Goal: Task Accomplishment & Management: Complete application form

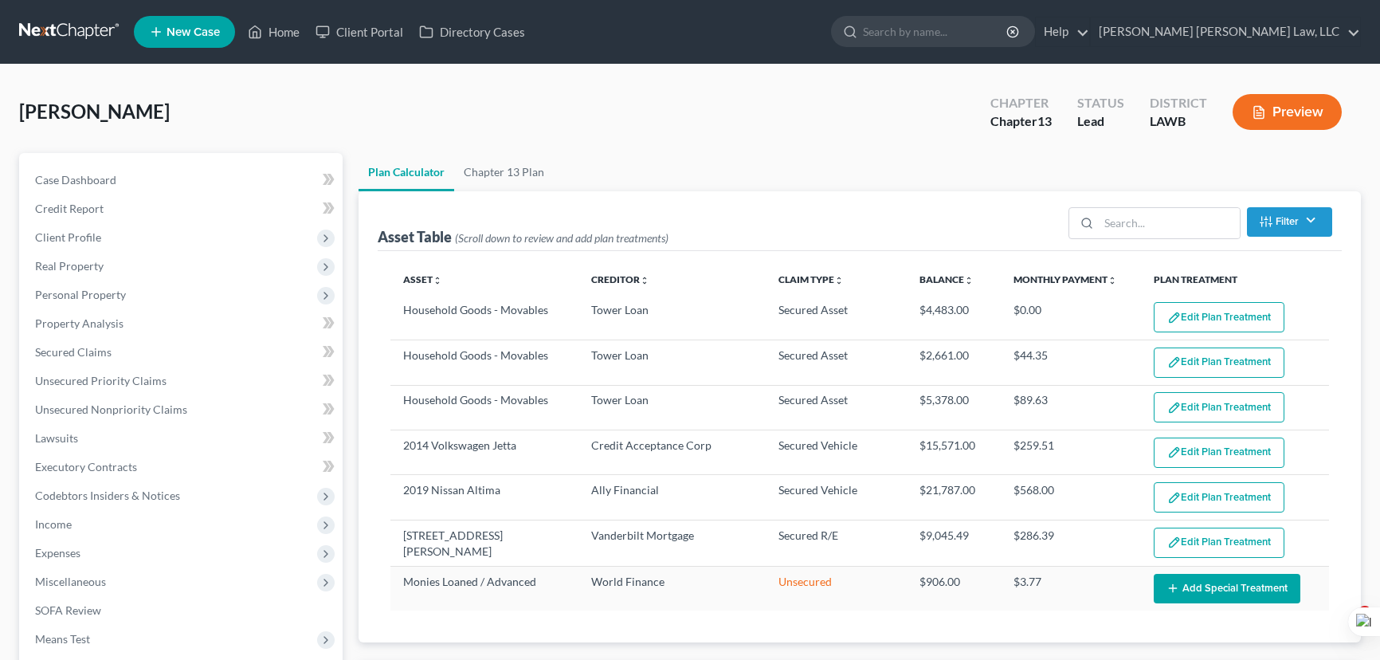
select select "59"
click at [62, 18] on link at bounding box center [70, 32] width 102 height 29
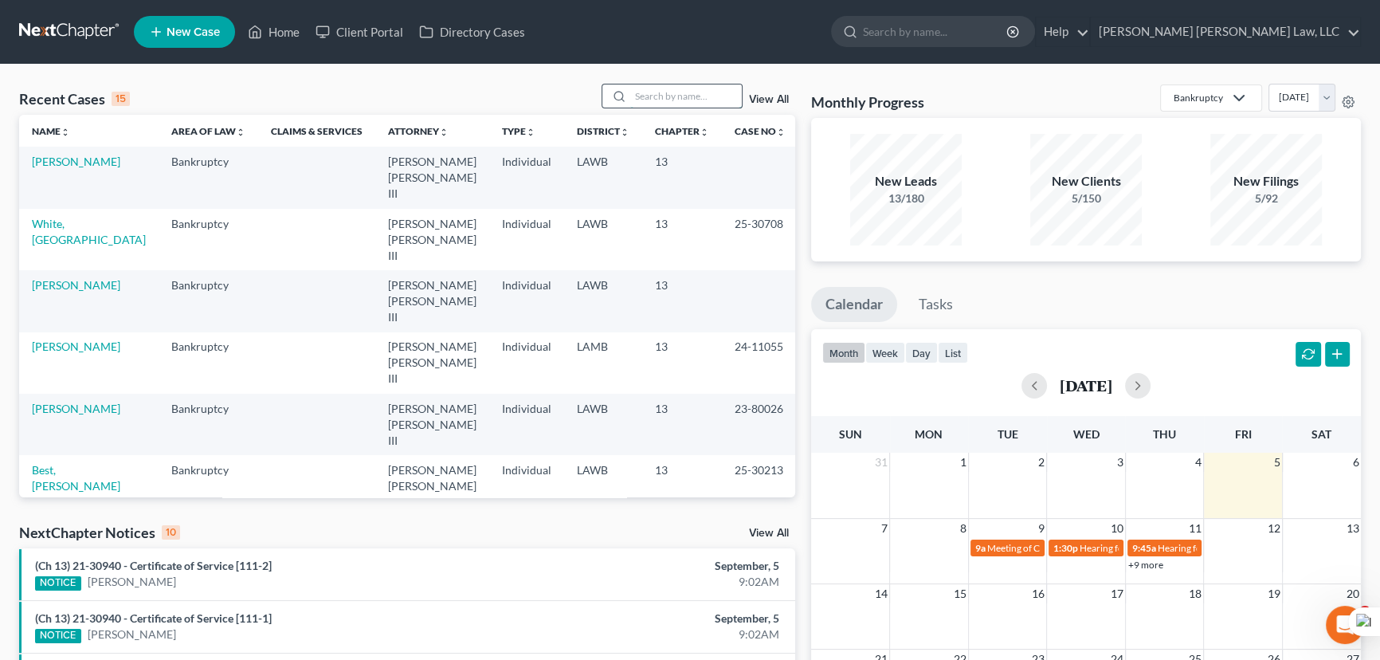
click at [655, 100] on input "search" at bounding box center [686, 95] width 112 height 23
type input "foy"
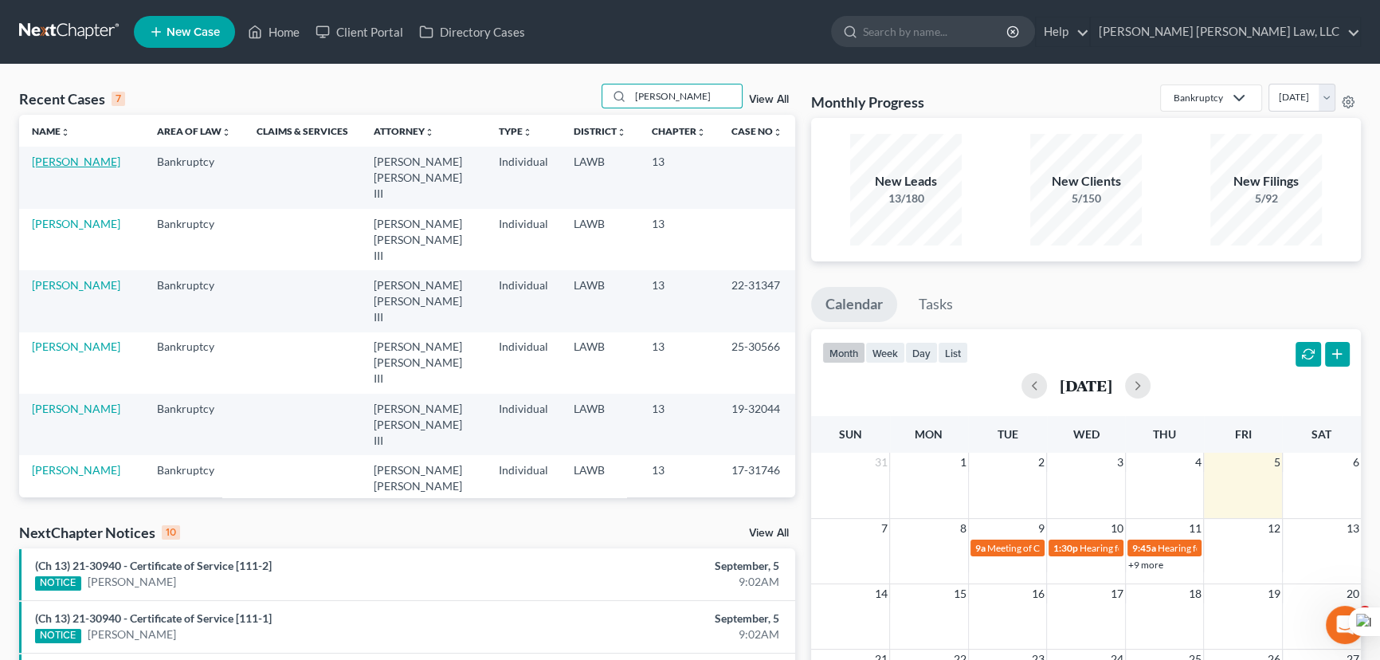
click at [47, 165] on link "[PERSON_NAME]" at bounding box center [76, 162] width 88 height 14
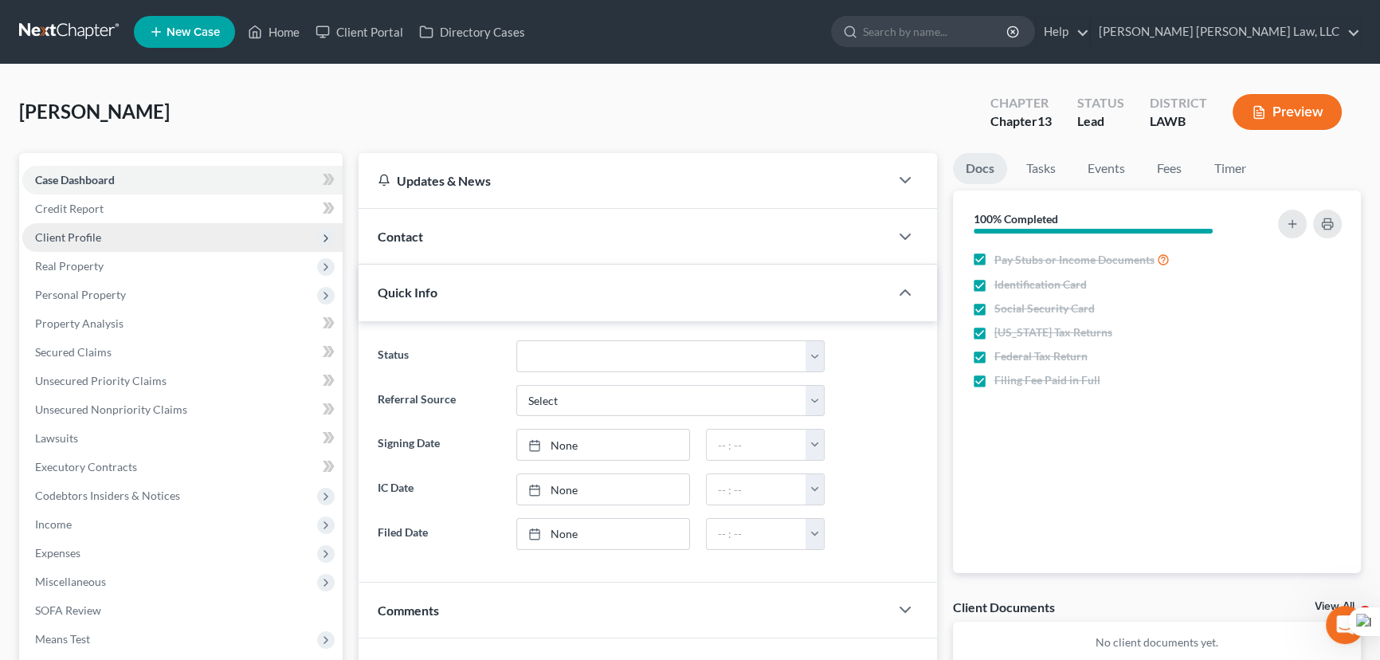
click at [110, 237] on span "Client Profile" at bounding box center [182, 237] width 320 height 29
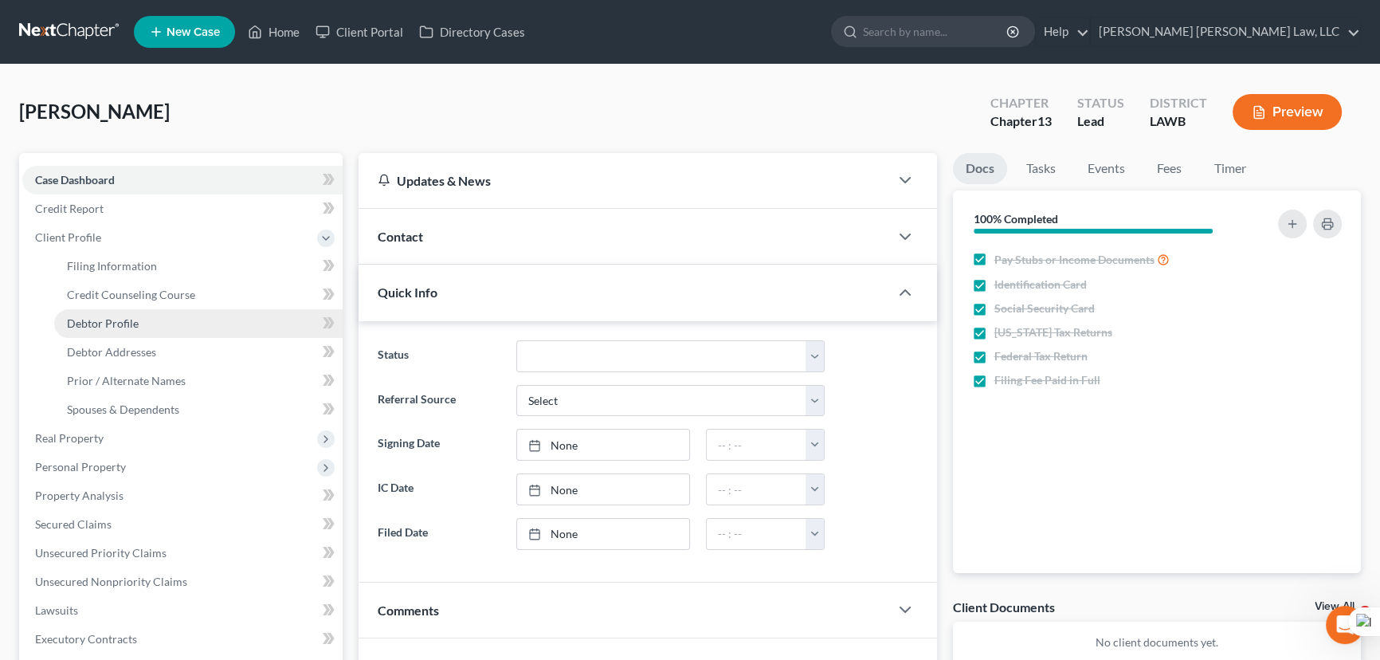
click at [148, 317] on link "Debtor Profile" at bounding box center [198, 323] width 289 height 29
select select "0"
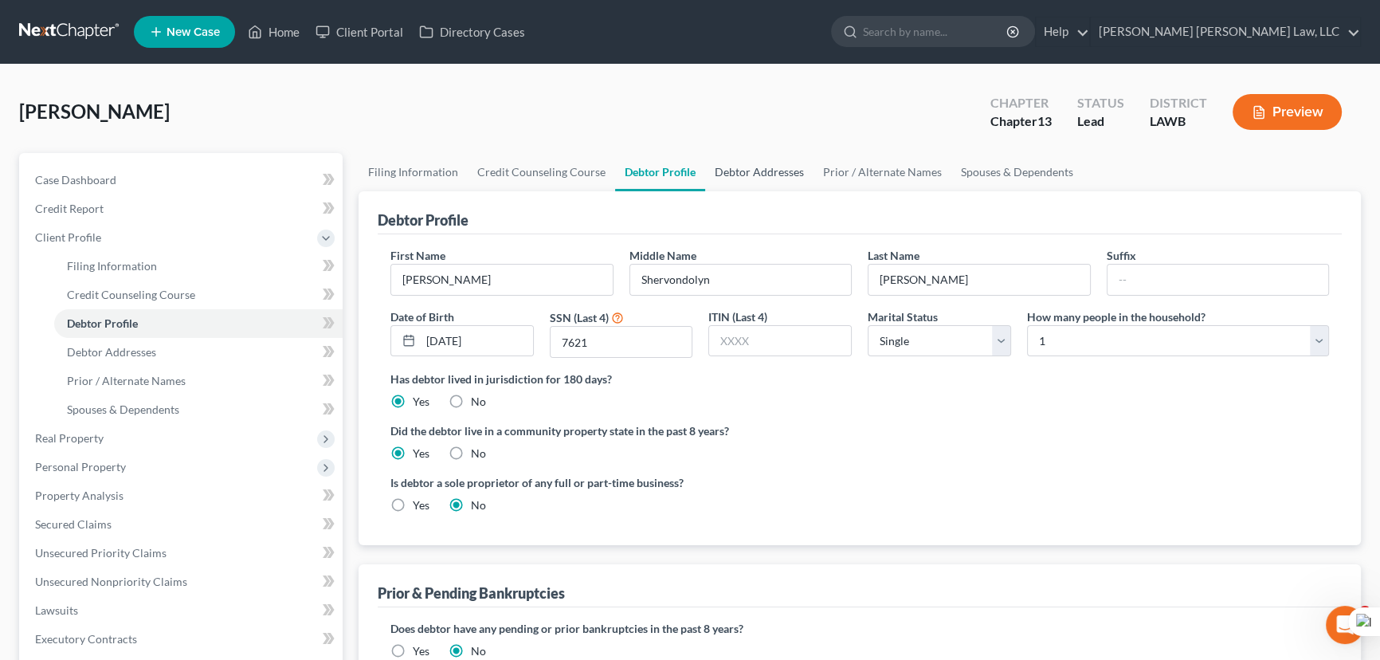
click at [750, 179] on link "Debtor Addresses" at bounding box center [759, 172] width 108 height 38
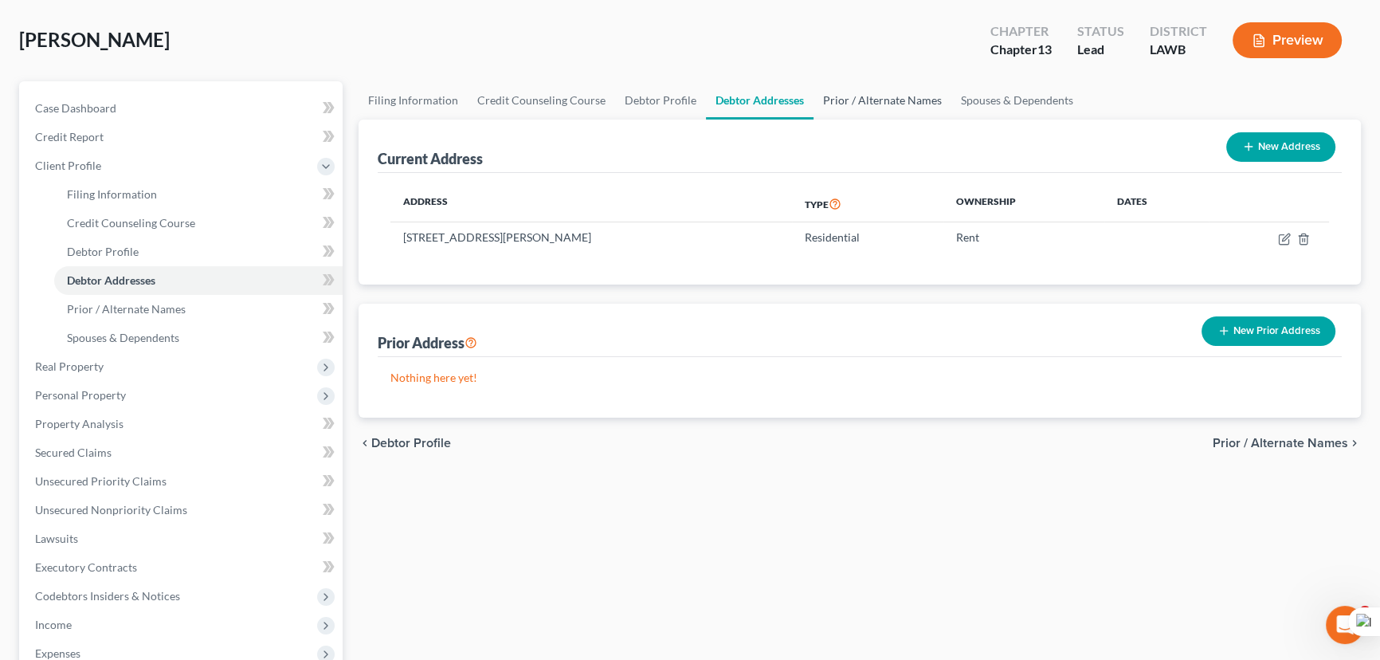
click at [905, 86] on link "Prior / Alternate Names" at bounding box center [883, 100] width 138 height 38
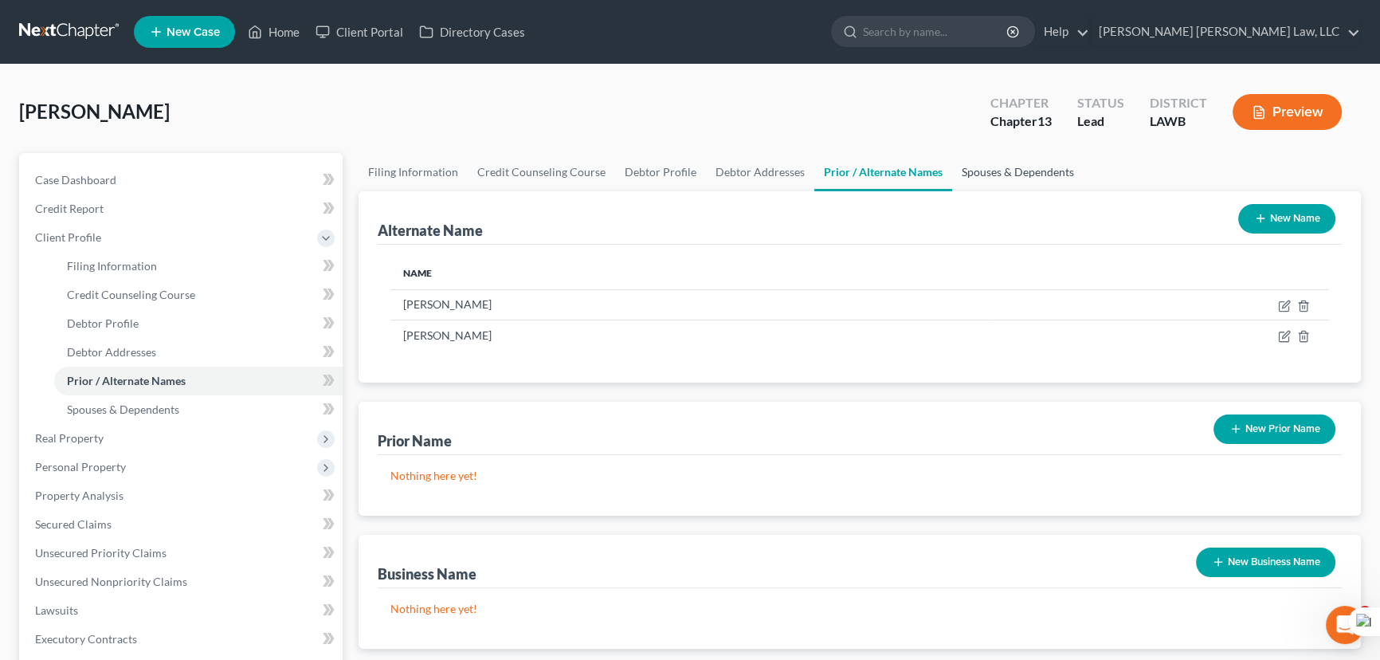
click at [992, 171] on link "Spouses & Dependents" at bounding box center [1018, 172] width 132 height 38
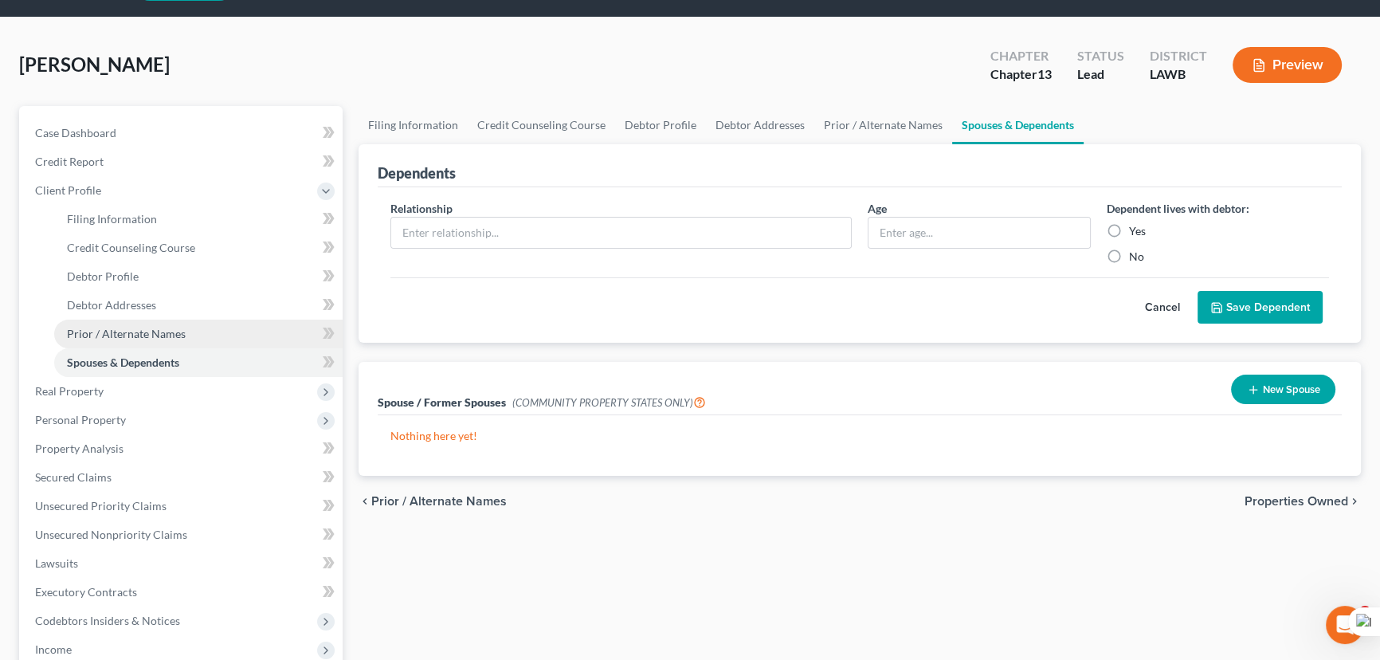
scroll to position [72, 0]
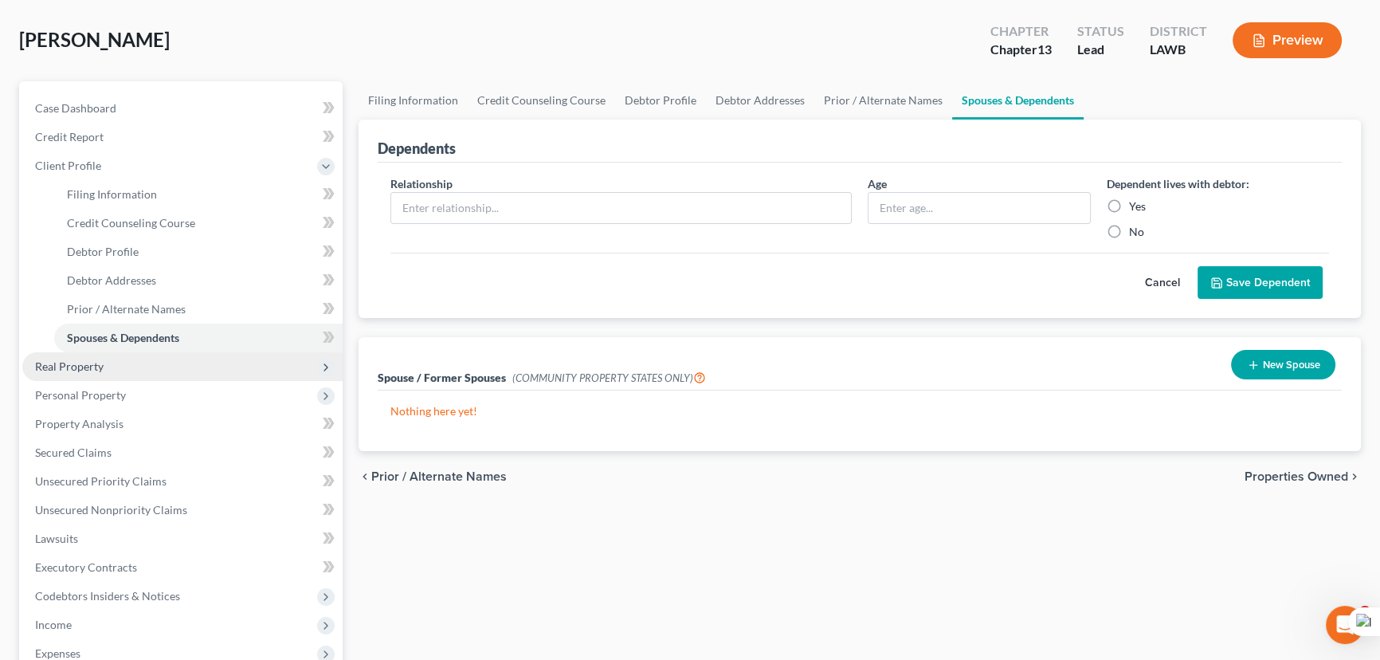
click at [158, 358] on span "Real Property" at bounding box center [182, 366] width 320 height 29
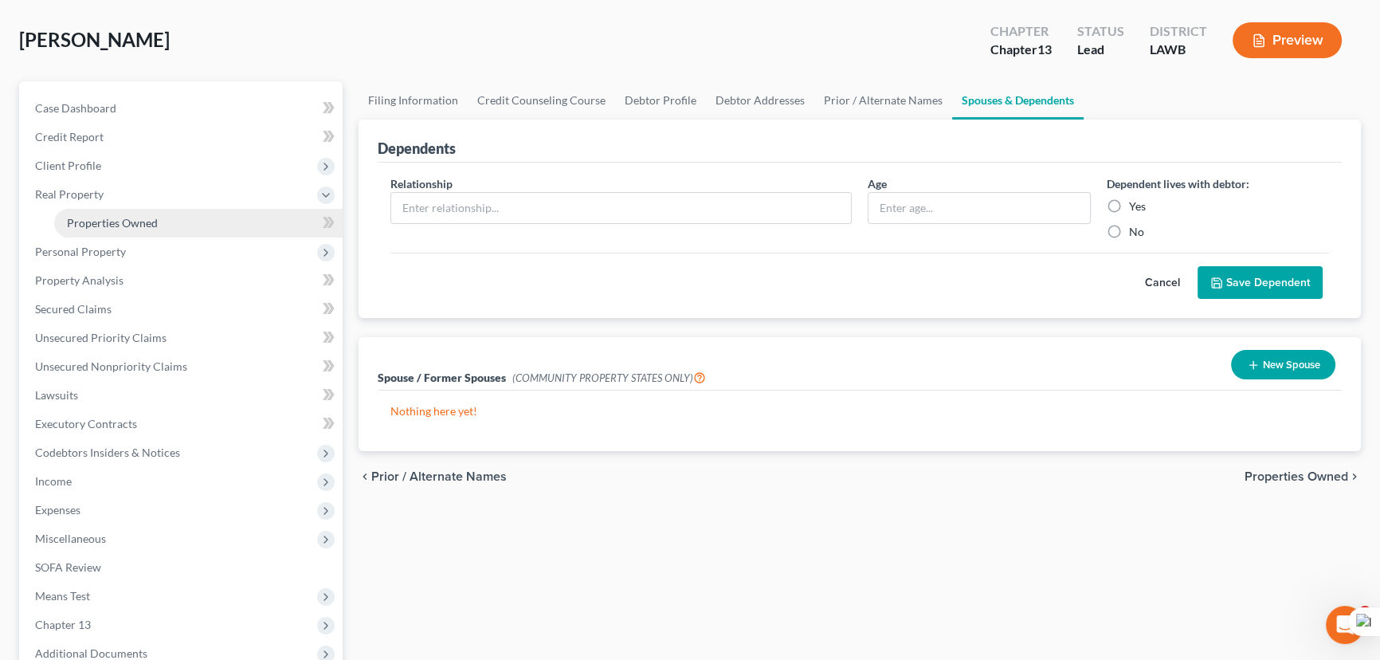
click at [150, 213] on link "Properties Owned" at bounding box center [198, 223] width 289 height 29
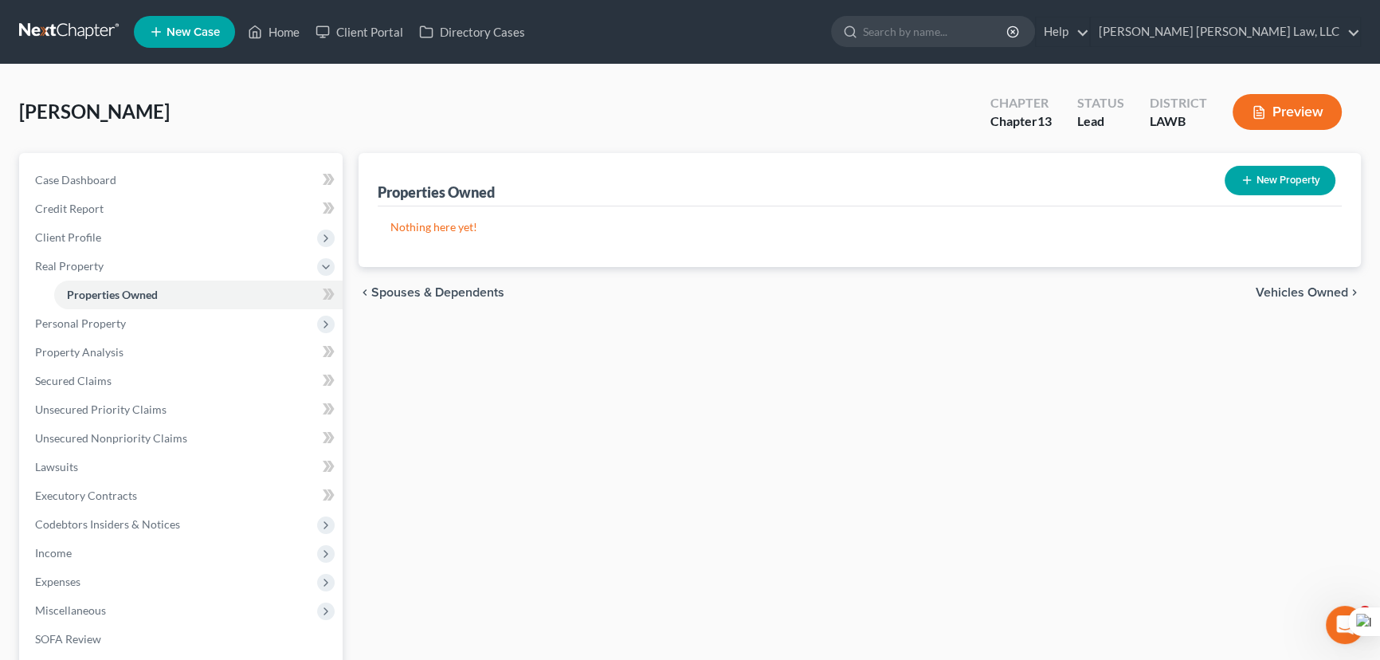
click at [1290, 175] on button "New Property" at bounding box center [1280, 180] width 111 height 29
select select "19"
select select "0"
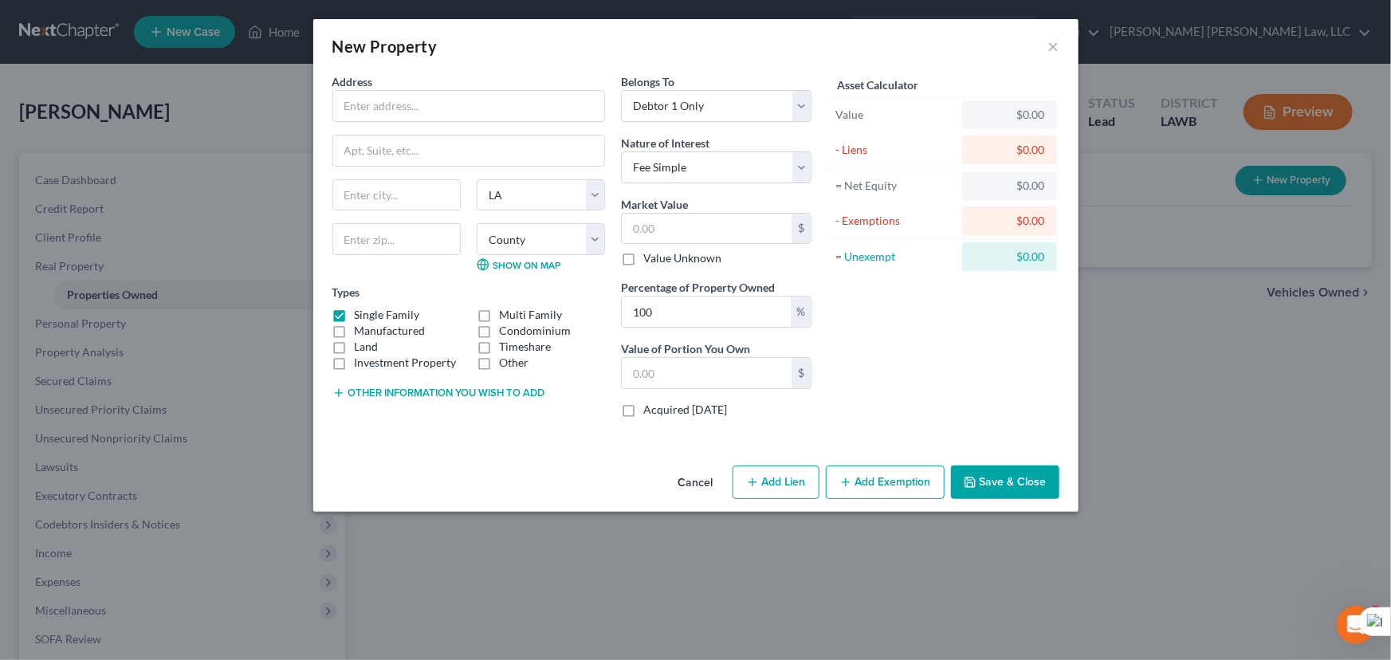
click at [1044, 46] on div "New Property ×" at bounding box center [695, 46] width 765 height 54
click at [1054, 46] on button "×" at bounding box center [1053, 46] width 11 height 19
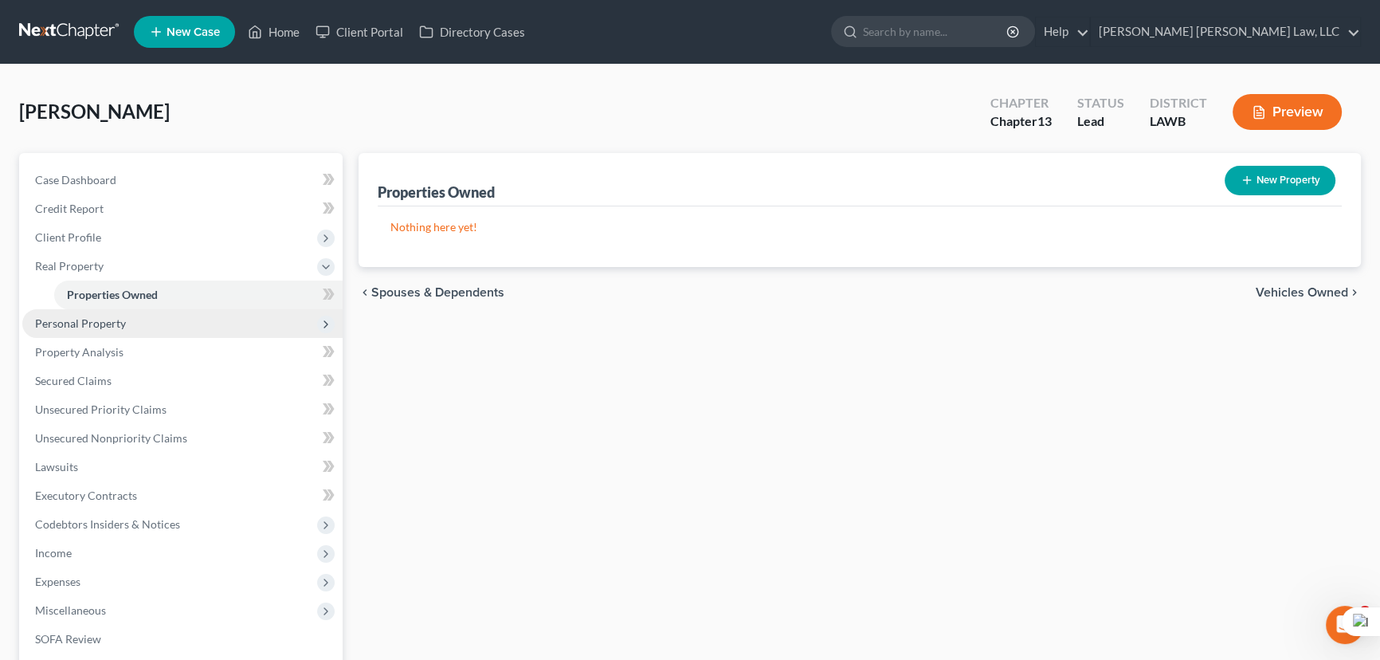
click at [45, 323] on span "Personal Property" at bounding box center [80, 323] width 91 height 14
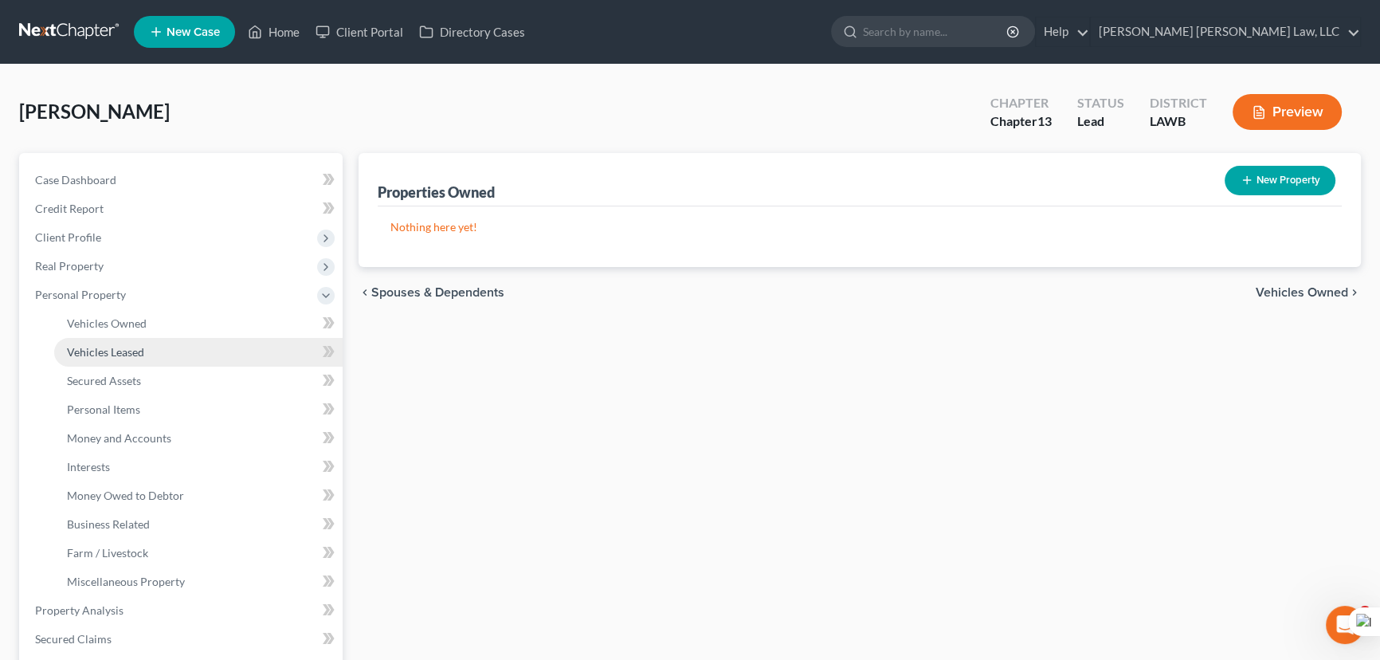
click at [93, 352] on span "Vehicles Leased" at bounding box center [105, 352] width 77 height 14
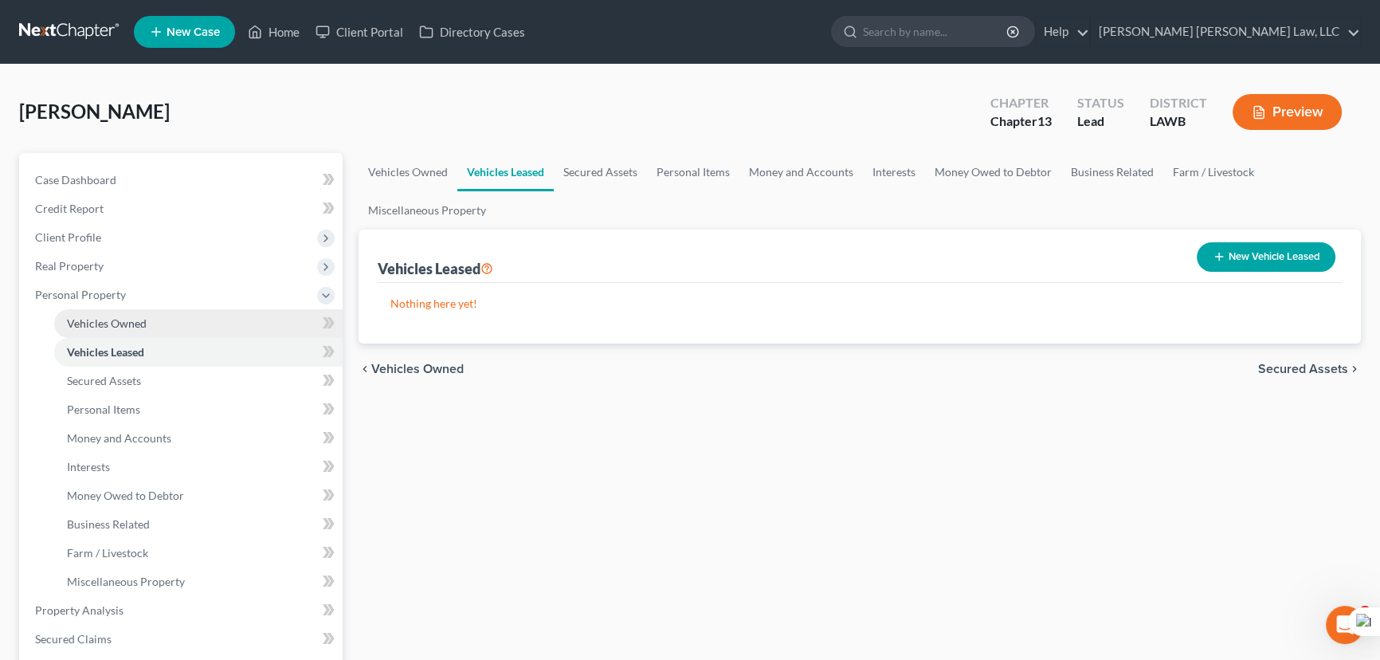
click at [96, 329] on link "Vehicles Owned" at bounding box center [198, 323] width 289 height 29
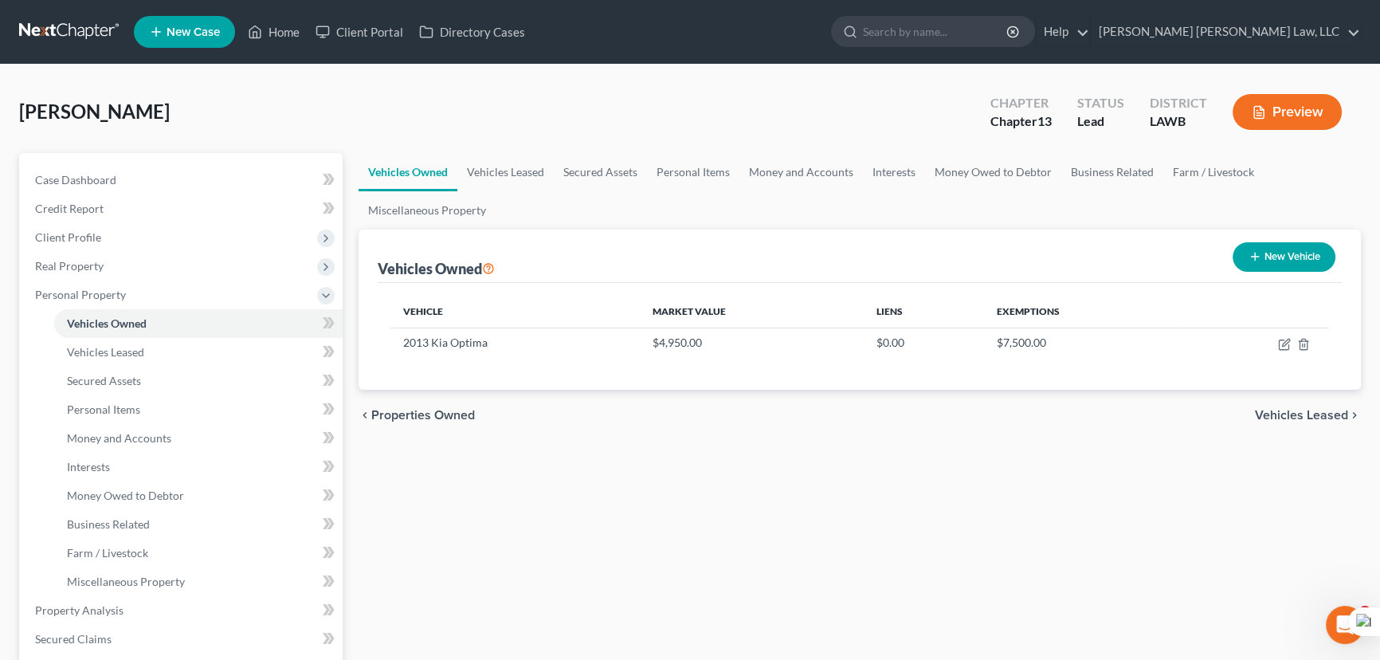
click at [1286, 249] on button "New Vehicle" at bounding box center [1284, 256] width 103 height 29
select select "0"
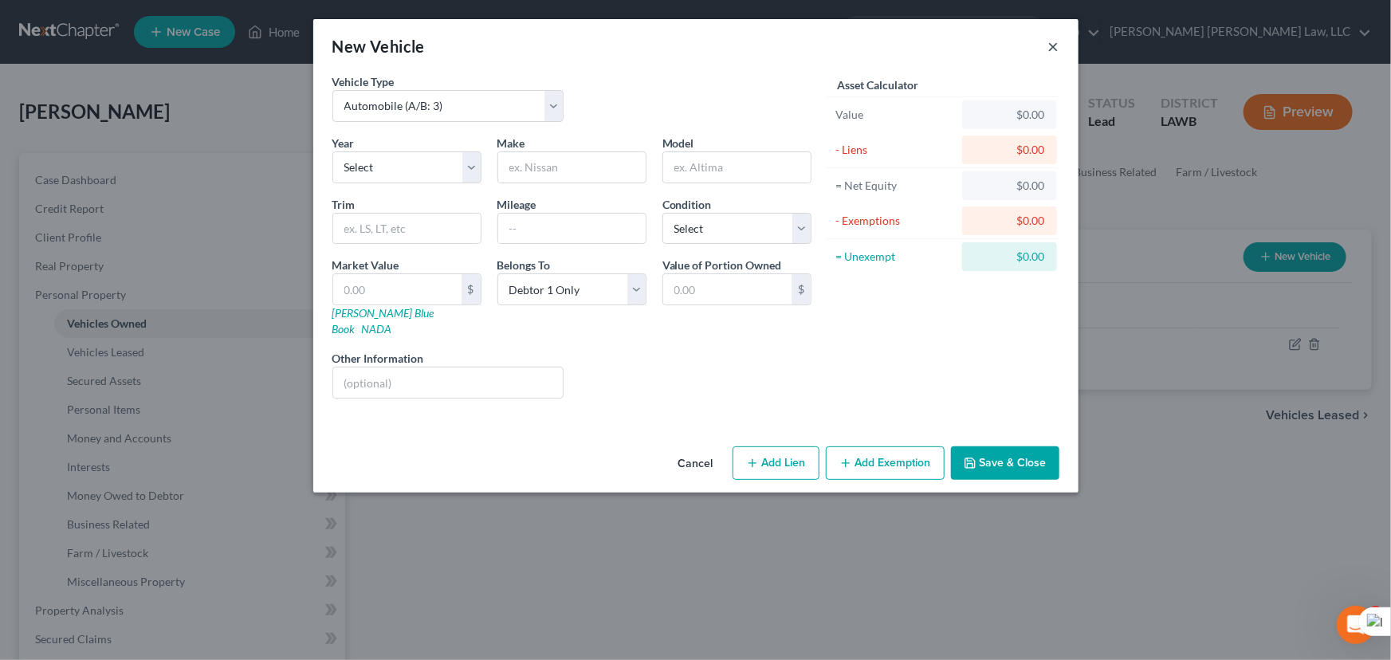
click at [1050, 47] on button "×" at bounding box center [1053, 46] width 11 height 19
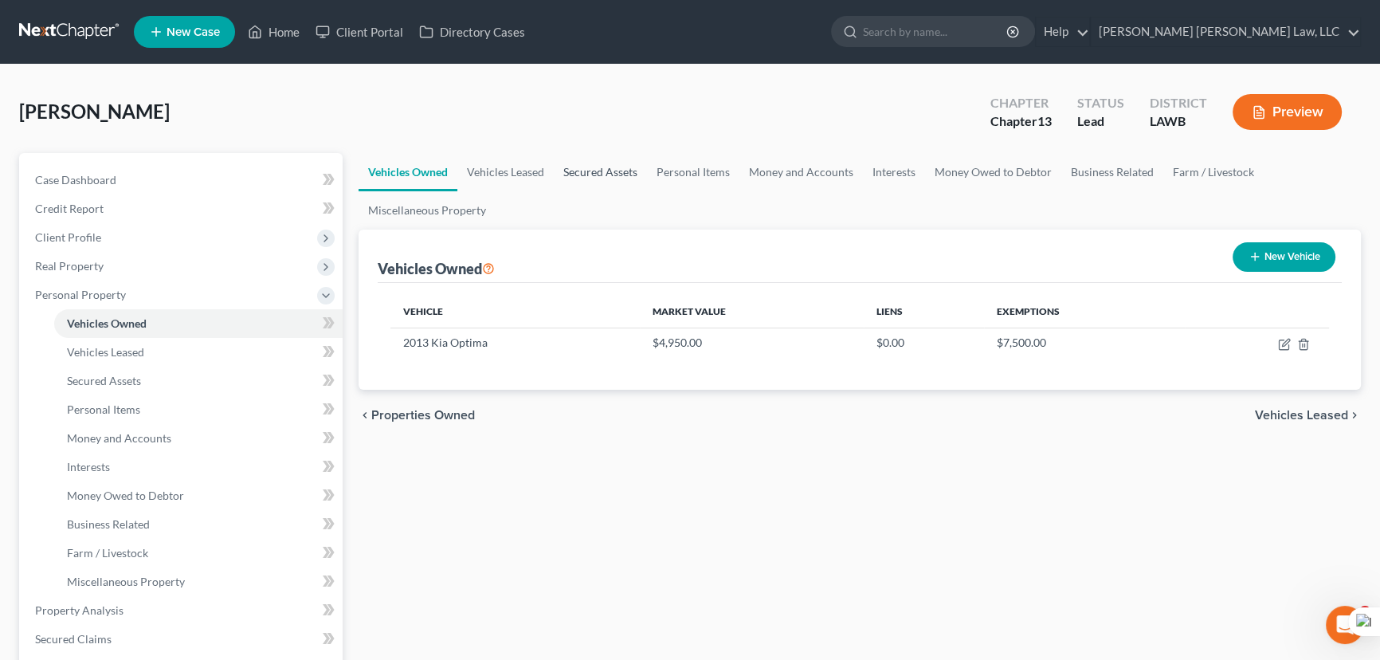
click at [616, 162] on link "Secured Assets" at bounding box center [600, 172] width 93 height 38
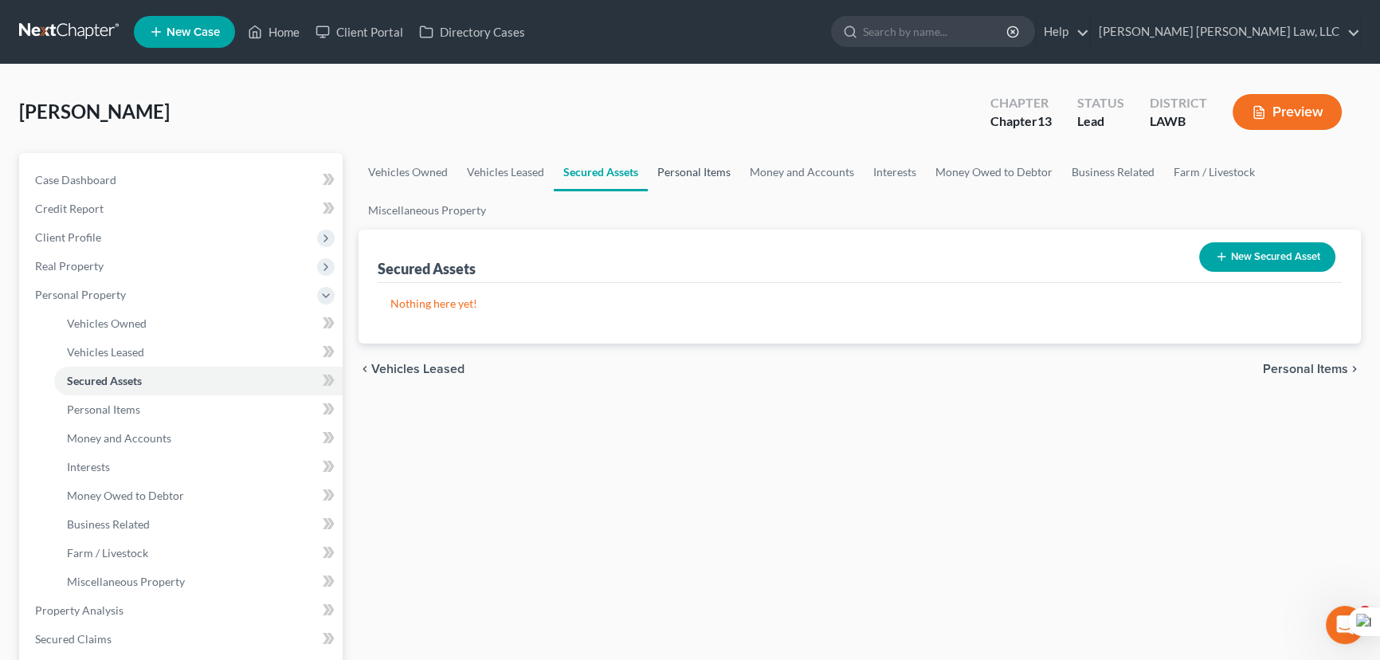
click at [713, 172] on link "Personal Items" at bounding box center [694, 172] width 92 height 38
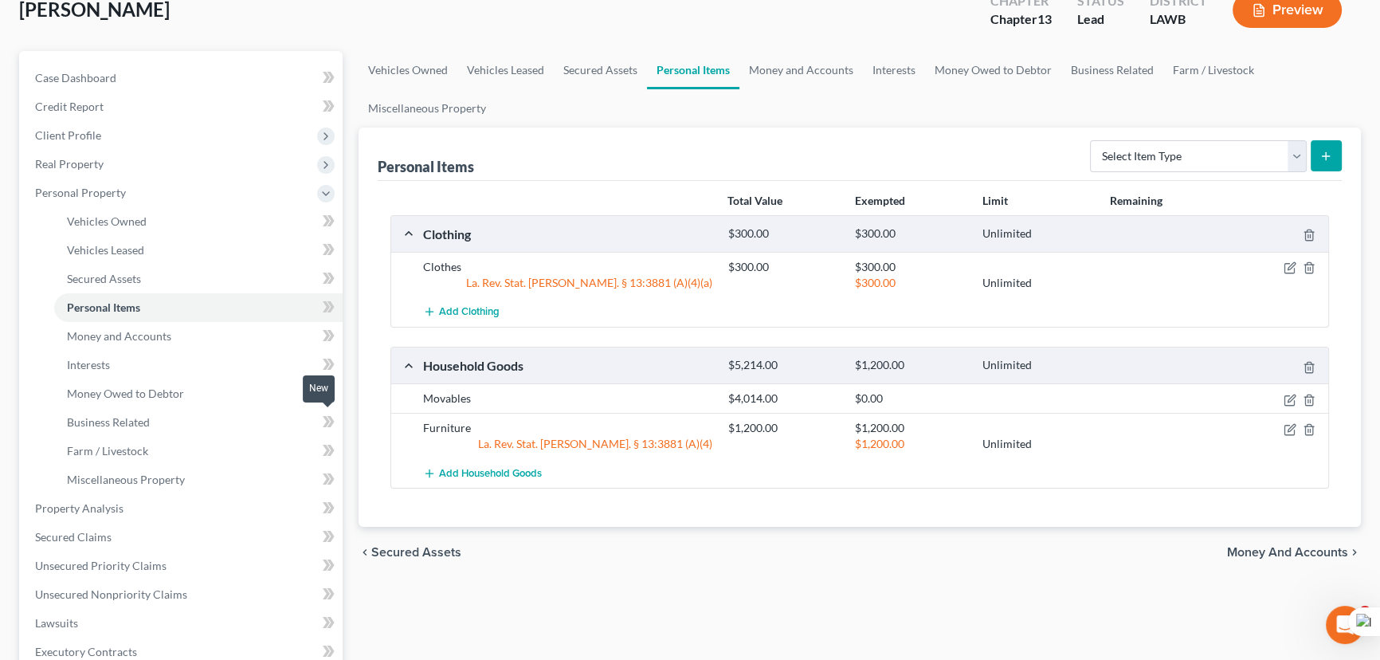
scroll to position [144, 0]
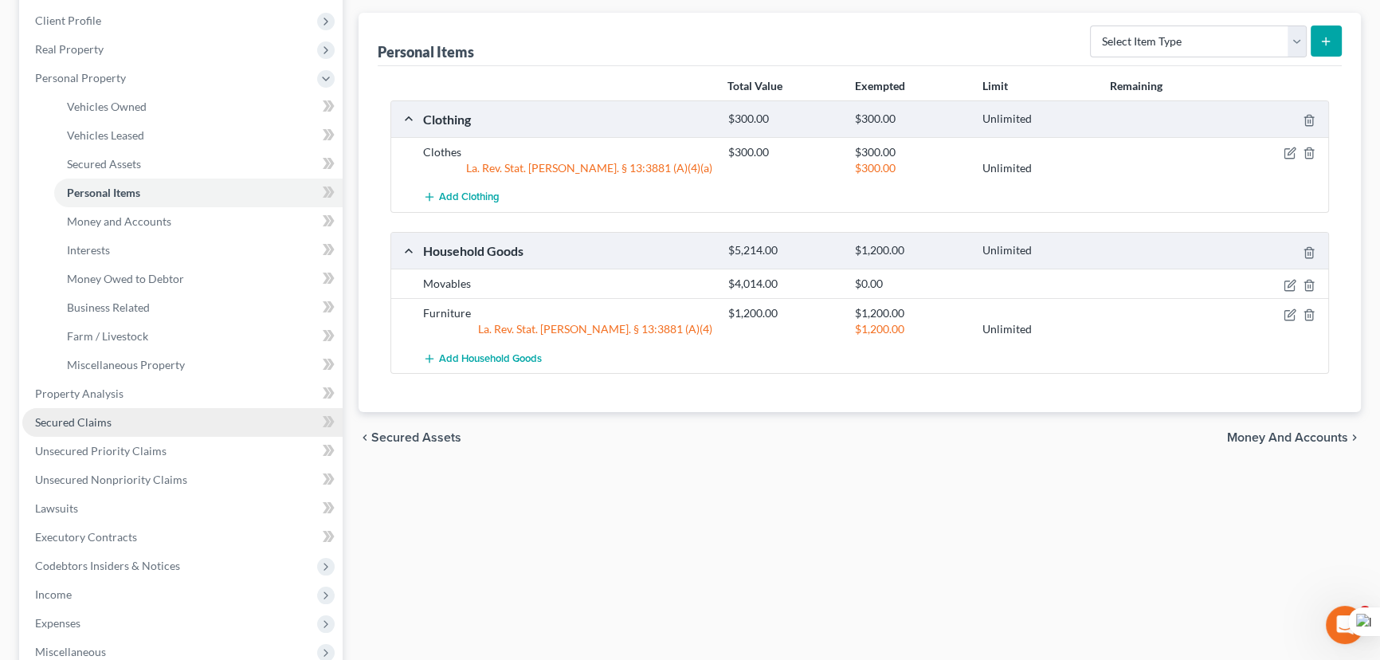
click at [90, 419] on span "Secured Claims" at bounding box center [73, 422] width 77 height 14
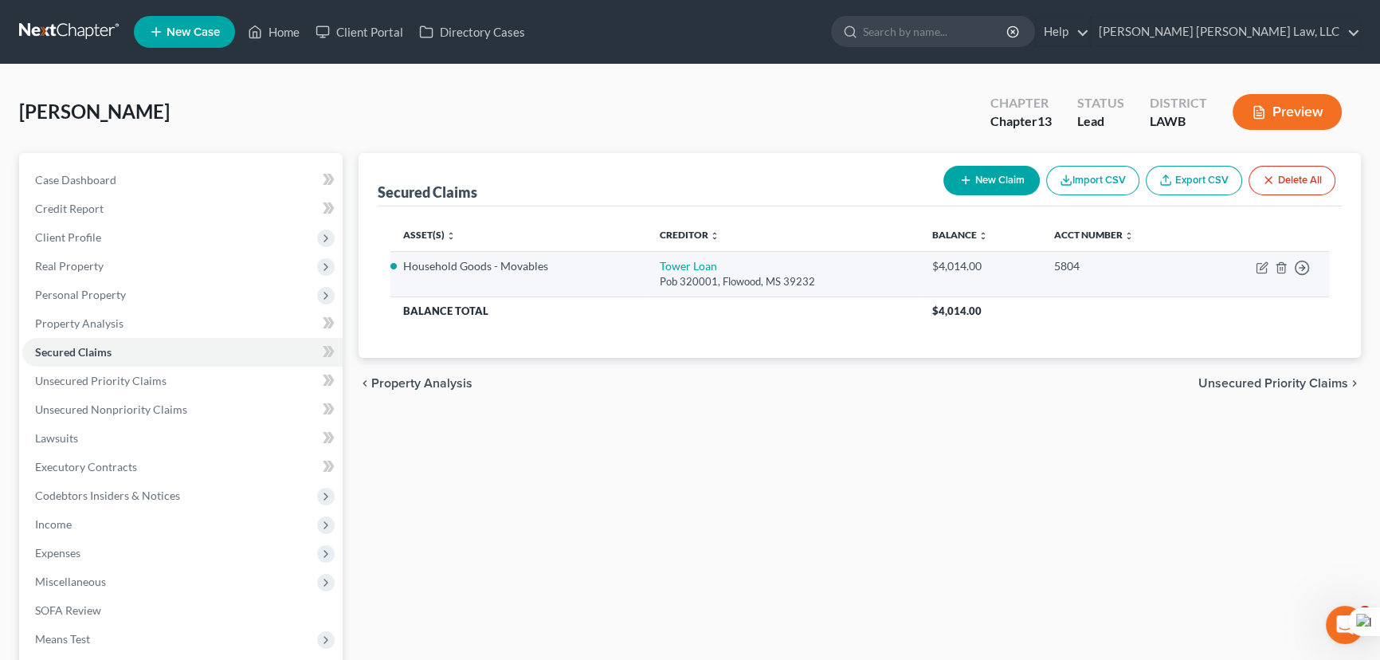
click at [1262, 259] on td "Move to E Move to F Move to G Move to Notice Only" at bounding box center [1265, 273] width 130 height 45
click at [1262, 265] on icon "button" at bounding box center [1263, 265] width 7 height 7
select select "25"
select select "3"
select select "0"
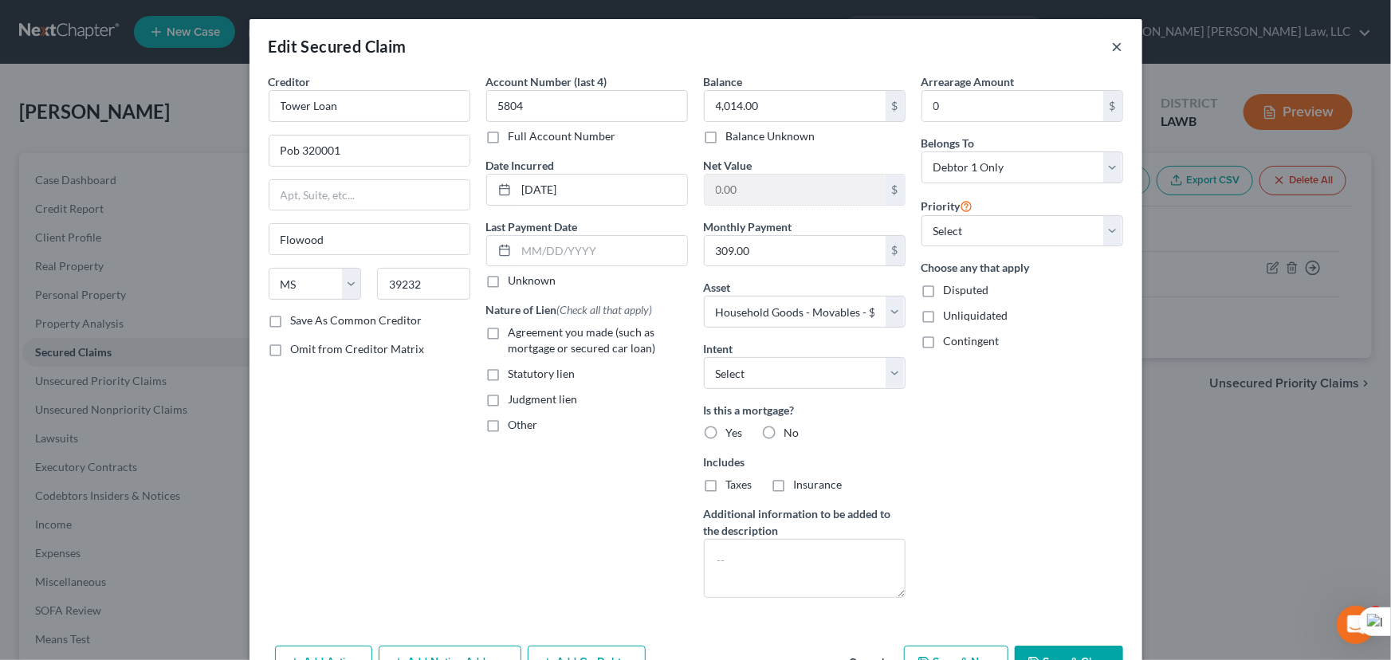
click at [1112, 45] on button "×" at bounding box center [1117, 46] width 11 height 19
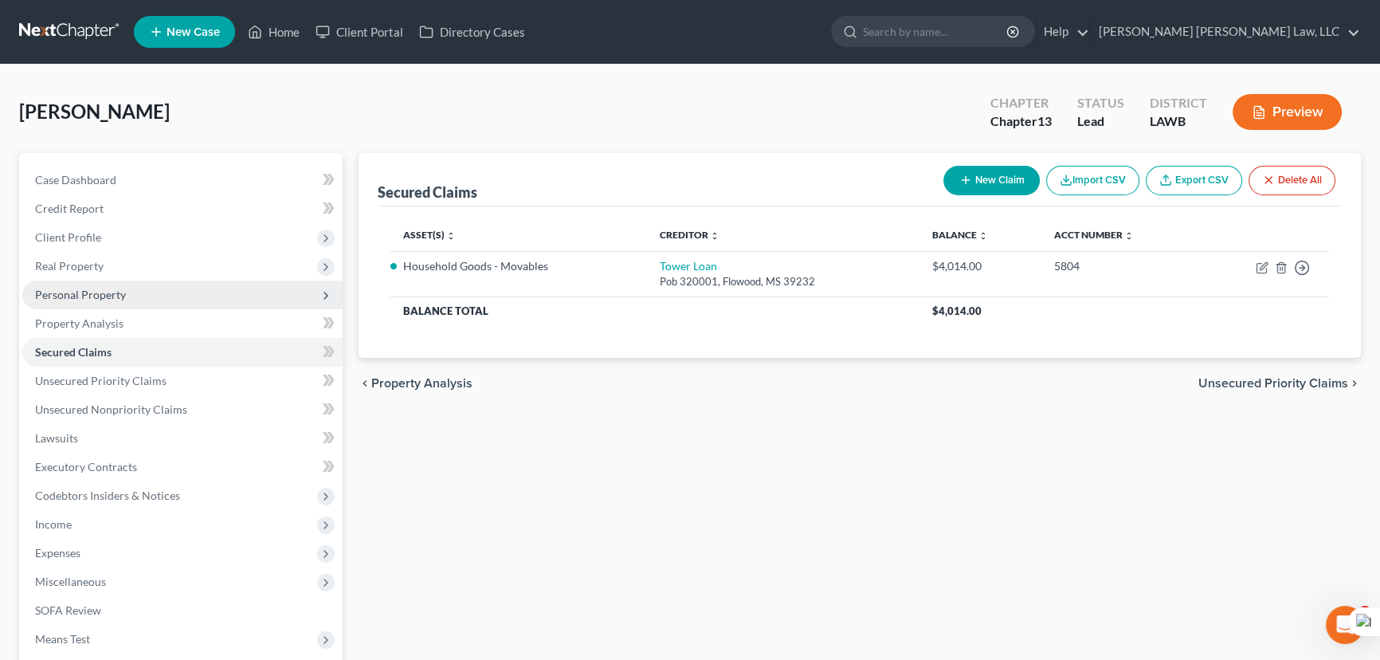
click at [125, 301] on span "Personal Property" at bounding box center [182, 295] width 320 height 29
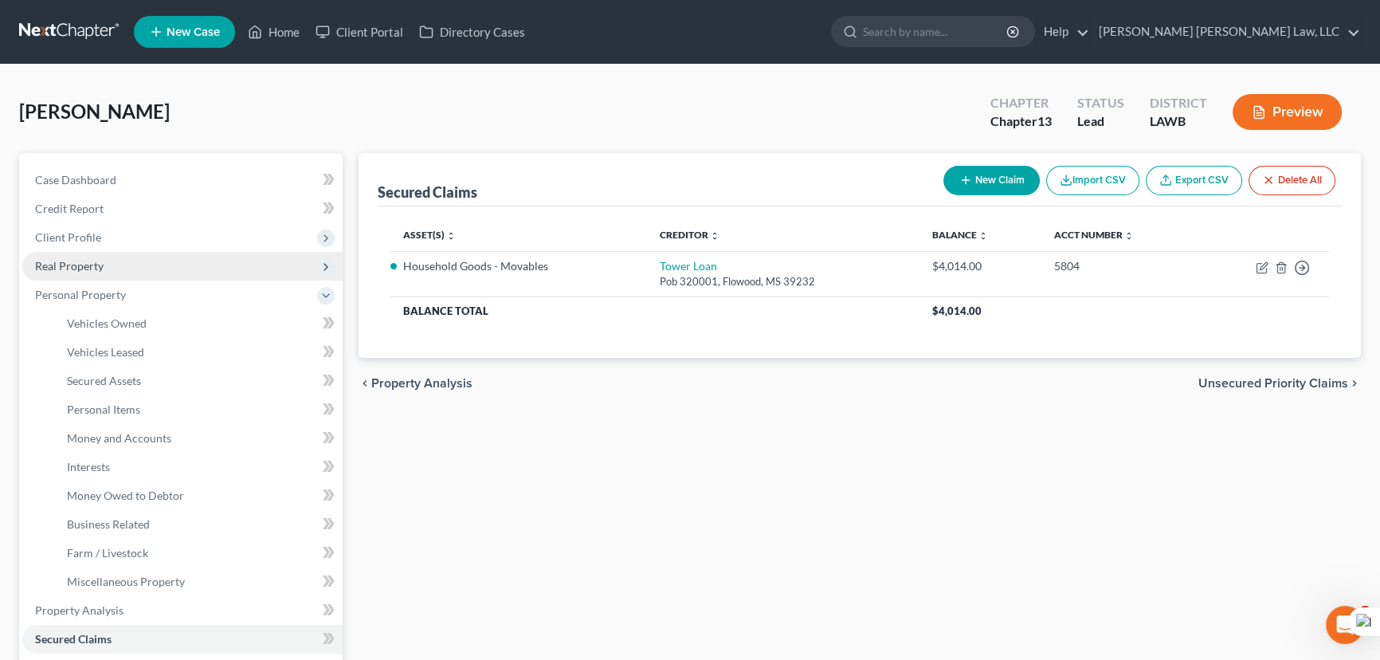
click at [141, 253] on span "Real Property" at bounding box center [182, 266] width 320 height 29
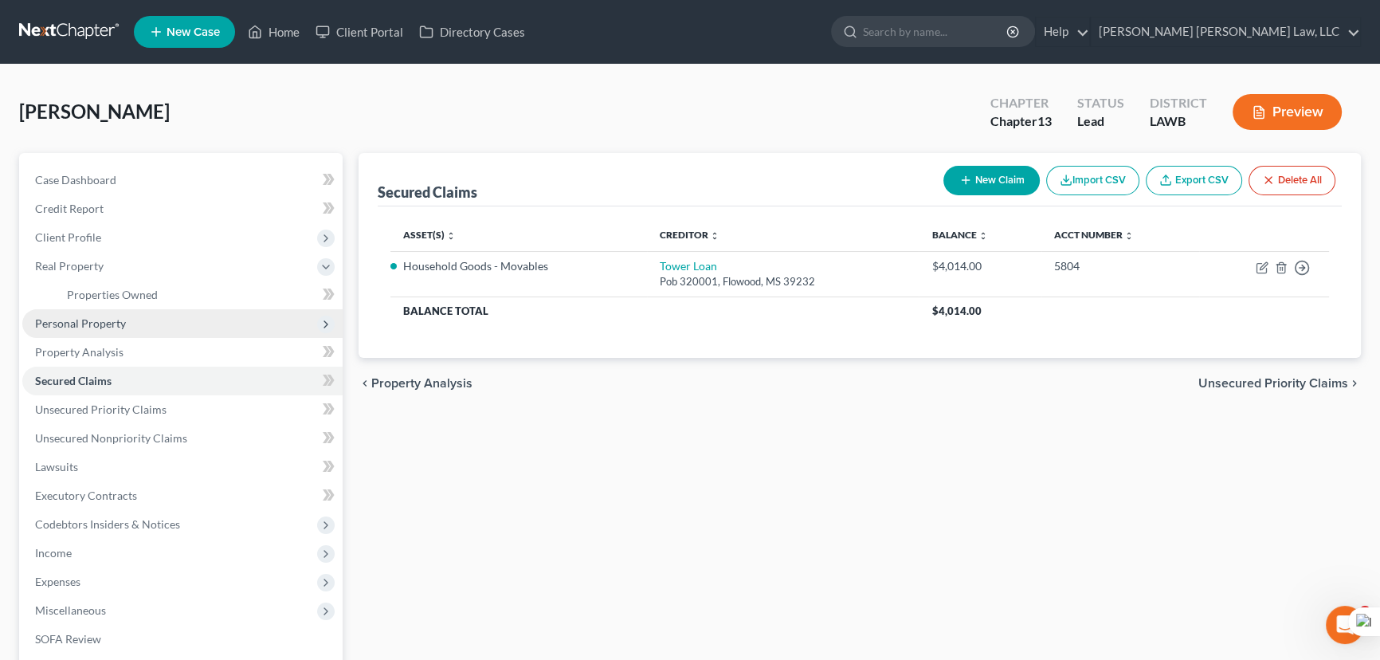
click at [143, 333] on span "Personal Property" at bounding box center [182, 323] width 320 height 29
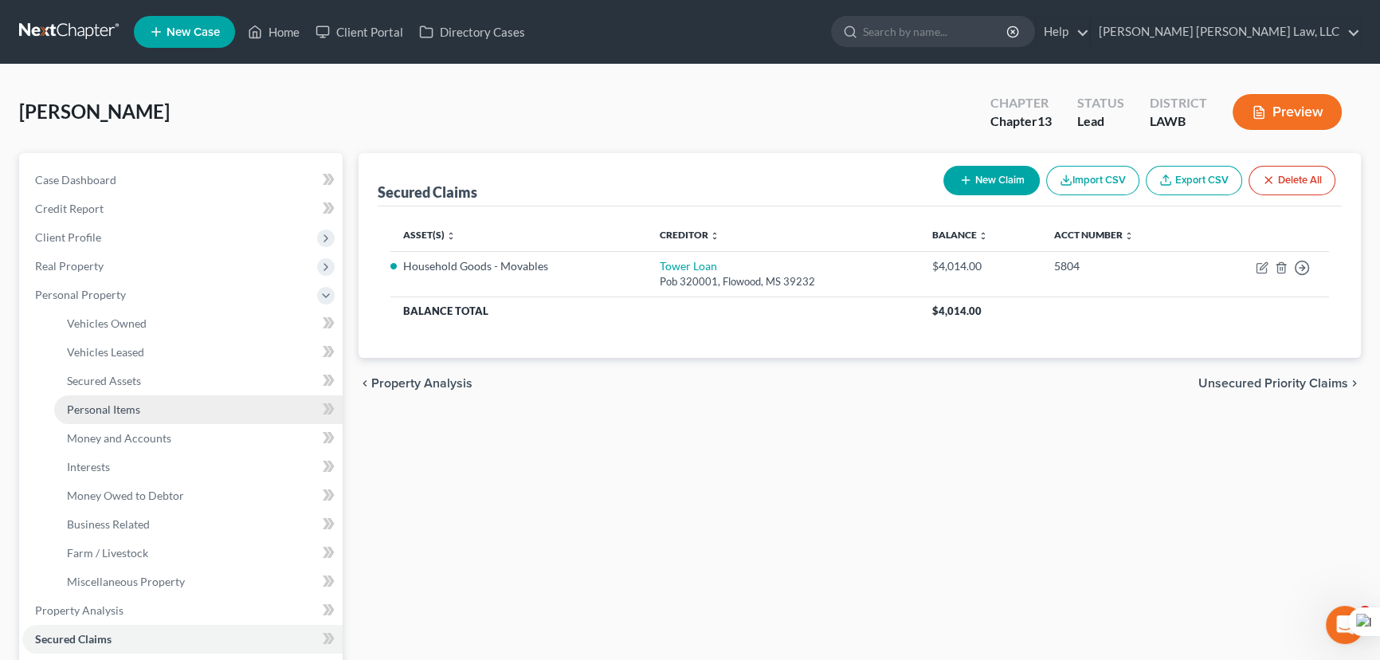
click at [153, 412] on link "Personal Items" at bounding box center [198, 409] width 289 height 29
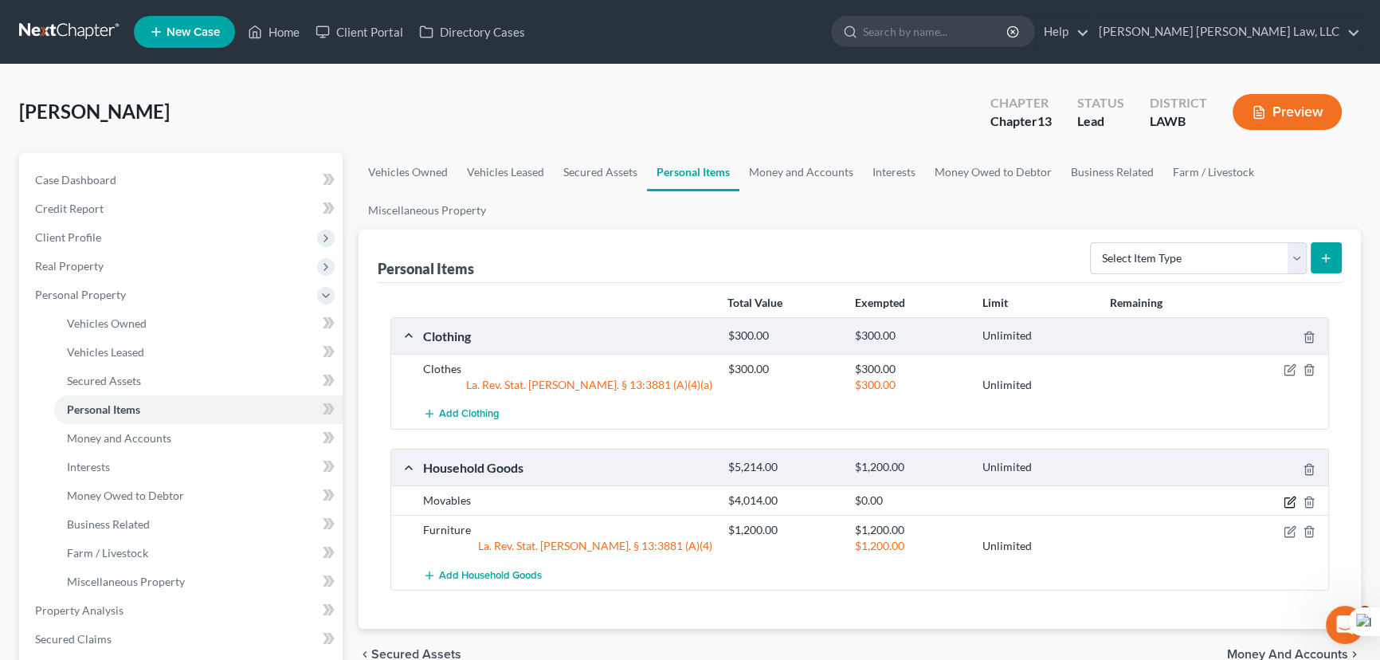
click at [1293, 499] on icon "button" at bounding box center [1291, 500] width 7 height 7
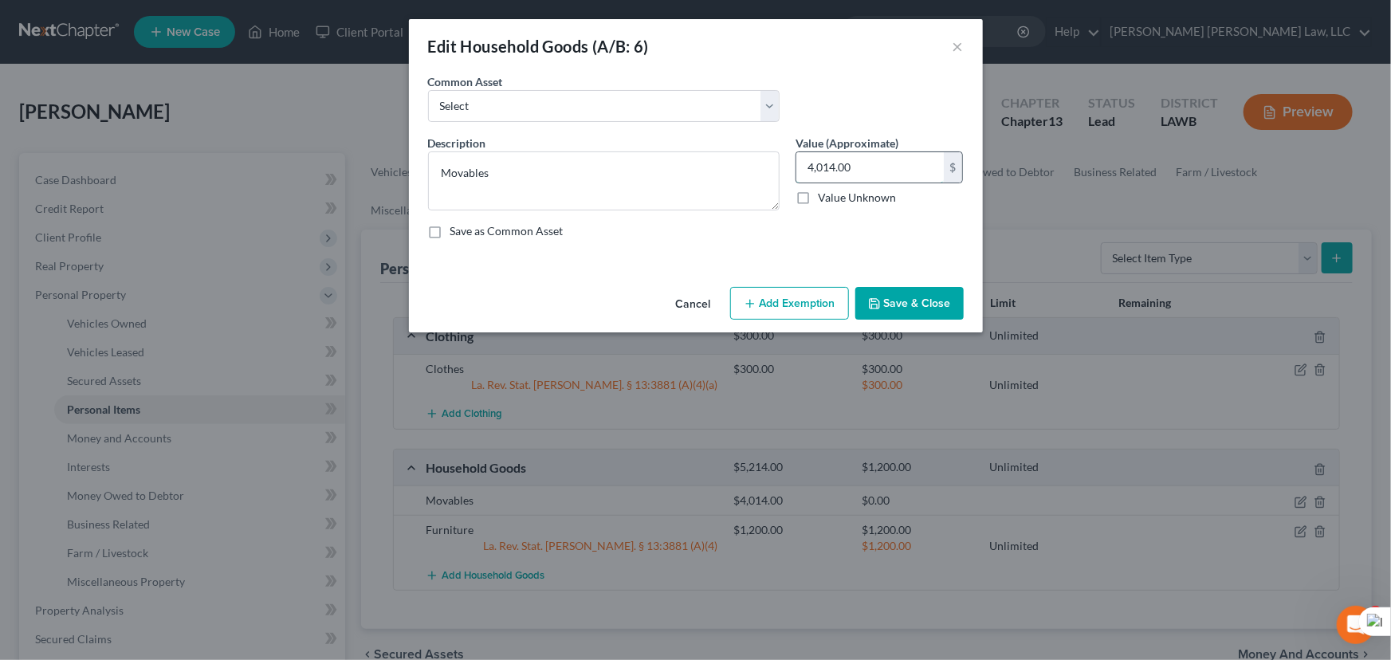
click at [901, 173] on input "4,014.00" at bounding box center [869, 167] width 147 height 30
type input "2,200"
click at [898, 308] on button "Save & Close" at bounding box center [909, 303] width 108 height 33
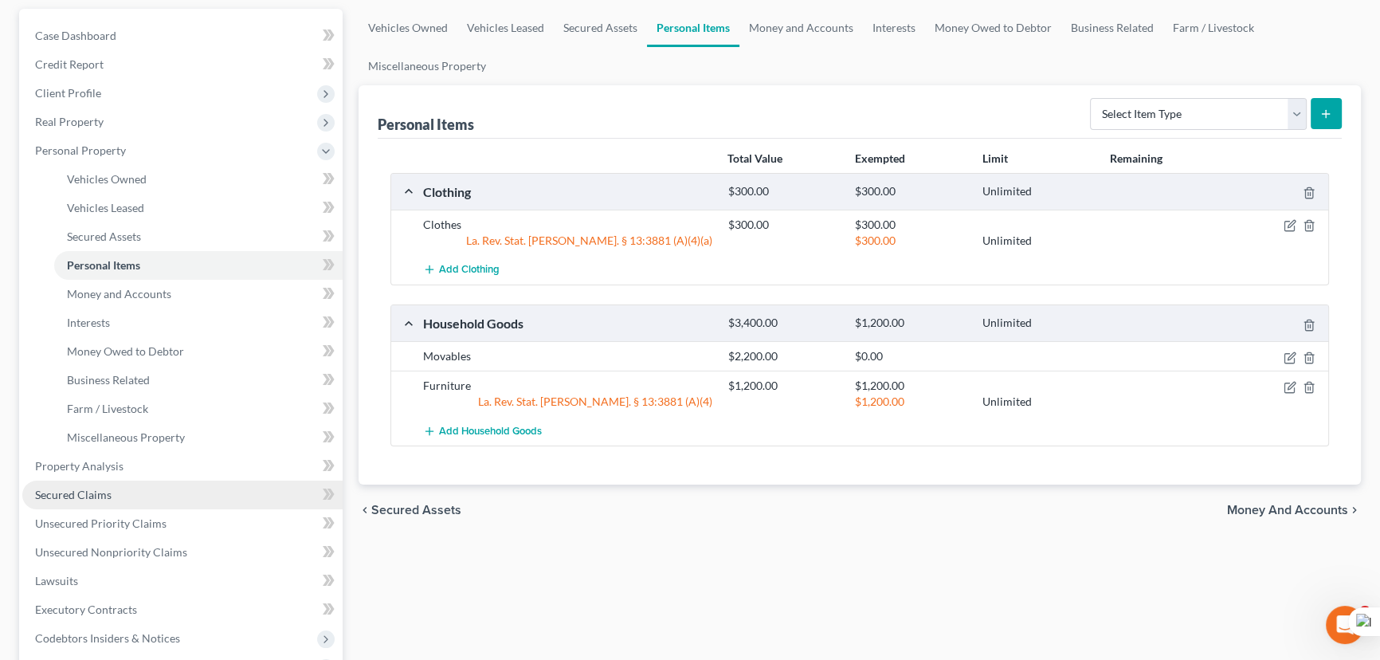
click at [104, 489] on span "Secured Claims" at bounding box center [73, 495] width 77 height 14
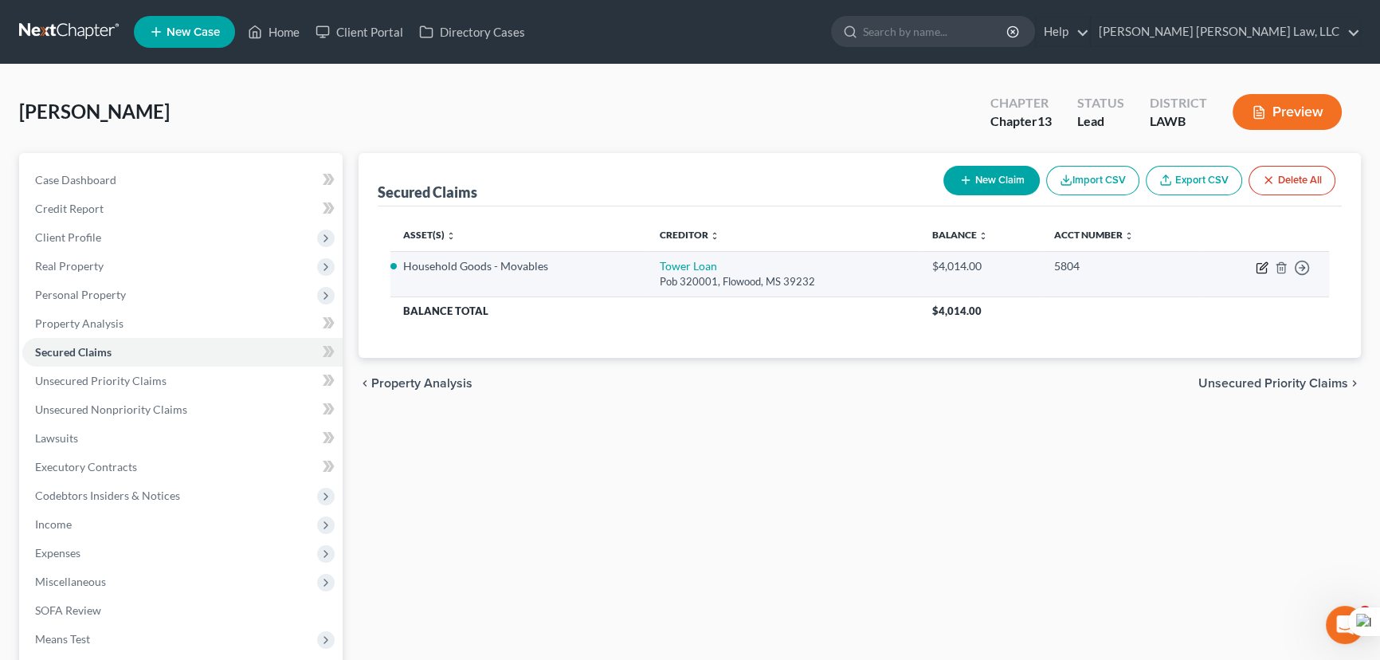
click at [1259, 261] on icon "button" at bounding box center [1262, 267] width 13 height 13
select select "25"
select select "0"
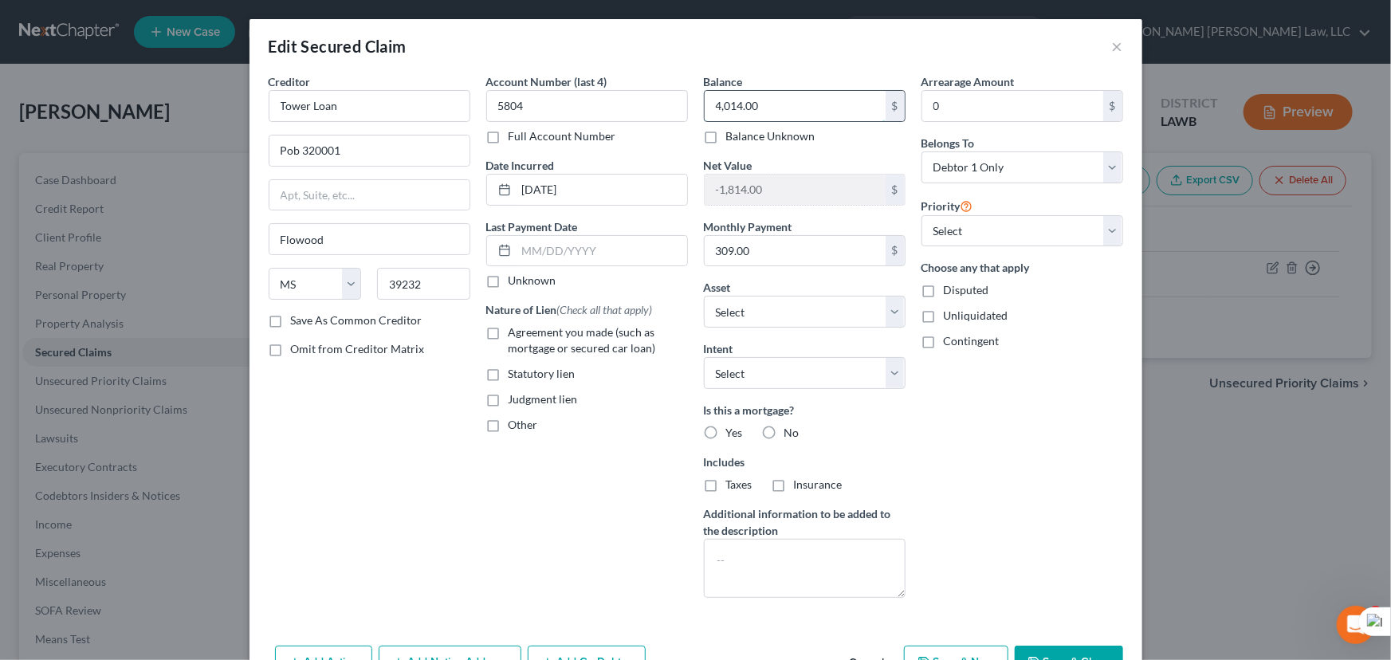
click at [781, 95] on input "4,014.00" at bounding box center [795, 106] width 181 height 30
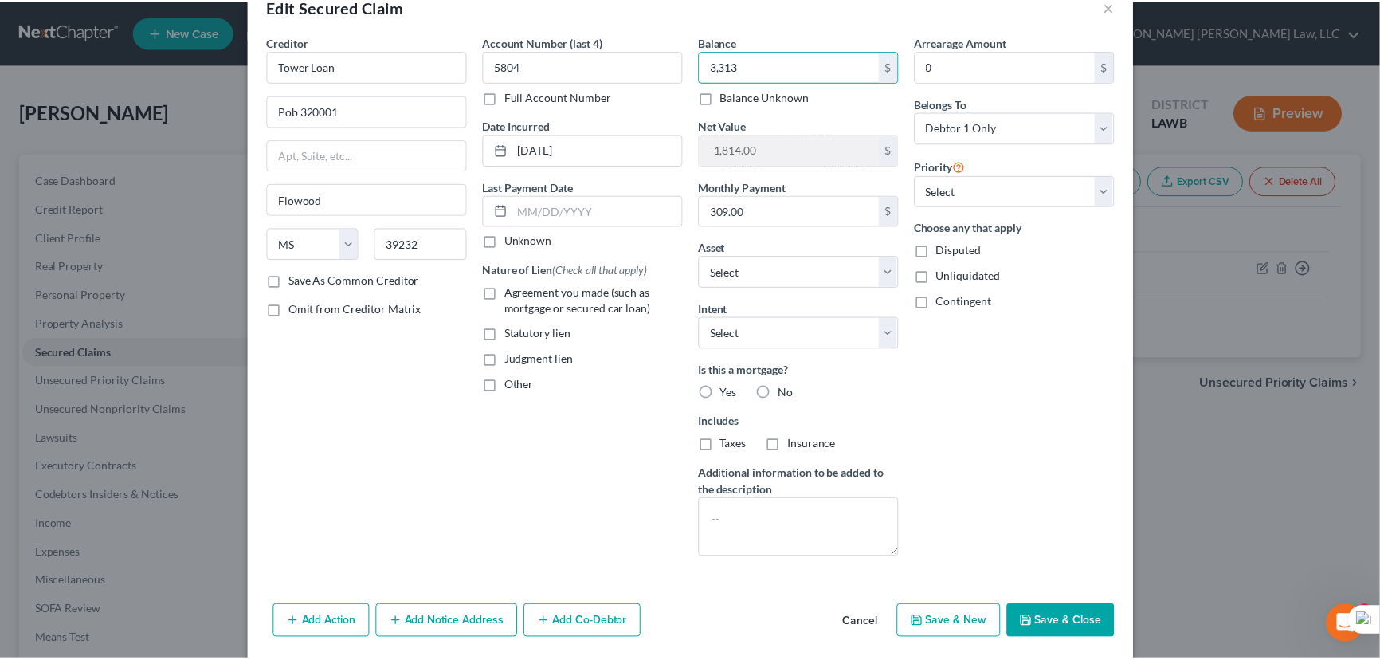
scroll to position [62, 0]
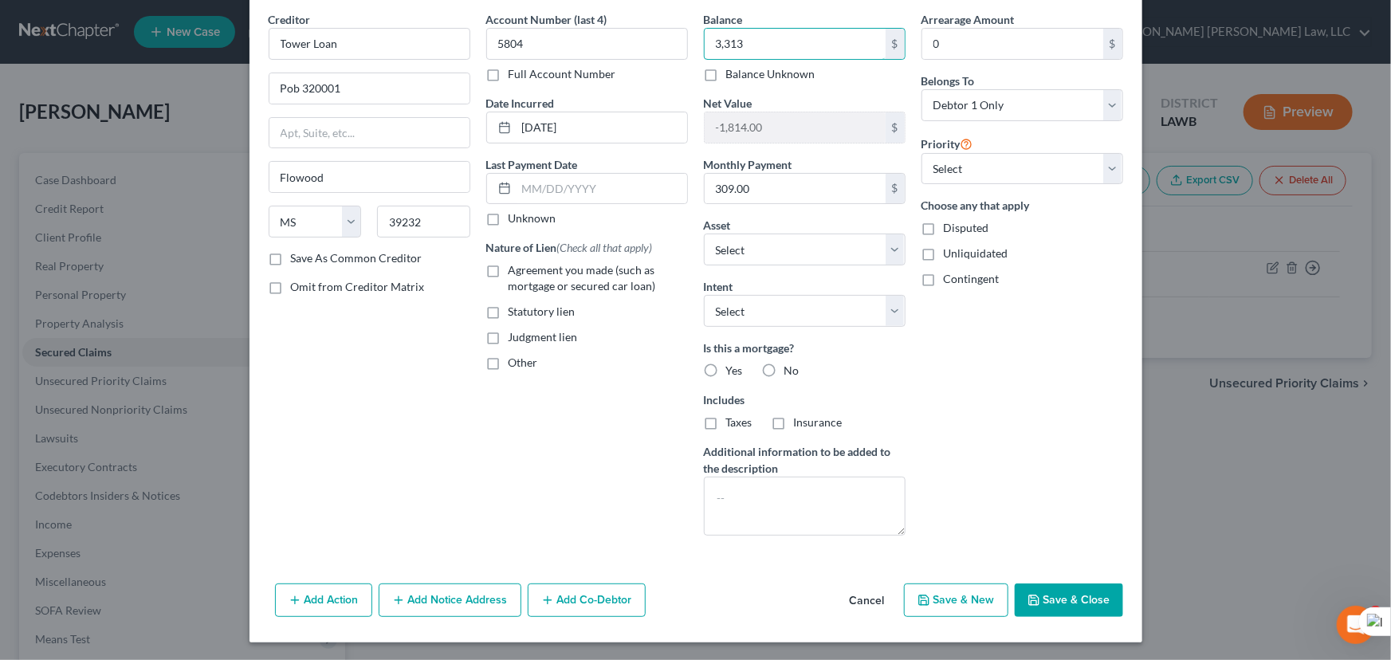
type input "3,313"
click at [1095, 598] on button "Save & Close" at bounding box center [1069, 599] width 108 height 33
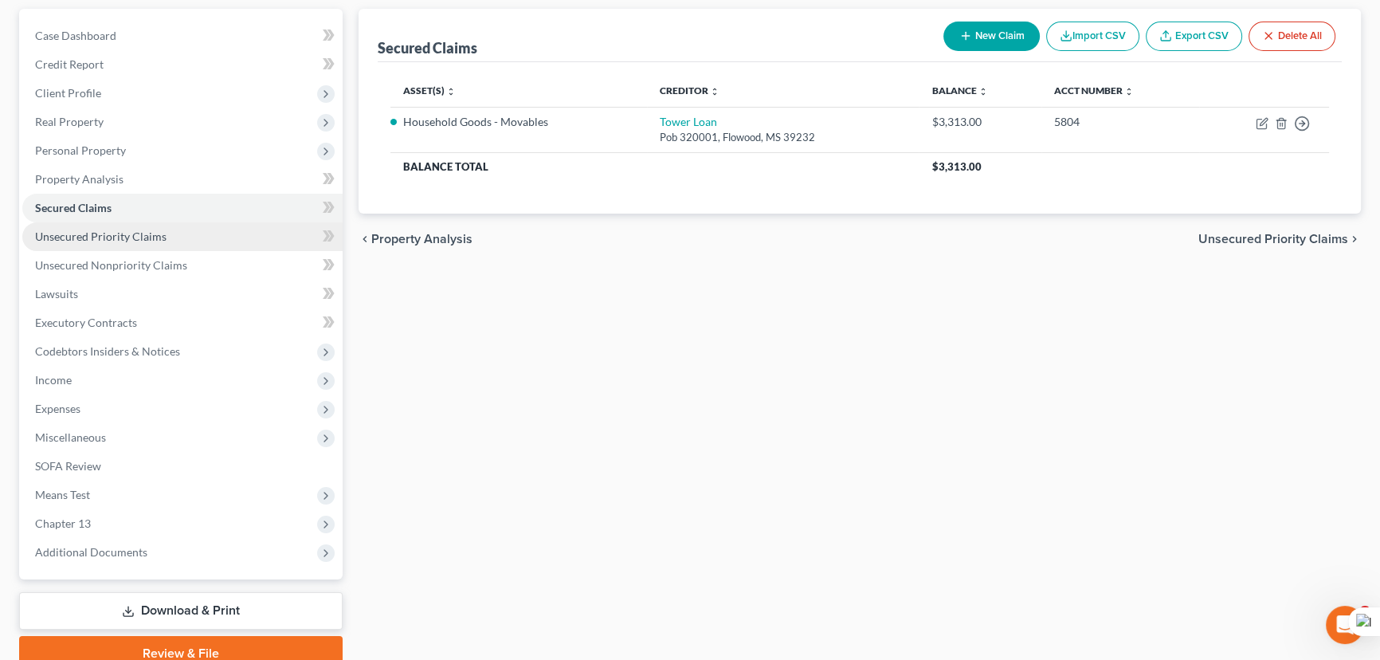
click at [136, 240] on span "Unsecured Priority Claims" at bounding box center [101, 237] width 132 height 14
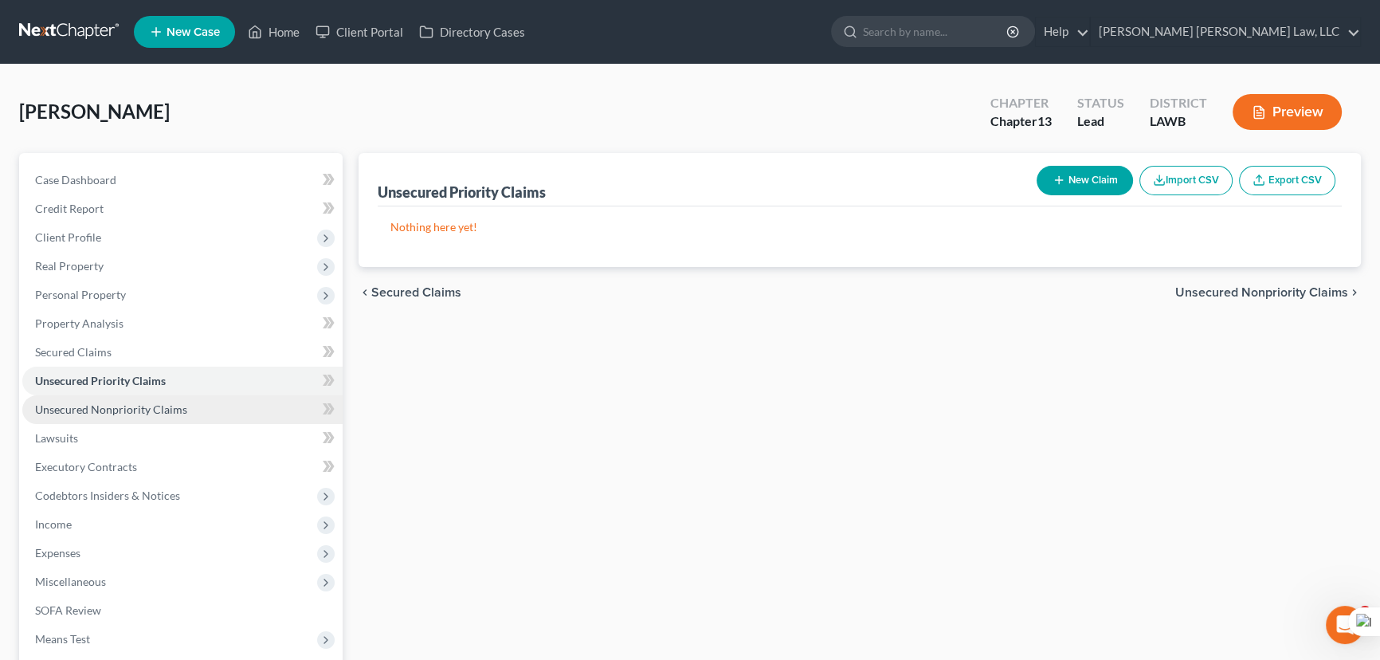
click at [195, 406] on link "Unsecured Nonpriority Claims" at bounding box center [182, 409] width 320 height 29
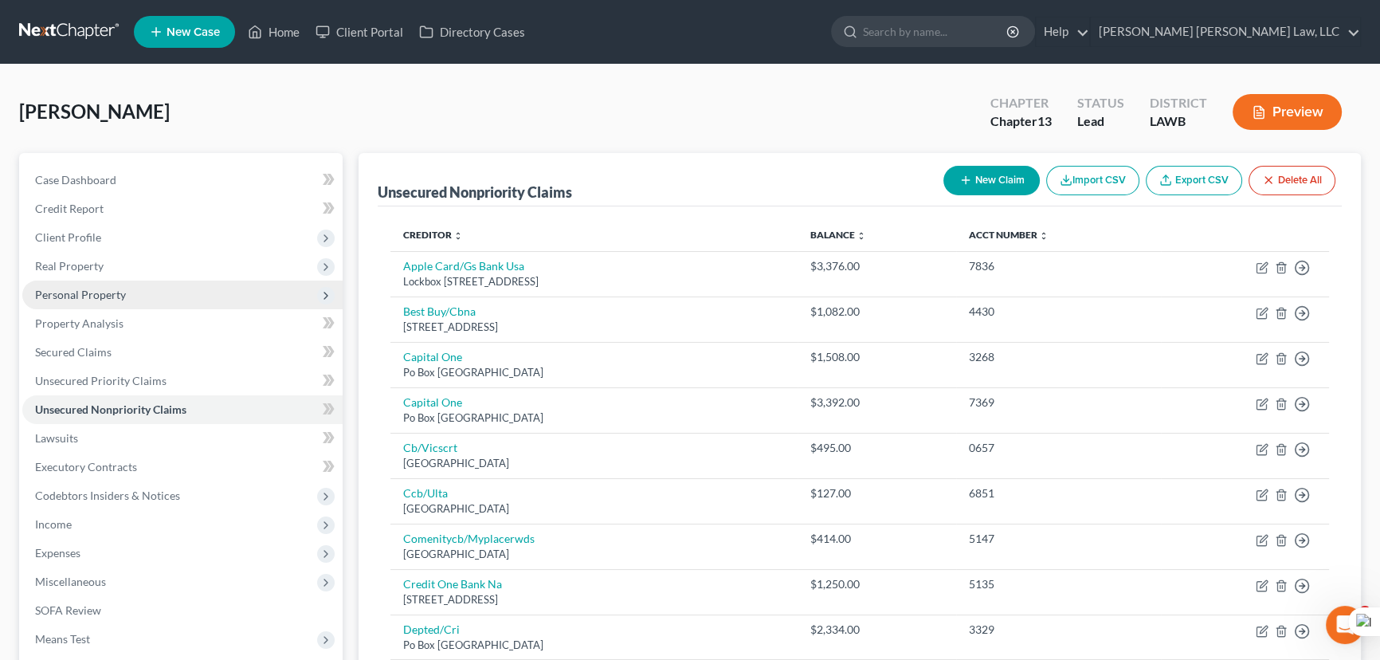
click at [107, 289] on span "Personal Property" at bounding box center [80, 295] width 91 height 14
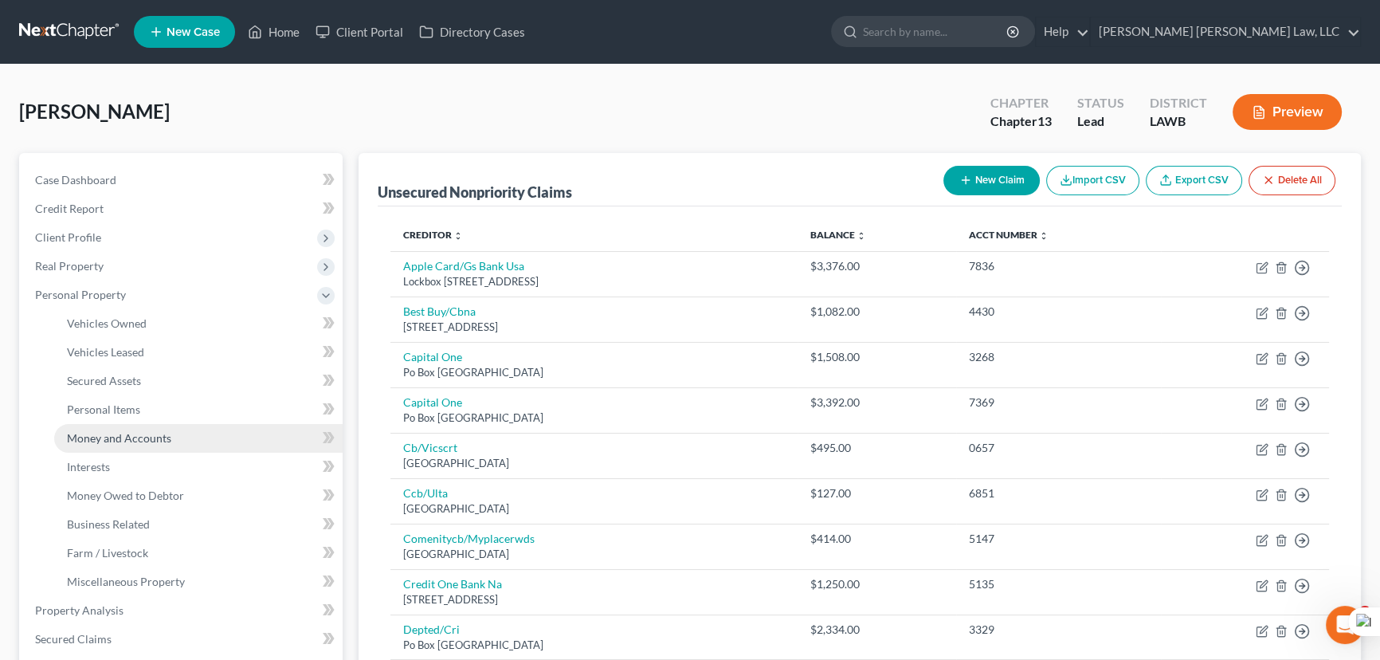
click at [153, 434] on span "Money and Accounts" at bounding box center [119, 438] width 104 height 14
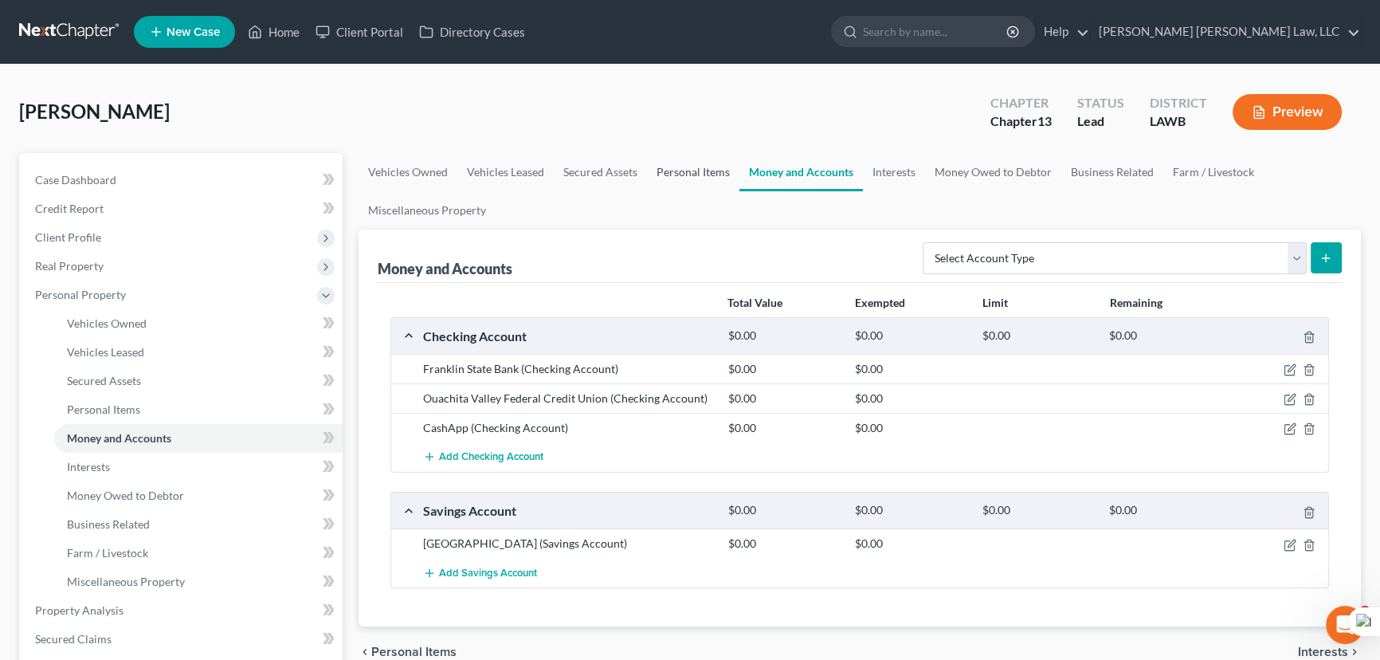
click at [693, 173] on link "Personal Items" at bounding box center [693, 172] width 92 height 38
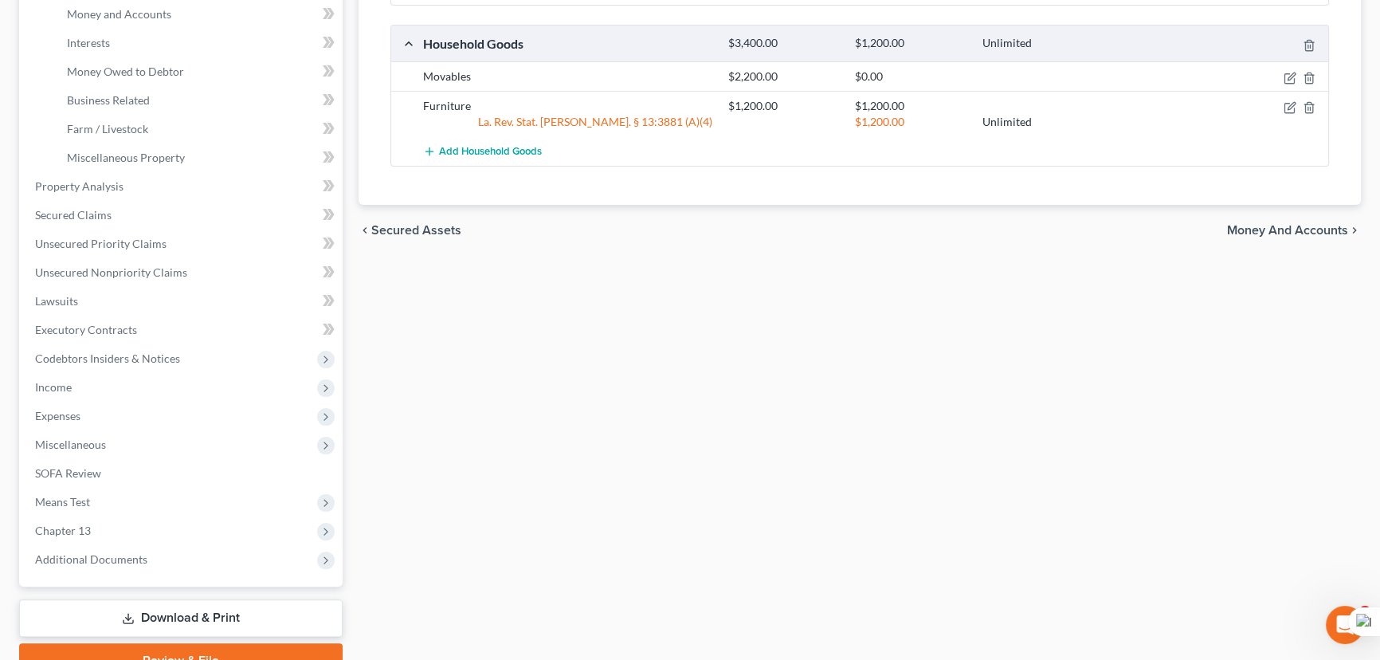
scroll to position [501, 0]
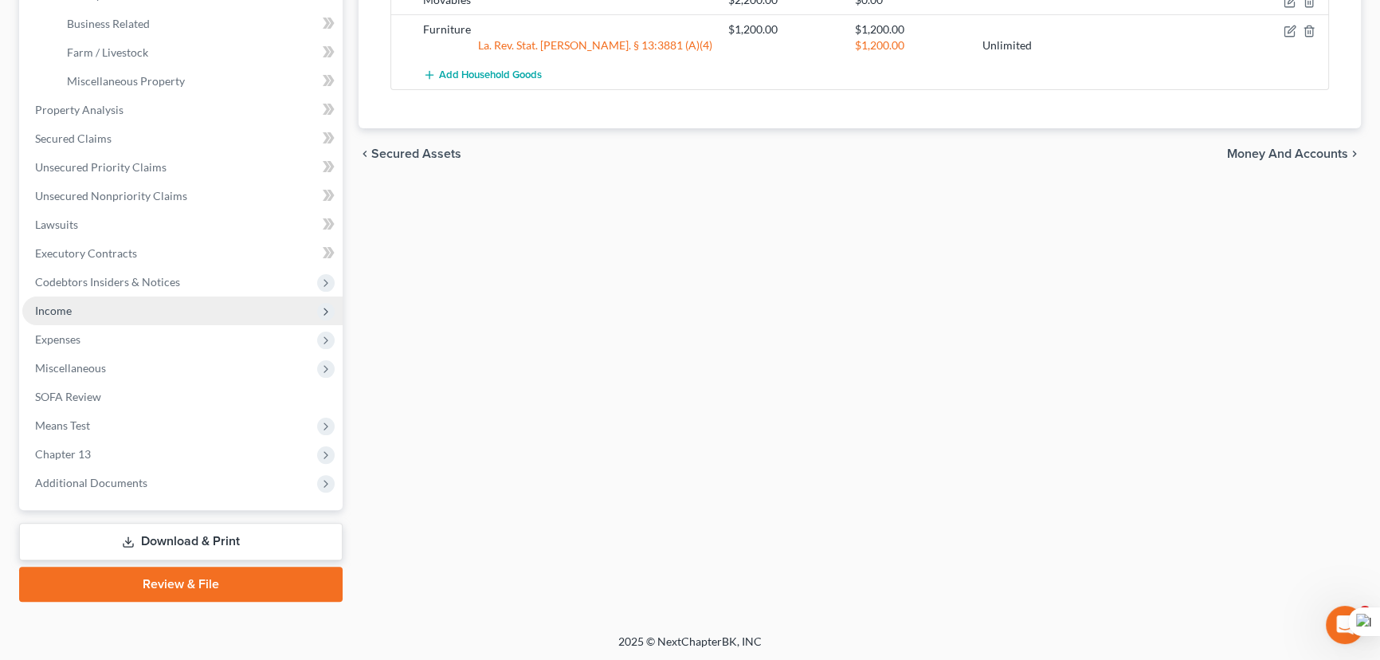
click at [92, 316] on span "Income" at bounding box center [182, 310] width 320 height 29
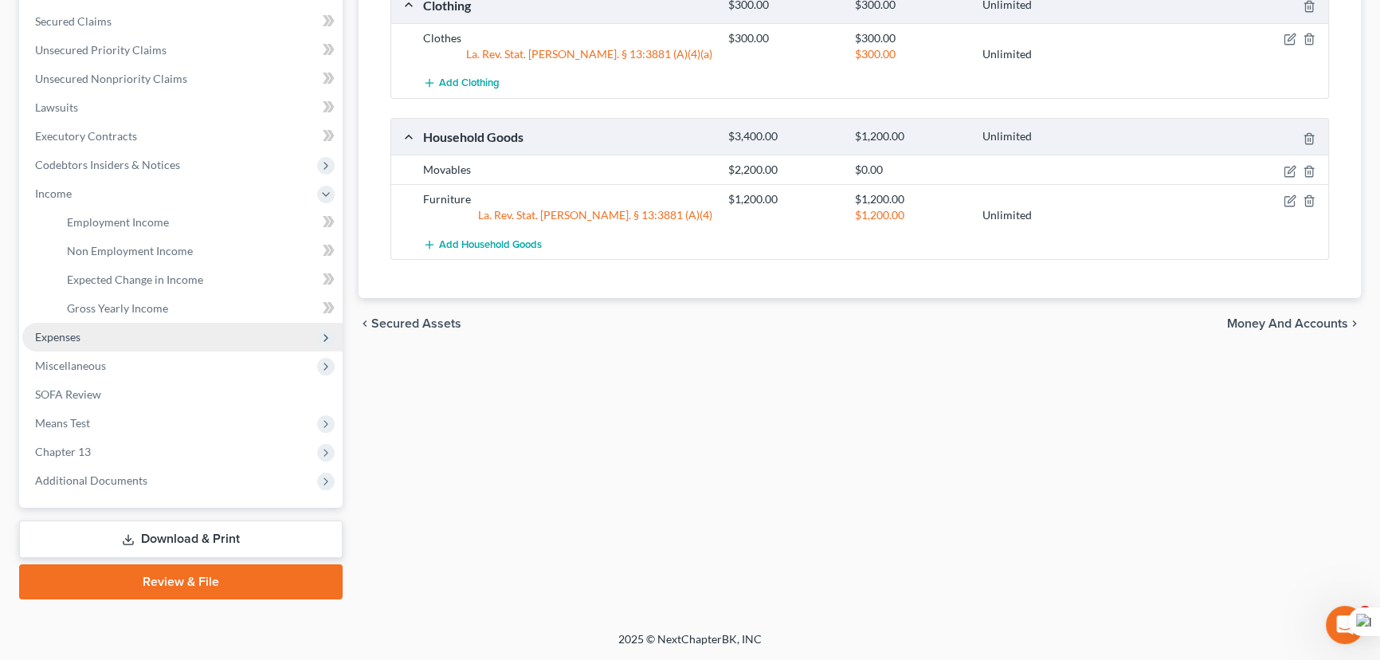
scroll to position [328, 0]
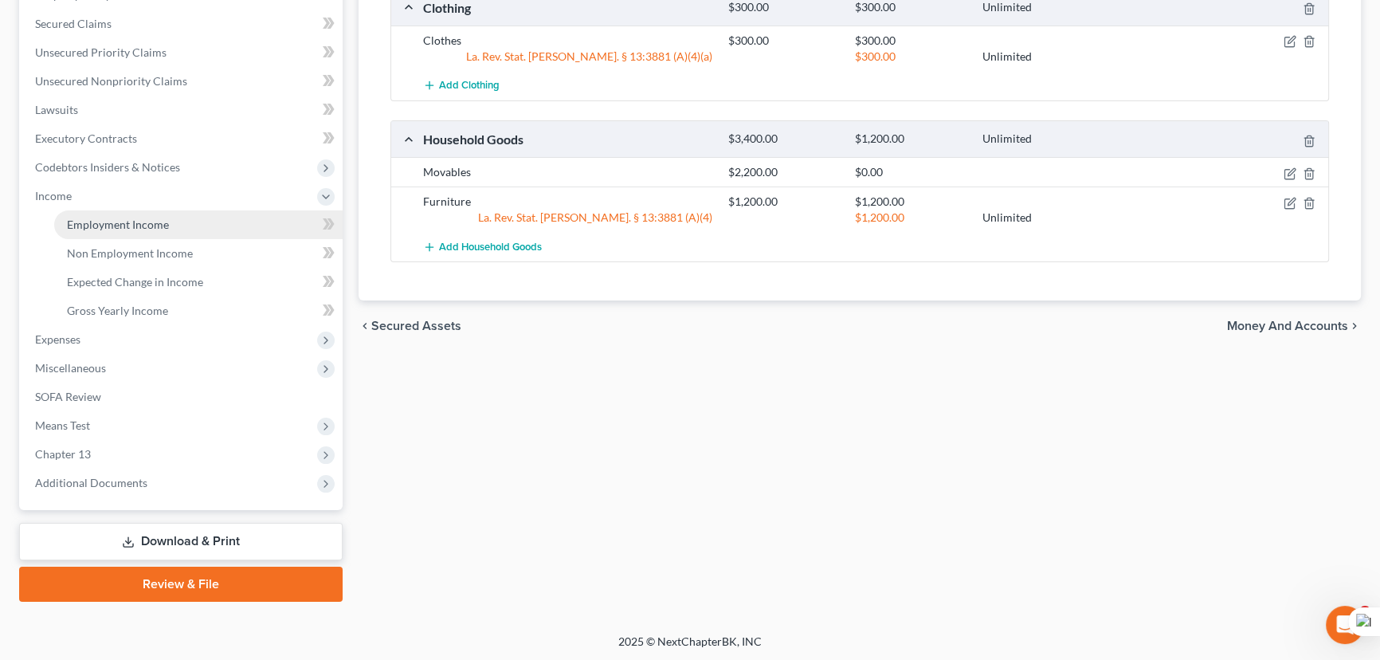
click at [120, 227] on span "Employment Income" at bounding box center [118, 225] width 102 height 14
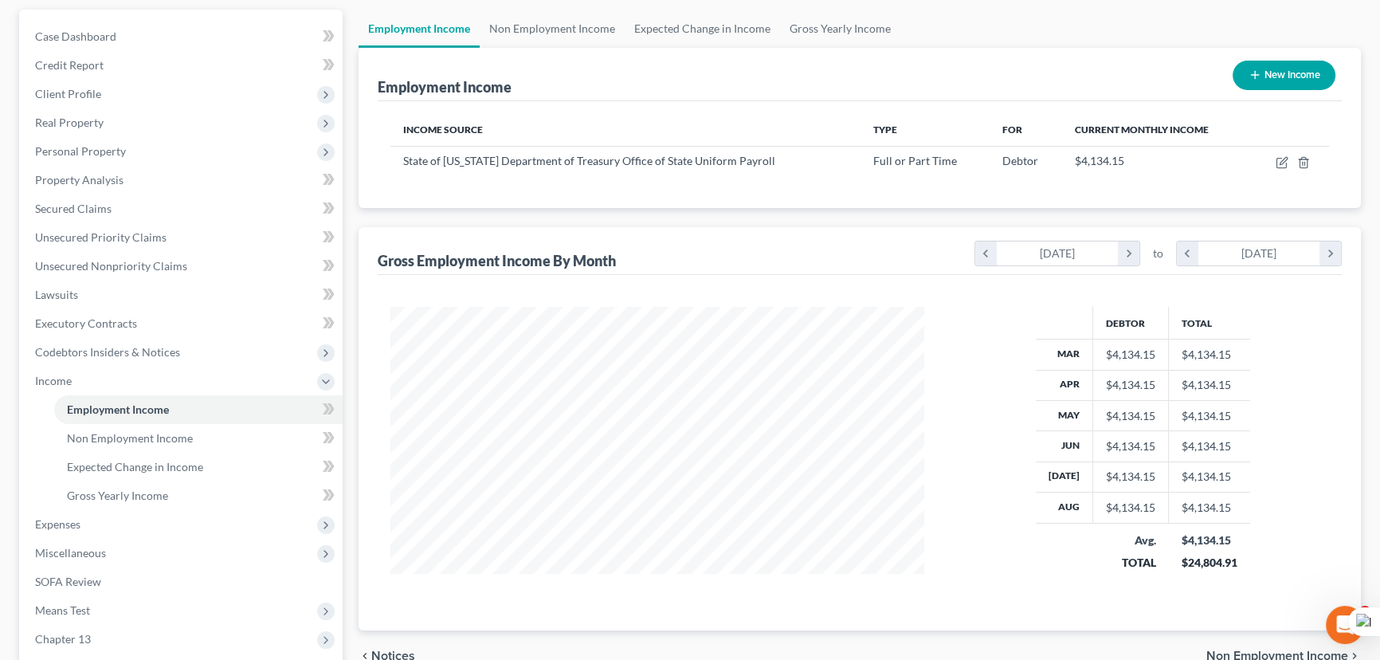
scroll to position [144, 0]
click at [857, 21] on link "Gross Yearly Income" at bounding box center [840, 28] width 120 height 38
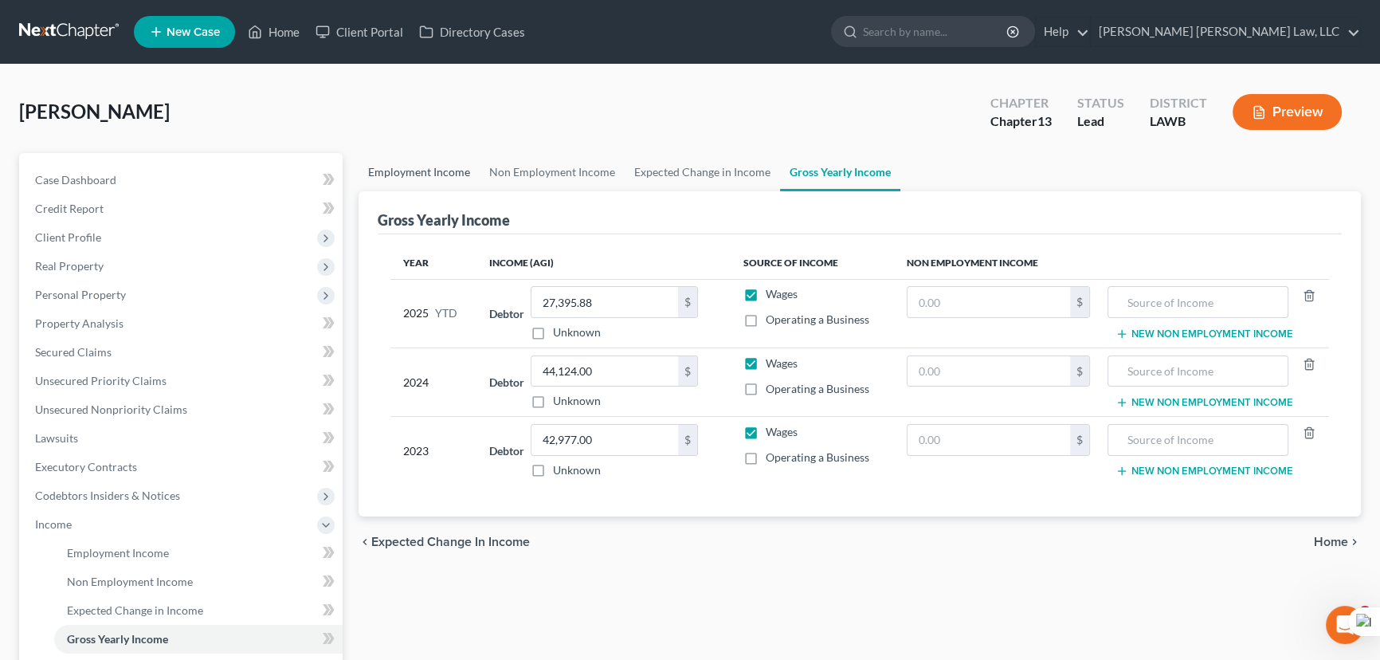
click at [439, 161] on link "Employment Income" at bounding box center [419, 172] width 121 height 38
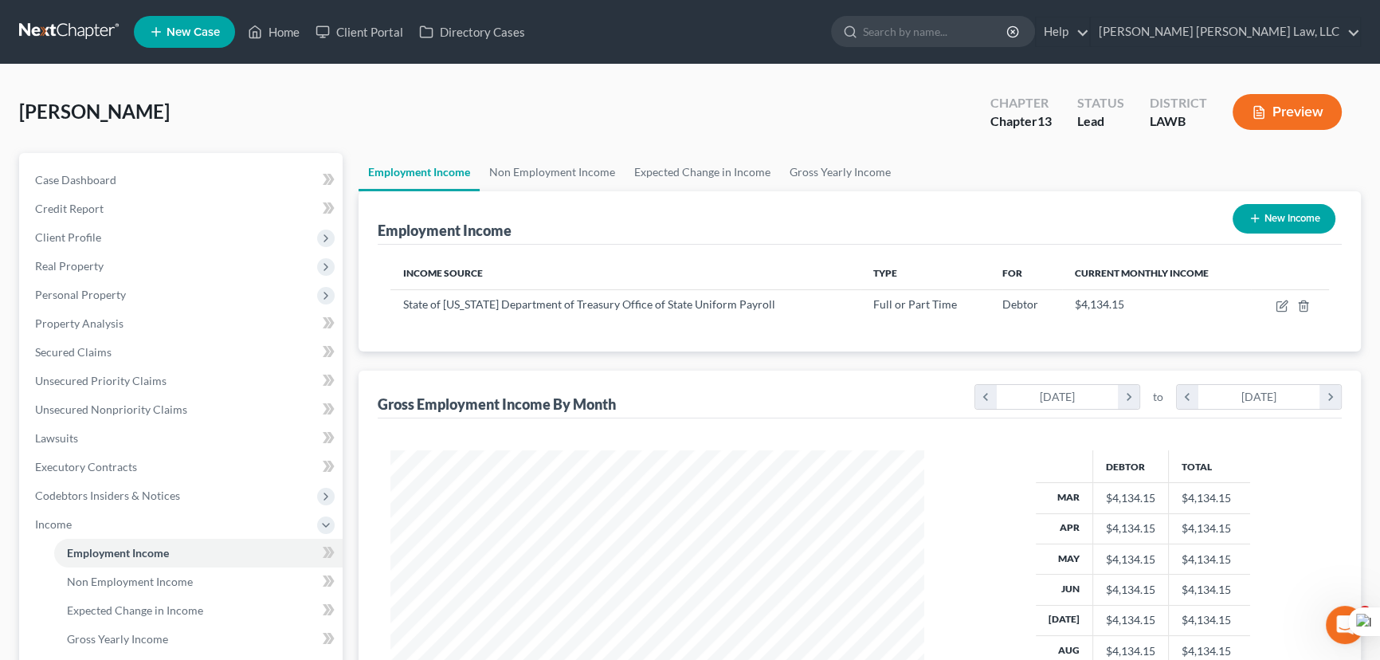
scroll to position [285, 566]
click at [92, 26] on link at bounding box center [70, 32] width 102 height 29
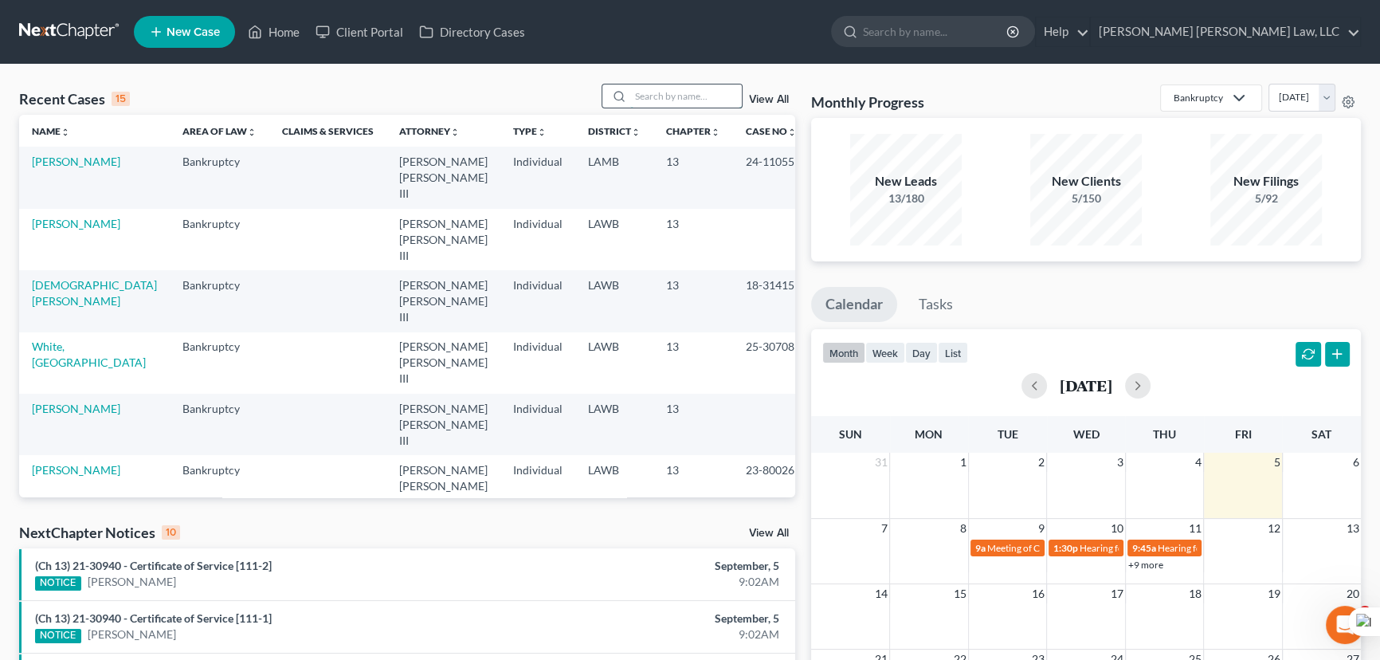
click at [631, 105] on input "search" at bounding box center [686, 95] width 112 height 23
type input "[PERSON_NAME]"
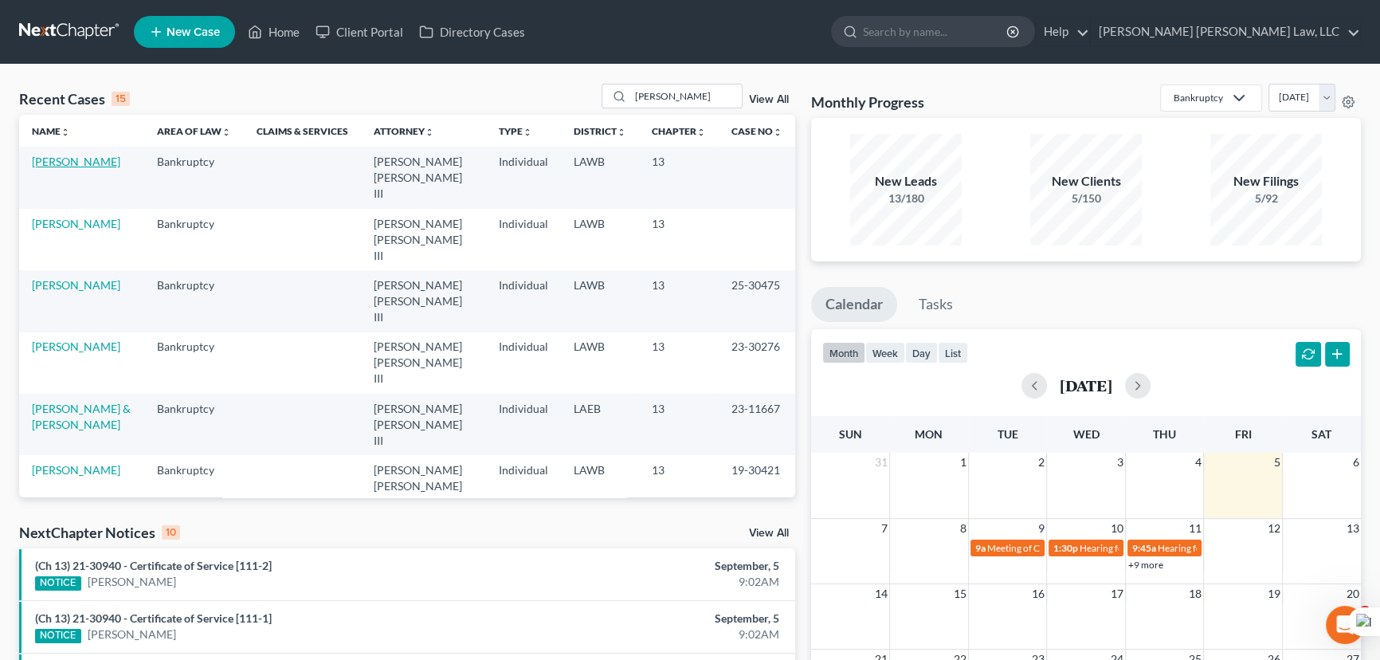
click at [84, 160] on link "[PERSON_NAME]" at bounding box center [76, 162] width 88 height 14
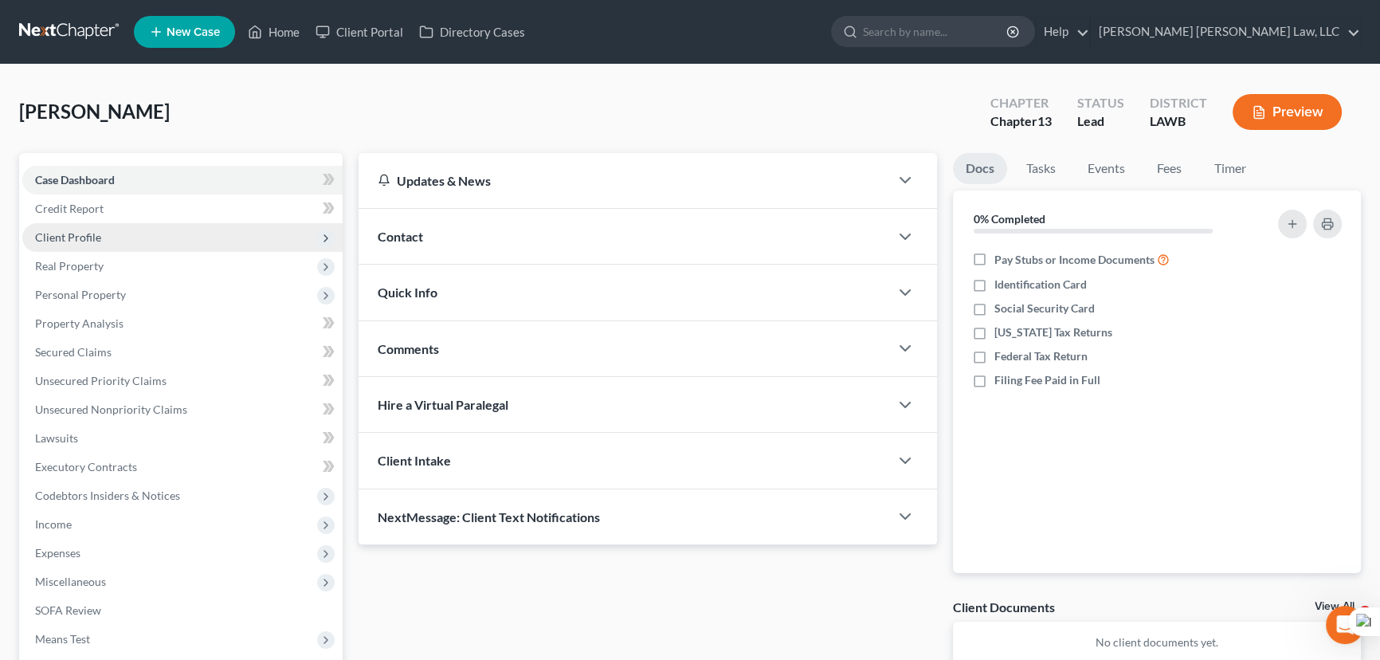
click at [150, 238] on span "Client Profile" at bounding box center [182, 237] width 320 height 29
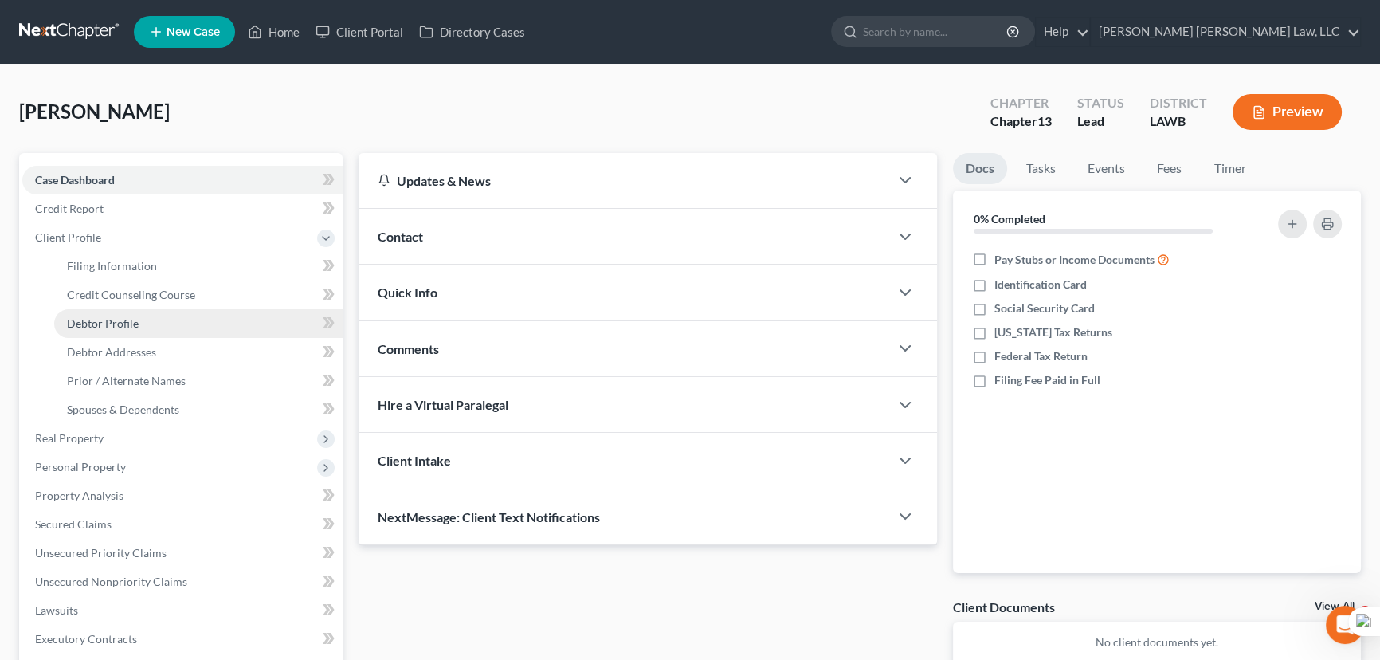
click at [166, 325] on link "Debtor Profile" at bounding box center [198, 323] width 289 height 29
select select "0"
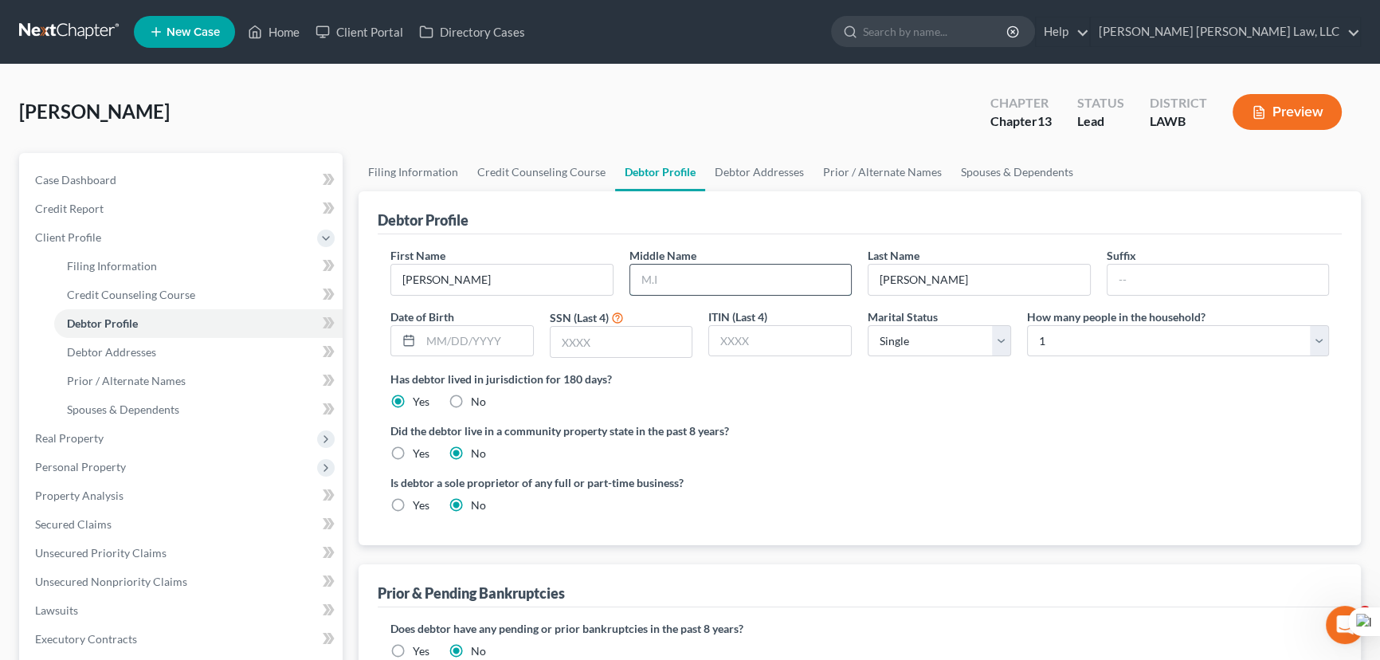
click at [698, 269] on input "text" at bounding box center [741, 280] width 222 height 30
type input "G"
click at [457, 328] on input "text" at bounding box center [477, 341] width 112 height 30
type input "[DATE]"
click at [579, 328] on input "text" at bounding box center [622, 342] width 142 height 30
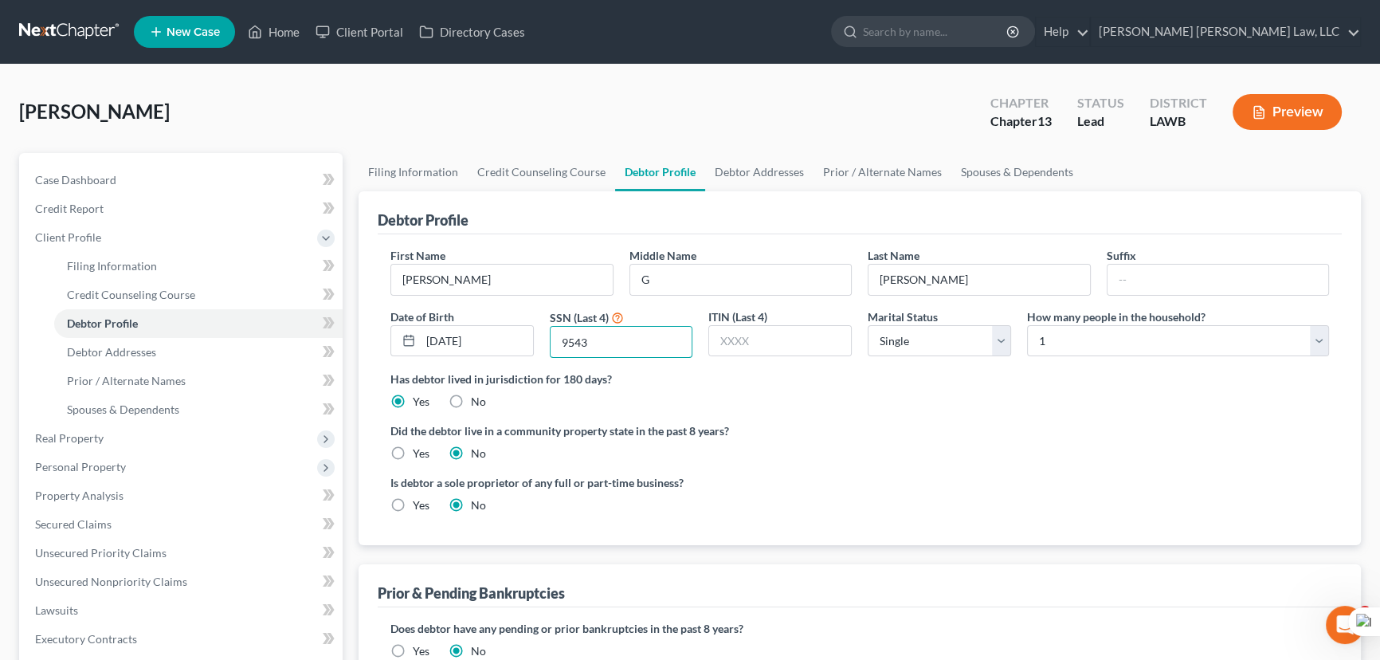
type input "9543"
click at [413, 446] on label "Yes" at bounding box center [421, 454] width 17 height 16
click at [419, 446] on input "Yes" at bounding box center [424, 451] width 10 height 10
radio input "true"
radio input "false"
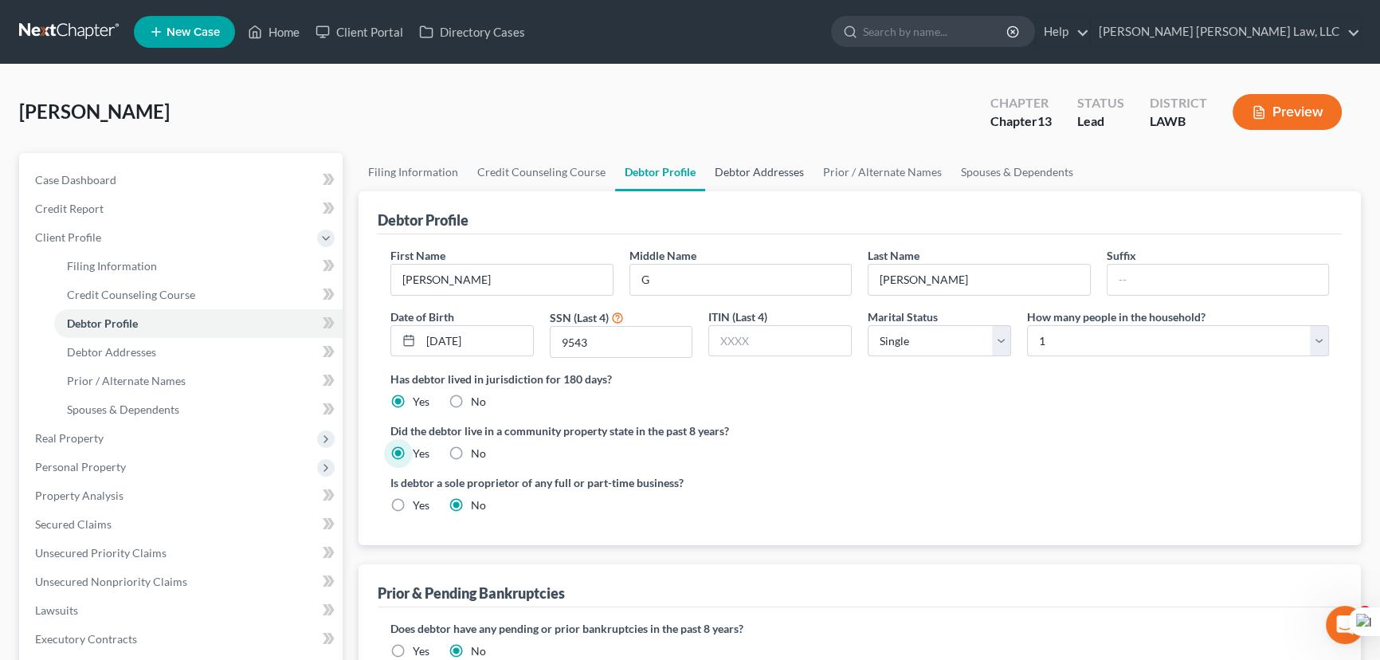
click at [795, 178] on link "Debtor Addresses" at bounding box center [759, 172] width 108 height 38
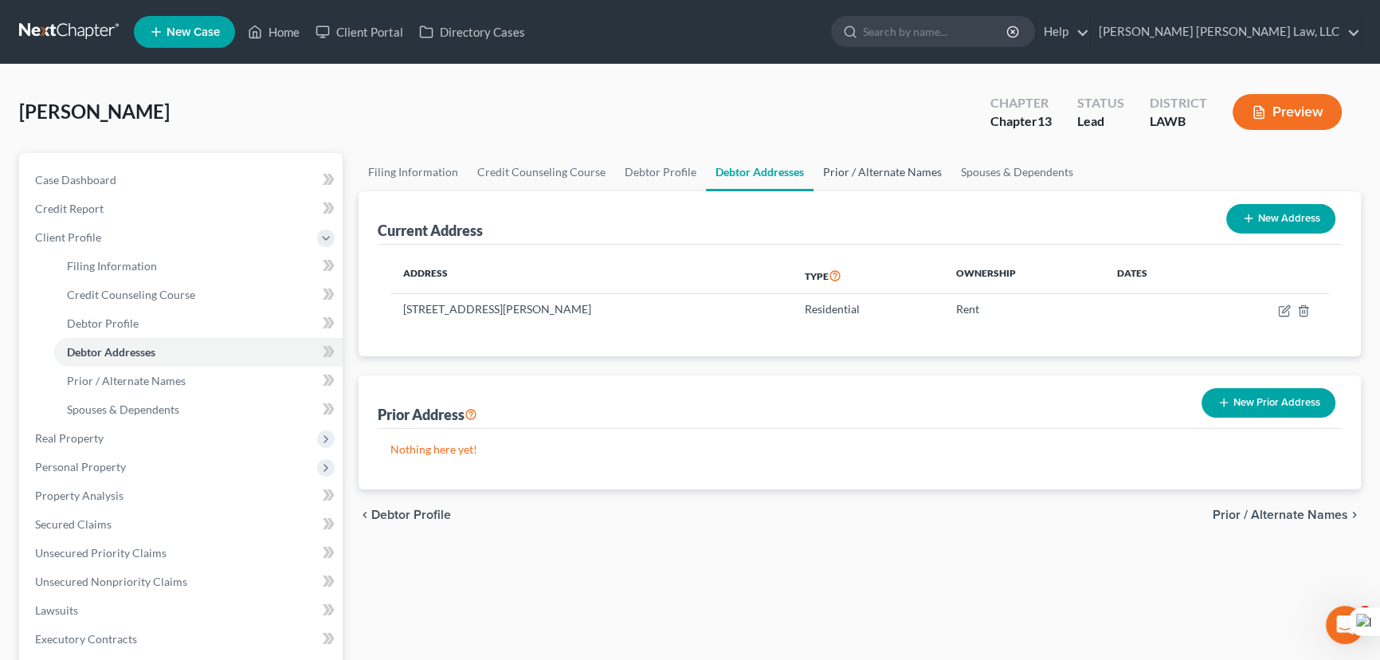
click at [845, 167] on link "Prior / Alternate Names" at bounding box center [883, 172] width 138 height 38
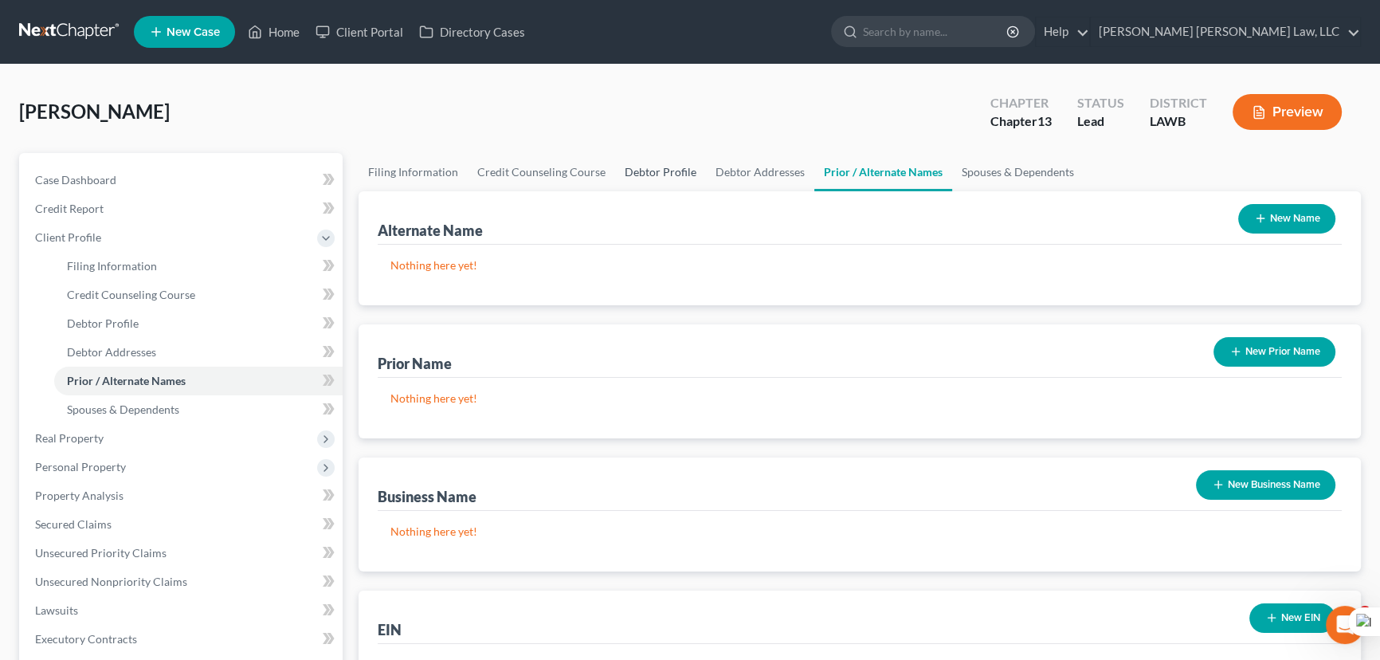
click at [664, 173] on link "Debtor Profile" at bounding box center [660, 172] width 91 height 38
select select "0"
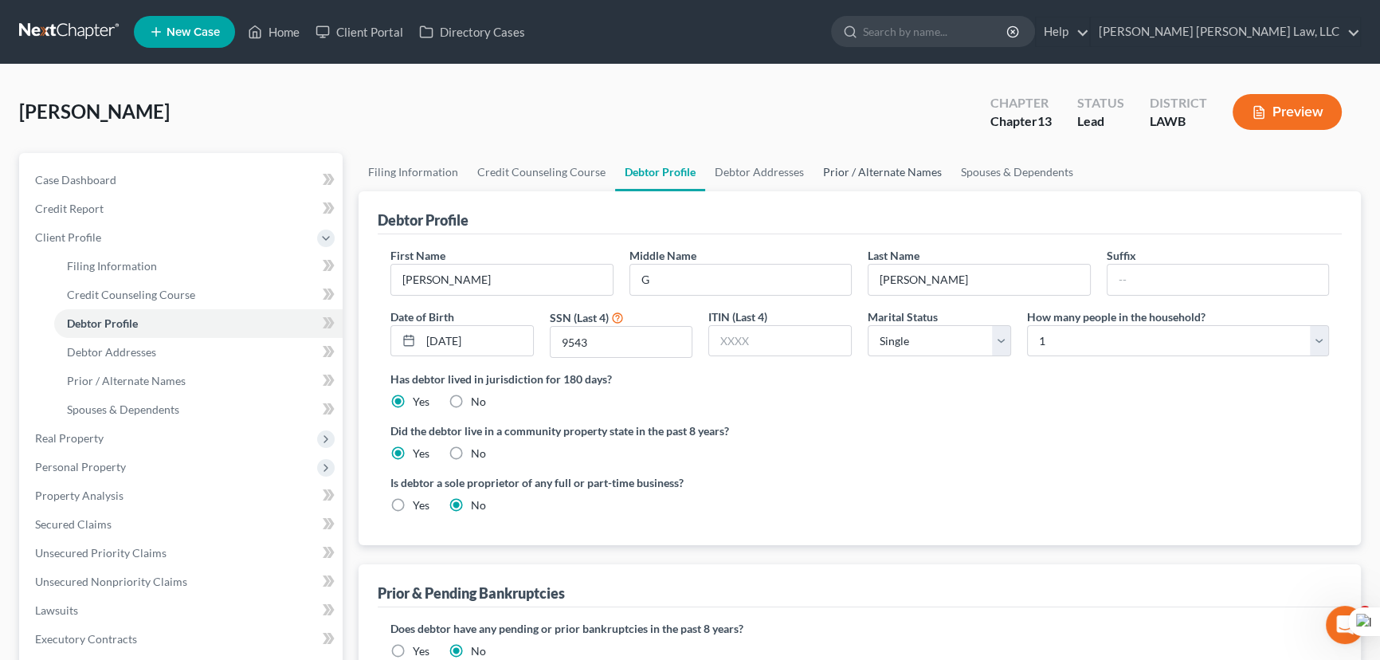
click at [917, 173] on link "Prior / Alternate Names" at bounding box center [883, 172] width 138 height 38
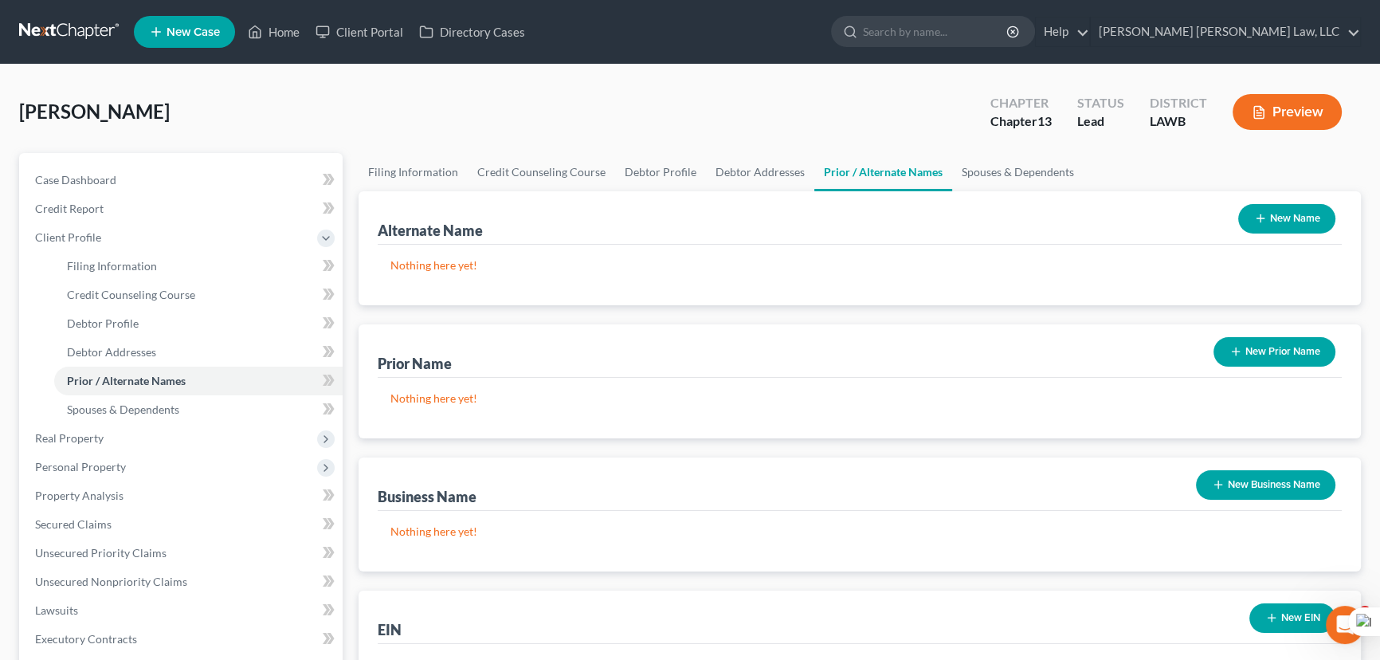
click at [1310, 221] on button "New Name" at bounding box center [1287, 218] width 97 height 29
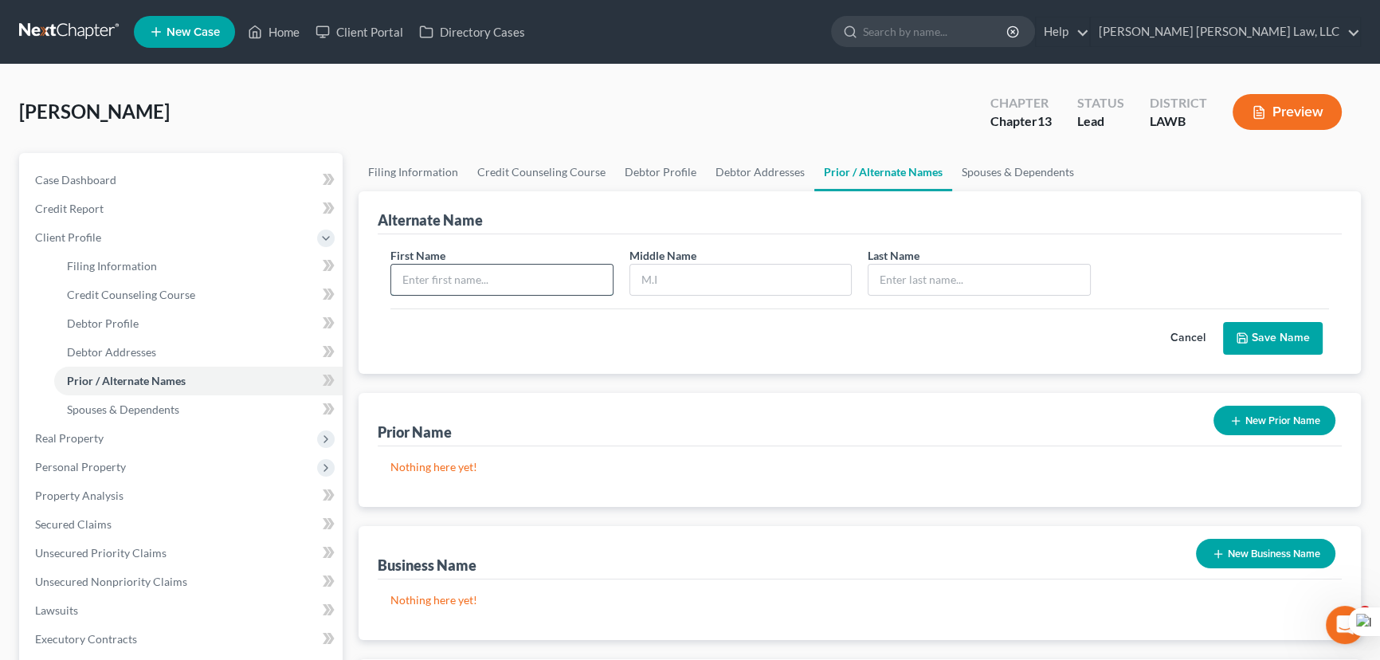
click at [534, 271] on input "text" at bounding box center [502, 280] width 222 height 30
type input "[PERSON_NAME]"
click at [1271, 337] on button "Save Name" at bounding box center [1273, 338] width 100 height 33
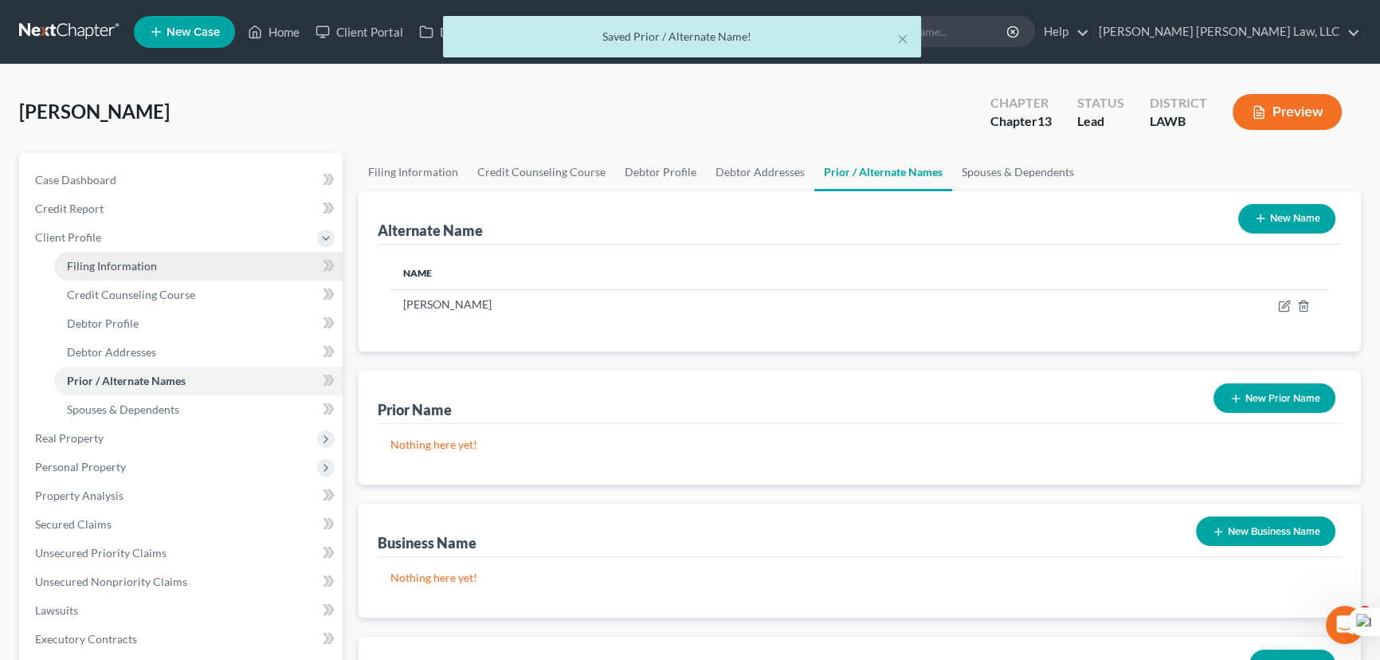
click at [119, 269] on span "Filing Information" at bounding box center [112, 266] width 90 height 14
select select "1"
select select "0"
select select "3"
select select "19"
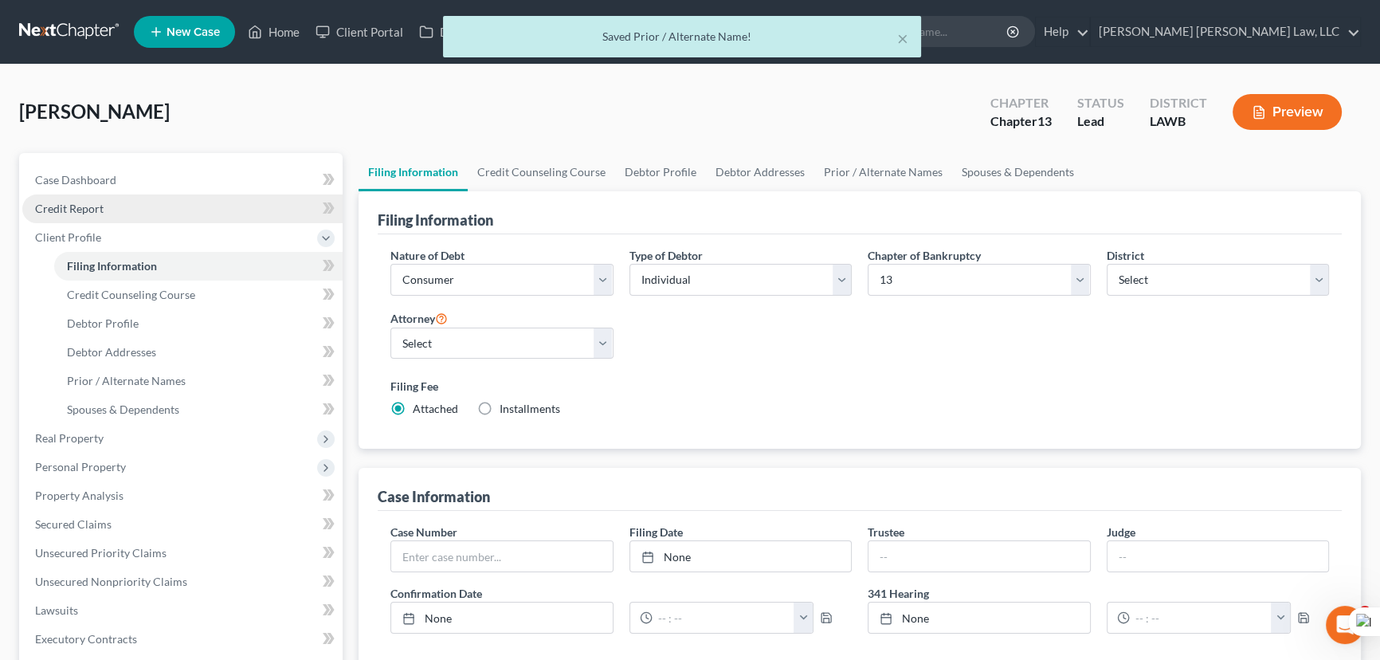
click at [134, 211] on link "Credit Report" at bounding box center [182, 208] width 320 height 29
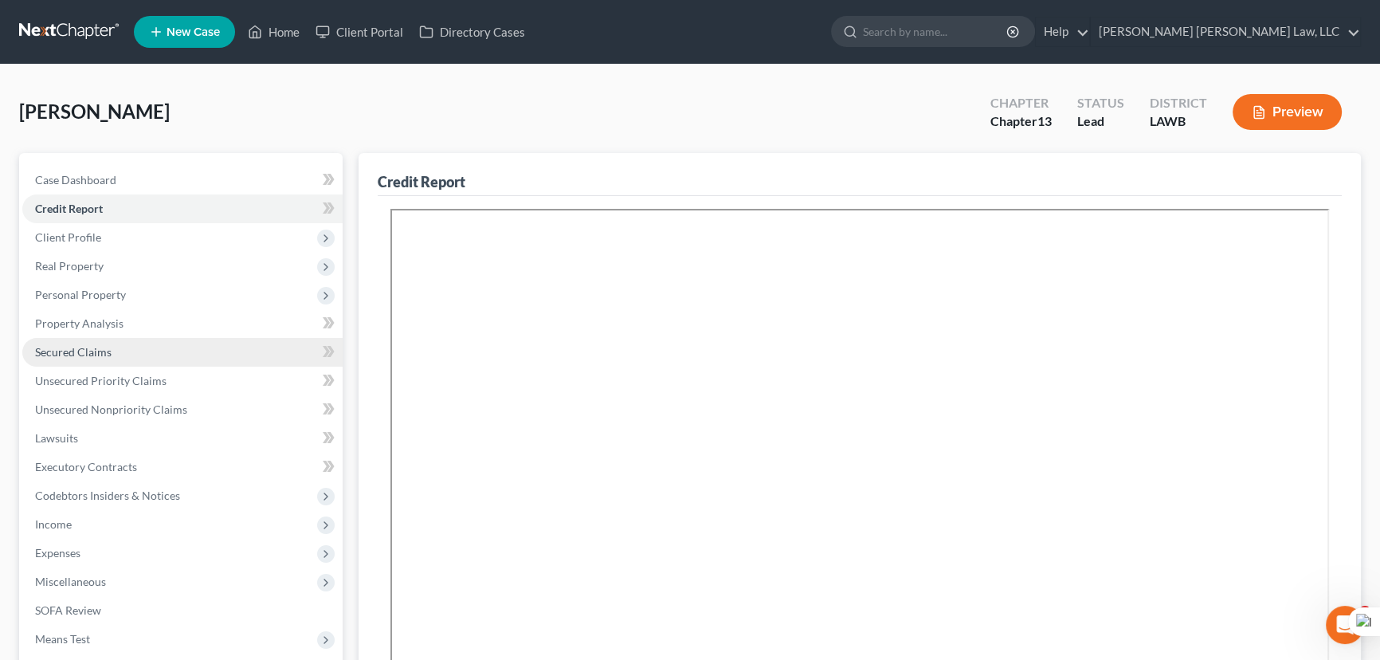
click at [162, 355] on link "Secured Claims" at bounding box center [182, 352] width 320 height 29
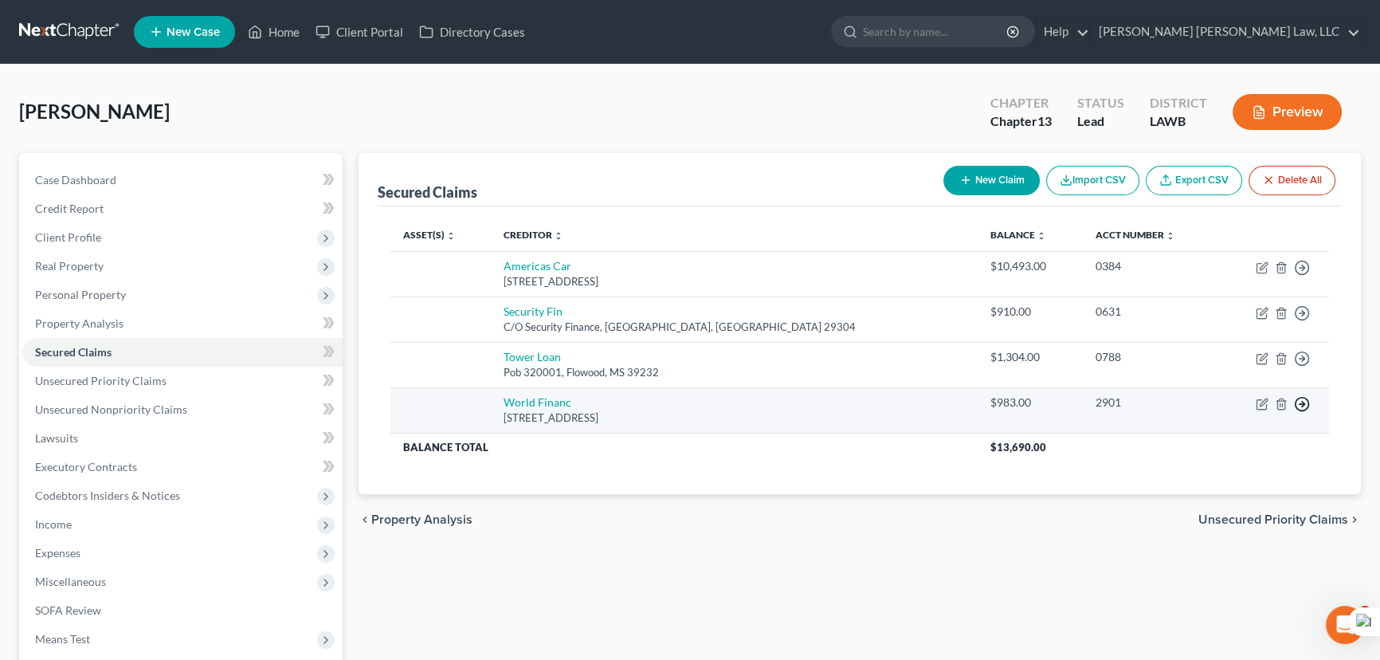
click at [1303, 399] on icon "button" at bounding box center [1302, 404] width 16 height 16
click at [1265, 446] on link "Move to F" at bounding box center [1229, 443] width 133 height 27
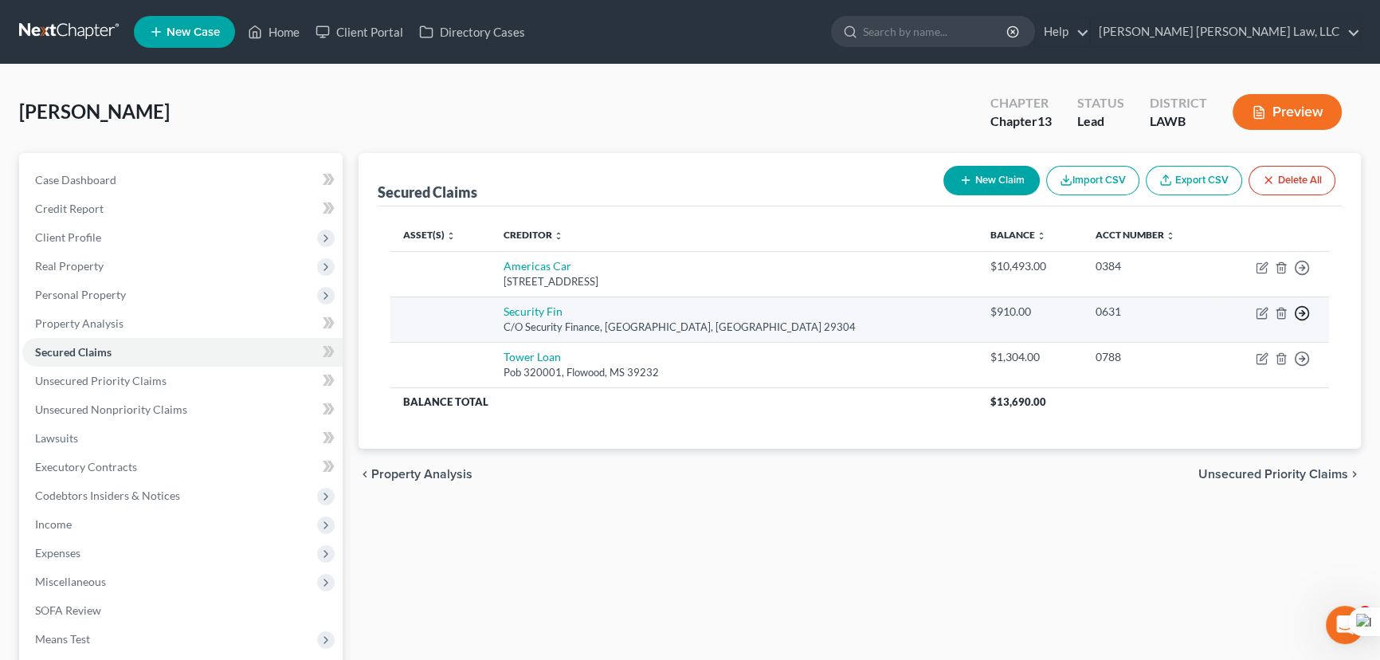
click at [1299, 309] on icon "button" at bounding box center [1302, 313] width 16 height 16
click at [1231, 352] on link "Move to F" at bounding box center [1229, 352] width 133 height 27
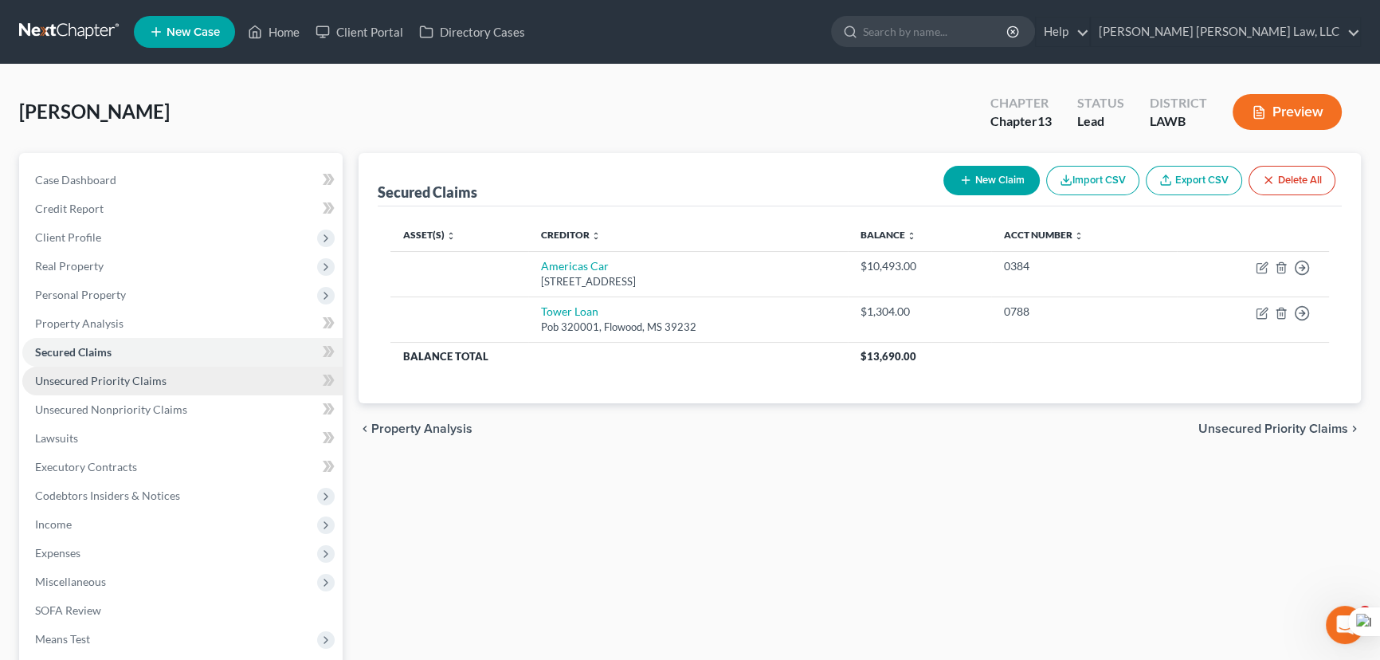
click at [194, 384] on link "Unsecured Priority Claims" at bounding box center [182, 381] width 320 height 29
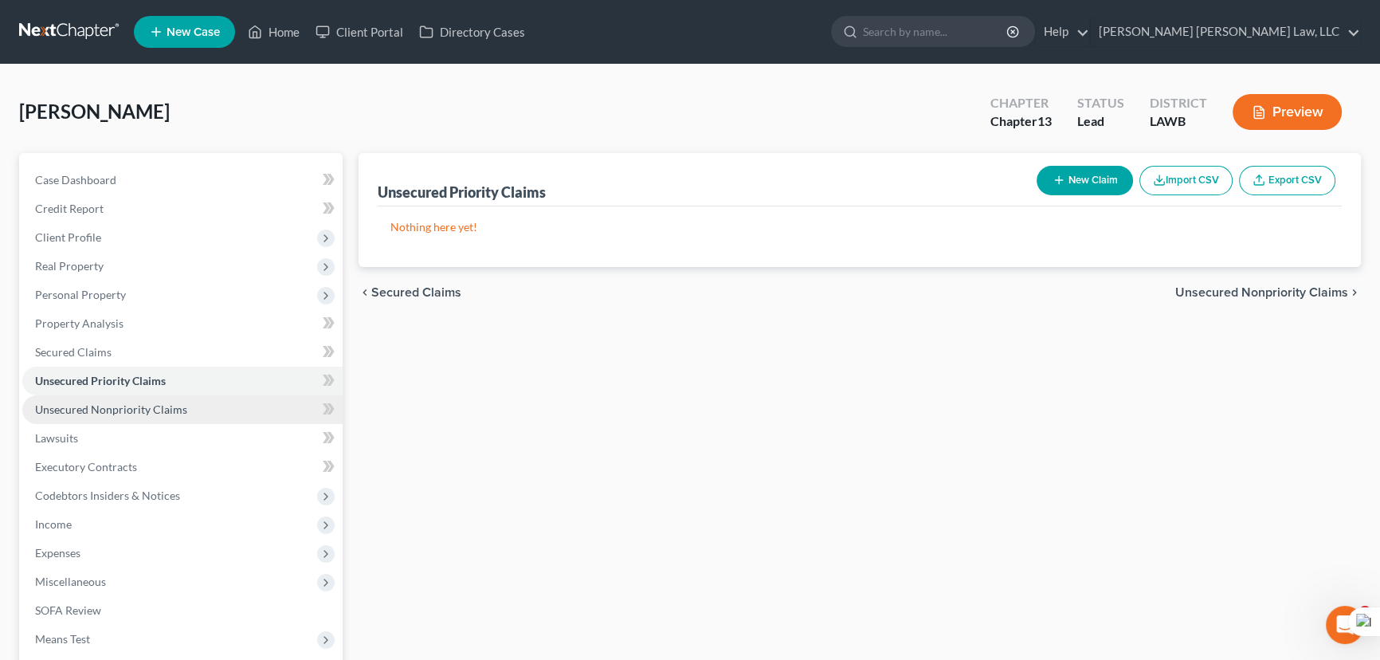
click at [202, 406] on link "Unsecured Nonpriority Claims" at bounding box center [182, 409] width 320 height 29
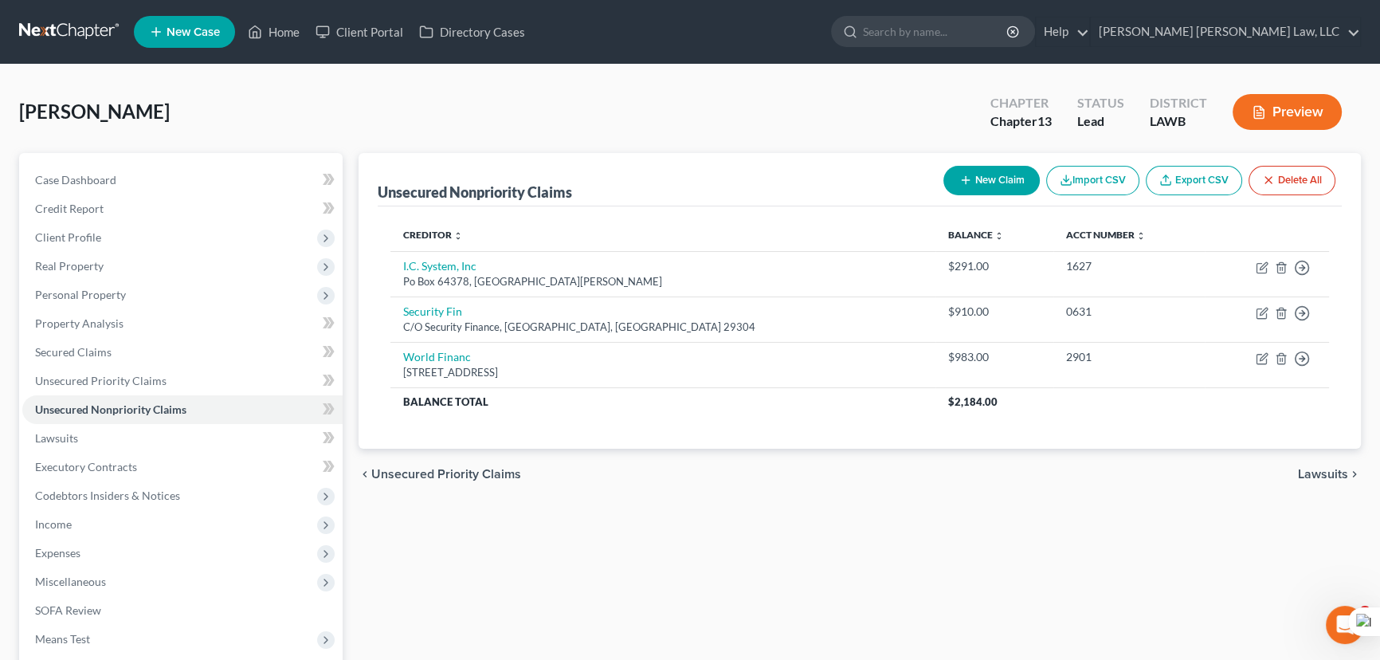
click at [1007, 175] on button "New Claim" at bounding box center [992, 180] width 96 height 29
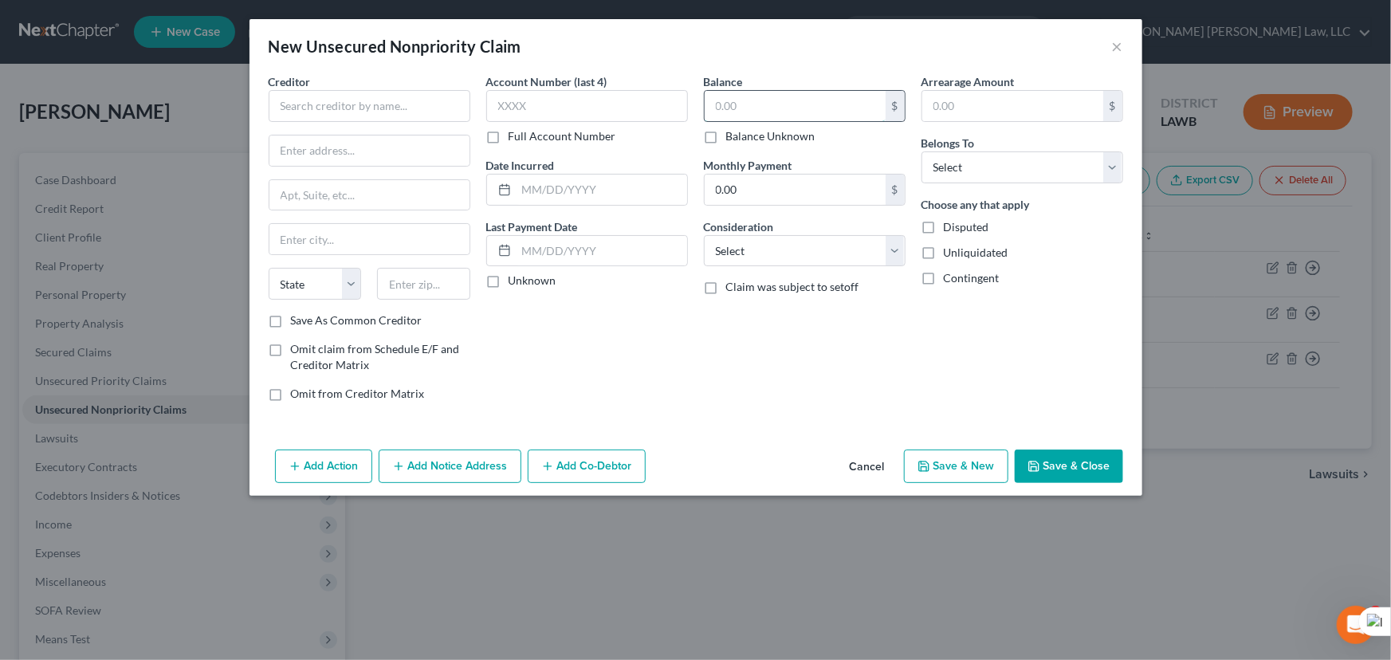
click at [740, 92] on input "text" at bounding box center [795, 106] width 181 height 30
type input "1,000"
click at [972, 159] on select "Select Debtor 1 Only Debtor 2 Only Debtor 1 And Debtor 2 Only At Least One Of T…" at bounding box center [1022, 167] width 202 height 32
select select "0"
click at [921, 151] on select "Select Debtor 1 Only Debtor 2 Only Debtor 1 And Debtor 2 Only At Least One Of T…" at bounding box center [1022, 167] width 202 height 32
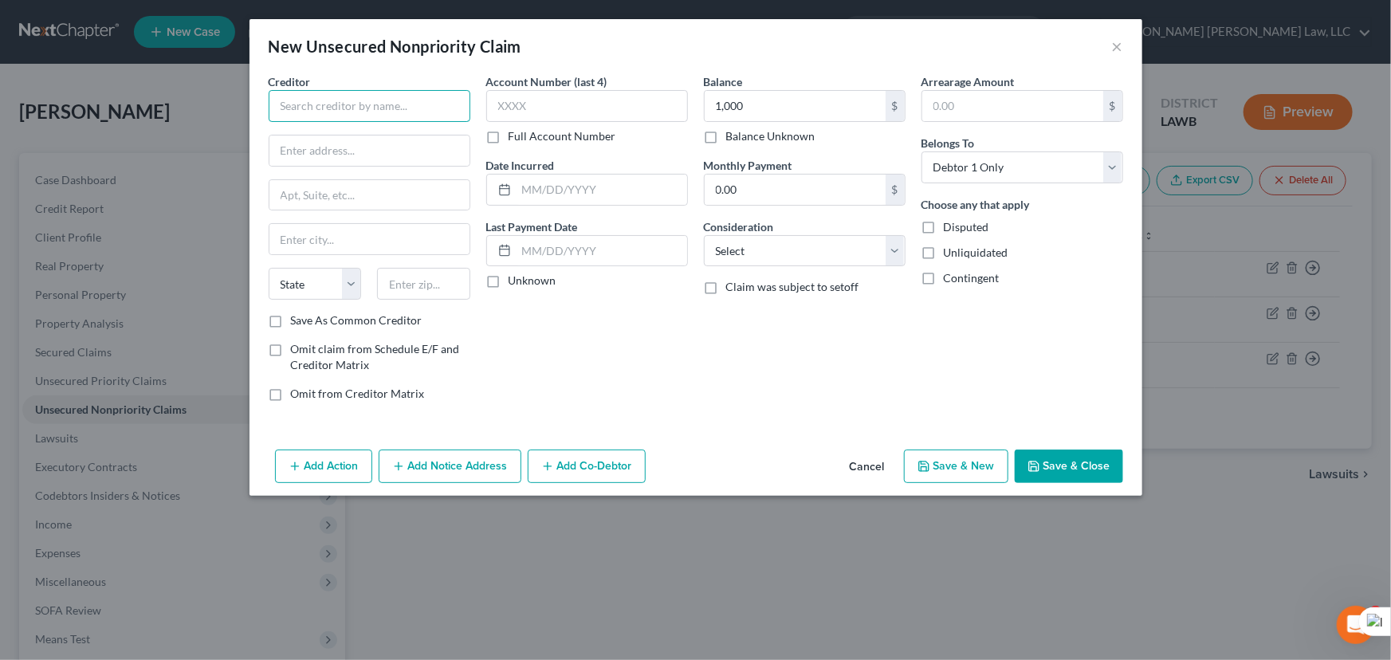
click at [341, 91] on input "text" at bounding box center [370, 106] width 202 height 32
drag, startPoint x: 377, startPoint y: 96, endPoint x: 0, endPoint y: 43, distance: 380.8
click at [0, 45] on div "New Unsecured Nonpriority Claim × Creditor * Ortho State [US_STATE] AK AR [GEOG…" at bounding box center [695, 330] width 1391 height 660
type input "North [US_STATE] Orthopedic and Sports Medicine Clinic"
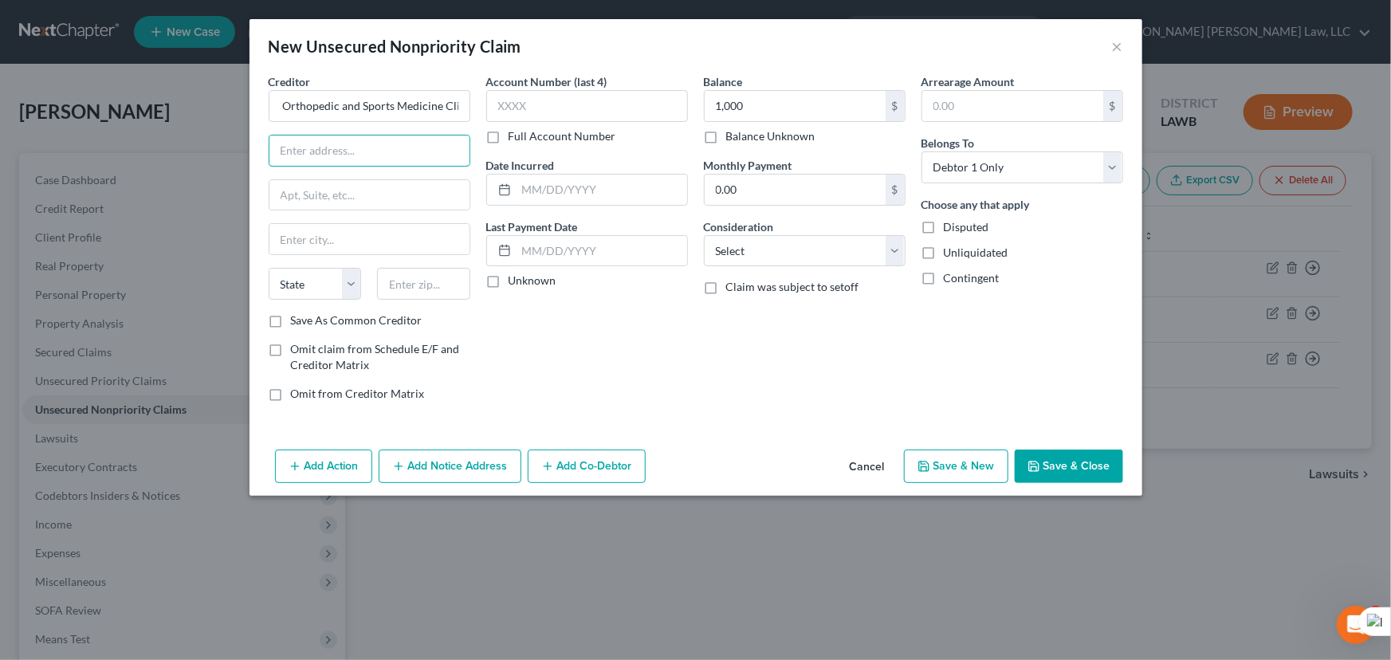
scroll to position [0, 0]
type input "[STREET_ADDRESS]"
type input "Monroe"
select select "19"
type input "71201"
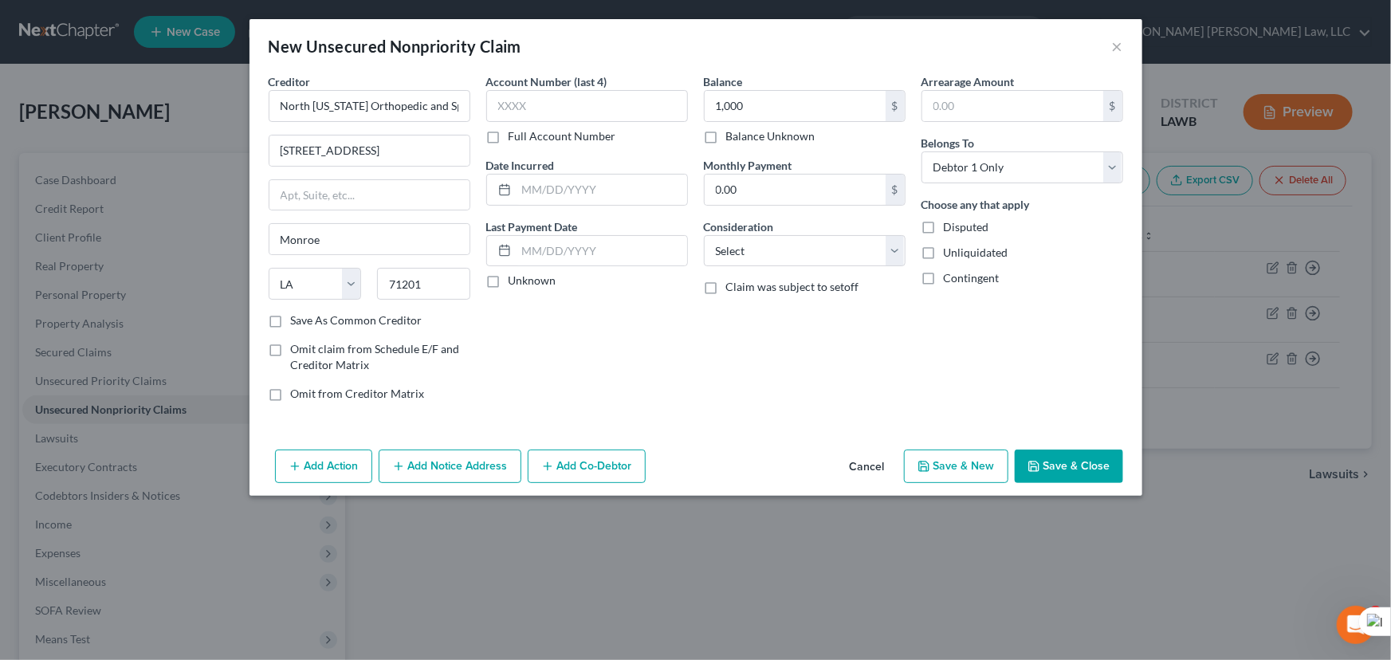
drag, startPoint x: 1108, startPoint y: 485, endPoint x: 1097, endPoint y: 481, distance: 11.6
click at [1108, 485] on div "Add Action Add Notice Address Add Co-Debtor Cancel Save & New Save & Close" at bounding box center [695, 469] width 893 height 53
click at [1094, 478] on button "Save & Close" at bounding box center [1069, 466] width 108 height 33
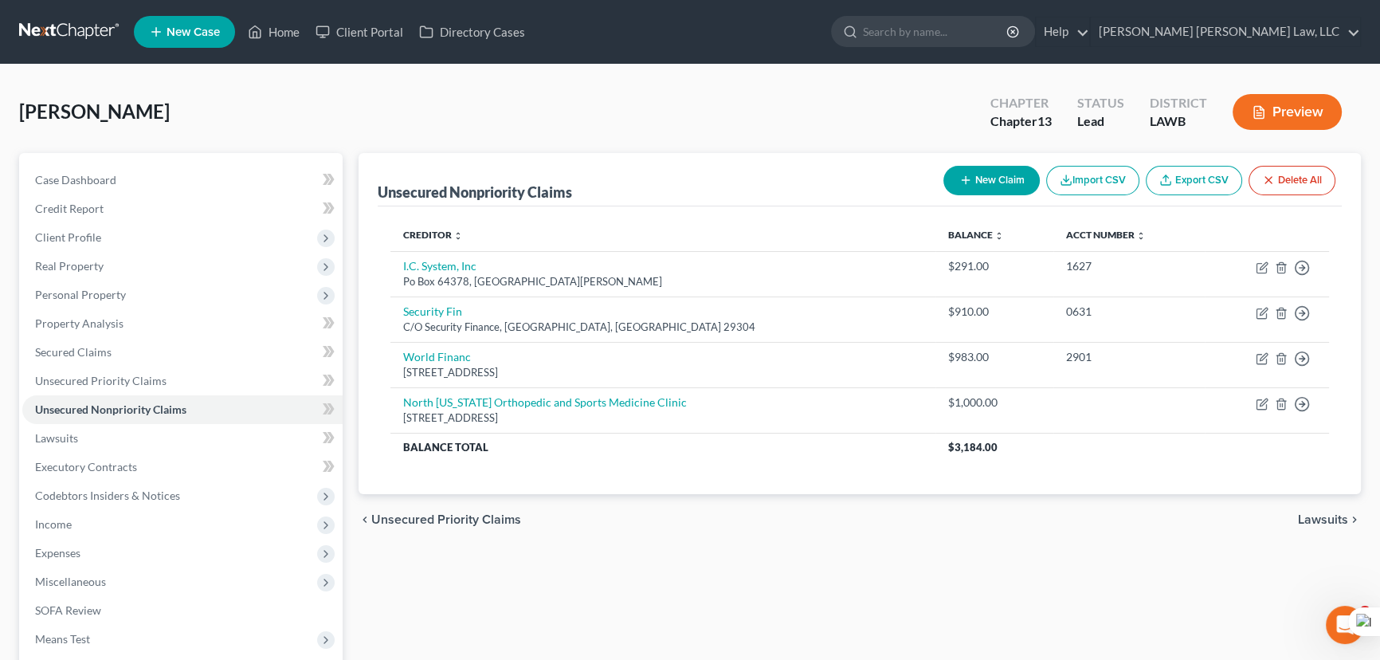
click at [971, 186] on button "New Claim" at bounding box center [992, 180] width 96 height 29
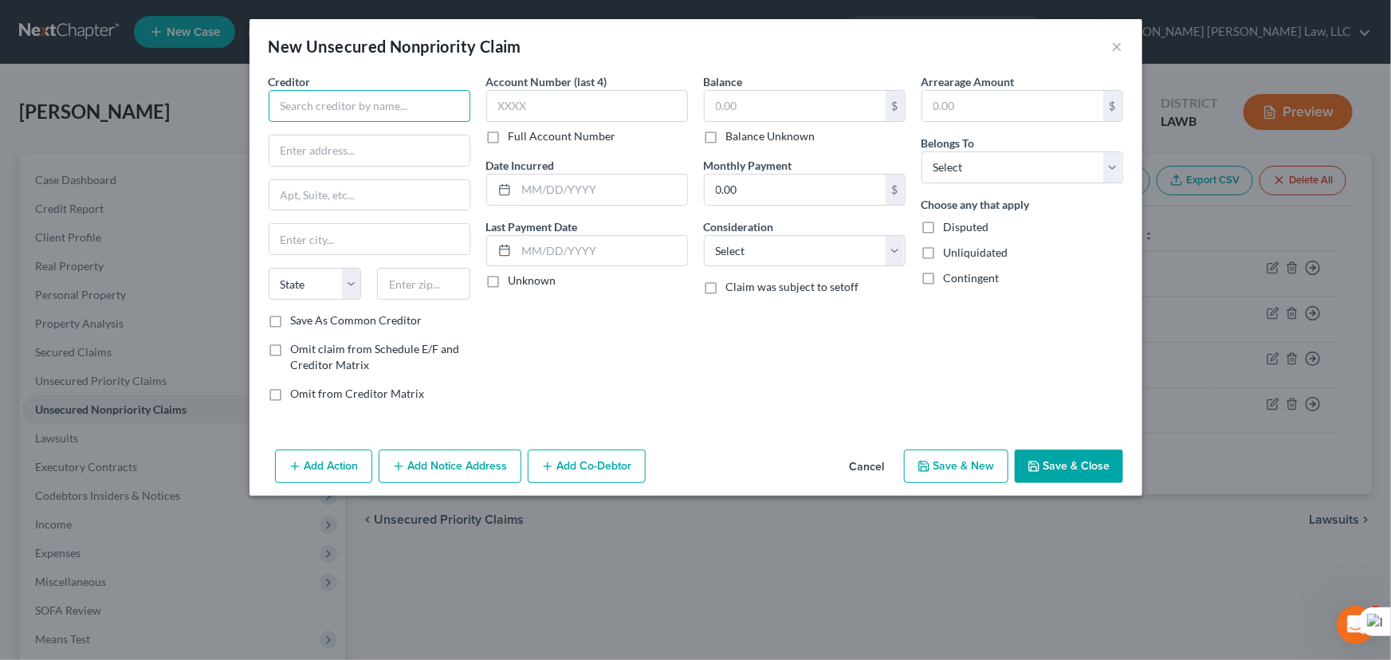
click at [349, 116] on input "text" at bounding box center [370, 106] width 202 height 32
click at [769, 95] on input "text" at bounding box center [795, 106] width 181 height 30
type input "1,000"
click at [374, 109] on input "text" at bounding box center [370, 106] width 202 height 32
type input "[GEOGRAPHIC_DATA]"
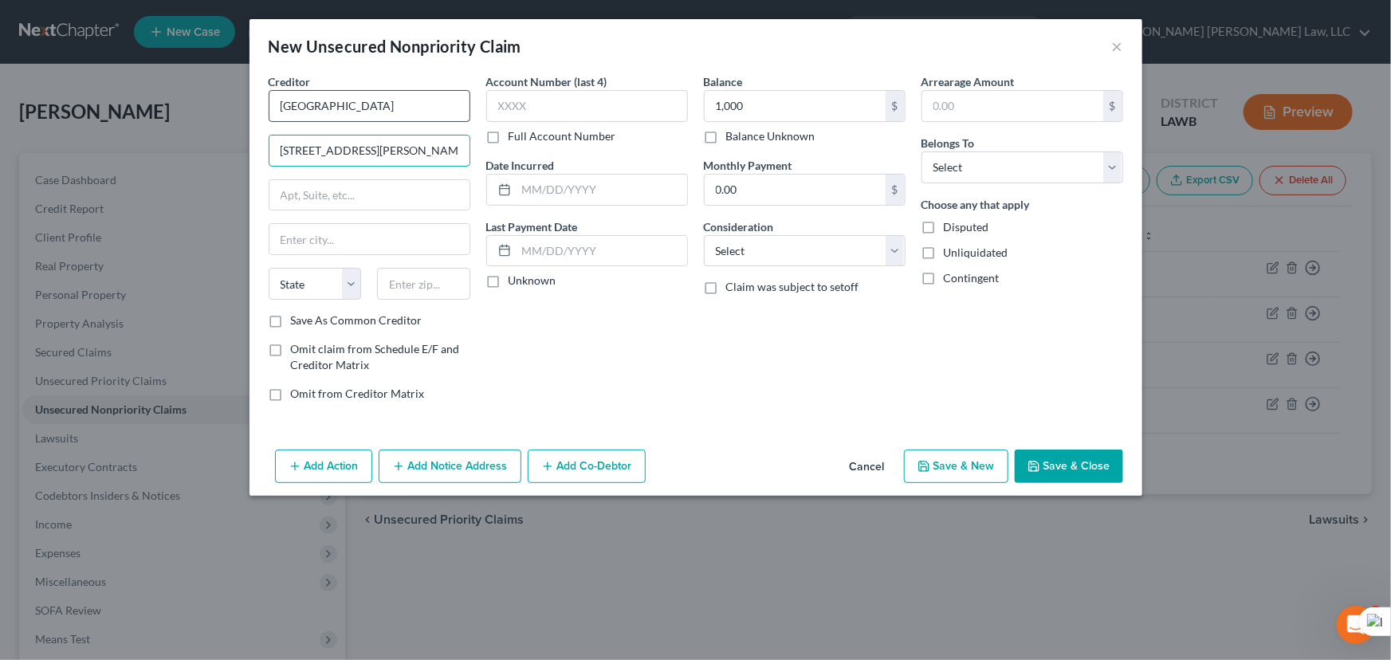
type input "[STREET_ADDRESS][PERSON_NAME]"
type input "Ruston"
select select "19"
type input "71270"
click at [1058, 164] on select "Select Debtor 1 Only Debtor 2 Only Debtor 1 And Debtor 2 Only At Least One Of T…" at bounding box center [1022, 167] width 202 height 32
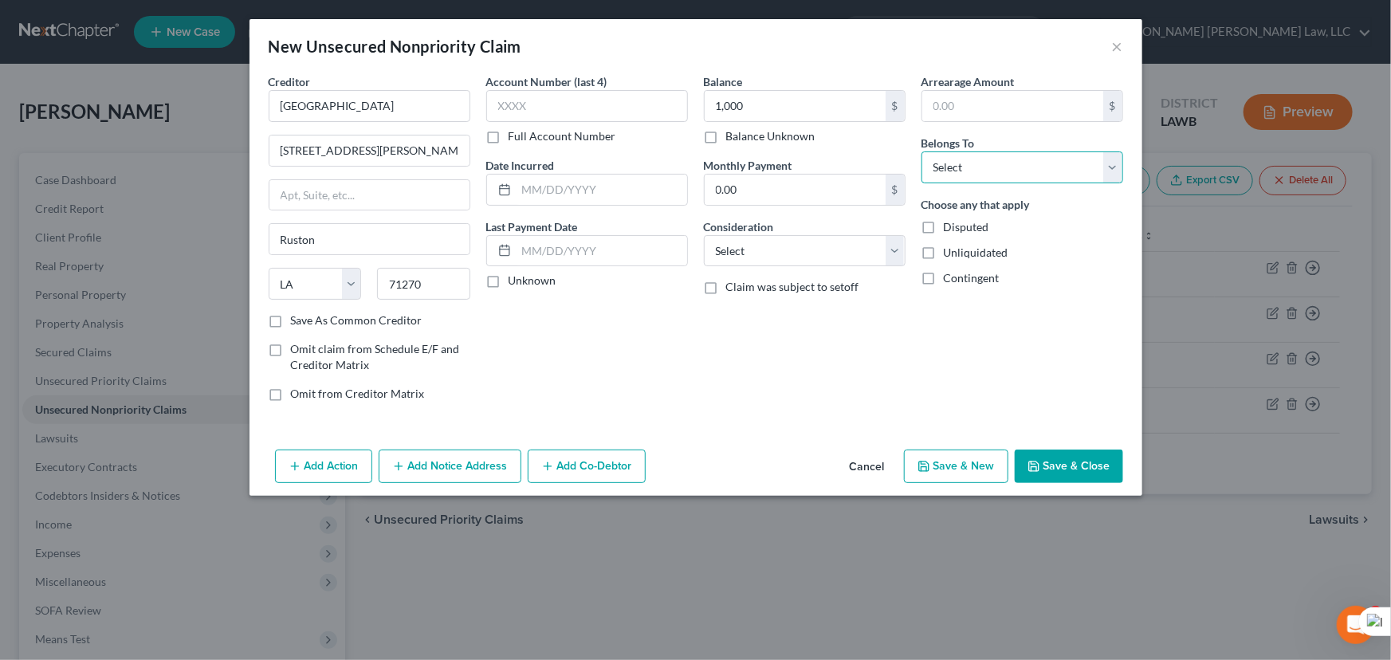
select select "0"
click at [921, 151] on select "Select Debtor 1 Only Debtor 2 Only Debtor 1 And Debtor 2 Only At Least One Of T…" at bounding box center [1022, 167] width 202 height 32
click at [1094, 465] on button "Save & Close" at bounding box center [1069, 466] width 108 height 33
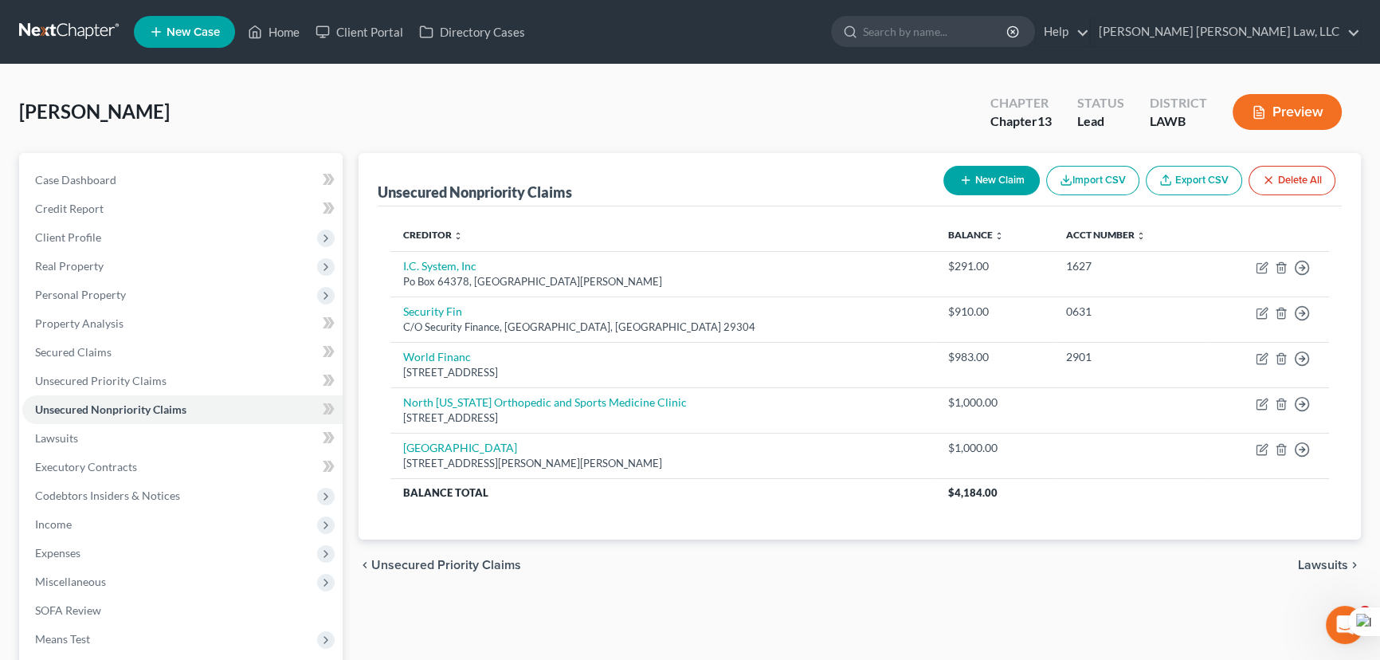
click at [977, 194] on div "New Claim Import CSV Export CSV Delete All" at bounding box center [1139, 180] width 405 height 42
click at [975, 185] on button "New Claim" at bounding box center [992, 180] width 96 height 29
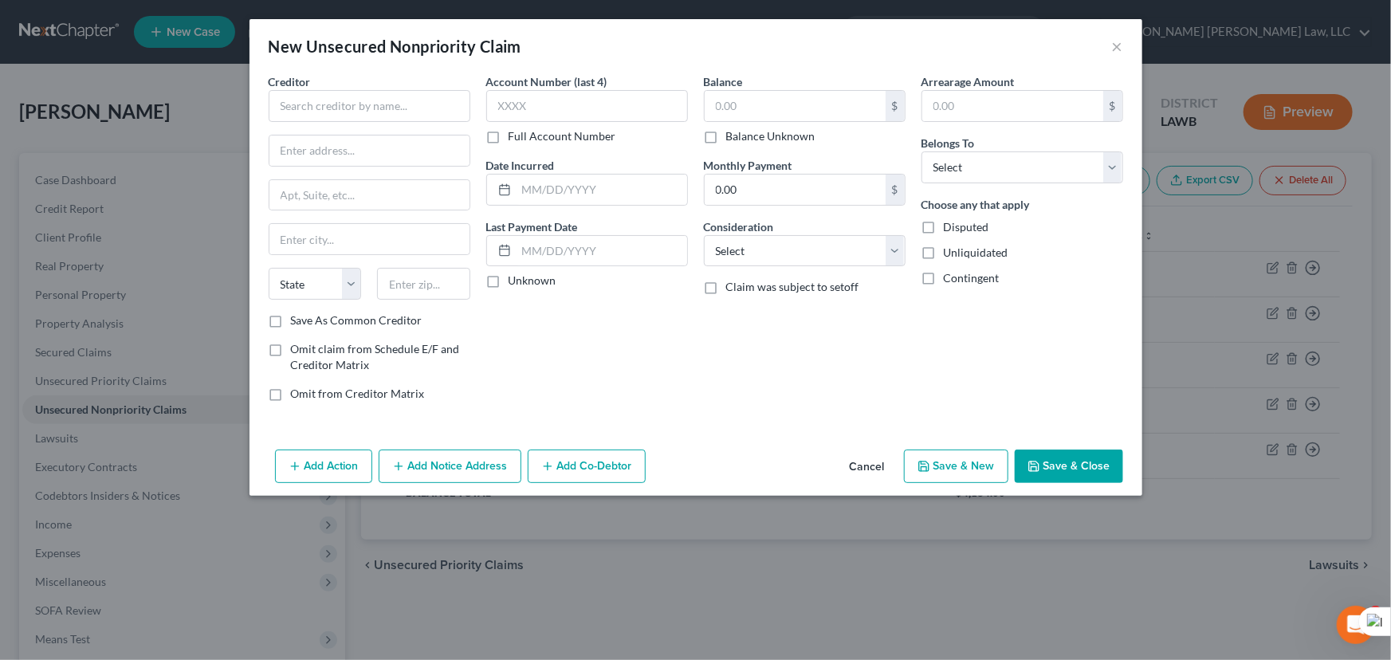
drag, startPoint x: 410, startPoint y: 63, endPoint x: 358, endPoint y: 124, distance: 80.2
click at [406, 66] on div "New Unsecured Nonpriority Claim ×" at bounding box center [695, 46] width 893 height 54
click at [358, 124] on div "Creditor * State [US_STATE] AK AR AZ CA CO [GEOGRAPHIC_DATA] DE DC [GEOGRAPHIC_…" at bounding box center [370, 192] width 202 height 239
click at [358, 112] on input "text" at bounding box center [370, 106] width 202 height 32
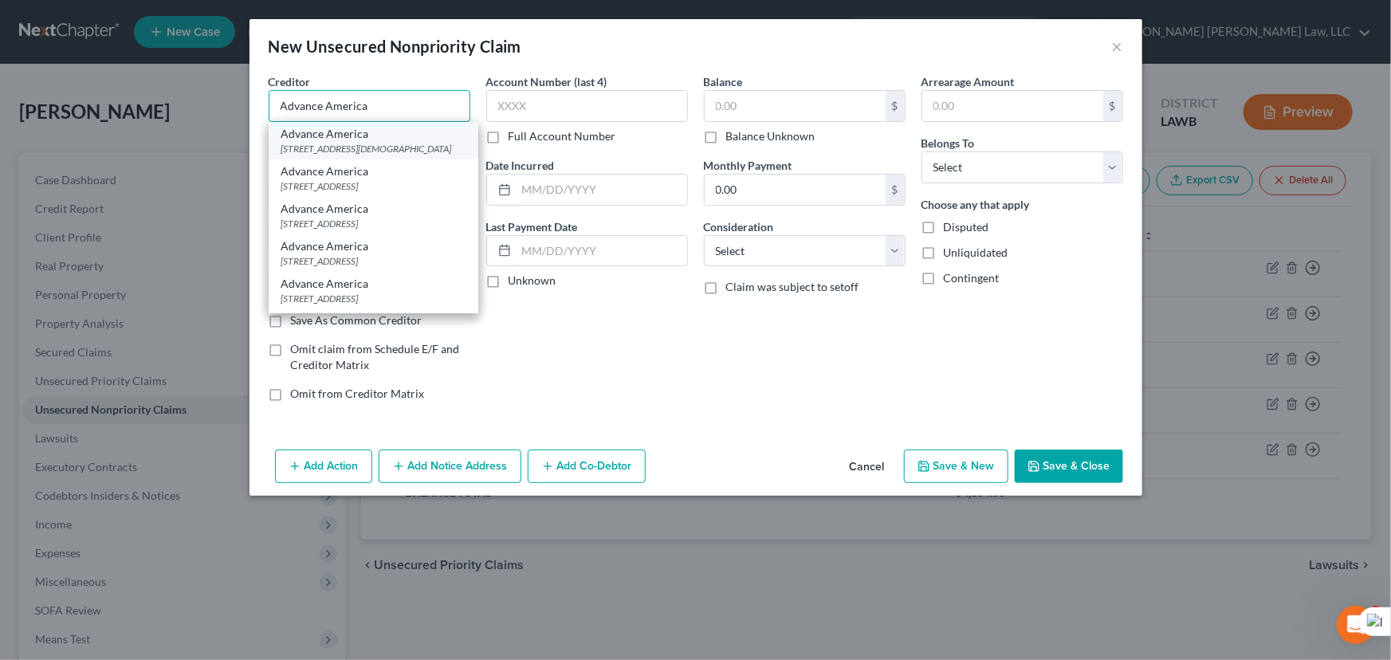
type input "Advance America"
click at [366, 135] on div "Advance America" at bounding box center [373, 134] width 184 height 16
type input "[STREET_ADDRESS][DEMOGRAPHIC_DATA]"
type input "[GEOGRAPHIC_DATA]"
select select "42"
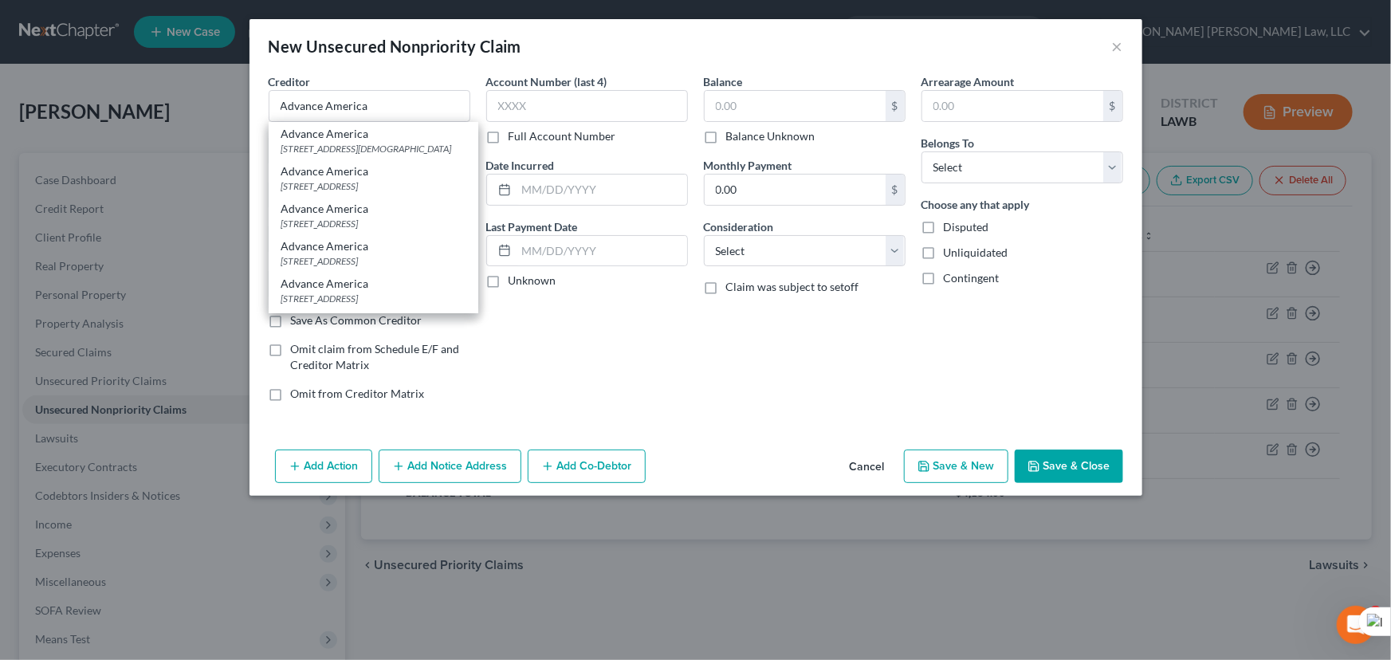
type input "29306"
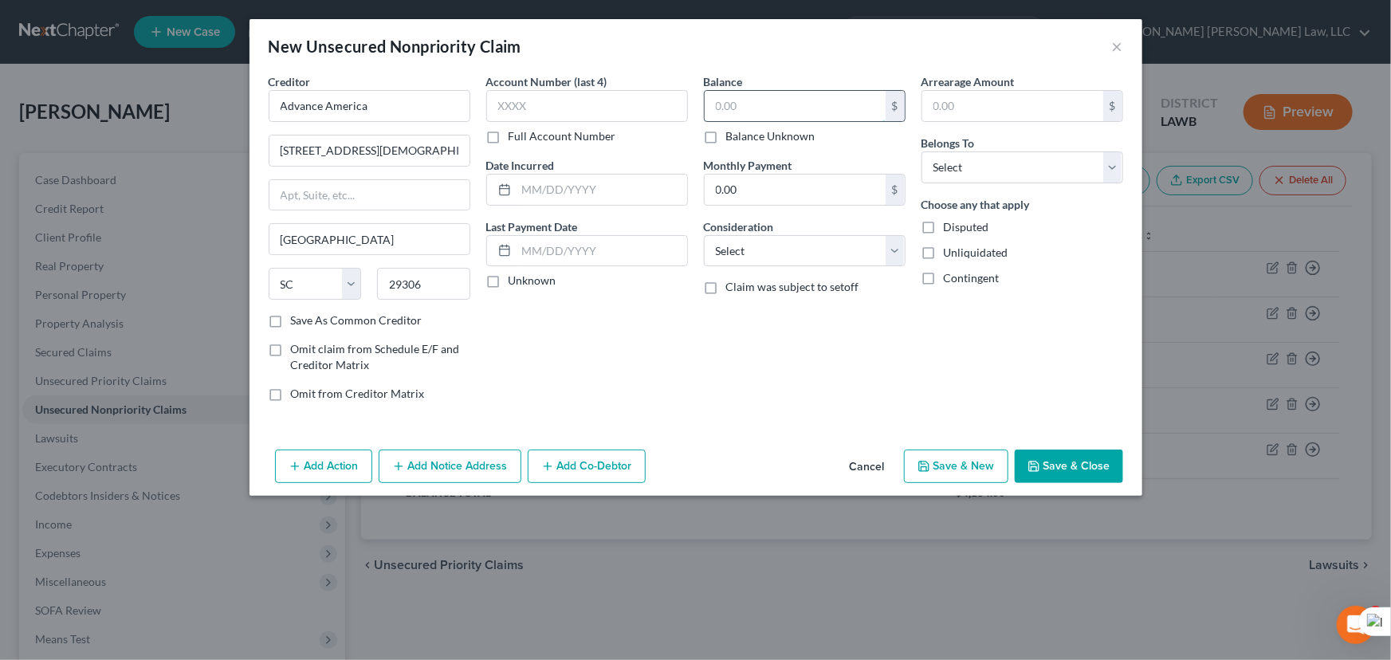
click at [713, 100] on input "text" at bounding box center [795, 106] width 181 height 30
type input "190"
click at [1078, 178] on select "Select Debtor 1 Only Debtor 2 Only Debtor 1 And Debtor 2 Only At Least One Of T…" at bounding box center [1022, 167] width 202 height 32
select select "0"
click at [921, 151] on select "Select Debtor 1 Only Debtor 2 Only Debtor 1 And Debtor 2 Only At Least One Of T…" at bounding box center [1022, 167] width 202 height 32
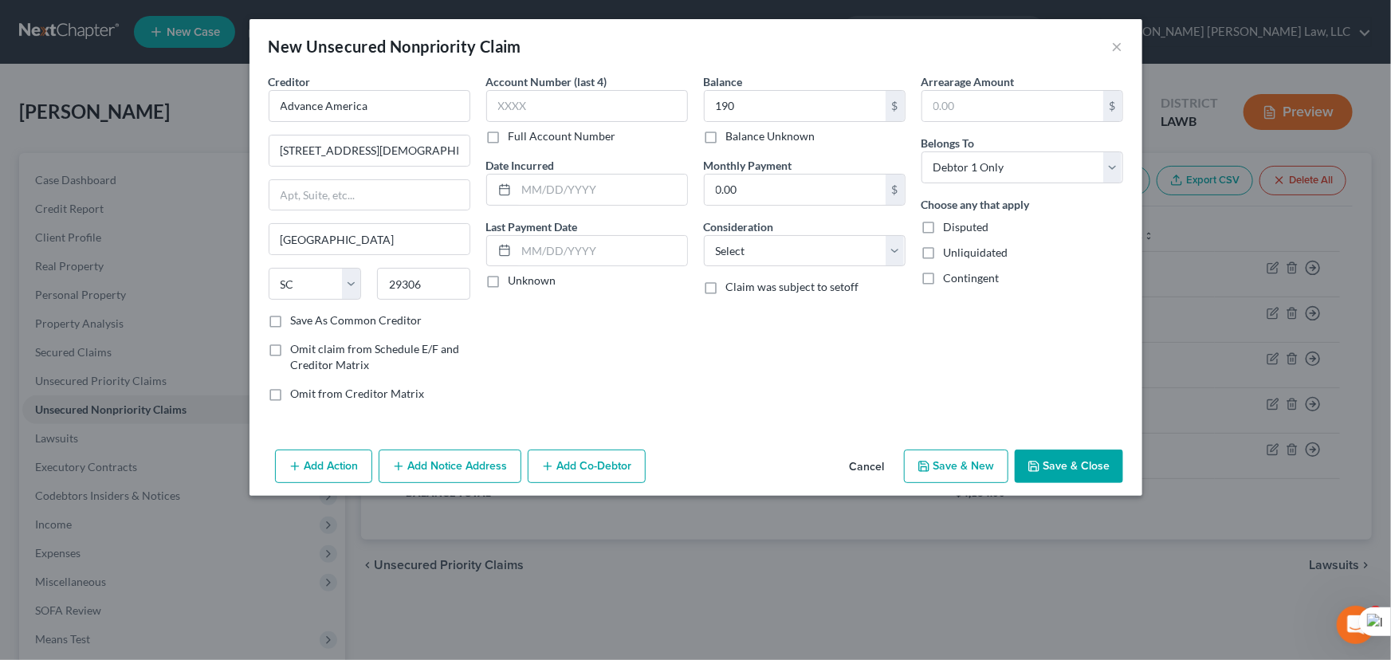
click at [1062, 454] on button "Save & Close" at bounding box center [1069, 466] width 108 height 33
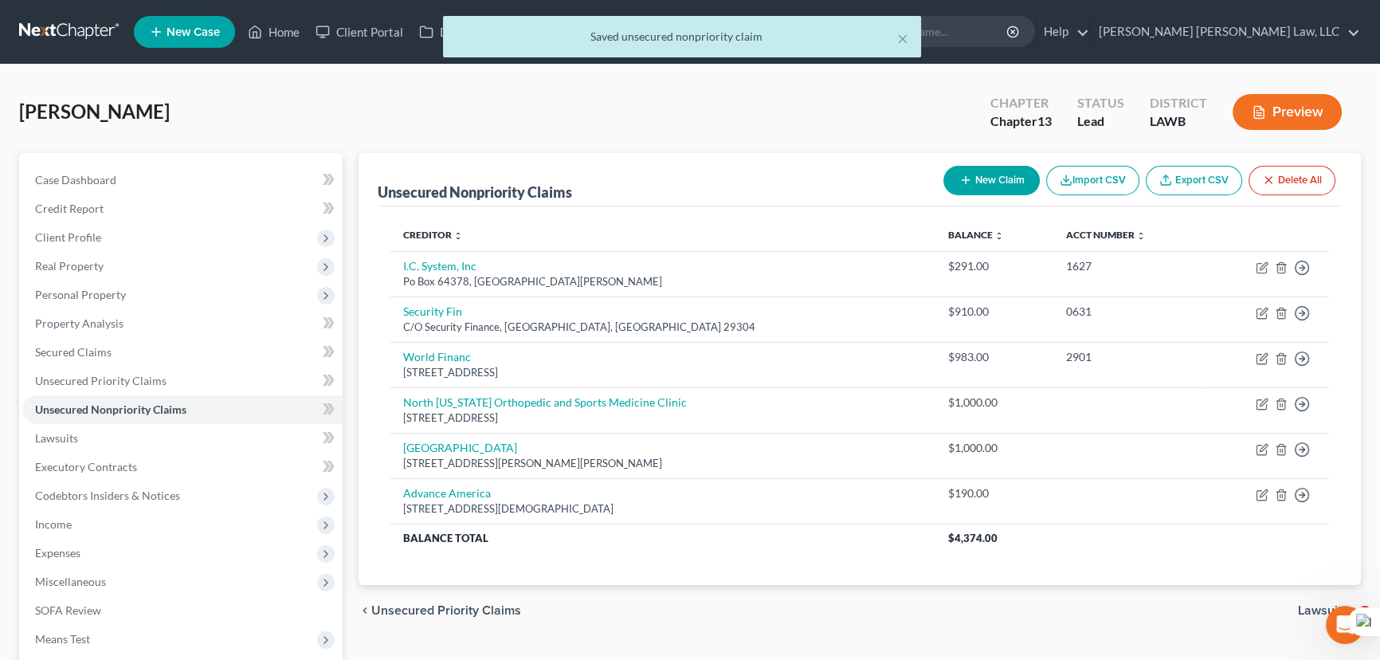
click at [1018, 187] on button "New Claim" at bounding box center [992, 180] width 96 height 29
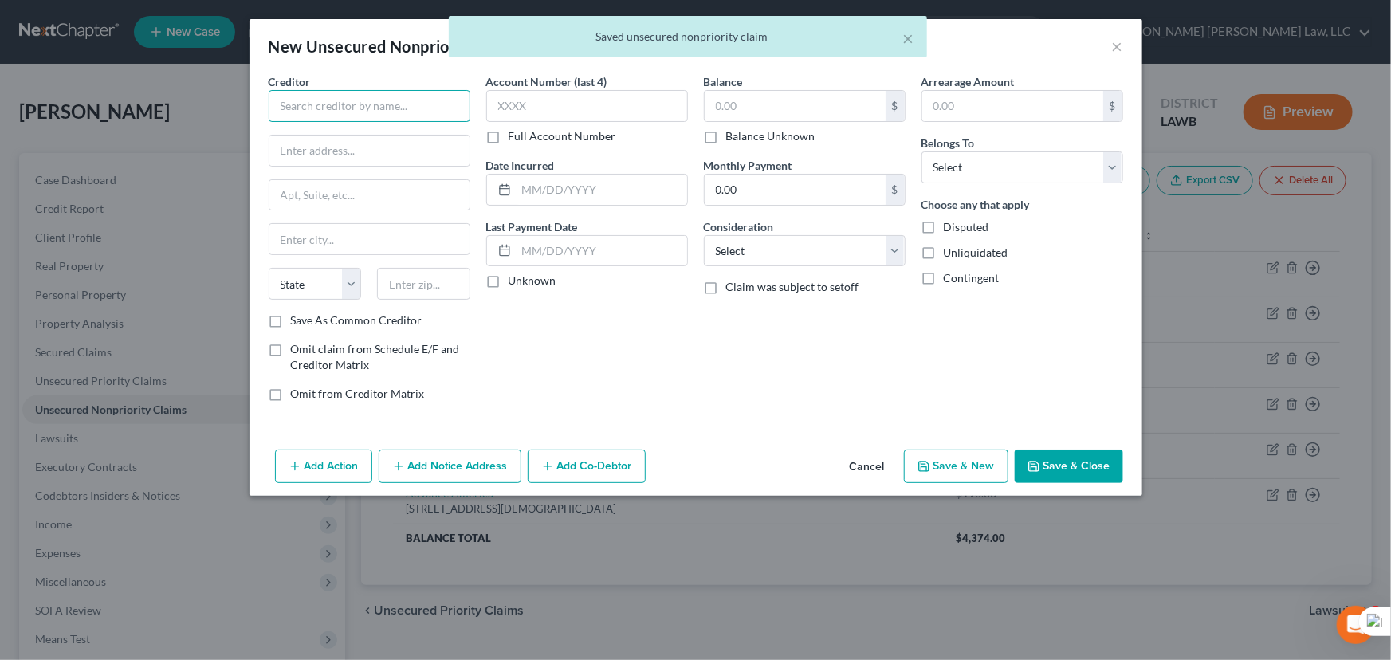
click at [389, 103] on input "text" at bounding box center [370, 106] width 202 height 32
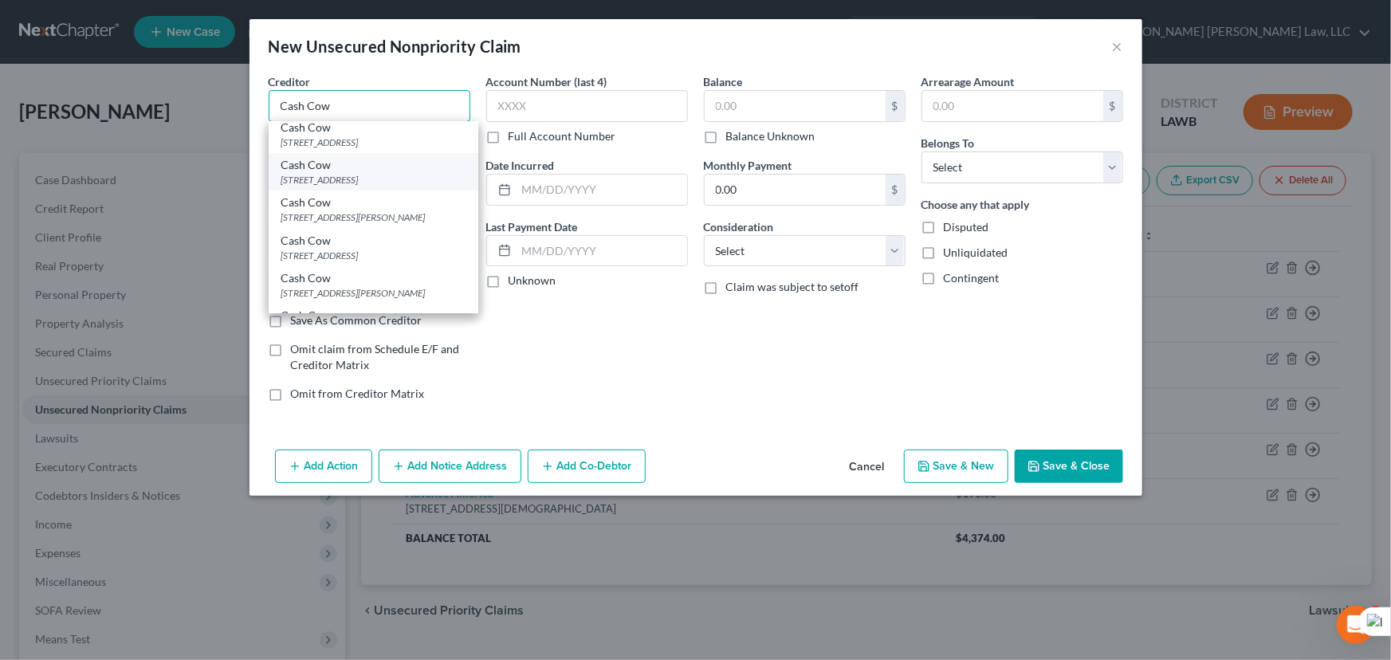
scroll to position [144, 0]
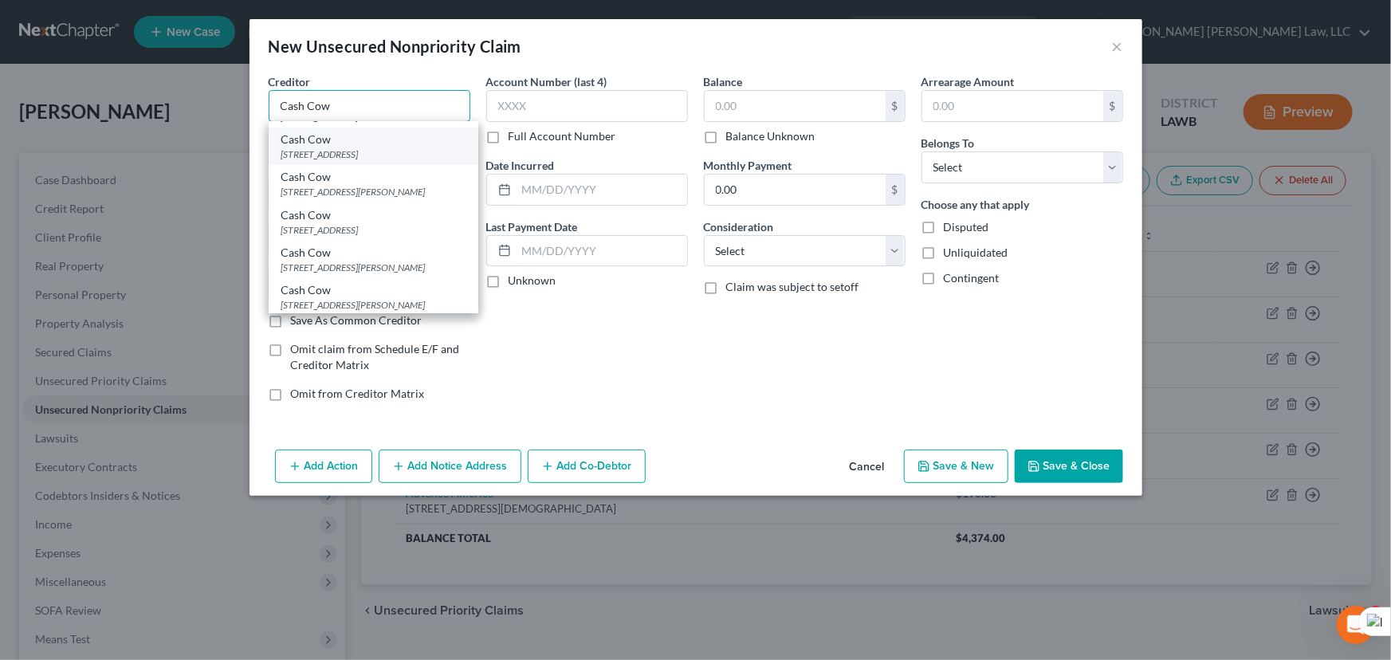
type input "Cash Cow"
click at [381, 151] on div "[STREET_ADDRESS]" at bounding box center [373, 154] width 184 height 14
type input "[STREET_ADDRESS]"
type input "Monroe"
select select "19"
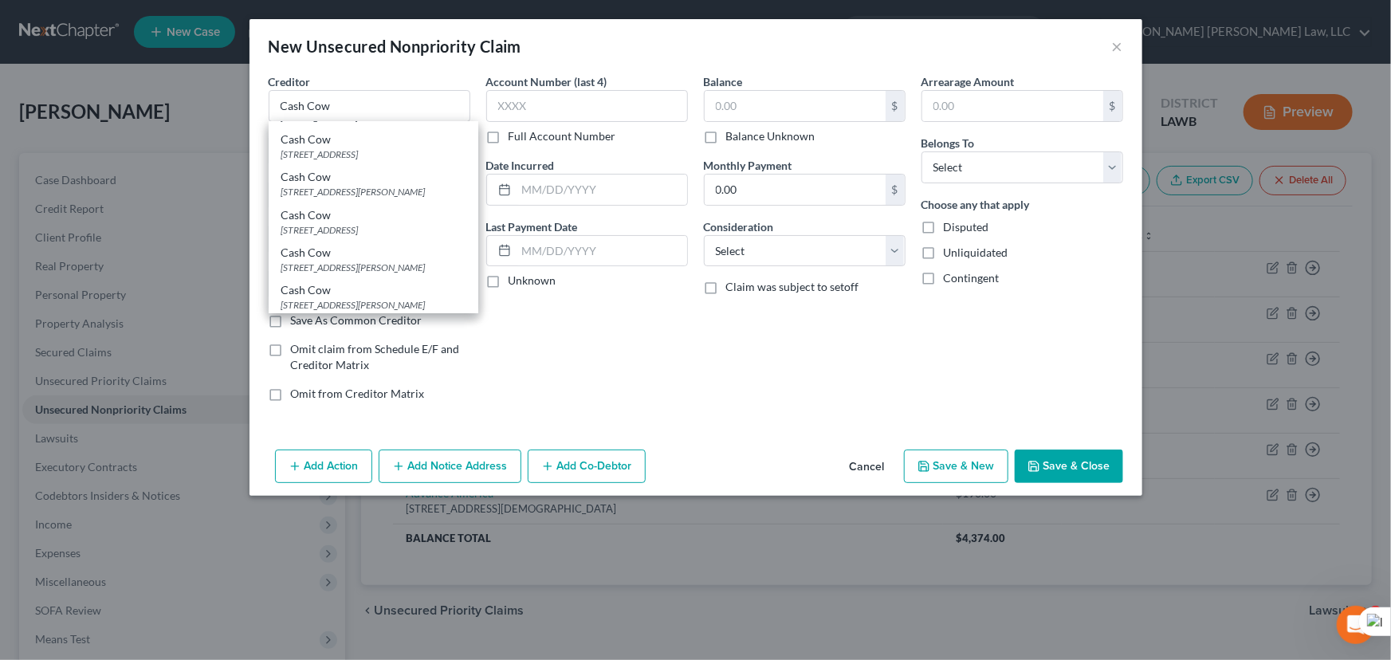
type input "71203"
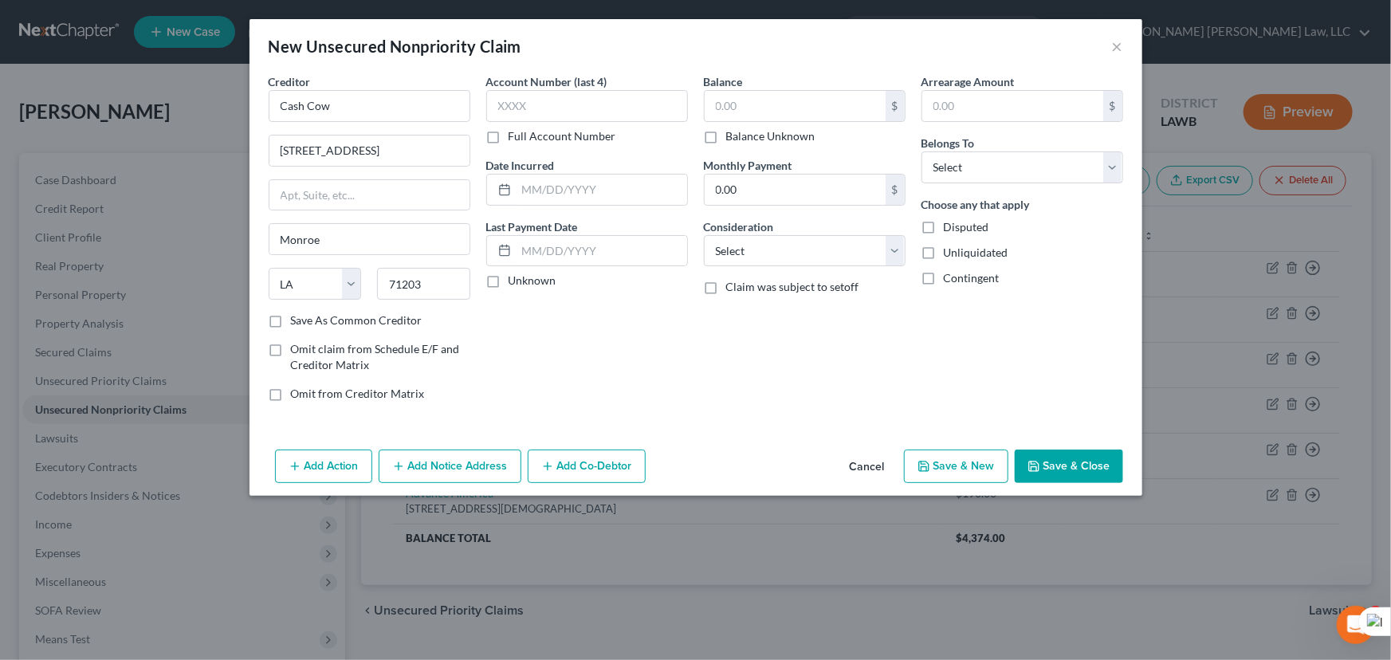
scroll to position [0, 0]
click at [772, 106] on input "text" at bounding box center [795, 106] width 181 height 30
type input "365"
drag, startPoint x: 1015, startPoint y: 169, endPoint x: 1009, endPoint y: 182, distance: 13.9
click at [1015, 169] on select "Select Debtor 1 Only Debtor 2 Only Debtor 1 And Debtor 2 Only At Least One Of T…" at bounding box center [1022, 167] width 202 height 32
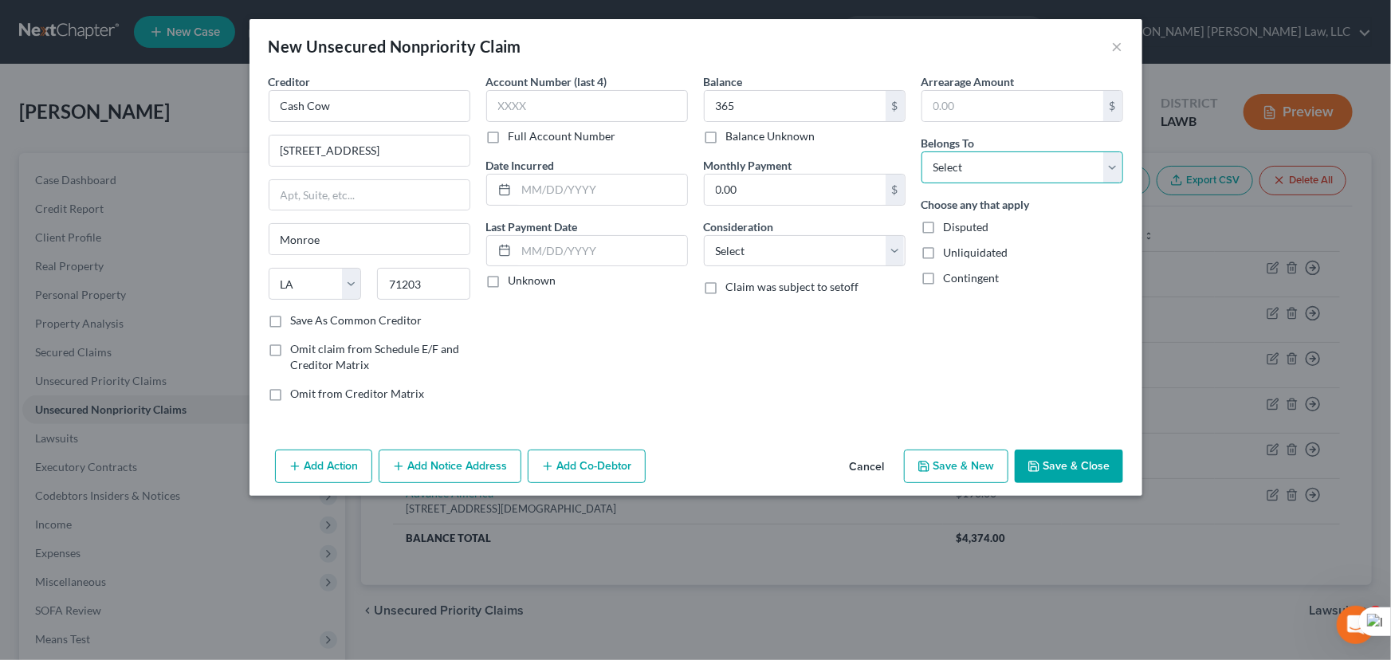
select select "0"
click at [921, 151] on select "Select Debtor 1 Only Debtor 2 Only Debtor 1 And Debtor 2 Only At Least One Of T…" at bounding box center [1022, 167] width 202 height 32
click at [1080, 460] on button "Save & Close" at bounding box center [1069, 466] width 108 height 33
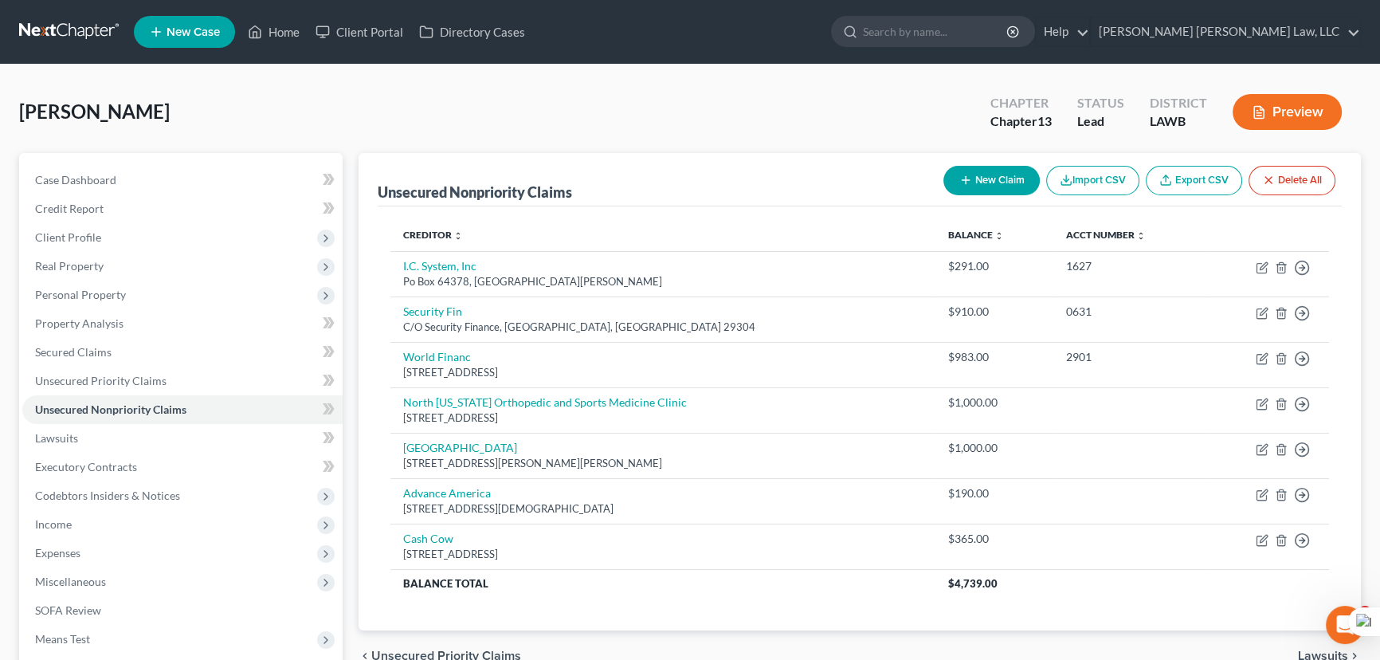
click at [991, 179] on button "New Claim" at bounding box center [992, 180] width 96 height 29
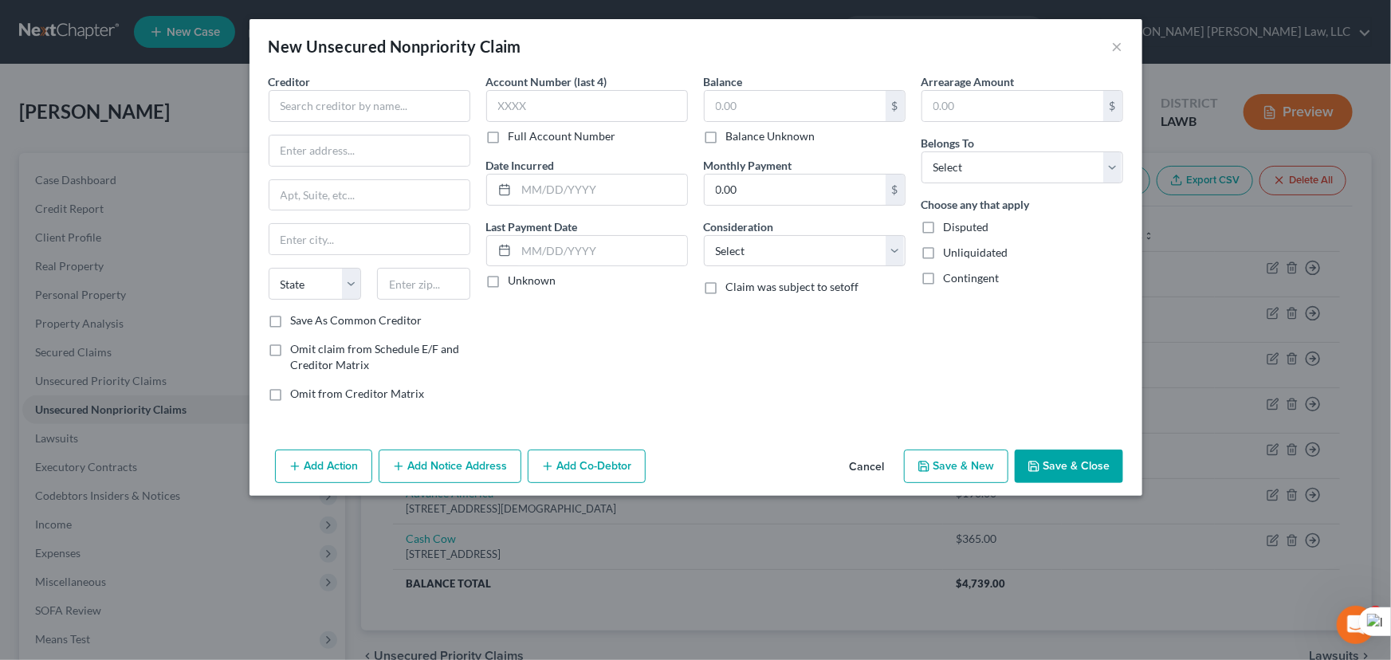
click at [391, 74] on div "Creditor *" at bounding box center [370, 97] width 202 height 49
click at [388, 100] on input "text" at bounding box center [370, 106] width 202 height 32
type input "Union Pay Day Loans Inc"
type input "[STREET_ADDRESS]"
type input "[GEOGRAPHIC_DATA]"
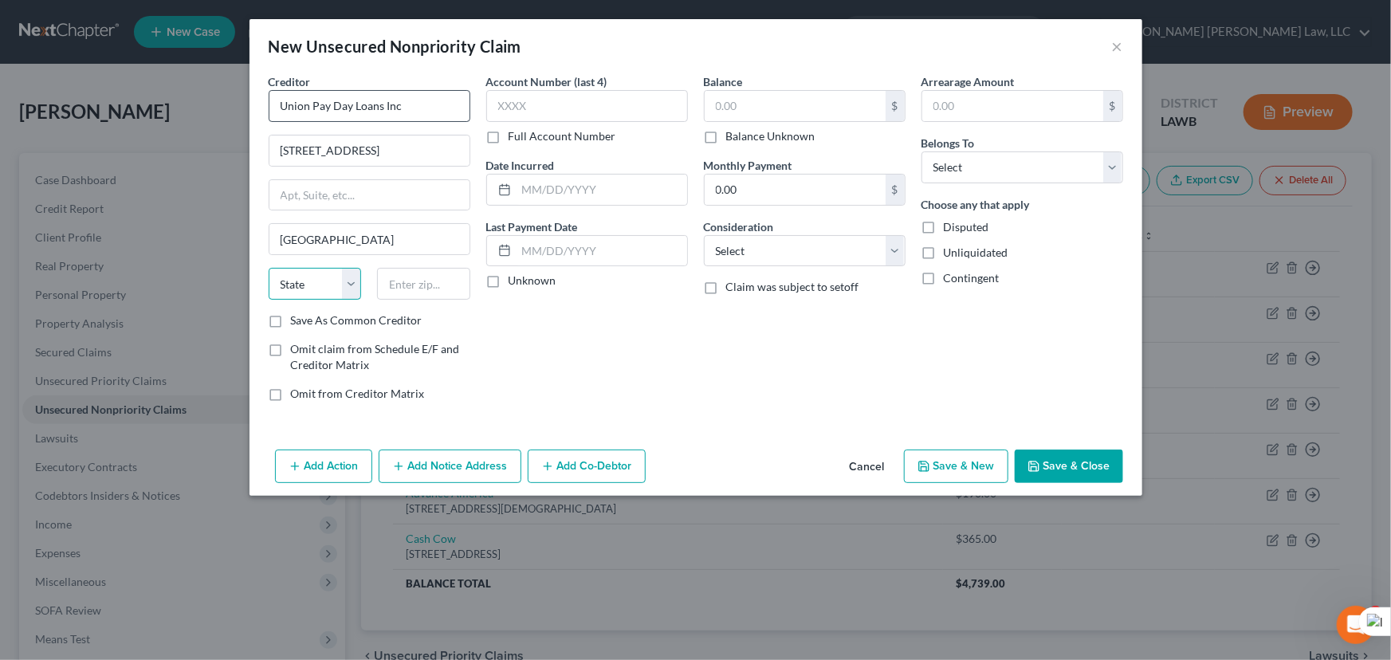
select select "19"
type input "71241"
drag, startPoint x: 958, startPoint y: 161, endPoint x: 959, endPoint y: 175, distance: 14.4
click at [958, 161] on select "Select Debtor 1 Only Debtor 2 Only Debtor 1 And Debtor 2 Only At Least One Of T…" at bounding box center [1022, 167] width 202 height 32
select select "0"
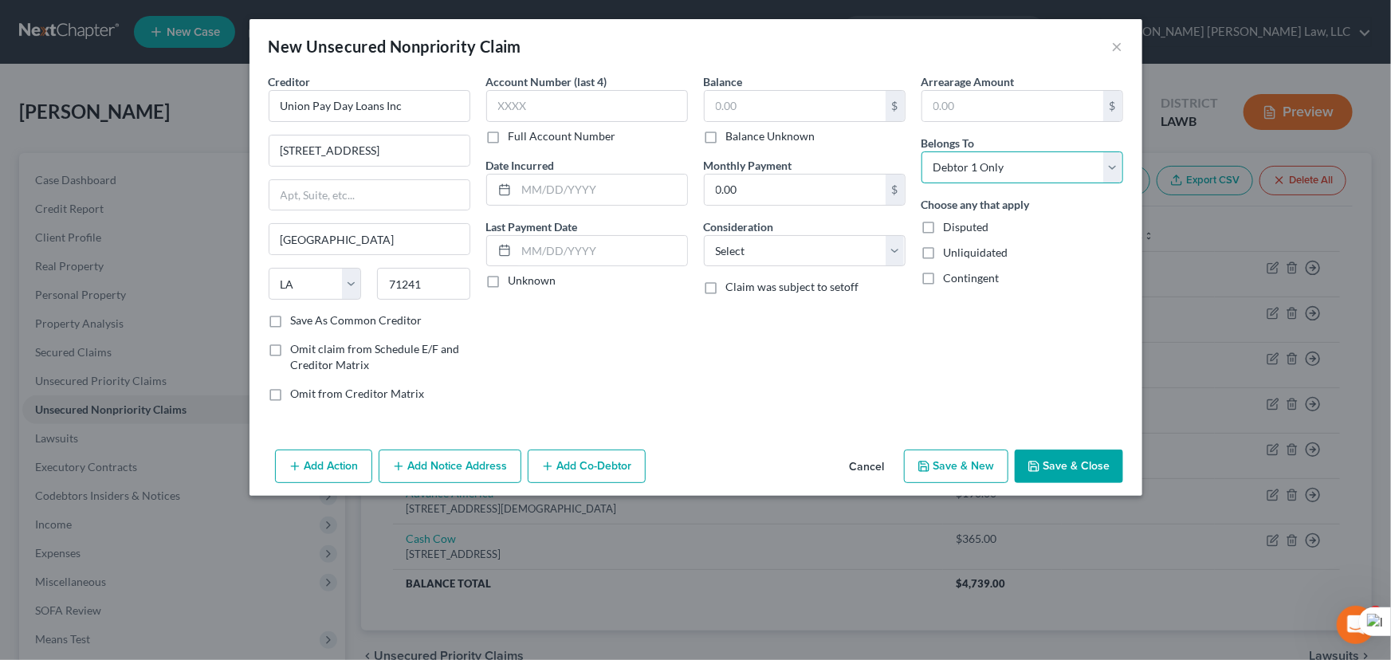
click at [921, 151] on select "Select Debtor 1 Only Debtor 2 Only Debtor 1 And Debtor 2 Only At Least One Of T…" at bounding box center [1022, 167] width 202 height 32
click at [1054, 445] on div "Add Action Add Notice Address Add Co-Debtor Cancel Save & New Save & Close" at bounding box center [695, 469] width 893 height 53
click at [1054, 463] on button "Save & Close" at bounding box center [1069, 466] width 108 height 33
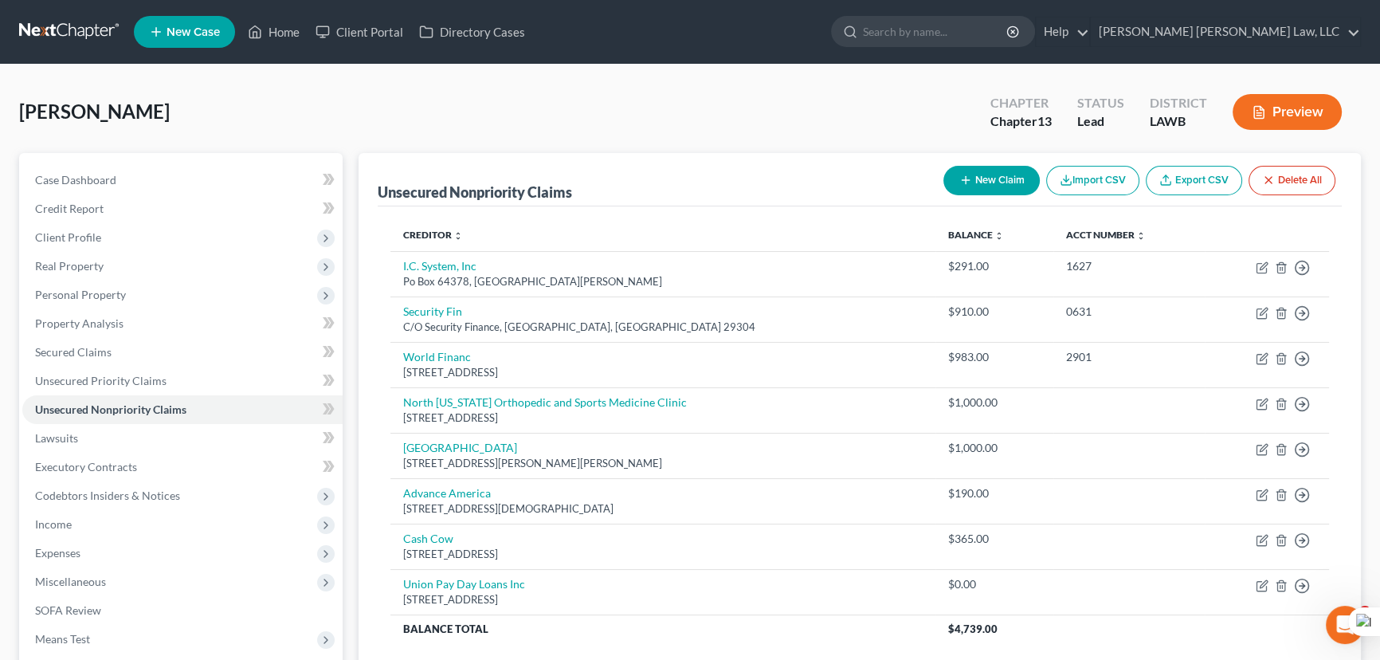
click at [998, 178] on button "New Claim" at bounding box center [992, 180] width 96 height 29
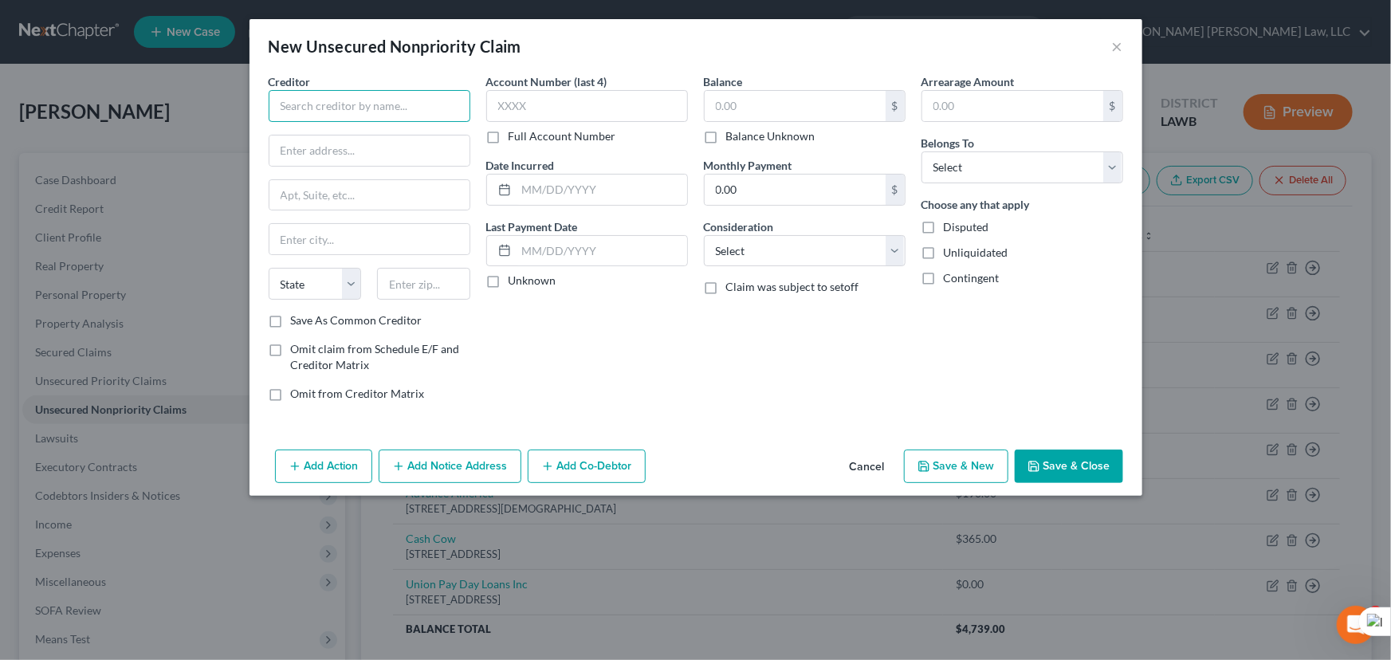
click at [327, 92] on input "text" at bounding box center [370, 106] width 202 height 32
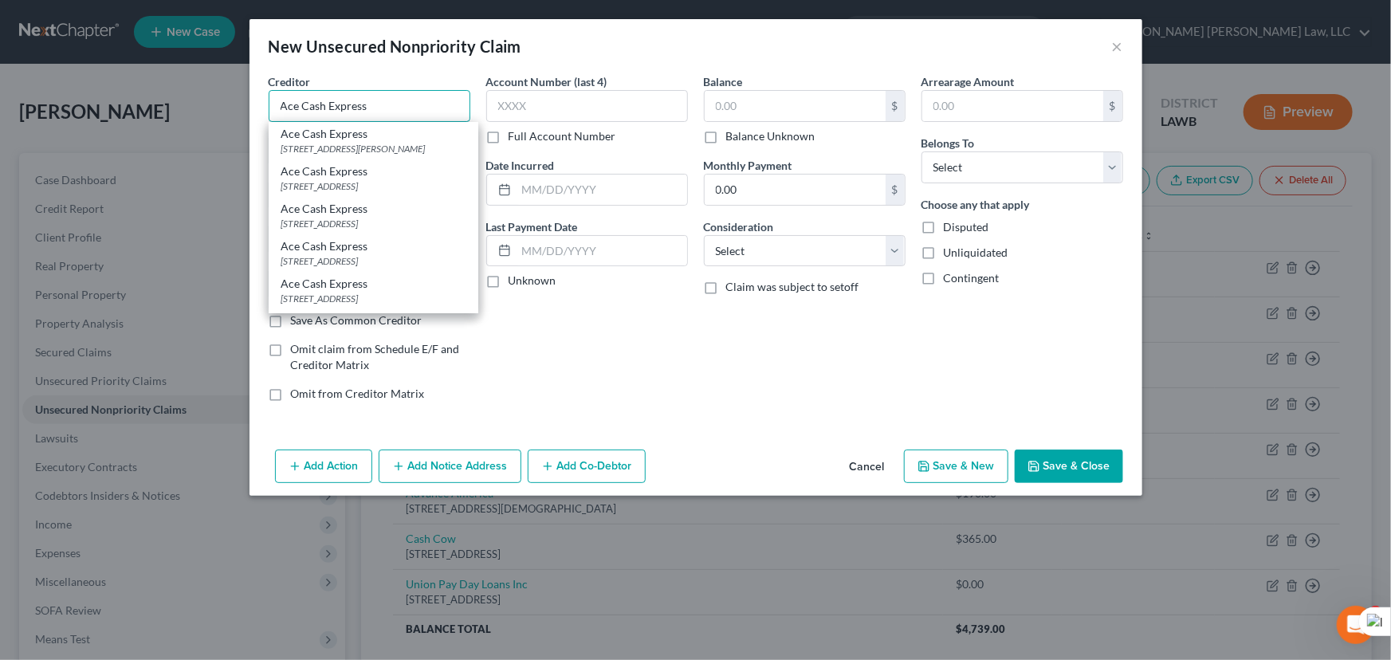
type input "Ace Cash Express"
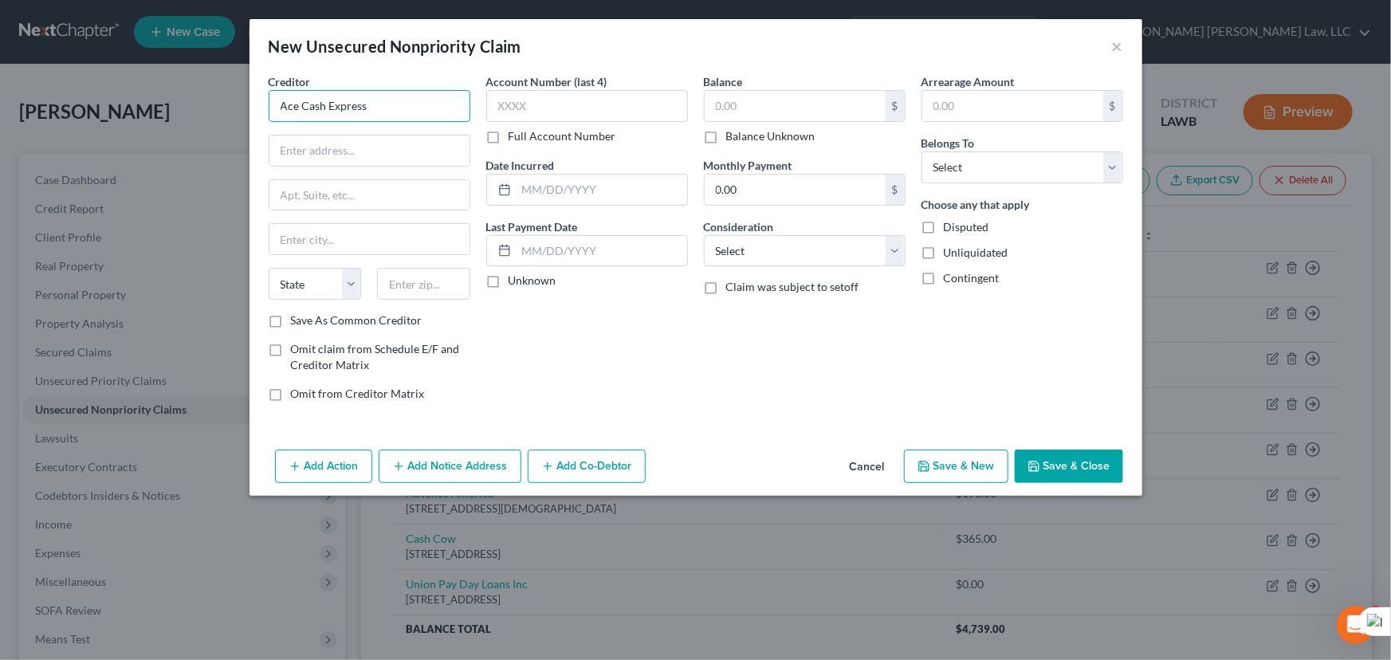
click at [371, 112] on input "Ace Cash Express" at bounding box center [370, 106] width 202 height 32
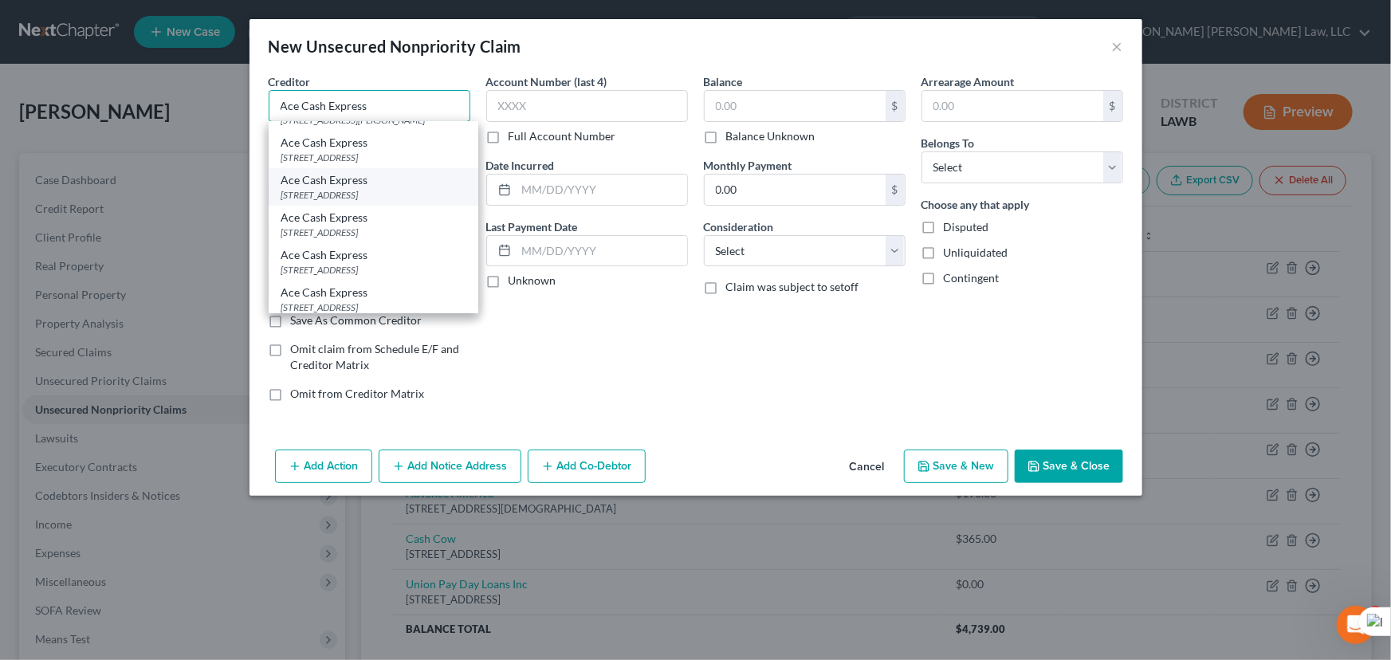
scroll to position [72, 0]
click at [380, 183] on div "Ace Cash Express" at bounding box center [373, 175] width 184 height 16
type input "[STREET_ADDRESS]"
type input "Monroe"
select select "19"
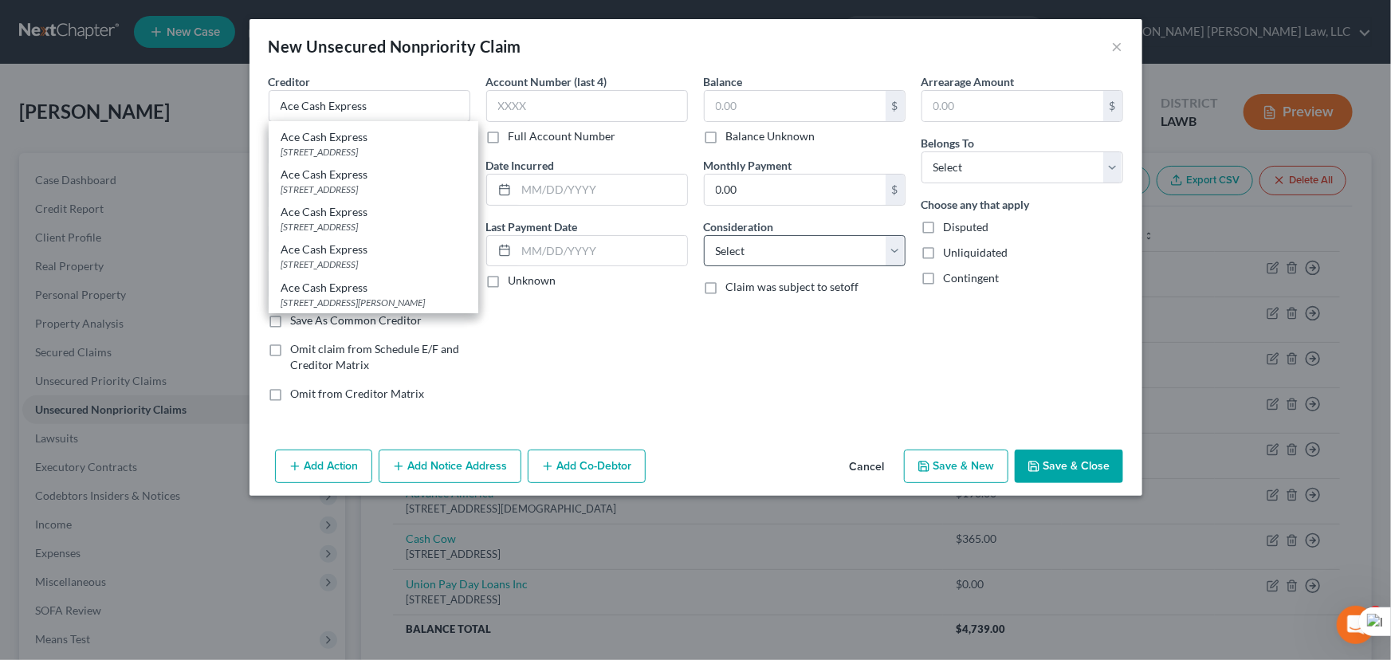
type input "71201"
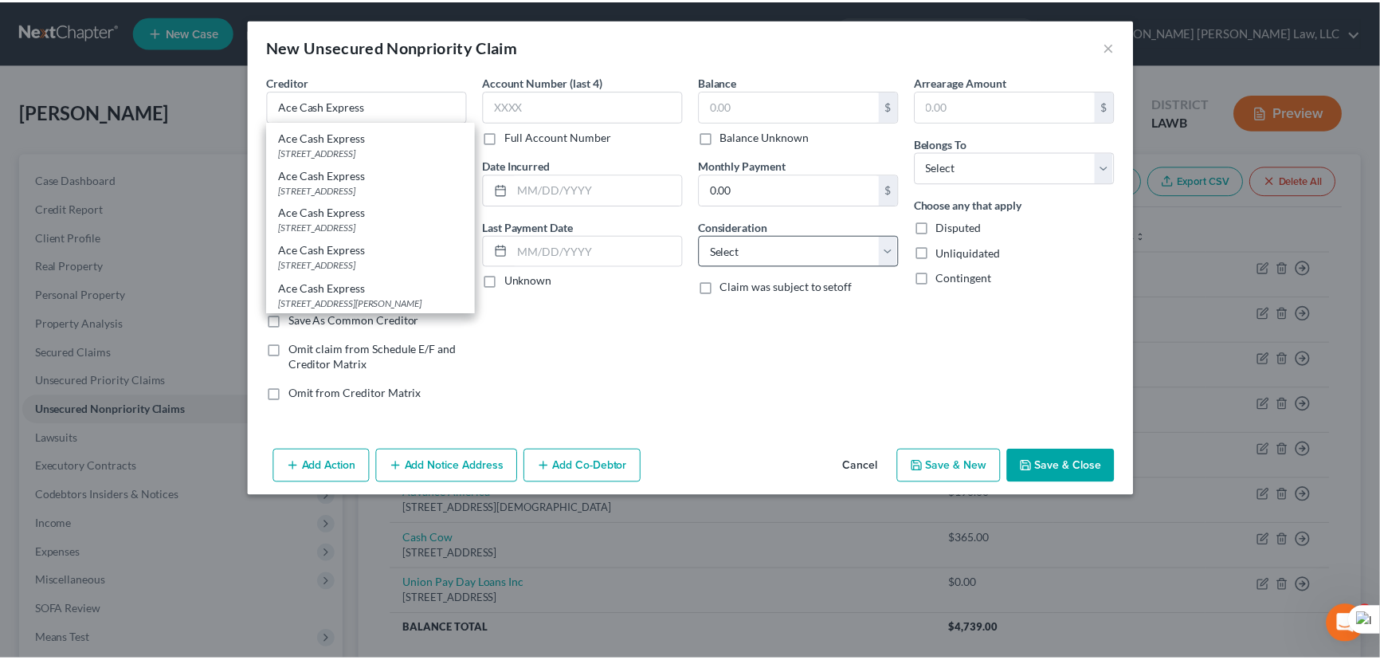
scroll to position [0, 0]
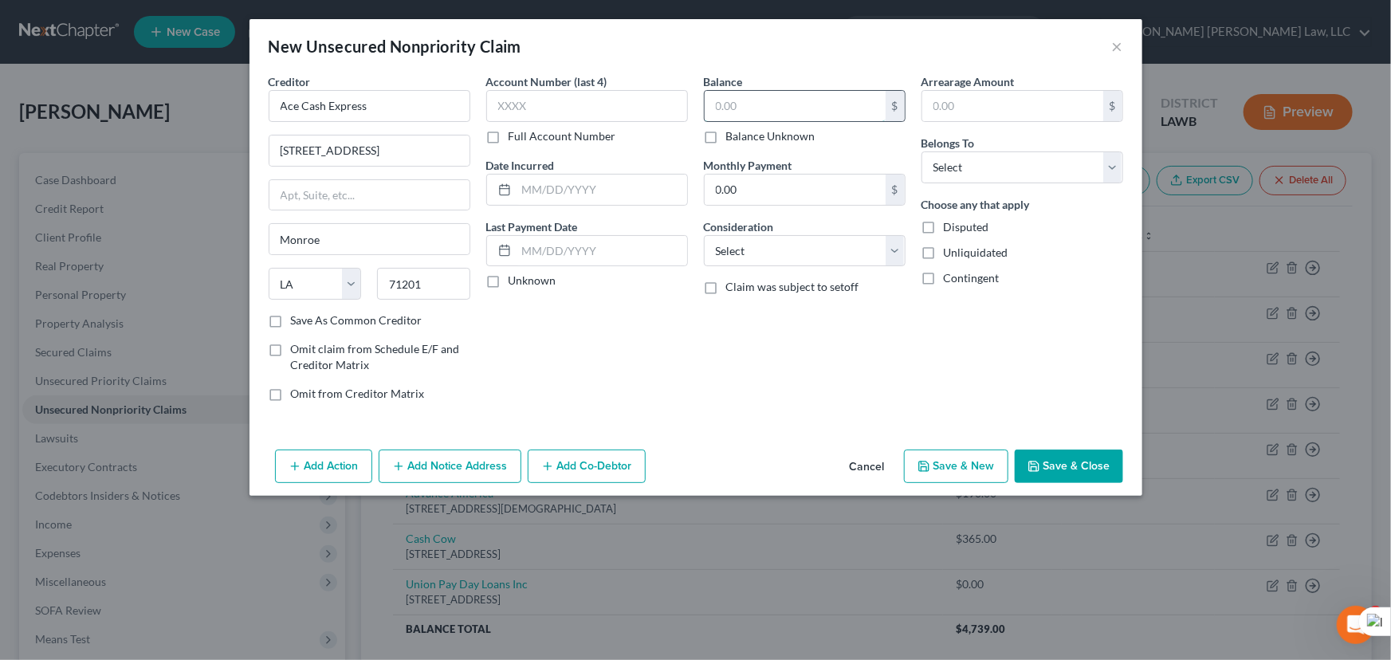
click at [813, 113] on input "text" at bounding box center [795, 106] width 181 height 30
type input "490"
click at [1073, 159] on select "Select Debtor 1 Only Debtor 2 Only Debtor 1 And Debtor 2 Only At Least One Of T…" at bounding box center [1022, 167] width 202 height 32
select select "0"
click at [921, 151] on select "Select Debtor 1 Only Debtor 2 Only Debtor 1 And Debtor 2 Only At Least One Of T…" at bounding box center [1022, 167] width 202 height 32
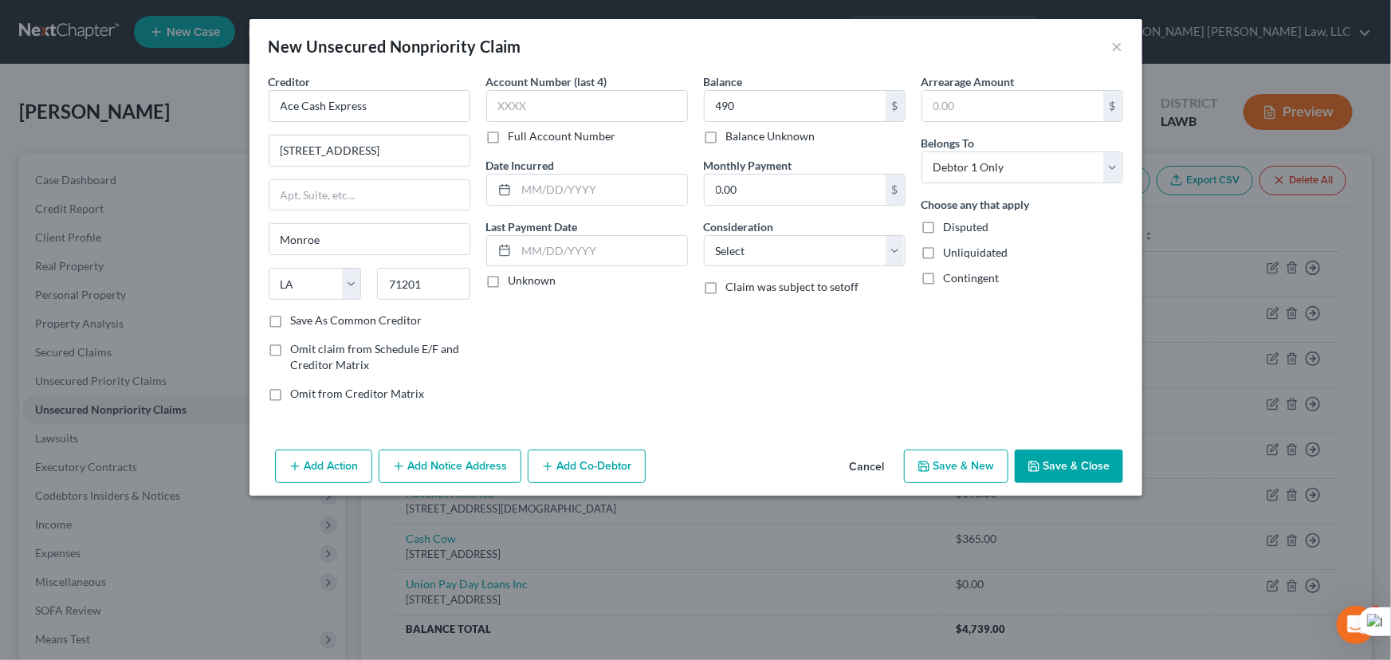
click at [1062, 493] on div "Add Action Add Notice Address Add Co-Debtor Cancel Save & New Save & Close" at bounding box center [695, 469] width 893 height 53
click at [1064, 485] on div "Add Action Add Notice Address Add Co-Debtor Cancel Save & New Save & Close" at bounding box center [695, 469] width 893 height 53
click at [1058, 462] on button "Save & Close" at bounding box center [1069, 466] width 108 height 33
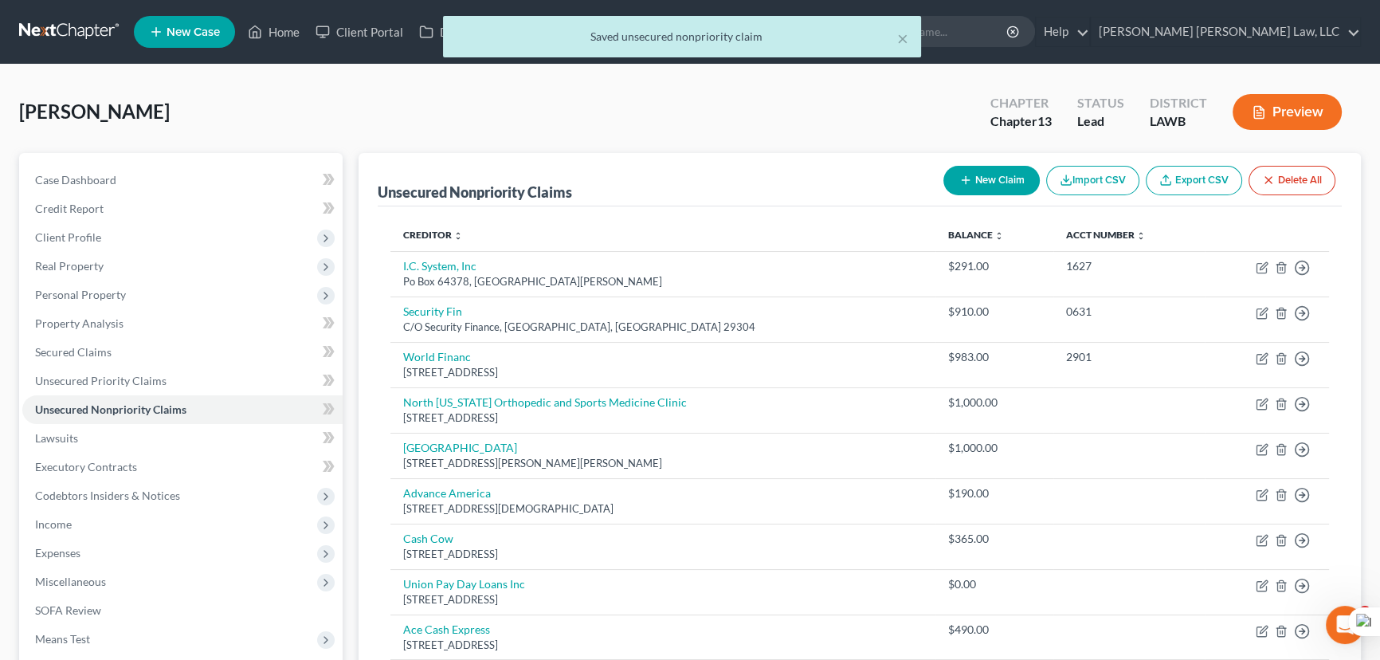
click at [996, 171] on button "New Claim" at bounding box center [992, 180] width 96 height 29
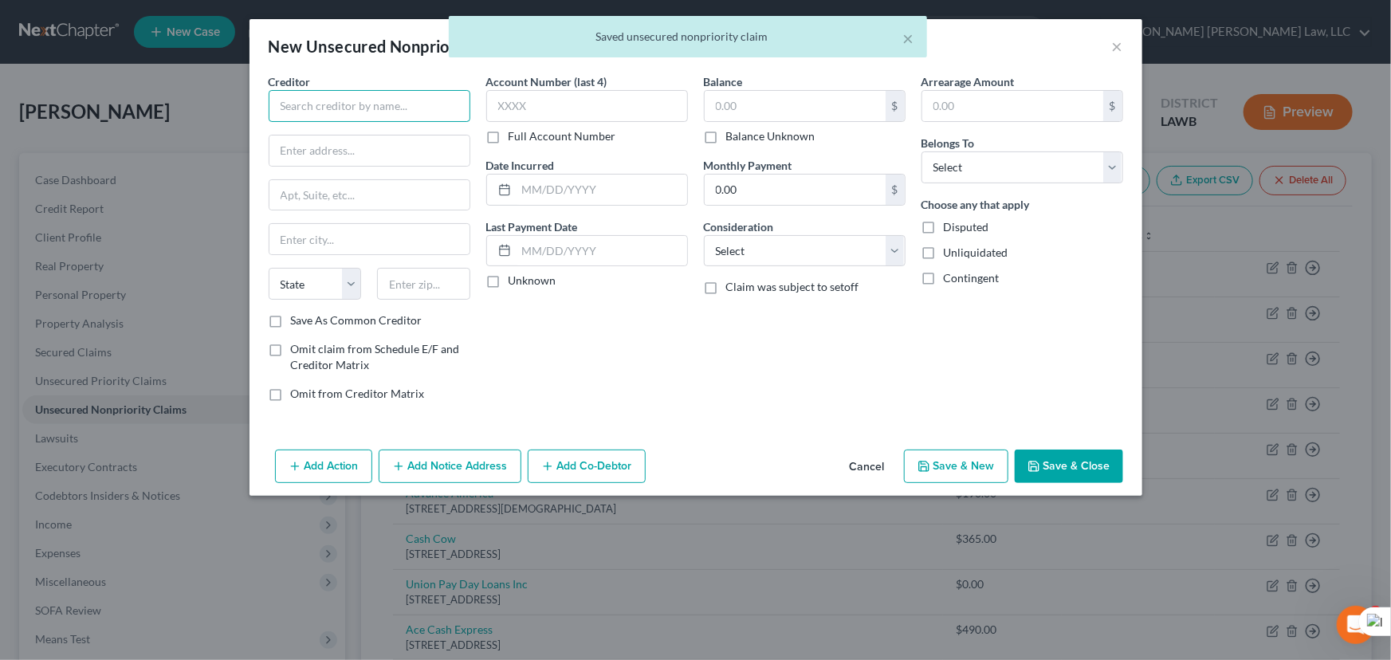
click at [406, 110] on input "text" at bounding box center [370, 106] width 202 height 32
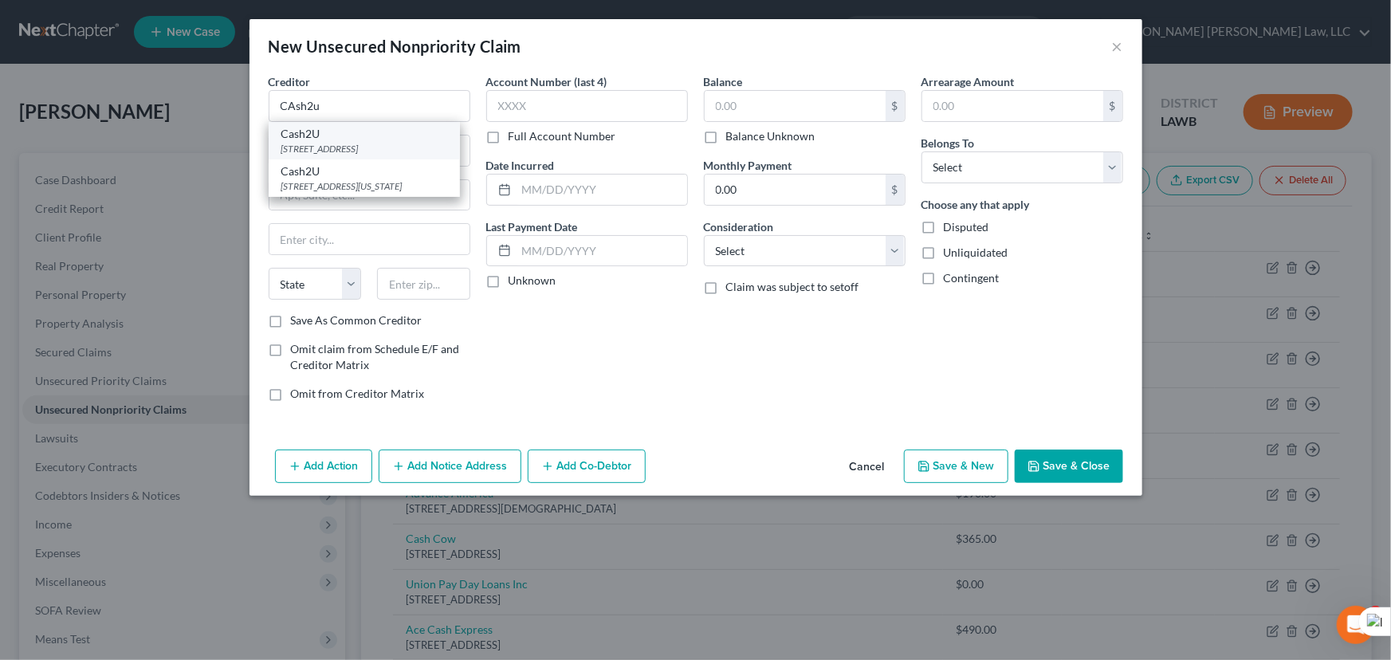
click at [377, 127] on div "Cash2U" at bounding box center [364, 134] width 166 height 16
type input "Cash2U"
type input "[STREET_ADDRESS]"
type input "[GEOGRAPHIC_DATA]"
select select "19"
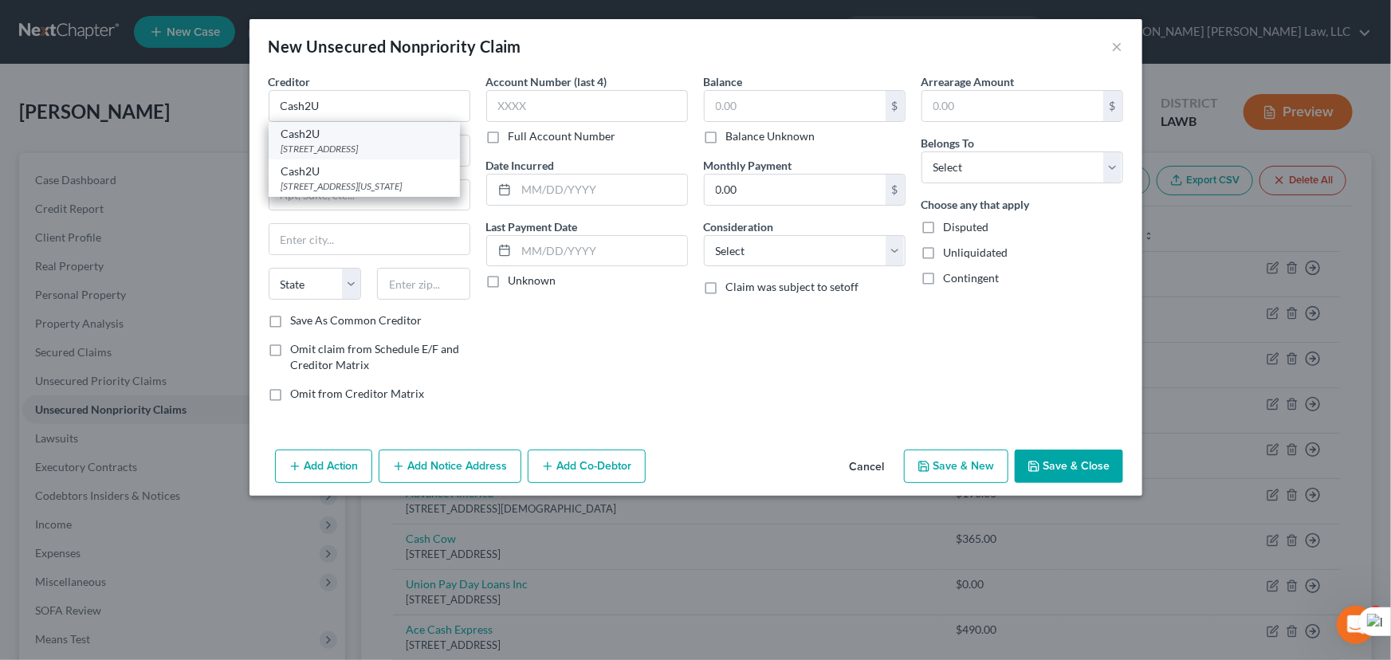
type input "71241"
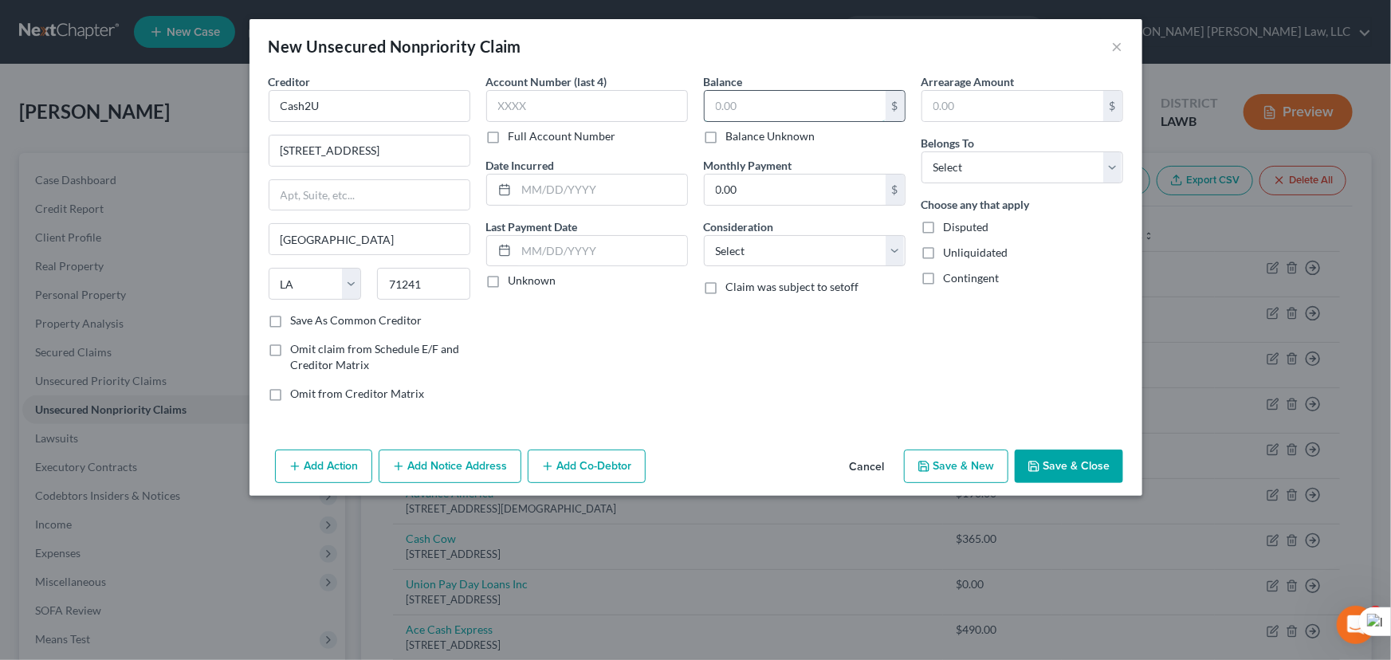
click at [844, 102] on input "text" at bounding box center [795, 106] width 181 height 30
type input "365"
drag, startPoint x: 953, startPoint y: 168, endPoint x: 950, endPoint y: 179, distance: 11.6
click at [953, 168] on select "Select Debtor 1 Only Debtor 2 Only Debtor 1 And Debtor 2 Only At Least One Of T…" at bounding box center [1022, 167] width 202 height 32
select select "0"
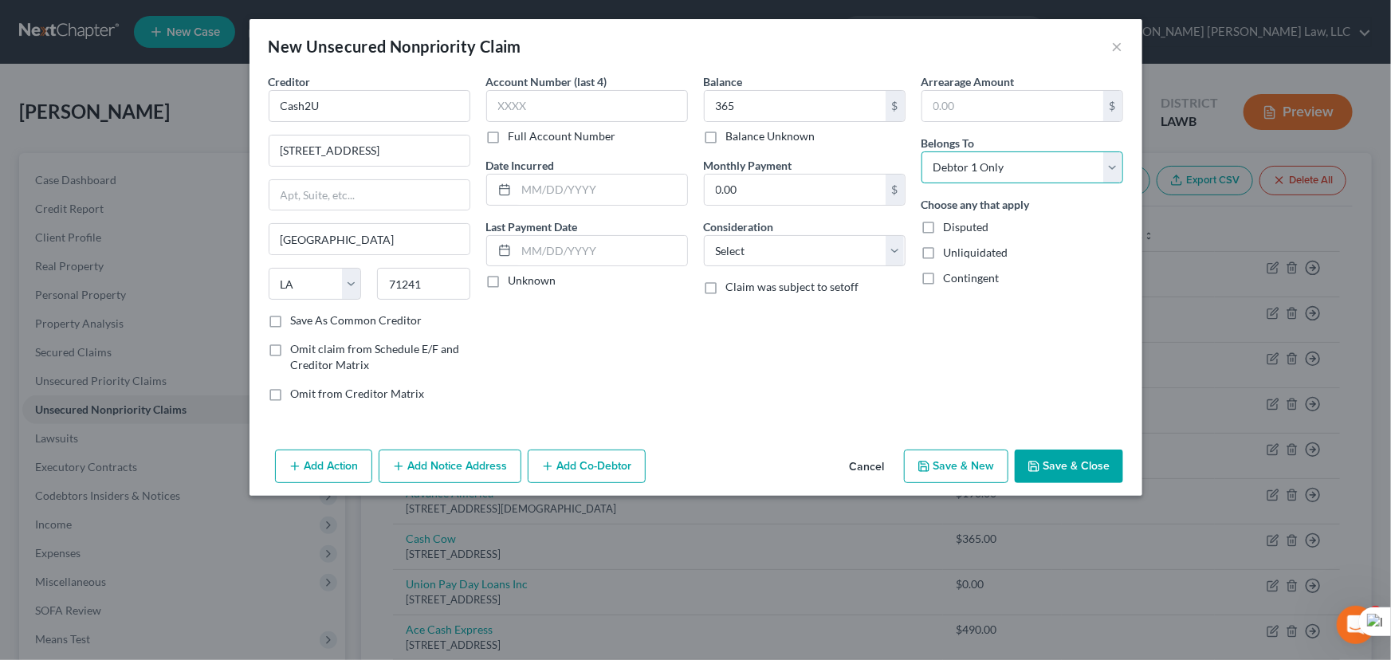
click at [921, 151] on select "Select Debtor 1 Only Debtor 2 Only Debtor 1 And Debtor 2 Only At Least One Of T…" at bounding box center [1022, 167] width 202 height 32
click at [1060, 463] on button "Save & Close" at bounding box center [1069, 466] width 108 height 33
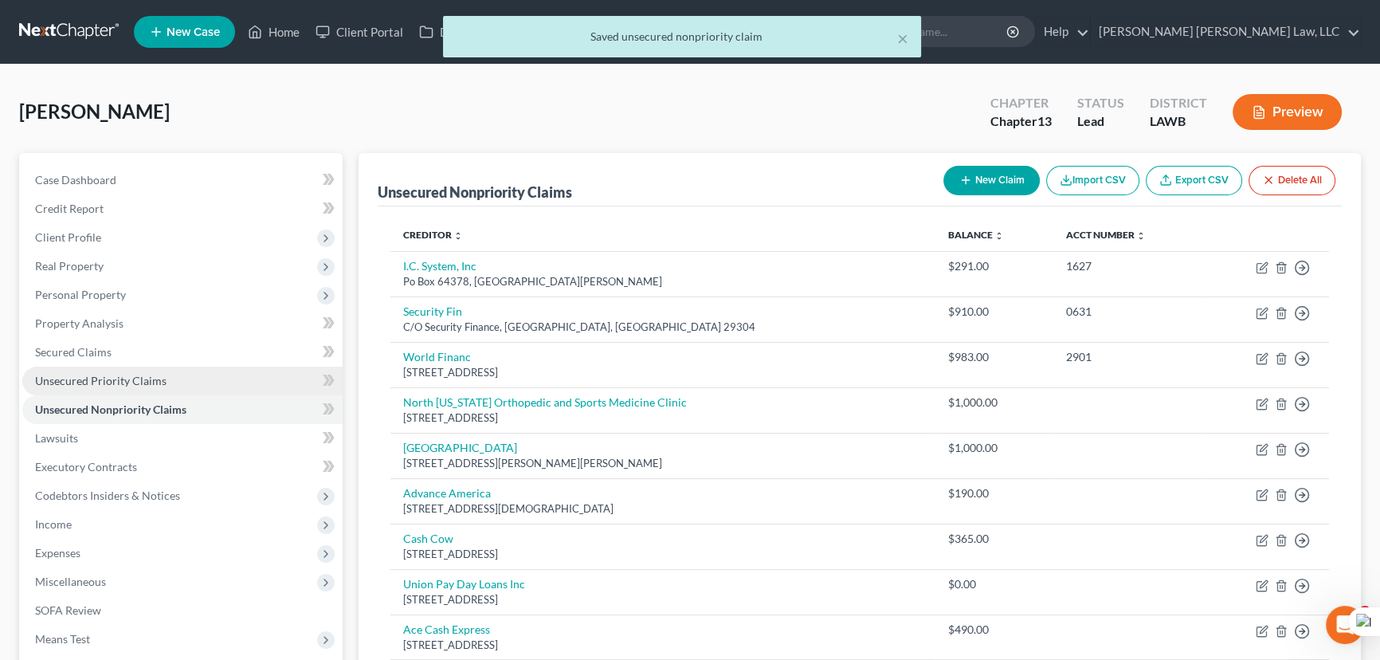
click at [175, 371] on link "Unsecured Priority Claims" at bounding box center [182, 381] width 320 height 29
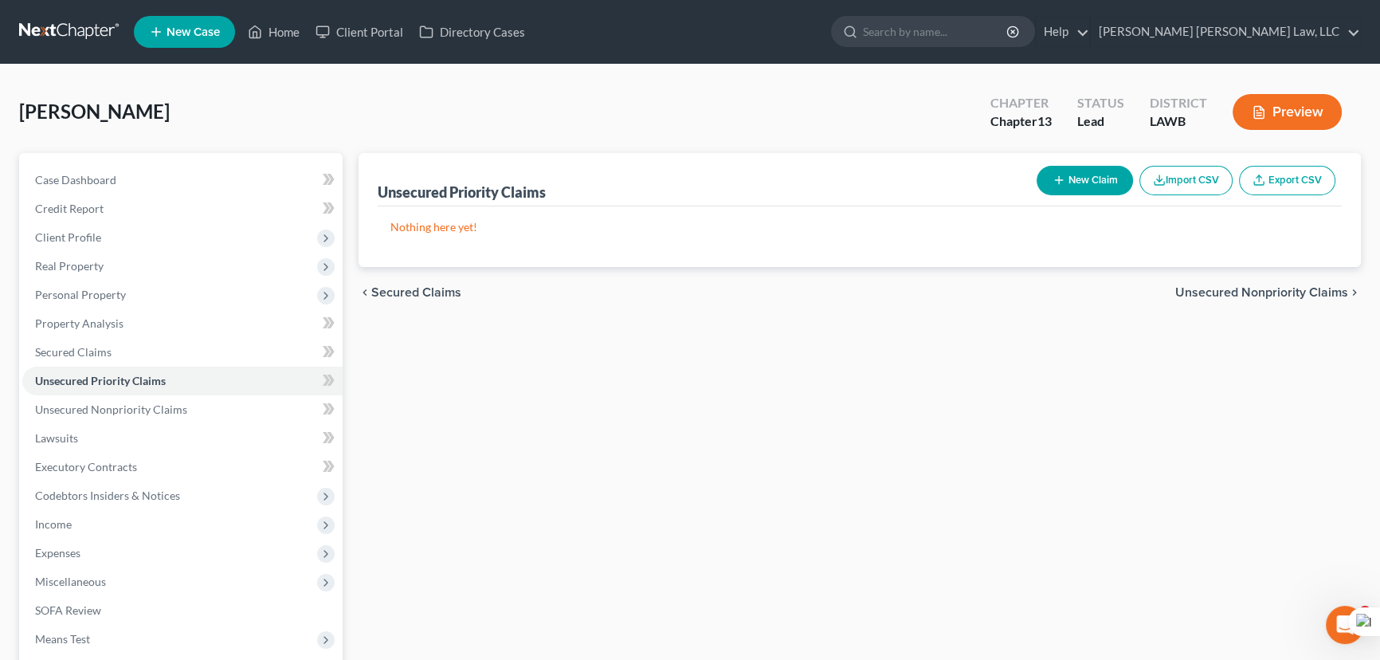
click at [1111, 173] on button "New Claim" at bounding box center [1085, 180] width 96 height 29
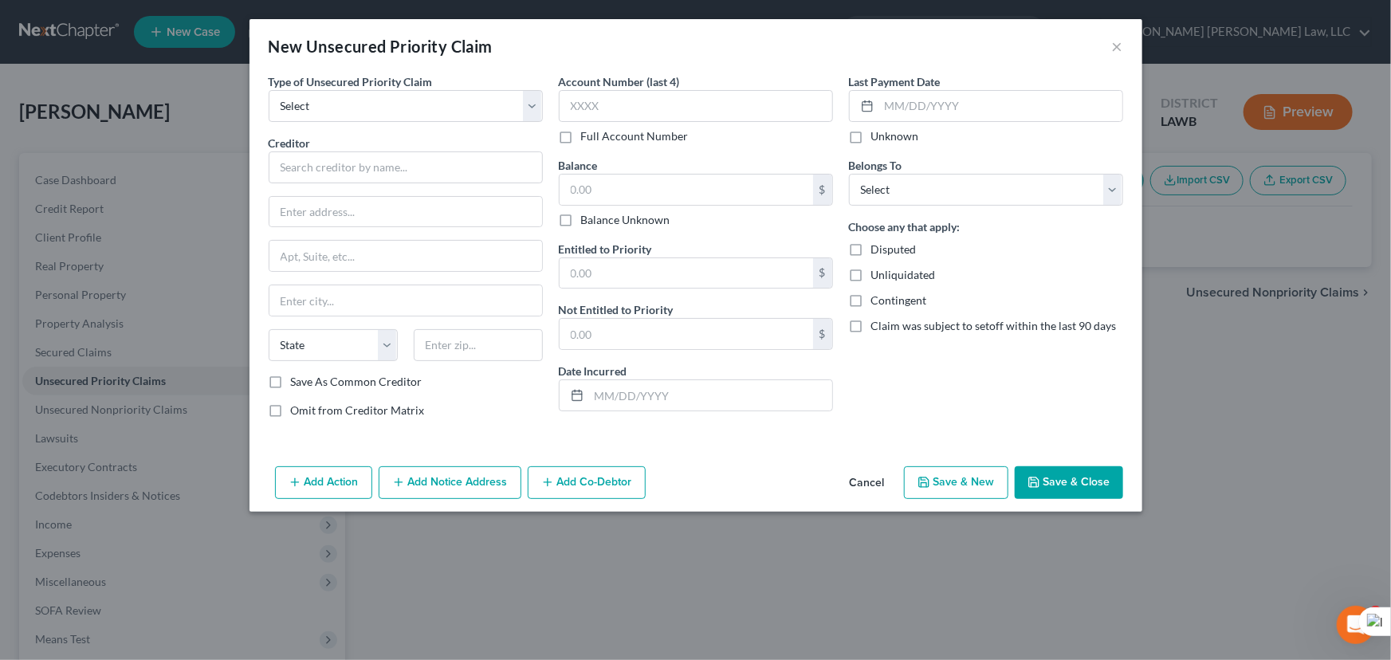
click at [389, 83] on span "Type of Unsecured Priority Claim" at bounding box center [351, 82] width 164 height 14
drag, startPoint x: 389, startPoint y: 94, endPoint x: 387, endPoint y: 102, distance: 8.1
click at [389, 94] on select "Select Taxes & Other Government Units Domestic Support Obligations Extensions o…" at bounding box center [406, 106] width 274 height 32
select select "0"
click at [269, 90] on select "Select Taxes & Other Government Units Domestic Support Obligations Extensions o…" at bounding box center [406, 106] width 274 height 32
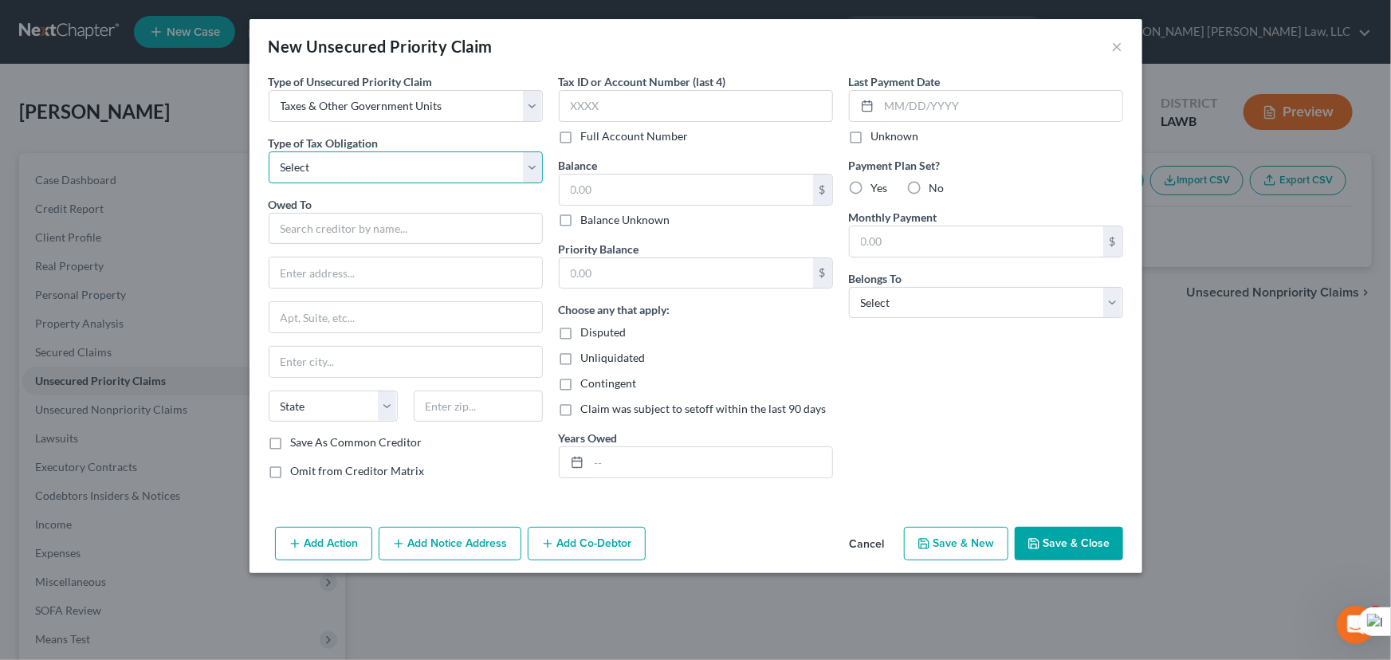
click at [363, 168] on select "Select Federal City State Franchise Tax Board Other" at bounding box center [406, 167] width 274 height 32
select select "0"
click at [269, 151] on select "Select Federal City State Franchise Tax Board Other" at bounding box center [406, 167] width 274 height 32
click at [359, 239] on input "text" at bounding box center [406, 229] width 274 height 32
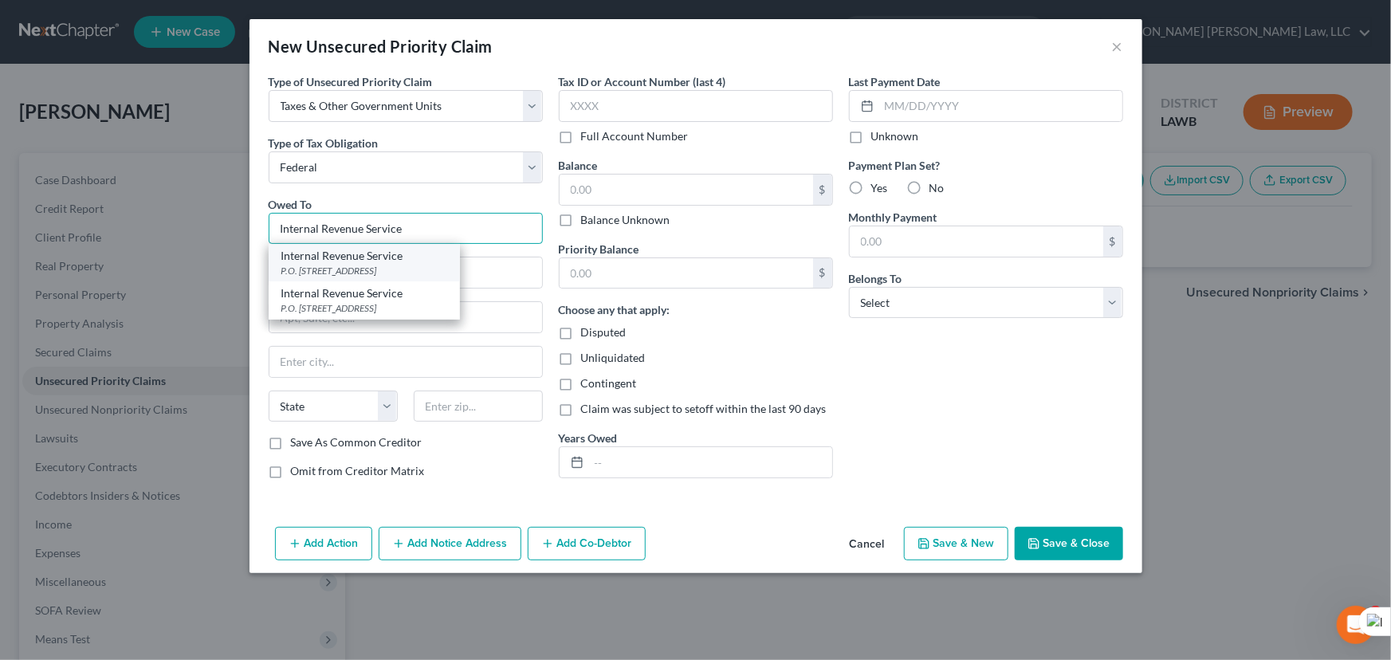
type input "Internal Revenue Service"
click at [358, 255] on div "Internal Revenue Service" at bounding box center [364, 256] width 166 height 16
type input "P.O. Box 7346"
type input "[GEOGRAPHIC_DATA]"
select select "39"
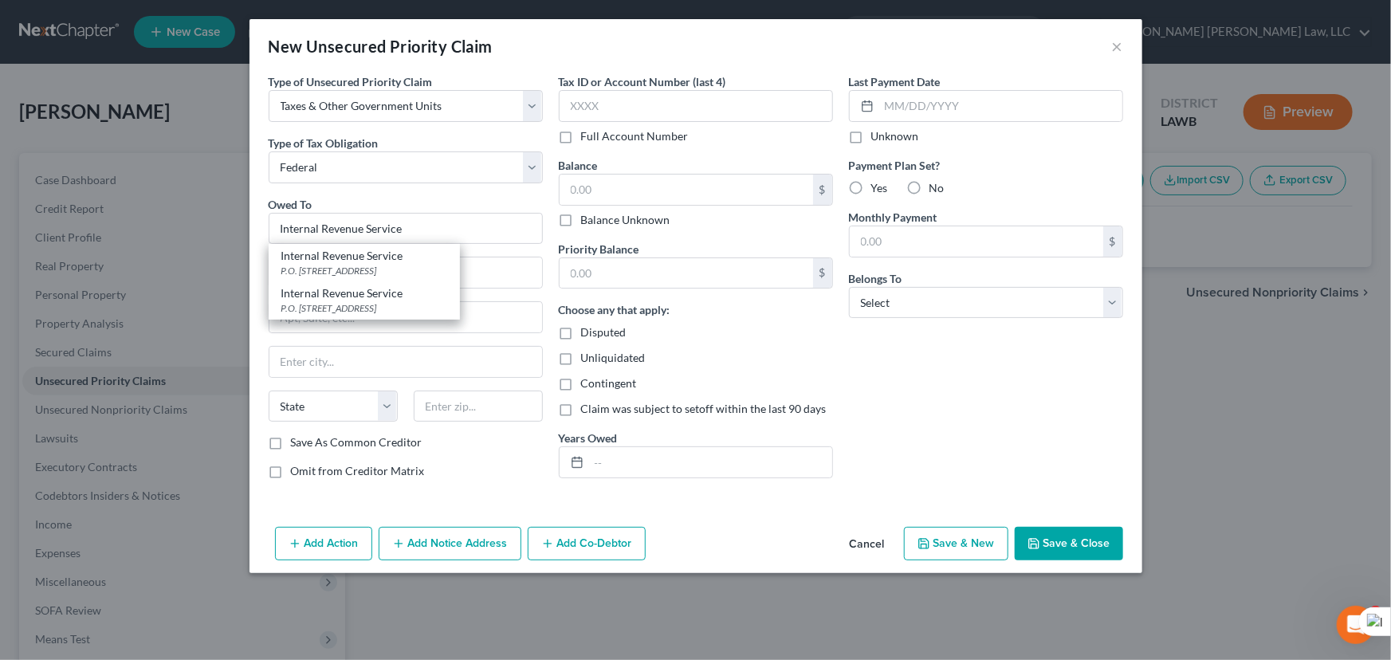
type input "19101"
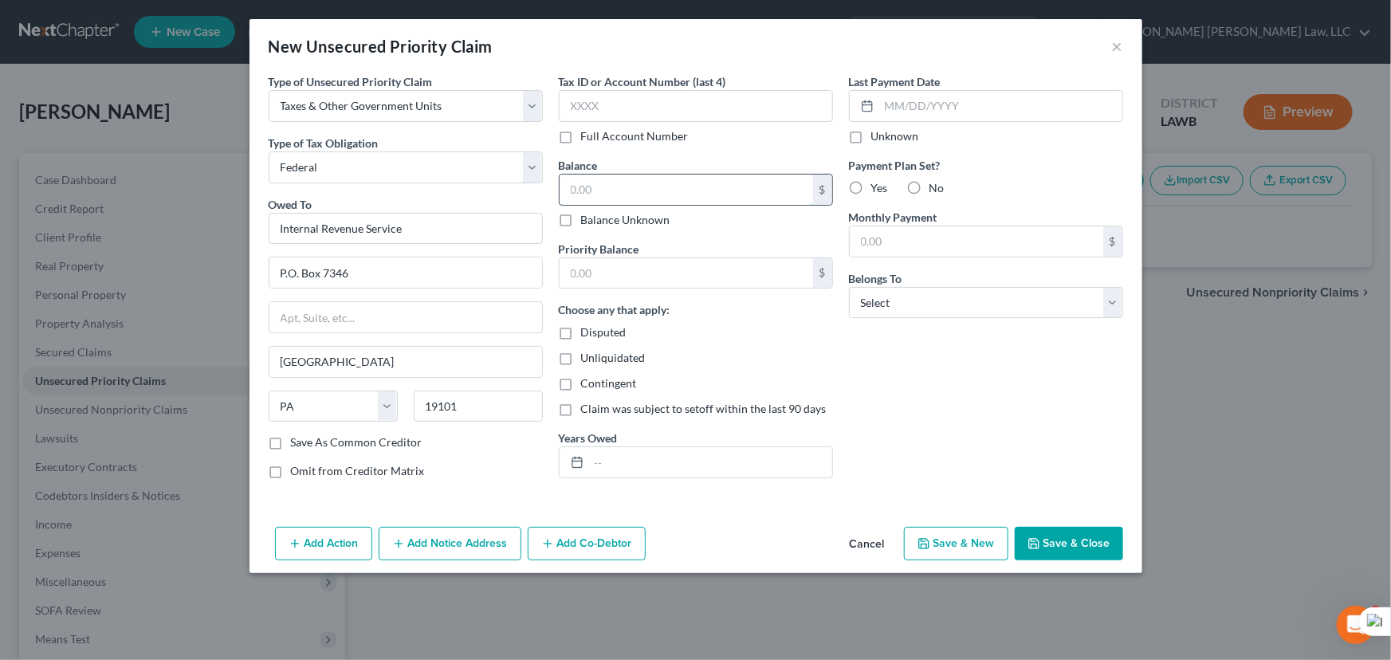
click at [653, 183] on input "text" at bounding box center [686, 190] width 253 height 30
type input "2,346"
click at [677, 280] on input "text" at bounding box center [686, 273] width 253 height 30
type input "2,346"
click at [689, 448] on input "text" at bounding box center [710, 462] width 243 height 30
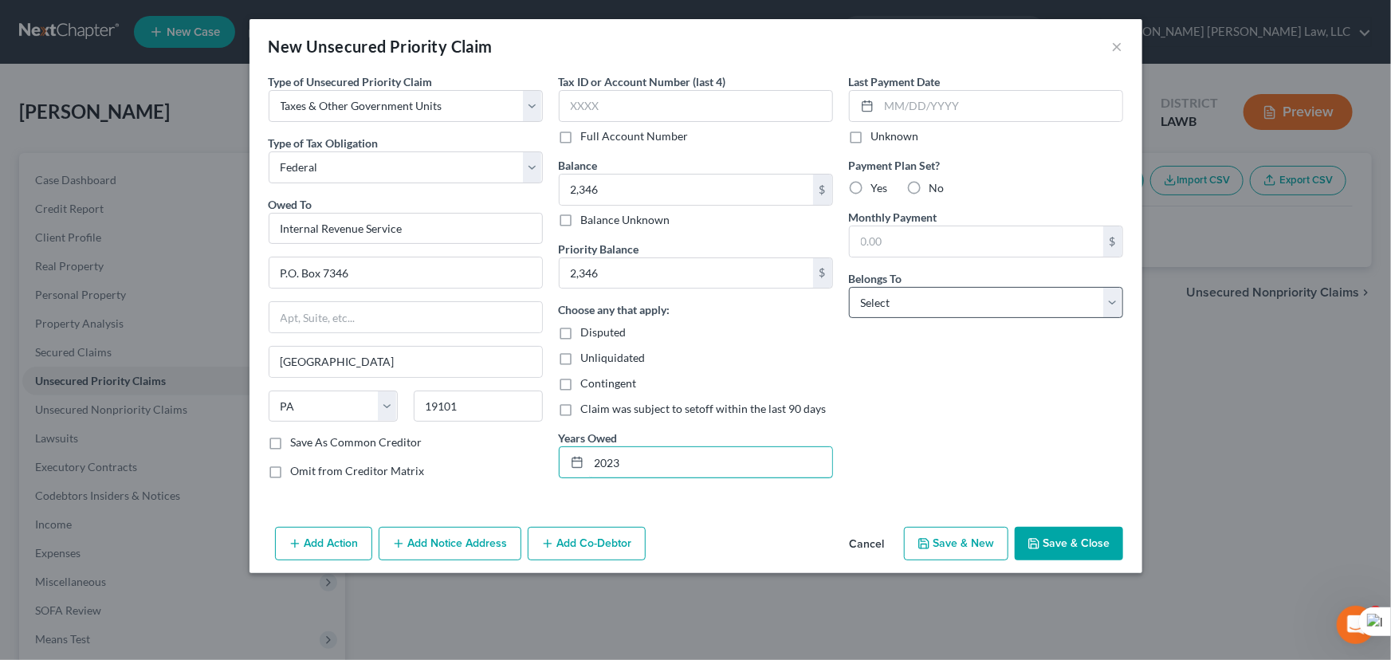
type input "2023"
click at [930, 295] on select "Select Debtor 1 Only Debtor 2 Only Debtor 1 And Debtor 2 Only At Least One Of T…" at bounding box center [986, 303] width 274 height 32
select select "0"
click at [849, 287] on select "Select Debtor 1 Only Debtor 2 Only Debtor 1 And Debtor 2 Only At Least One Of T…" at bounding box center [986, 303] width 274 height 32
click at [1113, 561] on div "Add Action Add Notice Address Add Co-Debtor Cancel Save & New Save & Close" at bounding box center [695, 546] width 893 height 53
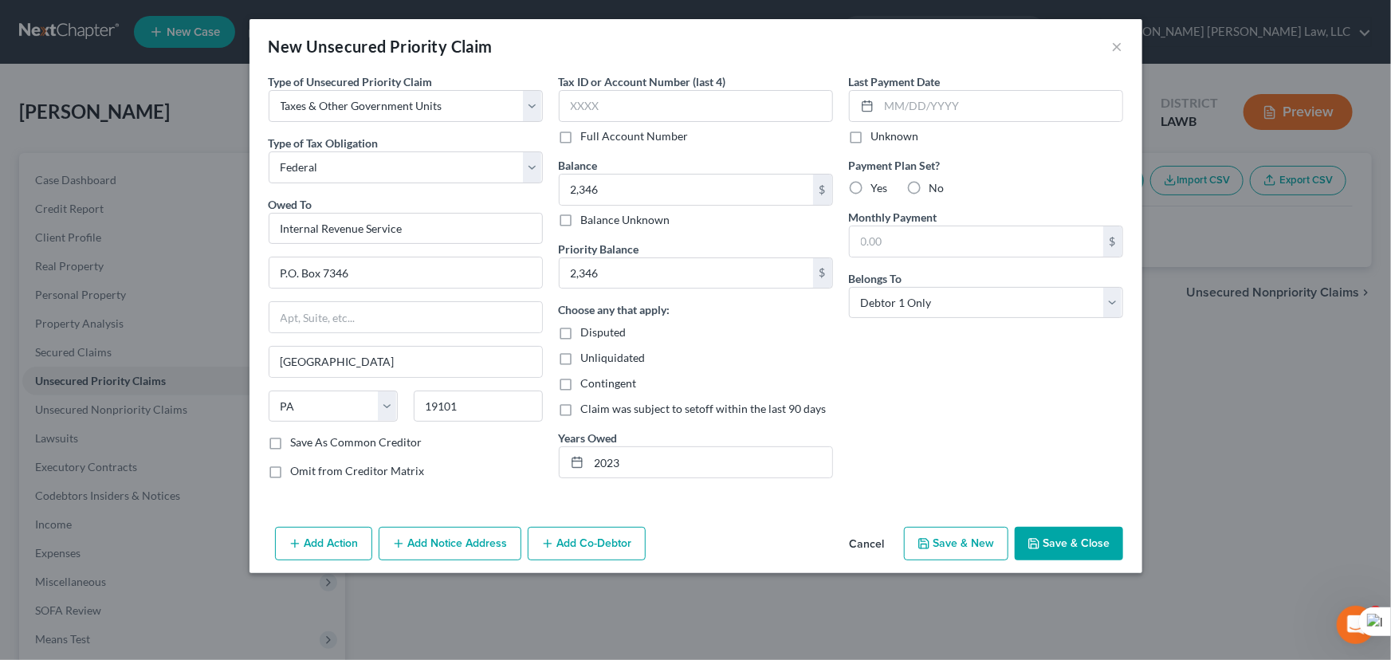
click at [1109, 548] on button "Save & Close" at bounding box center [1069, 543] width 108 height 33
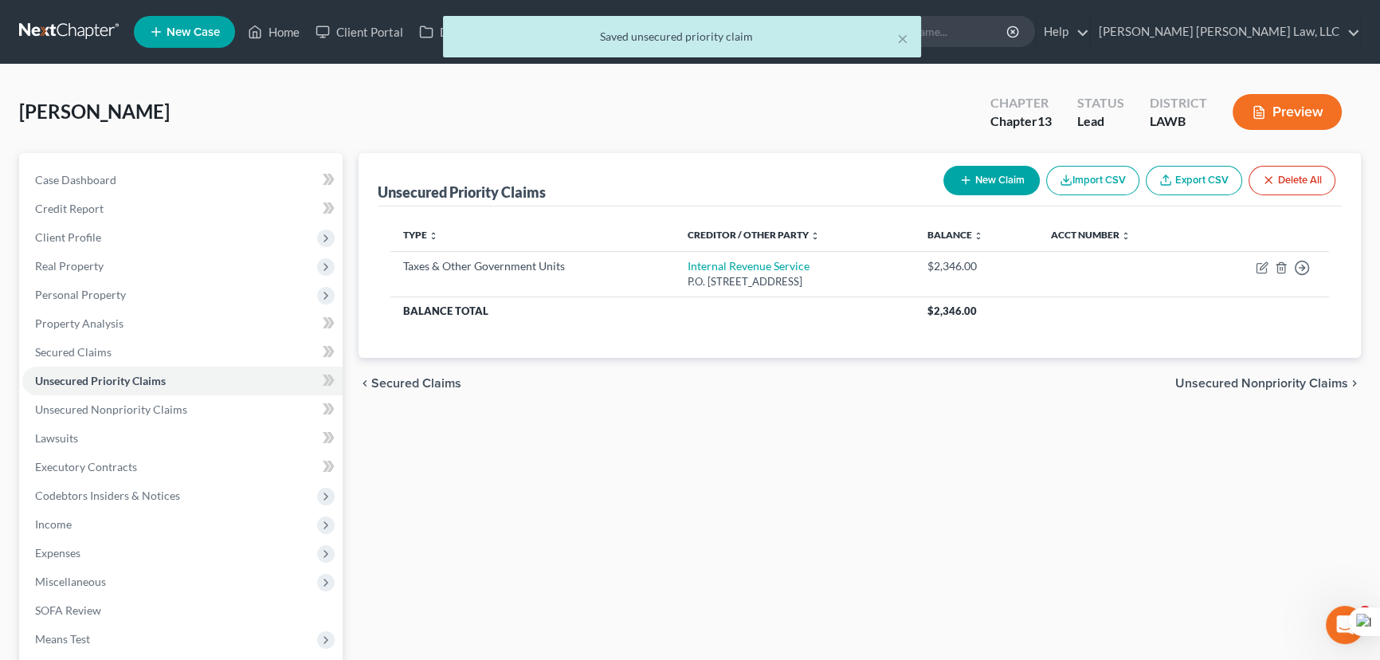
click at [1074, 182] on button "Import CSV" at bounding box center [1093, 180] width 93 height 29
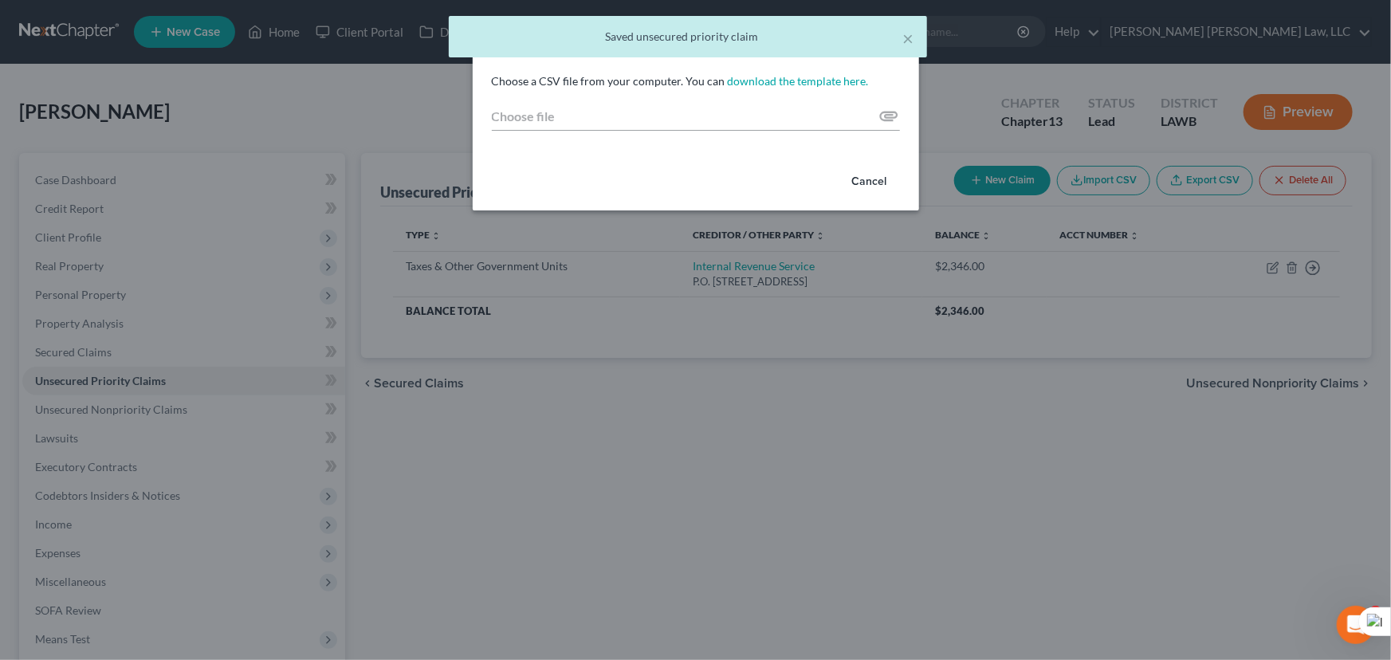
drag, startPoint x: 883, startPoint y: 183, endPoint x: 1007, endPoint y: 194, distance: 124.8
click at [881, 183] on button "Cancel" at bounding box center [869, 182] width 61 height 32
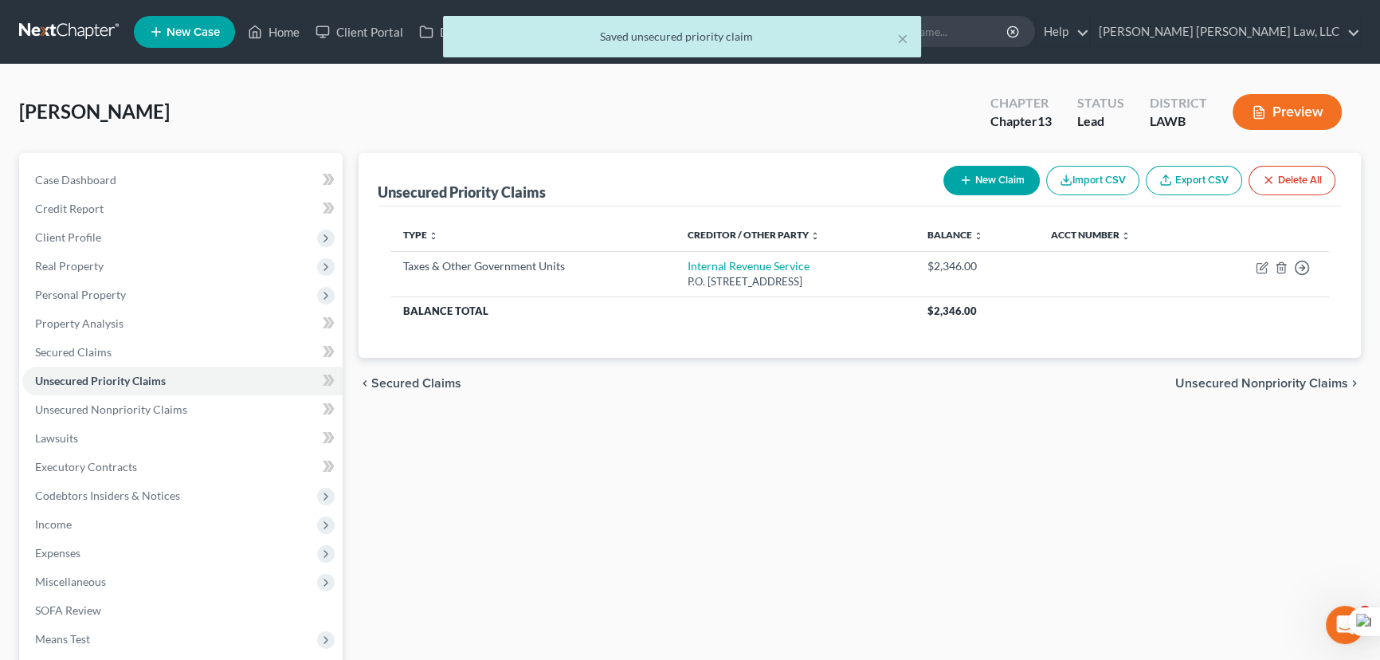
click at [996, 177] on button "New Claim" at bounding box center [992, 180] width 96 height 29
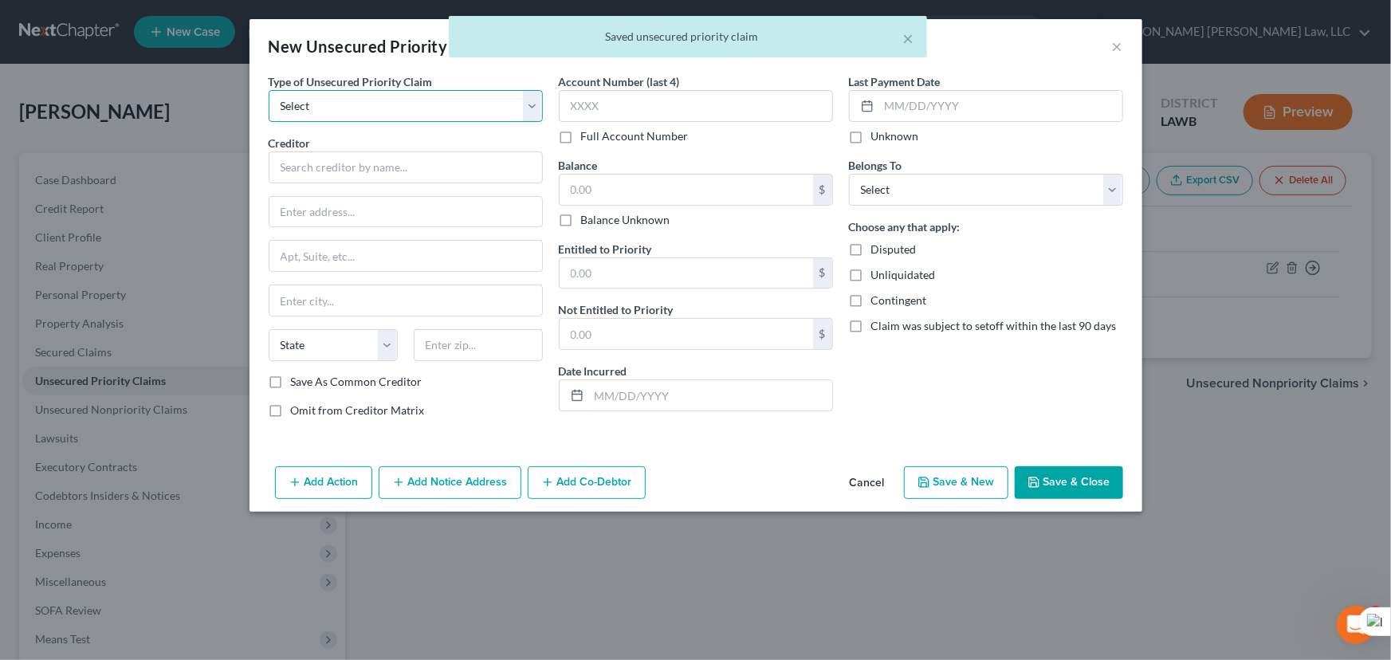
click at [446, 104] on select "Select Taxes & Other Government Units Domestic Support Obligations Extensions o…" at bounding box center [406, 106] width 274 height 32
select select "0"
click at [269, 90] on select "Select Taxes & Other Government Units Domestic Support Obligations Extensions o…" at bounding box center [406, 106] width 274 height 32
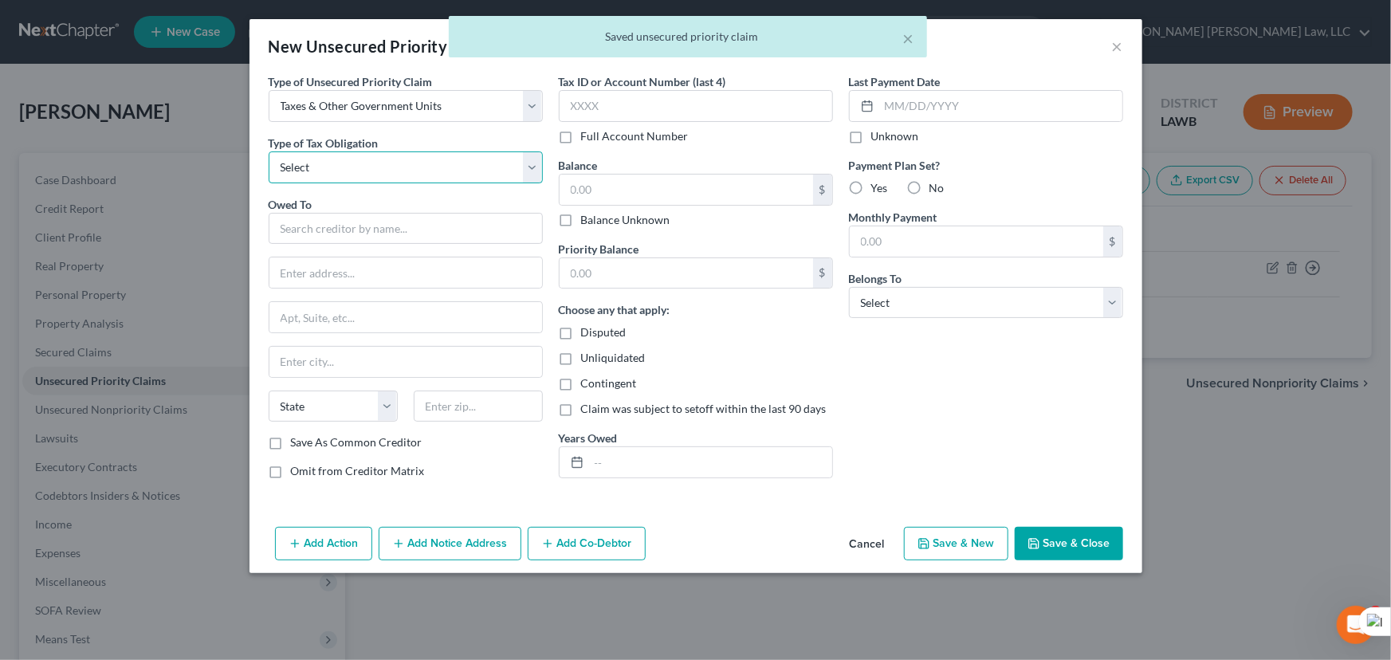
drag, startPoint x: 438, startPoint y: 118, endPoint x: 389, endPoint y: 167, distance: 69.9
click at [389, 167] on select "Select Federal City State Franchise Tax Board Other" at bounding box center [406, 167] width 274 height 32
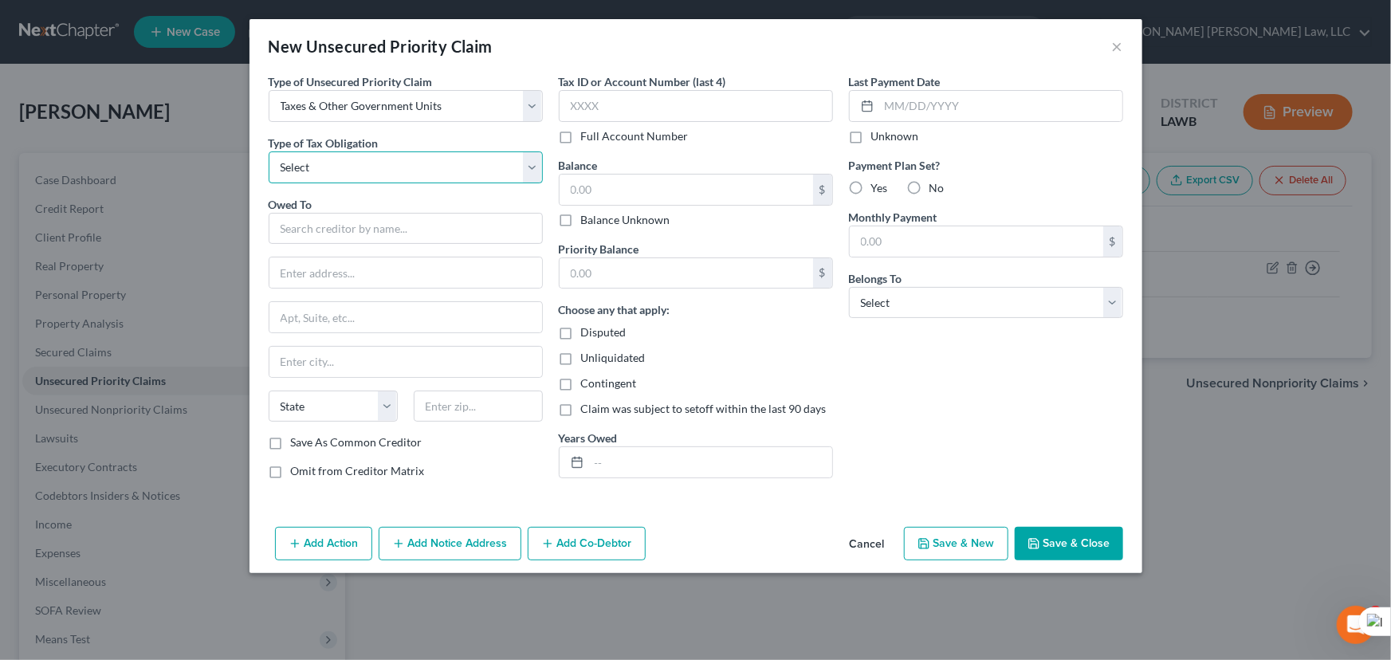
select select "2"
click at [269, 151] on select "Select Federal City State Franchise Tax Board Other" at bounding box center [406, 167] width 274 height 32
click at [370, 216] on input "text" at bounding box center [406, 229] width 274 height 32
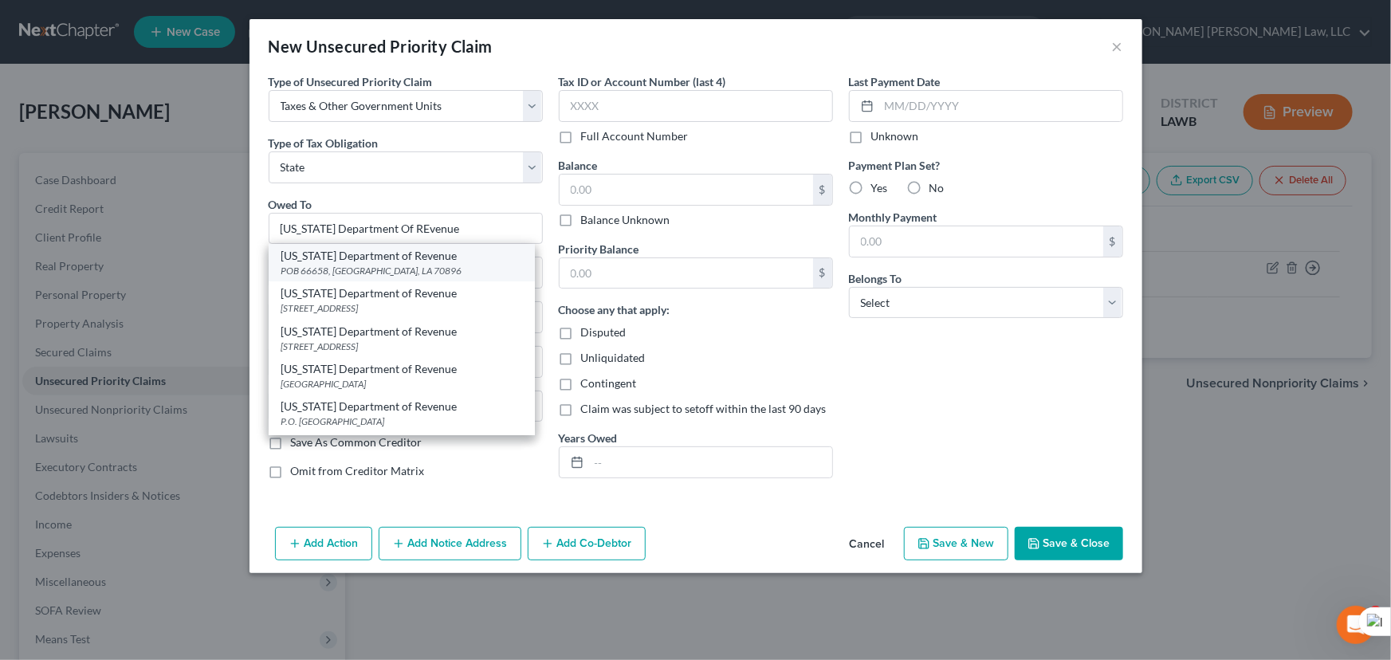
click at [369, 261] on div "[US_STATE] Department of Revenue" at bounding box center [401, 256] width 241 height 16
type input "[US_STATE] Department of Revenue"
type input "POB 66658"
type input "Baton Rouge"
select select "19"
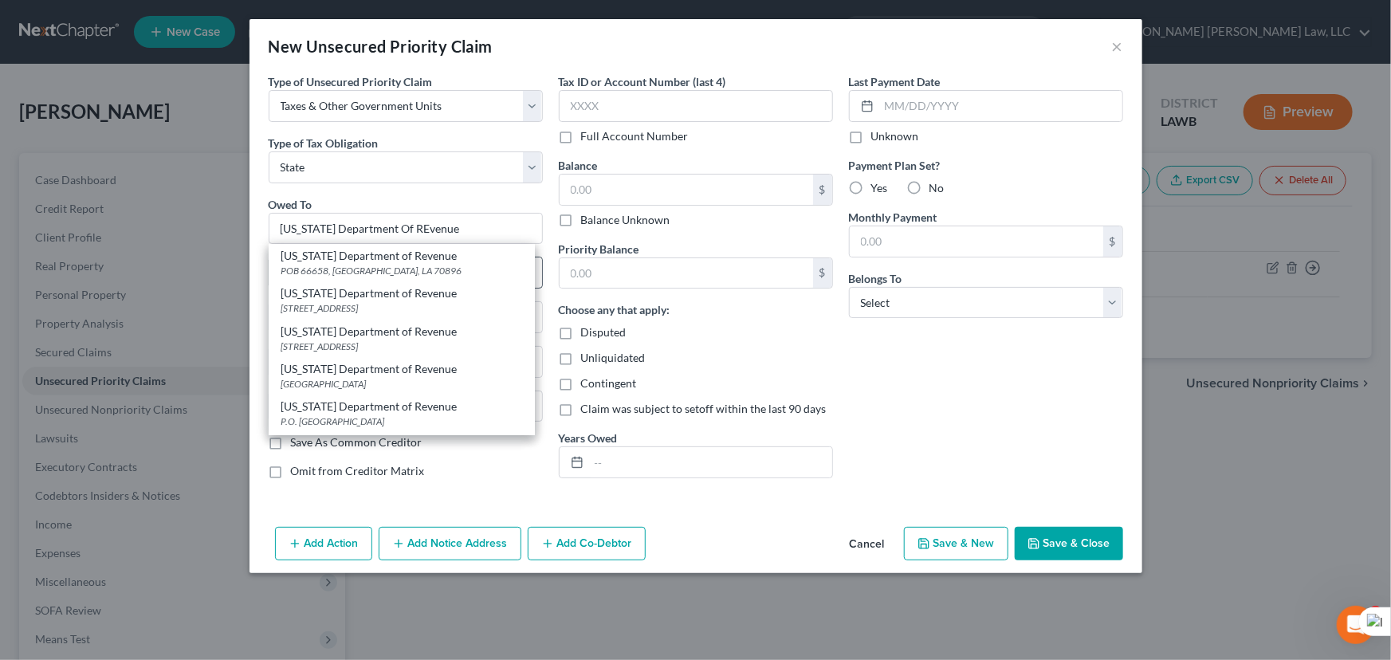
type input "70896"
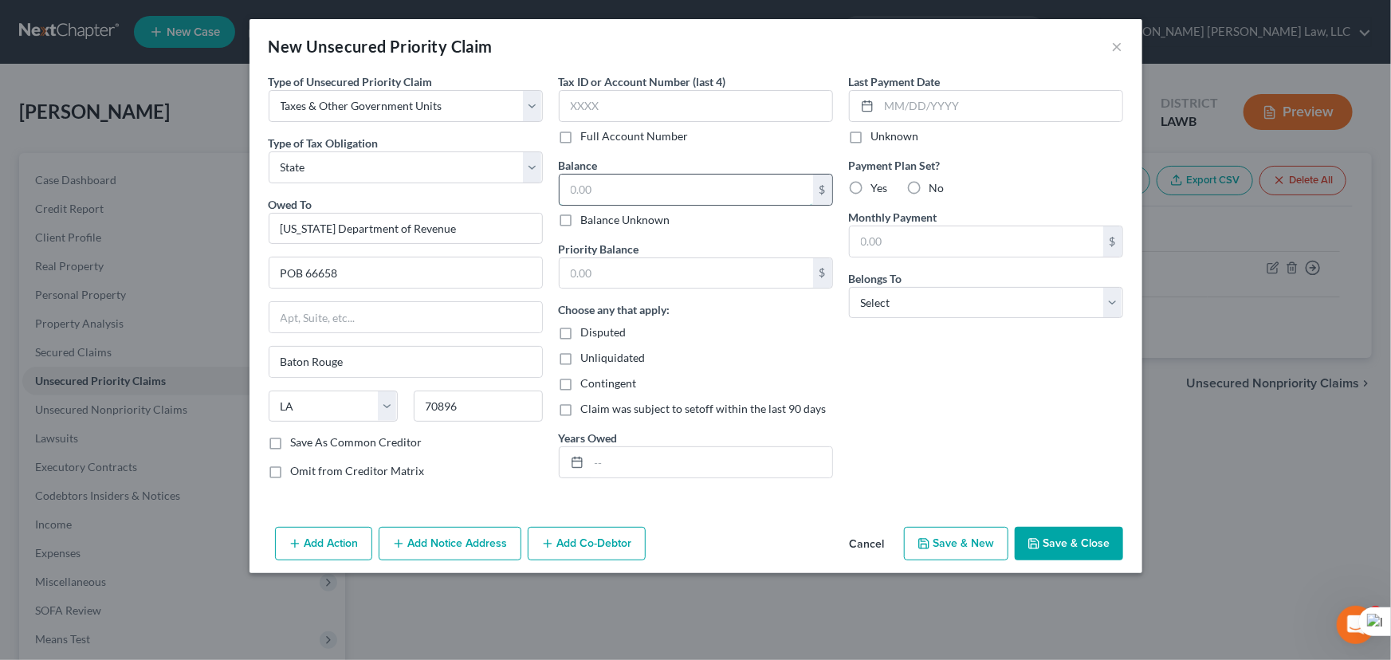
click at [621, 184] on input "text" at bounding box center [686, 190] width 253 height 30
type input "172"
click at [674, 288] on div "Priority Balance $ Choose any that apply: Disputed Unliquidated Contingent Clai…" at bounding box center [696, 360] width 274 height 238
click at [670, 271] on input "text" at bounding box center [686, 273] width 253 height 30
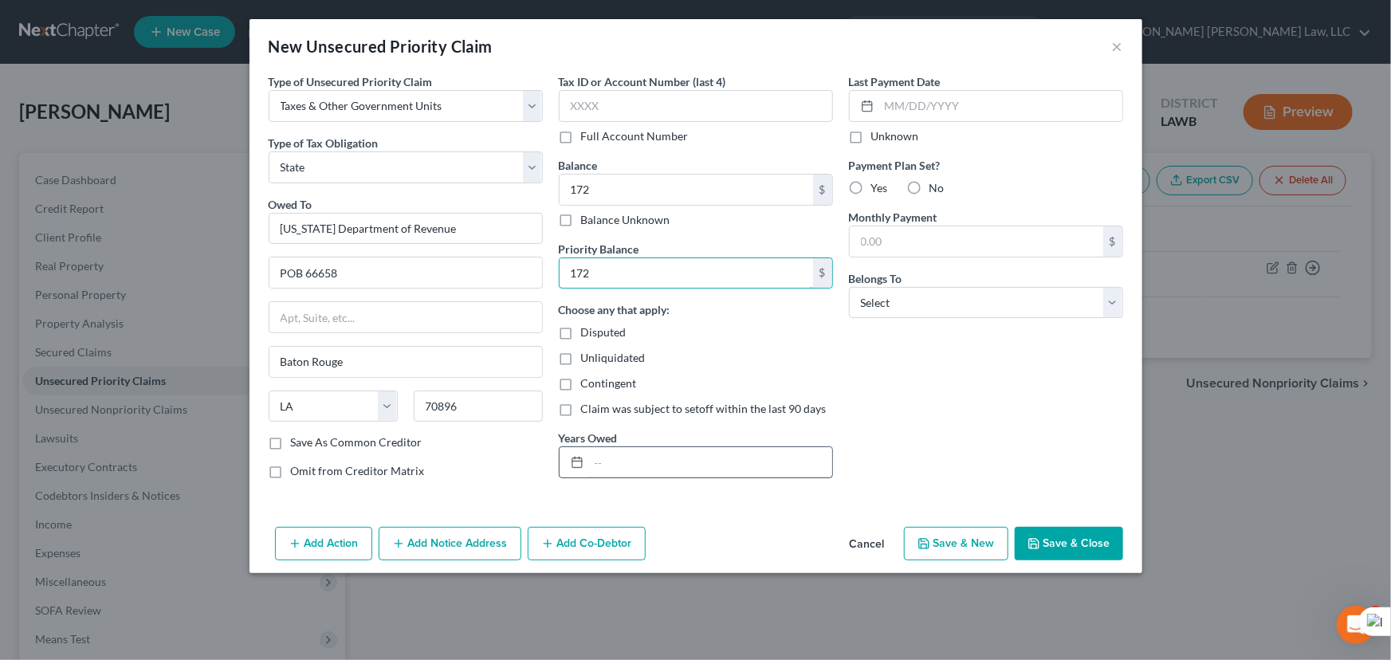
type input "172"
click at [697, 467] on input "text" at bounding box center [710, 462] width 243 height 30
type input "2023, 2024"
click at [898, 289] on select "Select Debtor 1 Only Debtor 2 Only Debtor 1 And Debtor 2 Only At Least One Of T…" at bounding box center [986, 303] width 274 height 32
select select "0"
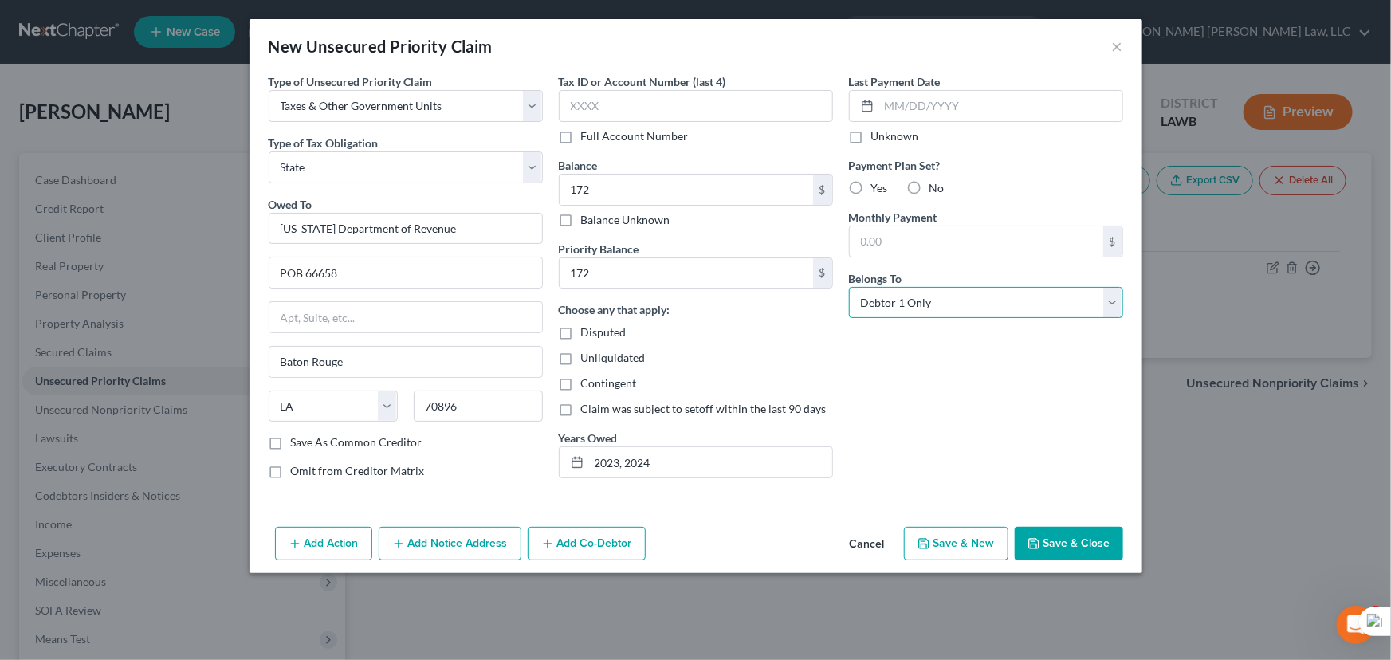
click at [849, 287] on select "Select Debtor 1 Only Debtor 2 Only Debtor 1 And Debtor 2 Only At Least One Of T…" at bounding box center [986, 303] width 274 height 32
click at [1046, 555] on button "Save & Close" at bounding box center [1069, 543] width 108 height 33
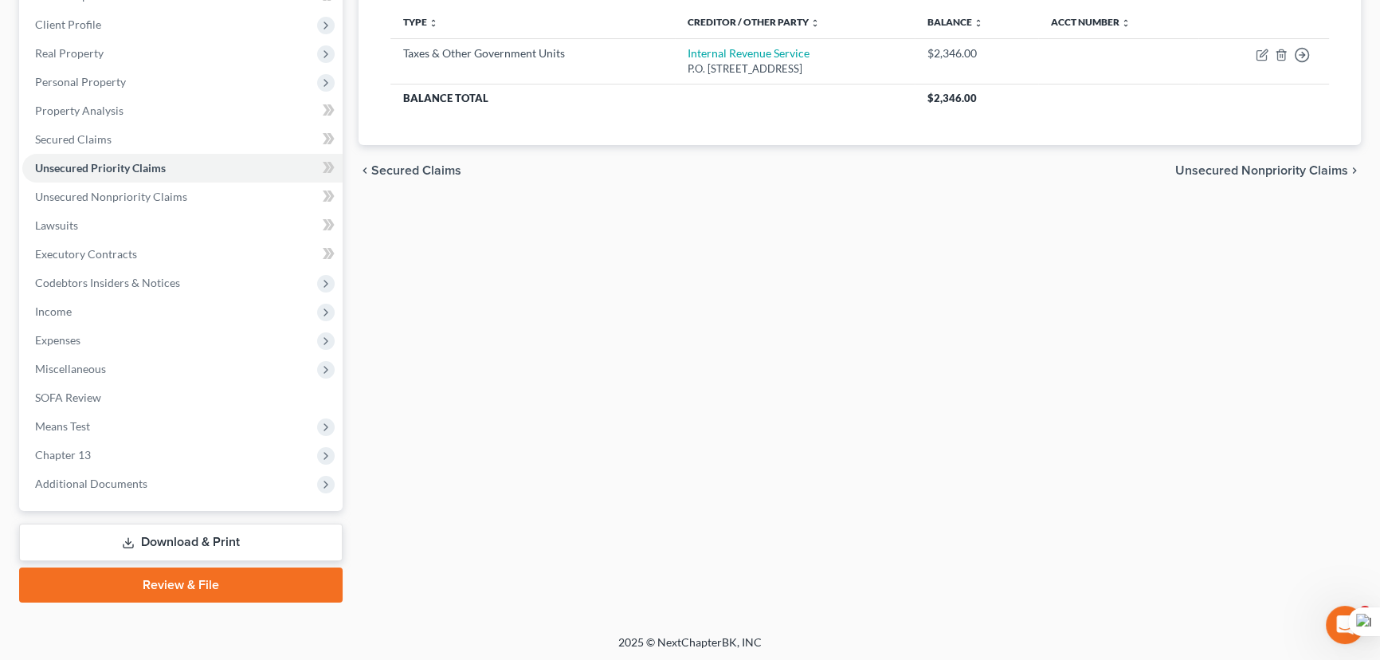
scroll to position [214, 0]
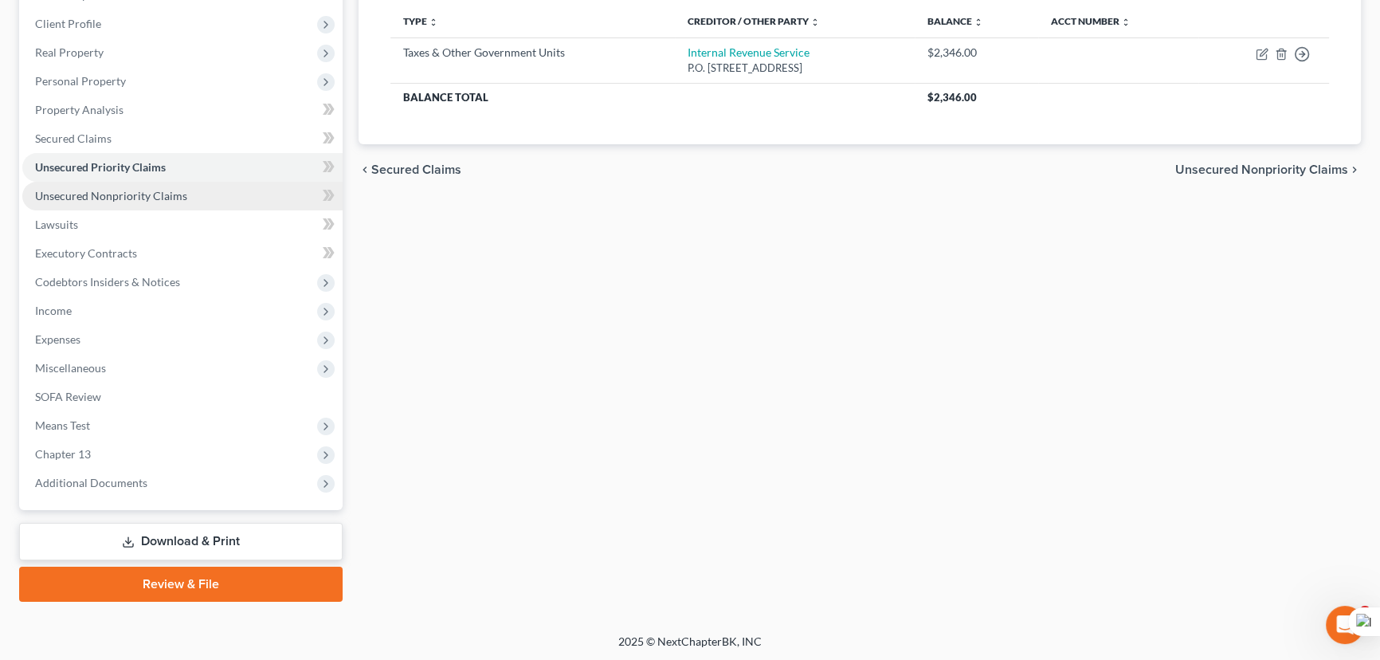
click at [236, 186] on link "Unsecured Nonpriority Claims" at bounding box center [182, 196] width 320 height 29
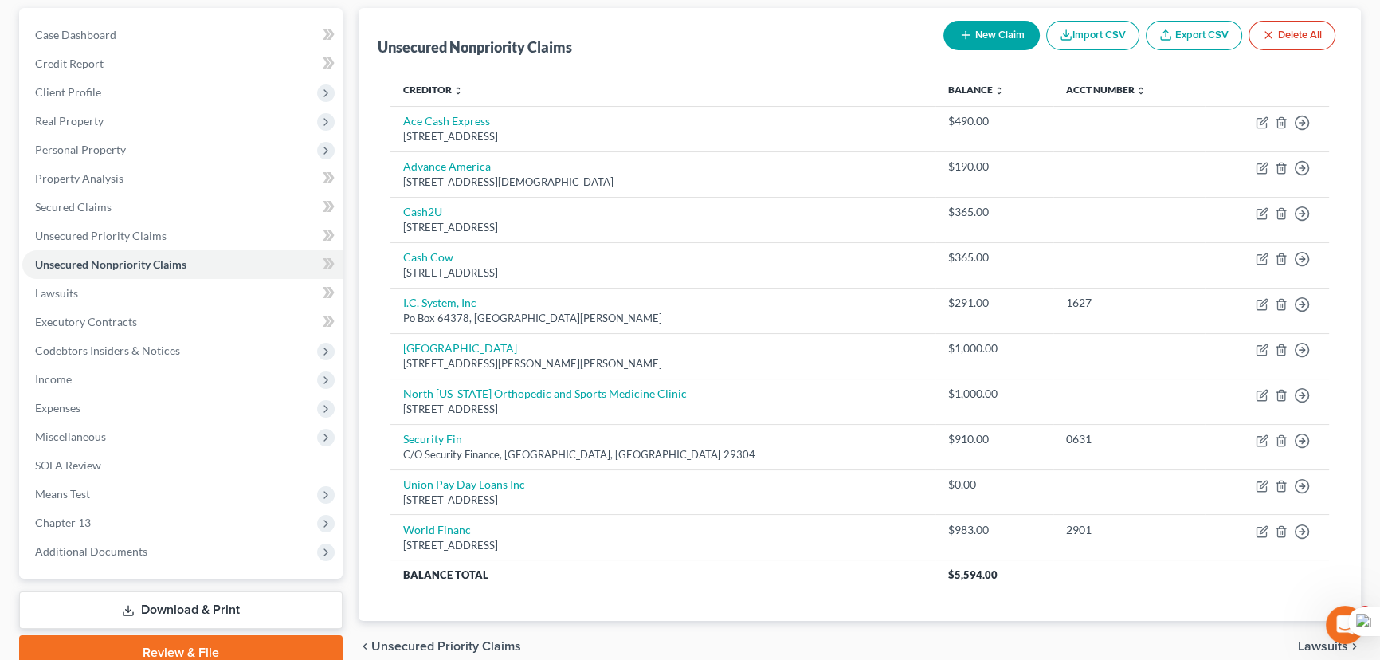
scroll to position [215, 0]
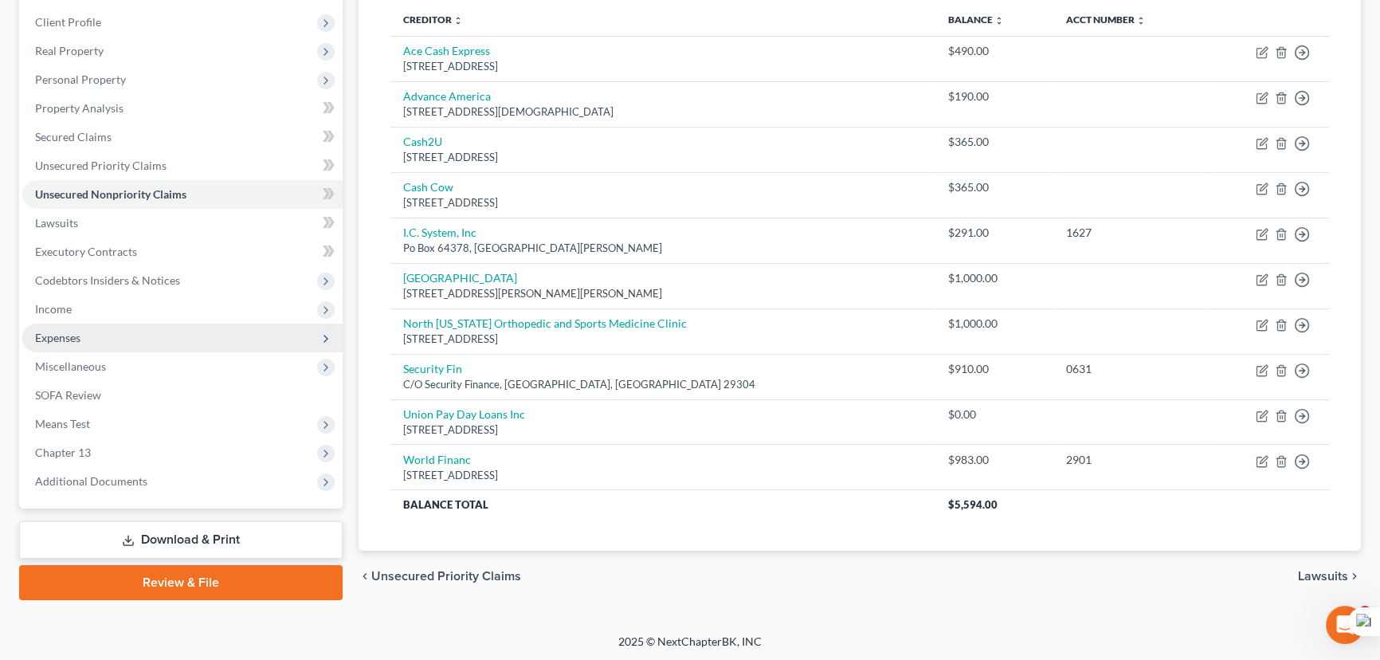
click at [40, 336] on span "Expenses" at bounding box center [57, 338] width 45 height 14
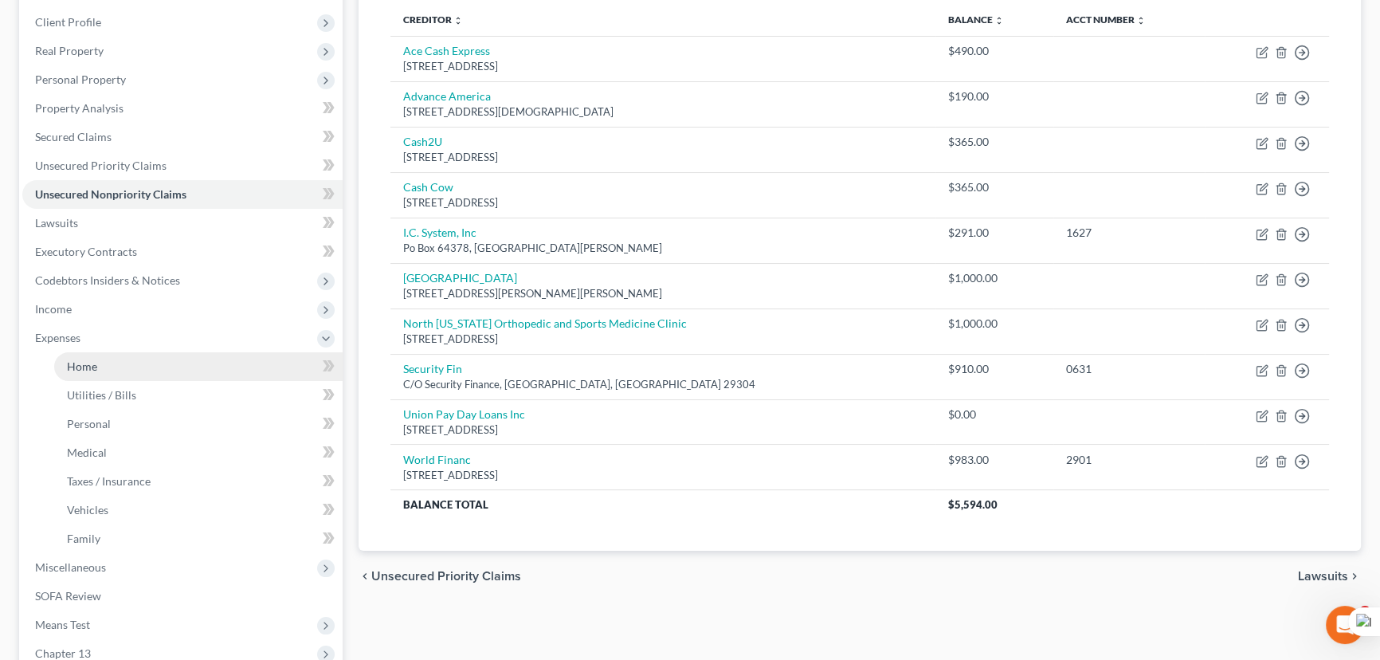
click at [69, 356] on link "Home" at bounding box center [198, 366] width 289 height 29
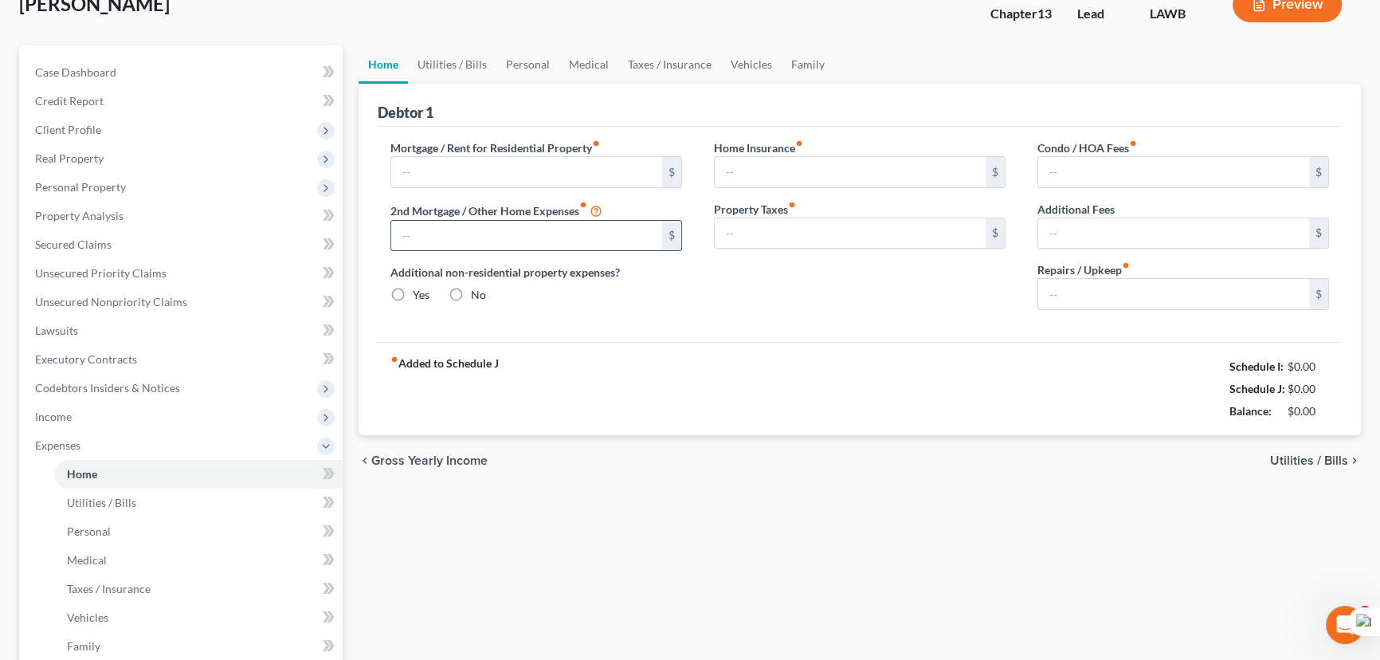
type input "0.00"
radio input "true"
type input "0.00"
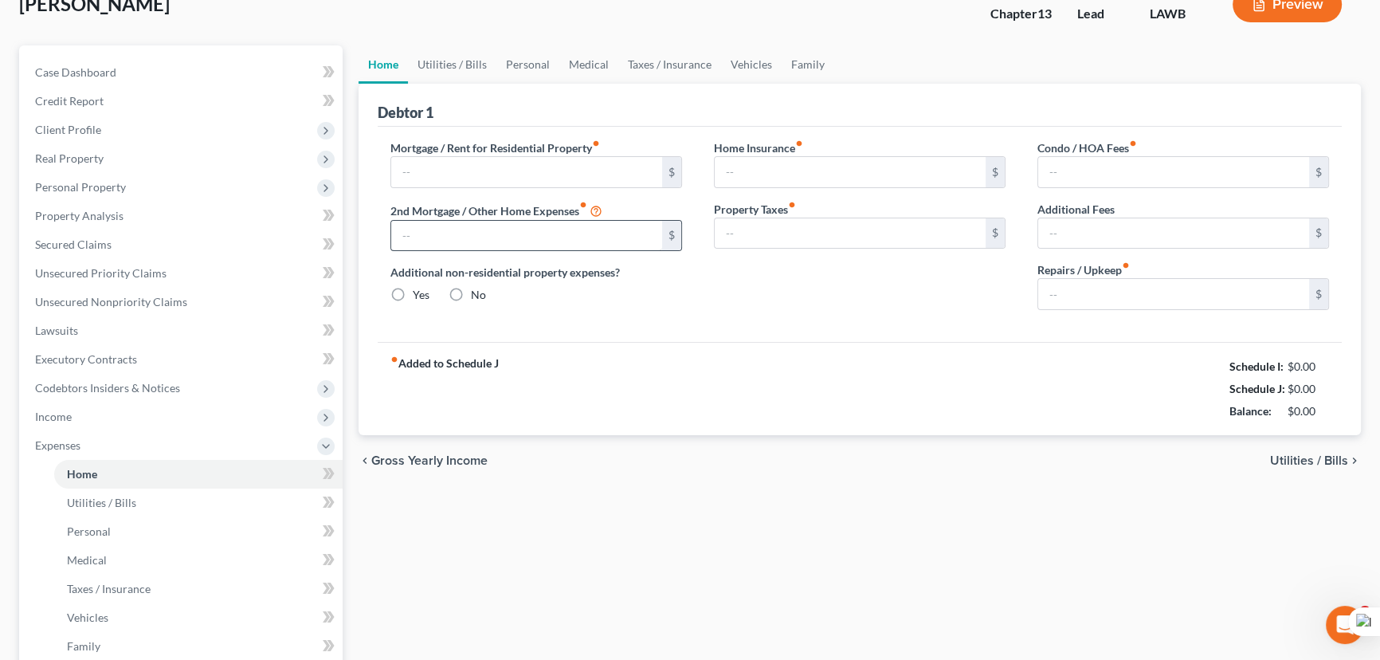
type input "0.00"
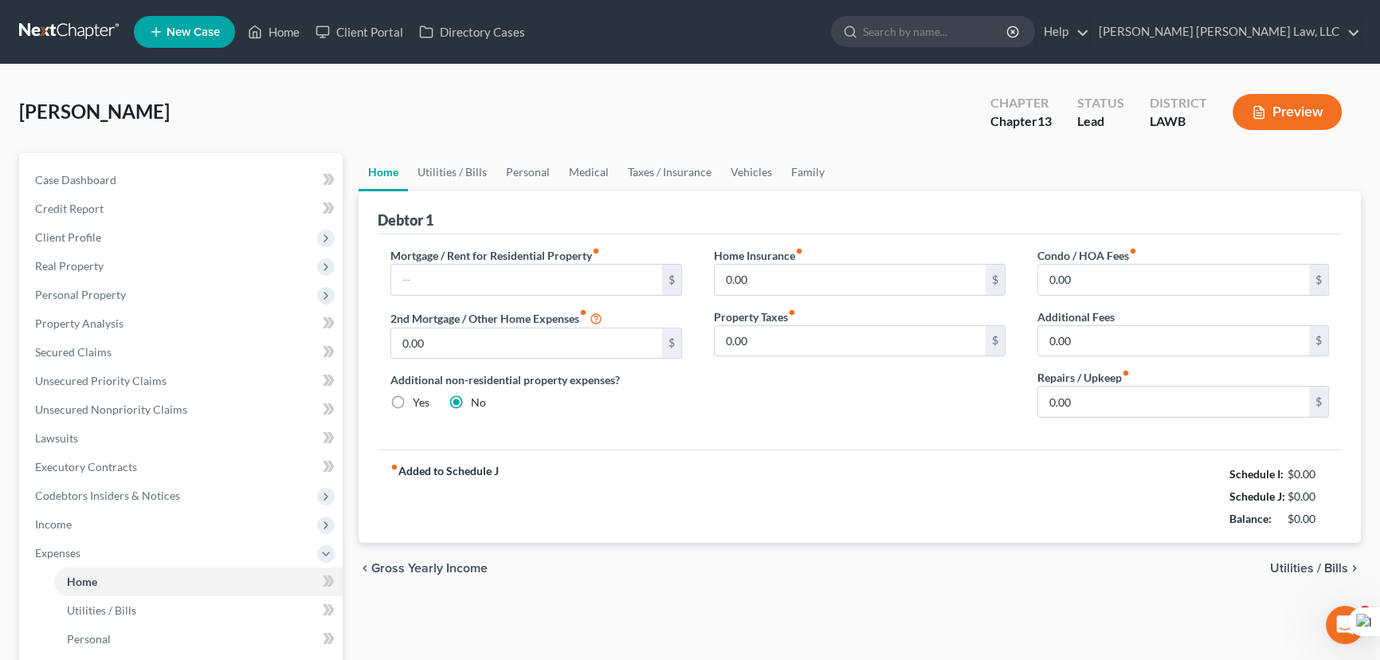
click at [470, 260] on label "Mortgage / Rent for Residential Property fiber_manual_record" at bounding box center [496, 255] width 210 height 17
click at [470, 273] on input "text" at bounding box center [526, 280] width 271 height 30
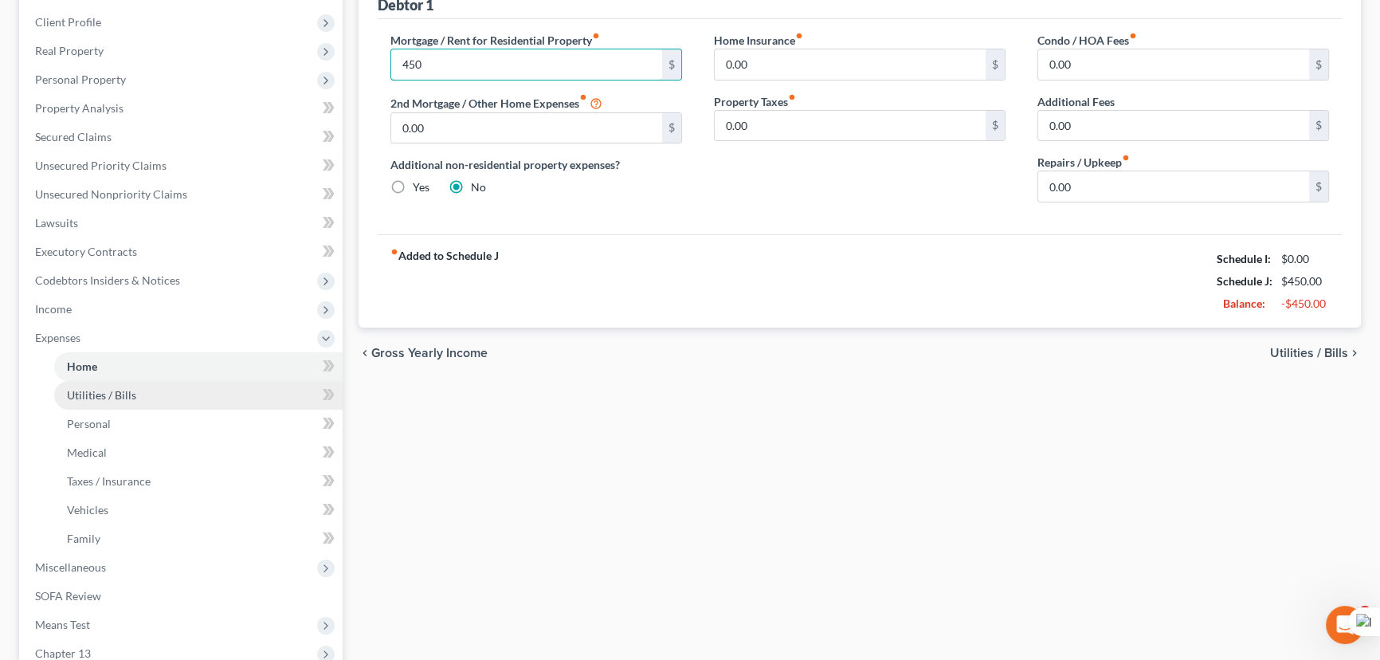
scroll to position [217, 0]
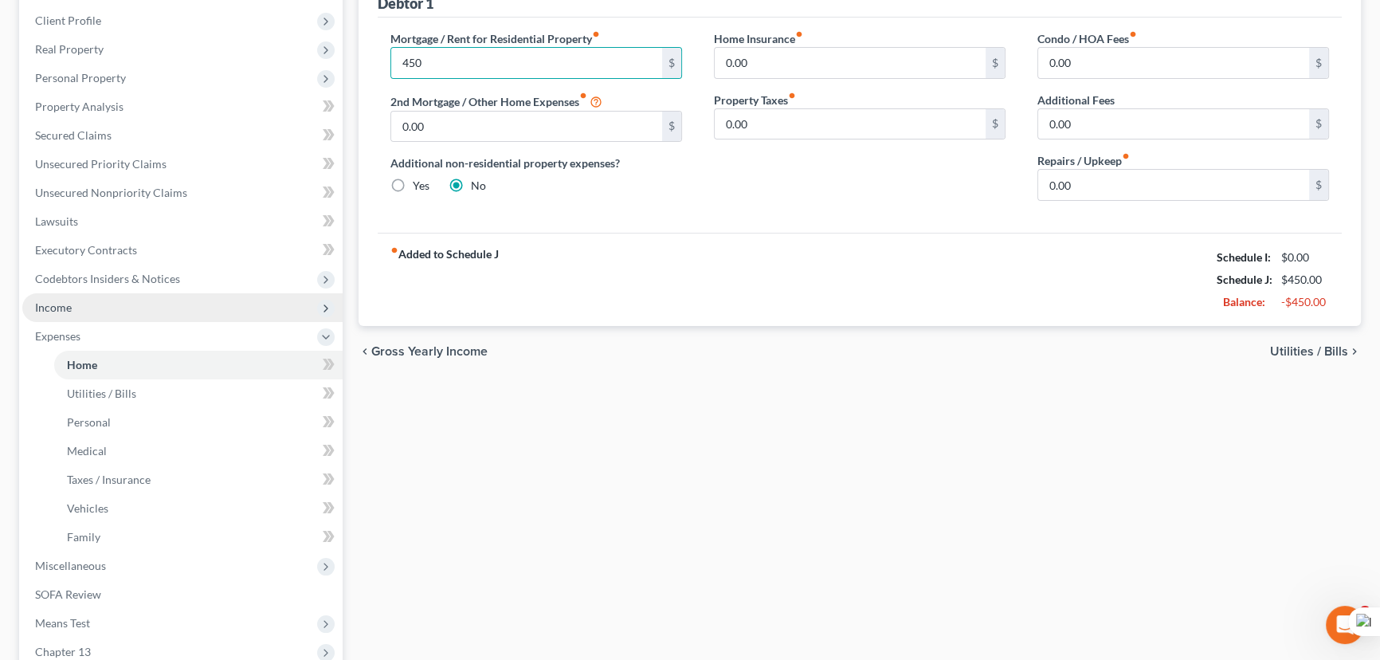
click at [119, 303] on span "Income" at bounding box center [182, 307] width 320 height 29
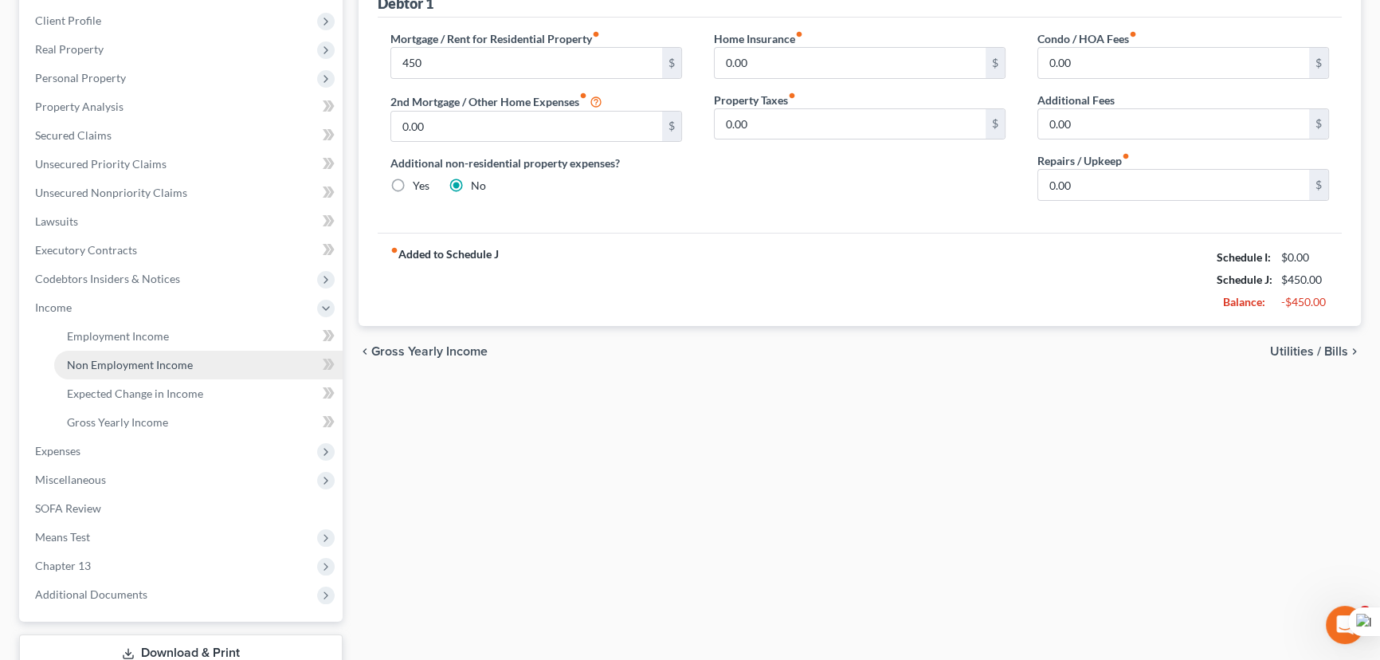
click at [128, 351] on link "Non Employment Income" at bounding box center [198, 365] width 289 height 29
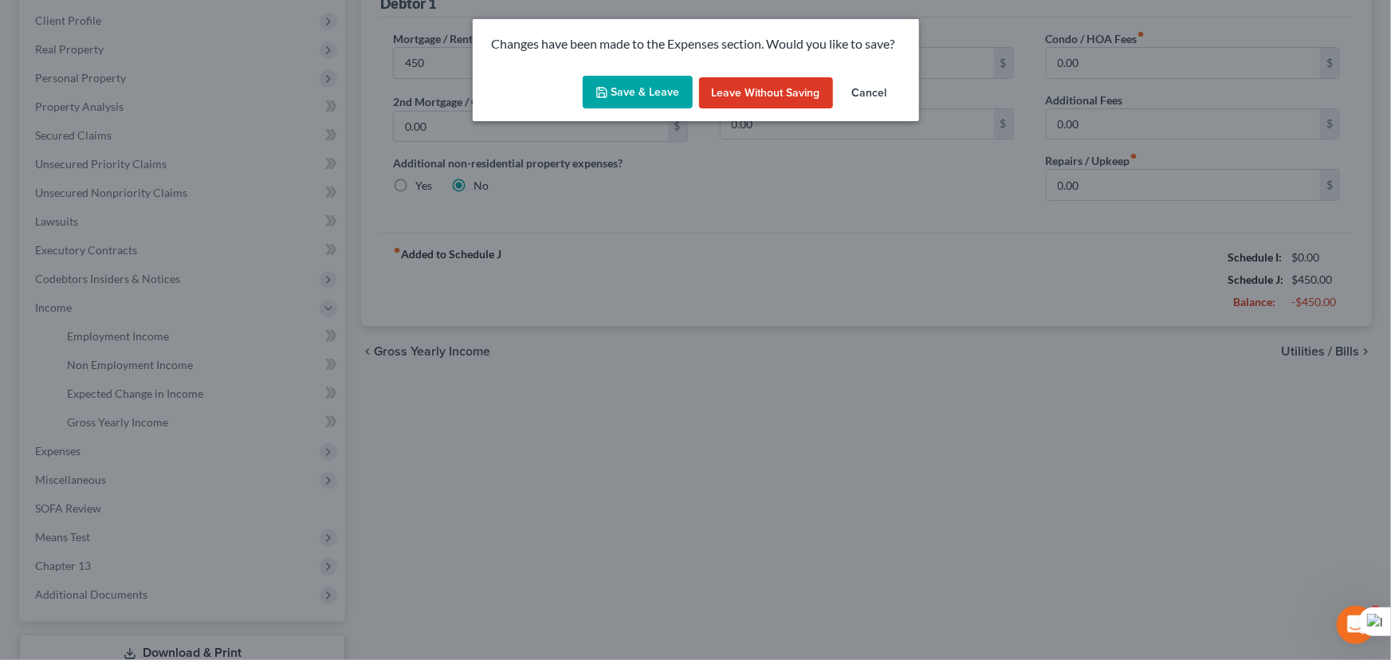
click at [648, 94] on button "Save & Leave" at bounding box center [638, 92] width 110 height 33
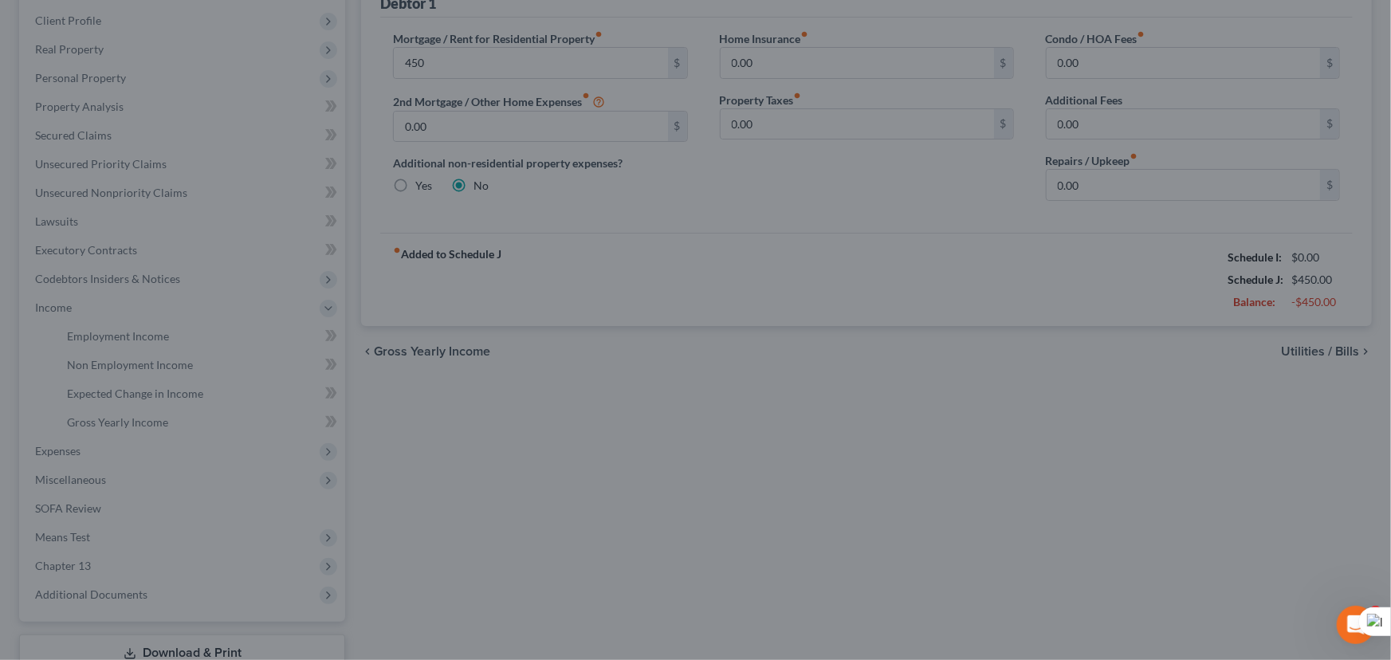
type input "450.00"
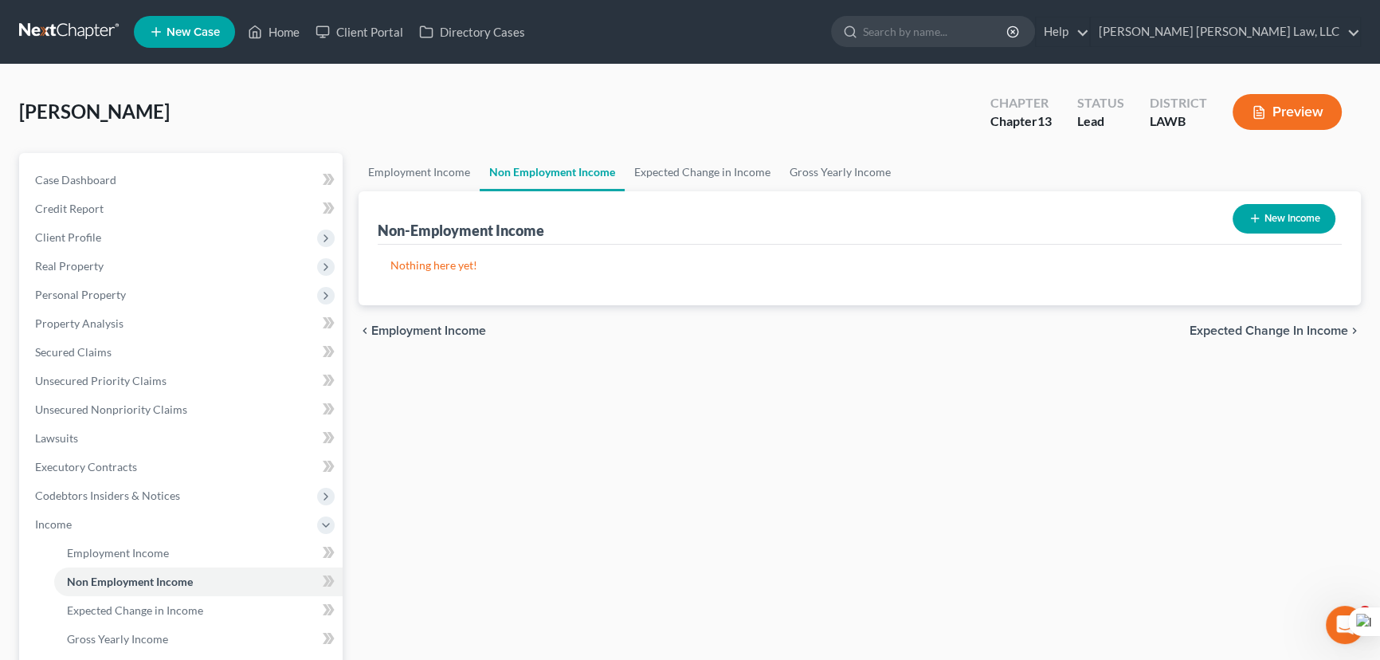
click at [1250, 207] on button "New Income" at bounding box center [1284, 218] width 103 height 29
select select "0"
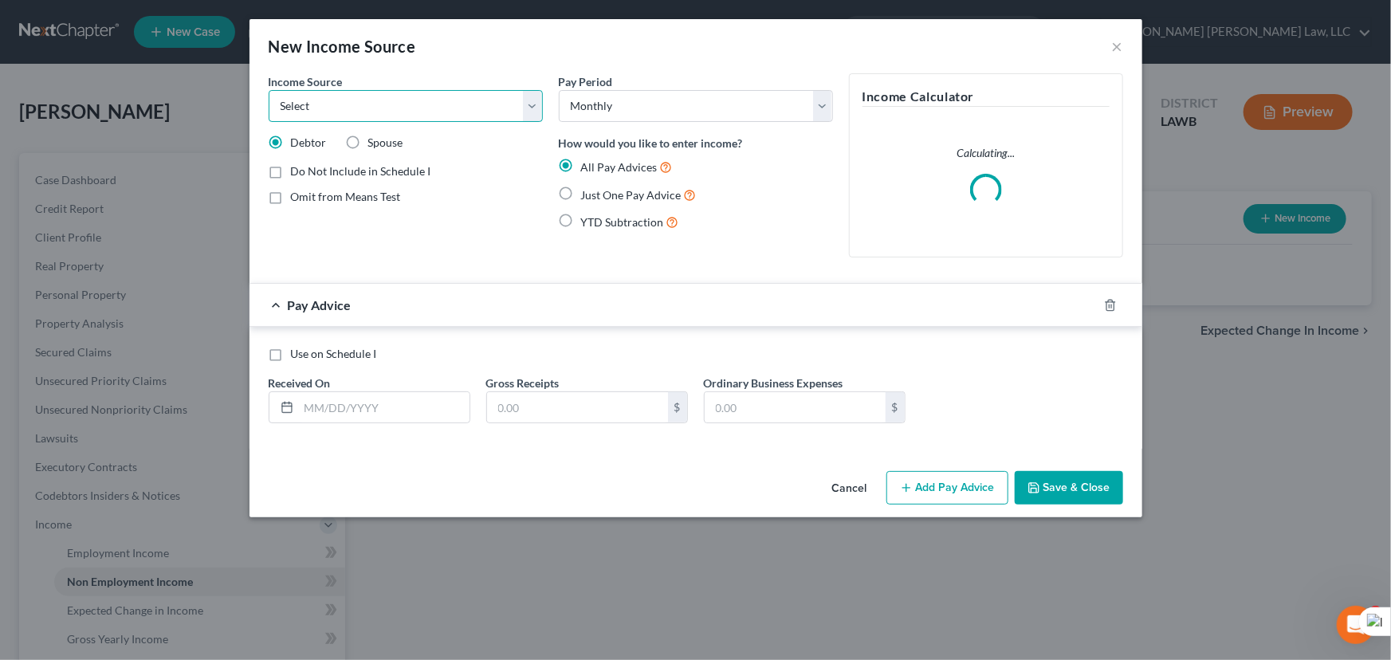
click at [460, 97] on select "Select Unemployment Disability (from employer) Pension Retirement Social Securi…" at bounding box center [406, 106] width 274 height 32
select select "4"
click at [269, 90] on select "Select Unemployment Disability (from employer) Pension Retirement Social Securi…" at bounding box center [406, 106] width 274 height 32
click at [581, 193] on label "Just One Pay Advice" at bounding box center [639, 195] width 116 height 18
click at [587, 193] on input "Just One Pay Advice" at bounding box center [592, 191] width 10 height 10
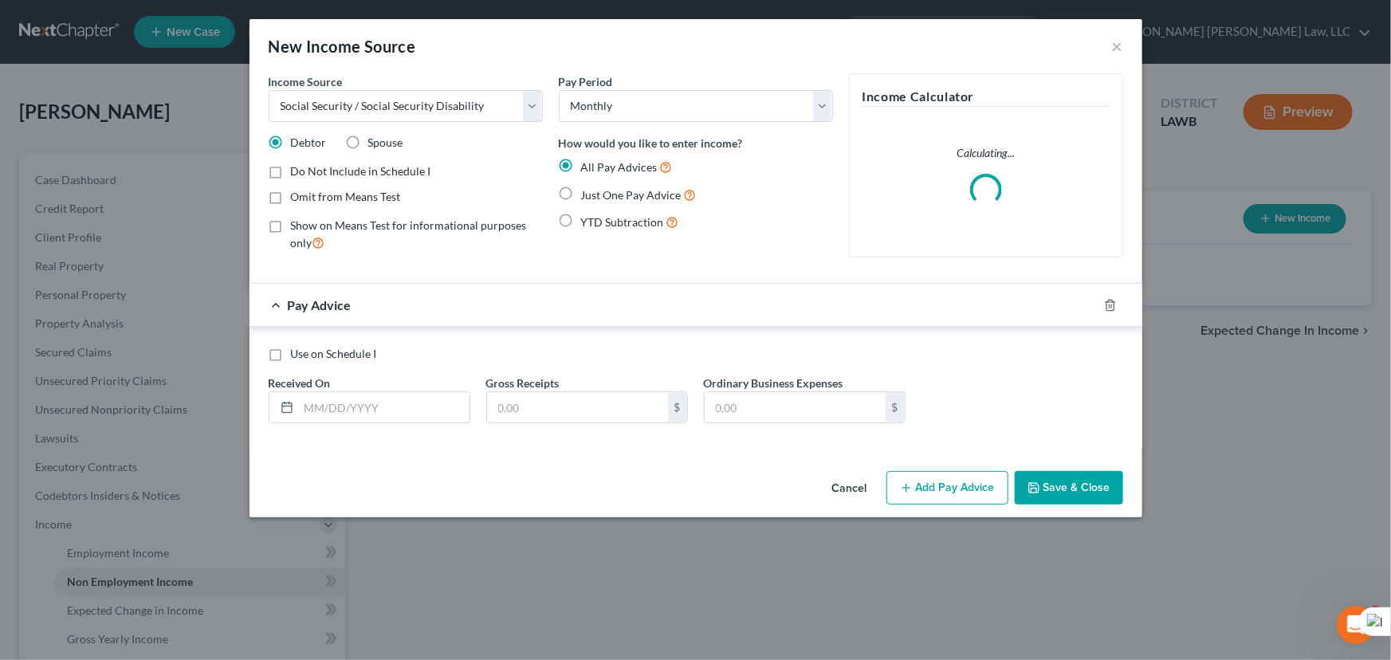
radio input "true"
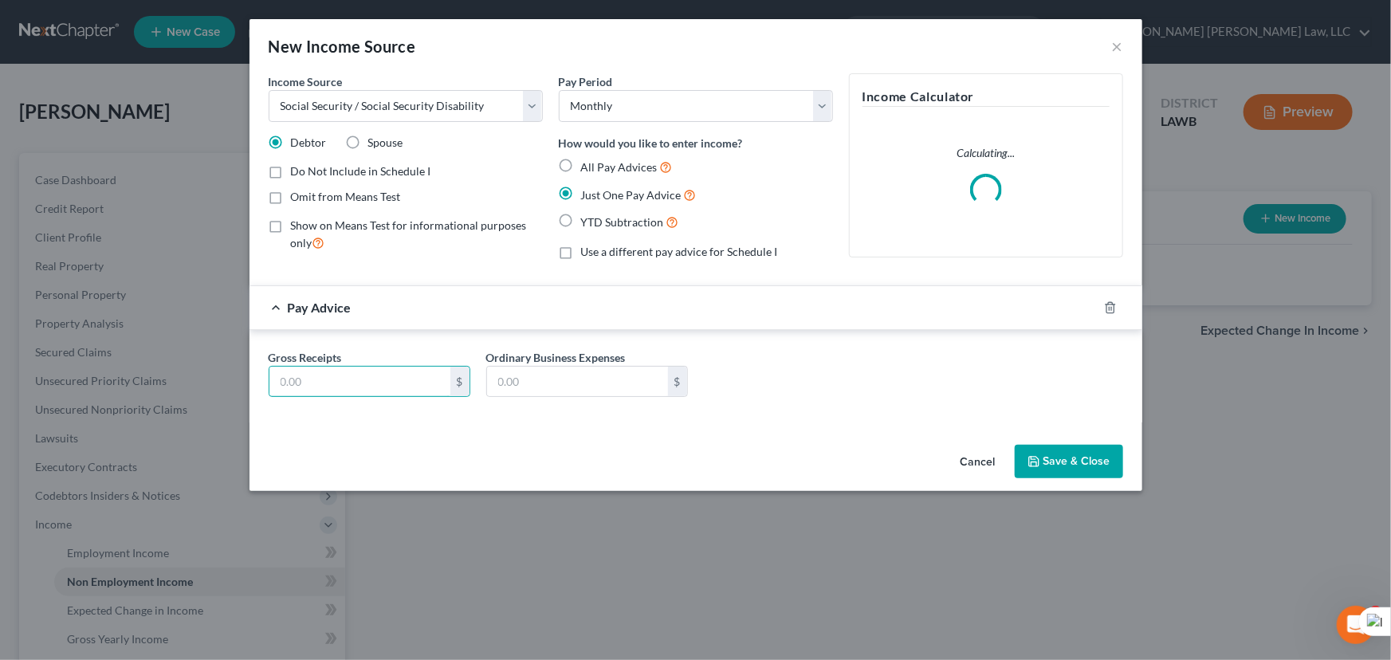
drag, startPoint x: 366, startPoint y: 383, endPoint x: 327, endPoint y: 461, distance: 87.3
click at [366, 383] on input "text" at bounding box center [359, 382] width 181 height 30
type input "1,872"
drag, startPoint x: 1035, startPoint y: 418, endPoint x: 1047, endPoint y: 454, distance: 38.6
click at [1037, 434] on div "Income Source * Select Unemployment Disability (from employer) Pension Retireme…" at bounding box center [695, 255] width 893 height 365
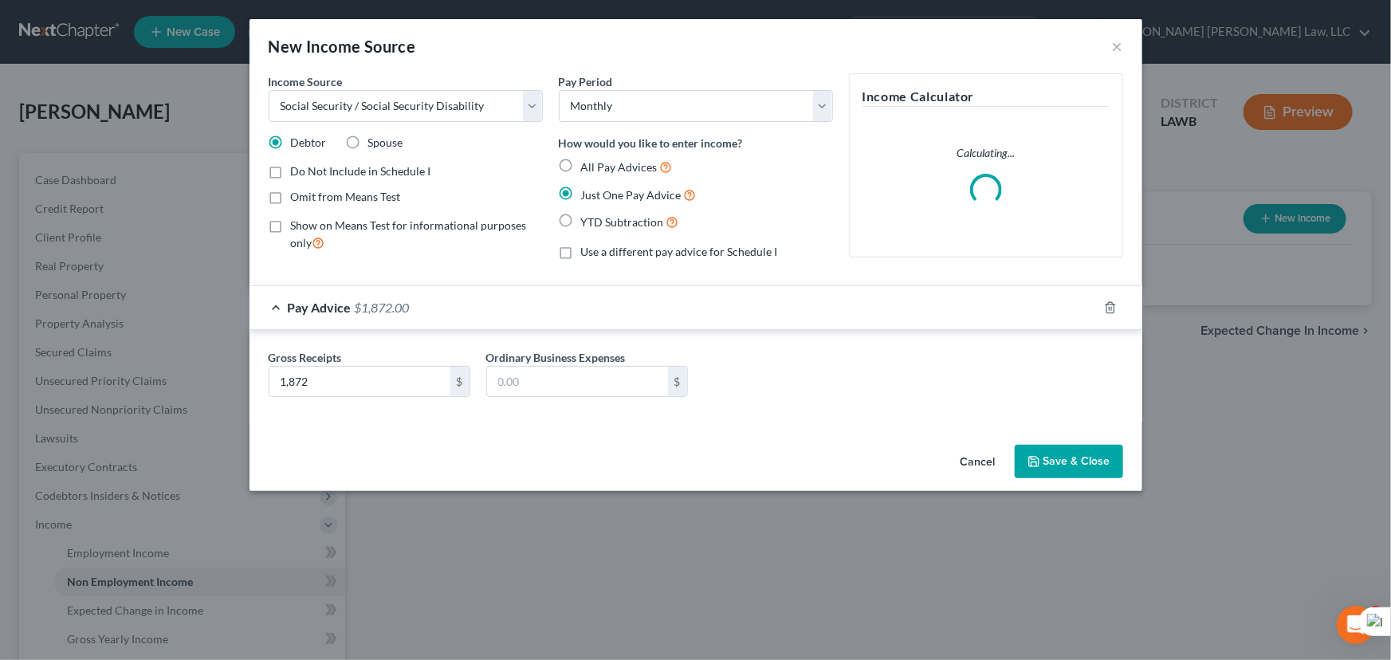
click at [1048, 456] on button "Save & Close" at bounding box center [1069, 461] width 108 height 33
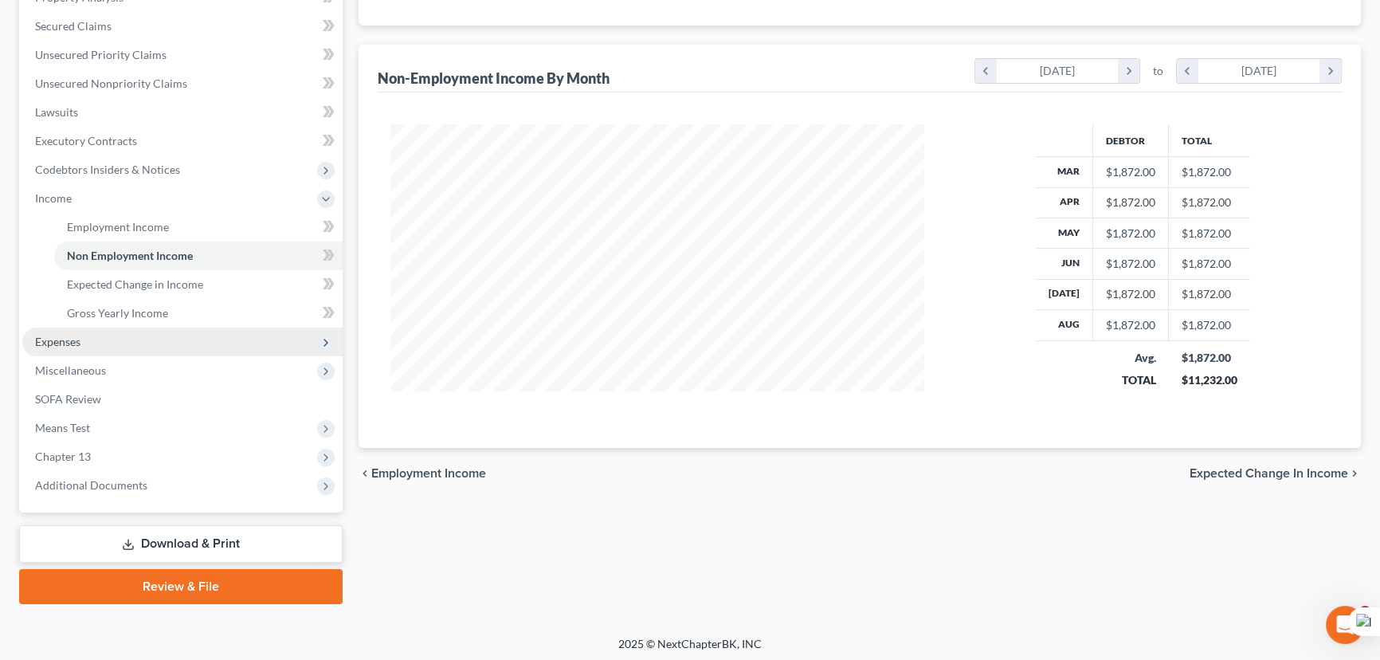
scroll to position [328, 0]
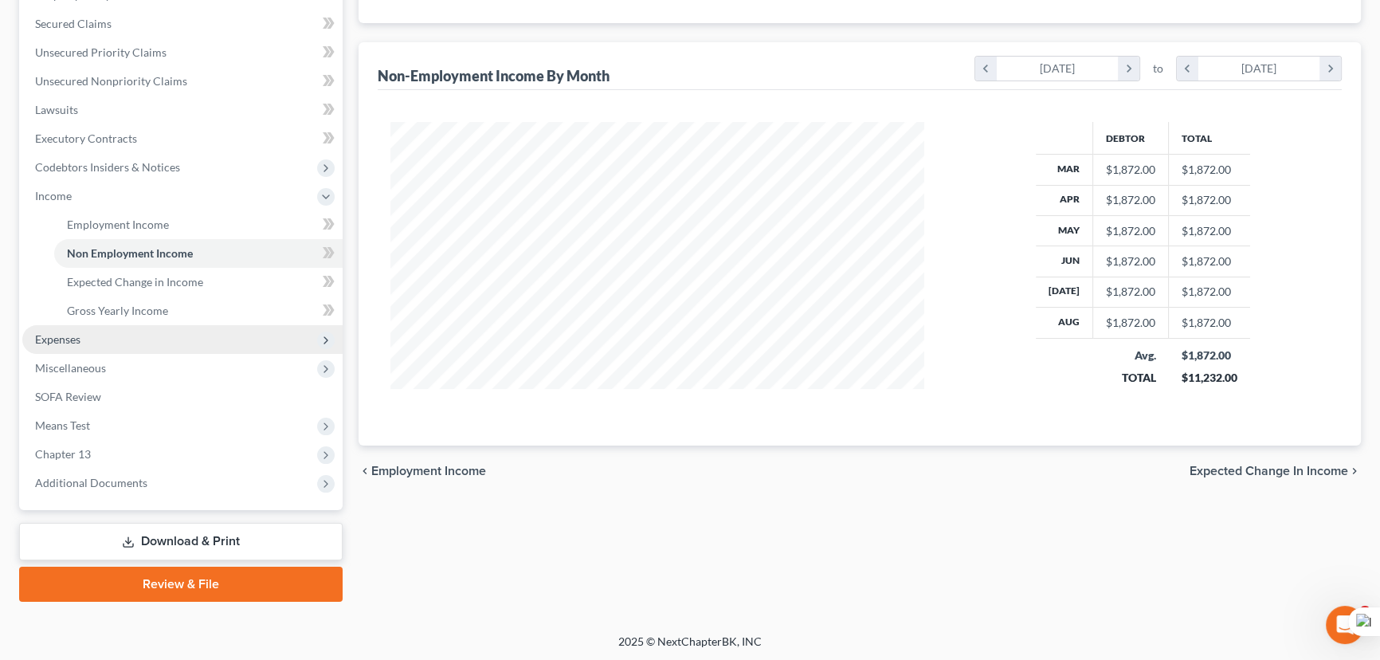
drag, startPoint x: 104, startPoint y: 334, endPoint x: 111, endPoint y: 345, distance: 13.3
click at [104, 334] on span "Expenses" at bounding box center [182, 339] width 320 height 29
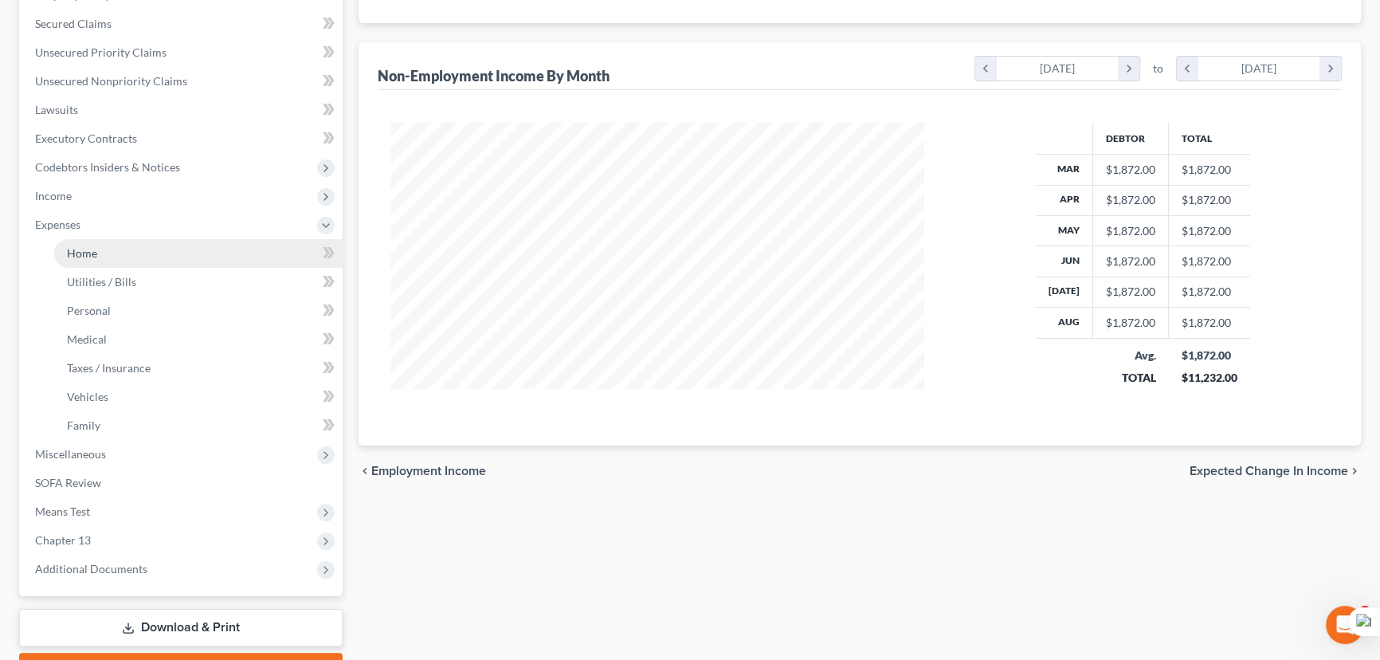
click at [116, 259] on link "Home" at bounding box center [198, 253] width 289 height 29
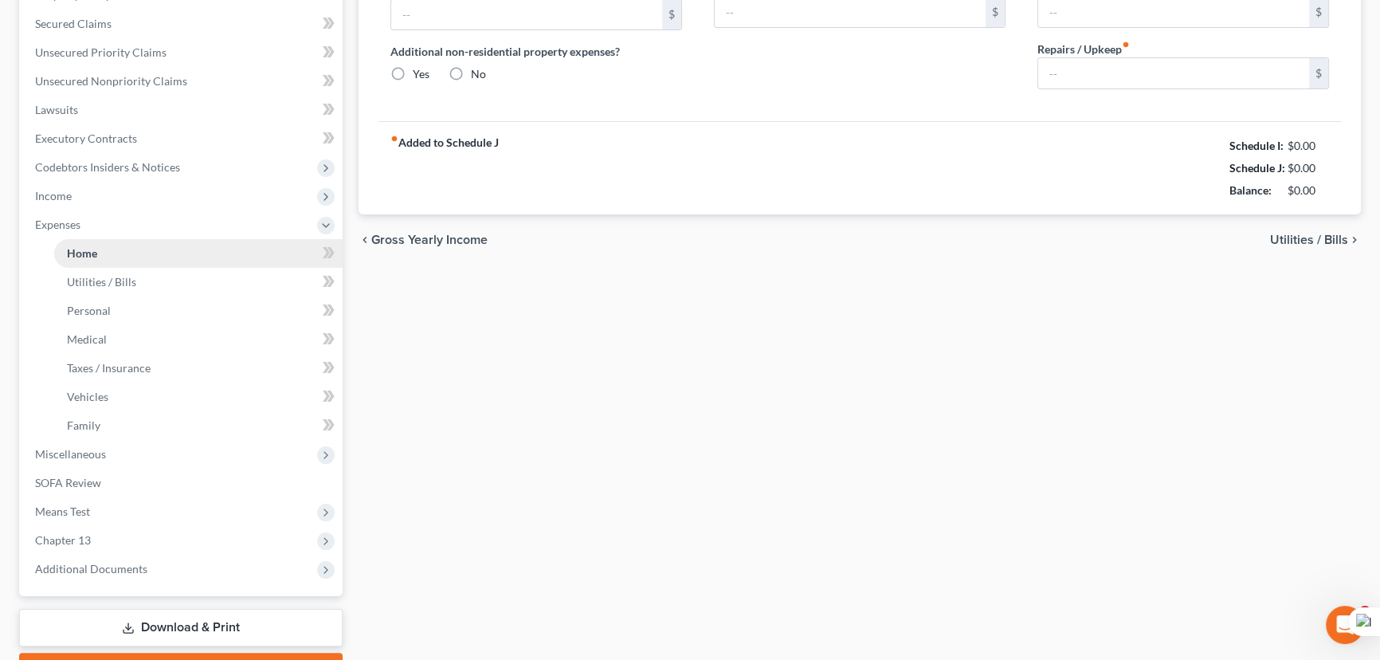
scroll to position [80, 0]
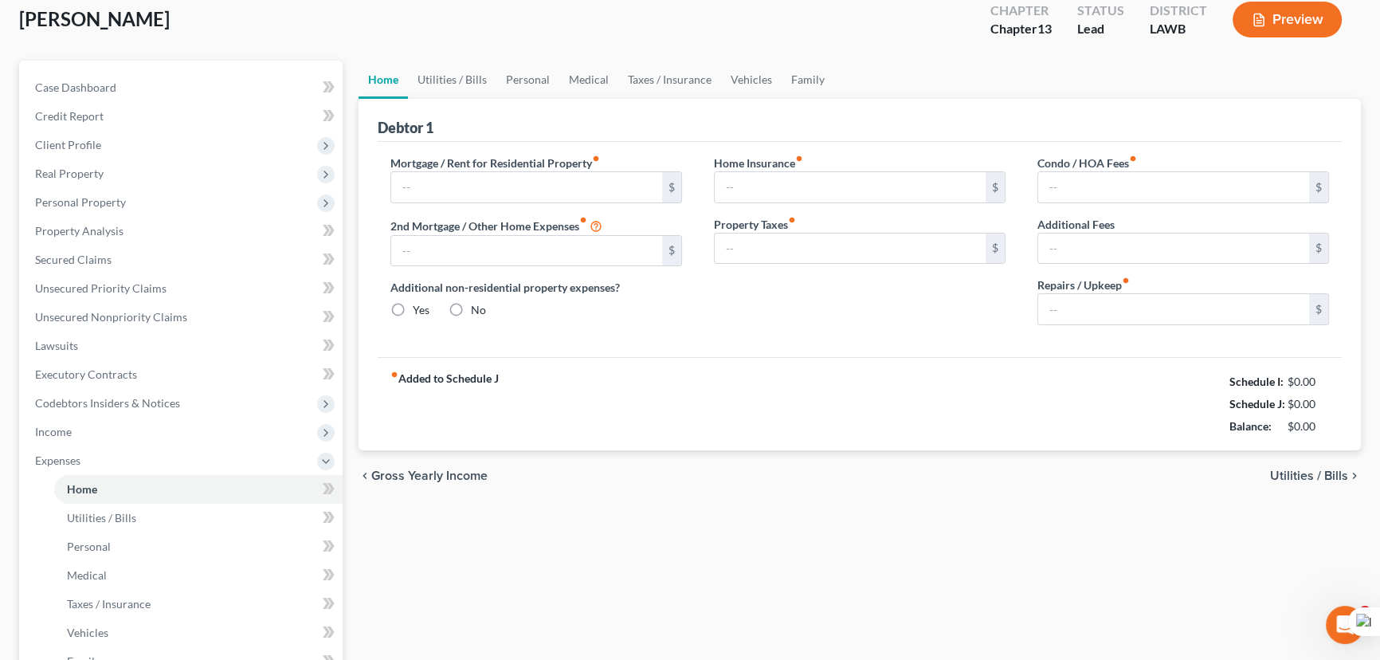
type input "450.00"
type input "0.00"
radio input "true"
type input "0.00"
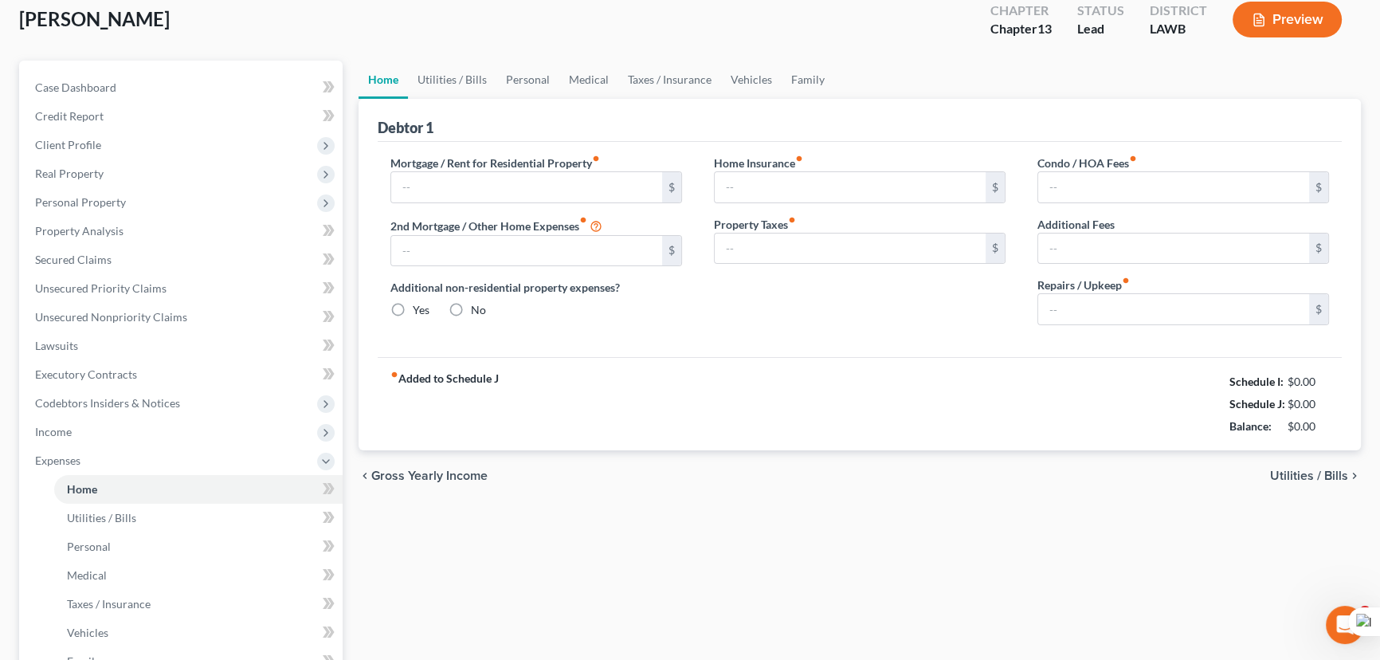
type input "0.00"
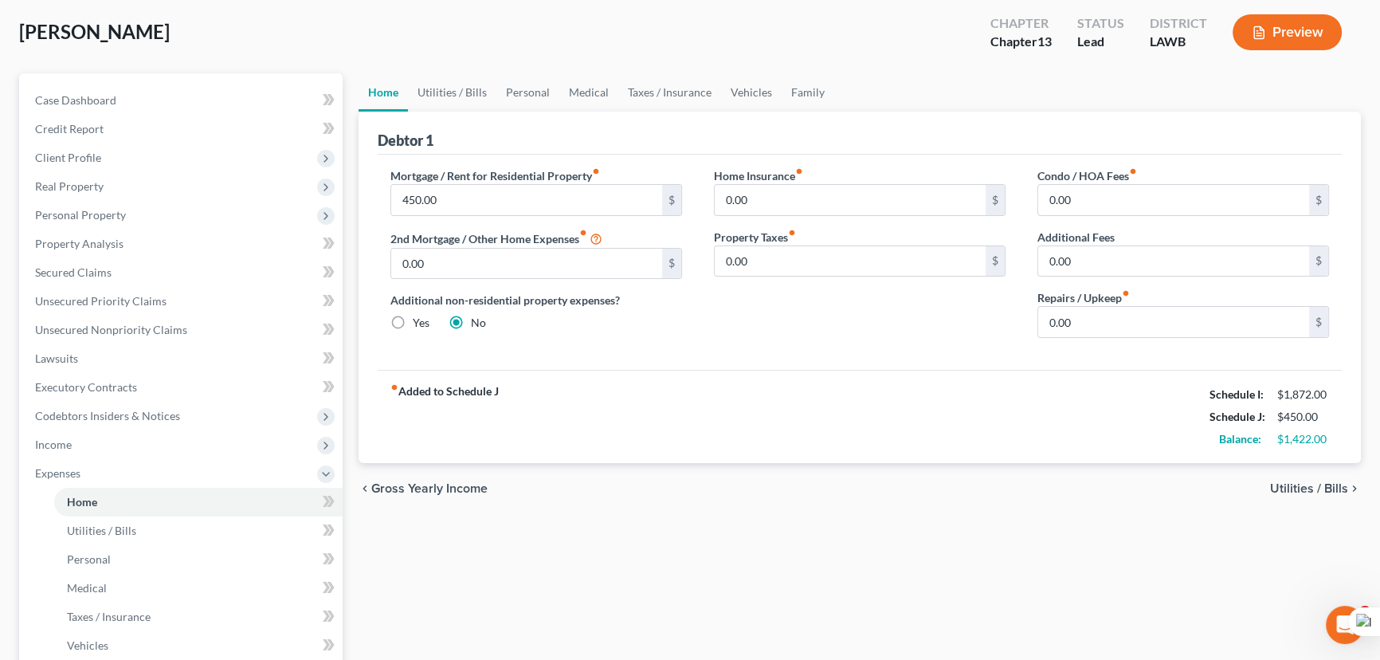
scroll to position [0, 0]
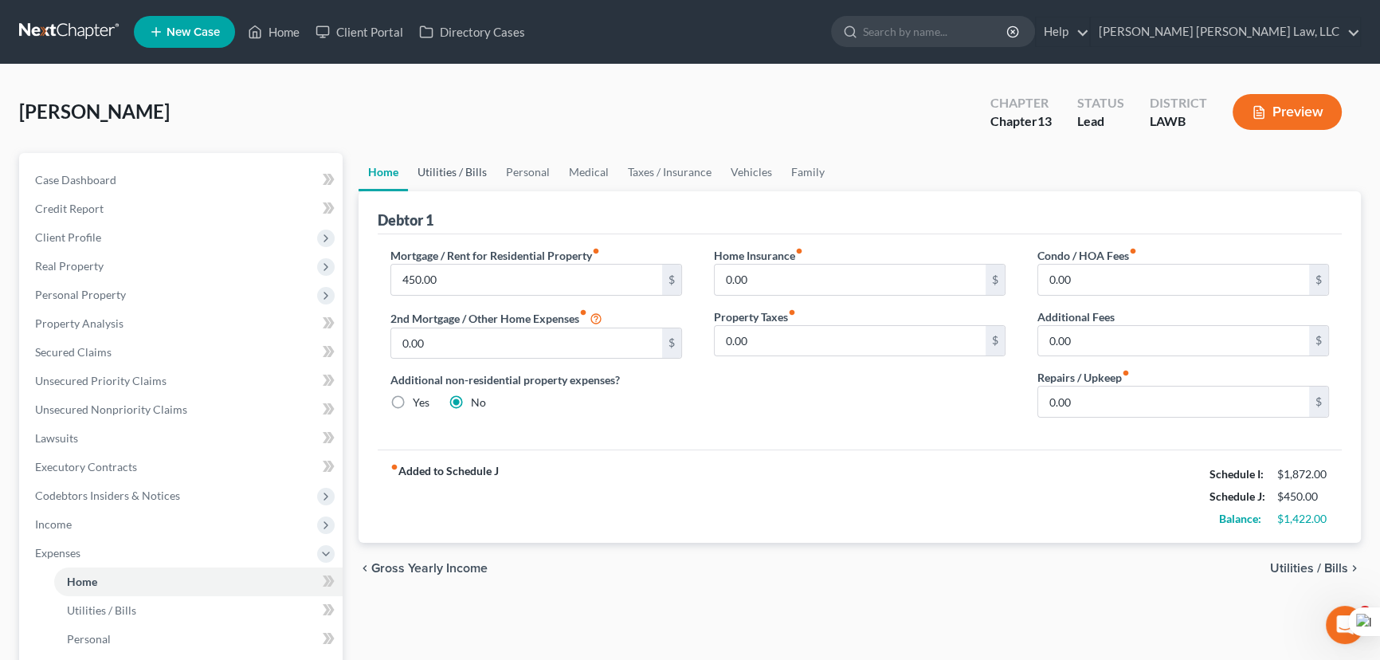
click at [455, 171] on link "Utilities / Bills" at bounding box center [452, 172] width 88 height 38
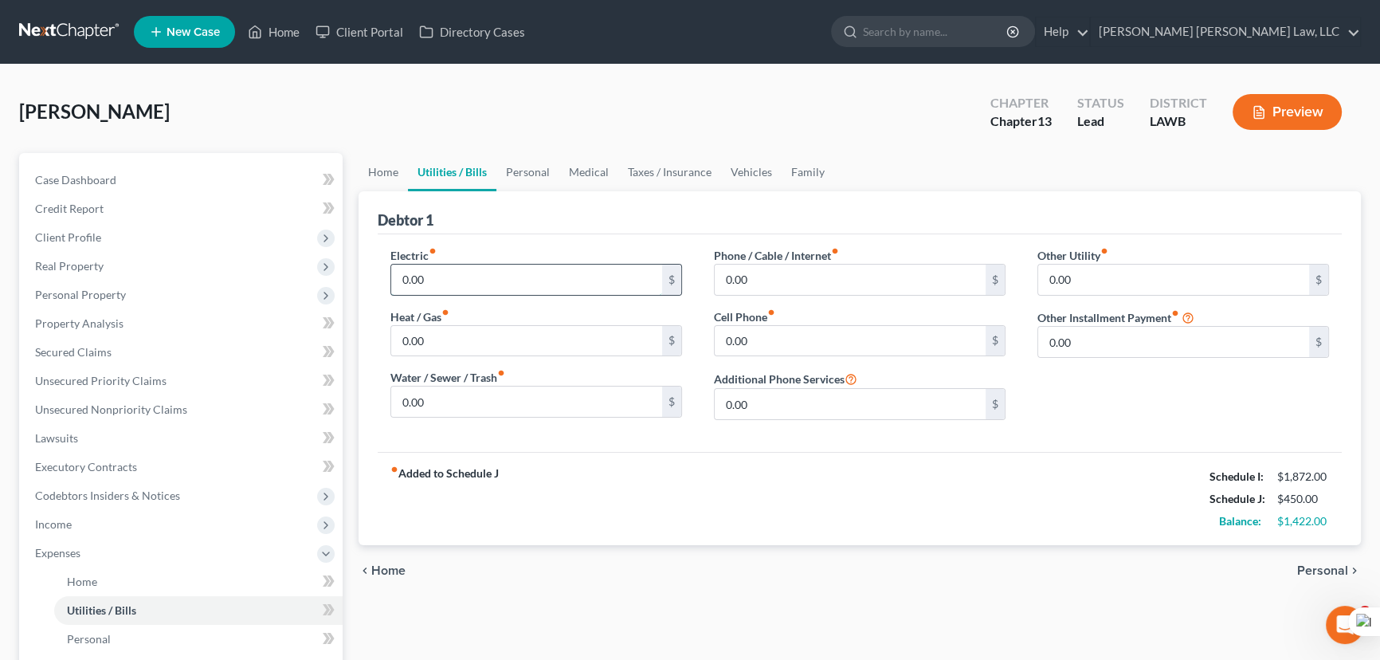
click at [490, 287] on input "0.00" at bounding box center [526, 280] width 271 height 30
type input "225"
click at [526, 400] on input "0.00" at bounding box center [526, 402] width 271 height 30
type input "135"
click at [512, 326] on input "0.00" at bounding box center [526, 341] width 271 height 30
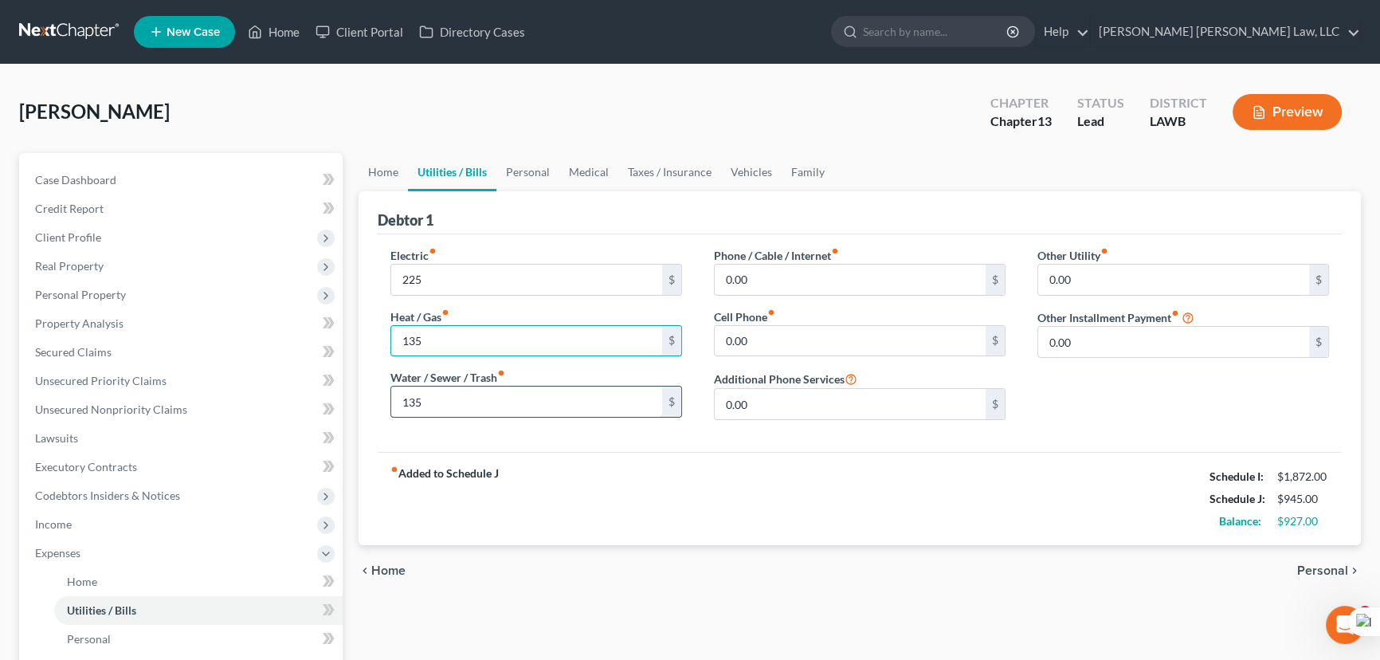
type input "135"
click at [520, 393] on input "135" at bounding box center [526, 402] width 271 height 30
type input "0"
click at [844, 259] on div "Phone / Cable / Internet fiber_manual_record 0.00 $" at bounding box center [860, 271] width 292 height 49
click at [844, 273] on html "Home New Case Client Portal Directory Cases [PERSON_NAME] [PERSON_NAME] Law, LL…" at bounding box center [690, 538] width 1380 height 1077
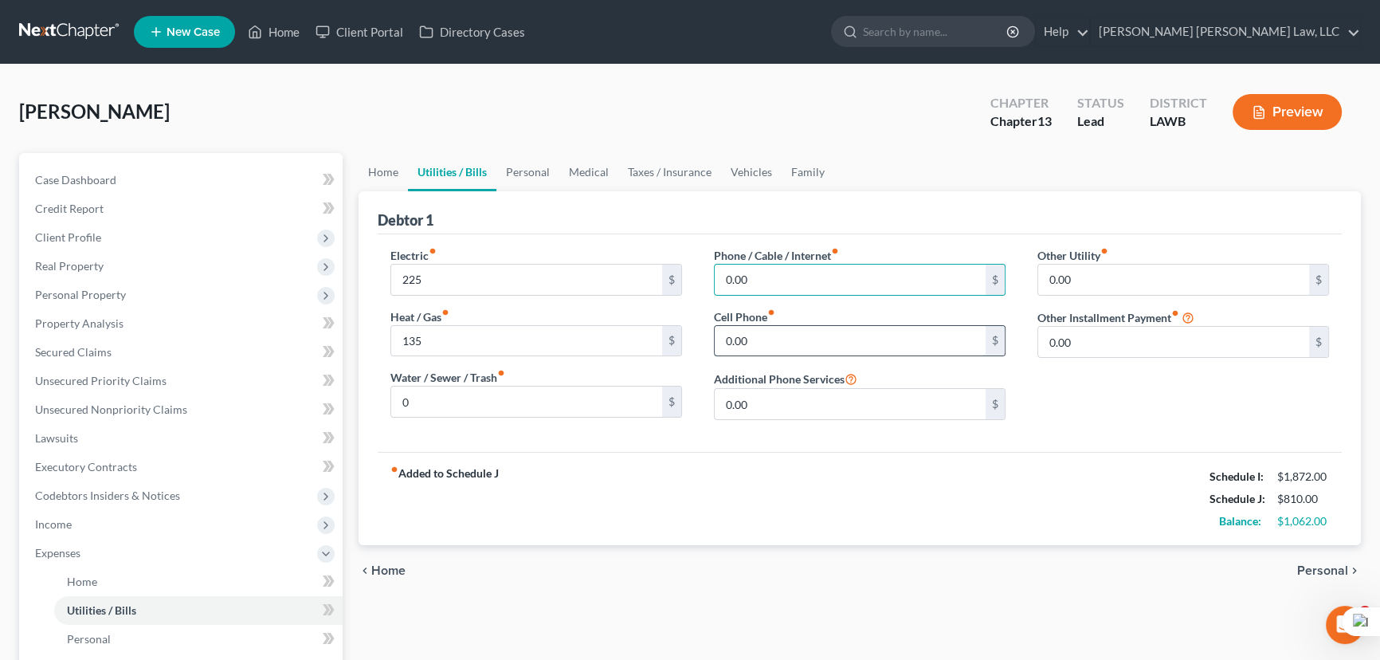
click at [834, 334] on input "0.00" at bounding box center [850, 341] width 271 height 30
type input "35"
drag, startPoint x: 515, startPoint y: 171, endPoint x: 1350, endPoint y: 175, distance: 835.3
click at [515, 171] on link "Personal" at bounding box center [528, 172] width 63 height 38
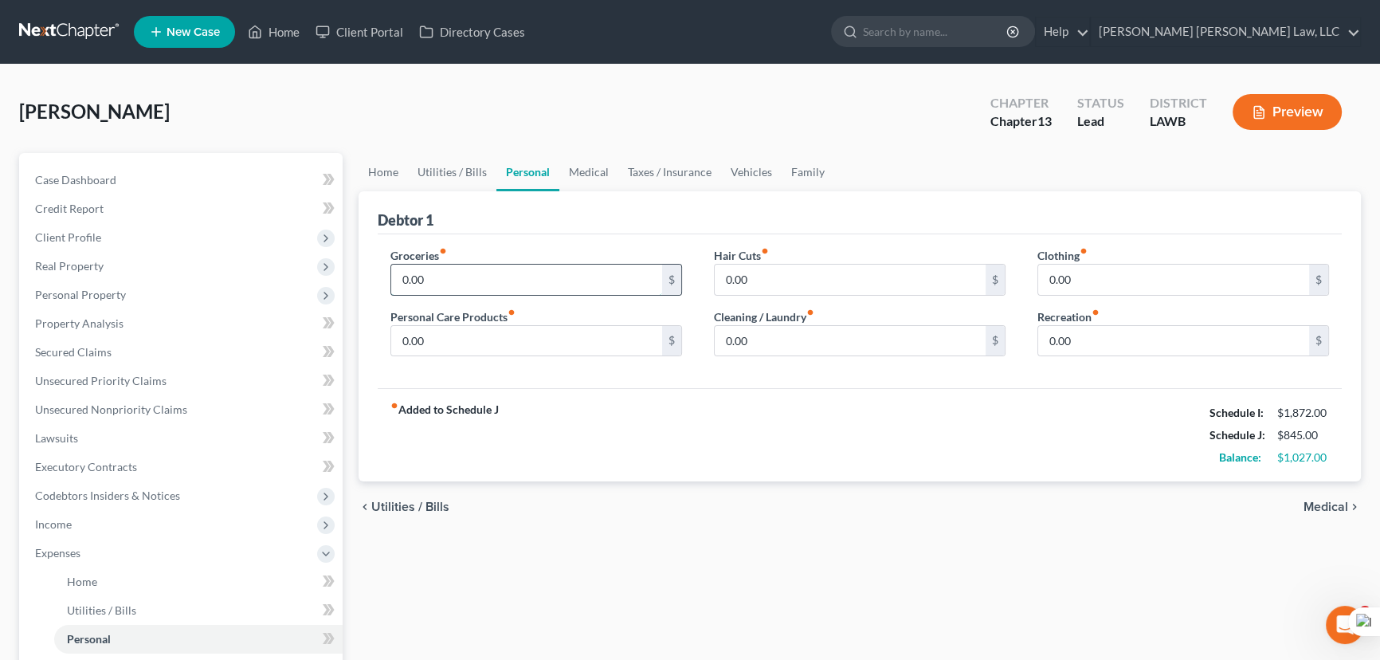
click at [533, 282] on input "0.00" at bounding box center [526, 280] width 271 height 30
type input "150"
click at [613, 332] on input "0.00" at bounding box center [526, 341] width 271 height 30
type input "50"
click at [823, 339] on input "0.00" at bounding box center [850, 341] width 271 height 30
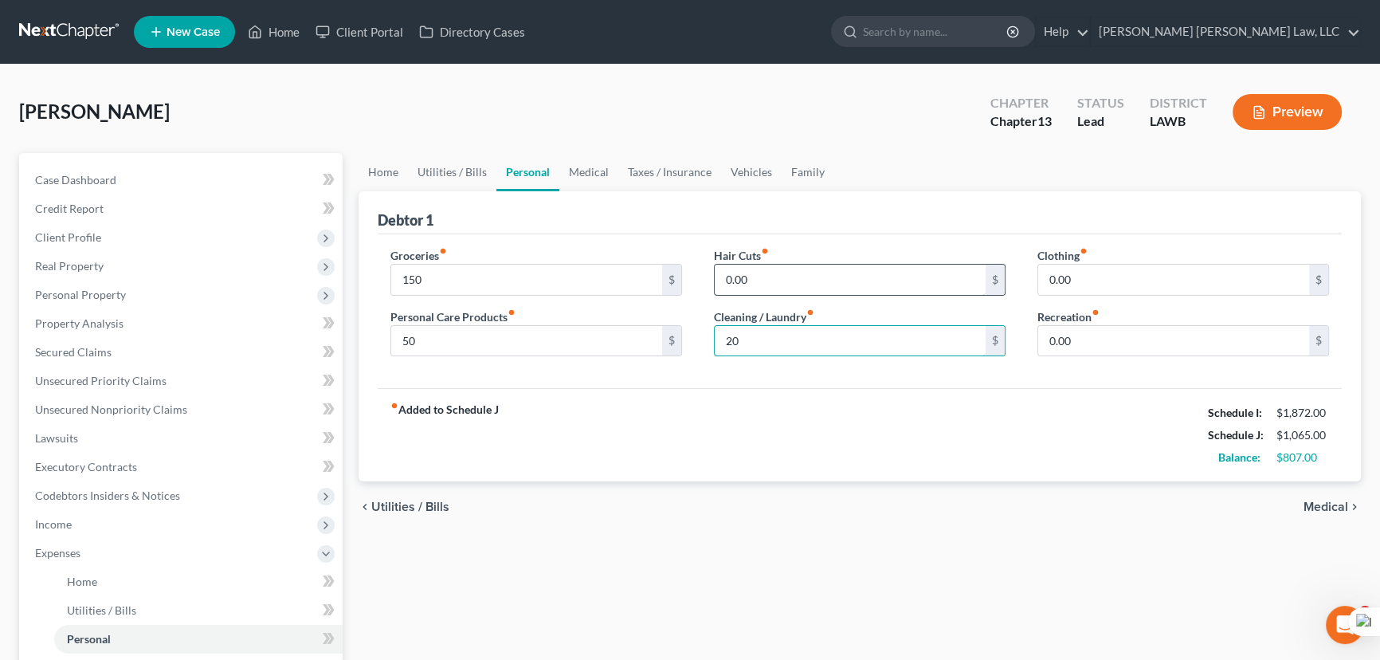
type input "20"
click at [853, 270] on input "0.00" at bounding box center [850, 280] width 271 height 30
type input "20"
click at [583, 167] on link "Medical" at bounding box center [589, 172] width 59 height 38
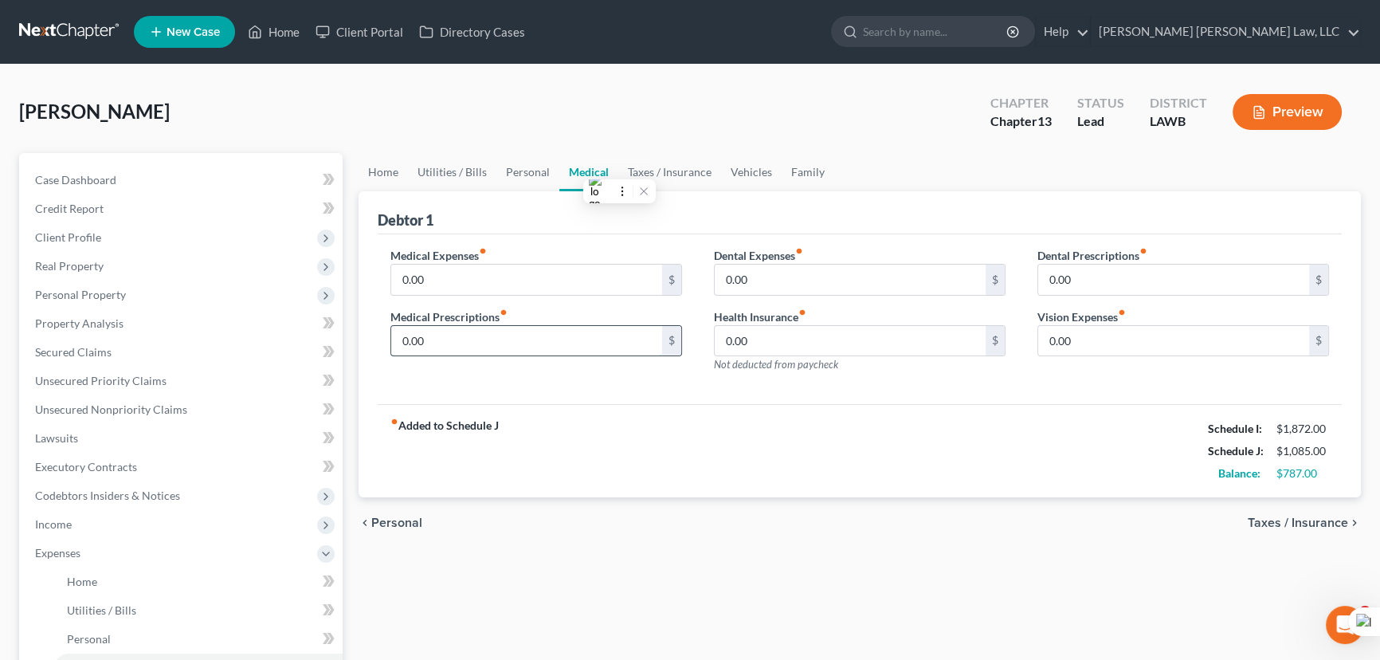
click at [487, 335] on input "0.00" at bounding box center [526, 341] width 271 height 30
type input "10"
drag, startPoint x: 732, startPoint y: 169, endPoint x: 714, endPoint y: 175, distance: 19.2
click at [732, 169] on link "Vehicles" at bounding box center [751, 172] width 61 height 38
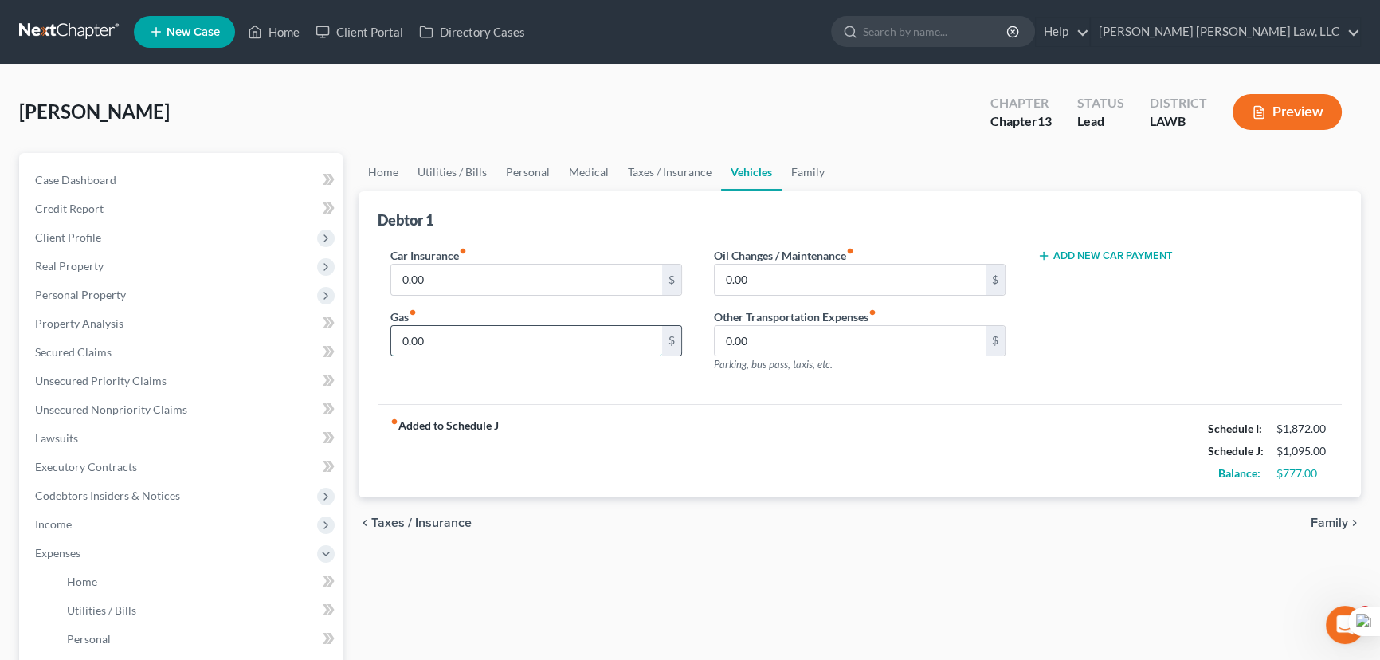
click at [468, 330] on input "0.00" at bounding box center [526, 341] width 271 height 30
type input "50"
click at [466, 294] on div "Car Insurance fiber_manual_record 0.00 $ Gas fiber_manual_record 50 $" at bounding box center [537, 316] width 324 height 139
click at [473, 273] on input "0.00" at bounding box center [526, 280] width 271 height 30
type input "89"
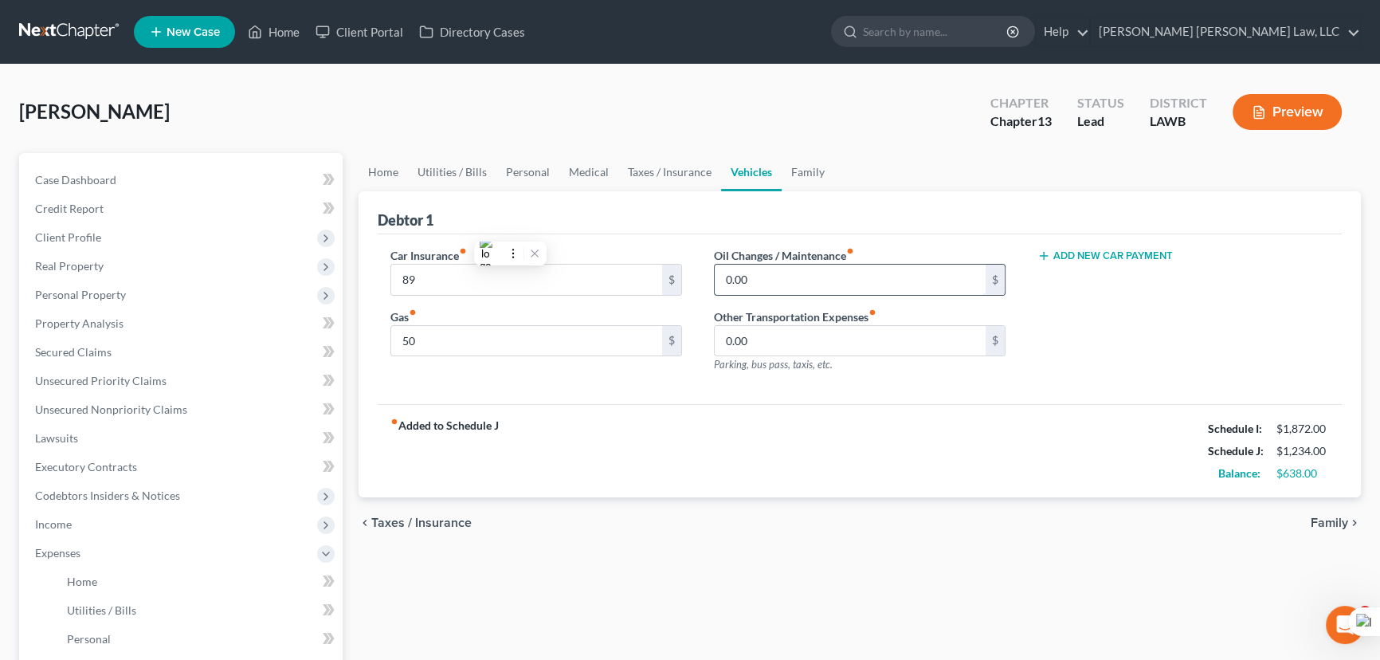
click at [784, 293] on input "0.00" at bounding box center [850, 280] width 271 height 30
type input "25"
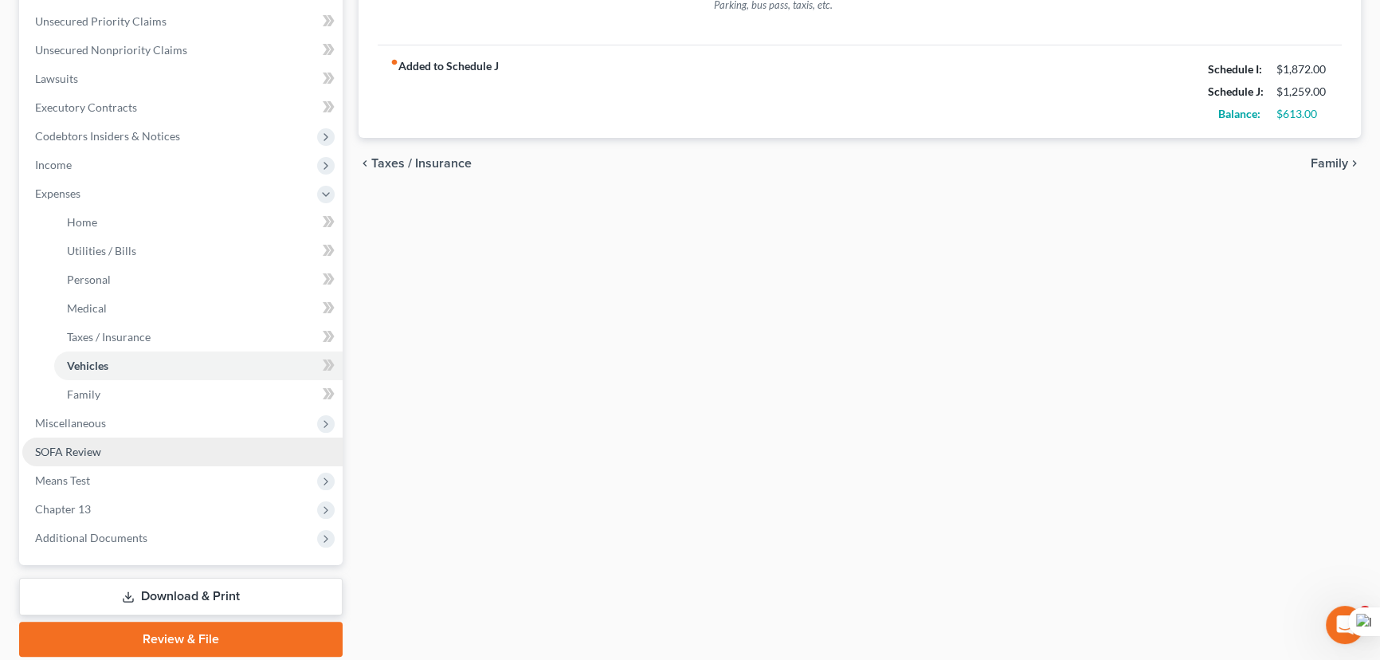
scroll to position [362, 0]
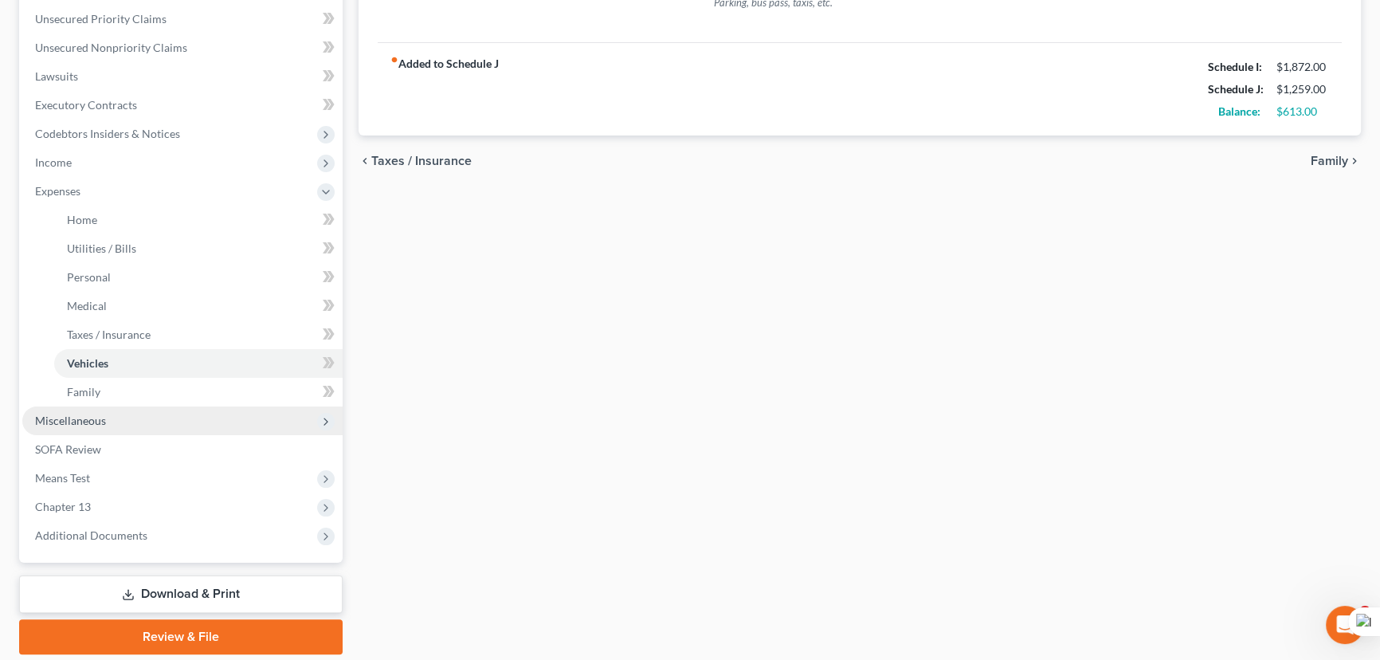
click at [78, 411] on span "Miscellaneous" at bounding box center [182, 420] width 320 height 29
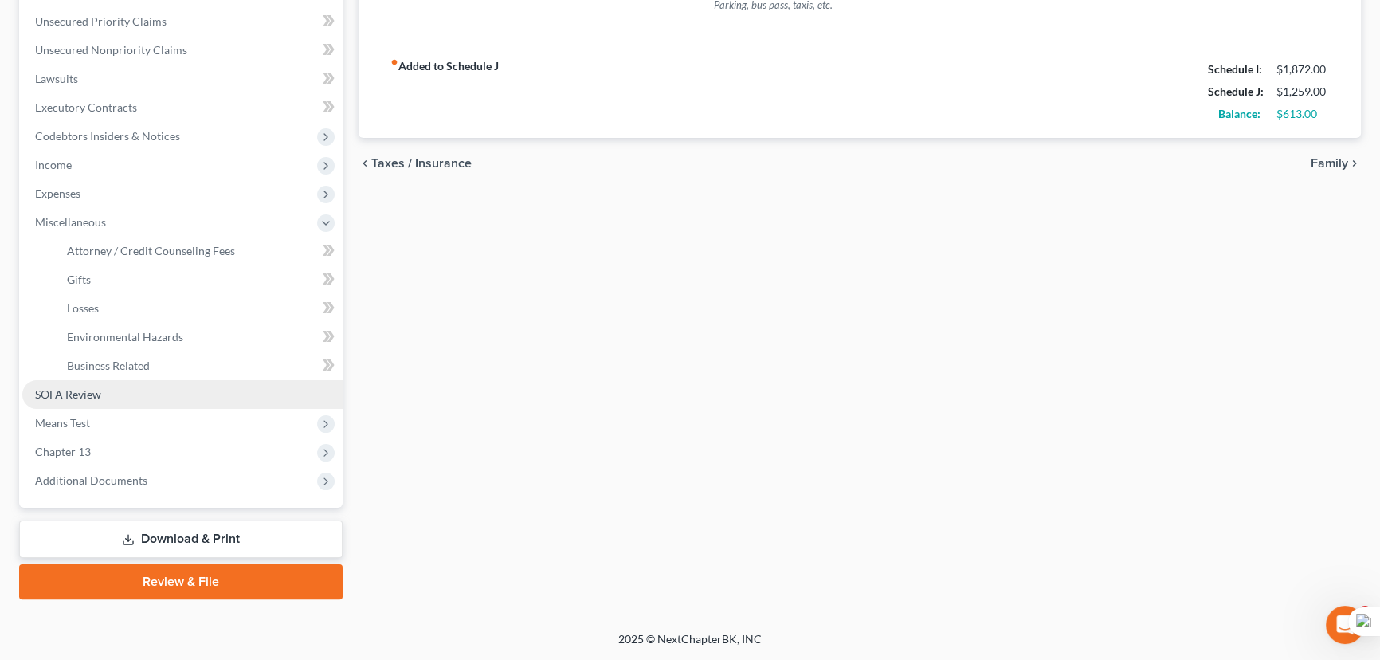
scroll to position [357, 0]
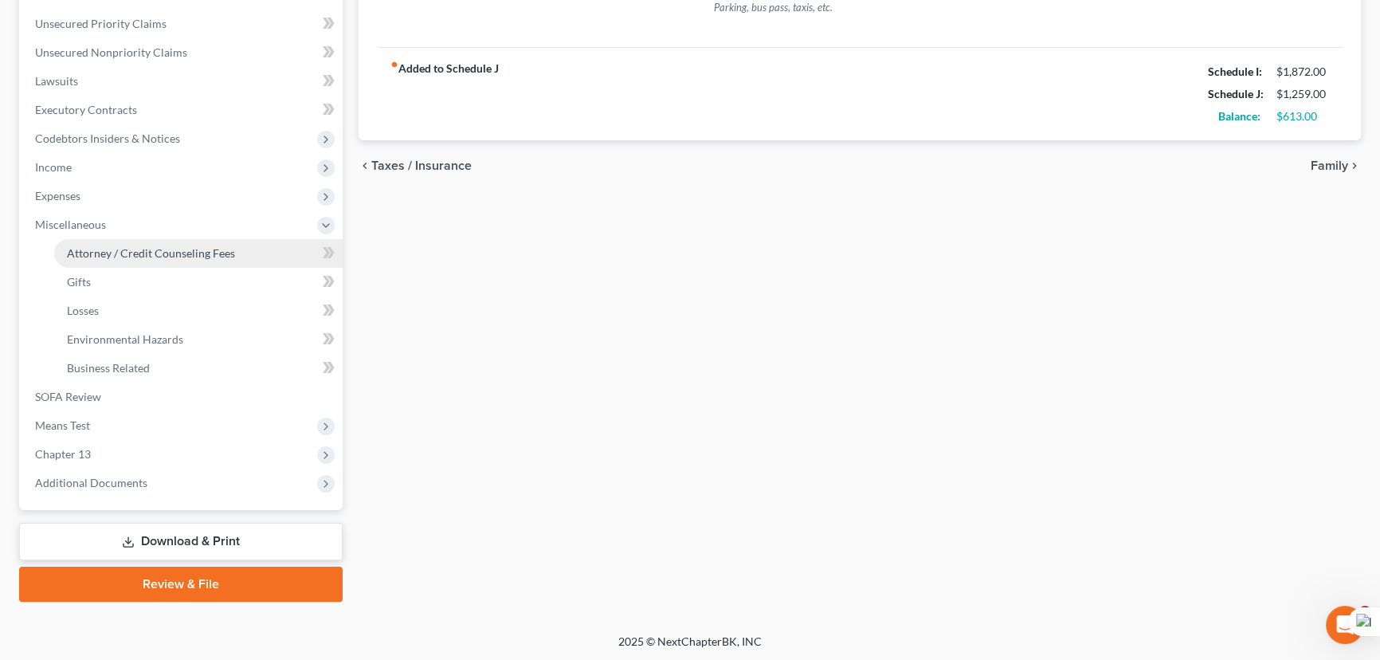
click at [111, 253] on span "Attorney / Credit Counseling Fees" at bounding box center [151, 253] width 168 height 14
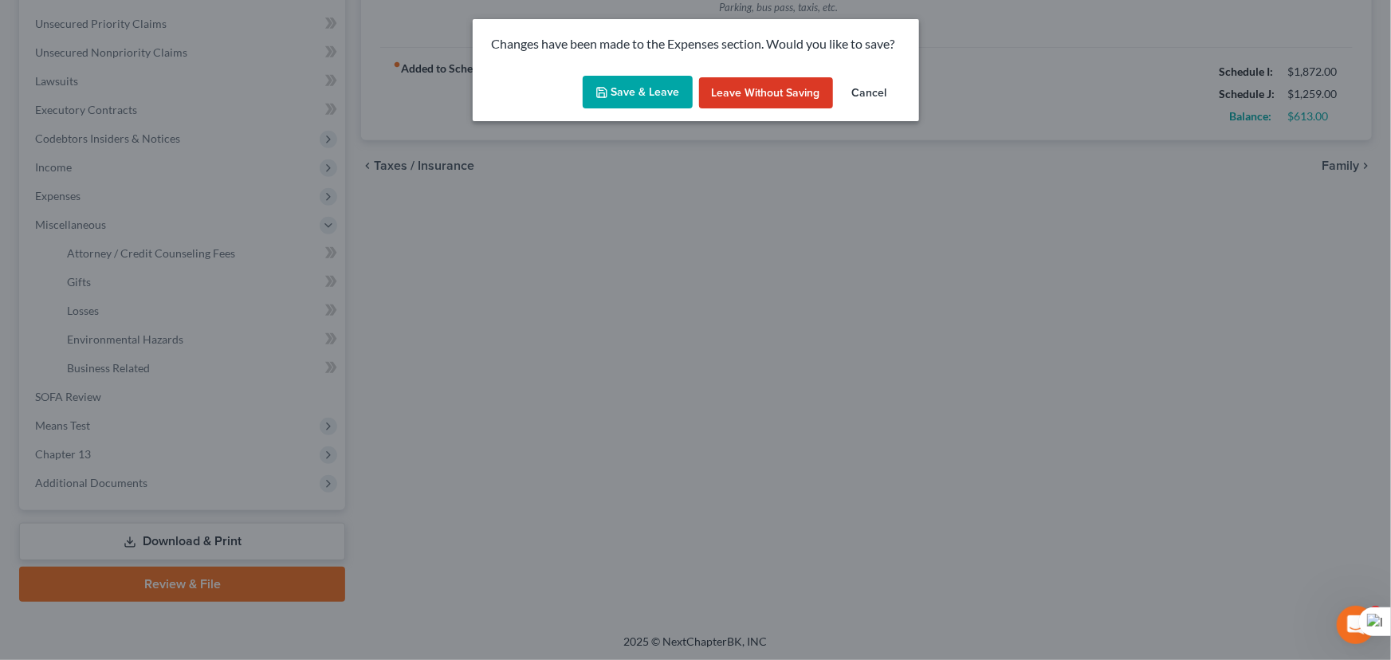
click at [626, 96] on button "Save & Leave" at bounding box center [638, 92] width 110 height 33
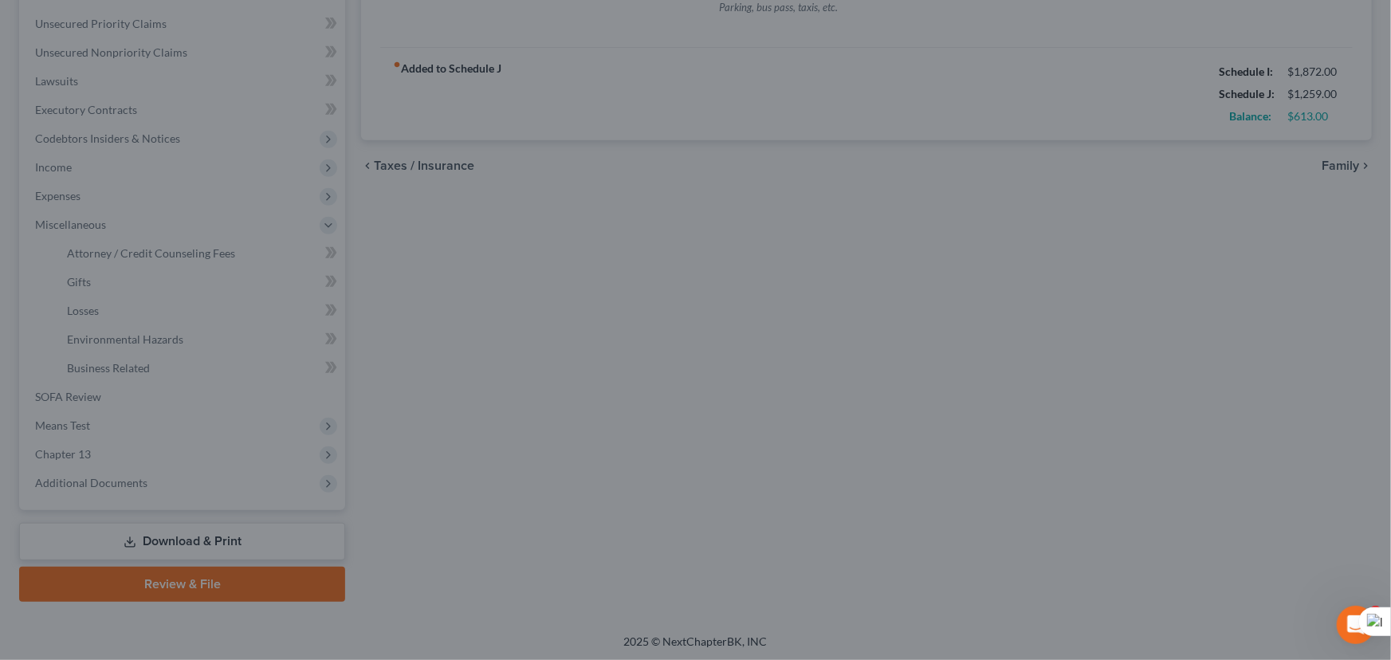
type input "89.00"
type input "50.00"
type input "25.00"
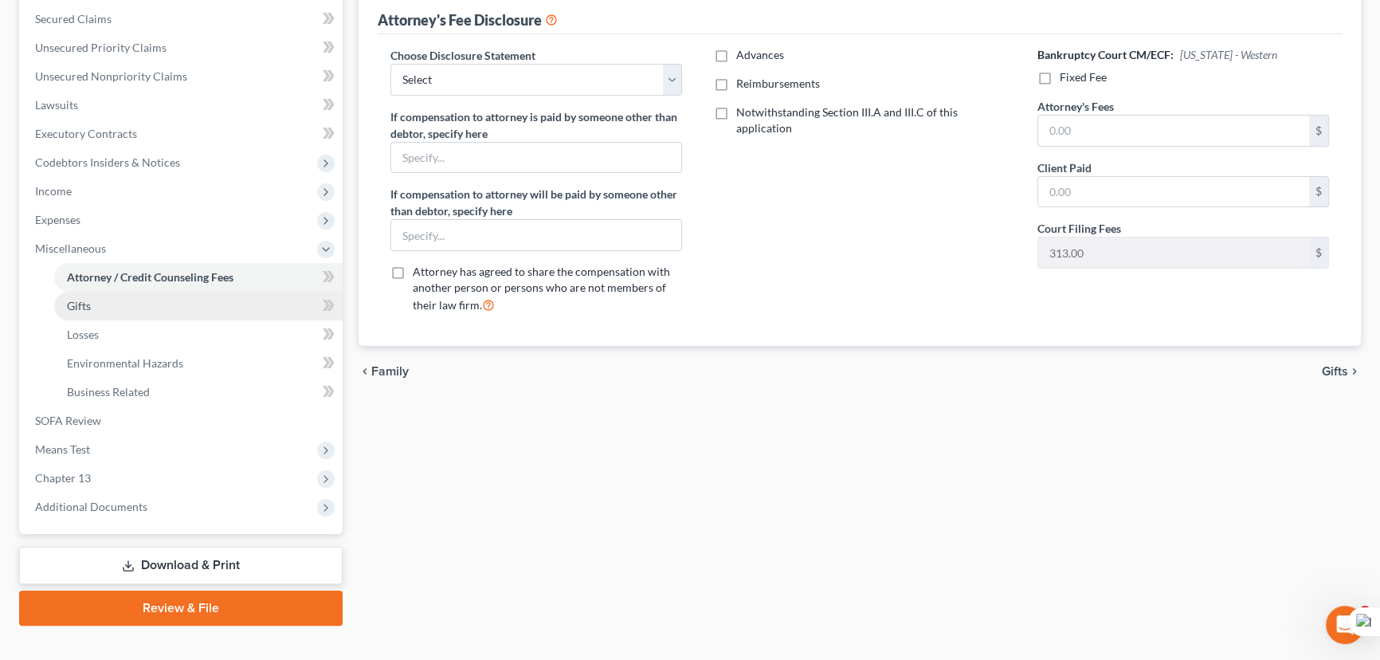
scroll to position [357, 0]
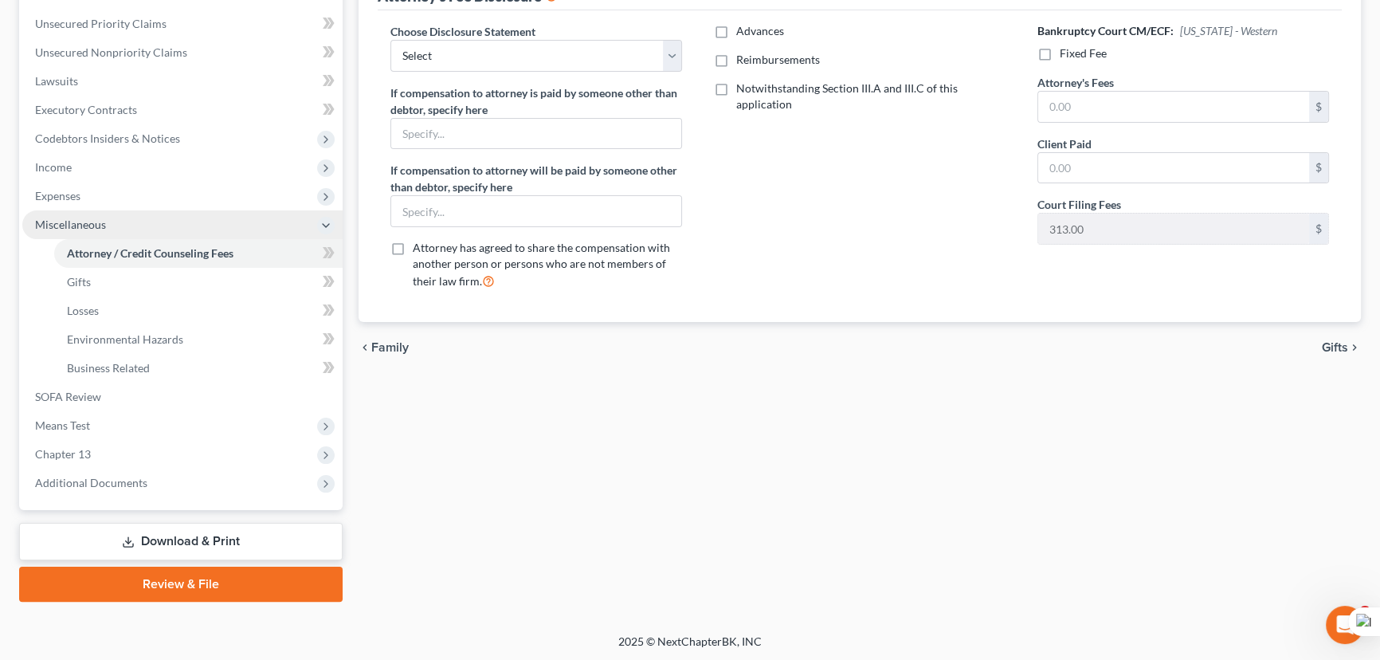
click at [108, 198] on span "Expenses" at bounding box center [182, 196] width 320 height 29
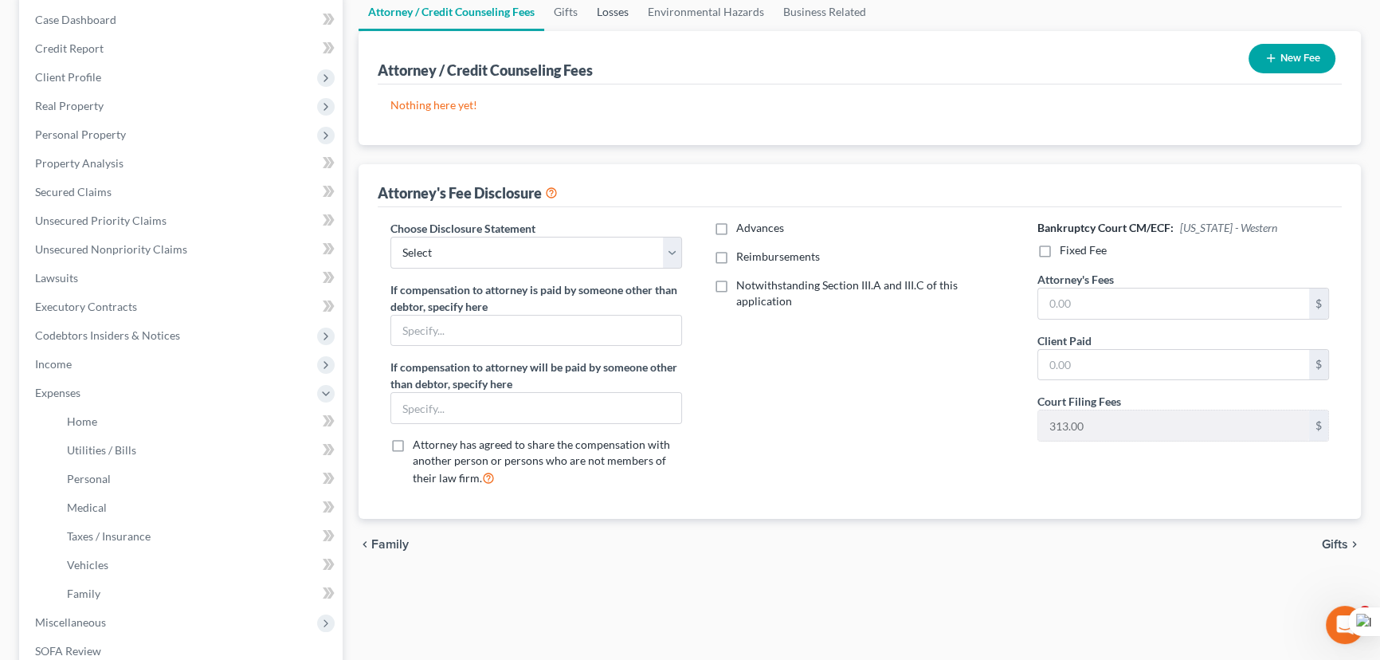
scroll to position [0, 0]
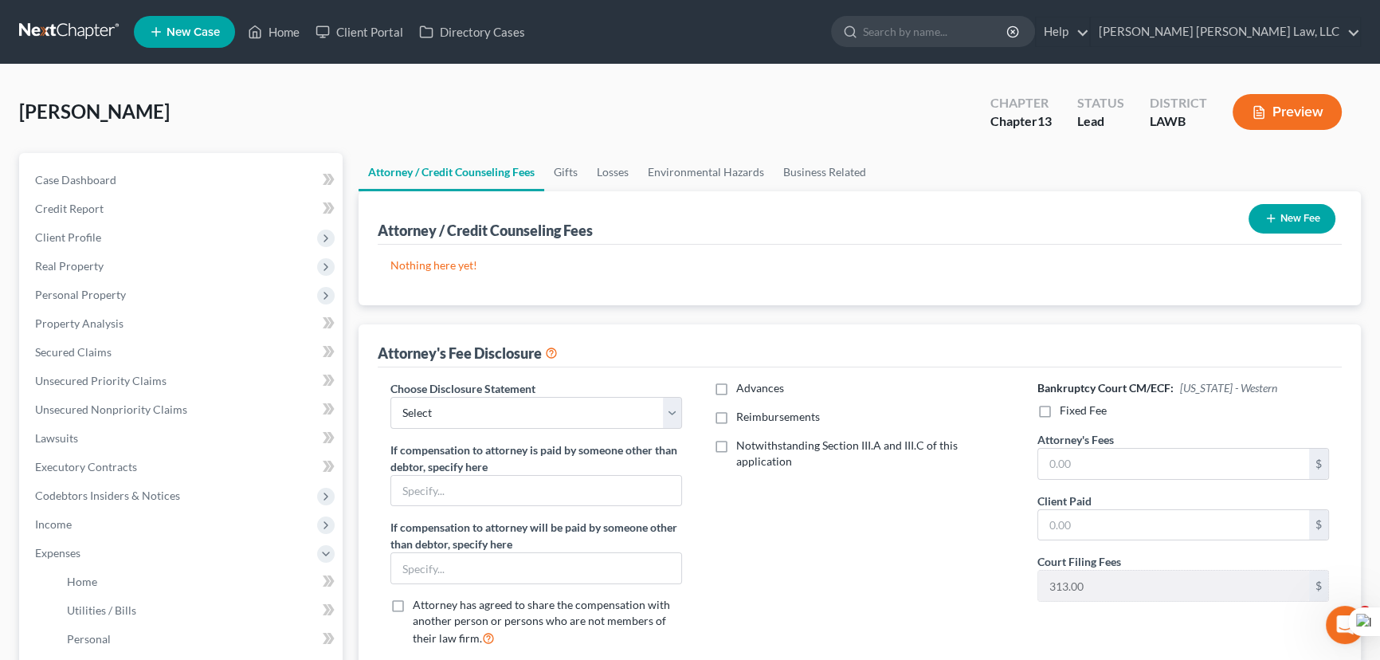
click at [1279, 207] on button "New Fee" at bounding box center [1292, 218] width 87 height 29
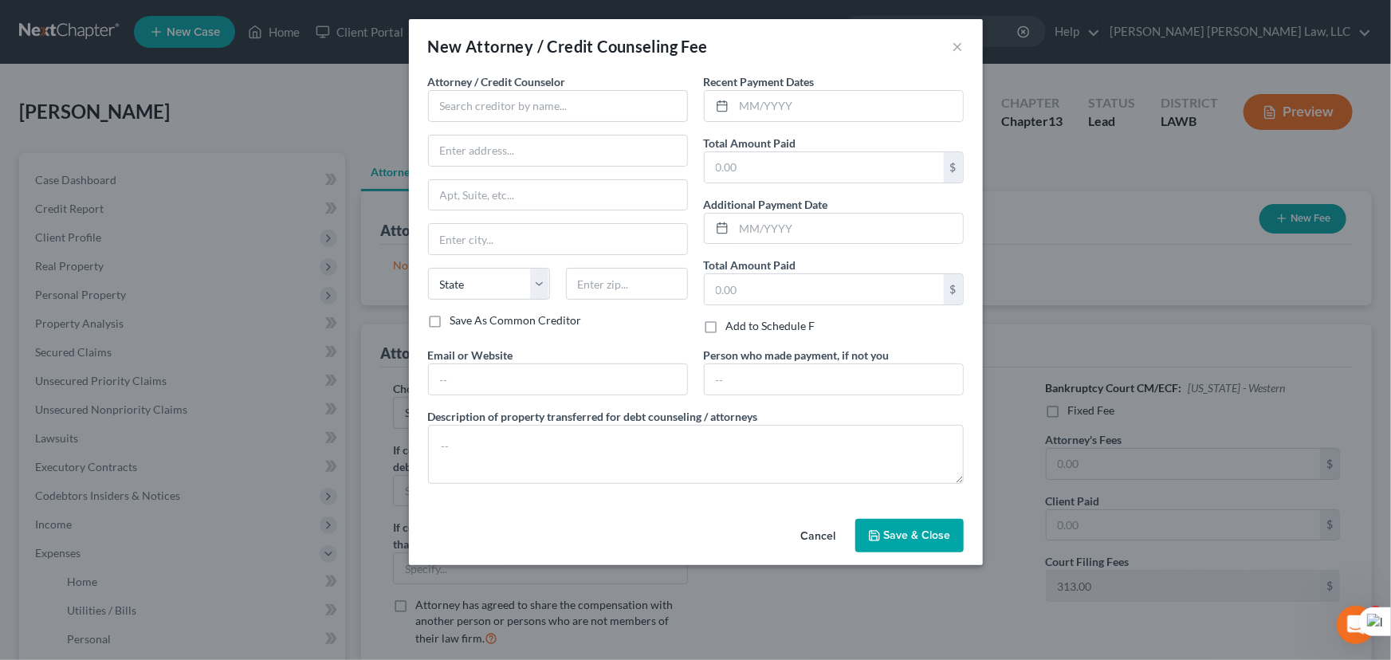
click at [530, 75] on span "Attorney / Credit Counselor" at bounding box center [497, 82] width 138 height 14
click at [524, 107] on input "text" at bounding box center [558, 106] width 260 height 32
click at [587, 112] on input "E Orum Young Law Office" at bounding box center [558, 106] width 260 height 32
type input "E Orum Young Law Office"
click at [579, 139] on input "text" at bounding box center [558, 150] width 258 height 30
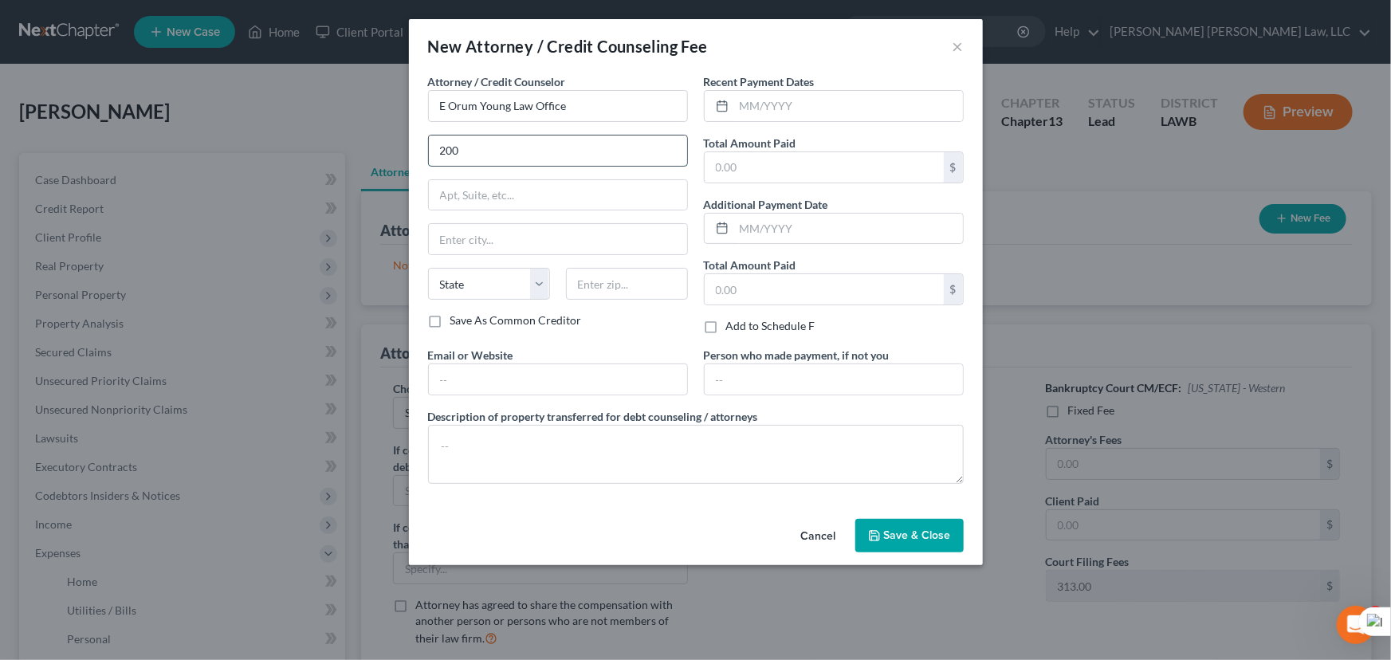
type input "[STREET_ADDRESS][US_STATE]"
type input "Monroe"
select select "19"
type input "71201"
click at [853, 114] on input "text" at bounding box center [848, 106] width 229 height 30
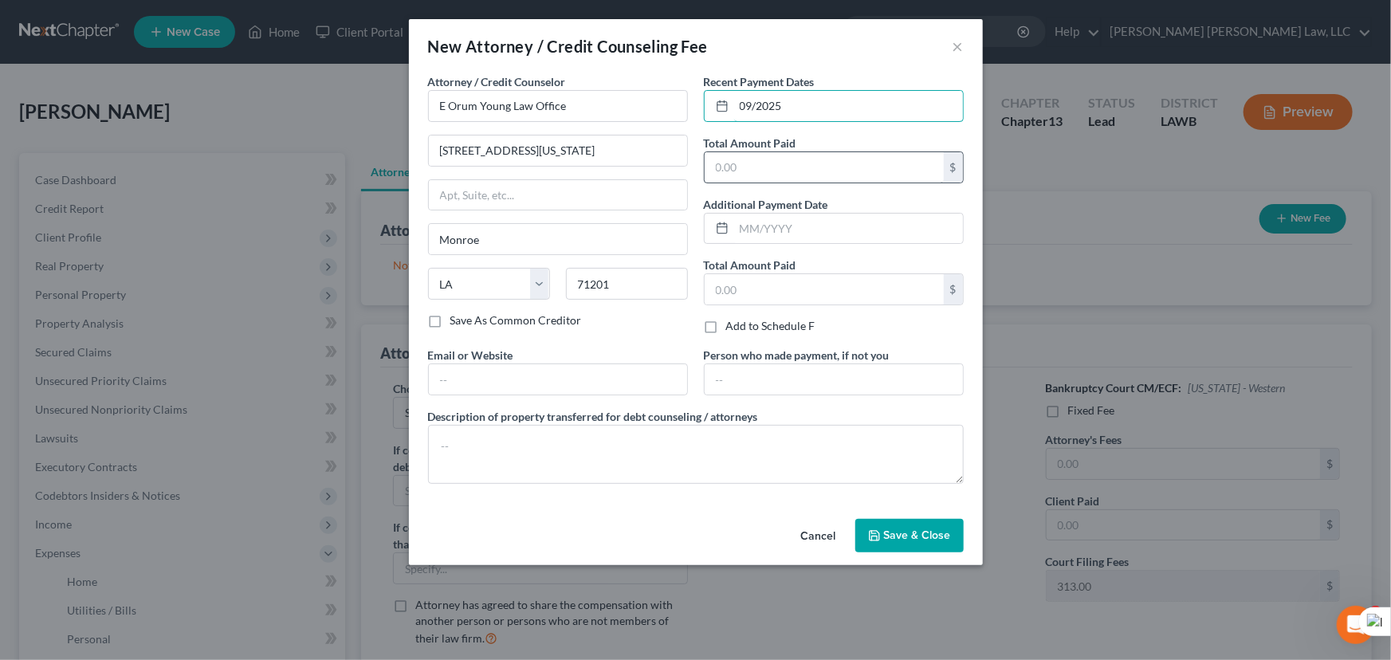
type input "09/2025"
click at [826, 178] on input "text" at bounding box center [824, 167] width 239 height 30
type input "365"
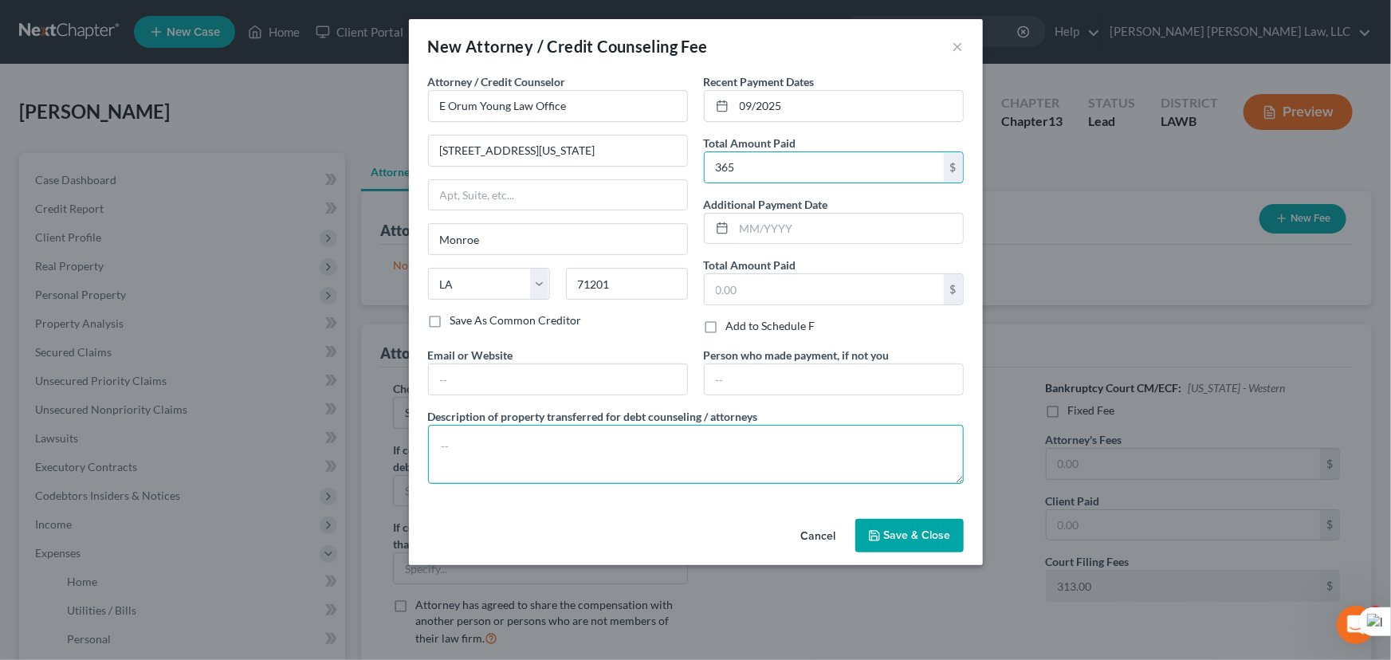
click at [658, 469] on textarea at bounding box center [696, 454] width 536 height 59
type textarea "credit report, credit counseling, filing fee"
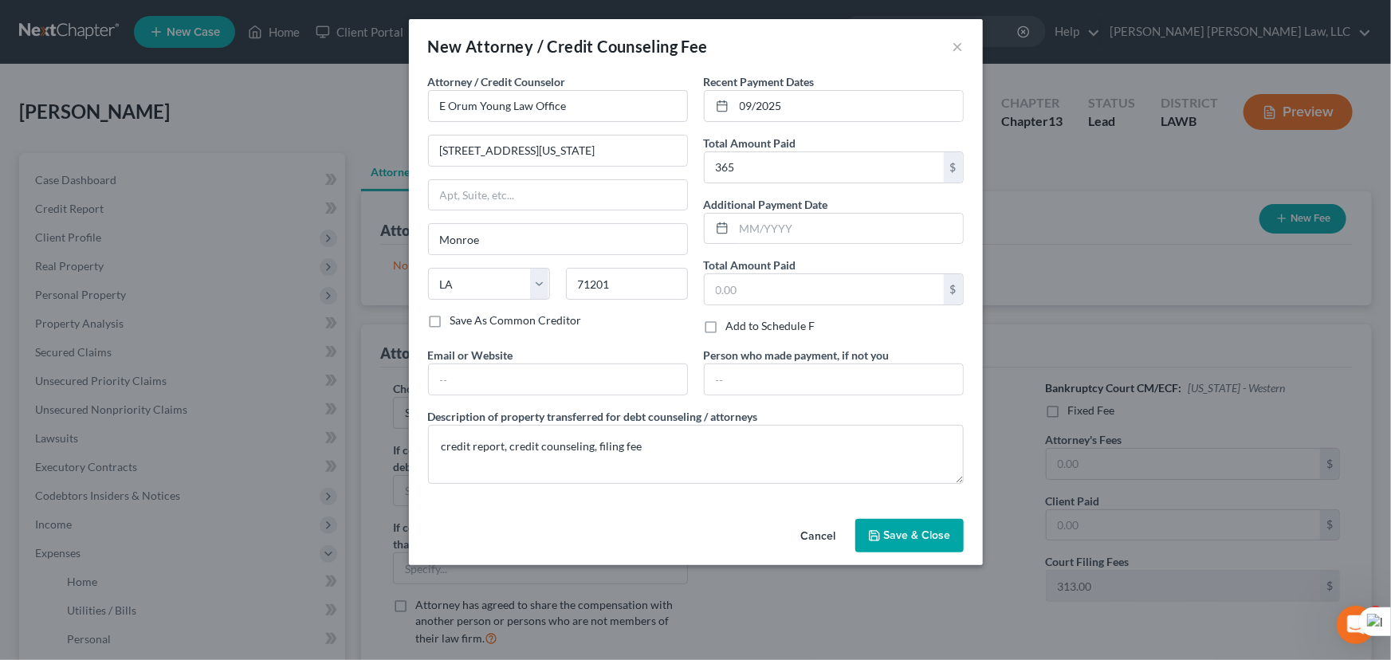
click at [909, 526] on button "Save & Close" at bounding box center [909, 535] width 108 height 33
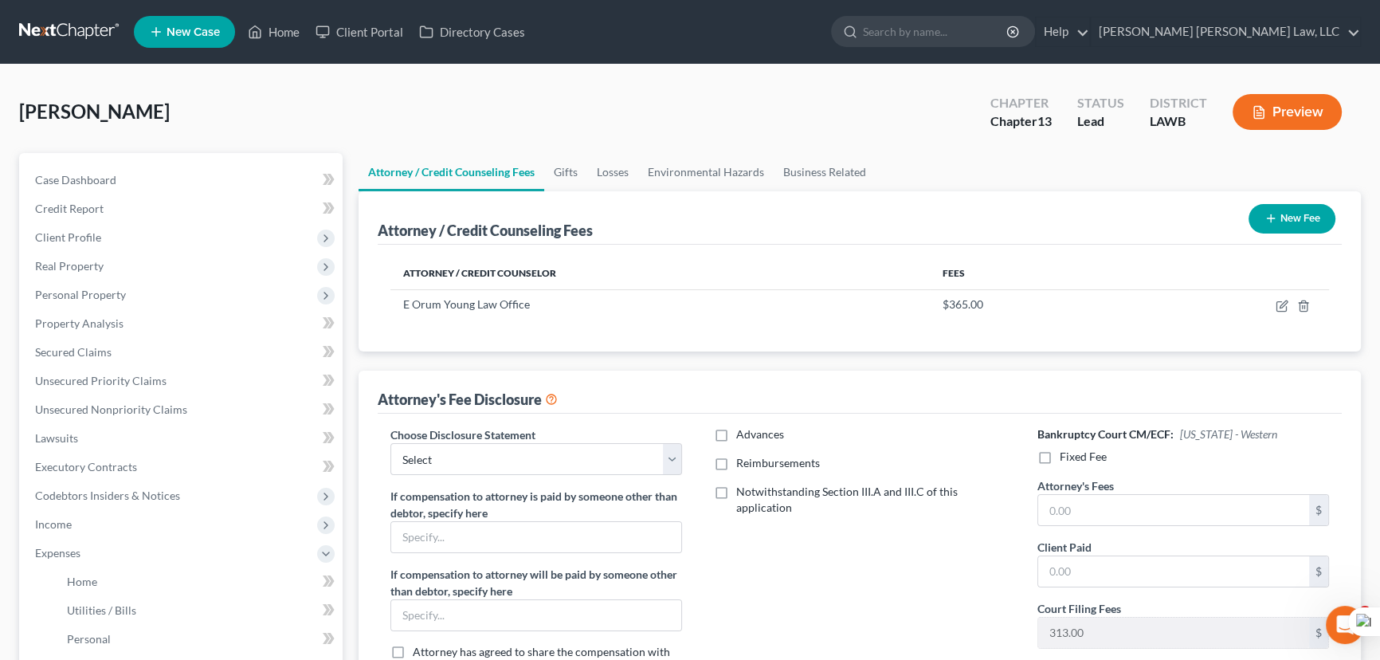
click at [510, 399] on div "Attorney's Fee Disclosure" at bounding box center [468, 399] width 180 height 19
click at [518, 460] on select "Select LAEB 2016 Bankruptcy Rule 2016(B) Disclosure and Application for Approva…" at bounding box center [537, 459] width 292 height 32
select select "1"
click at [391, 443] on select "Select LAEB 2016 Bankruptcy Rule 2016(B) Disclosure and Application for Approva…" at bounding box center [537, 459] width 292 height 32
click at [736, 459] on label "Reimbursements" at bounding box center [778, 463] width 84 height 16
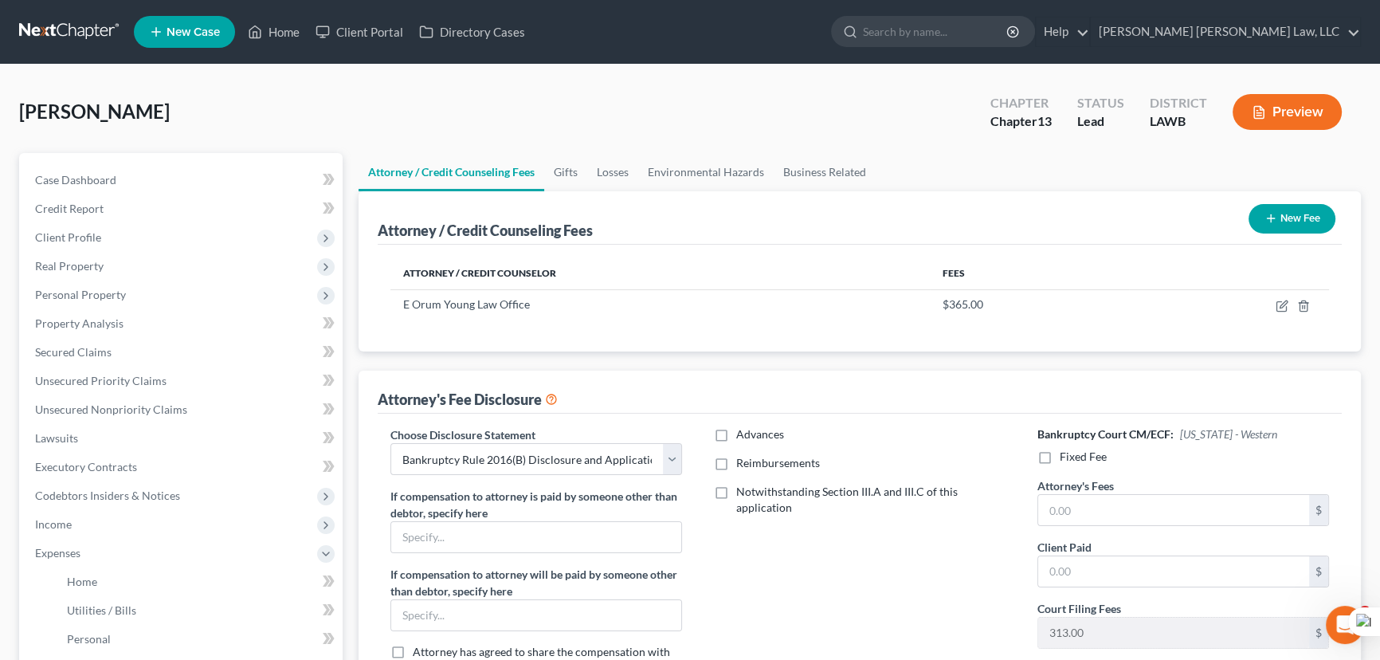
click at [743, 459] on input "Reimbursements" at bounding box center [748, 460] width 10 height 10
checkbox input "true"
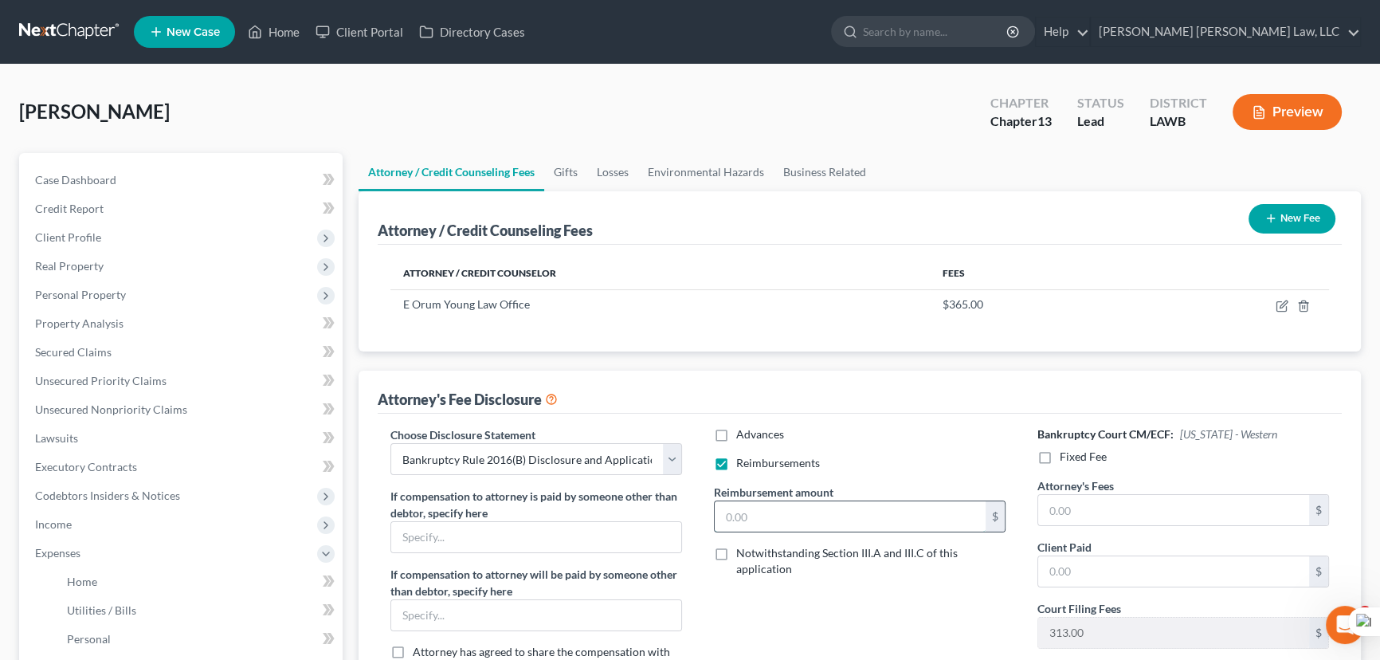
click at [774, 515] on input "text" at bounding box center [850, 516] width 271 height 30
type input "250"
click at [1060, 461] on label "Fixed Fee" at bounding box center [1083, 457] width 47 height 16
click at [1066, 459] on input "Fixed Fee" at bounding box center [1071, 454] width 10 height 10
checkbox input "true"
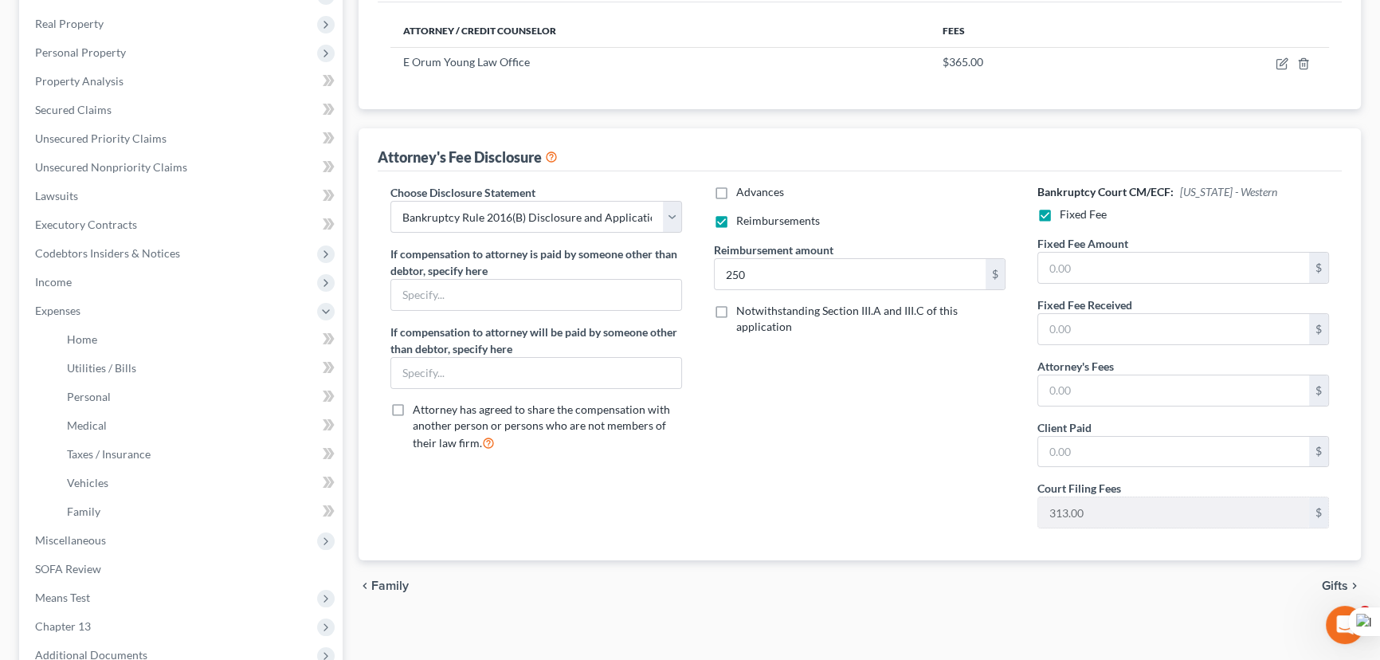
scroll to position [289, 0]
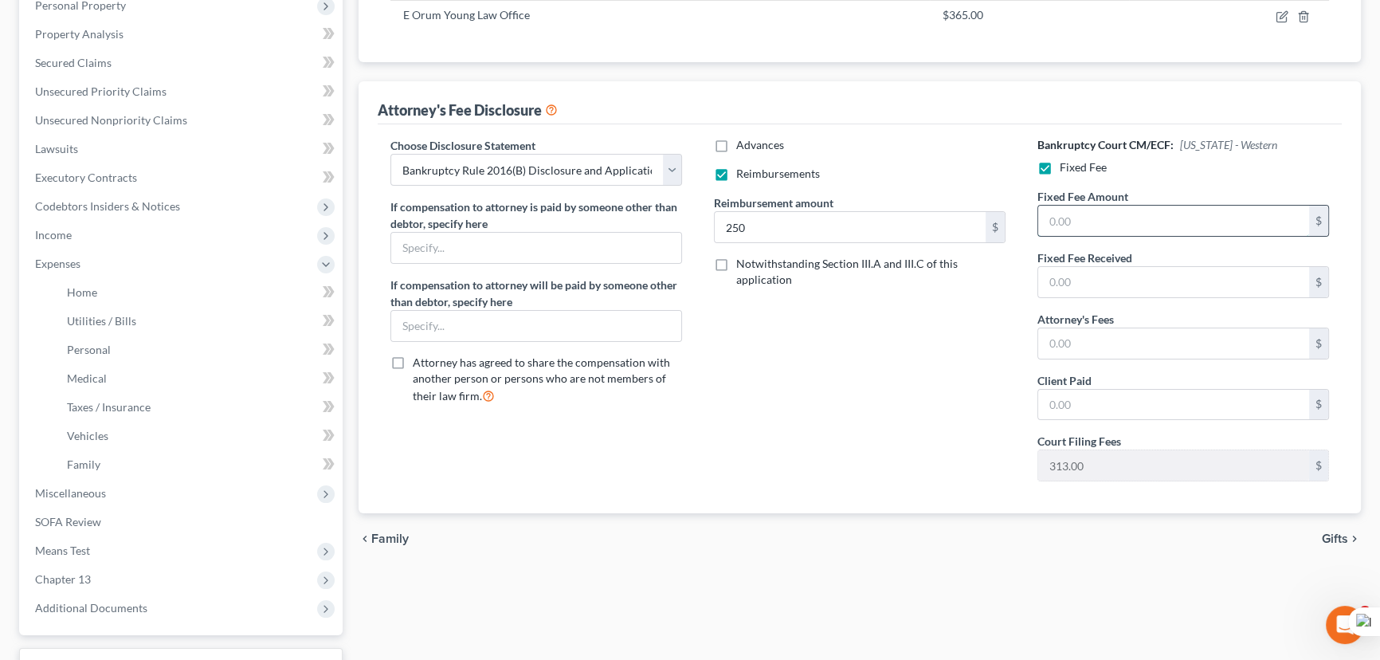
click at [1109, 231] on input "text" at bounding box center [1174, 221] width 271 height 30
type input "5,025"
click at [1119, 344] on input "text" at bounding box center [1174, 343] width 271 height 30
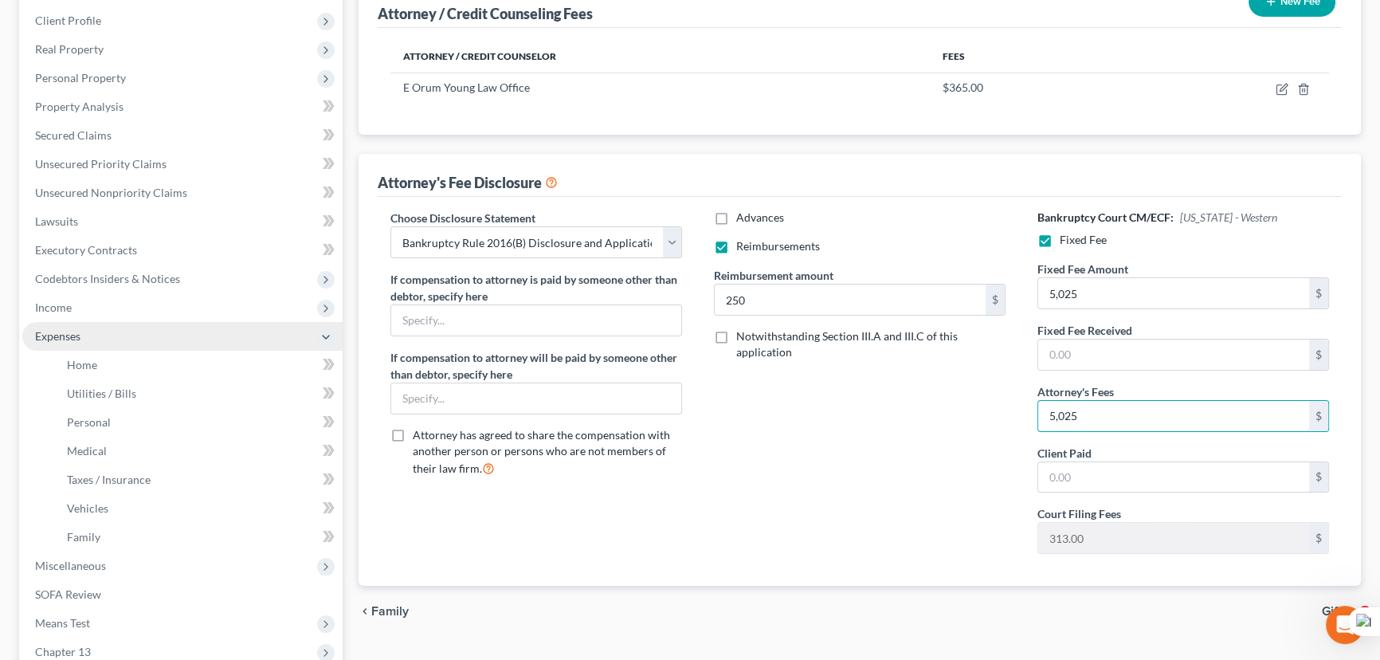
type input "5,025"
click at [151, 261] on link "Executory Contracts" at bounding box center [182, 250] width 320 height 29
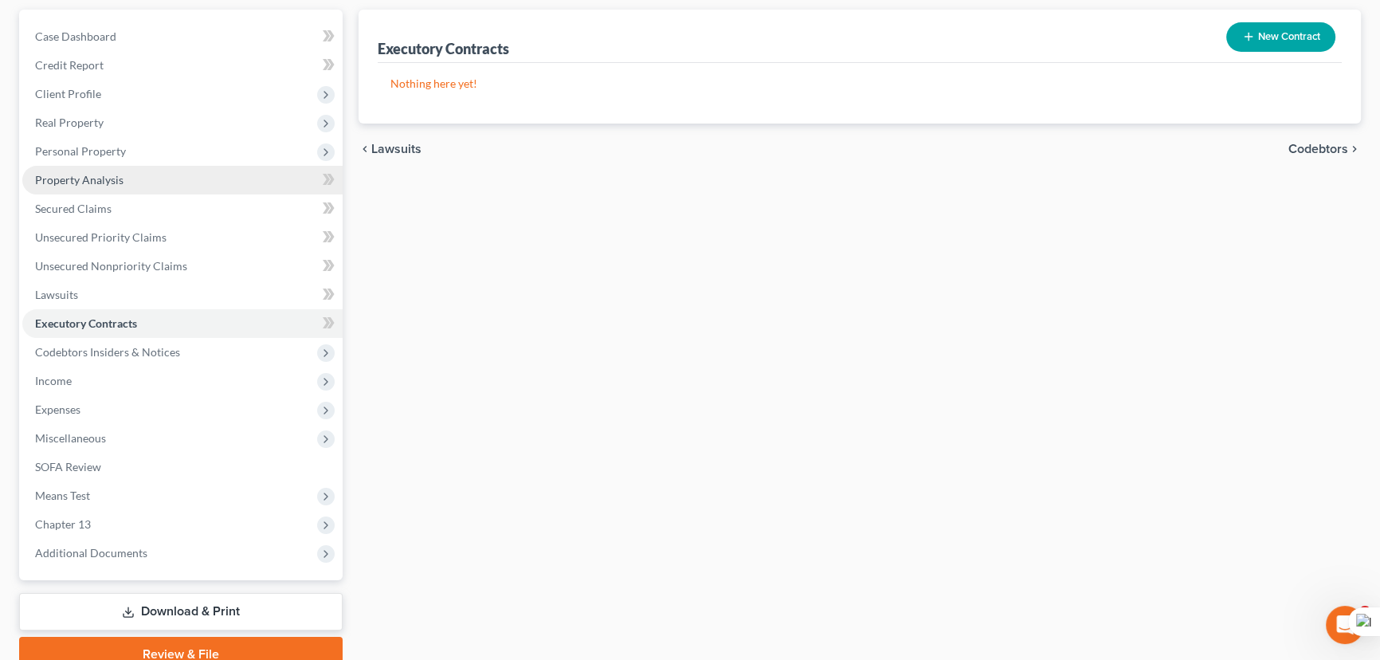
scroll to position [8, 0]
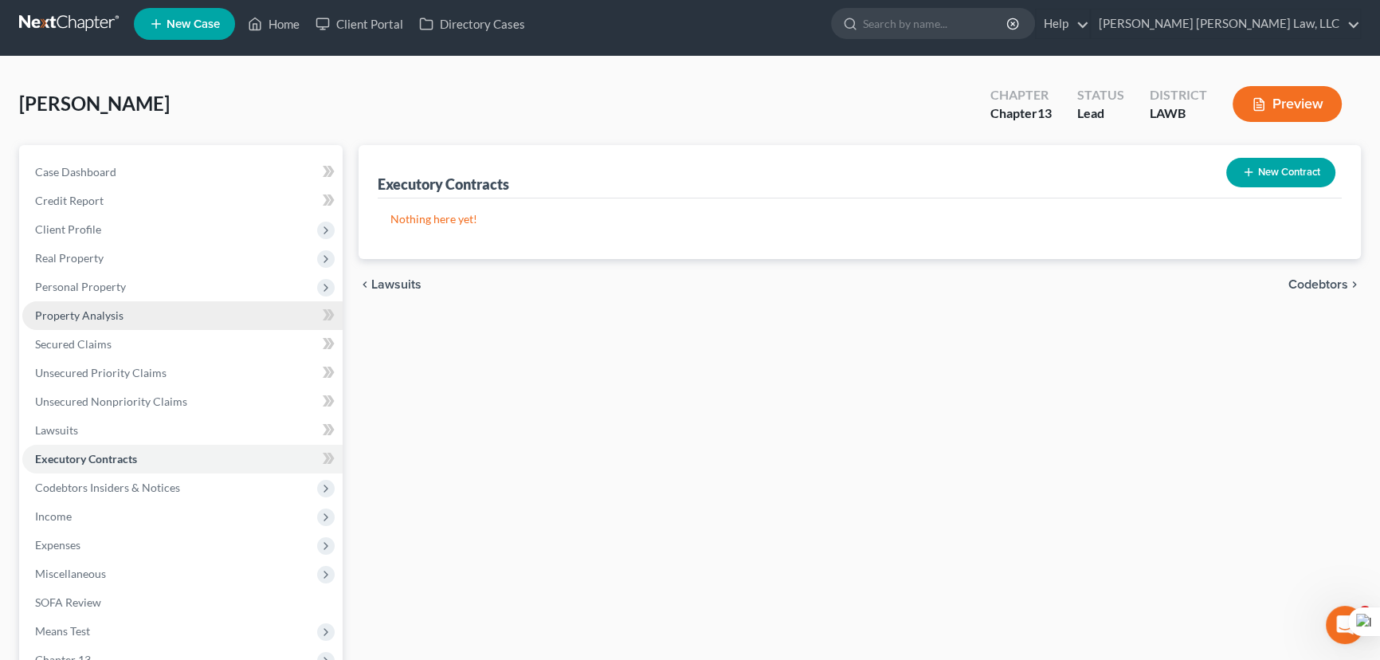
click at [170, 265] on span "Real Property" at bounding box center [182, 258] width 320 height 29
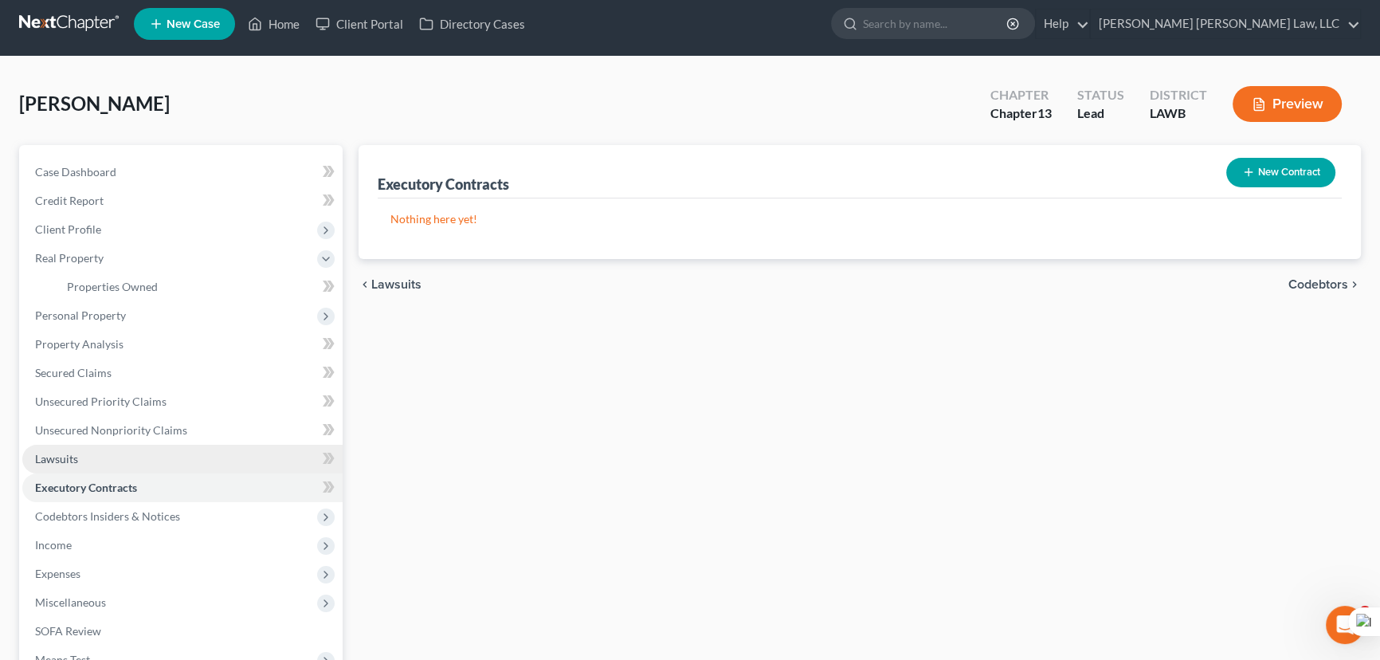
scroll to position [0, 0]
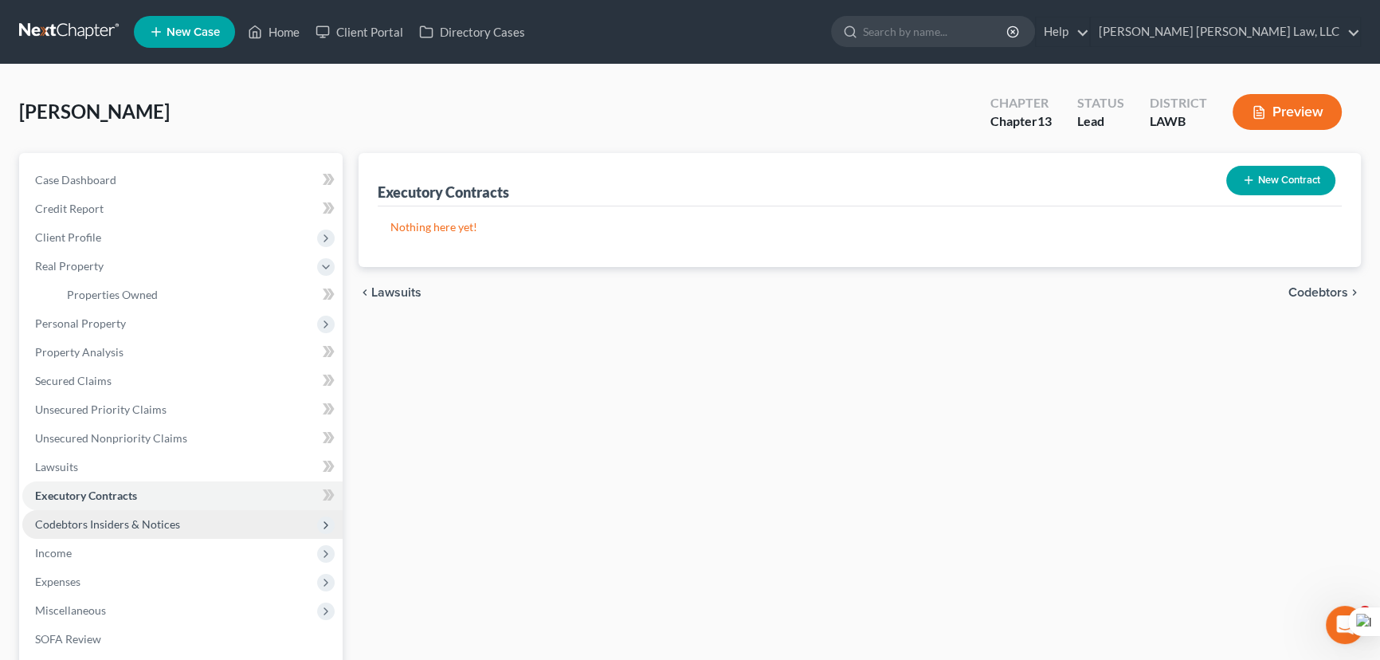
click at [146, 518] on span "Codebtors Insiders & Notices" at bounding box center [107, 524] width 145 height 14
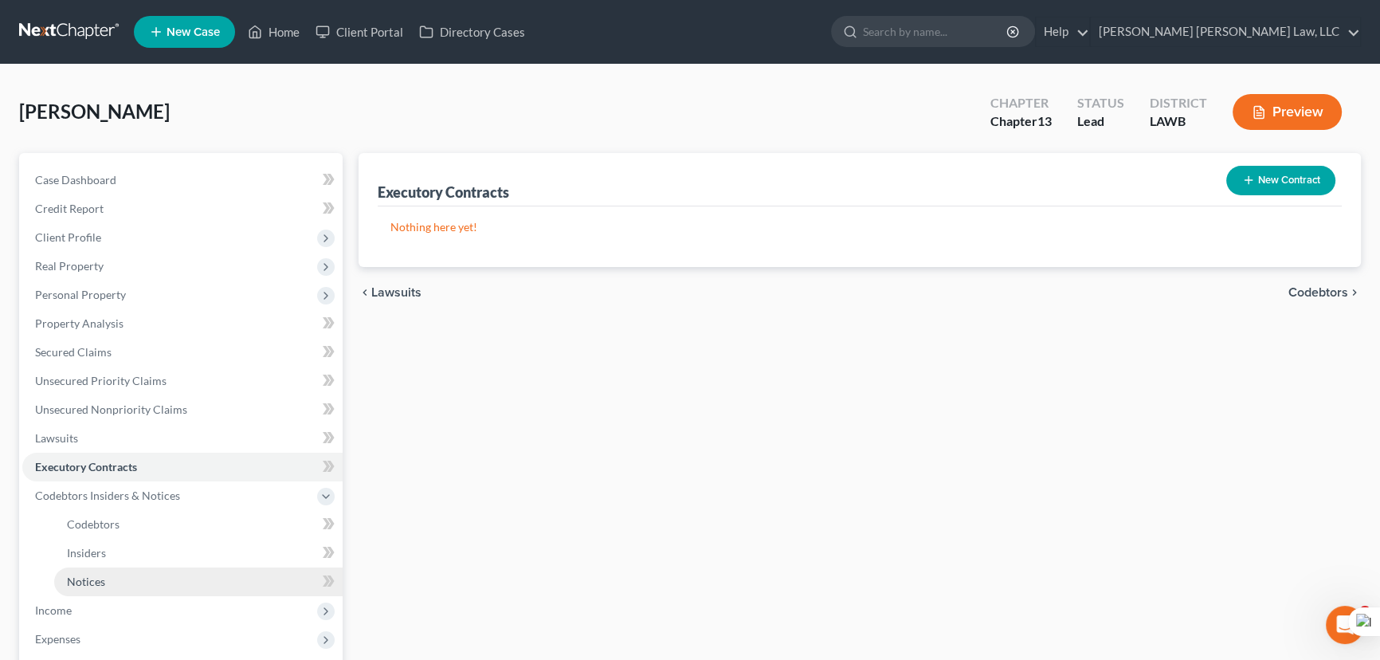
click at [149, 571] on link "Notices" at bounding box center [198, 581] width 289 height 29
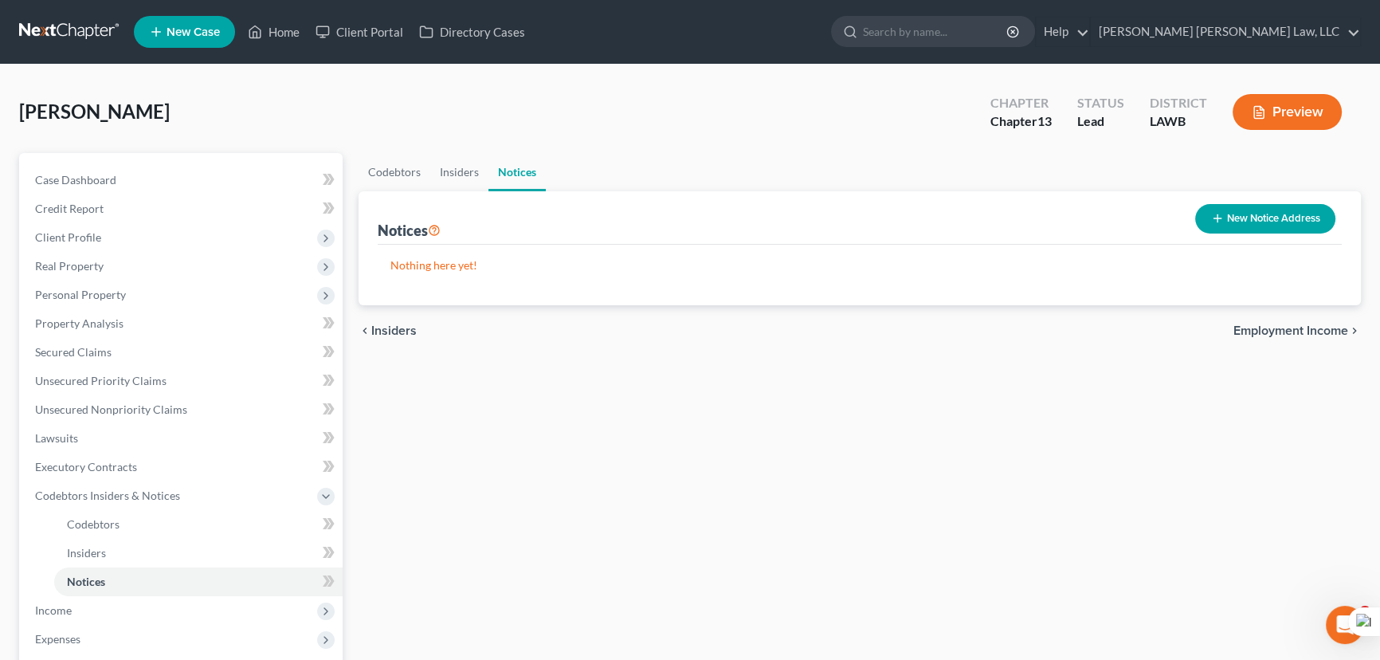
click at [1243, 227] on button "New Notice Address" at bounding box center [1266, 218] width 140 height 29
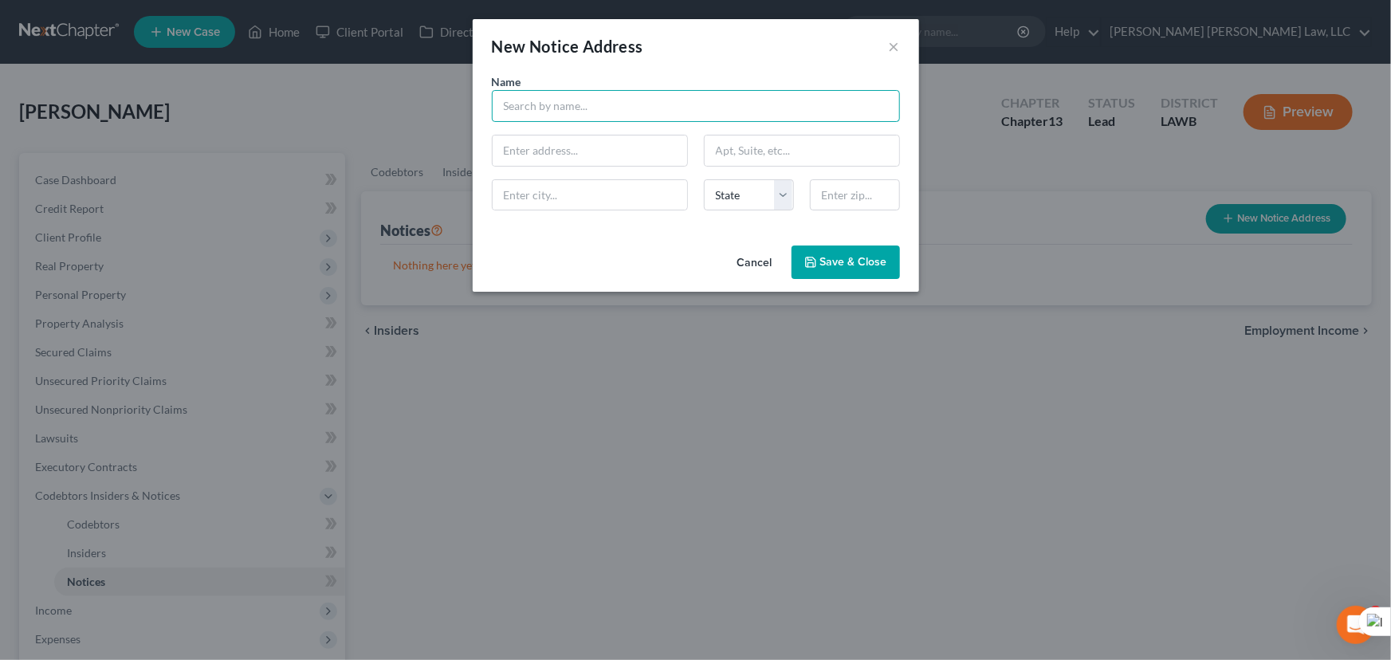
click at [543, 115] on input "text" at bounding box center [696, 106] width 408 height 32
type input "Union Parish Sheriff's Office"
type input "[STREET_ADDRESS]"
type input "[GEOGRAPHIC_DATA]"
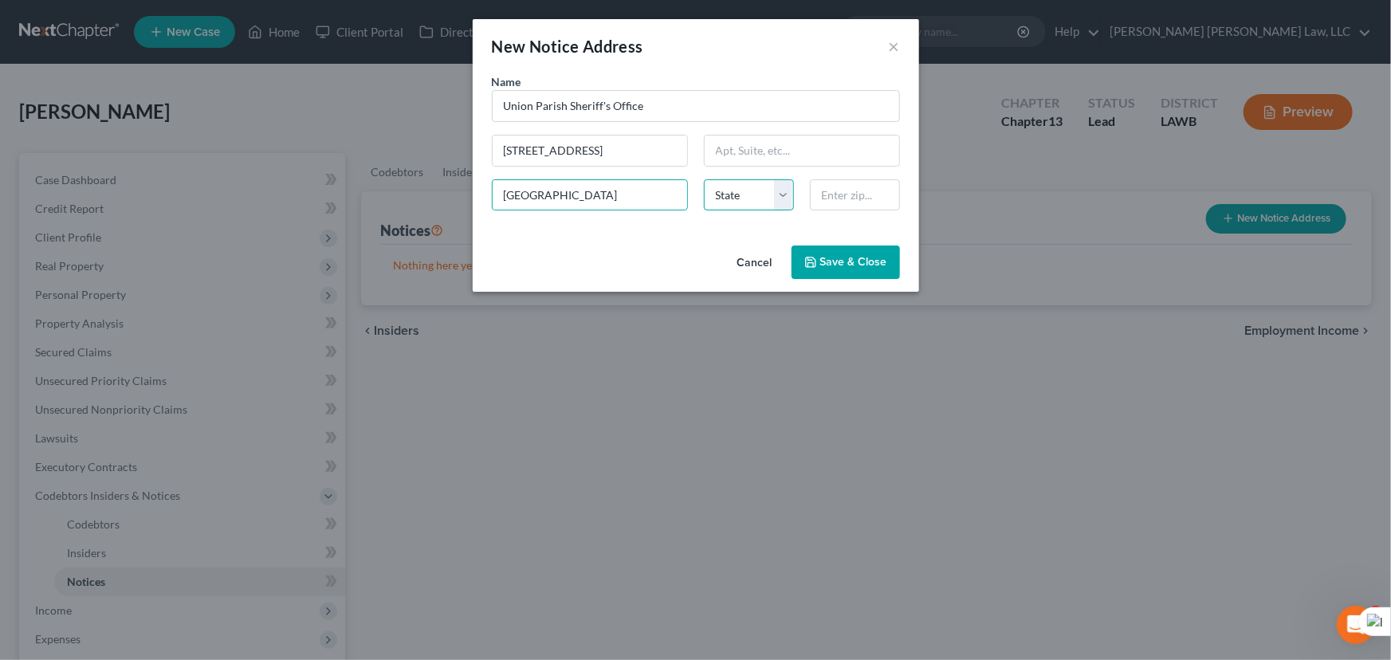
select select "19"
type input "71241"
click at [848, 255] on span "Save & Close" at bounding box center [853, 262] width 67 height 14
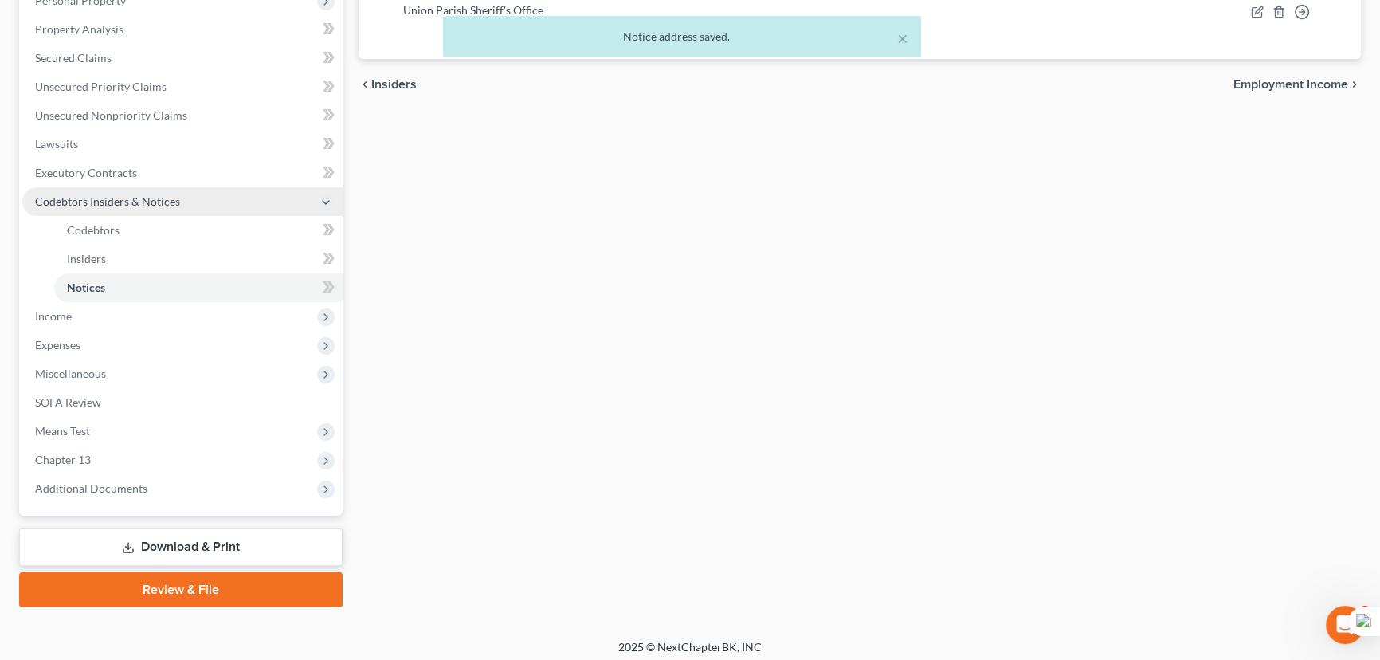
scroll to position [300, 0]
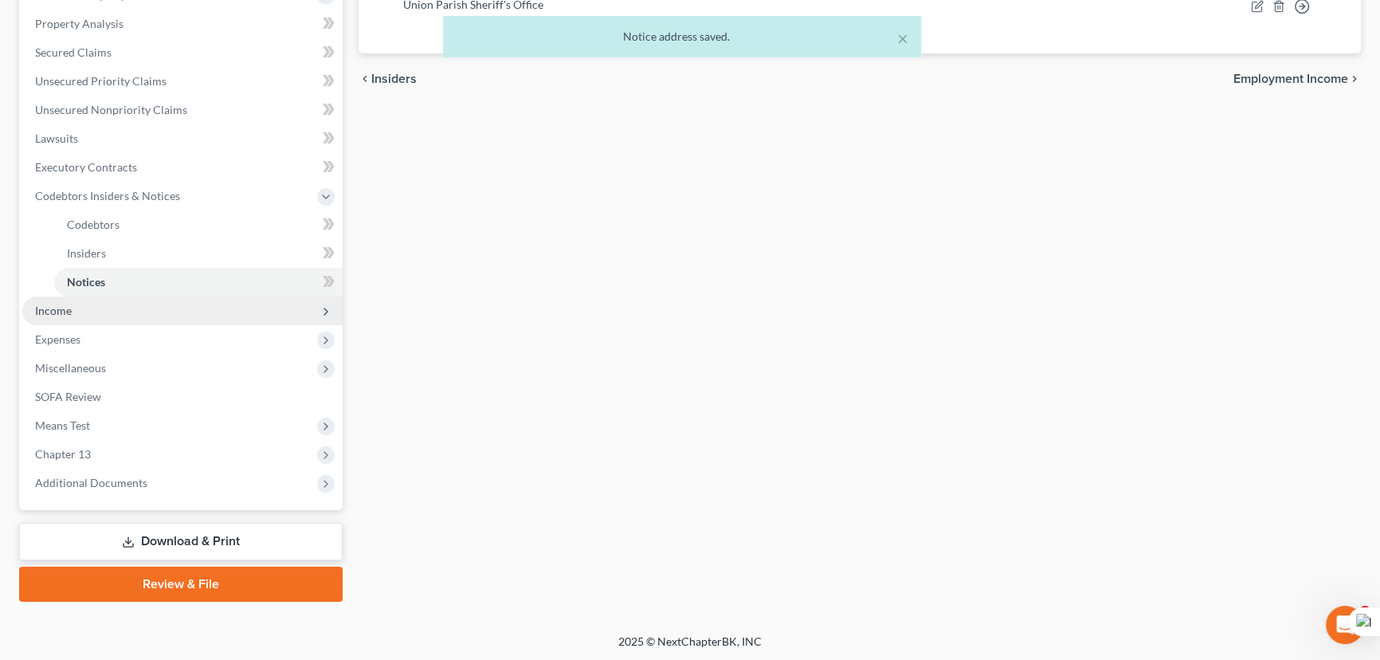
click at [152, 313] on span "Income" at bounding box center [182, 310] width 320 height 29
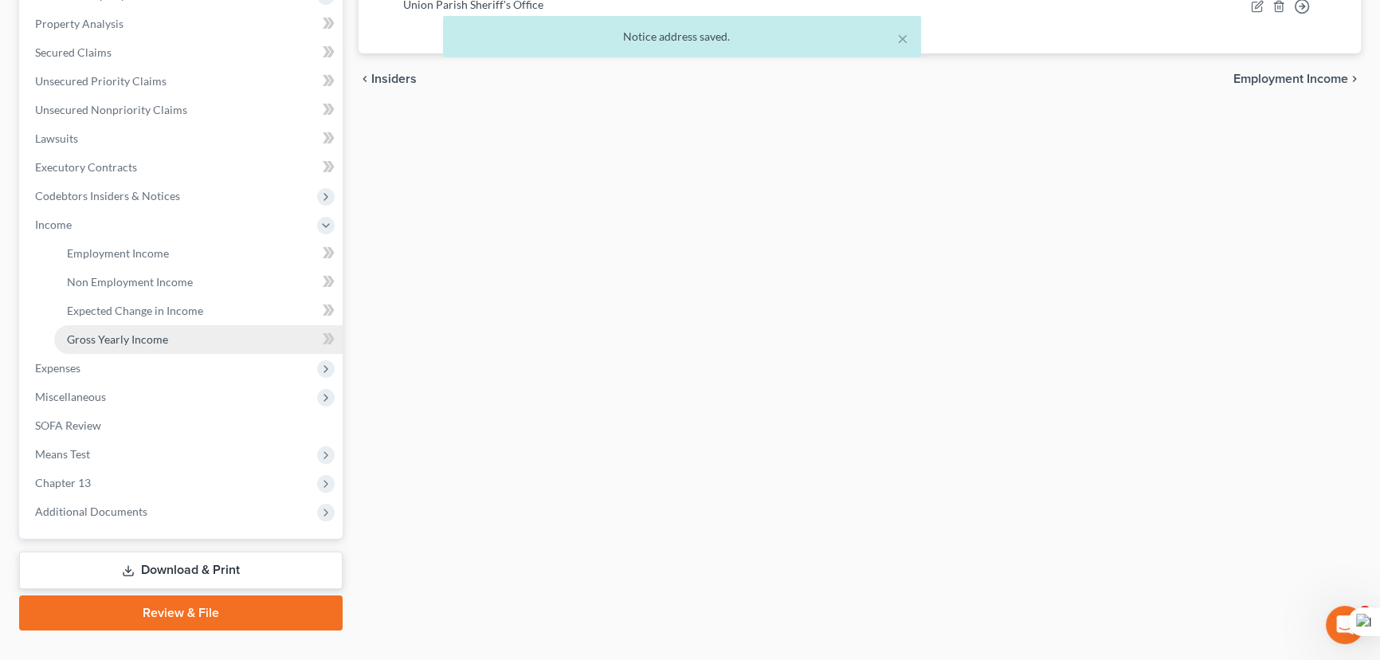
click at [151, 328] on link "Gross Yearly Income" at bounding box center [198, 339] width 289 height 29
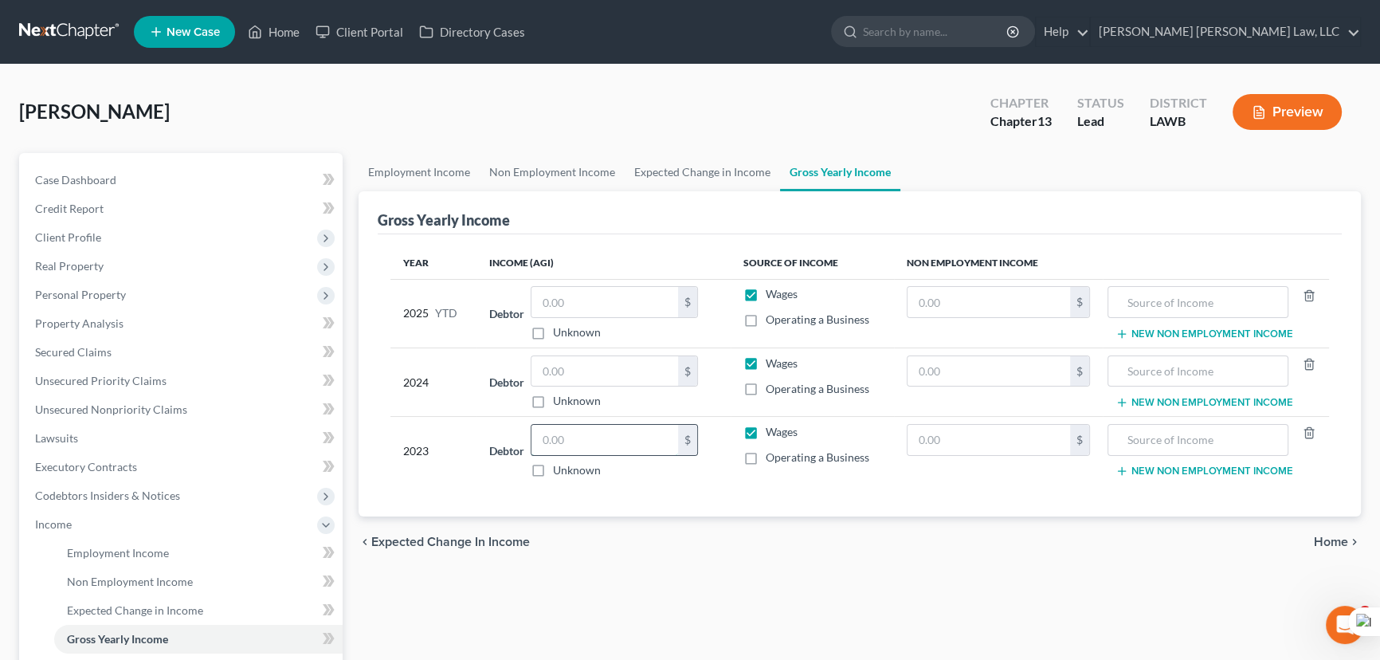
click at [620, 430] on input "text" at bounding box center [605, 440] width 147 height 30
type input "52,068"
click at [603, 395] on div "Unknown" at bounding box center [614, 401] width 167 height 16
click at [608, 367] on input "text" at bounding box center [605, 371] width 147 height 30
type input "45,342"
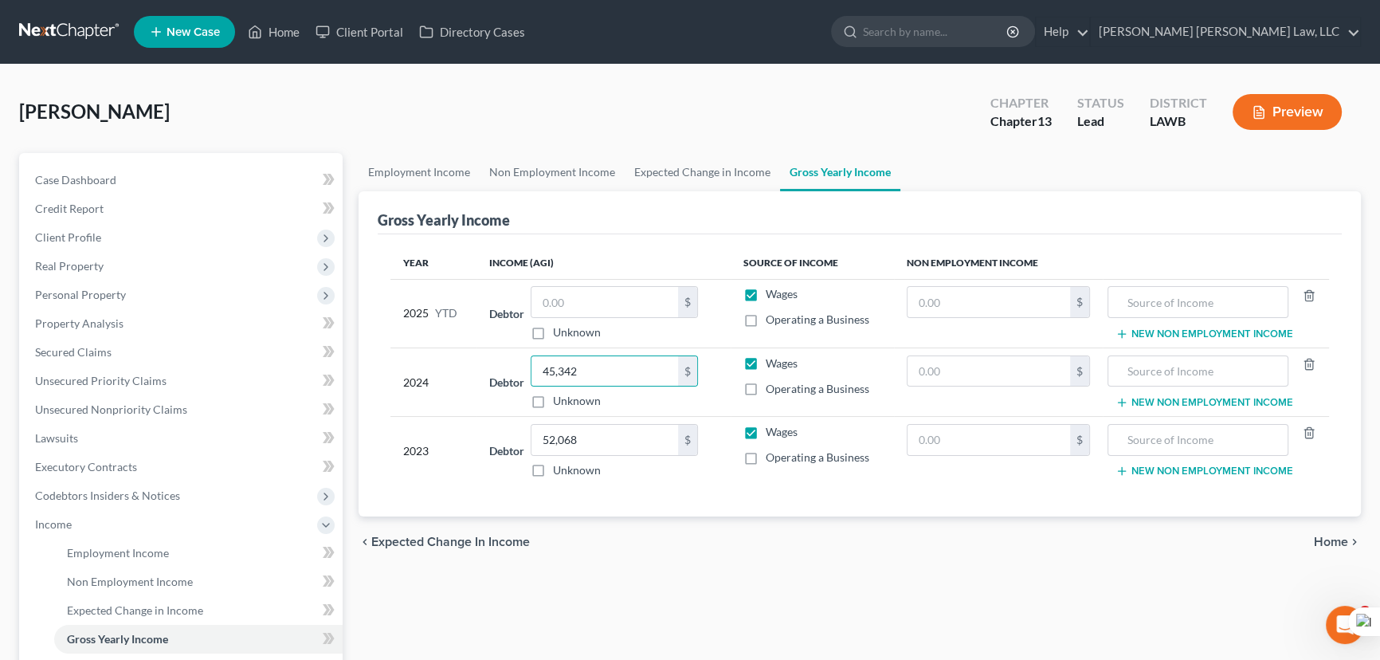
click at [766, 295] on label "Wages" at bounding box center [782, 294] width 32 height 16
click at [772, 295] on input "Wages" at bounding box center [777, 291] width 10 height 10
checkbox input "false"
click at [948, 303] on input "text" at bounding box center [989, 302] width 163 height 30
click at [466, 173] on link "Employment Income" at bounding box center [419, 172] width 121 height 38
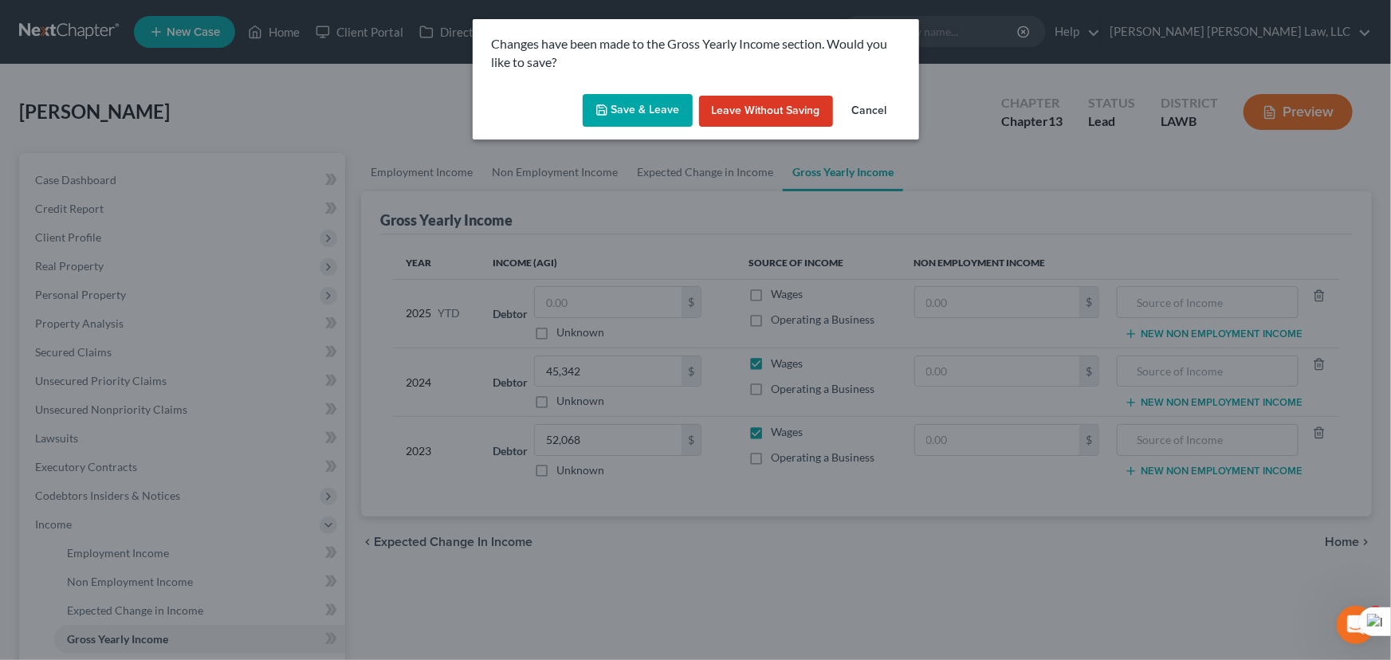
click at [634, 115] on button "Save & Leave" at bounding box center [638, 110] width 110 height 33
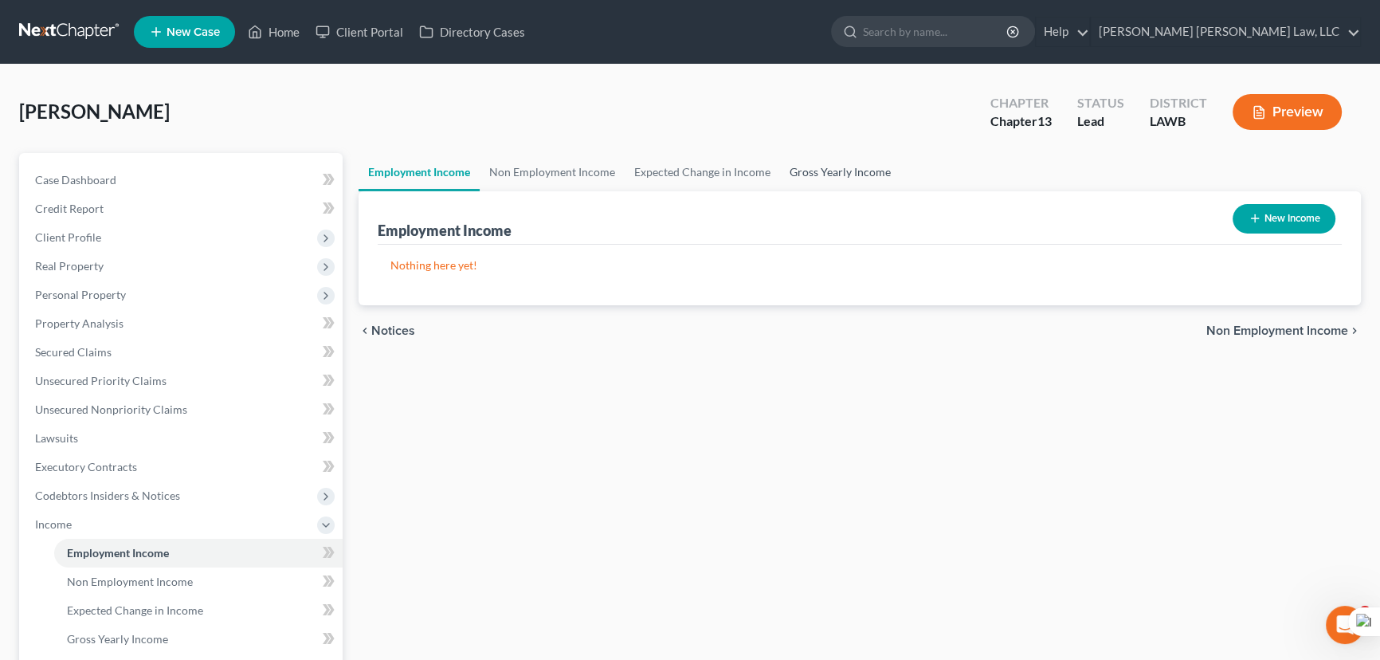
click at [845, 170] on link "Gross Yearly Income" at bounding box center [840, 172] width 120 height 38
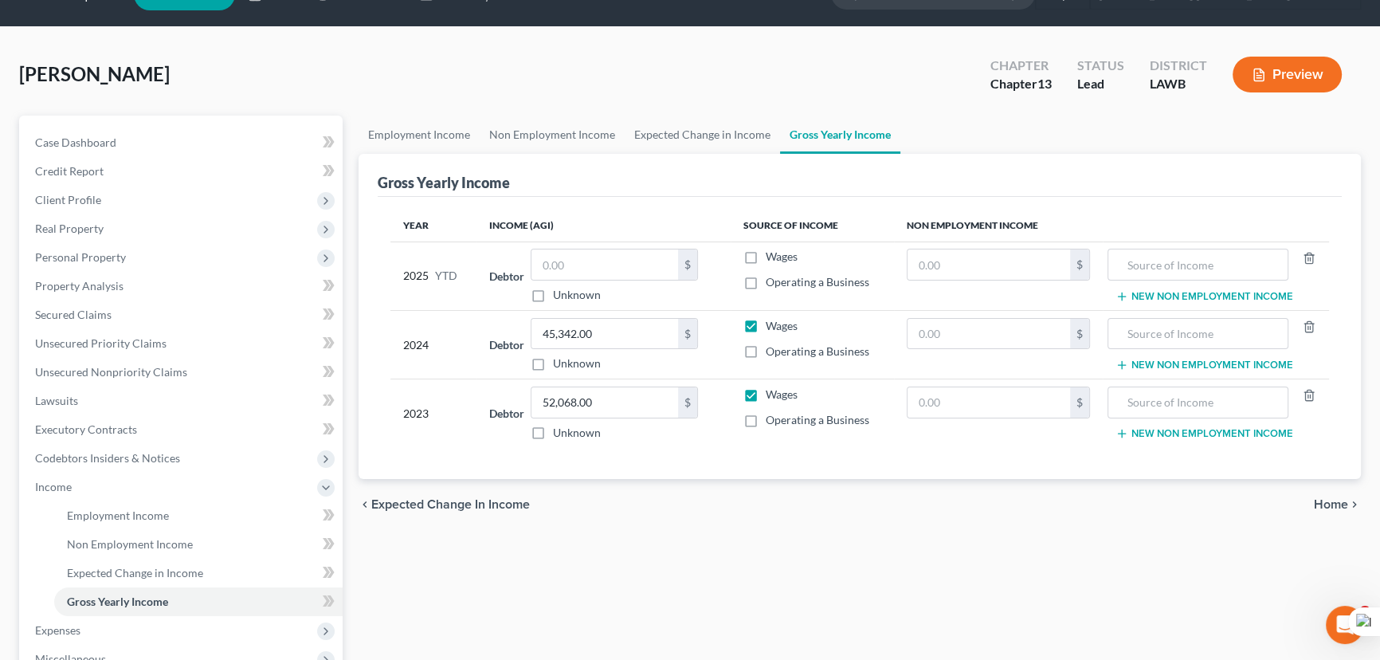
scroll to position [72, 0]
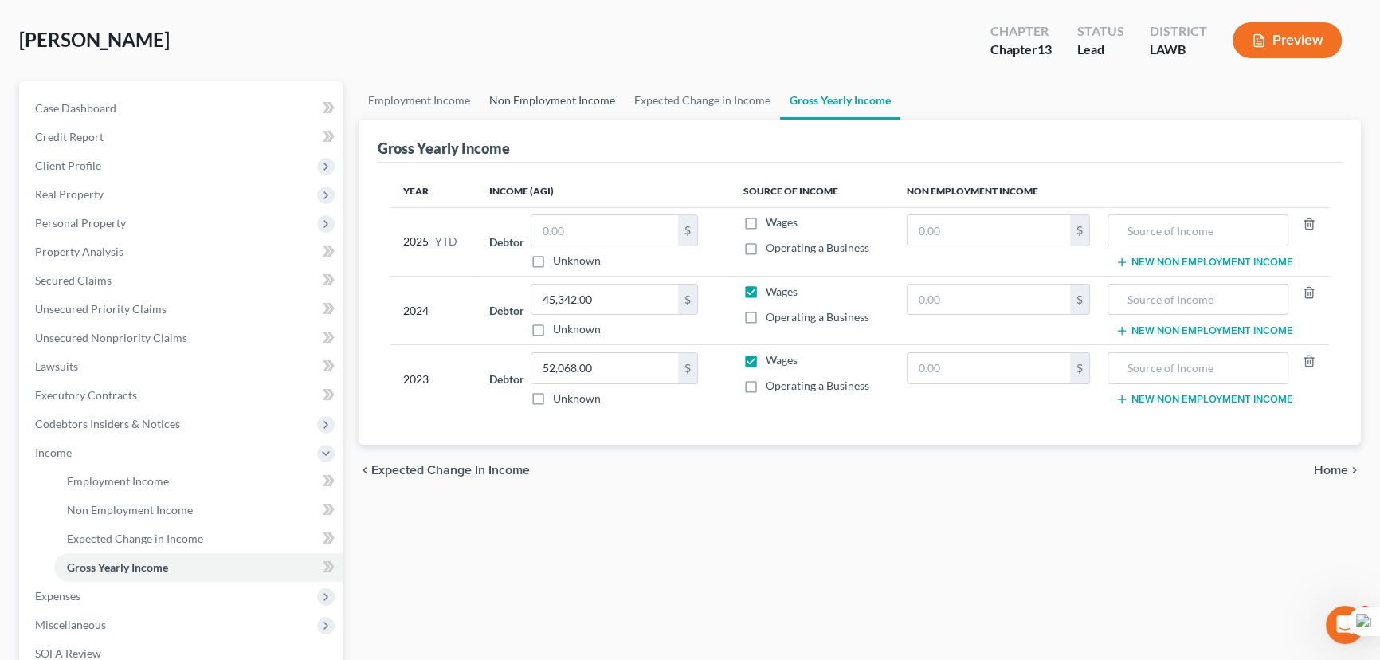
click at [557, 77] on div "[PERSON_NAME] Upgraded Chapter Chapter 13 Status Lead District LAWB Preview" at bounding box center [690, 46] width 1342 height 69
click at [557, 107] on link "Non Employment Income" at bounding box center [552, 100] width 145 height 38
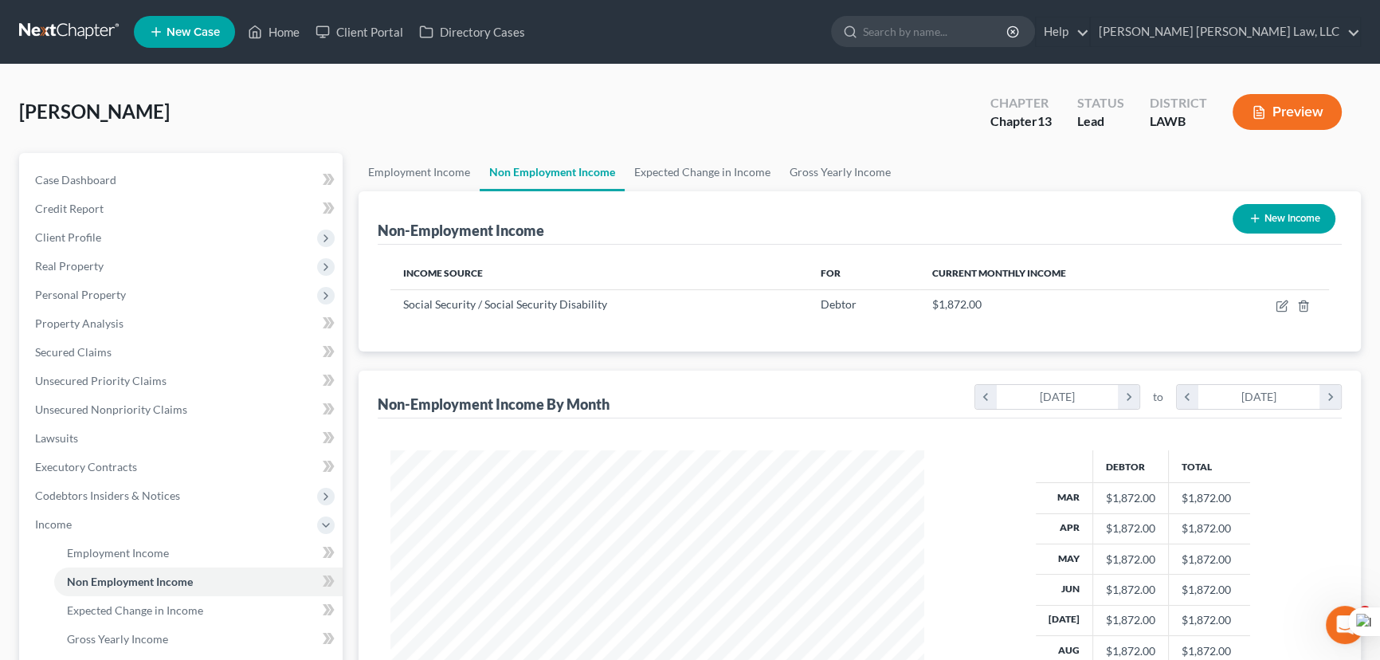
scroll to position [285, 566]
click at [814, 153] on link "Gross Yearly Income" at bounding box center [840, 172] width 120 height 38
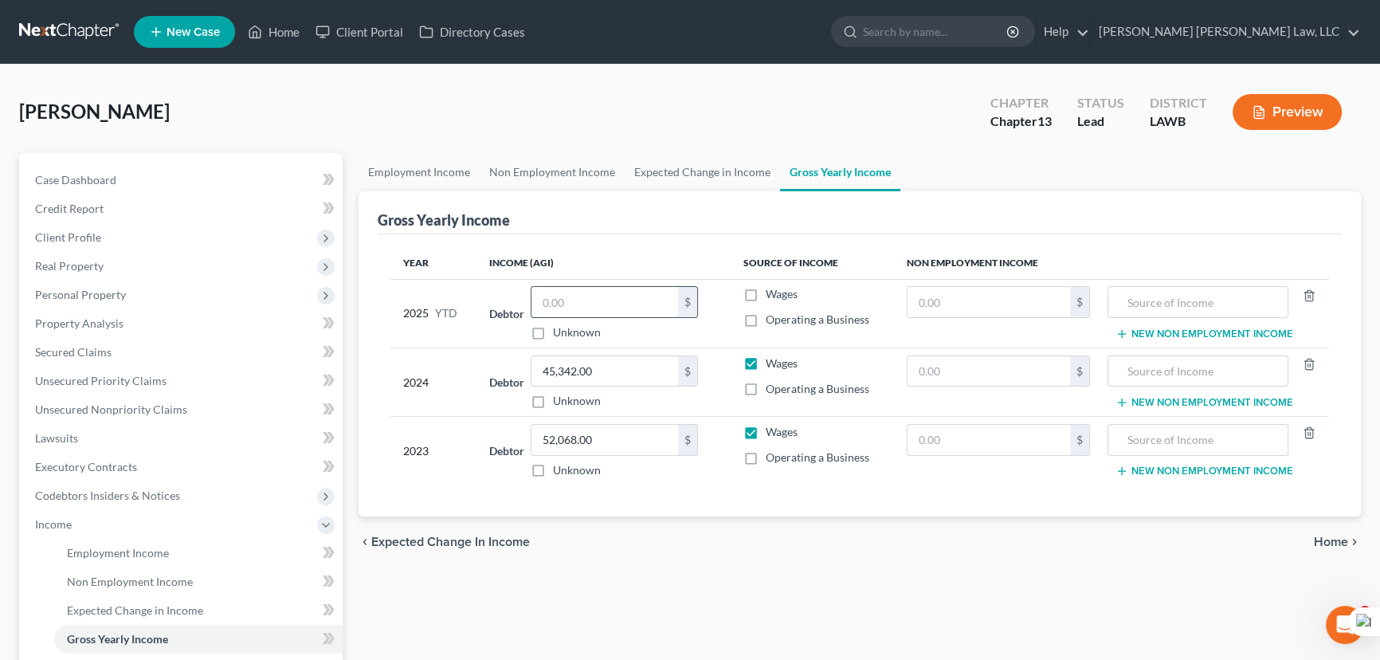
click at [598, 287] on input "text" at bounding box center [605, 302] width 147 height 30
type input "14,976"
drag, startPoint x: 595, startPoint y: 303, endPoint x: 458, endPoint y: 303, distance: 136.3
click at [458, 303] on tr "2025 YTD Debtor 14,976.00 $ Unknown Balance Undetermined 14,976 $ Unknown Wages…" at bounding box center [860, 313] width 939 height 69
click at [989, 306] on input "text" at bounding box center [989, 302] width 163 height 30
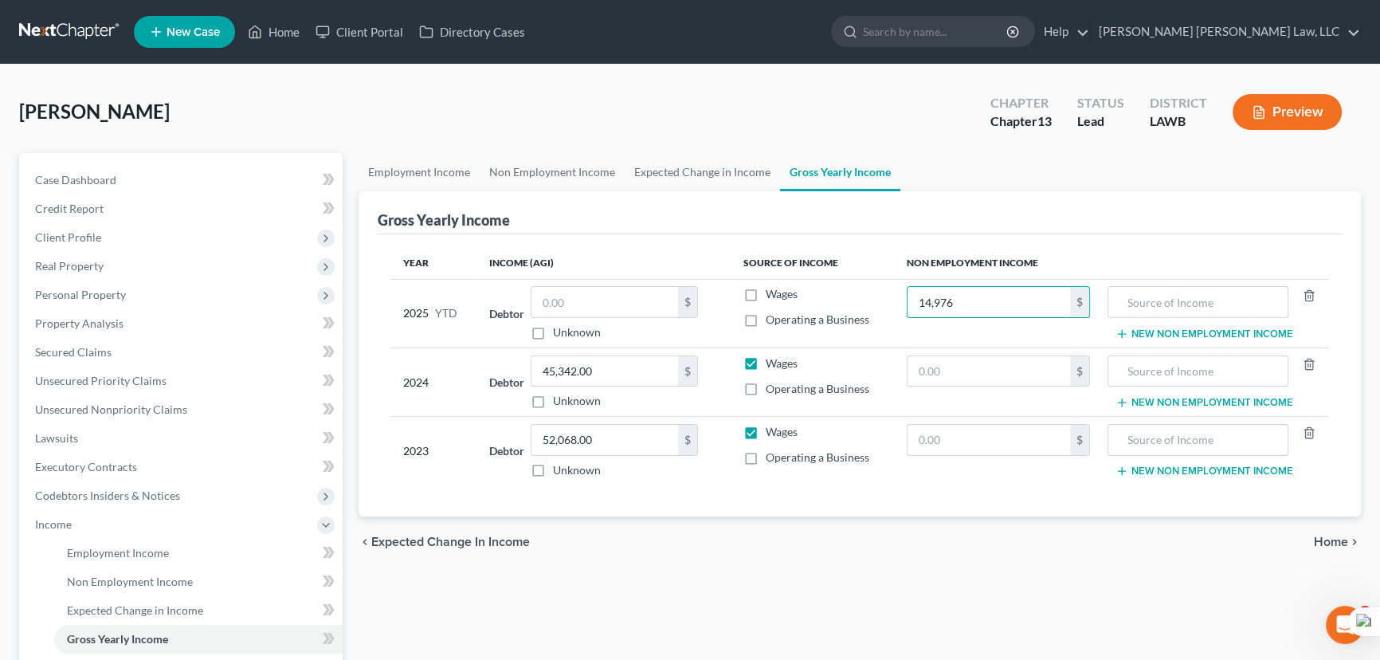
type input "14,976"
click at [1204, 299] on input "text" at bounding box center [1198, 302] width 163 height 30
type input "social security/disability"
click at [490, 159] on link "Non Employment Income" at bounding box center [552, 172] width 145 height 38
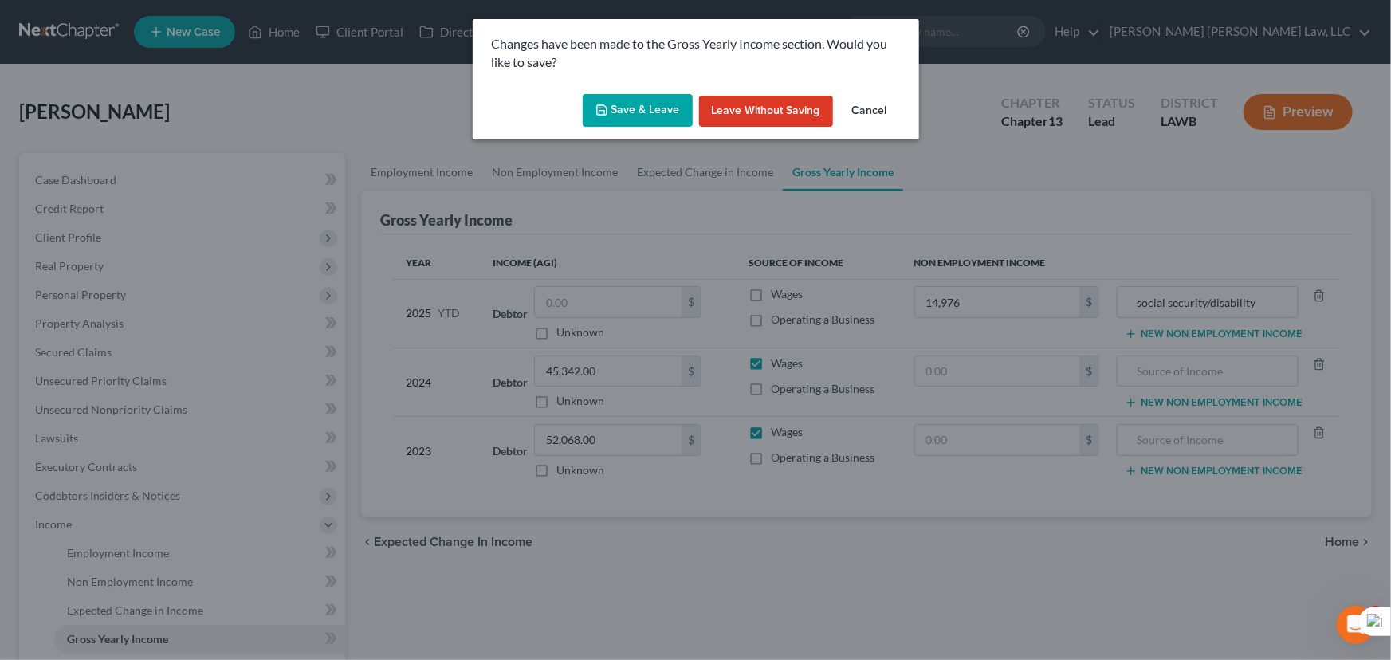
drag, startPoint x: 644, startPoint y: 108, endPoint x: 657, endPoint y: 115, distance: 14.3
click at [644, 108] on button "Save & Leave" at bounding box center [638, 110] width 110 height 33
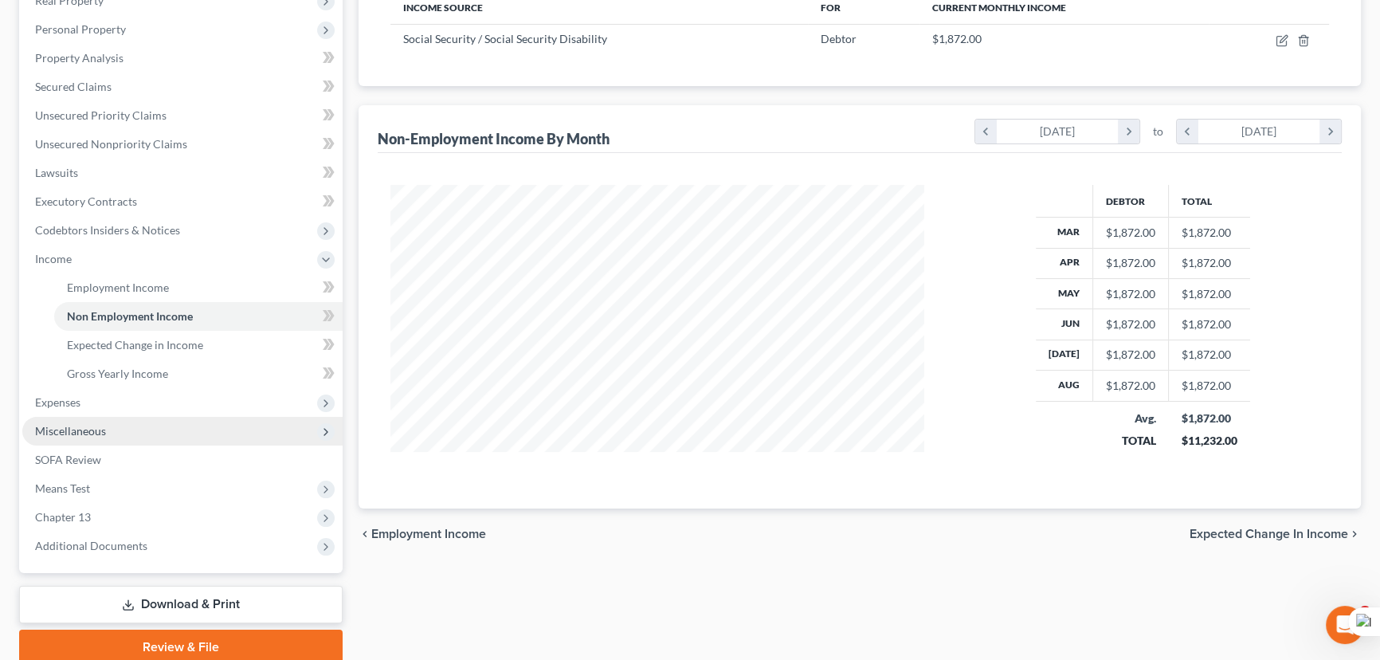
scroll to position [328, 0]
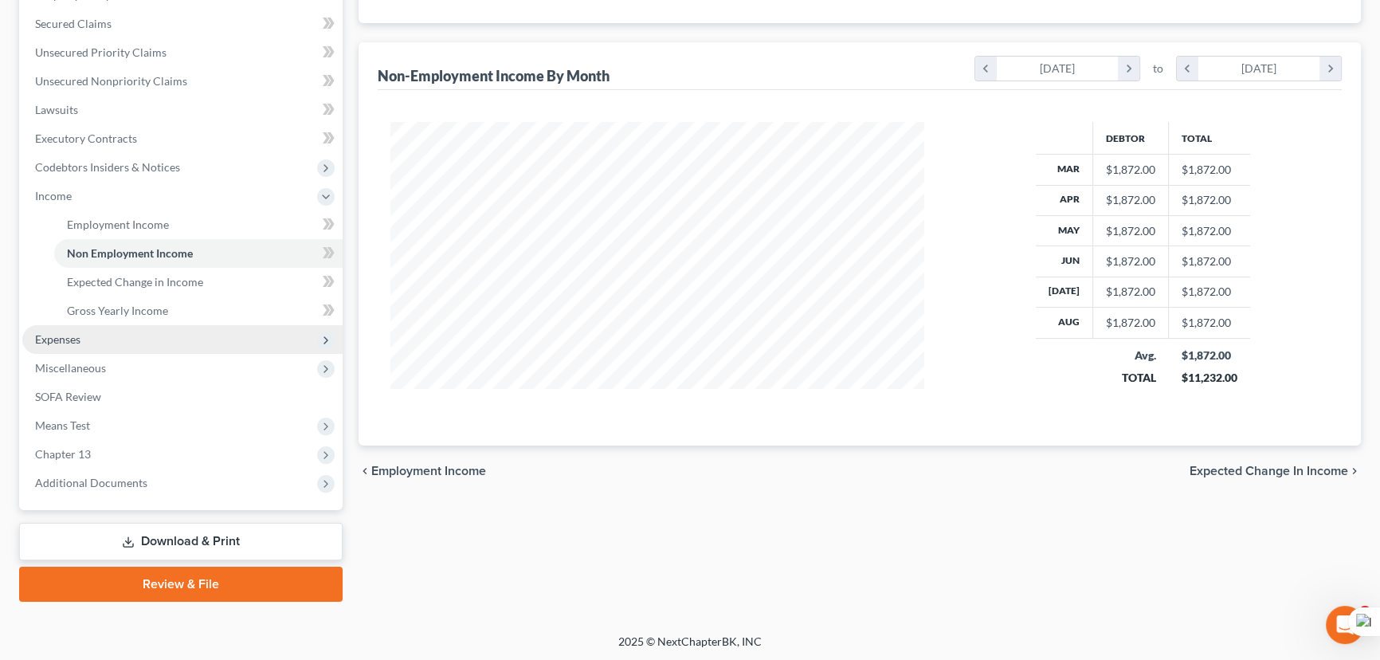
click at [162, 328] on span "Expenses" at bounding box center [182, 339] width 320 height 29
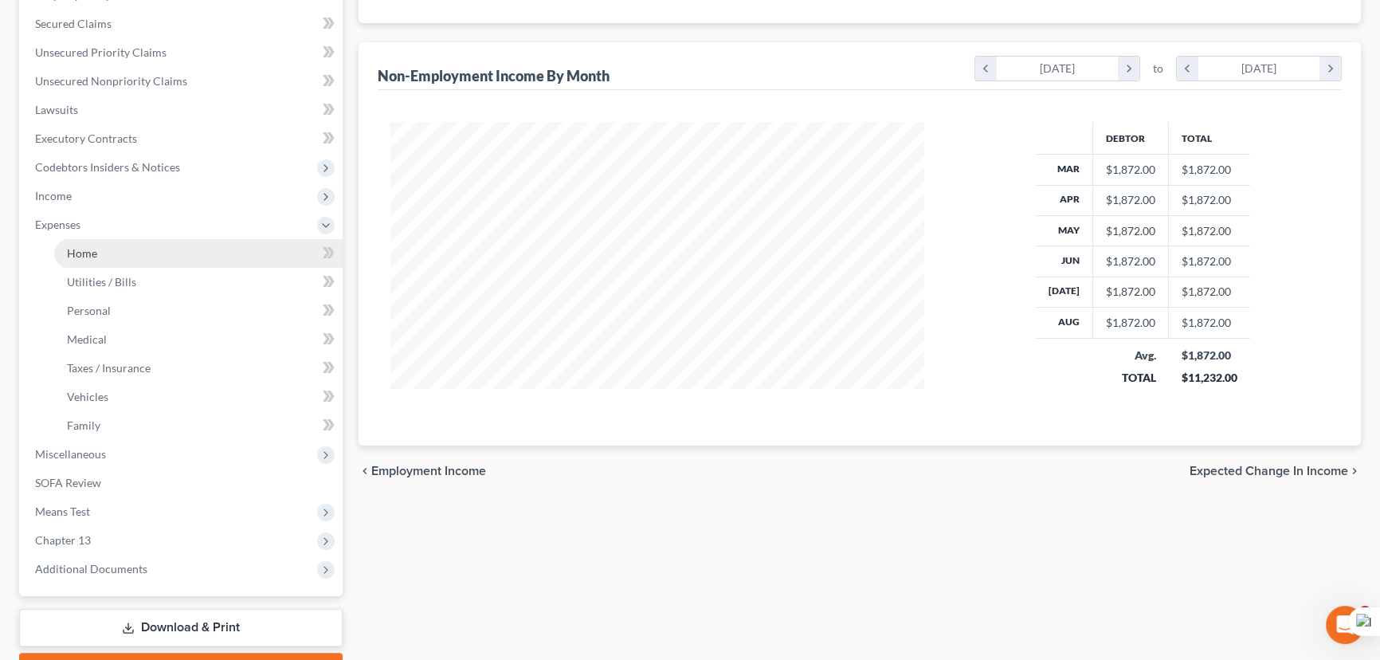
click at [159, 249] on link "Home" at bounding box center [198, 253] width 289 height 29
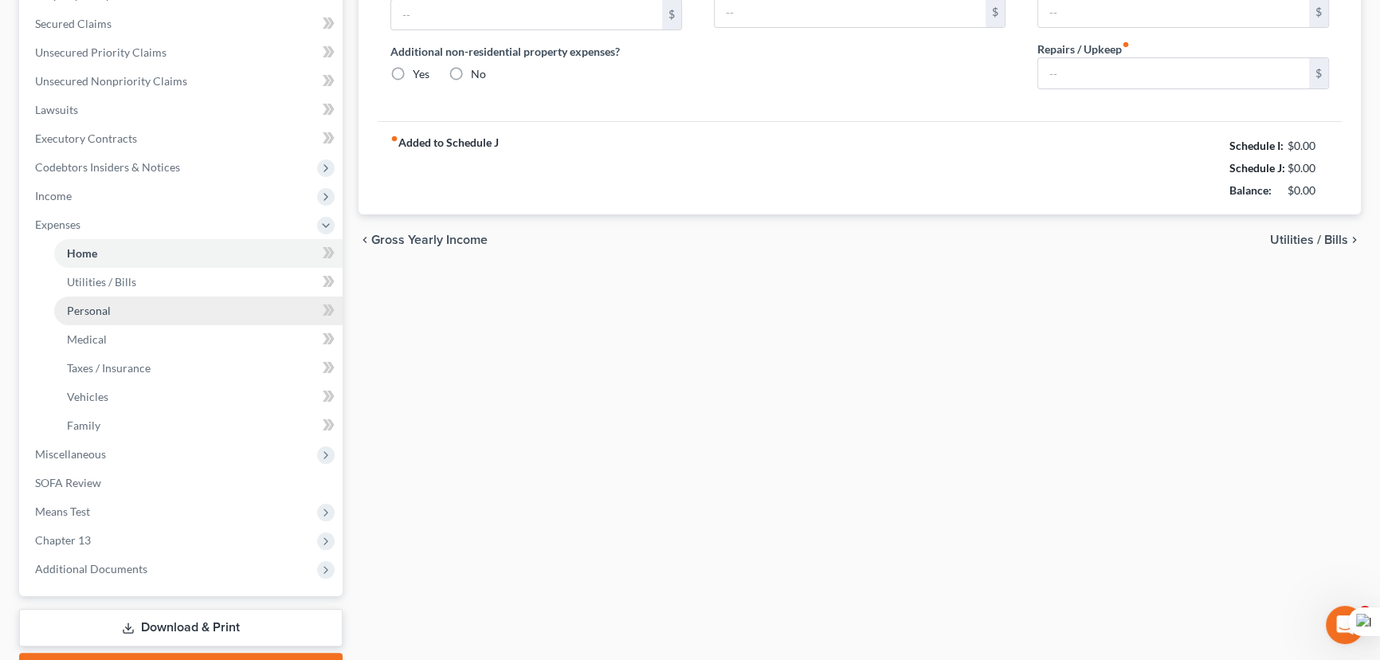
scroll to position [104, 0]
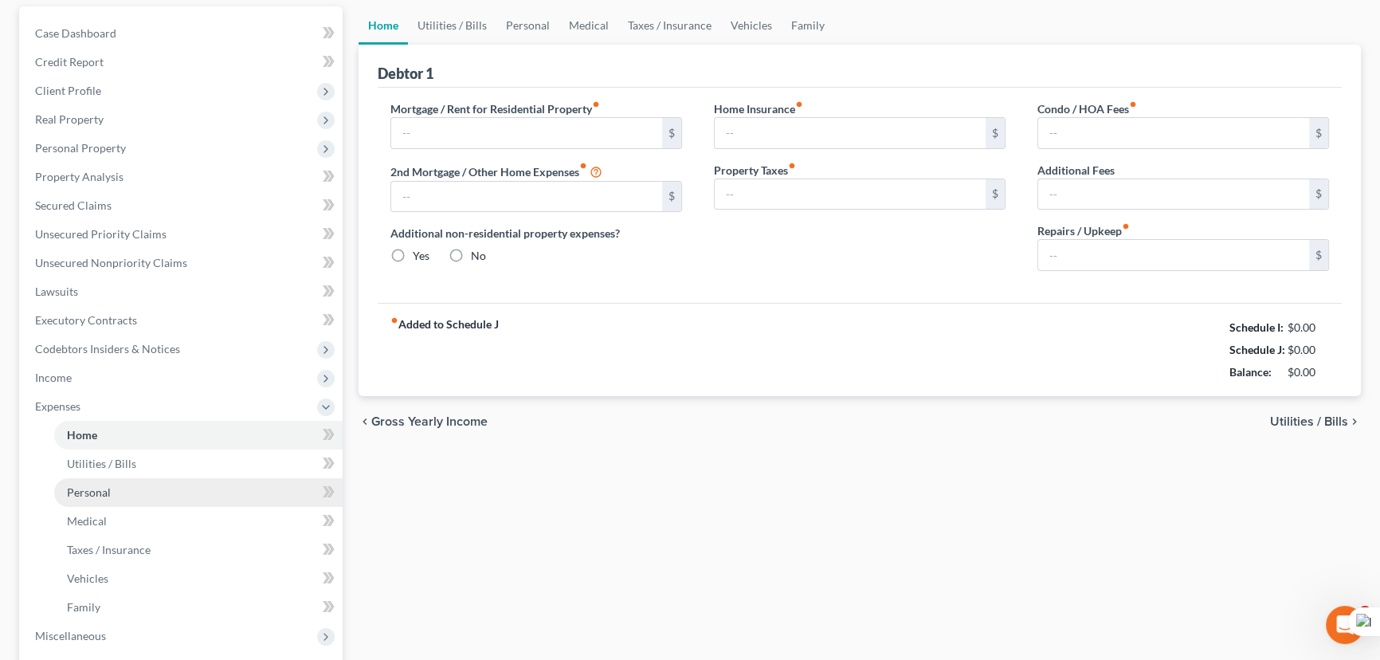
type input "450.00"
type input "0.00"
radio input "true"
type input "0.00"
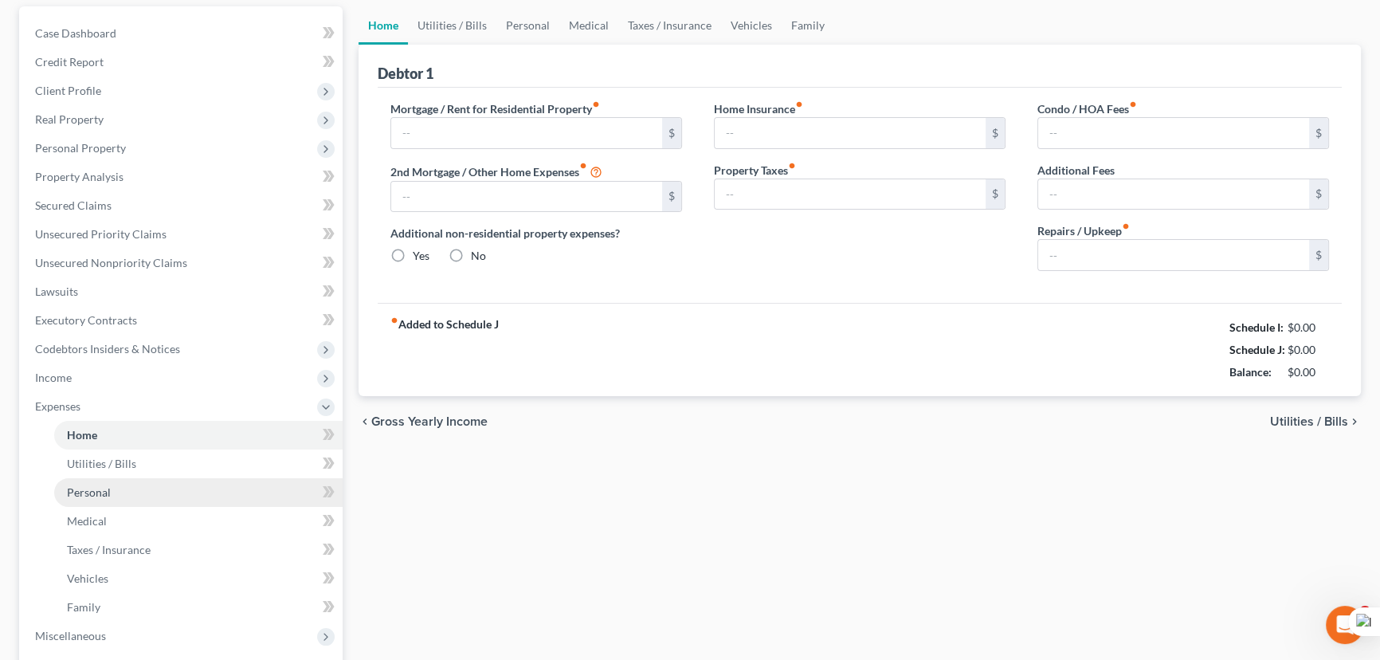
type input "0.00"
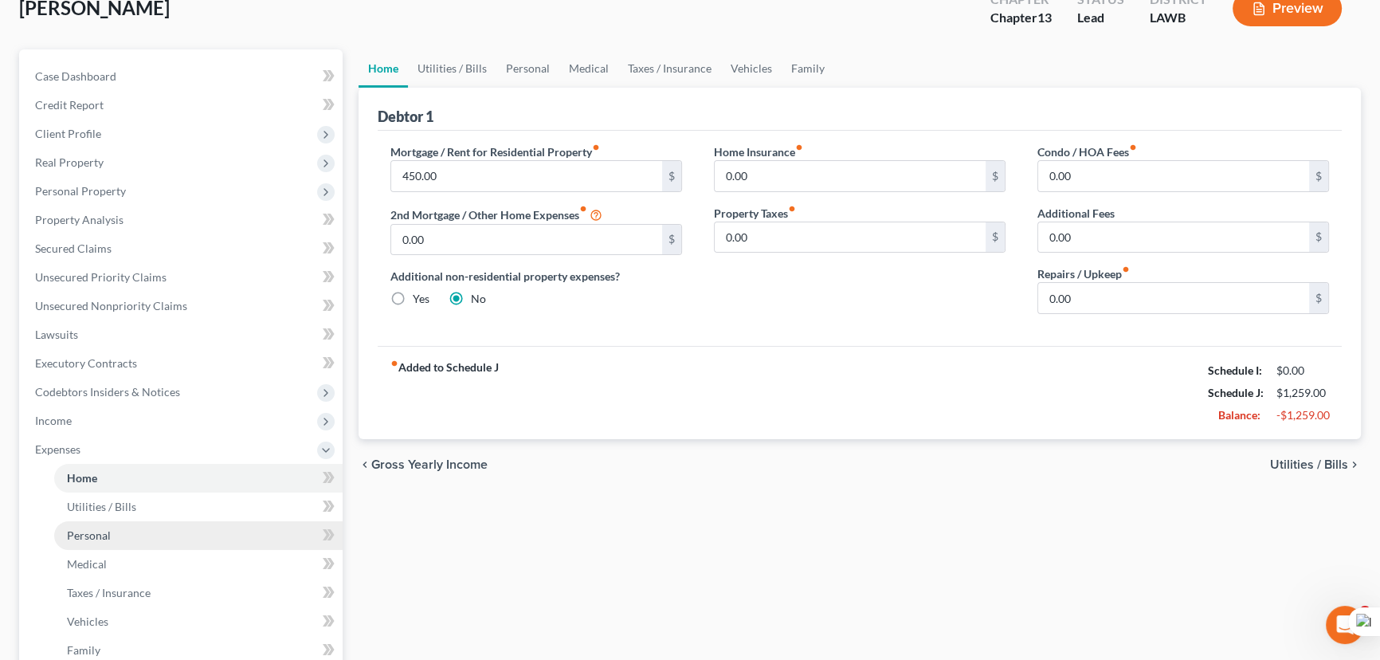
scroll to position [0, 0]
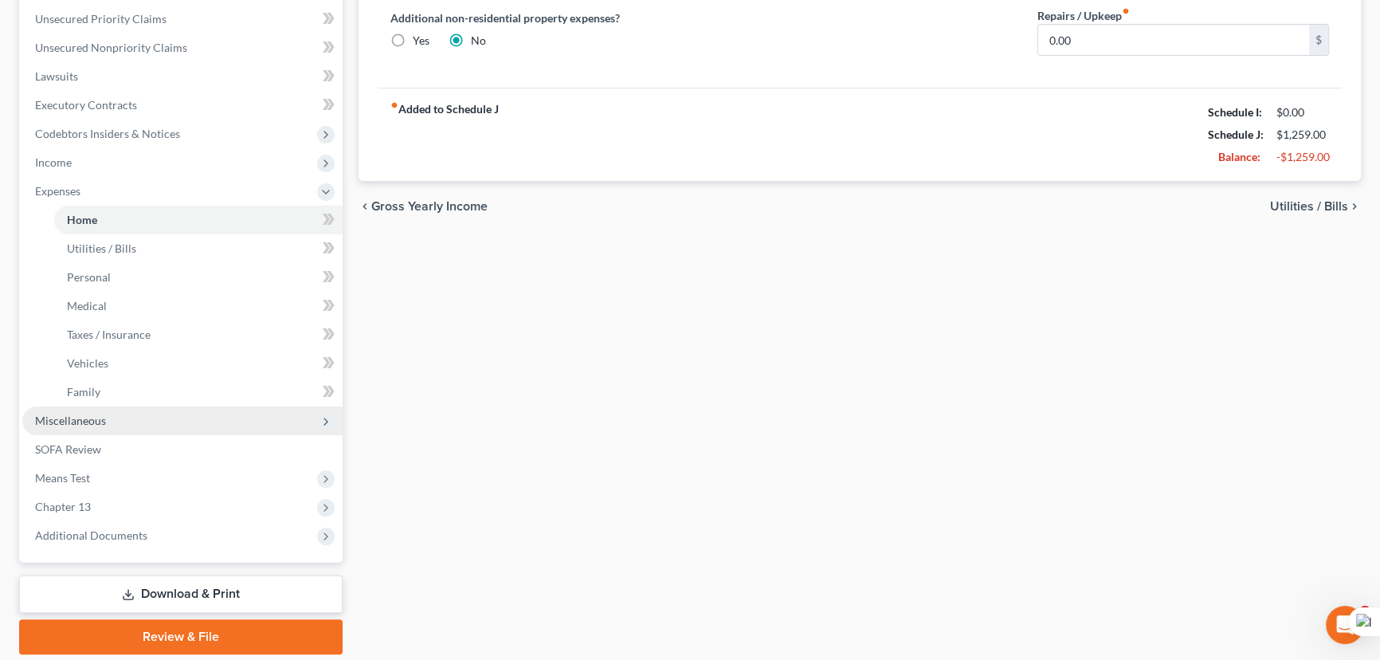
click at [103, 416] on span "Miscellaneous" at bounding box center [70, 421] width 71 height 14
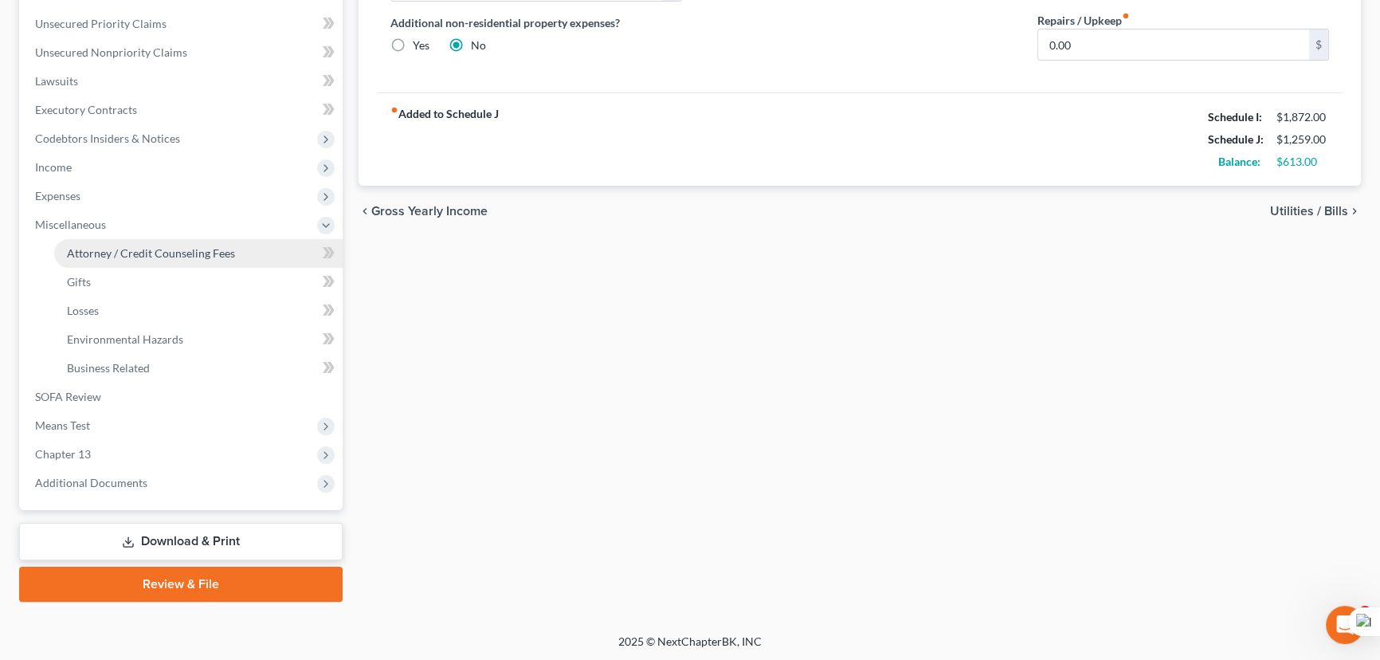
click at [120, 257] on span "Attorney / Credit Counseling Fees" at bounding box center [151, 253] width 168 height 14
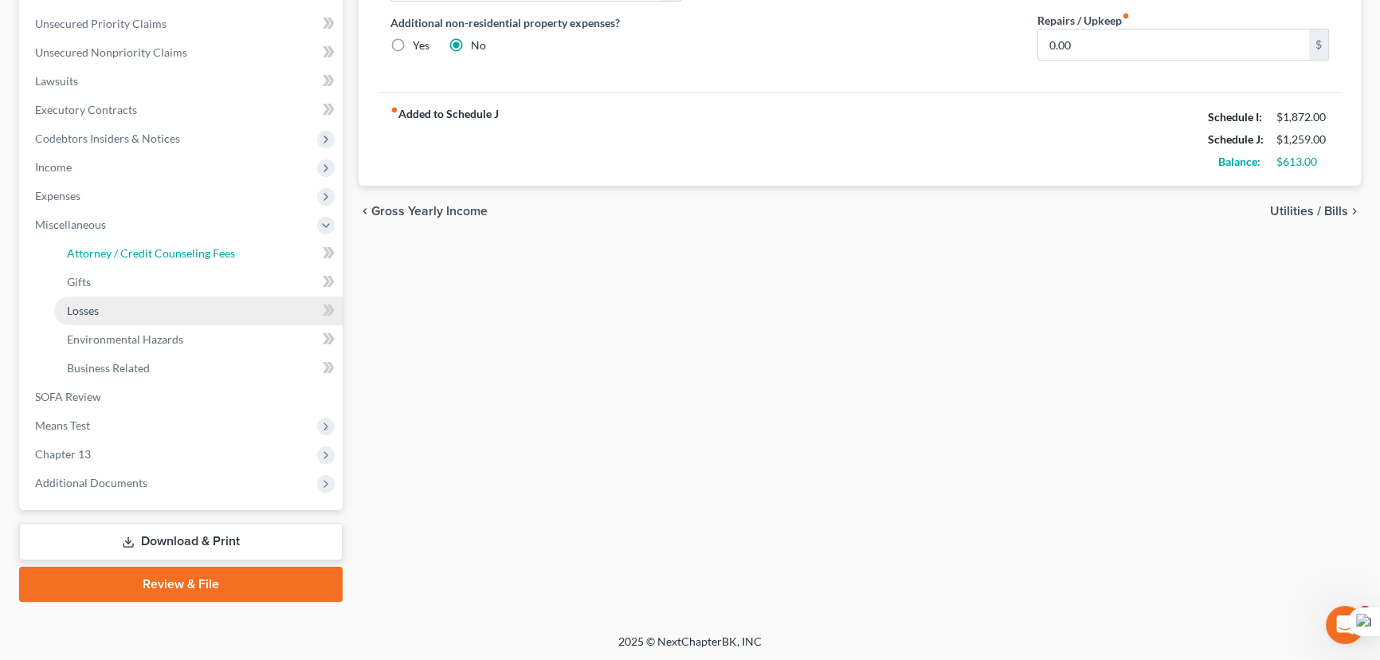
select select "1"
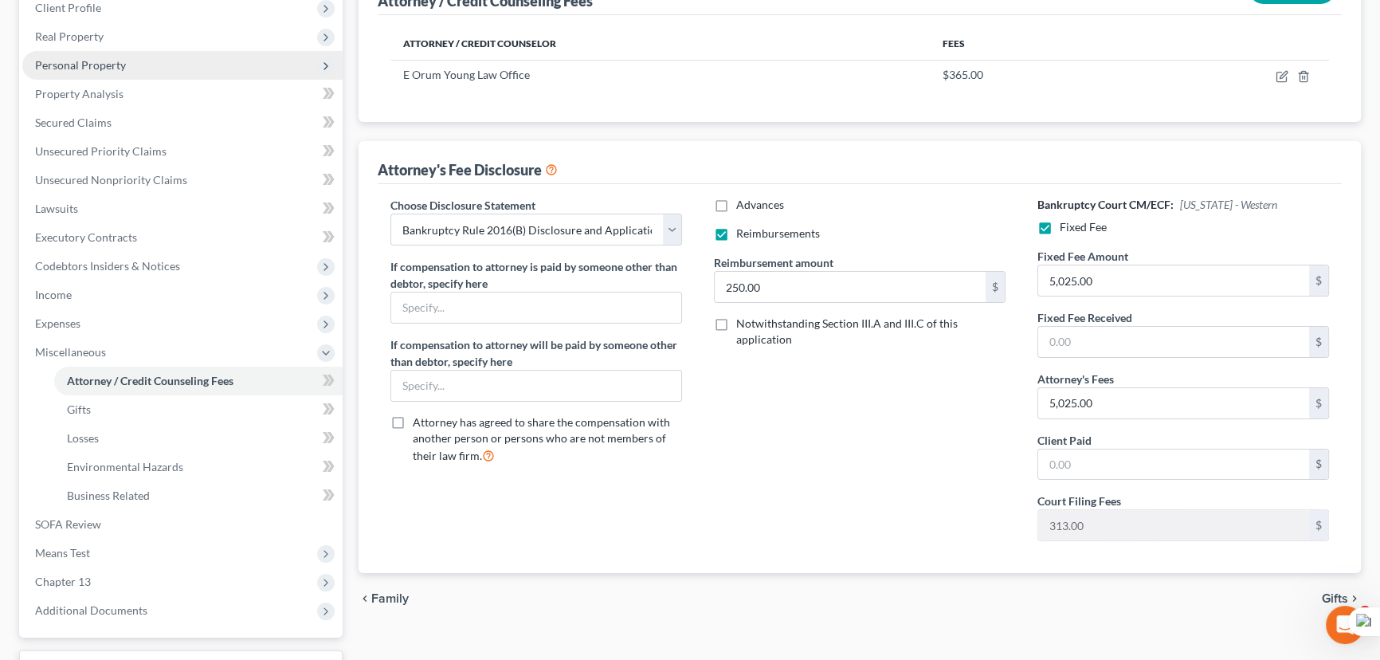
scroll to position [289, 0]
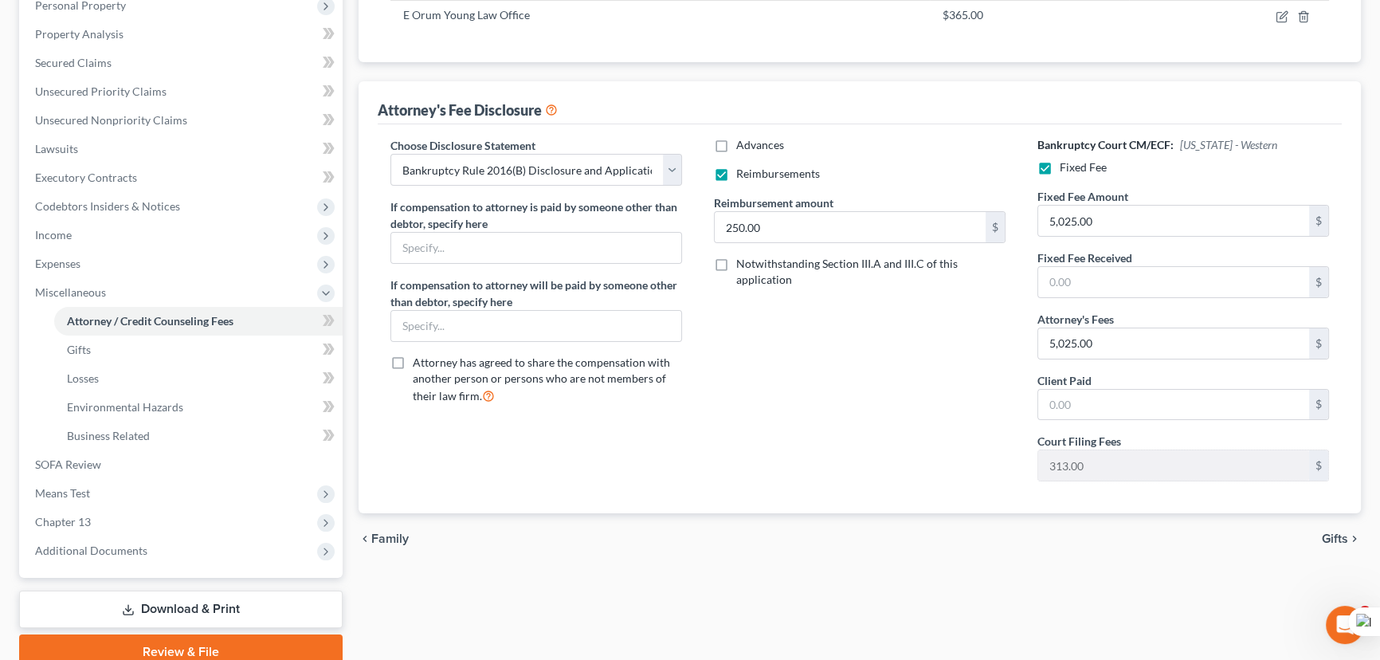
drag, startPoint x: 159, startPoint y: 545, endPoint x: 159, endPoint y: 567, distance: 22.3
click at [159, 546] on span "Additional Documents" at bounding box center [182, 550] width 320 height 29
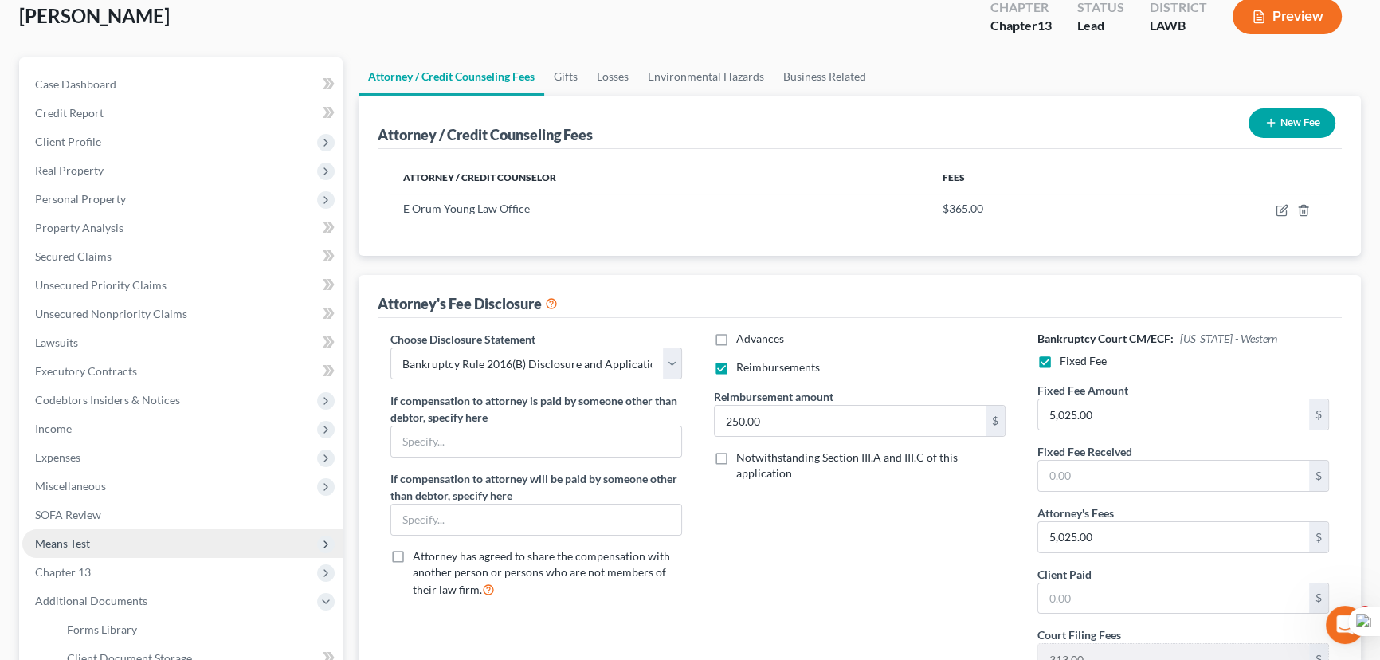
scroll to position [0, 0]
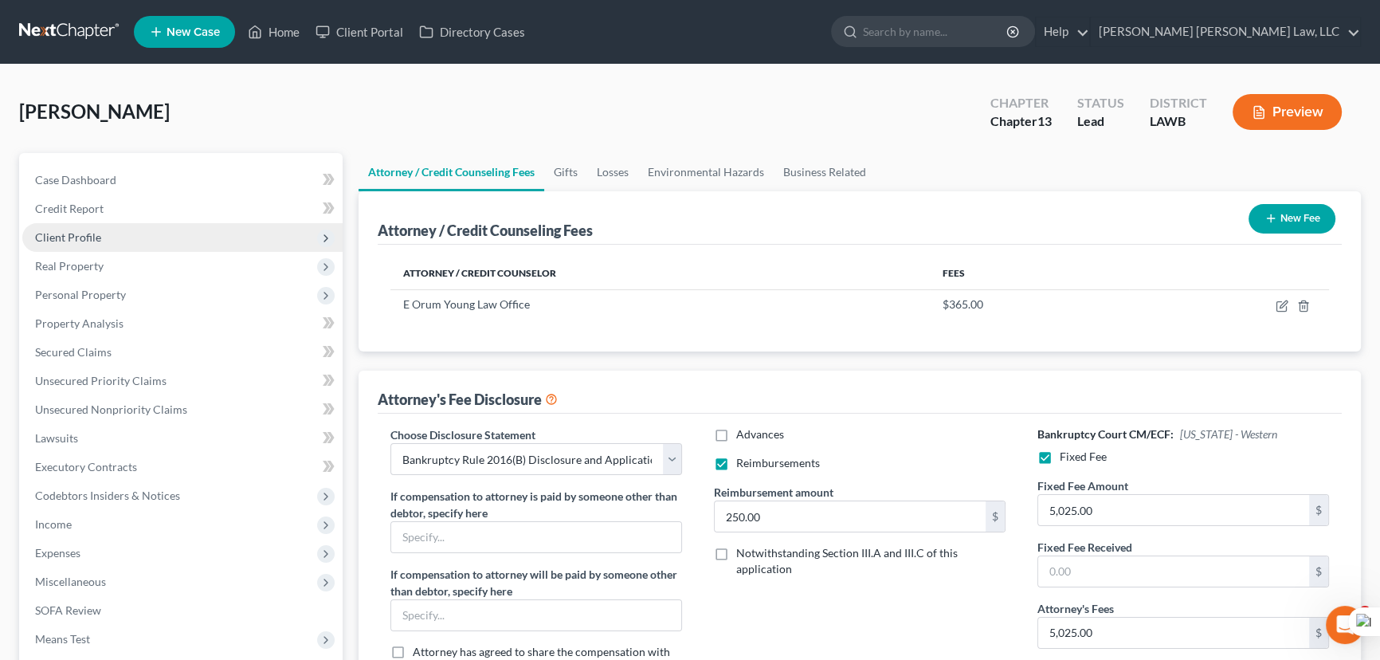
click at [162, 228] on span "Client Profile" at bounding box center [182, 237] width 320 height 29
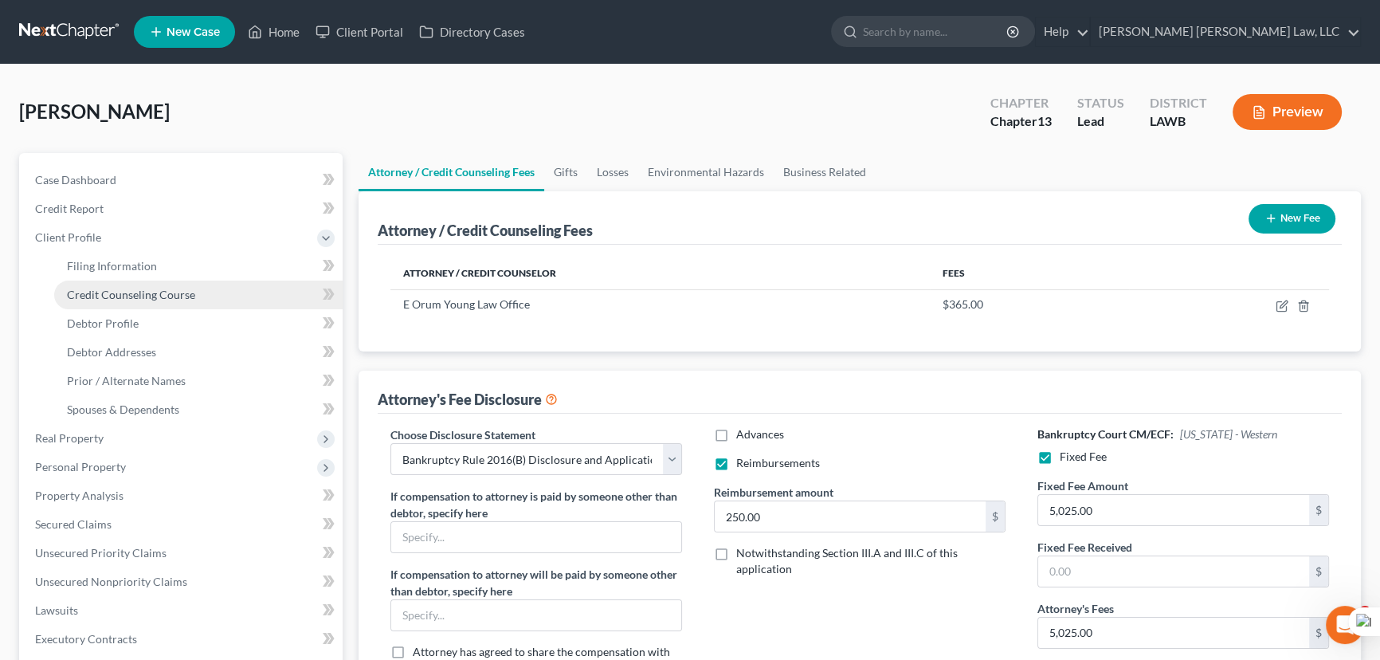
click at [167, 296] on span "Credit Counseling Course" at bounding box center [131, 295] width 128 height 14
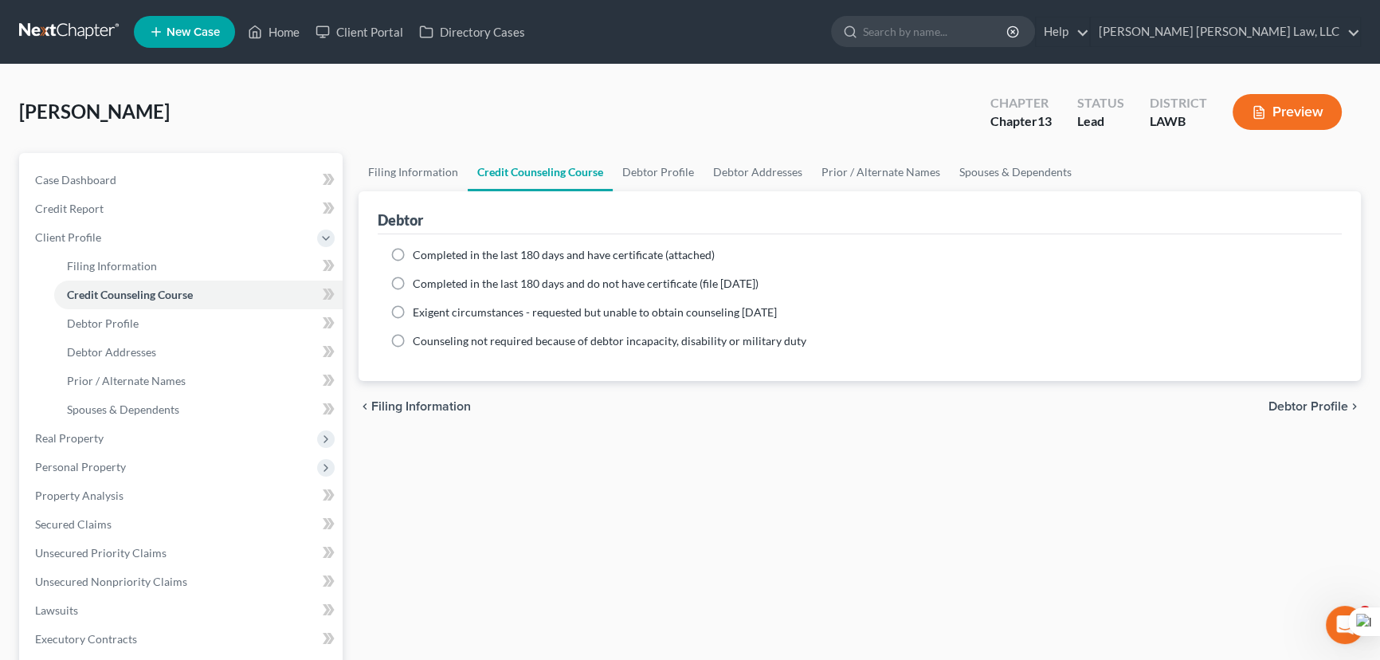
click at [413, 285] on label "Completed in the last 180 days and do not have certificate (file [DATE])" at bounding box center [586, 284] width 346 height 16
click at [419, 285] on input "Completed in the last 180 days and do not have certificate (file [DATE])" at bounding box center [424, 281] width 10 height 10
radio input "true"
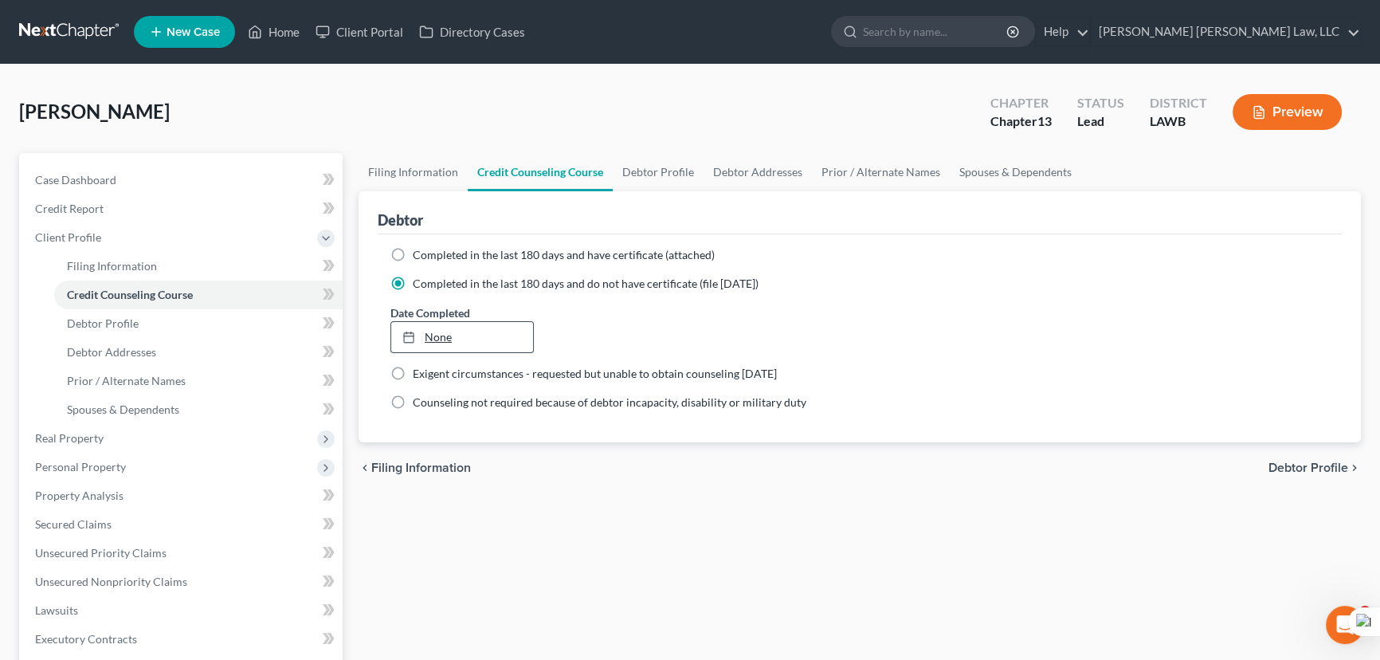
click at [425, 325] on link "None" at bounding box center [462, 337] width 142 height 30
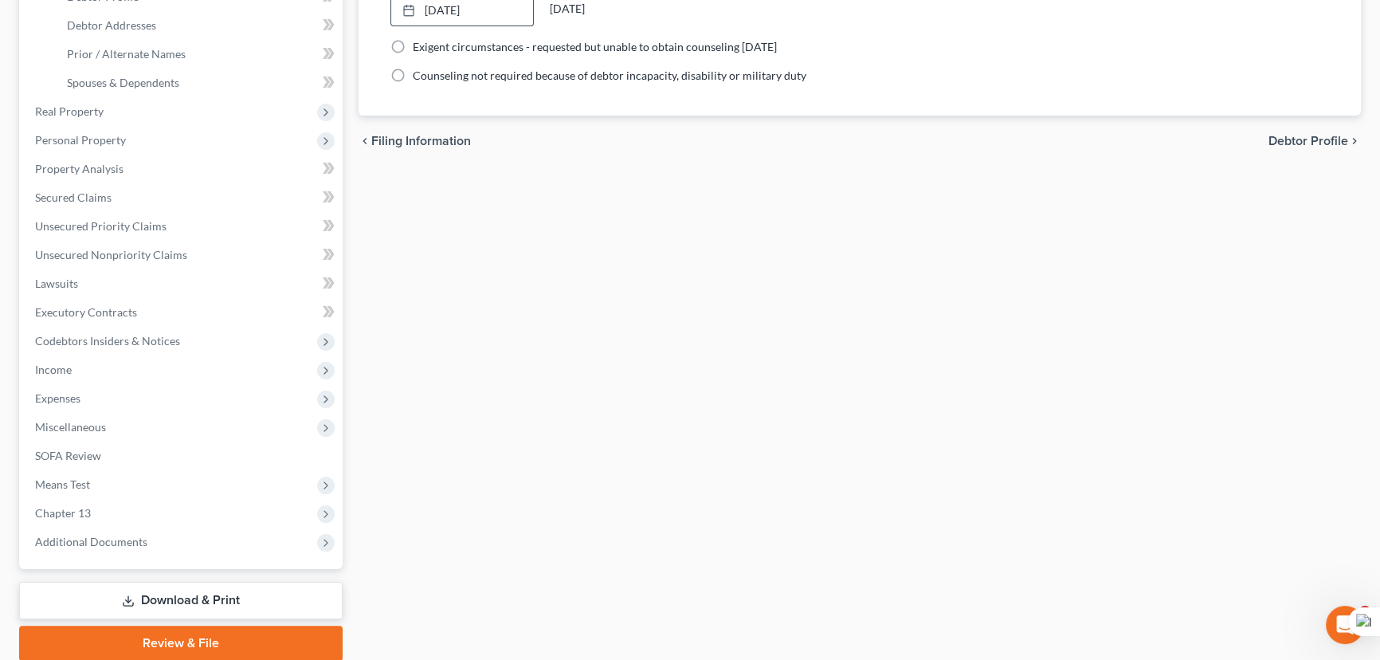
scroll to position [386, 0]
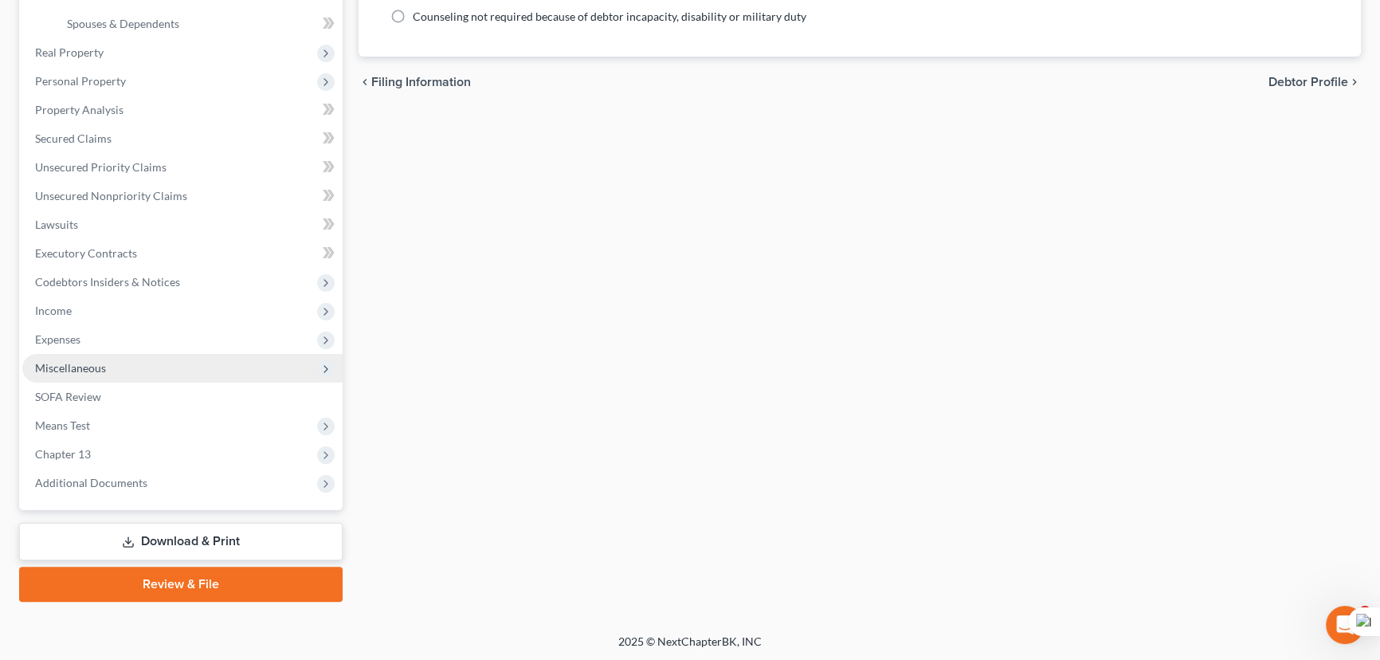
click at [162, 371] on span "Miscellaneous" at bounding box center [182, 368] width 320 height 29
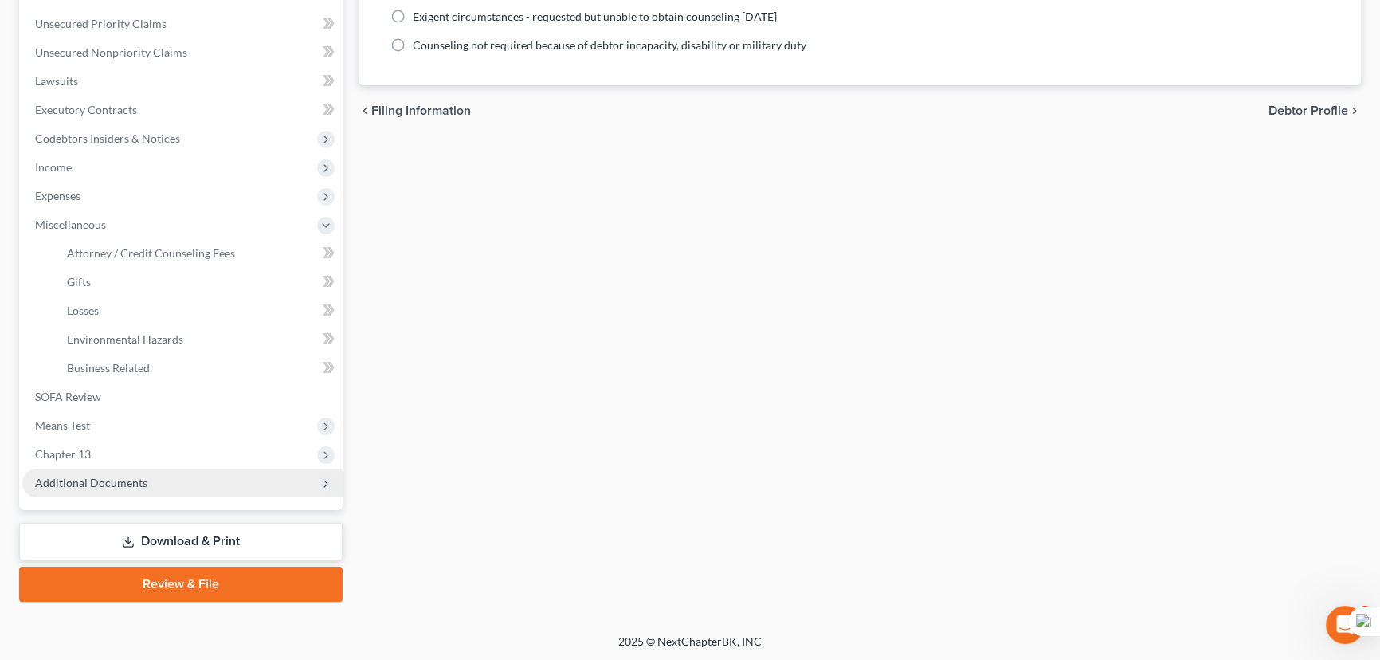
click at [135, 473] on span "Additional Documents" at bounding box center [182, 483] width 320 height 29
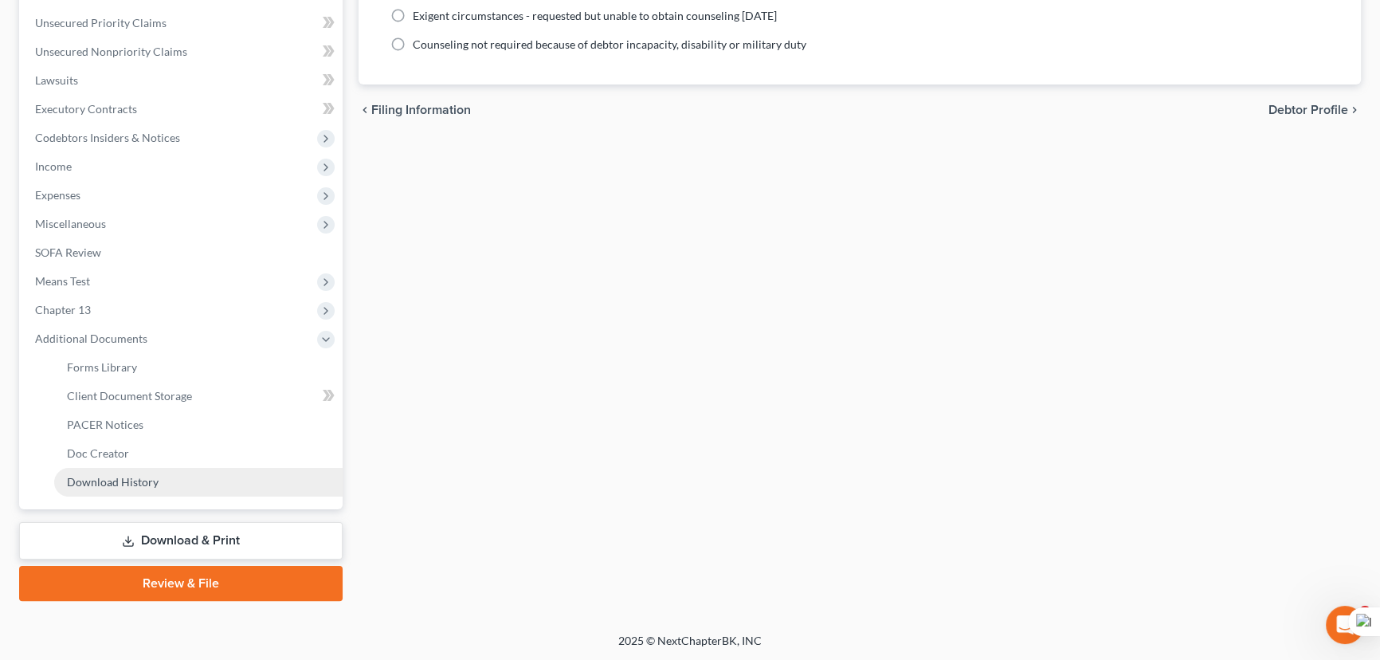
scroll to position [357, 0]
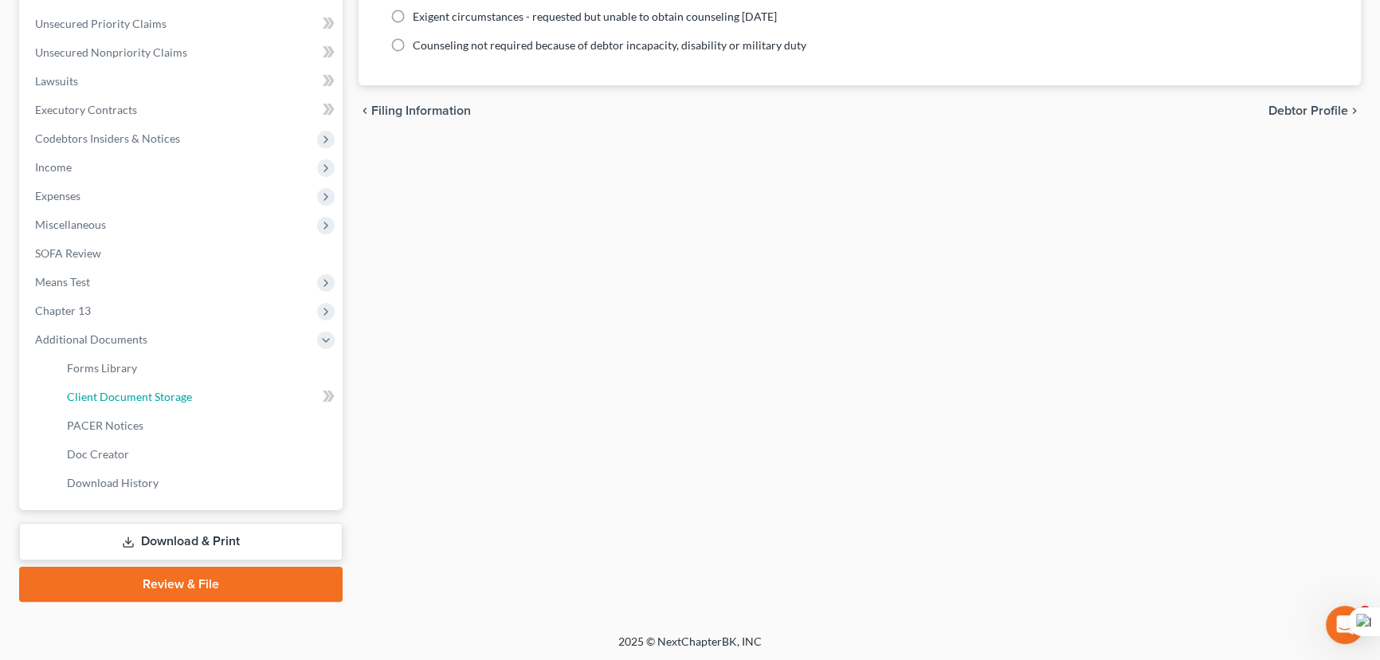
click at [146, 399] on span "Client Document Storage" at bounding box center [129, 397] width 125 height 14
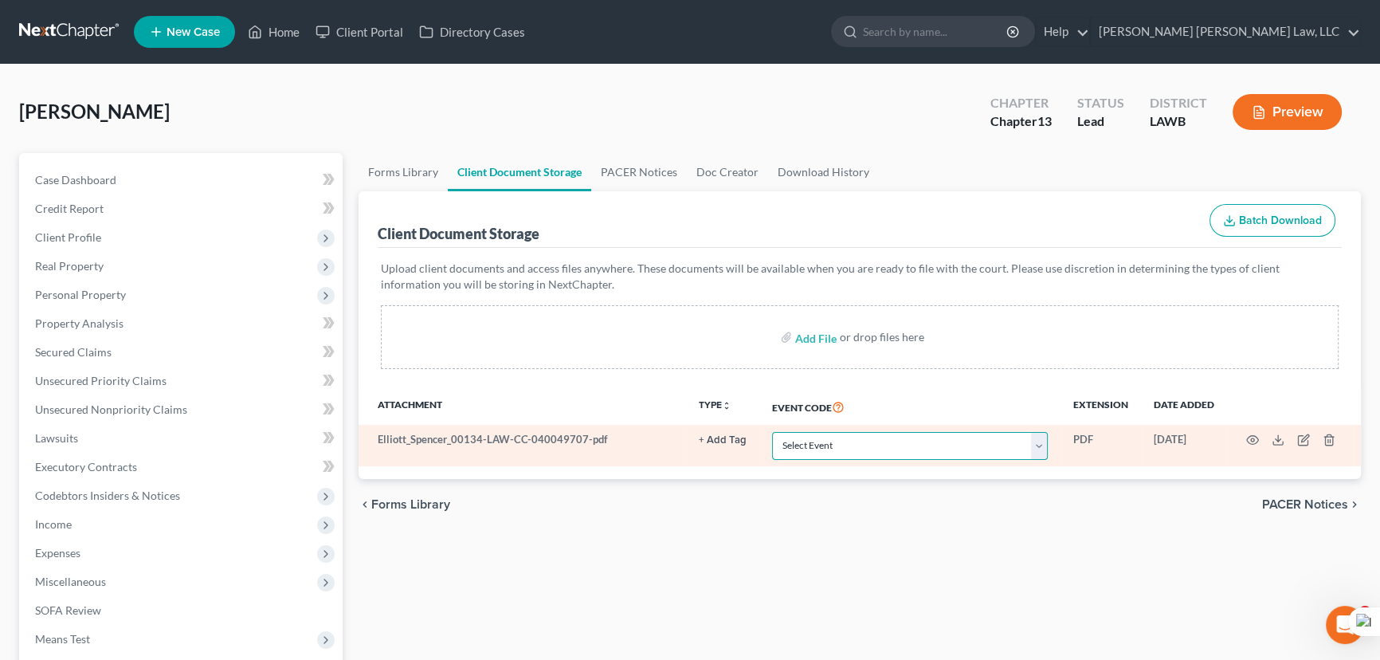
drag, startPoint x: 848, startPoint y: 455, endPoint x: 851, endPoint y: 437, distance: 18.6
click at [848, 455] on select "Select Event 20 Largest Unsecured Creditors Amended Creditor Matrix (Fee) Amend…" at bounding box center [910, 446] width 276 height 28
select select "9"
click at [772, 432] on select "Select Event 20 Largest Unsecured Creditors Amended Creditor Matrix (Fee) Amend…" at bounding box center [910, 446] width 276 height 28
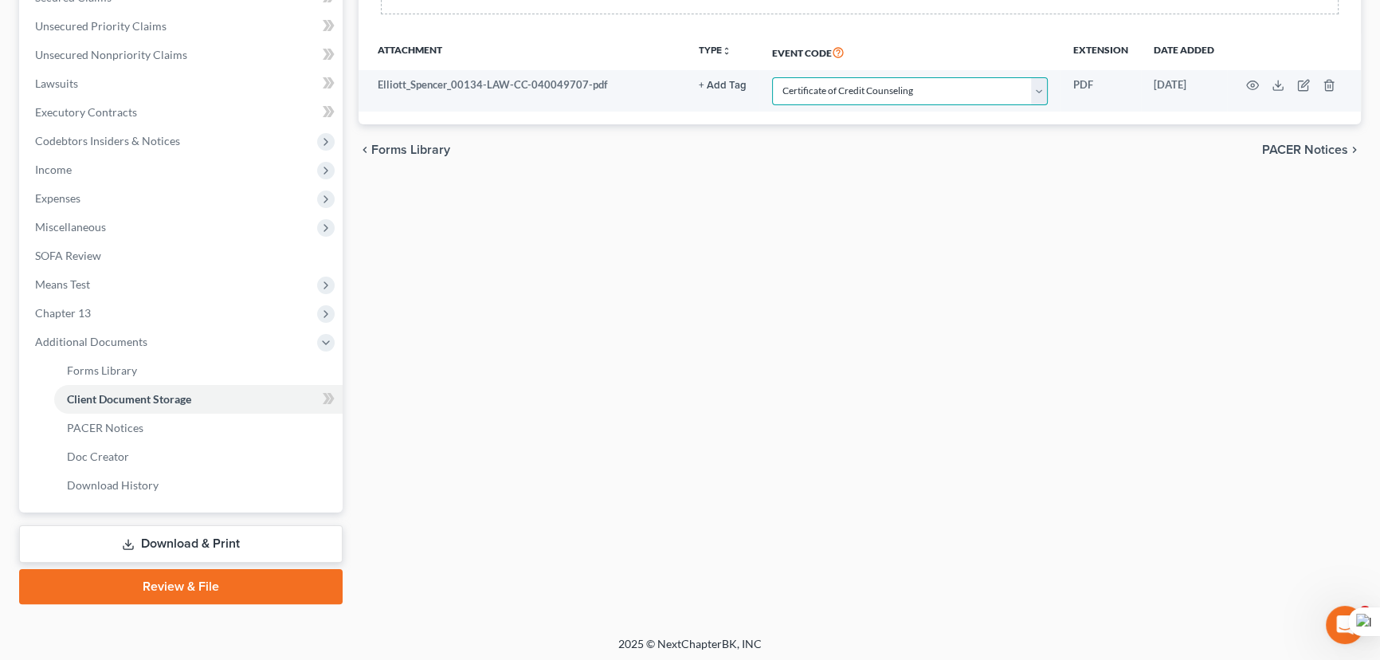
scroll to position [357, 0]
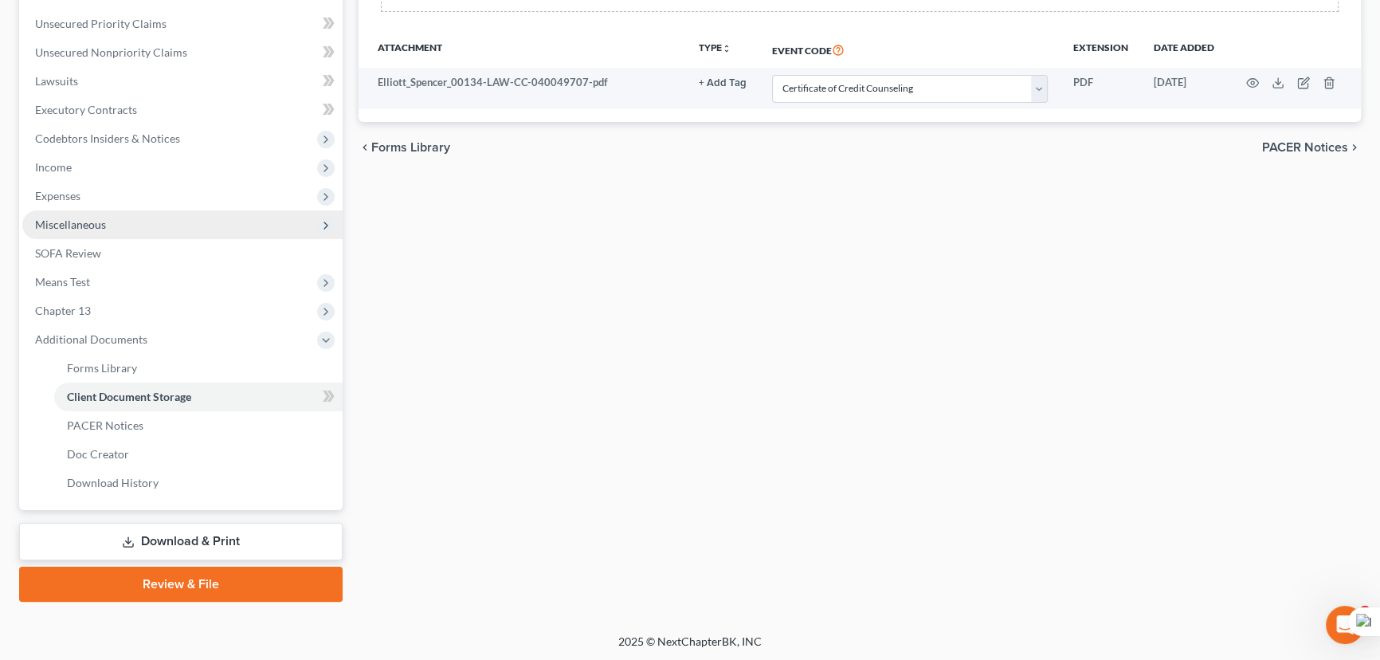
click at [144, 225] on span "Miscellaneous" at bounding box center [182, 224] width 320 height 29
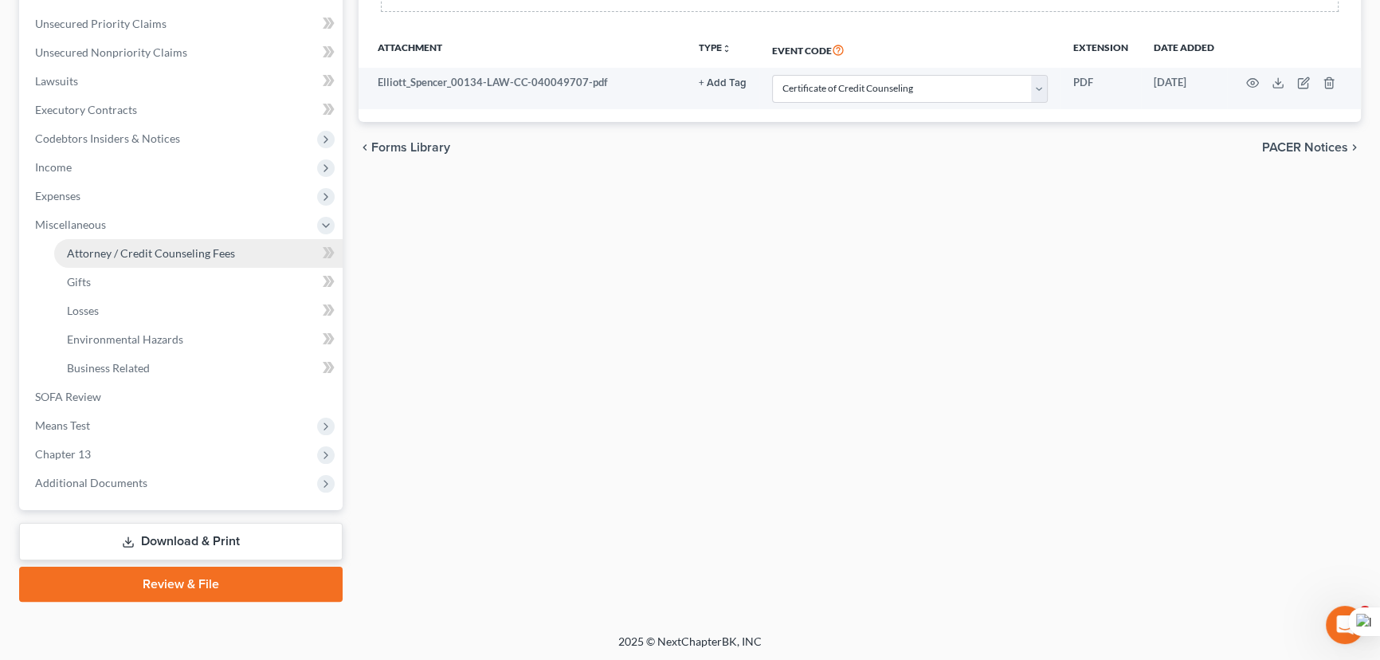
click at [151, 249] on span "Attorney / Credit Counseling Fees" at bounding box center [151, 253] width 168 height 14
select select "1"
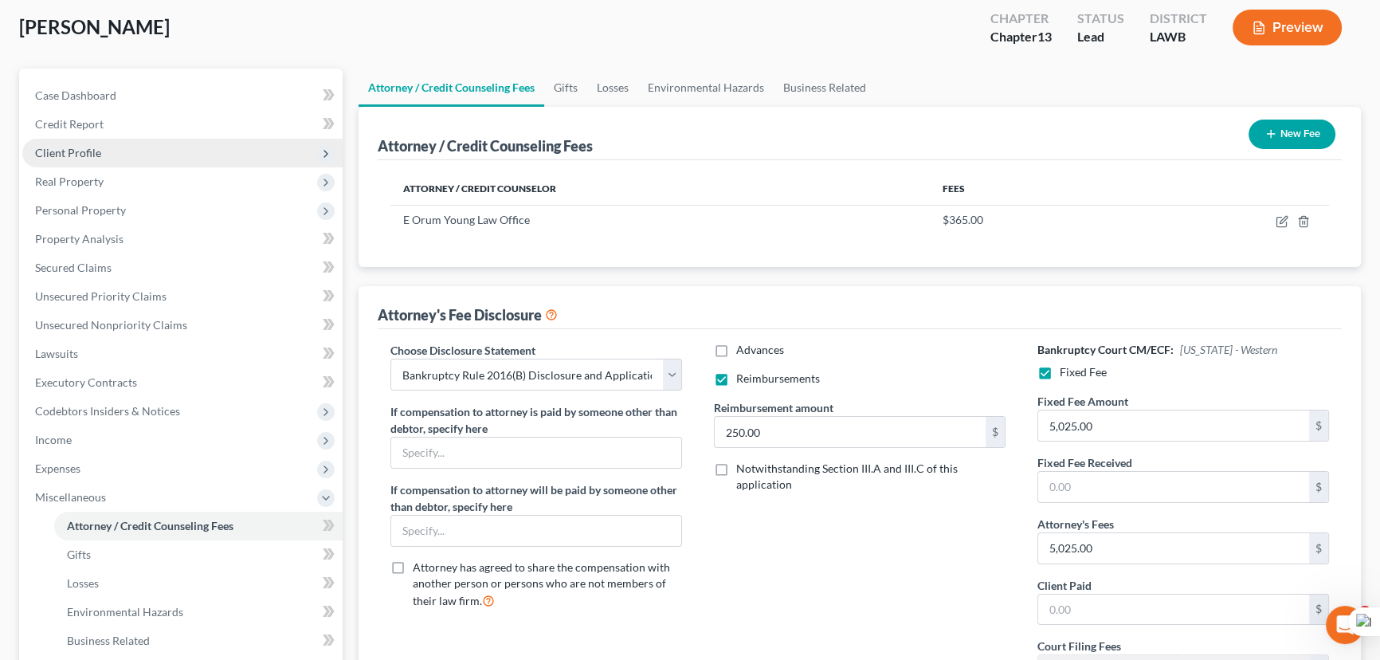
scroll to position [72, 0]
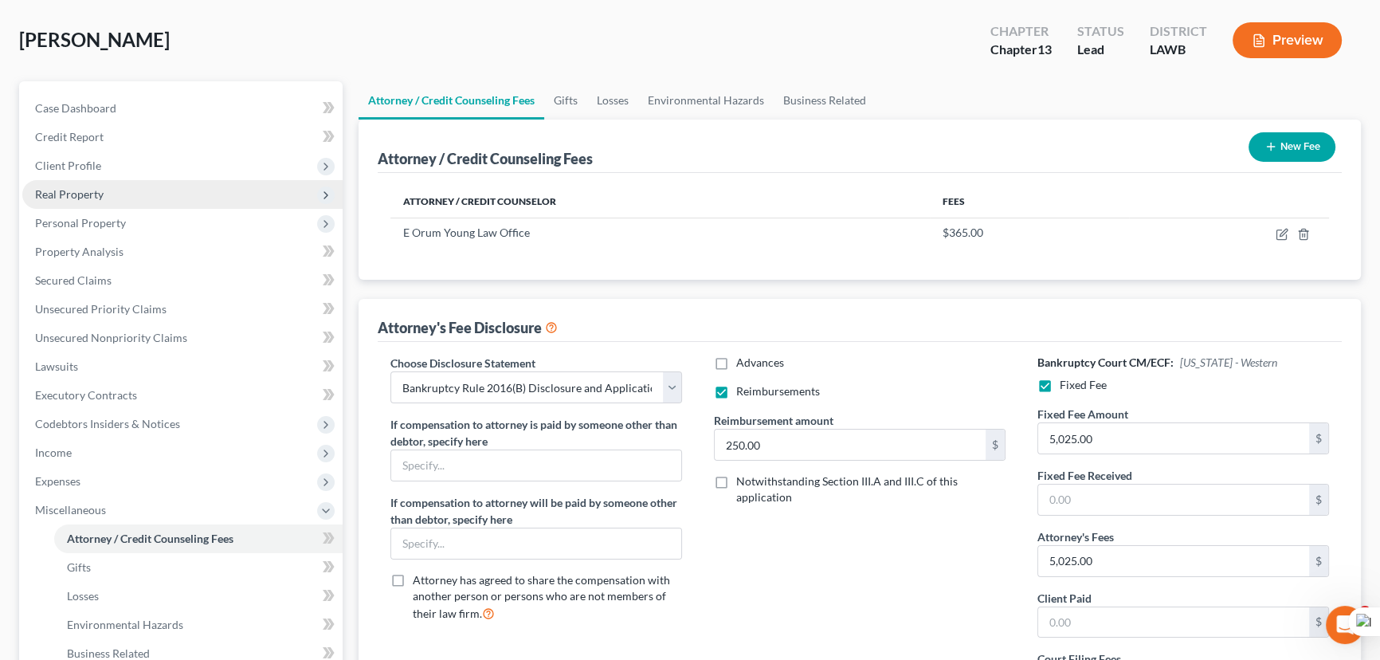
click at [122, 162] on span "Client Profile" at bounding box center [182, 165] width 320 height 29
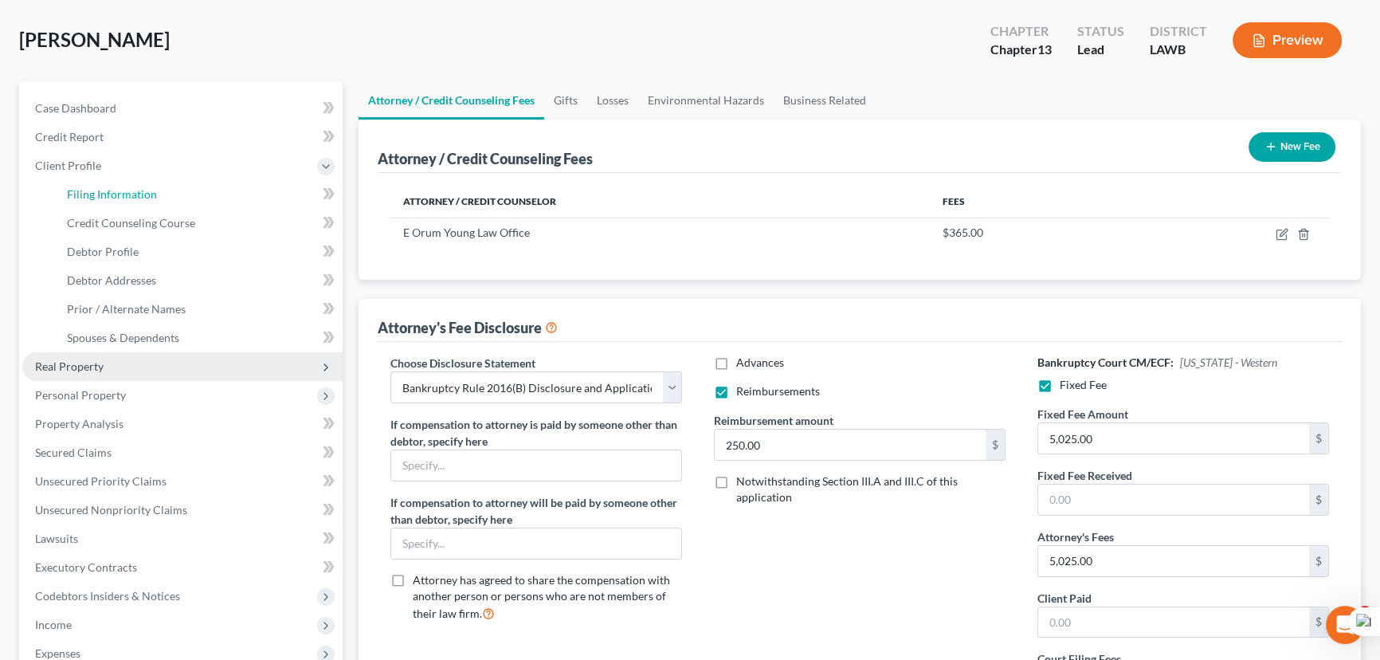
click at [122, 187] on span "Filing Information" at bounding box center [112, 194] width 90 height 14
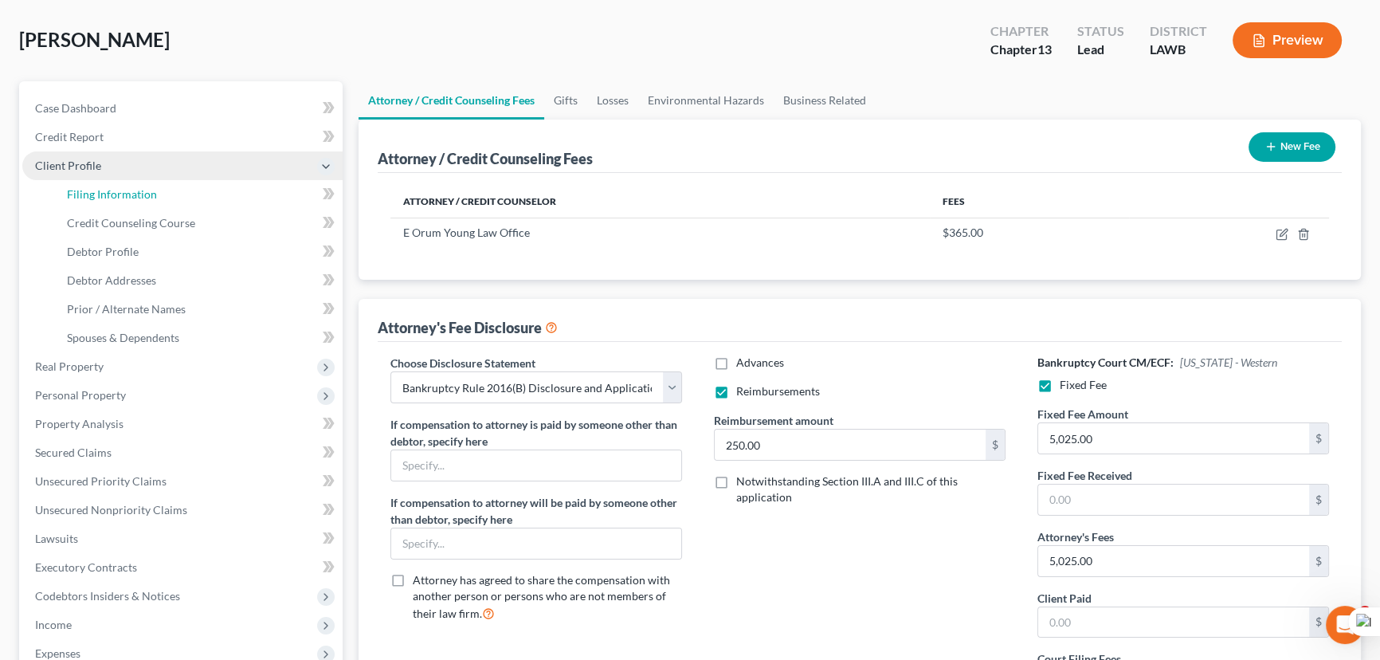
select select "1"
select select "0"
select select "3"
select select "36"
select select "0"
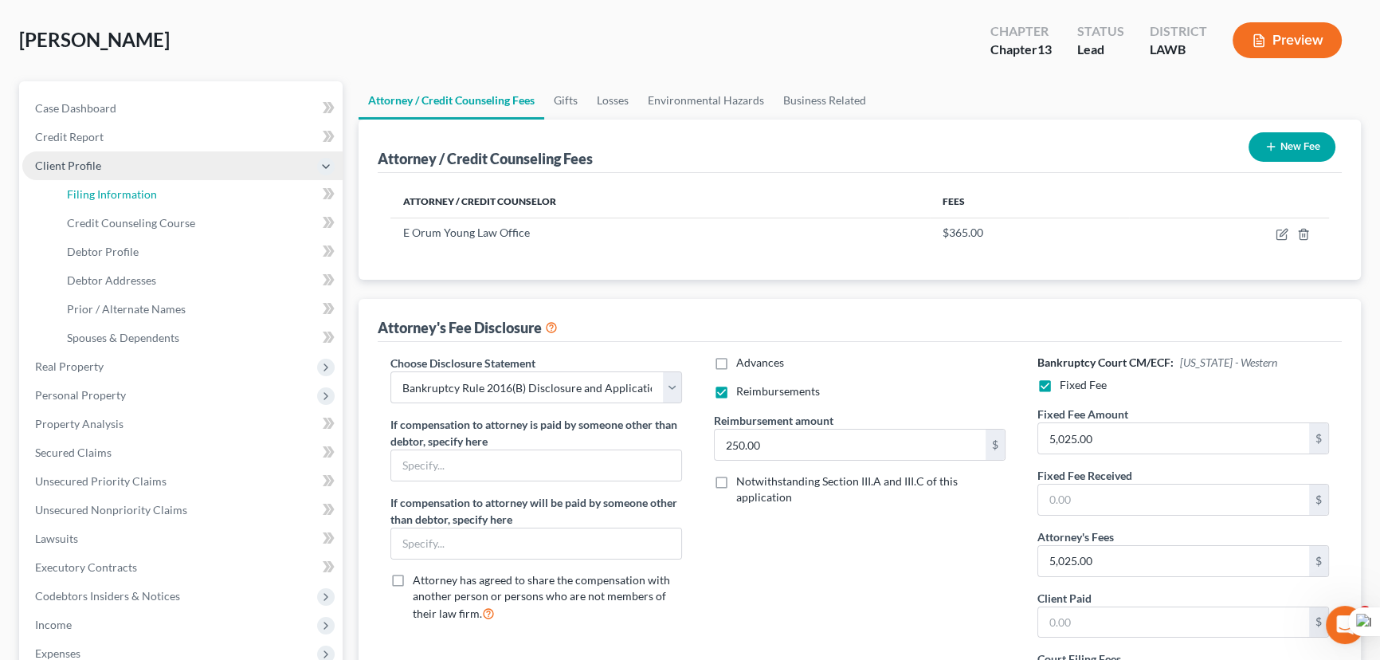
select select "19"
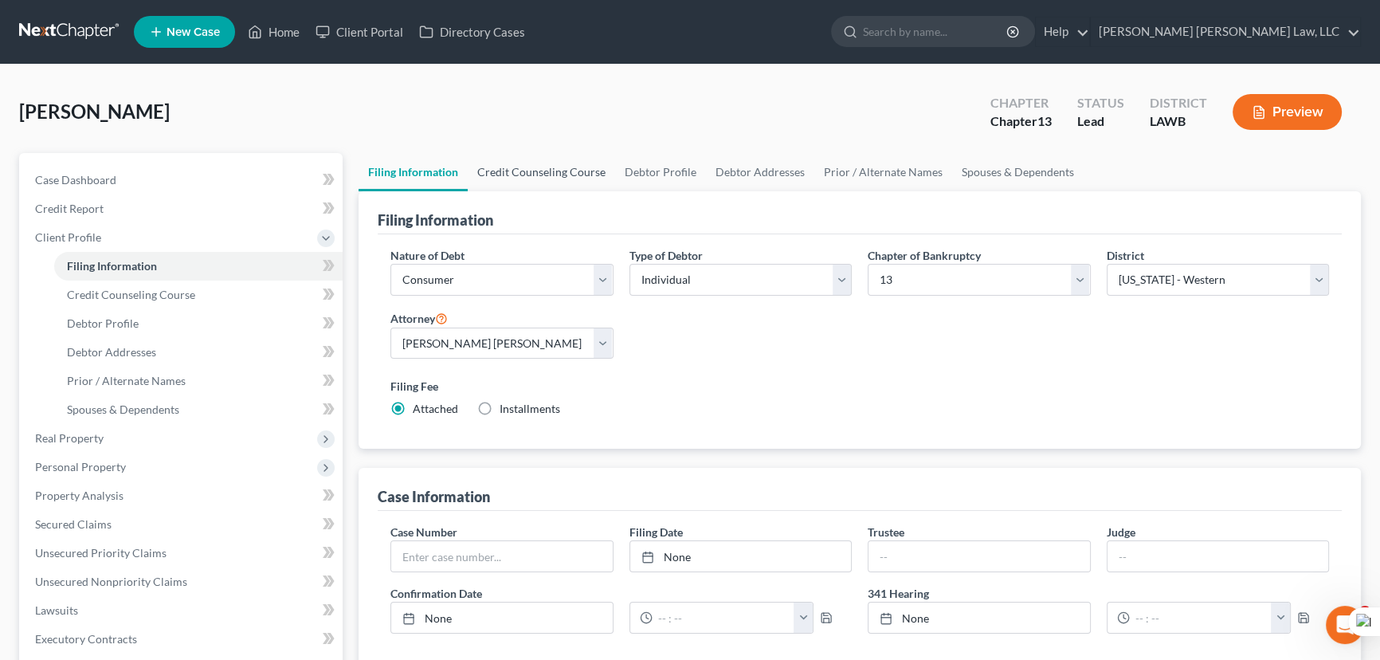
click at [497, 167] on link "Credit Counseling Course" at bounding box center [541, 172] width 147 height 38
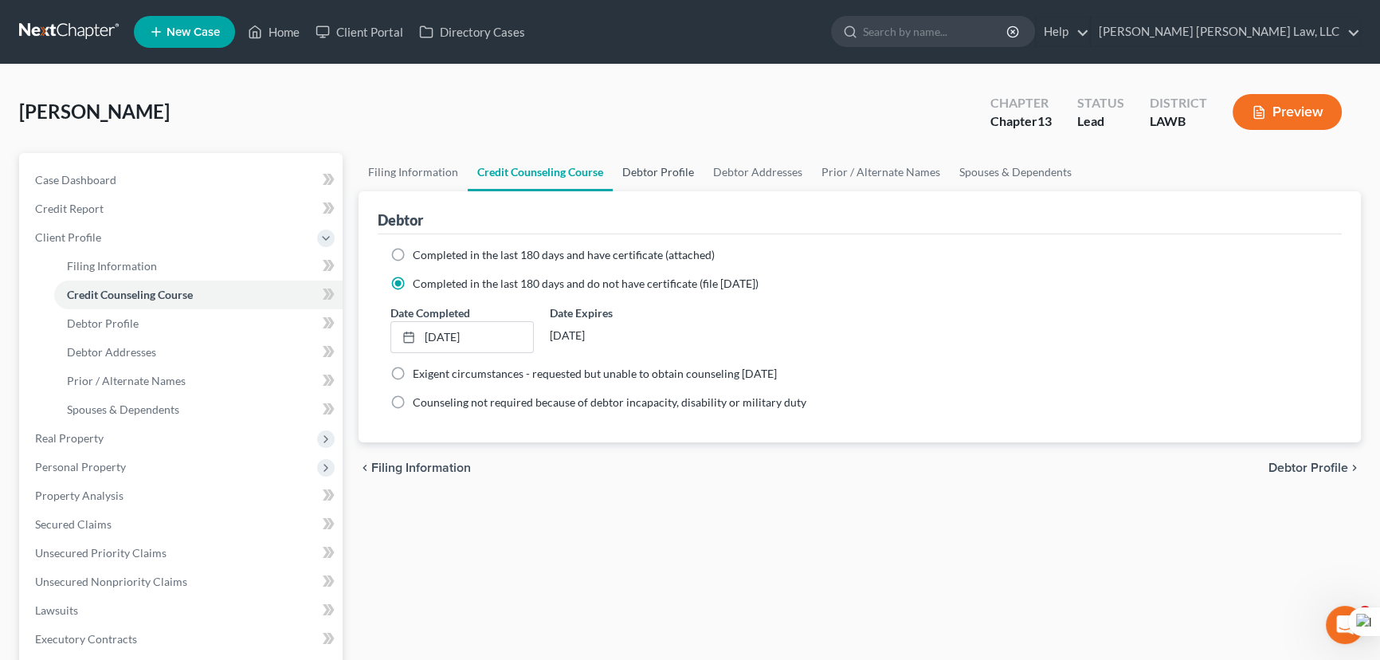
click at [634, 181] on link "Debtor Profile" at bounding box center [658, 172] width 91 height 38
select select "0"
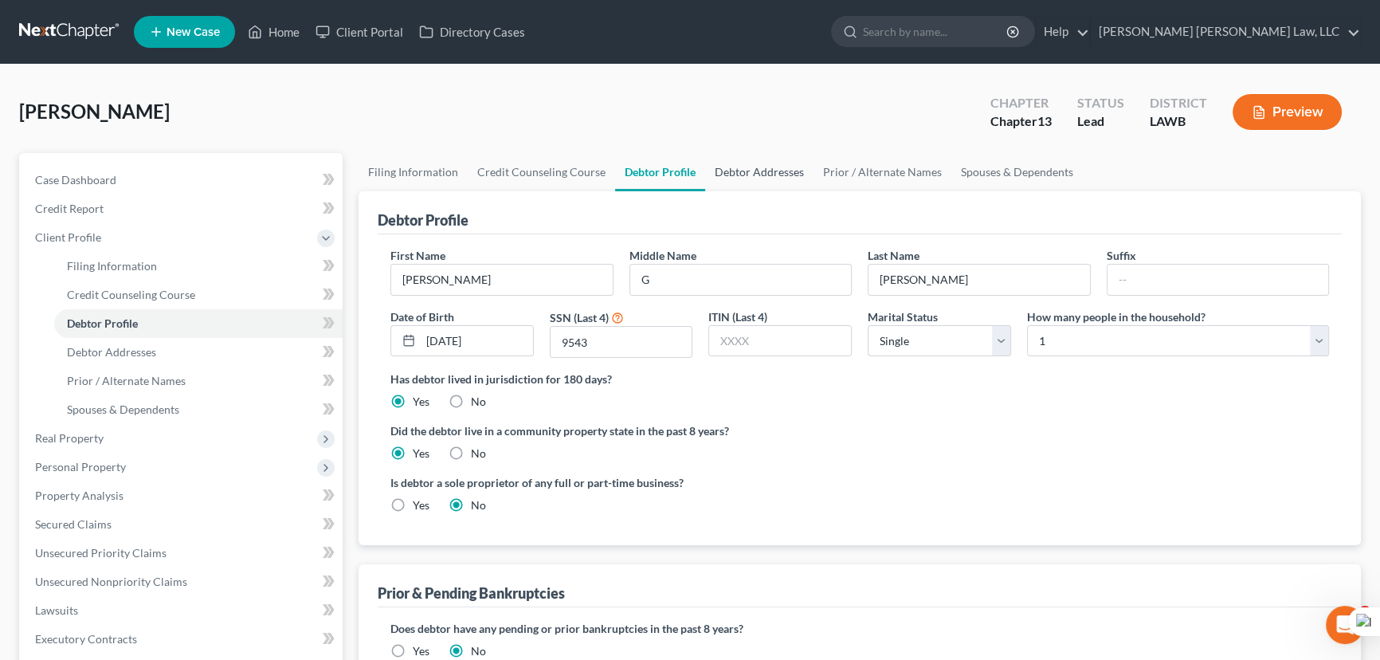
click at [722, 173] on link "Debtor Addresses" at bounding box center [759, 172] width 108 height 38
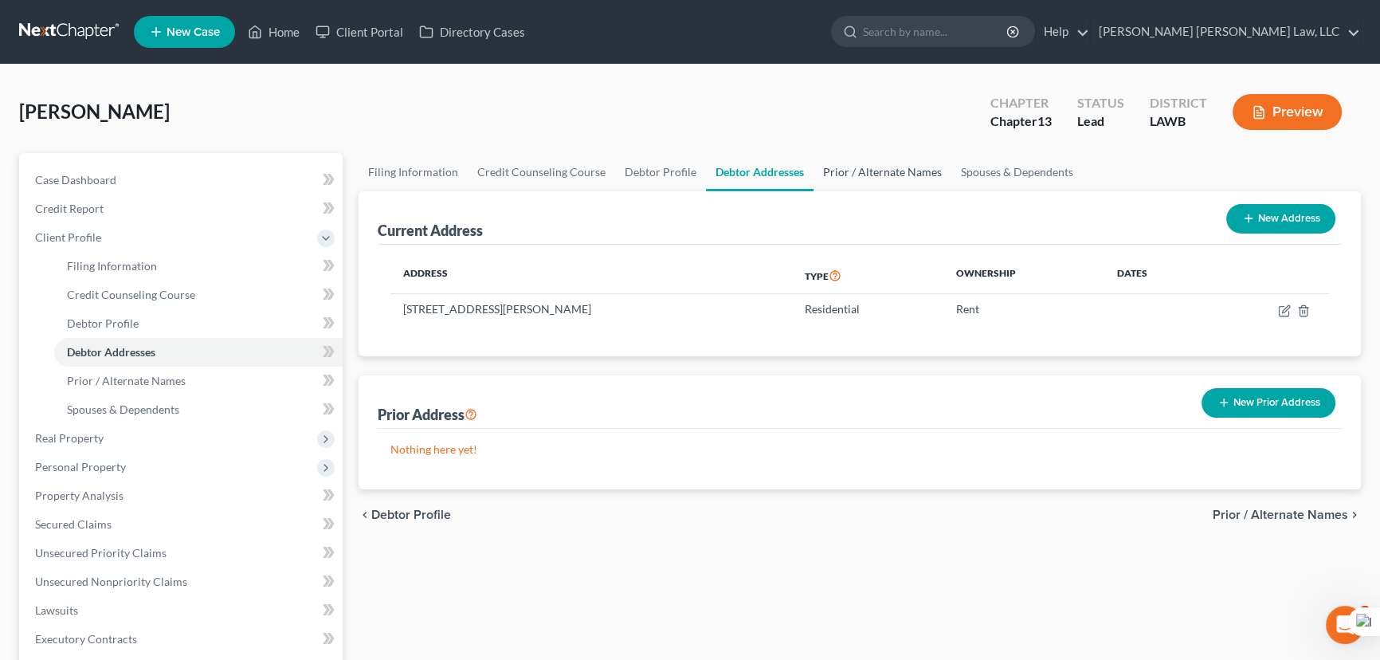
click at [840, 171] on link "Prior / Alternate Names" at bounding box center [883, 172] width 138 height 38
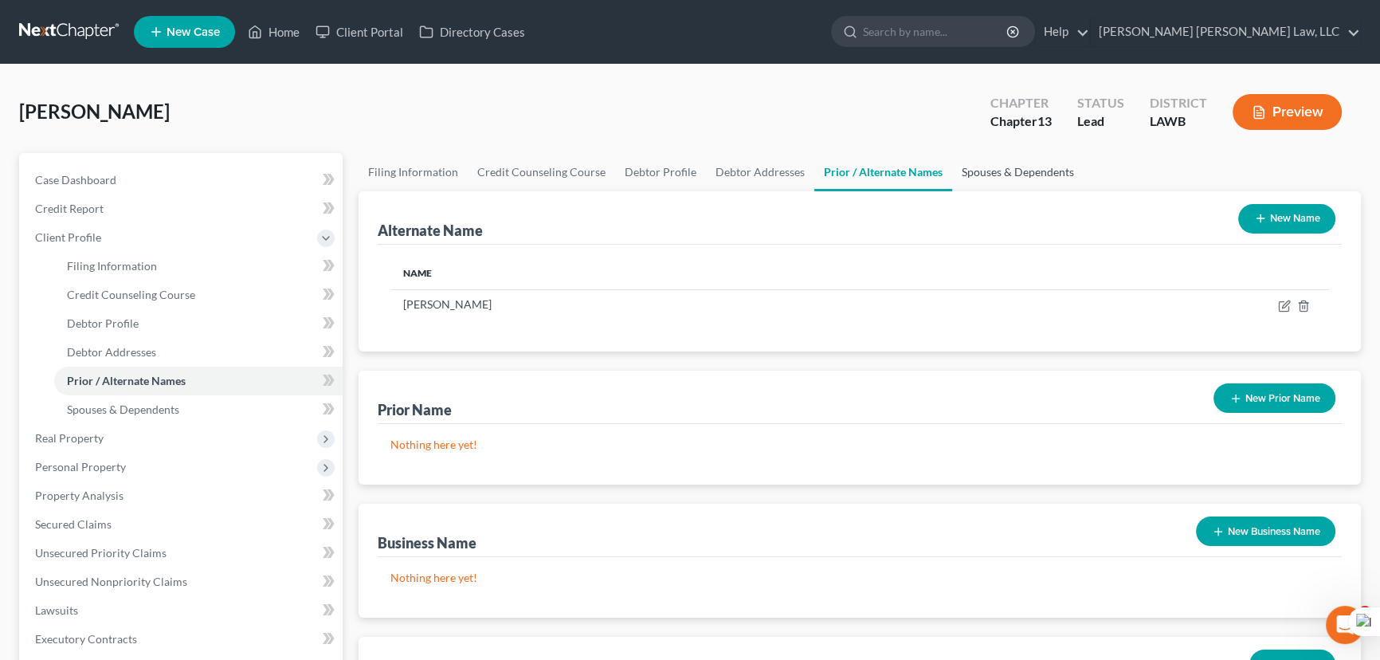
click at [983, 161] on link "Spouses & Dependents" at bounding box center [1018, 172] width 132 height 38
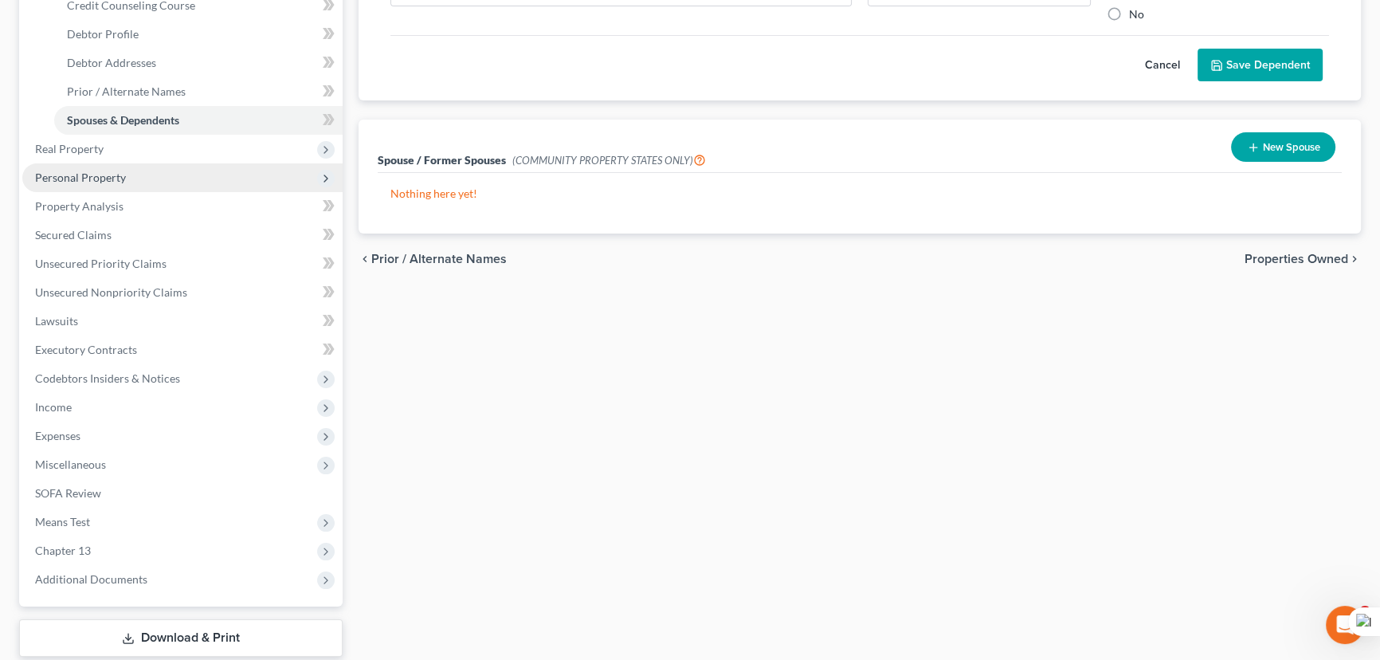
click at [213, 153] on span "Real Property" at bounding box center [182, 149] width 320 height 29
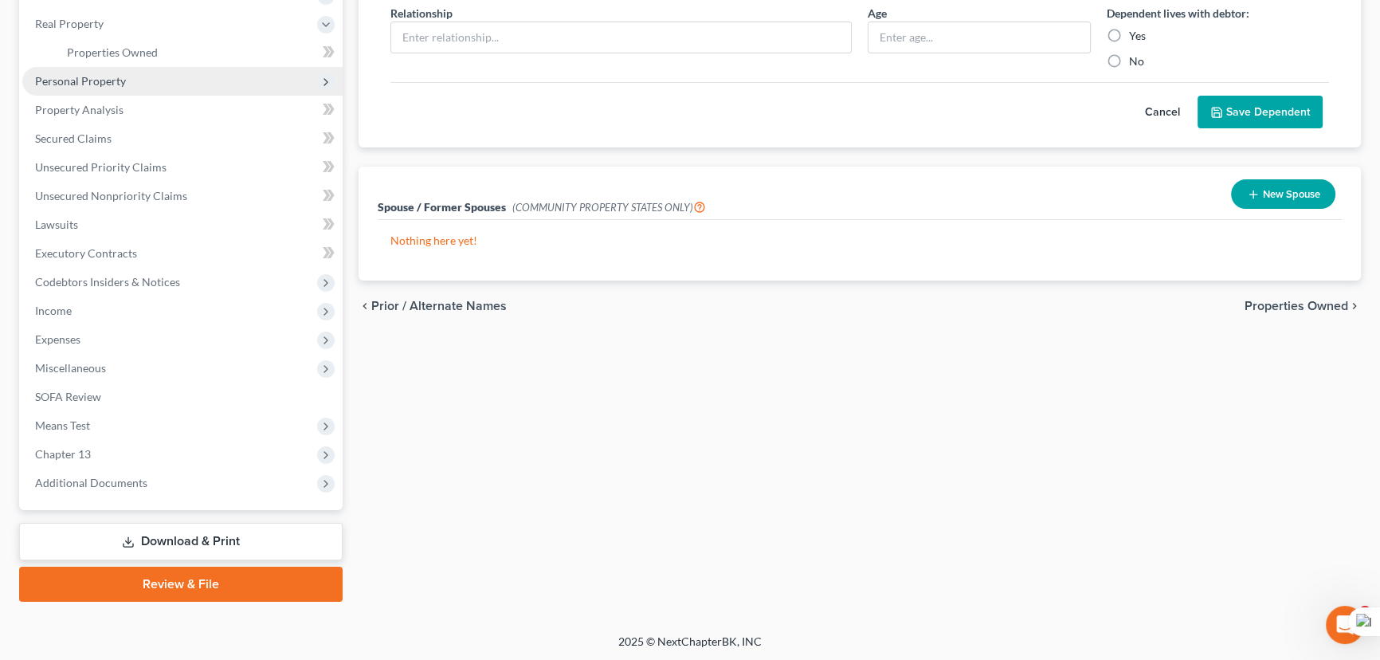
click at [177, 73] on span "Personal Property" at bounding box center [182, 81] width 320 height 29
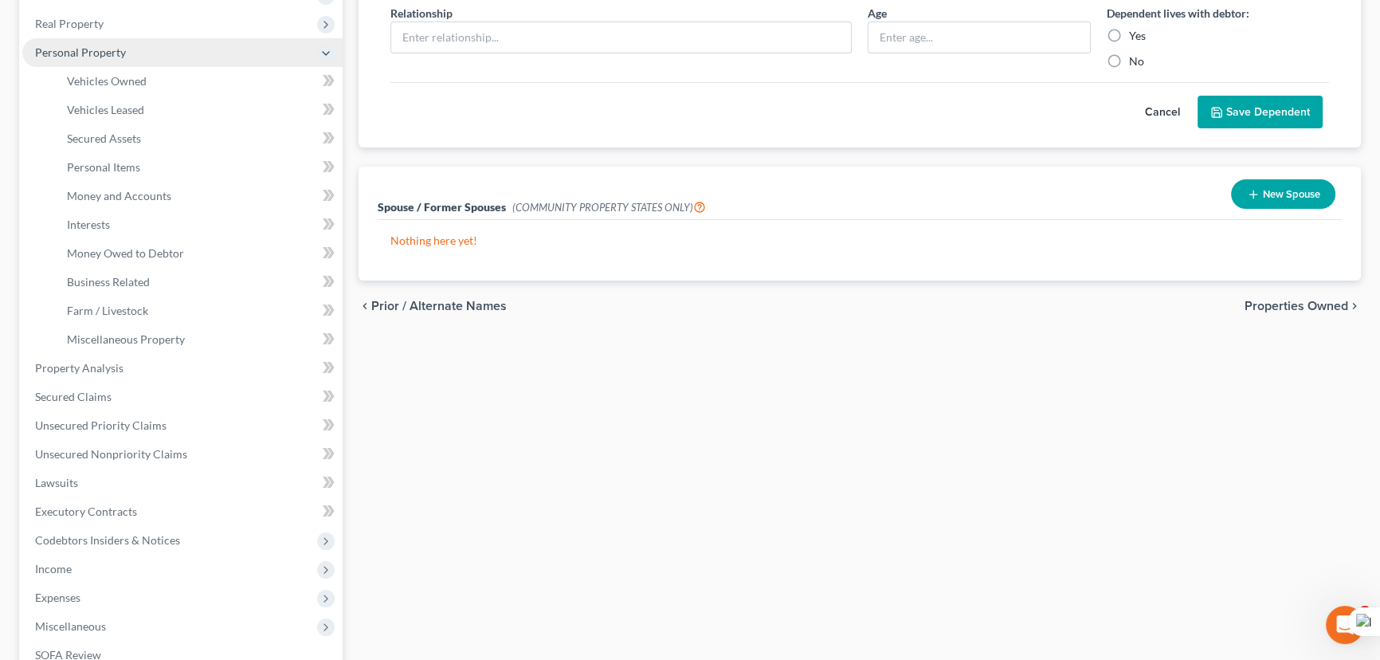
scroll to position [245, 0]
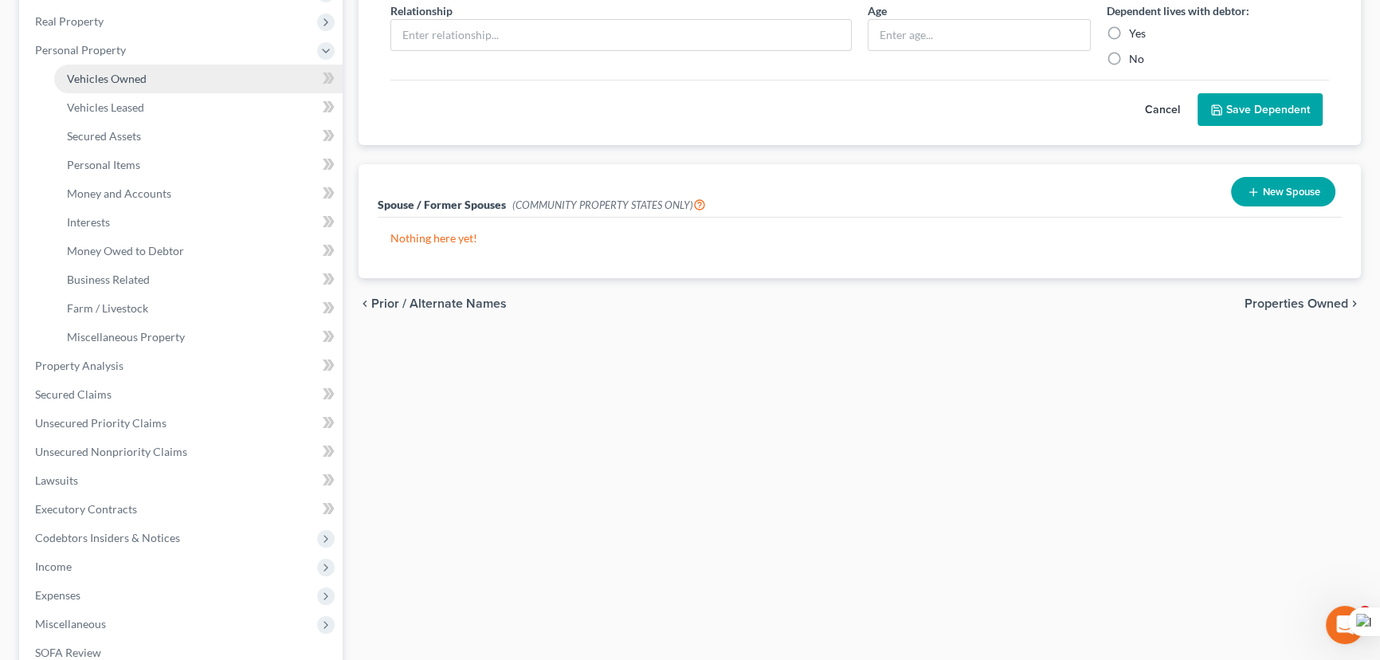
click at [171, 81] on link "Vehicles Owned" at bounding box center [198, 79] width 289 height 29
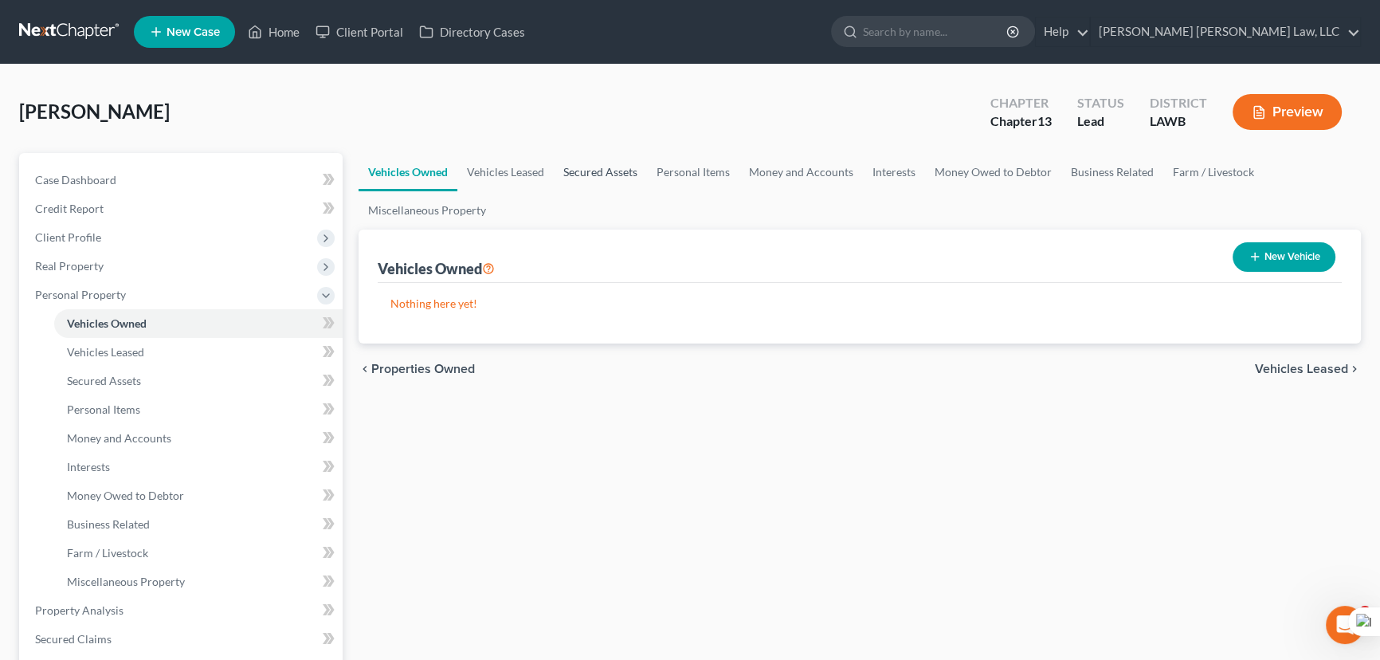
click at [608, 175] on link "Secured Assets" at bounding box center [600, 172] width 93 height 38
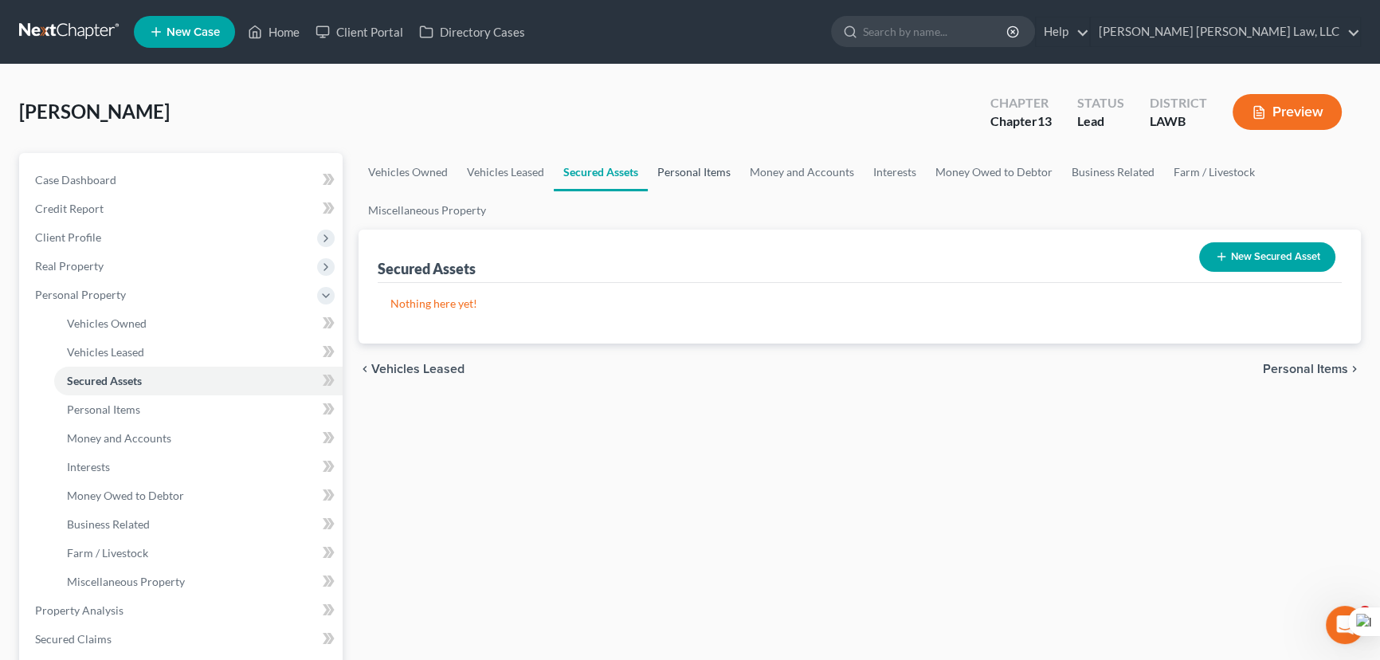
click at [673, 178] on link "Personal Items" at bounding box center [694, 172] width 92 height 38
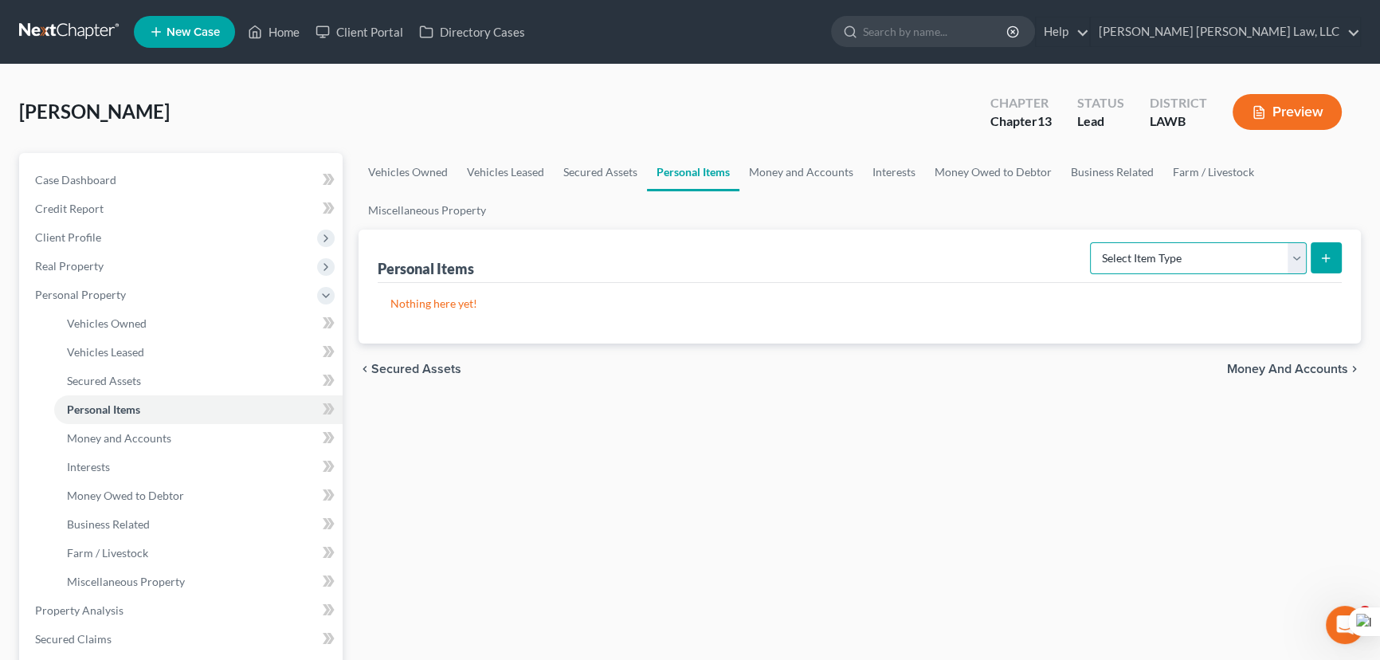
drag, startPoint x: 1119, startPoint y: 259, endPoint x: 1123, endPoint y: 269, distance: 10.4
click at [1119, 259] on select "Select Item Type Clothing (A/B: 11) Collectibles Of Value (A/B: 8) Electronics …" at bounding box center [1198, 258] width 217 height 32
select select "clothing"
click at [1093, 242] on select "Select Item Type Clothing (A/B: 11) Collectibles Of Value (A/B: 8) Electronics …" at bounding box center [1198, 258] width 217 height 32
click at [1339, 255] on button "submit" at bounding box center [1326, 257] width 31 height 31
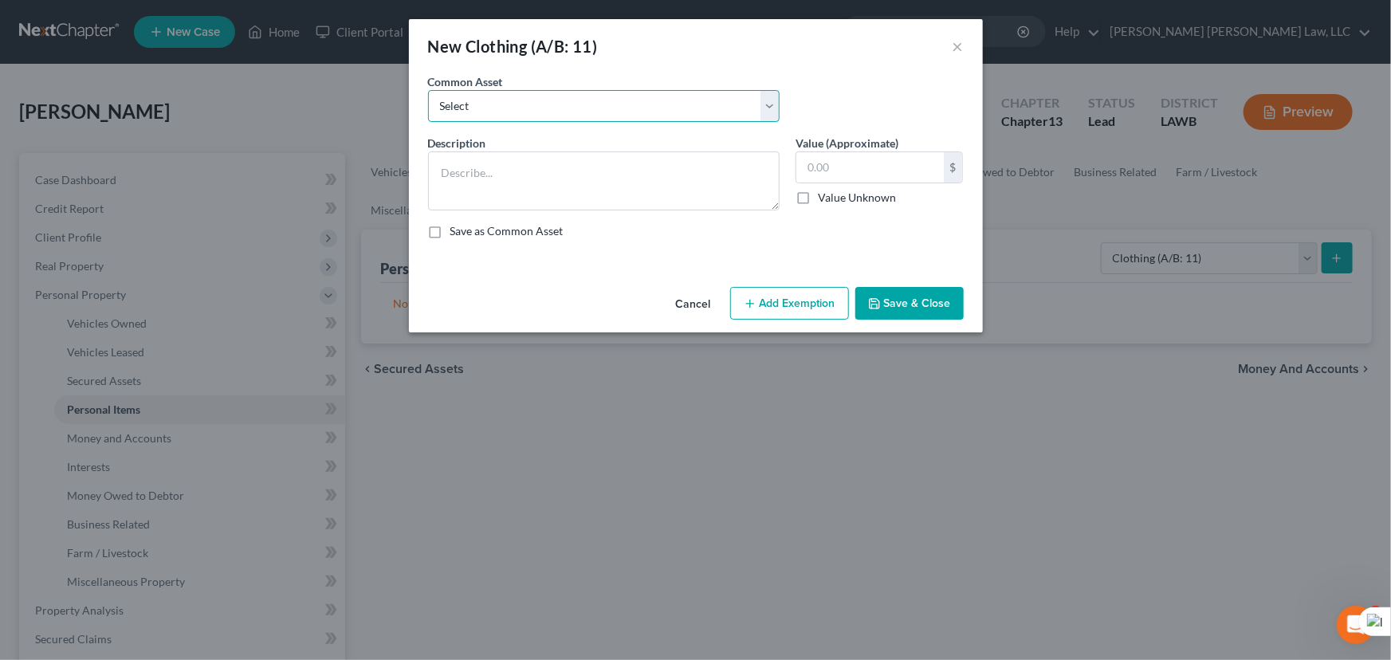
drag, startPoint x: 607, startPoint y: 92, endPoint x: 601, endPoint y: 117, distance: 25.5
click at [607, 92] on select "Select Clothes Clothes" at bounding box center [603, 106] width 351 height 32
select select "0"
click at [428, 90] on select "Select Clothes Clothes" at bounding box center [603, 106] width 351 height 32
type textarea "Clothes"
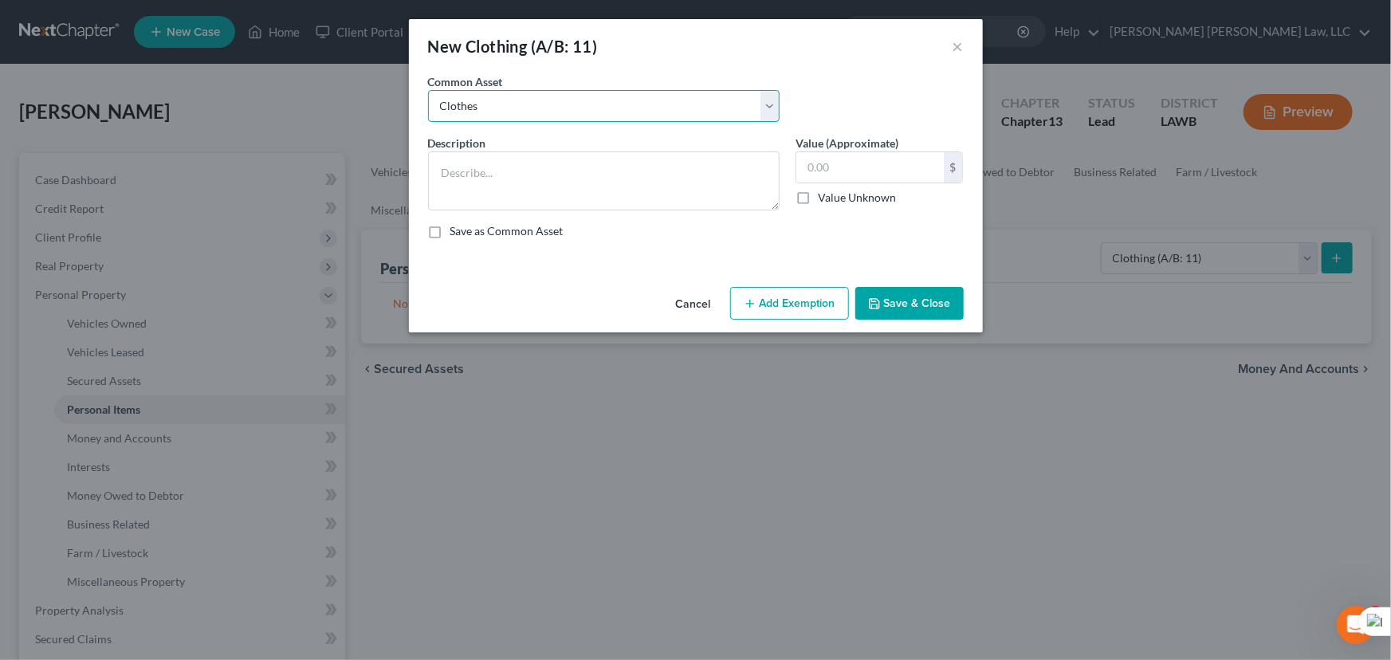
type input "300.00"
click at [817, 298] on button "Add Exemption" at bounding box center [789, 303] width 119 height 33
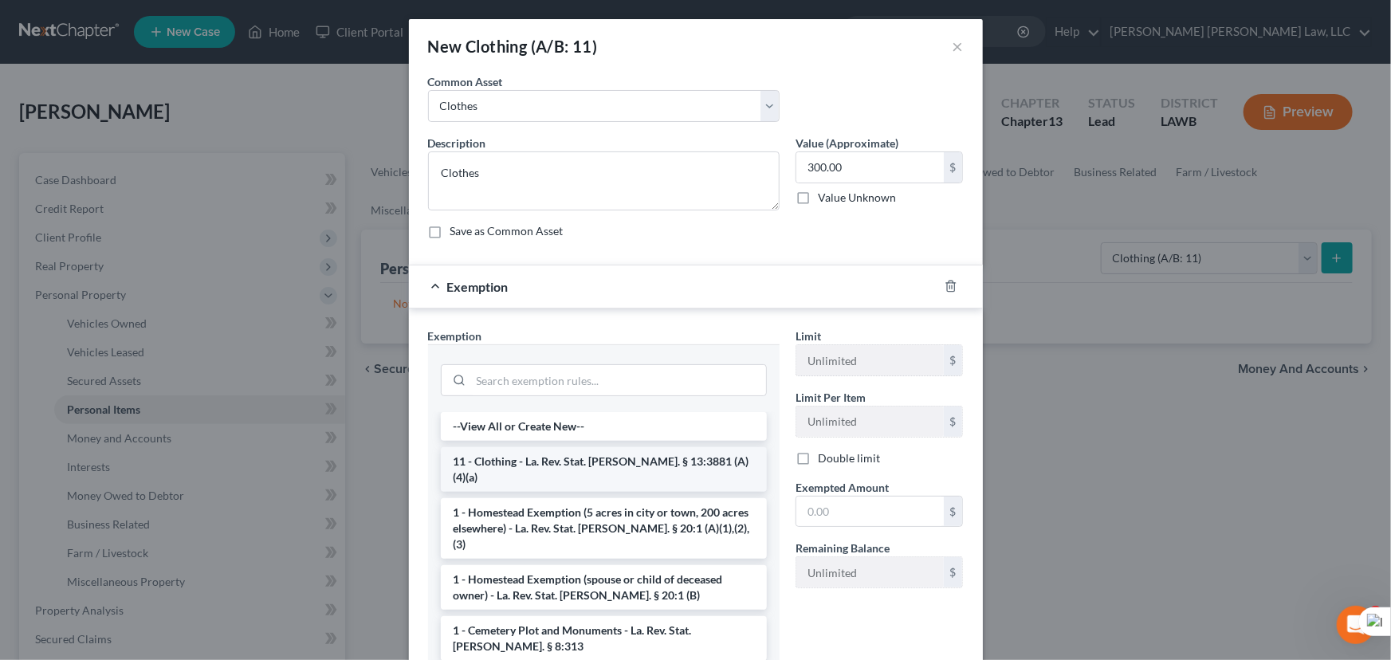
click at [572, 455] on li "11 - Clothing - La. Rev. Stat. [PERSON_NAME]. § 13:3881 (A)(4)(a)" at bounding box center [604, 469] width 326 height 45
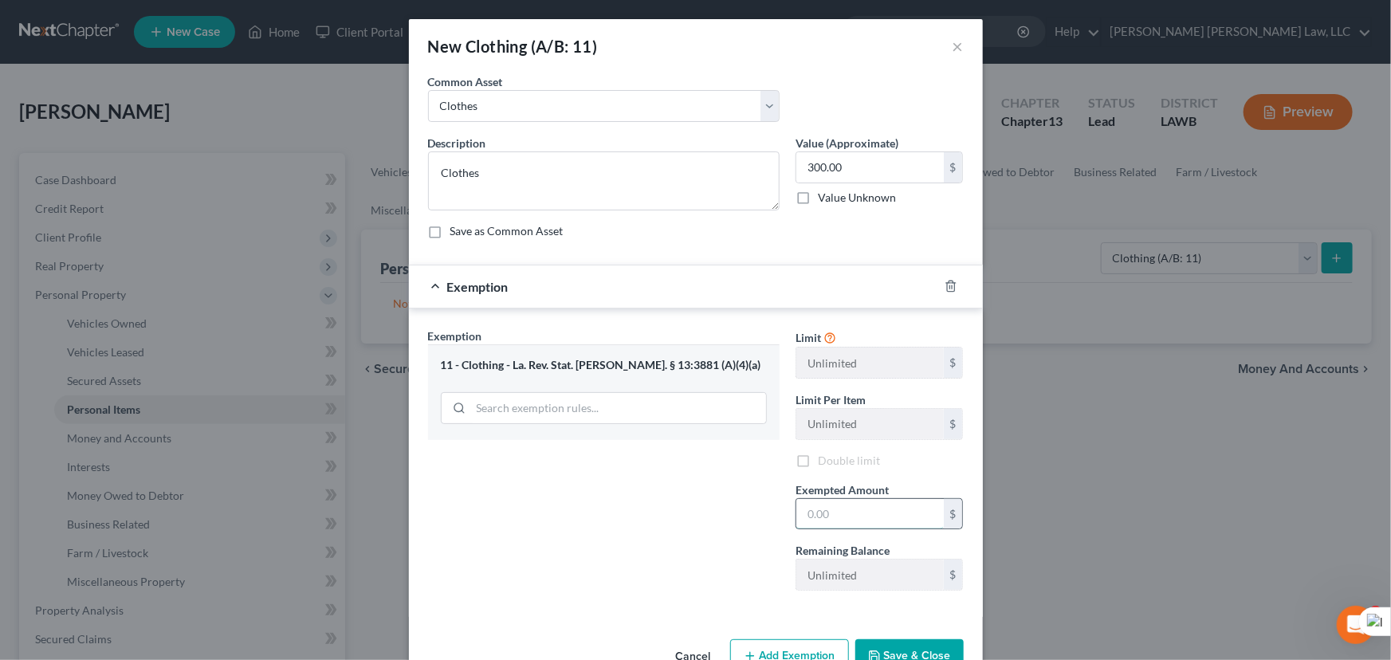
drag, startPoint x: 808, startPoint y: 498, endPoint x: 830, endPoint y: 519, distance: 29.9
click at [808, 499] on input "text" at bounding box center [869, 514] width 147 height 30
type input "300.00"
click at [901, 647] on button "Save & Close" at bounding box center [909, 655] width 108 height 33
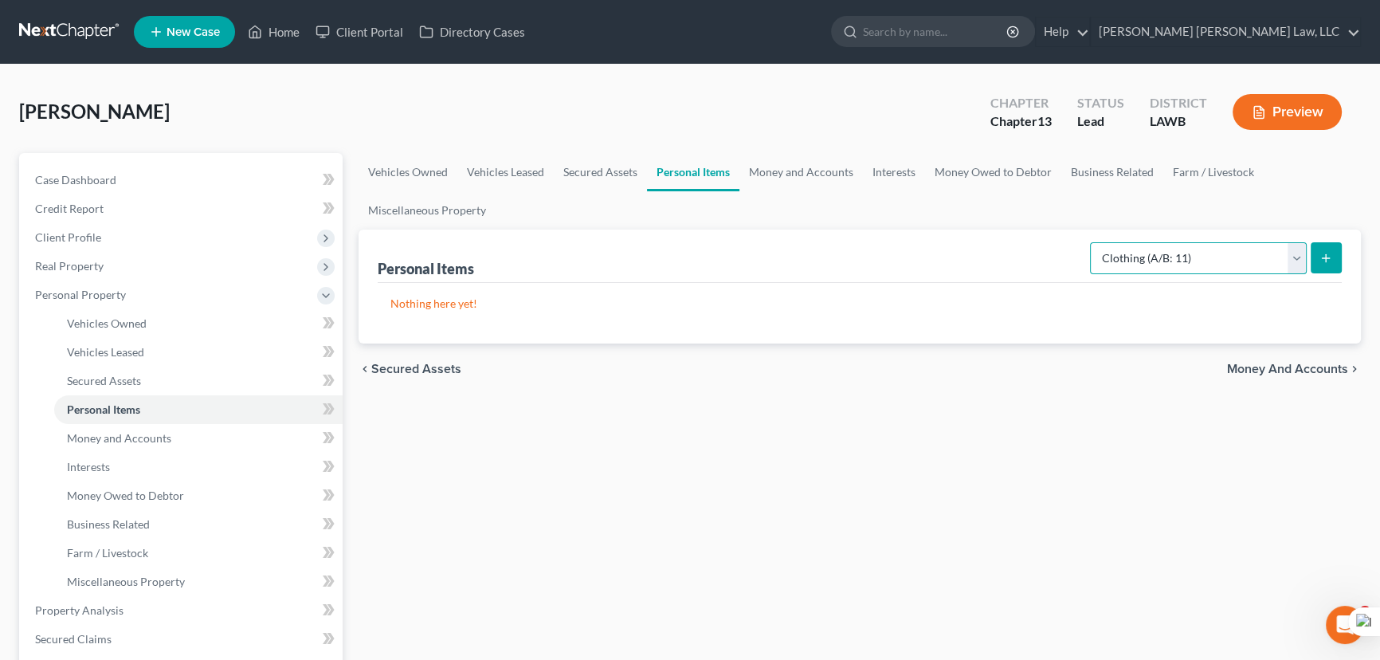
click at [1173, 265] on select "Select Item Type Clothing (A/B: 11) Collectibles Of Value (A/B: 8) Electronics …" at bounding box center [1198, 258] width 217 height 32
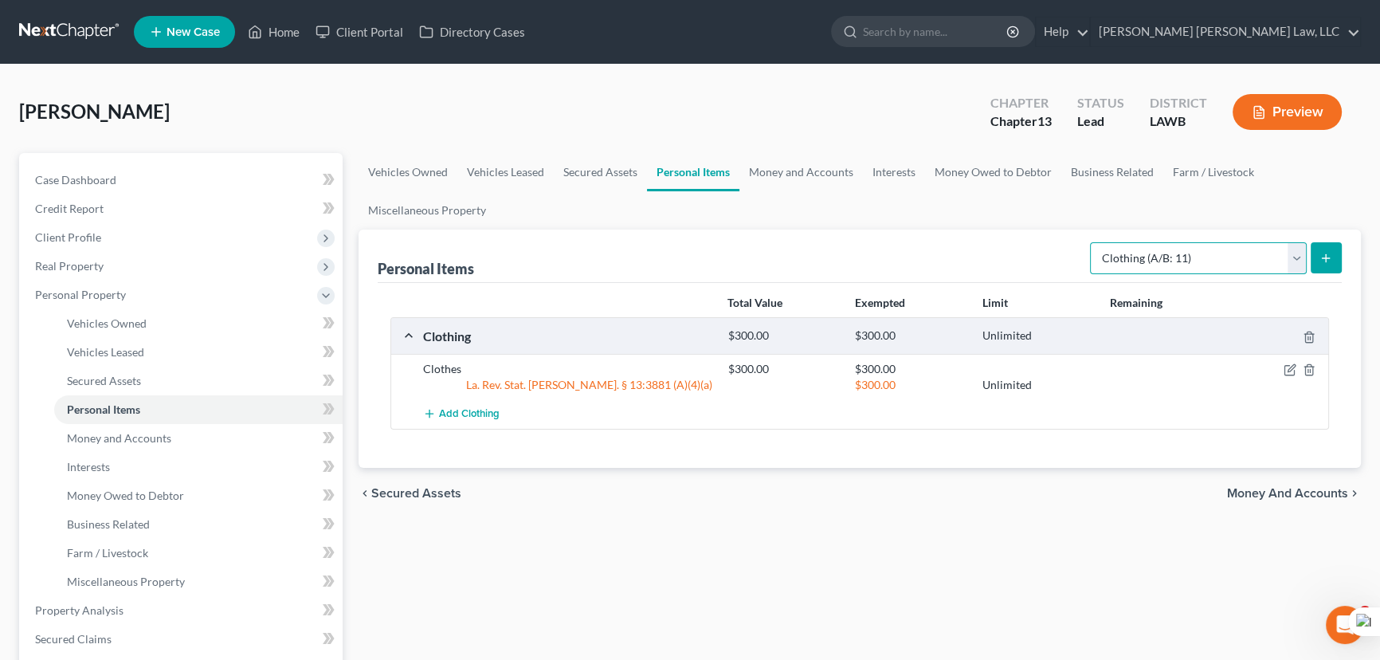
select select "household_goods"
click at [1093, 242] on select "Select Item Type Clothing (A/B: 11) Collectibles Of Value (A/B: 8) Electronics …" at bounding box center [1198, 258] width 217 height 32
click at [1320, 255] on icon "submit" at bounding box center [1326, 258] width 13 height 13
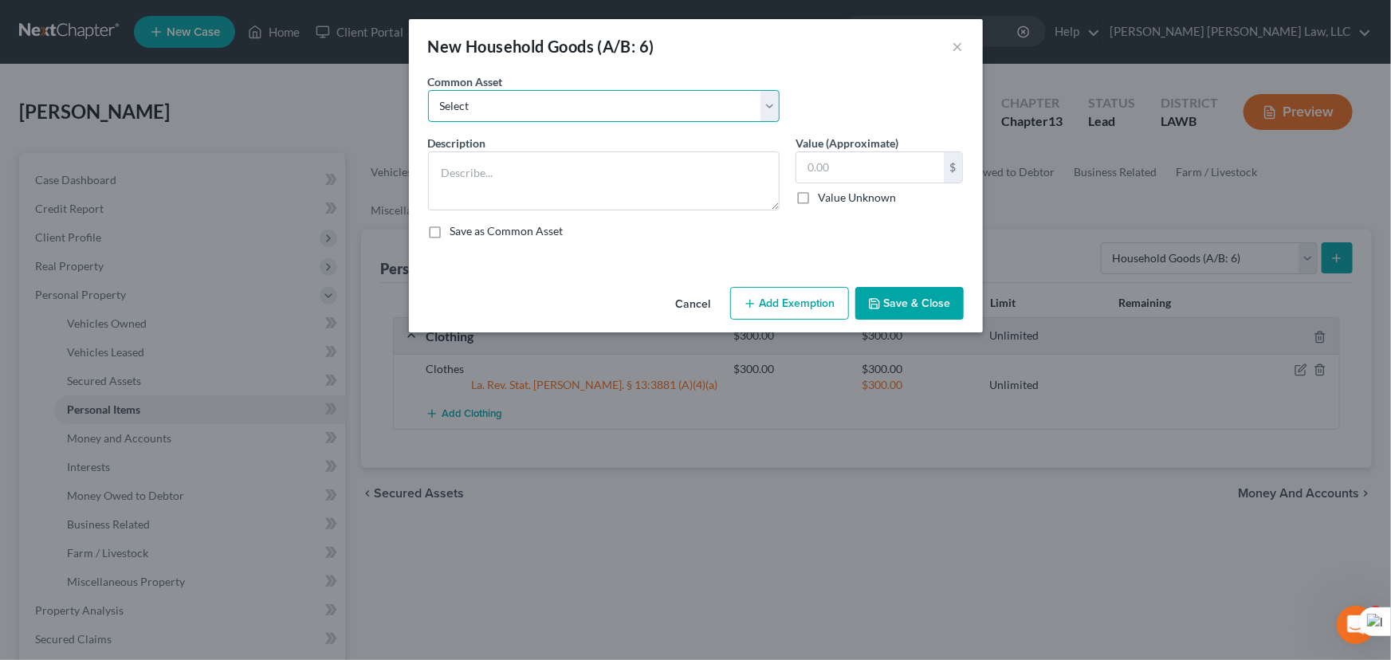
drag, startPoint x: 603, startPoint y: 100, endPoint x: 603, endPoint y: 120, distance: 19.9
click at [603, 100] on select "Select Furniture Movables 2002 Chevy Tahoe 231,000 miles Movables Movables Mova…" at bounding box center [603, 106] width 351 height 32
select select "0"
click at [428, 90] on select "Select Furniture Movables 2002 Chevy Tahoe 231,000 miles Movables Movables Mova…" at bounding box center [603, 106] width 351 height 32
type textarea "Furniture"
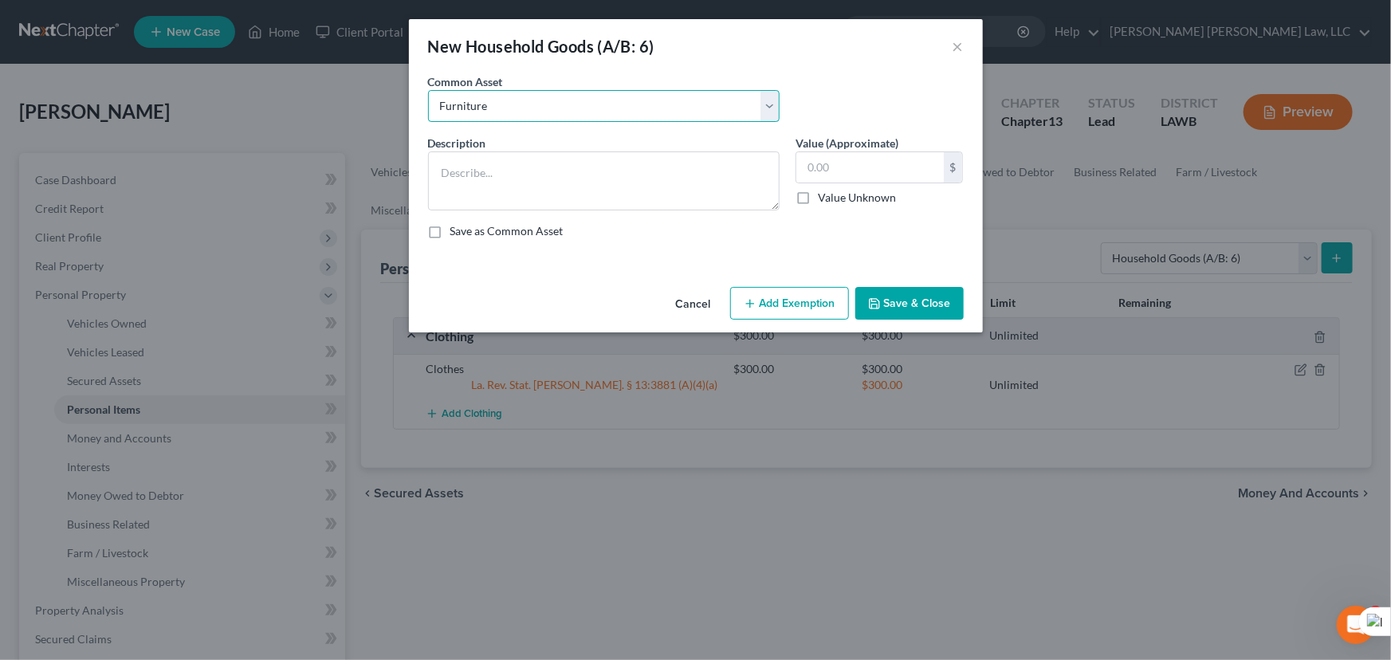
type input "1,200.00"
click at [787, 301] on button "Add Exemption" at bounding box center [789, 303] width 119 height 33
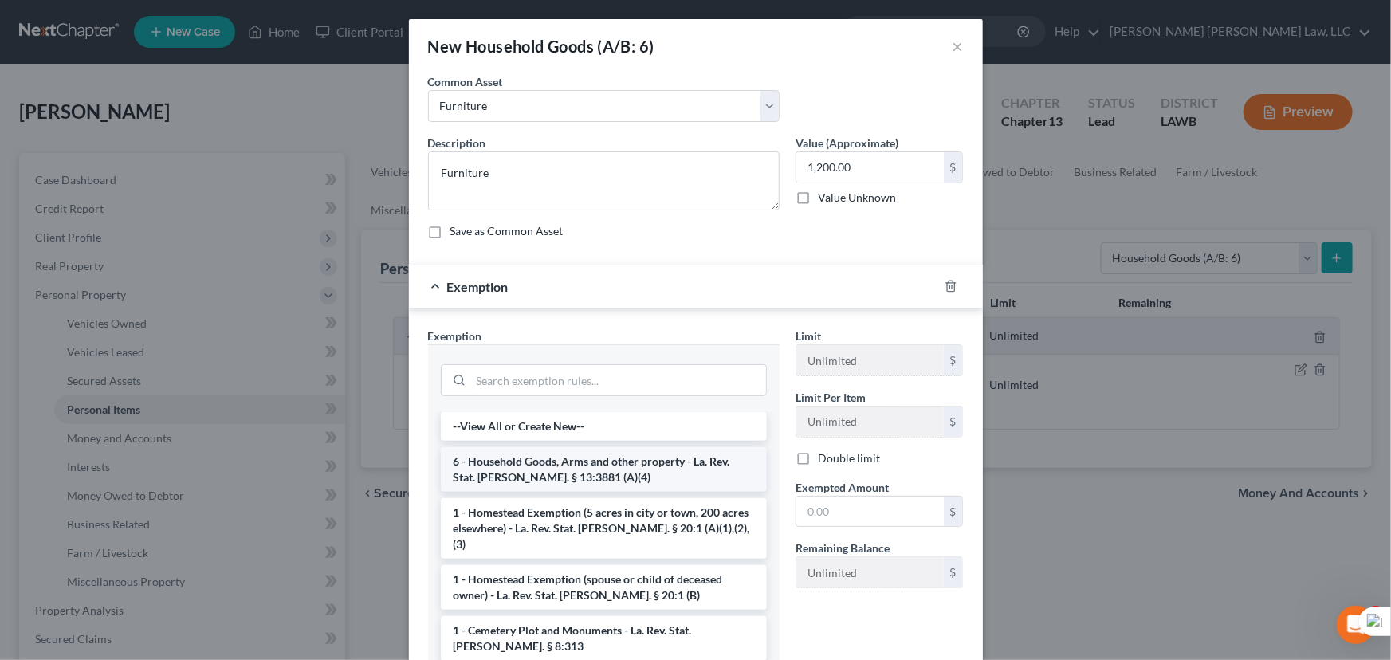
click at [578, 480] on li "6 - Household Goods, Arms and other property - La. Rev. Stat. [PERSON_NAME]. § …" at bounding box center [604, 469] width 326 height 45
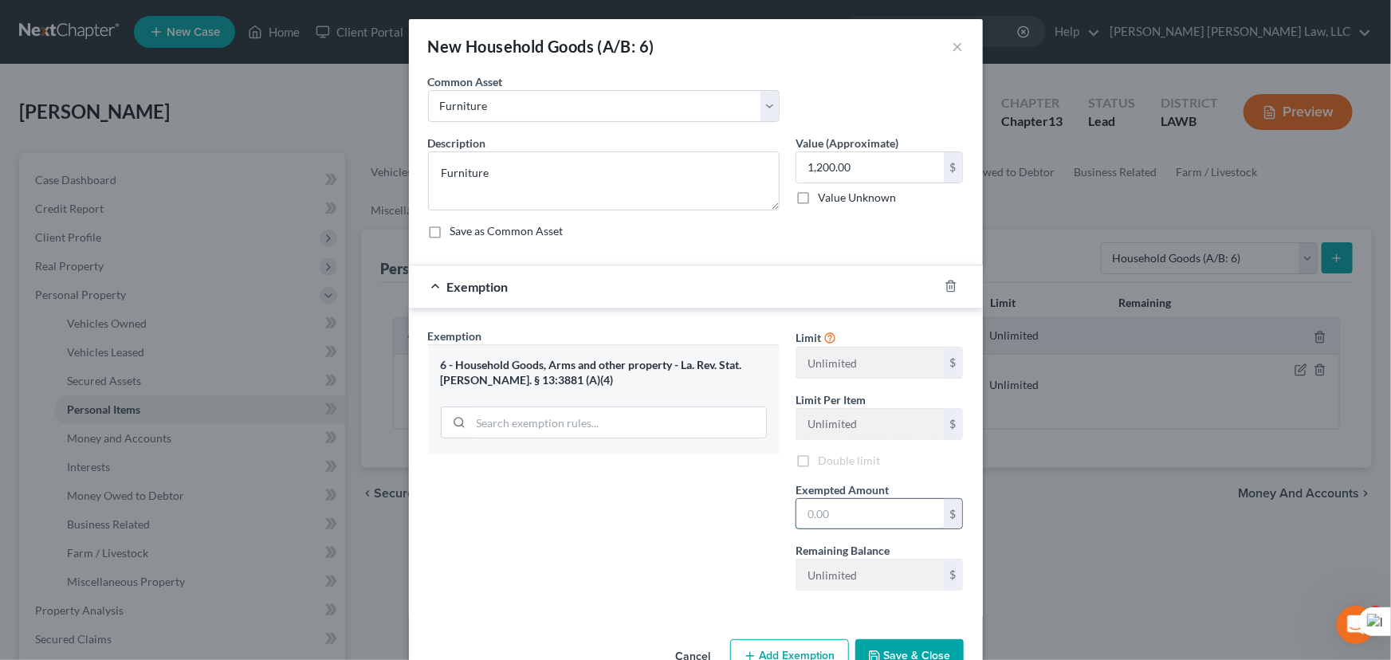
click at [901, 524] on input "text" at bounding box center [869, 514] width 147 height 30
type input "1,200.00"
click at [908, 644] on button "Save & Close" at bounding box center [909, 655] width 108 height 33
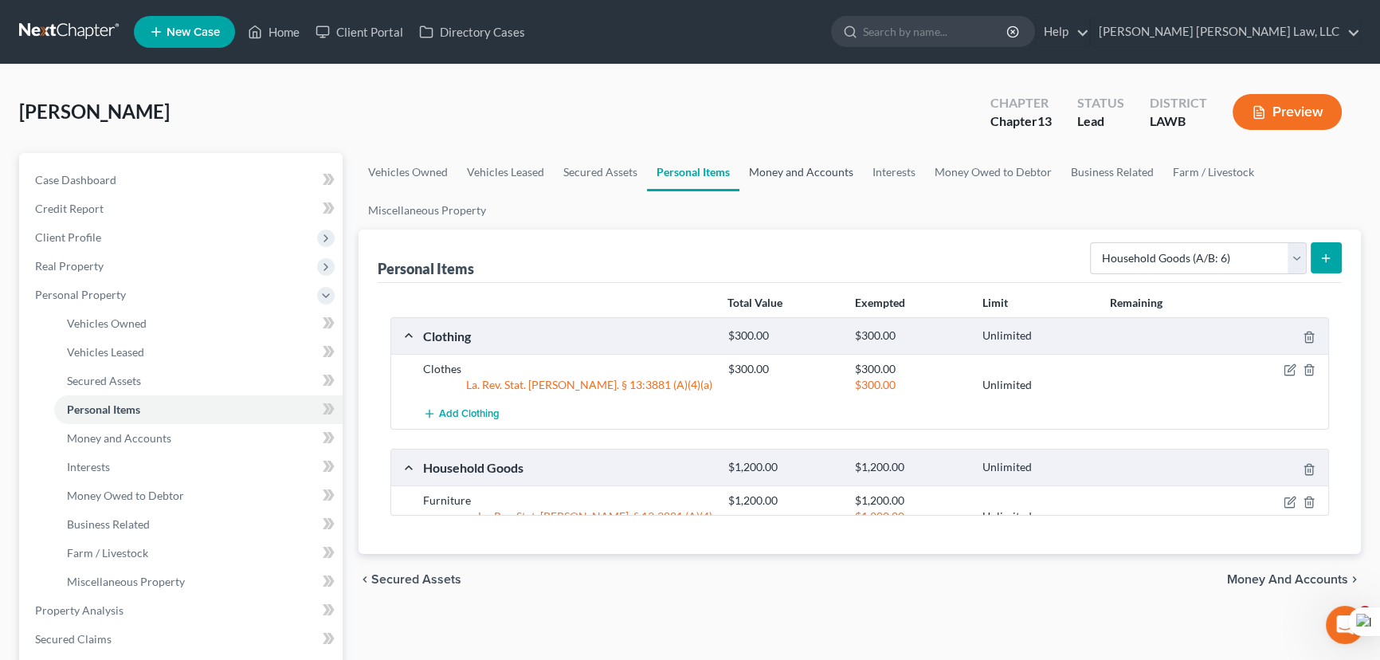
click at [828, 179] on link "Money and Accounts" at bounding box center [802, 172] width 124 height 38
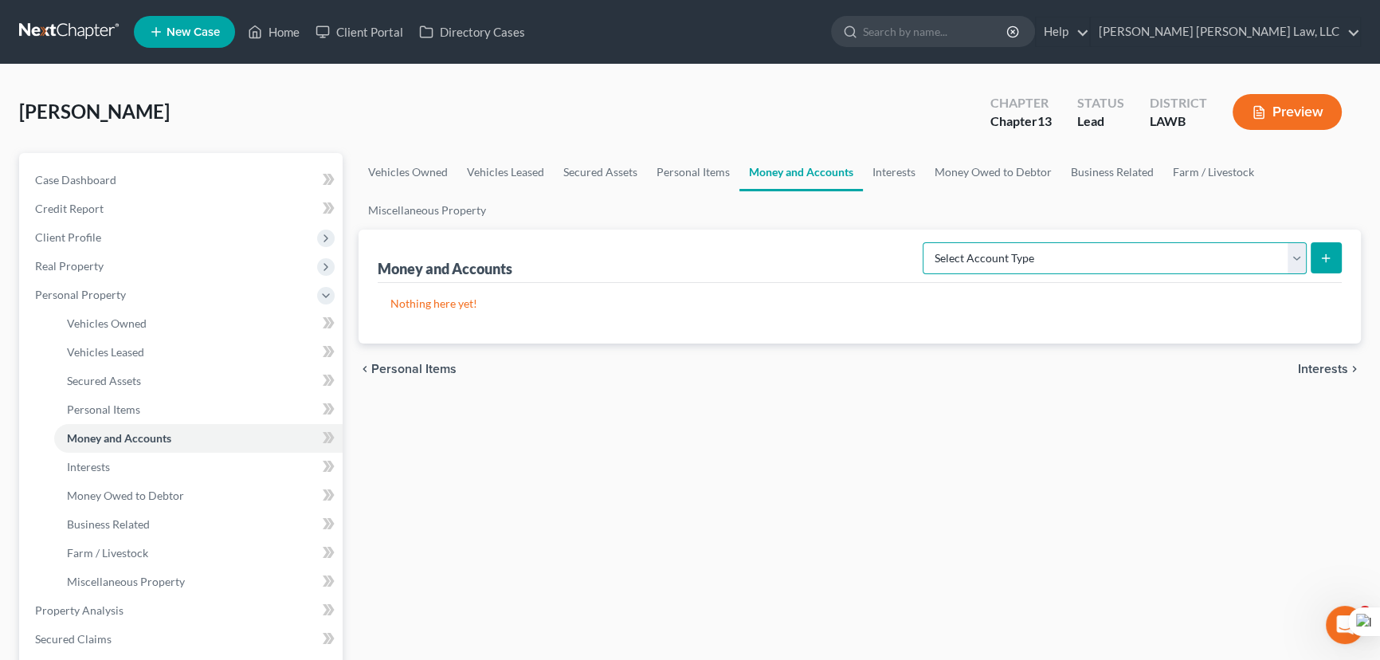
click at [1056, 256] on select "Select Account Type Brokerage (A/B: 18, SOFA: 20) Cash on Hand (A/B: 16) Certif…" at bounding box center [1115, 258] width 384 height 32
select select "checking"
click at [928, 242] on select "Select Account Type Brokerage (A/B: 18, SOFA: 20) Cash on Hand (A/B: 16) Certif…" at bounding box center [1115, 258] width 384 height 32
drag, startPoint x: 1345, startPoint y: 251, endPoint x: 1325, endPoint y: 253, distance: 20.1
click at [1345, 250] on div "Money and Accounts Select Account Type Brokerage (A/B: 18, SOFA: 20) Cash on Ha…" at bounding box center [860, 287] width 1003 height 114
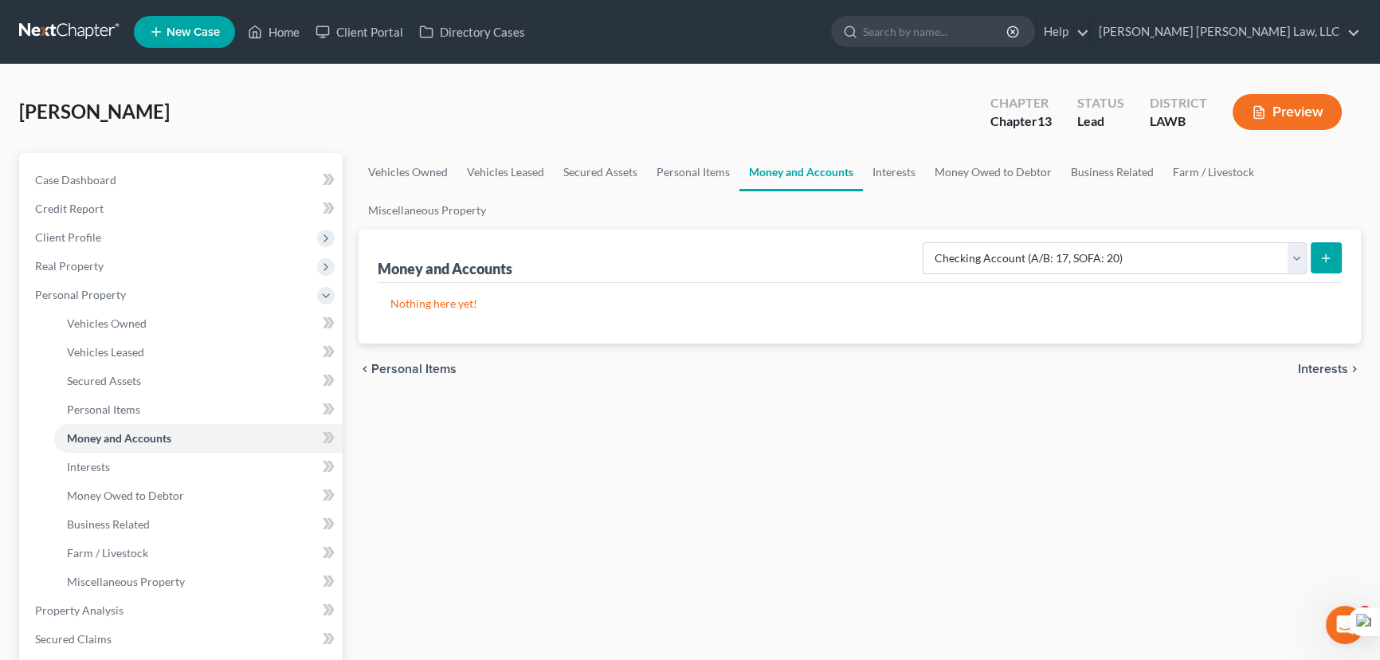
click at [1326, 254] on line "submit" at bounding box center [1326, 257] width 0 height 7
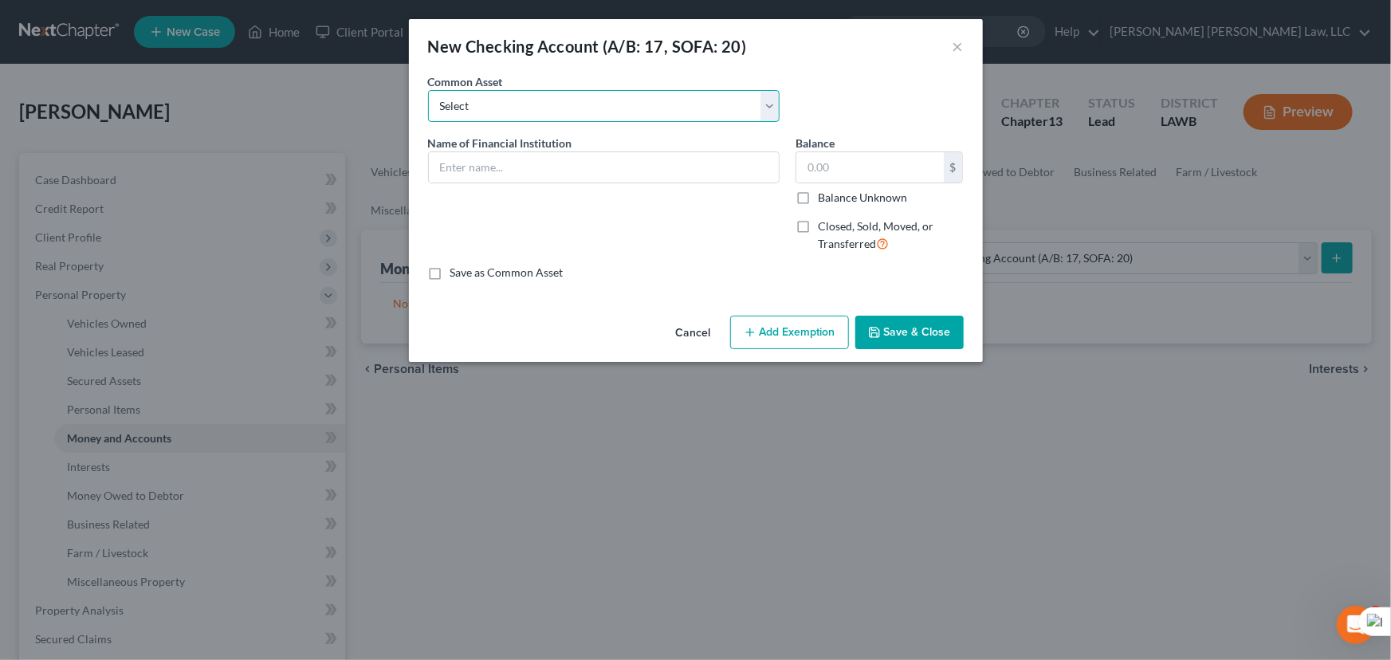
drag, startPoint x: 505, startPoint y: 105, endPoint x: 505, endPoint y: 119, distance: 13.6
click at [505, 105] on select "Select Current Bank Sevenfold Credit Union Apple Cash First Horizon Bank Centri…" at bounding box center [603, 106] width 351 height 32
select select "17"
click at [428, 90] on select "Select Current Bank Sevenfold Credit Union Apple Cash First Horizon Bank Centri…" at bounding box center [603, 106] width 351 height 32
type input "Origin Bank"
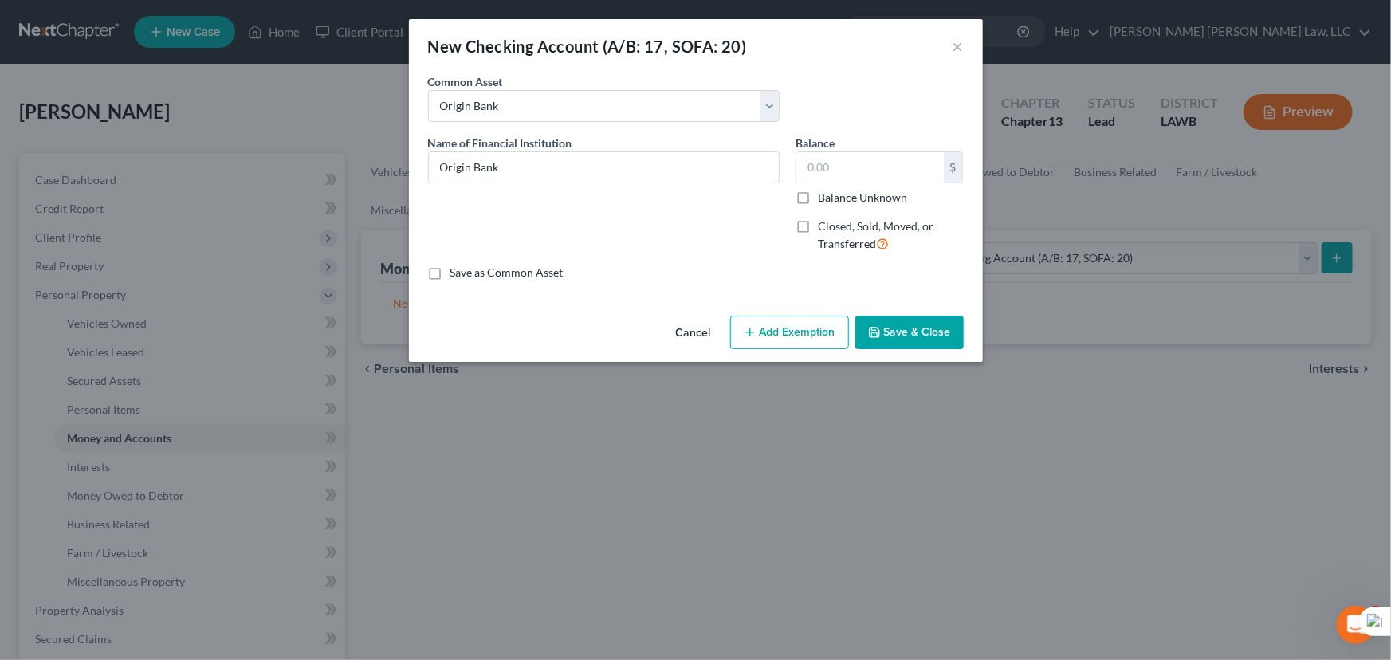
click at [949, 336] on button "Save & Close" at bounding box center [909, 332] width 108 height 33
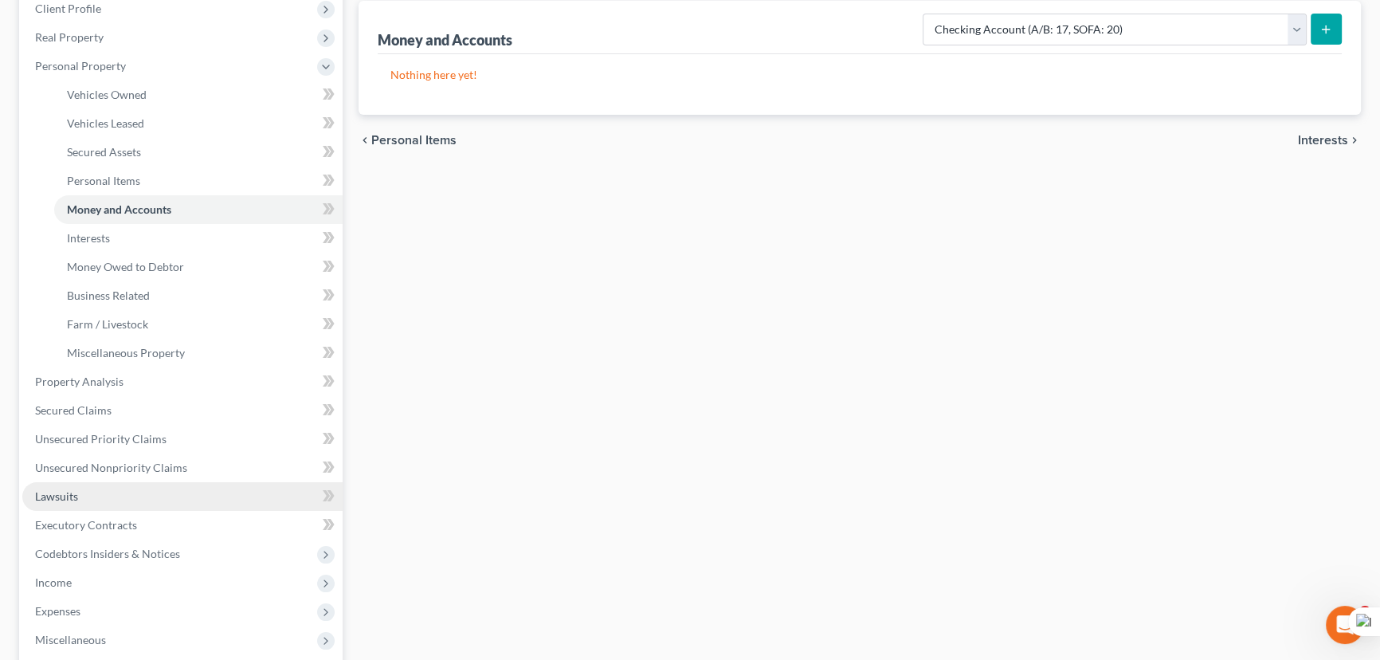
scroll to position [289, 0]
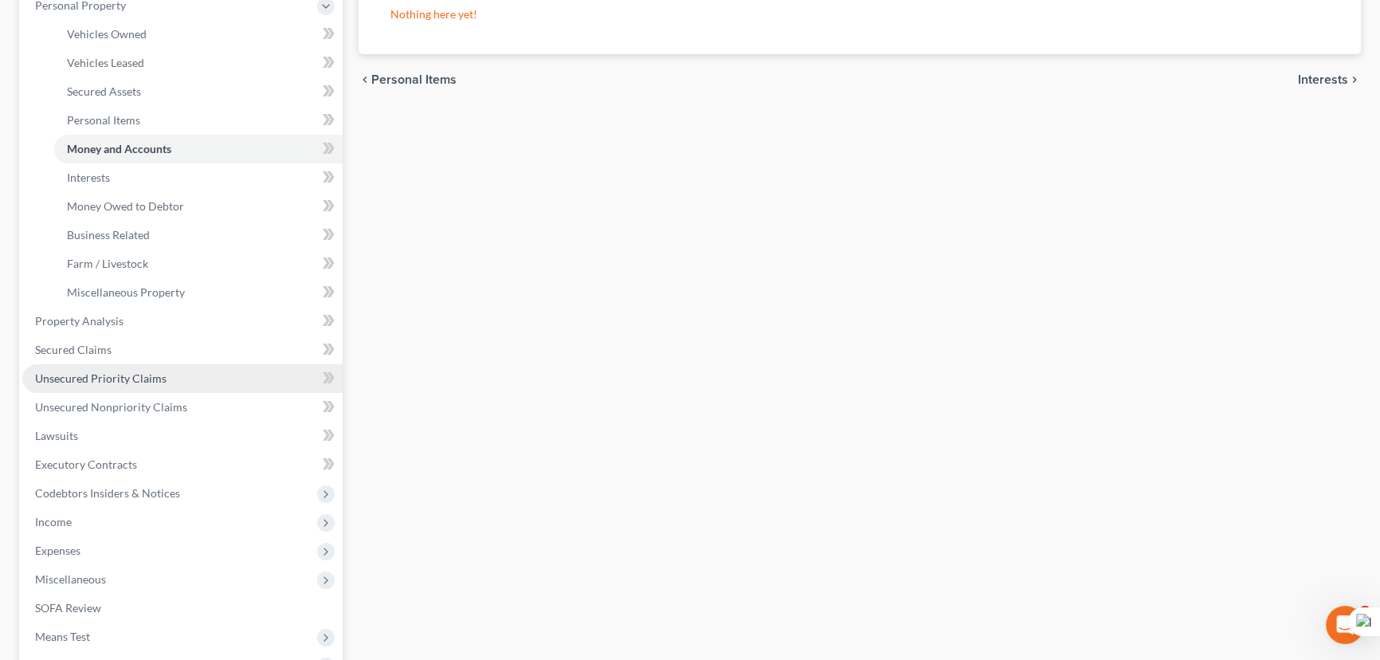
click at [119, 372] on span "Unsecured Priority Claims" at bounding box center [101, 378] width 132 height 14
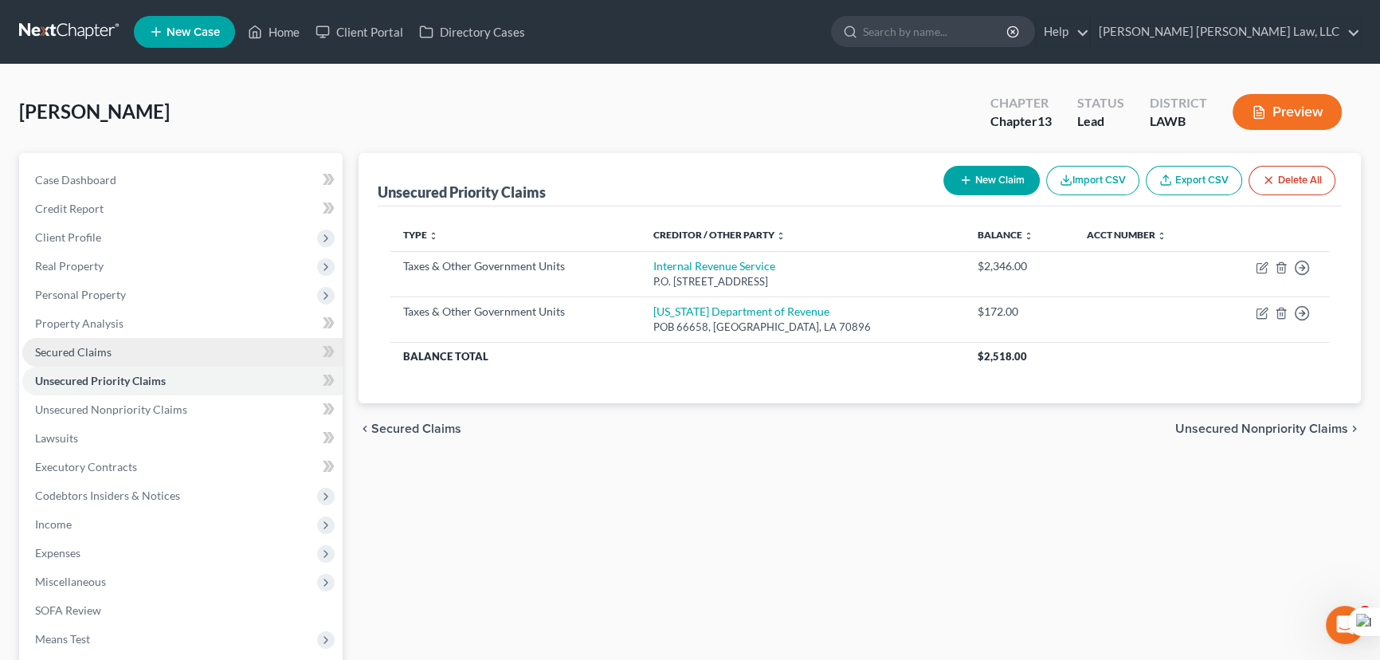
click at [120, 346] on link "Secured Claims" at bounding box center [182, 352] width 320 height 29
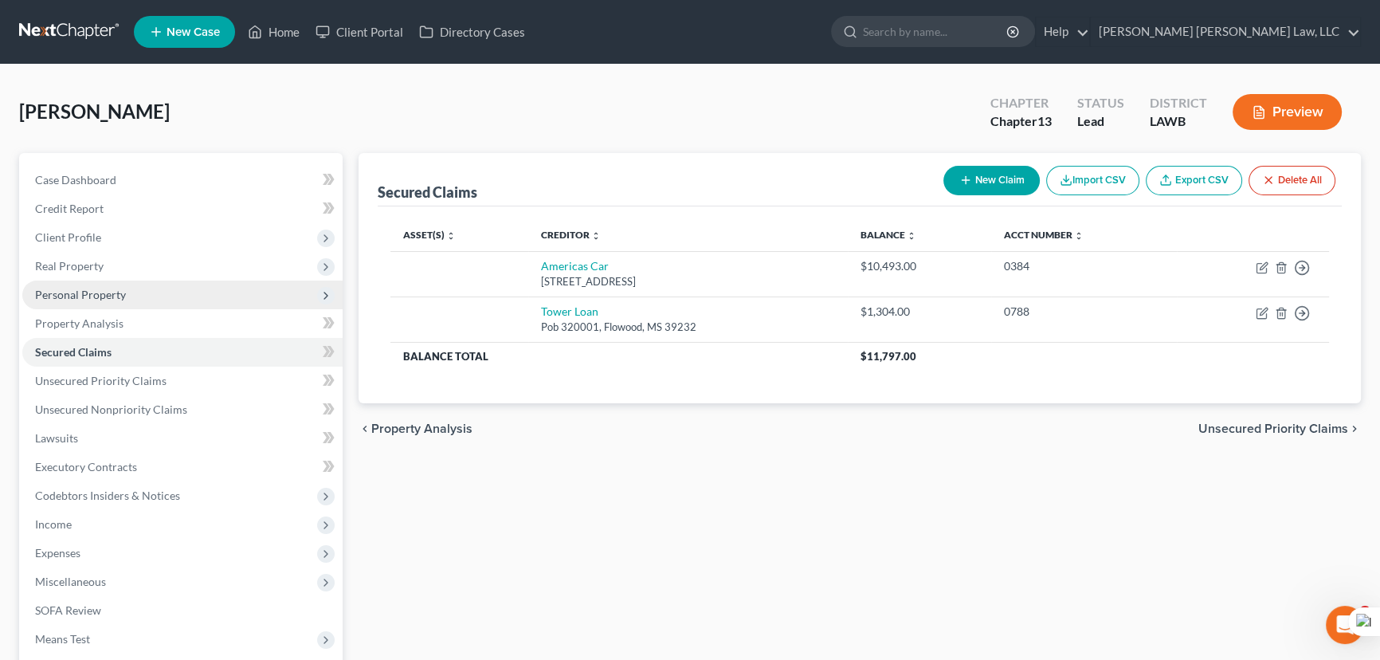
click at [161, 290] on span "Personal Property" at bounding box center [182, 295] width 320 height 29
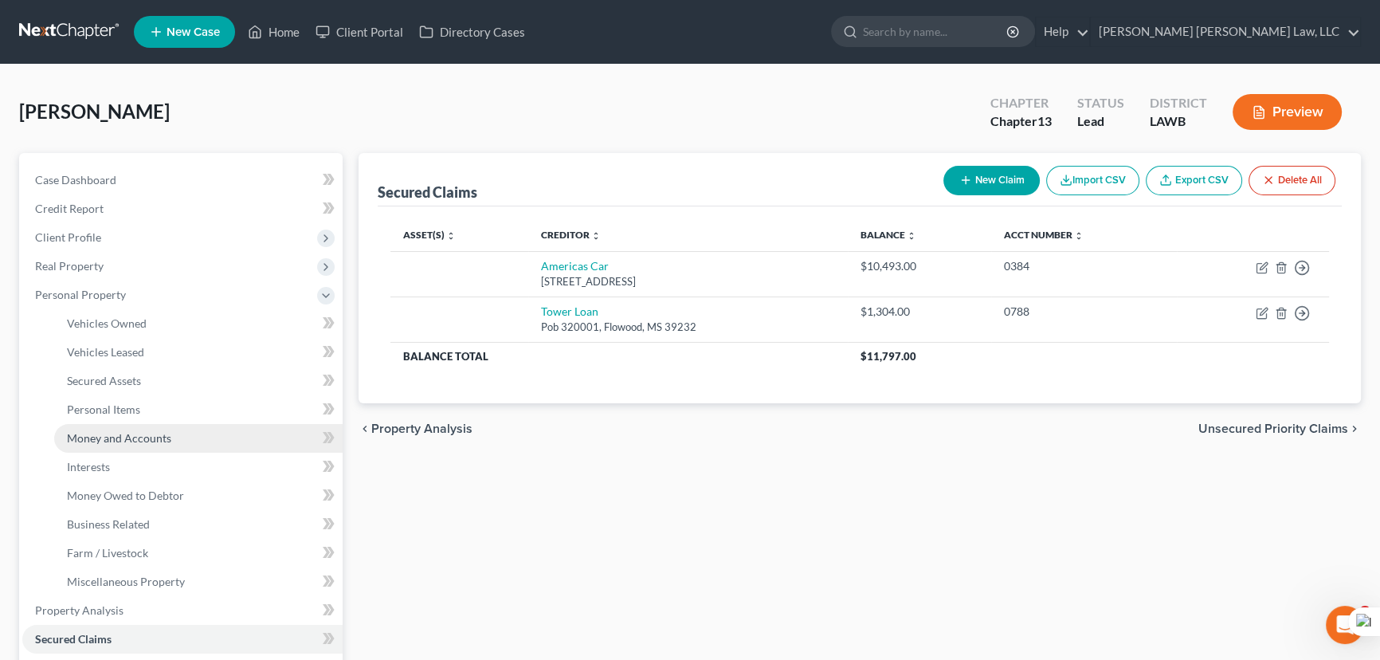
click at [170, 433] on link "Money and Accounts" at bounding box center [198, 438] width 289 height 29
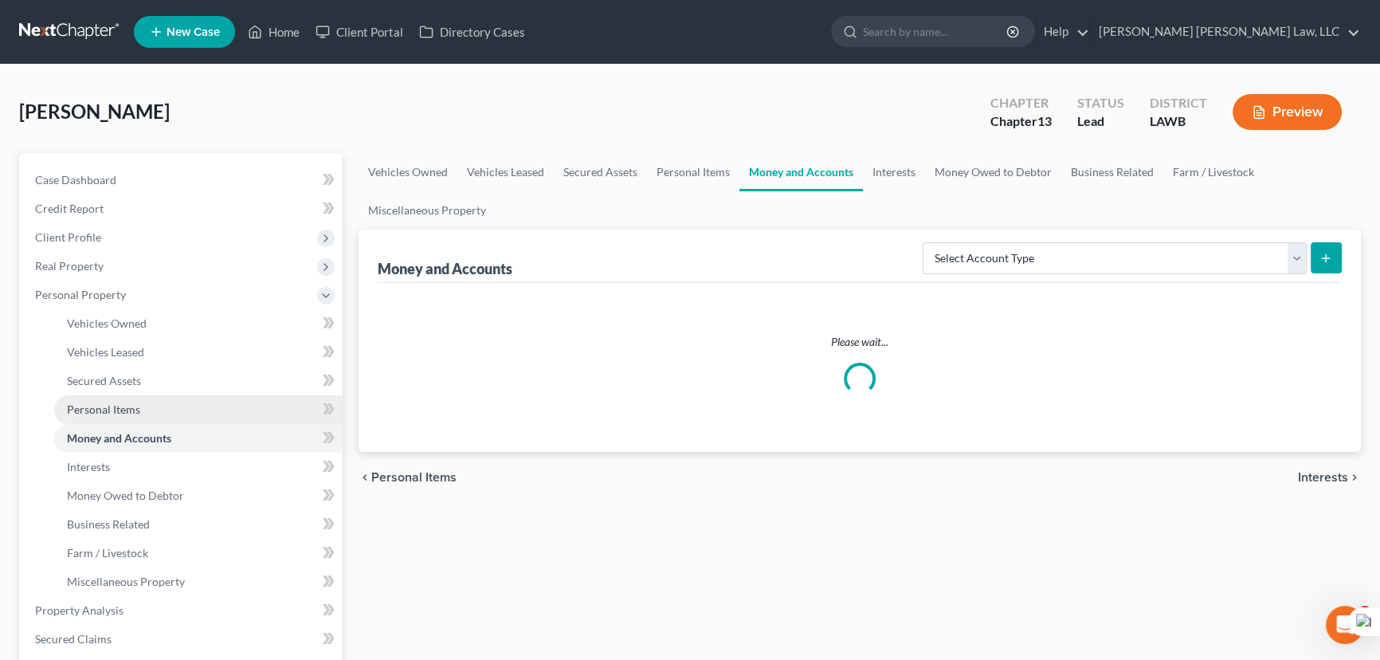
click at [155, 406] on link "Personal Items" at bounding box center [198, 409] width 289 height 29
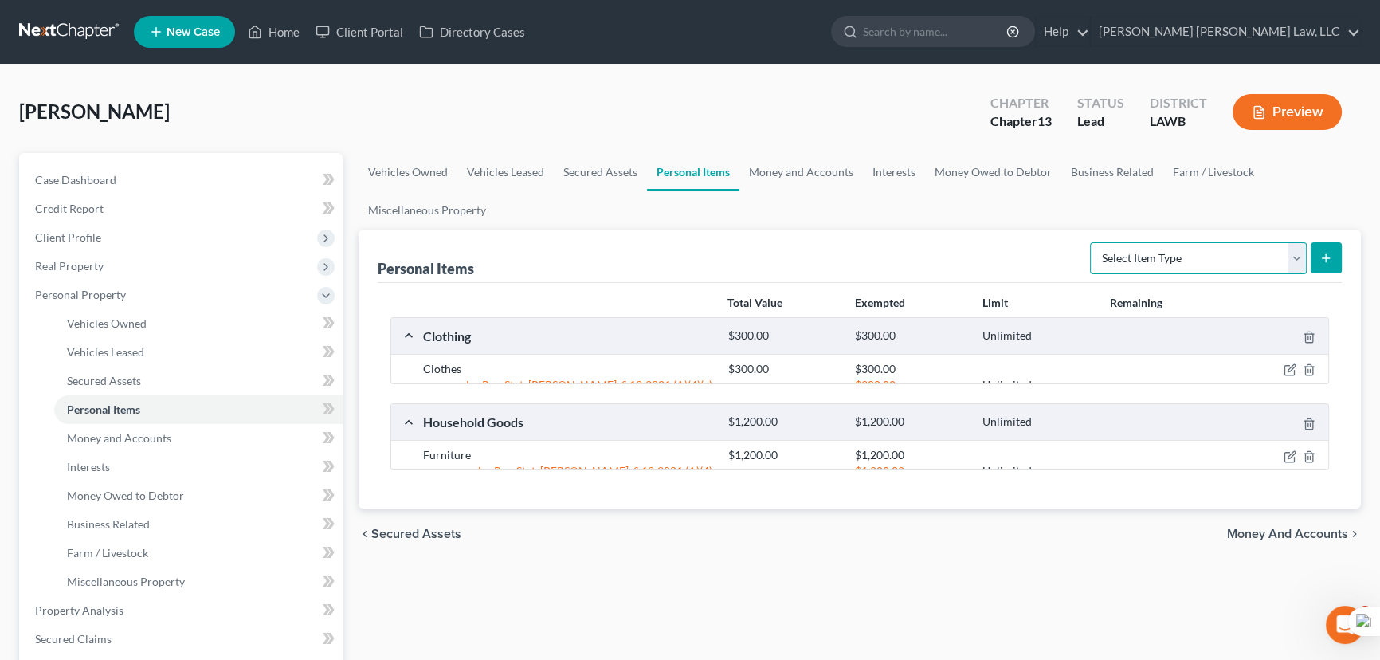
click at [1101, 269] on select "Select Item Type Clothing (A/B: 11) Collectibles Of Value (A/B: 8) Electronics …" at bounding box center [1198, 258] width 217 height 32
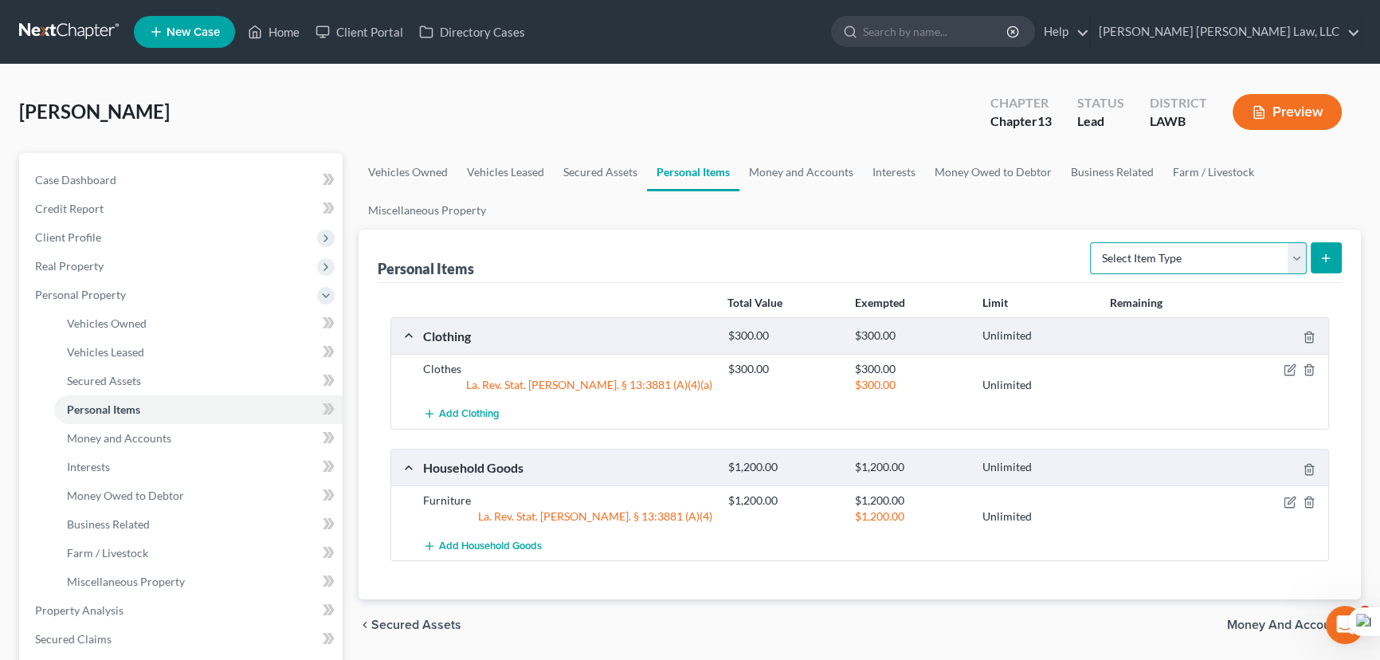
select select "household_goods"
click at [1093, 242] on select "Select Item Type Clothing (A/B: 11) Collectibles Of Value (A/B: 8) Electronics …" at bounding box center [1198, 258] width 217 height 32
click at [1327, 261] on icon "submit" at bounding box center [1326, 258] width 13 height 13
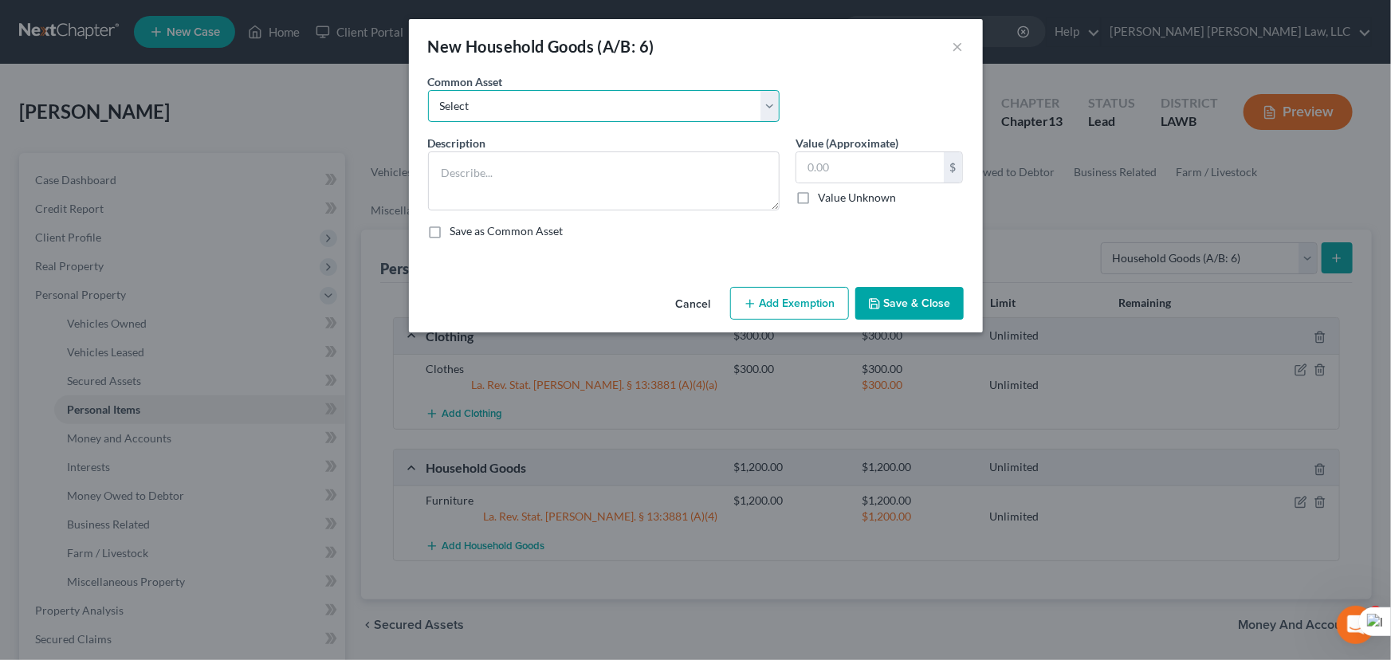
drag, startPoint x: 524, startPoint y: 112, endPoint x: 522, endPoint y: 120, distance: 8.3
click at [524, 112] on select "Select Furniture Movables 2002 Chevy Tahoe 231,000 miles Movables Movables Mova…" at bounding box center [603, 106] width 351 height 32
select select "1"
click at [428, 90] on select "Select Furniture Movables 2002 Chevy Tahoe 231,000 miles Movables Movables Mova…" at bounding box center [603, 106] width 351 height 32
type textarea "Movables"
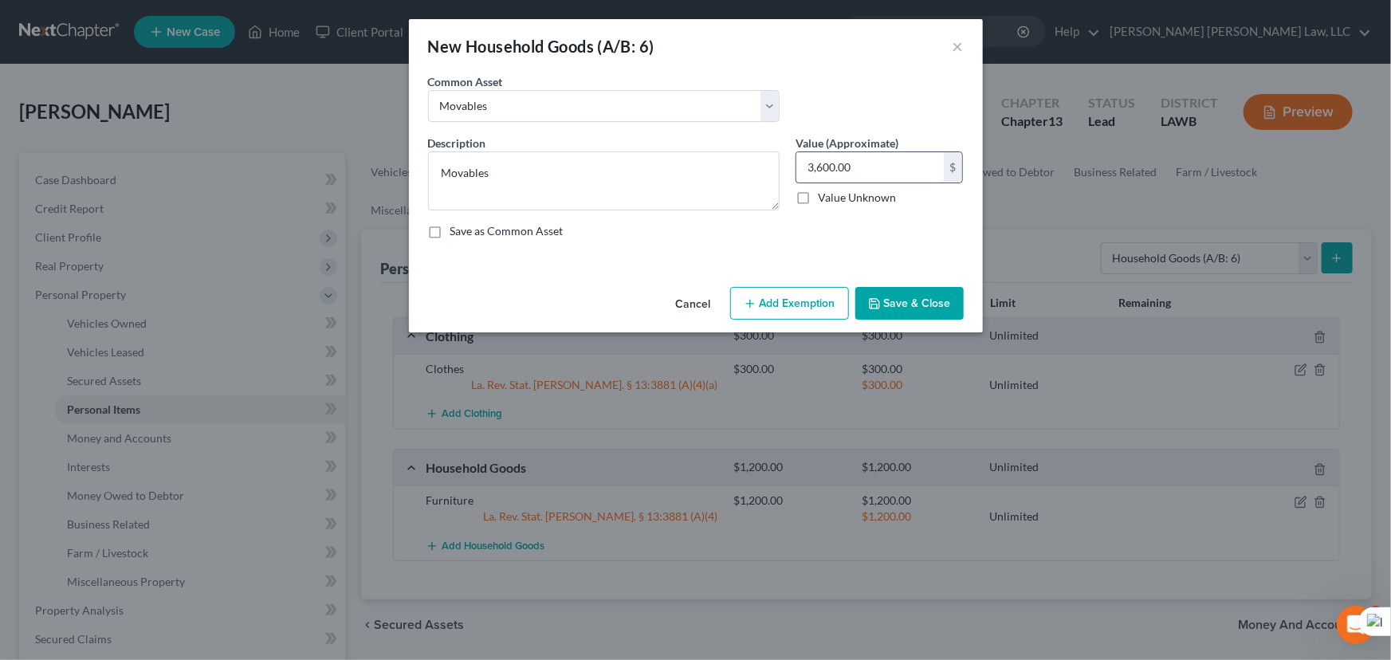
click at [835, 167] on input "3,600.00" at bounding box center [869, 167] width 147 height 30
type input "1,304"
click at [881, 289] on button "Save & Close" at bounding box center [909, 303] width 108 height 33
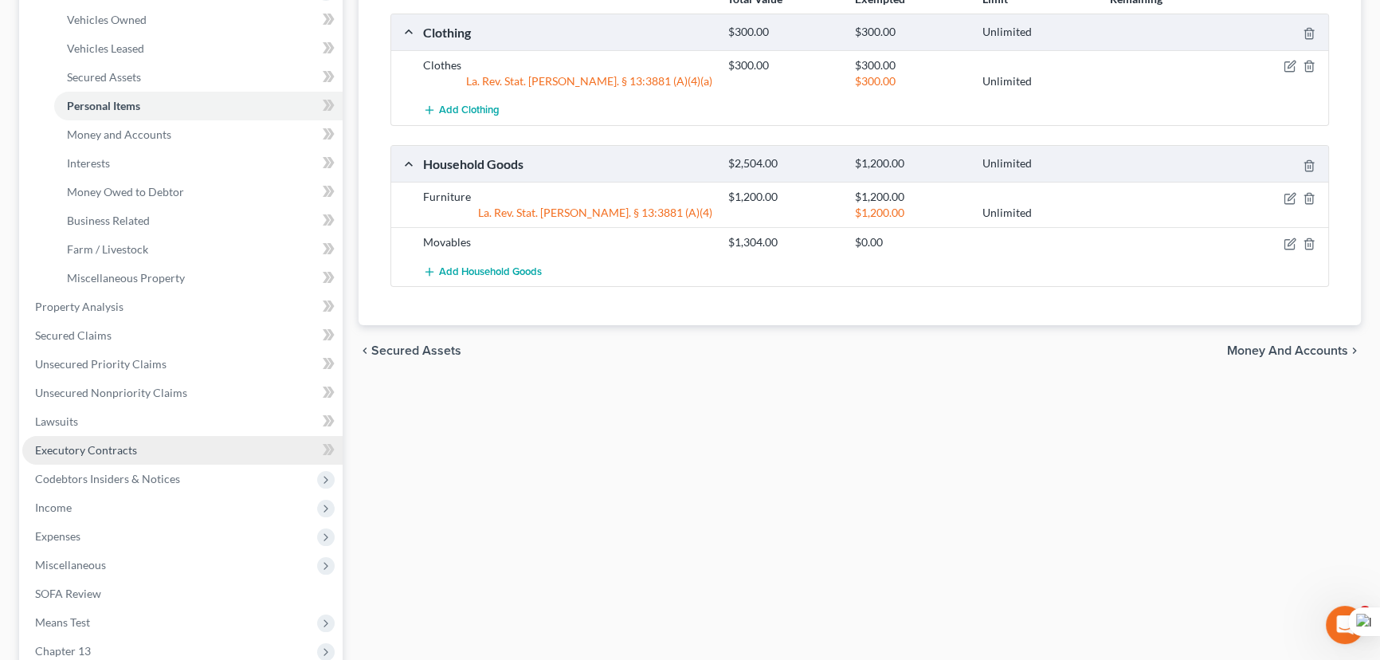
scroll to position [362, 0]
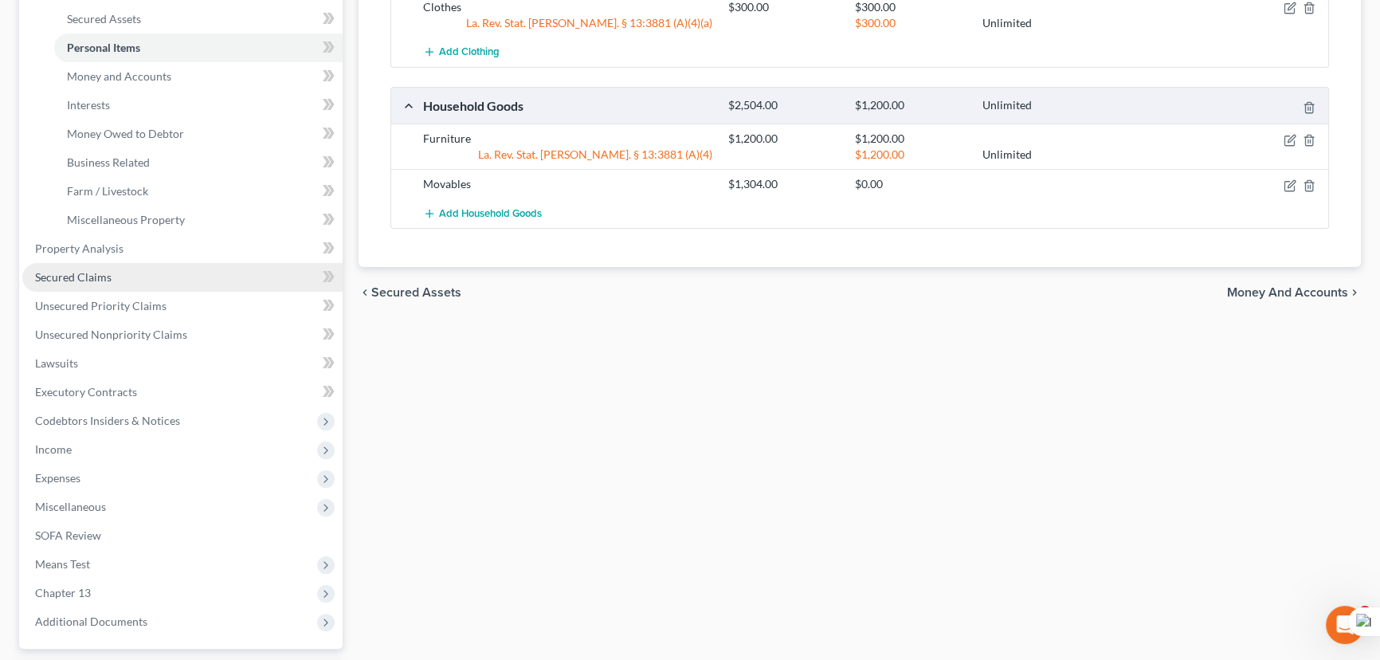
click at [108, 279] on span "Secured Claims" at bounding box center [73, 277] width 77 height 14
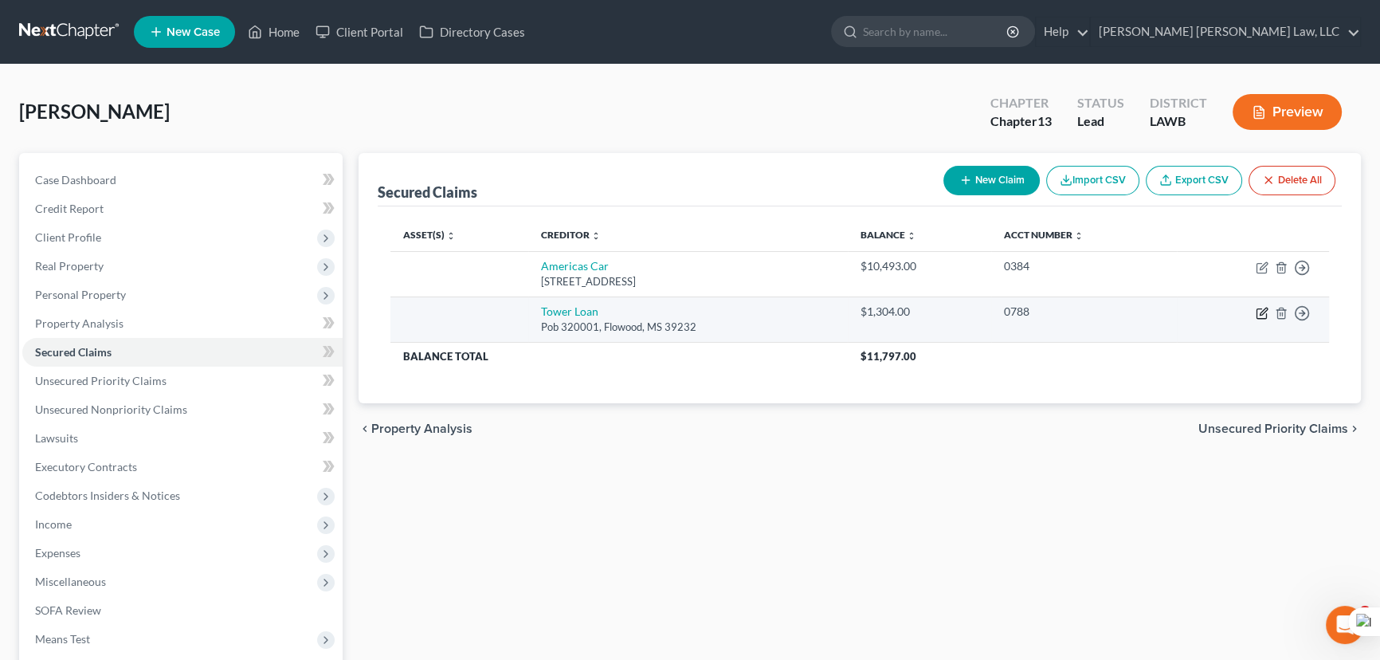
click at [1262, 311] on icon "button" at bounding box center [1263, 311] width 7 height 7
select select "25"
select select "0"
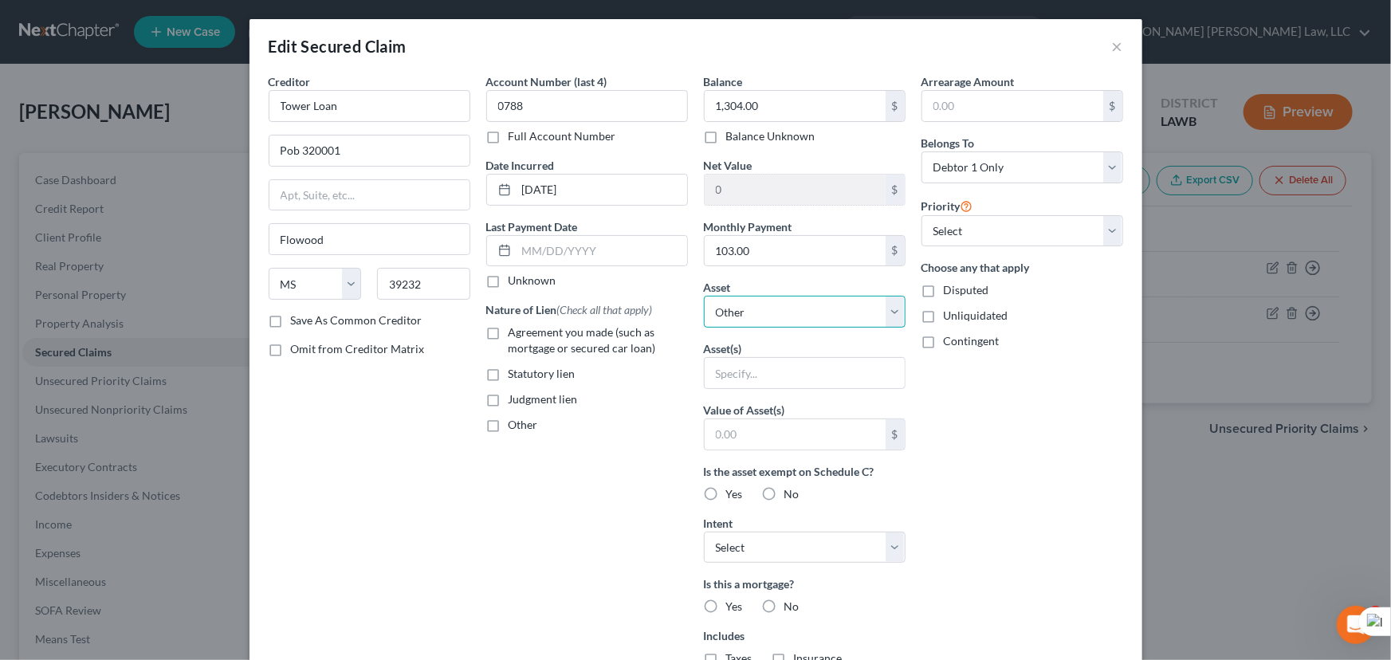
drag, startPoint x: 774, startPoint y: 311, endPoint x: 777, endPoint y: 326, distance: 15.5
click at [774, 311] on select "Select Other Multiple Assets Clothing - Clothes - $300.0 Household Goods - Furn…" at bounding box center [805, 312] width 202 height 32
select select "5"
click at [704, 296] on select "Select Other Multiple Assets Clothing - Clothes - $300.0 Household Goods - Furn…" at bounding box center [805, 312] width 202 height 32
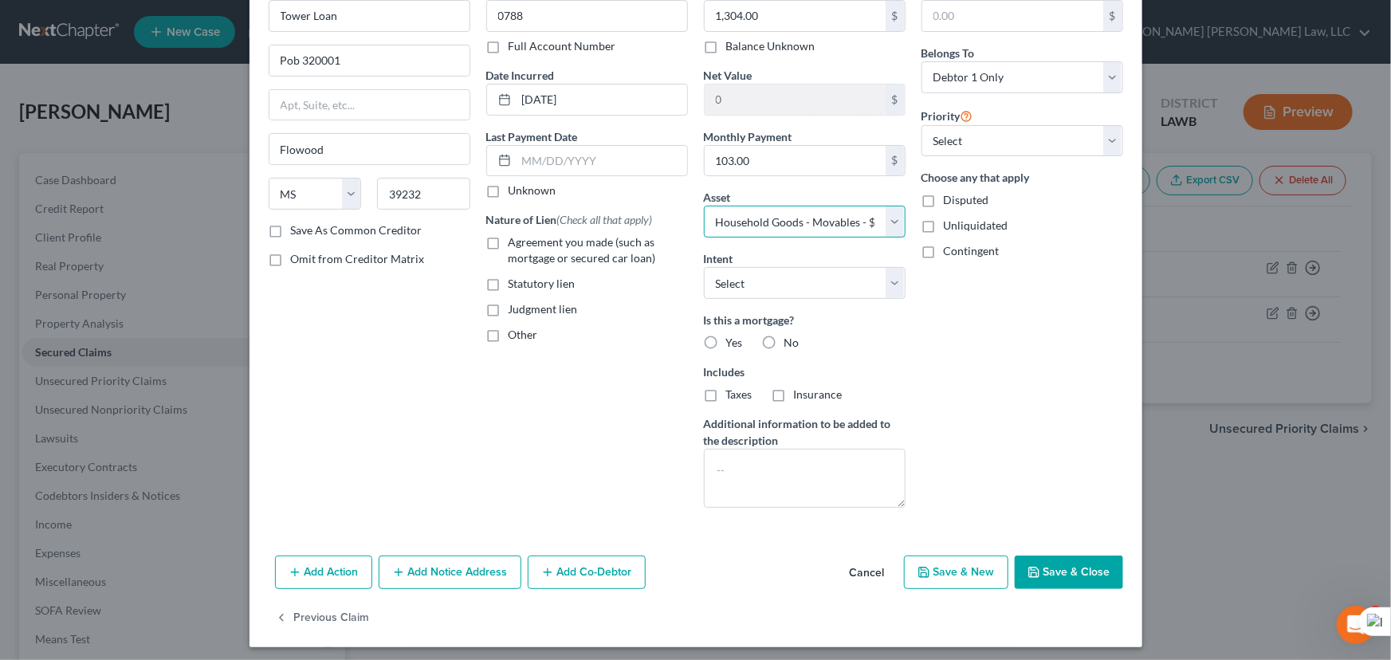
scroll to position [96, 0]
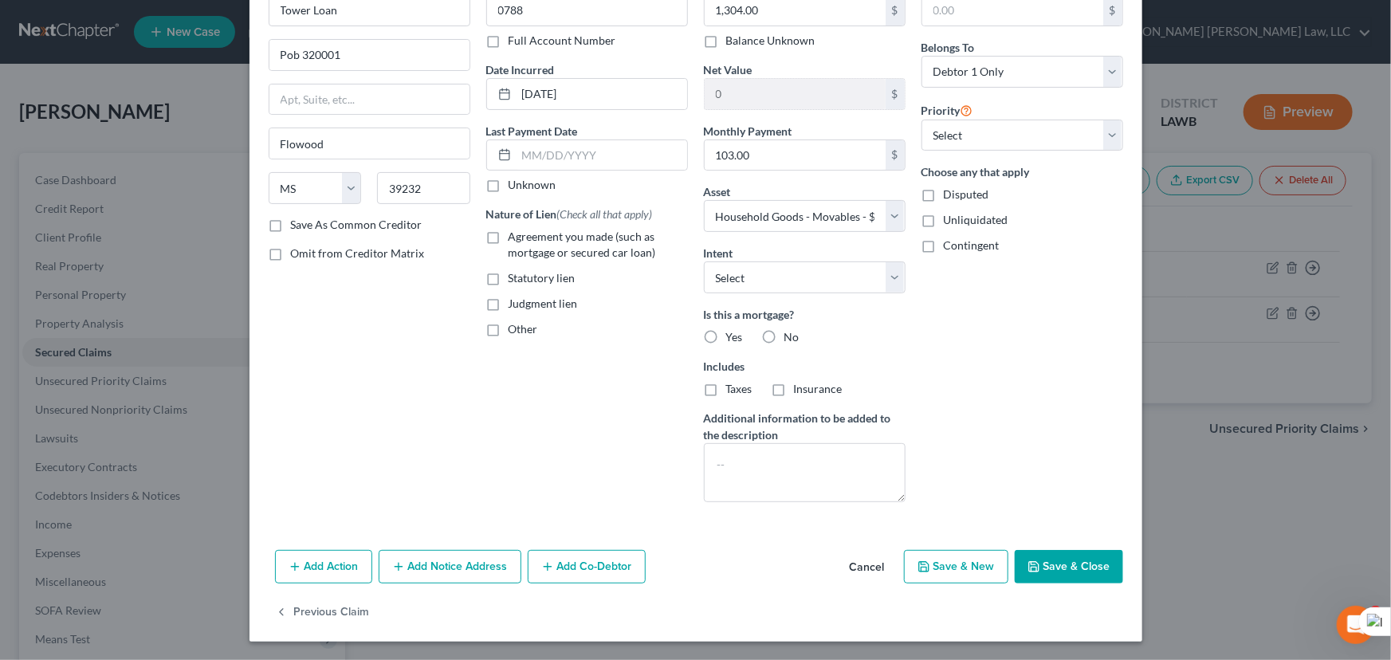
click at [1051, 567] on button "Save & Close" at bounding box center [1069, 566] width 108 height 33
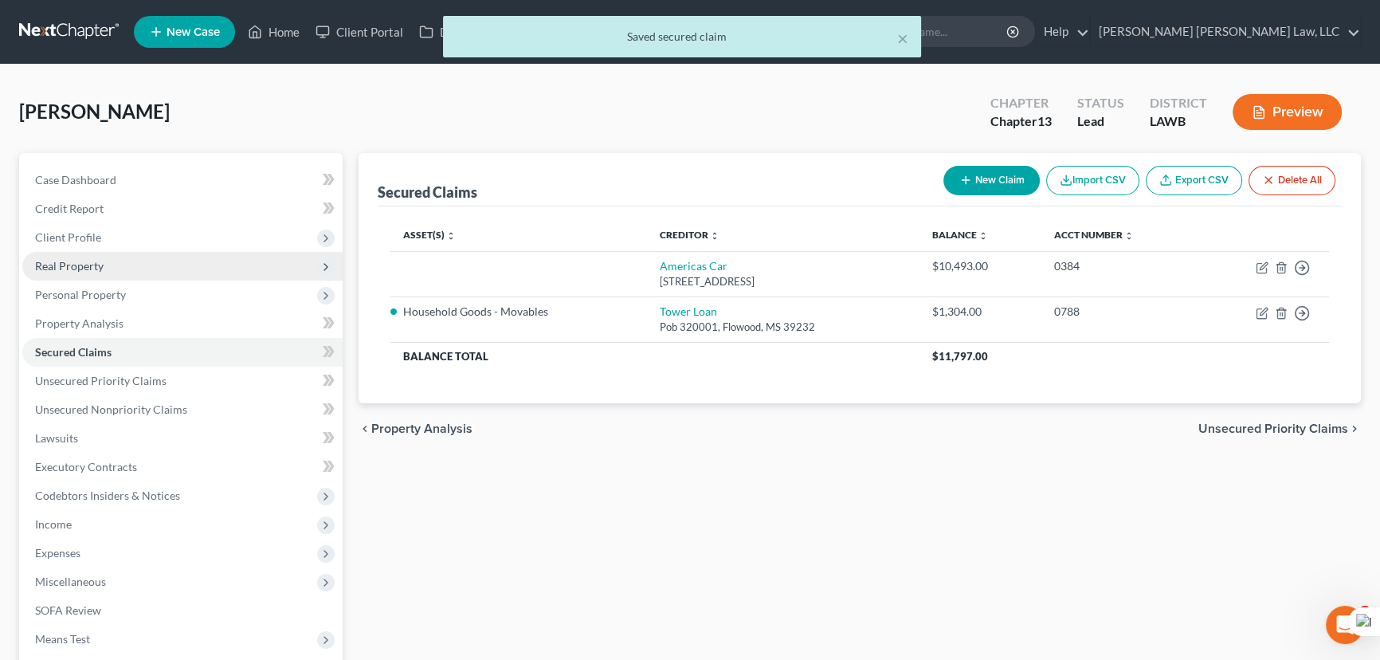
click at [157, 278] on span "Real Property" at bounding box center [182, 266] width 320 height 29
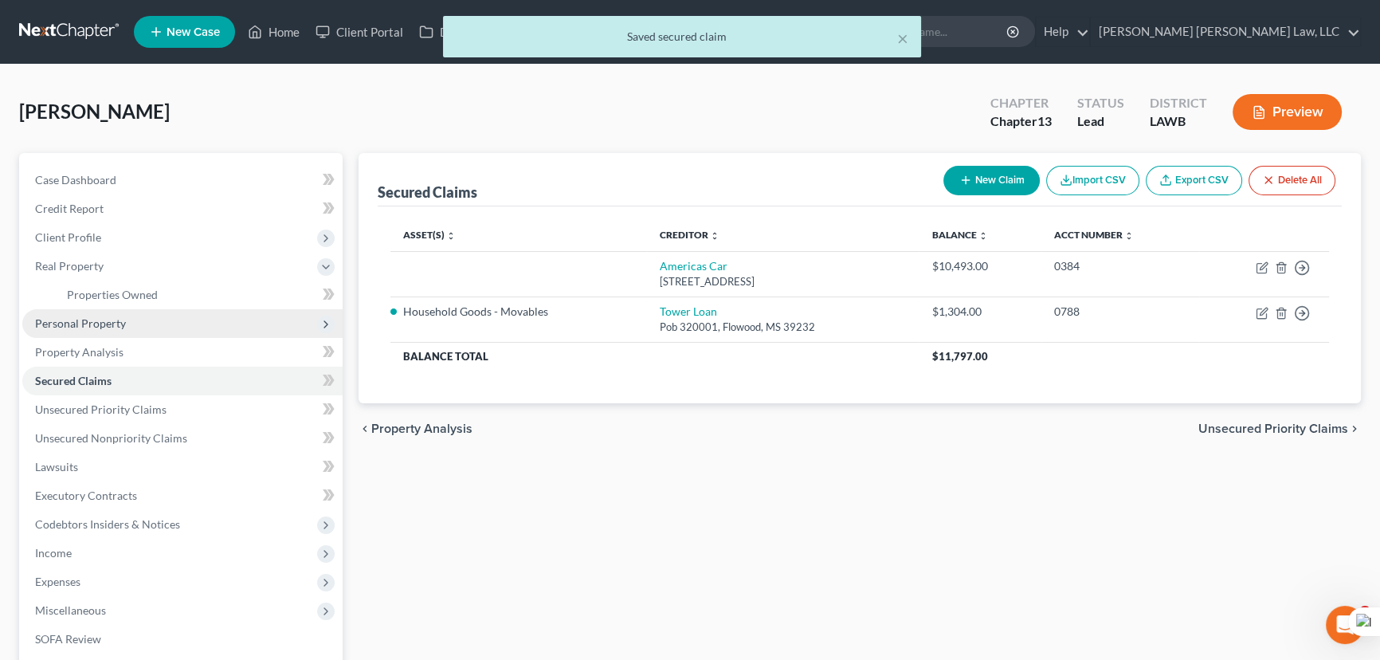
click at [148, 319] on span "Personal Property" at bounding box center [182, 323] width 320 height 29
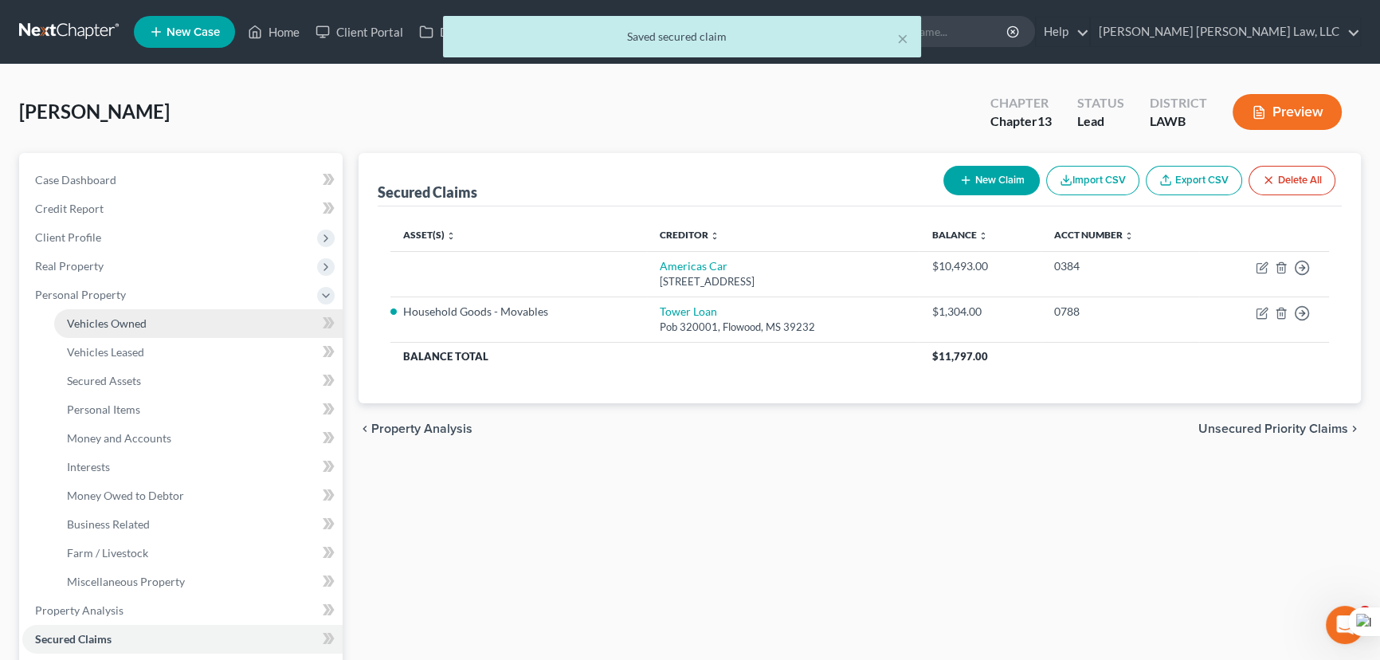
click at [152, 322] on link "Vehicles Owned" at bounding box center [198, 323] width 289 height 29
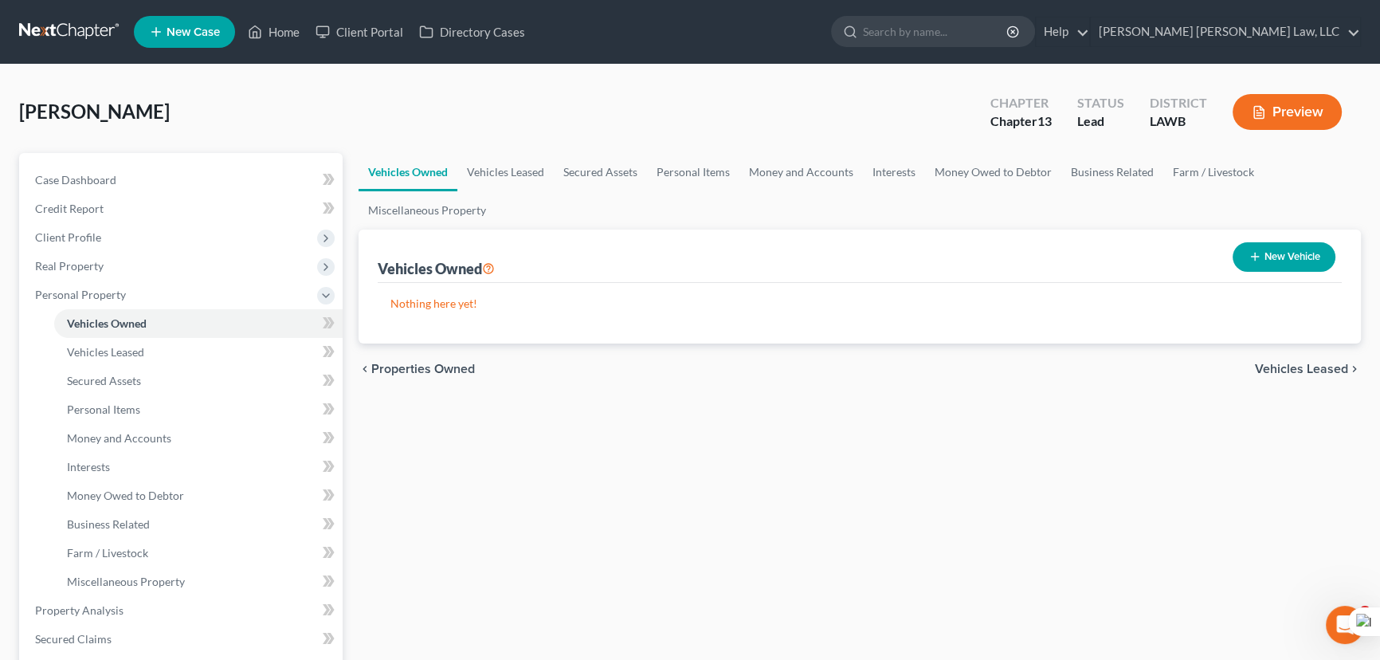
click at [1274, 261] on button "New Vehicle" at bounding box center [1284, 256] width 103 height 29
select select "0"
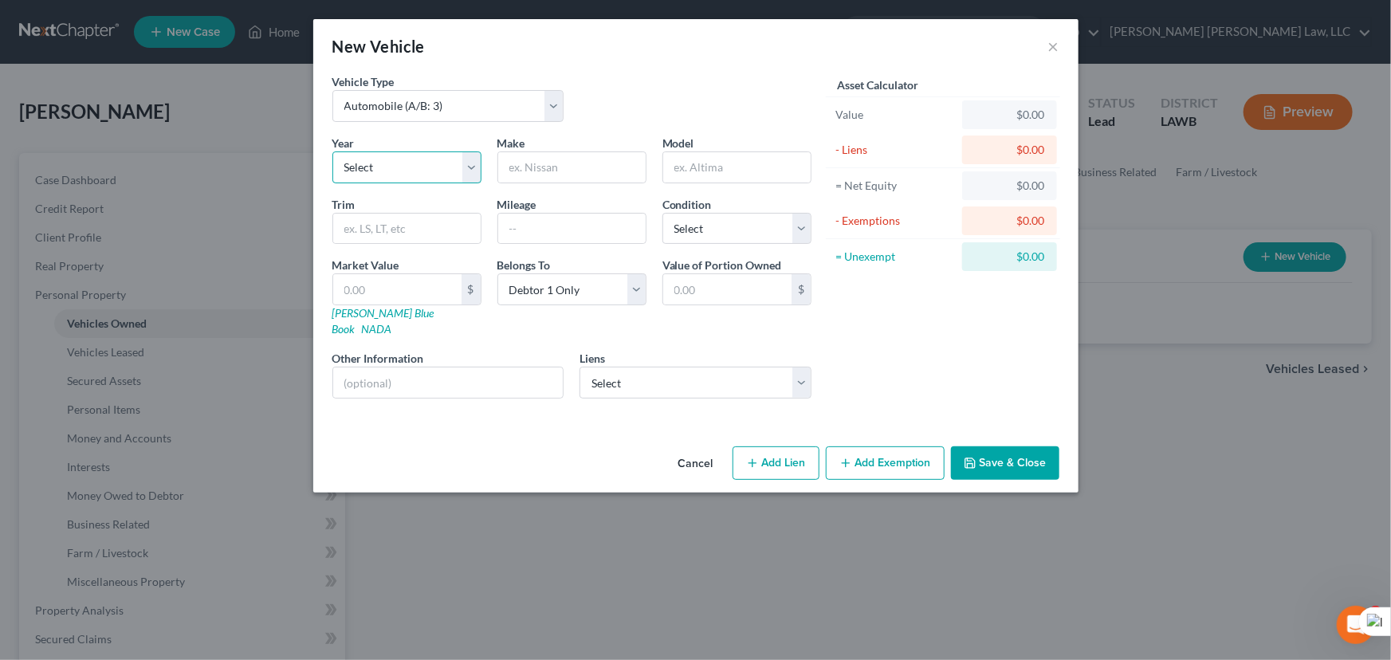
drag, startPoint x: 383, startPoint y: 168, endPoint x: 382, endPoint y: 182, distance: 13.6
click at [383, 168] on select "Select 2026 2025 2024 2023 2022 2021 2020 2019 2018 2017 2016 2015 2014 2013 20…" at bounding box center [406, 167] width 149 height 32
select select "15"
click at [332, 151] on select "Select 2026 2025 2024 2023 2022 2021 2020 2019 2018 2017 2016 2015 2014 2013 20…" at bounding box center [406, 167] width 149 height 32
click at [593, 179] on input "text" at bounding box center [571, 167] width 147 height 30
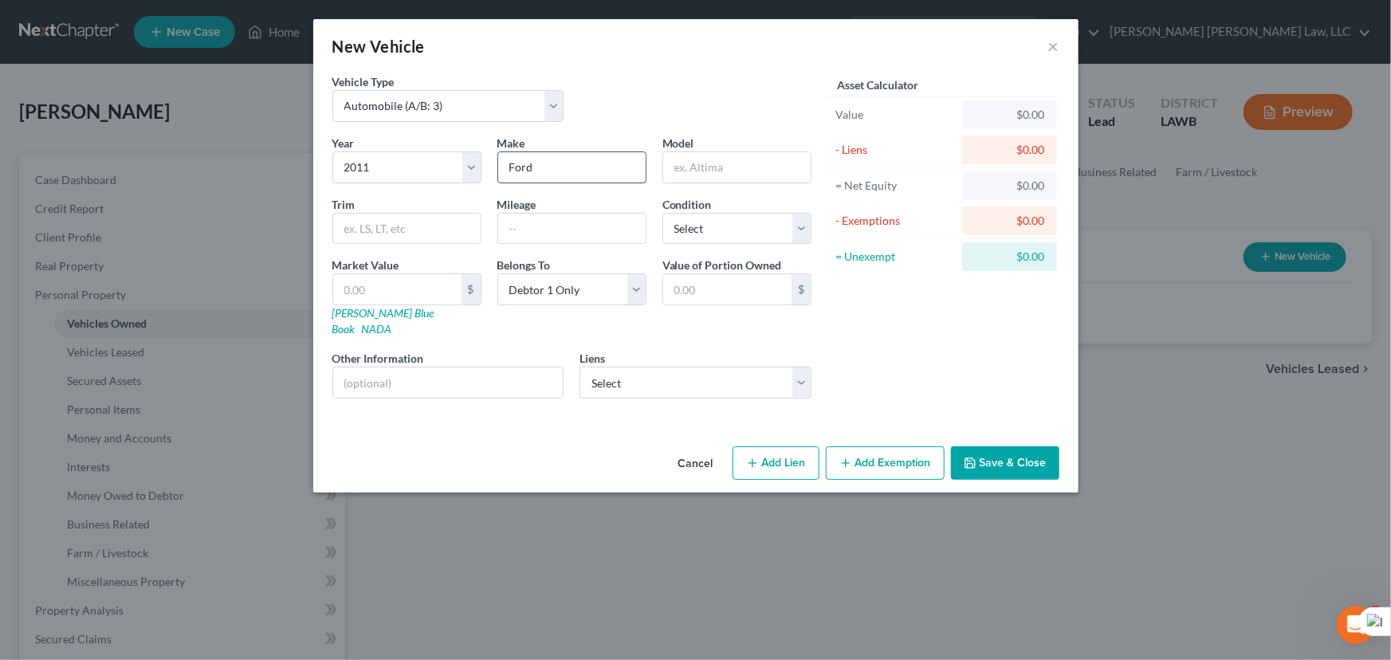
type input "Ford"
type input "F150"
click at [450, 277] on input "text" at bounding box center [397, 289] width 128 height 30
type input "6"
type input "6.00"
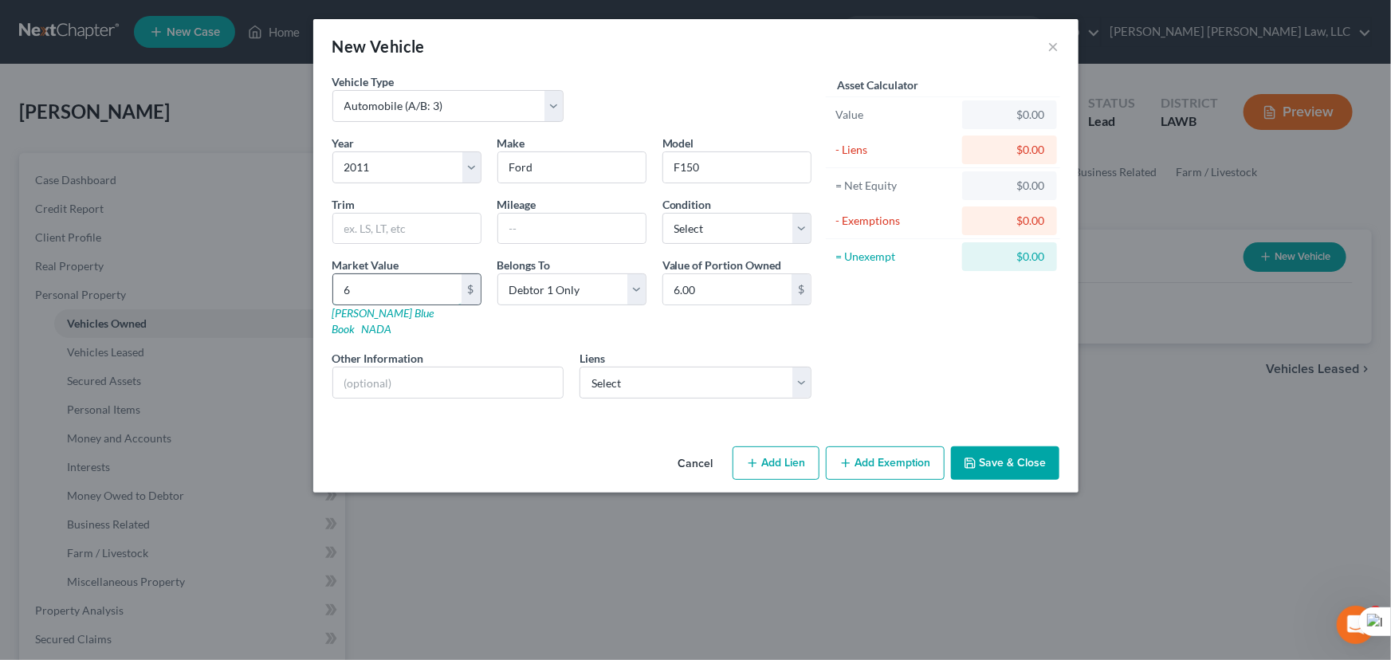
type input "60"
type input "60.00"
type input "605"
type input "605.00"
drag, startPoint x: 667, startPoint y: 364, endPoint x: 667, endPoint y: 379, distance: 15.1
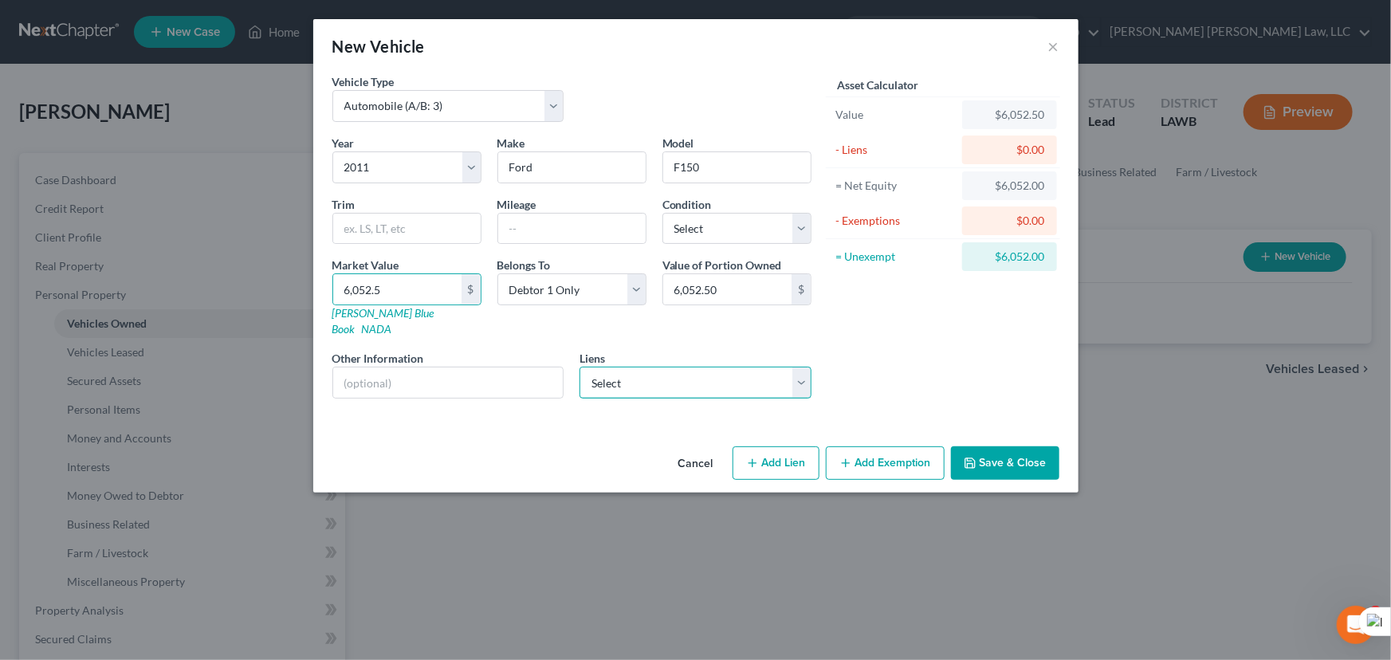
click at [667, 367] on select "Select Americas Car - $10,493.00" at bounding box center [695, 383] width 232 height 32
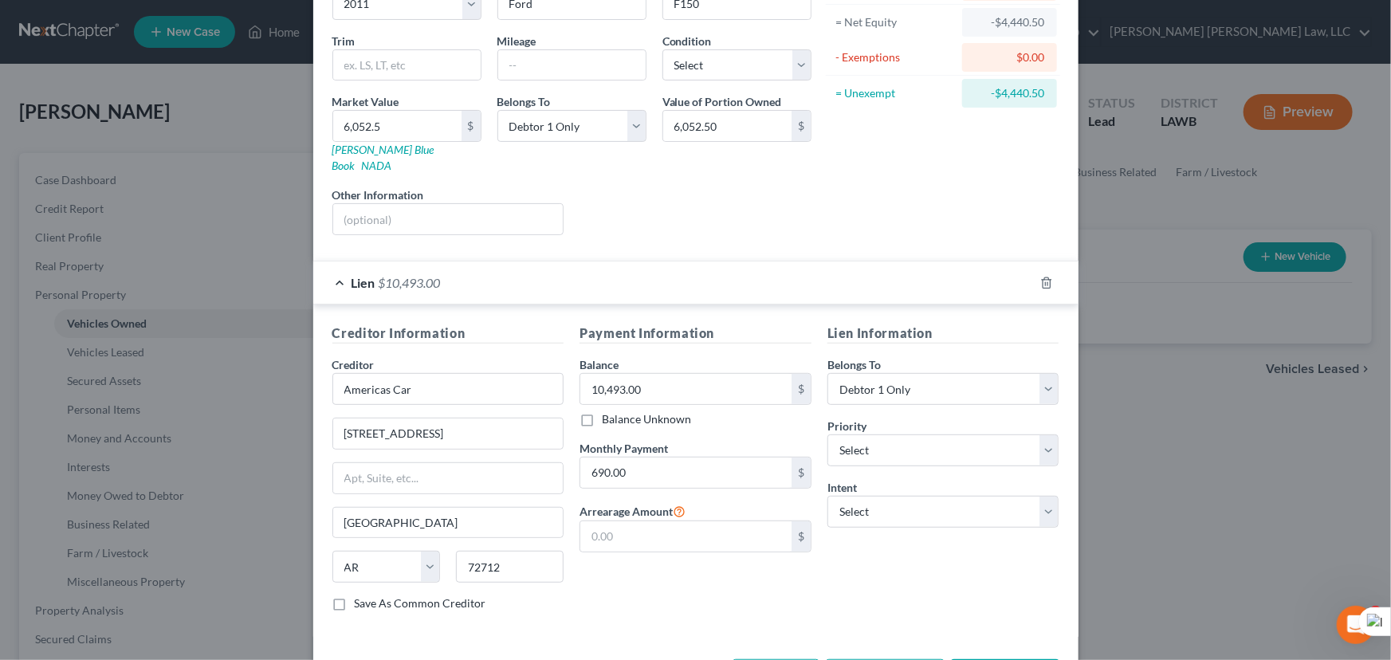
scroll to position [210, 0]
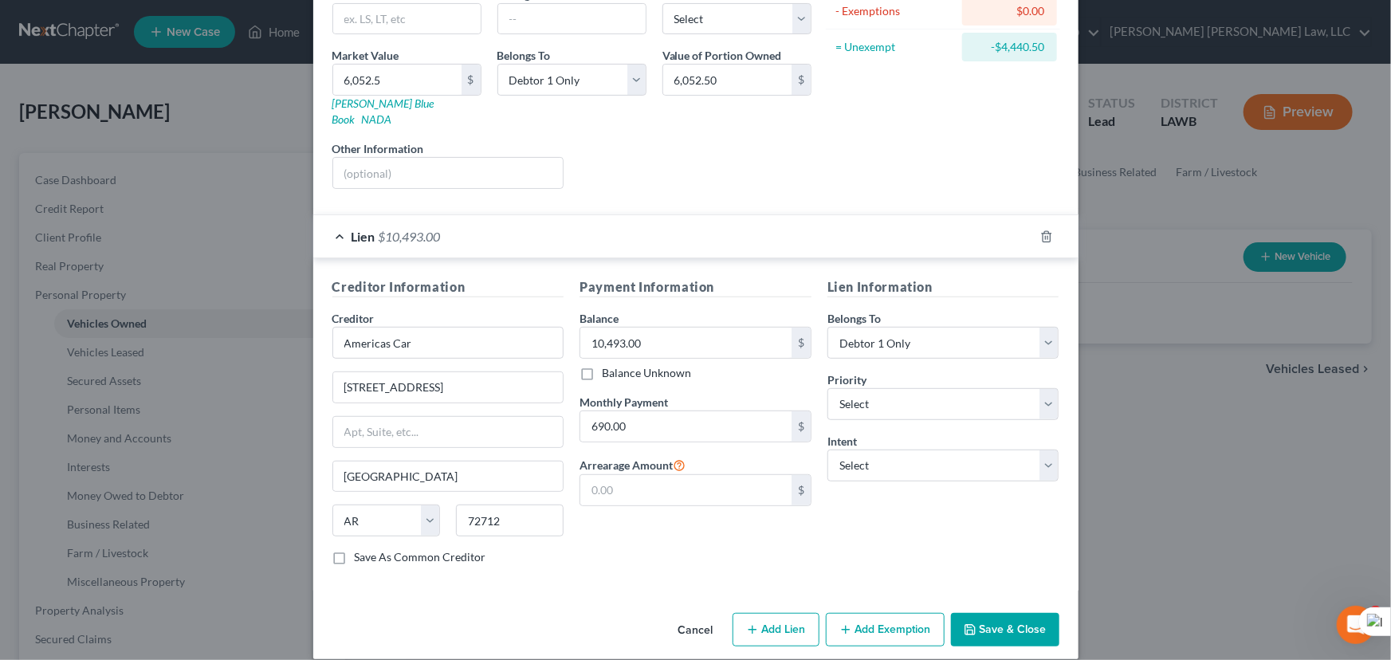
click at [878, 638] on div "Cancel Add Lien Add Lease Add Exemption Save & Close" at bounding box center [695, 633] width 765 height 53
click at [876, 613] on button "Add Exemption" at bounding box center [885, 629] width 119 height 33
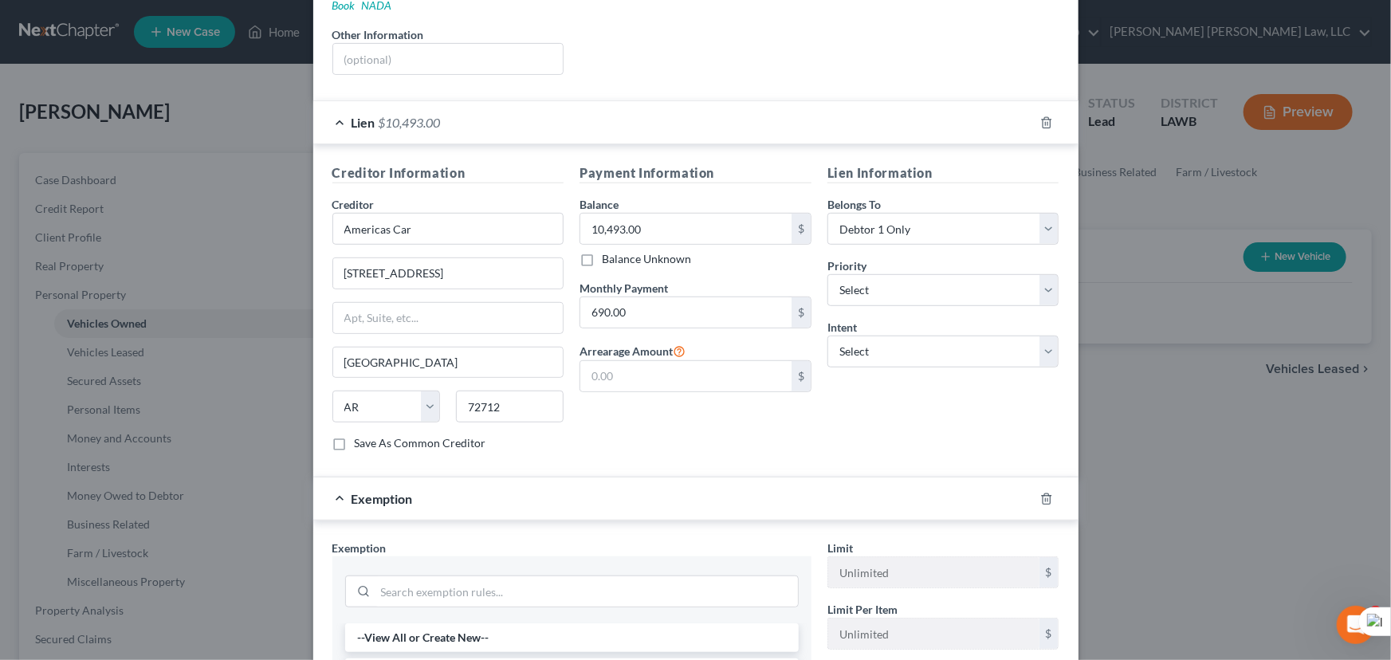
scroll to position [638, 0]
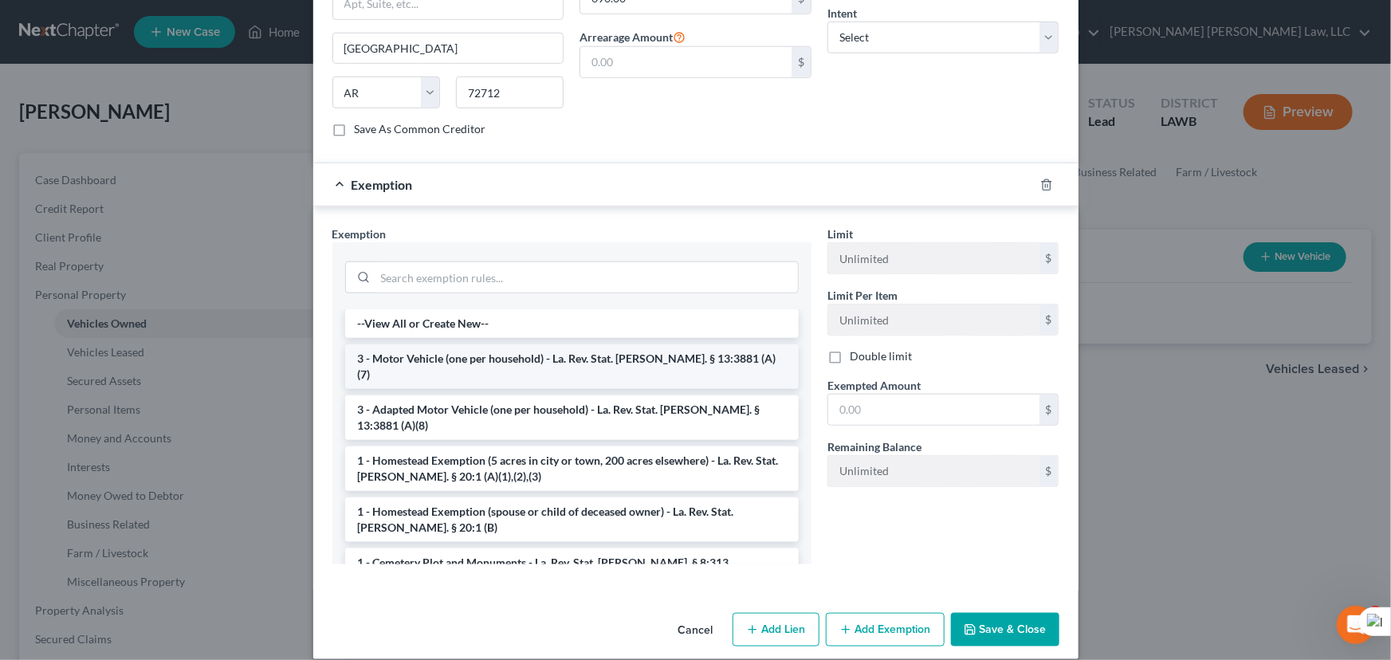
click at [471, 344] on li "3 - Motor Vehicle (one per household) - La. Rev. Stat. [PERSON_NAME]. § 13:3881…" at bounding box center [572, 366] width 454 height 45
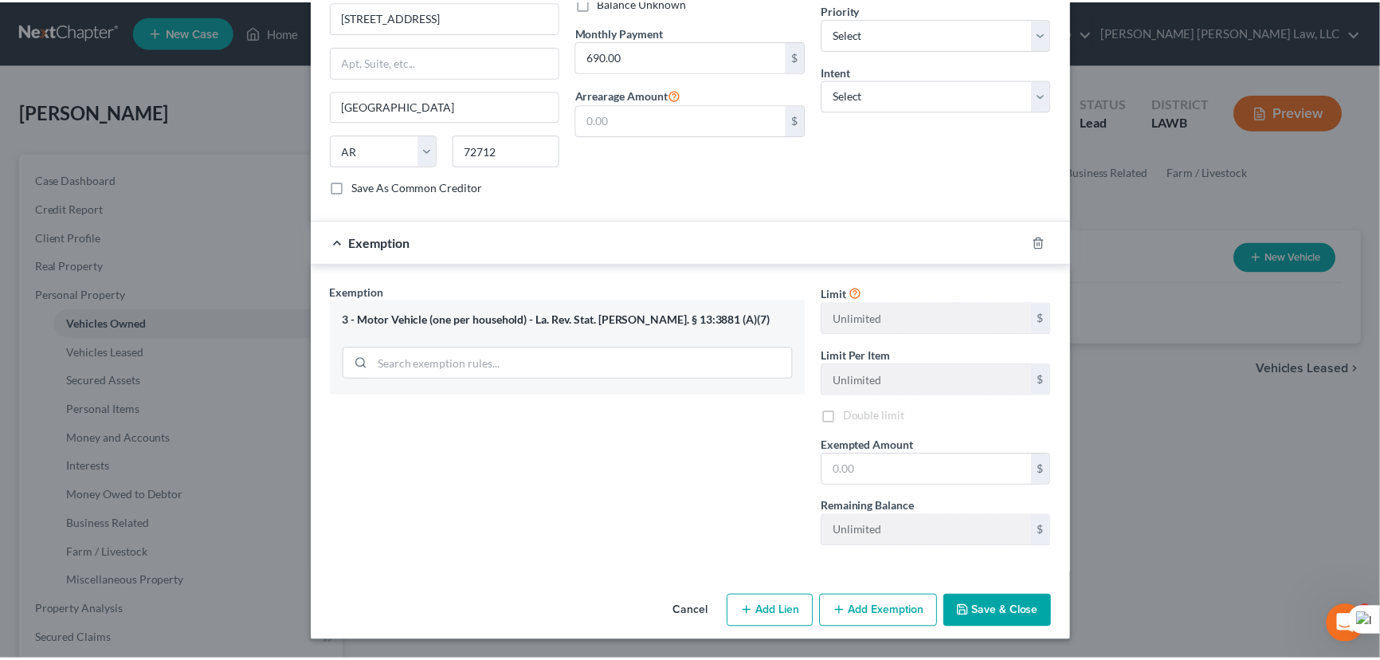
scroll to position [561, 0]
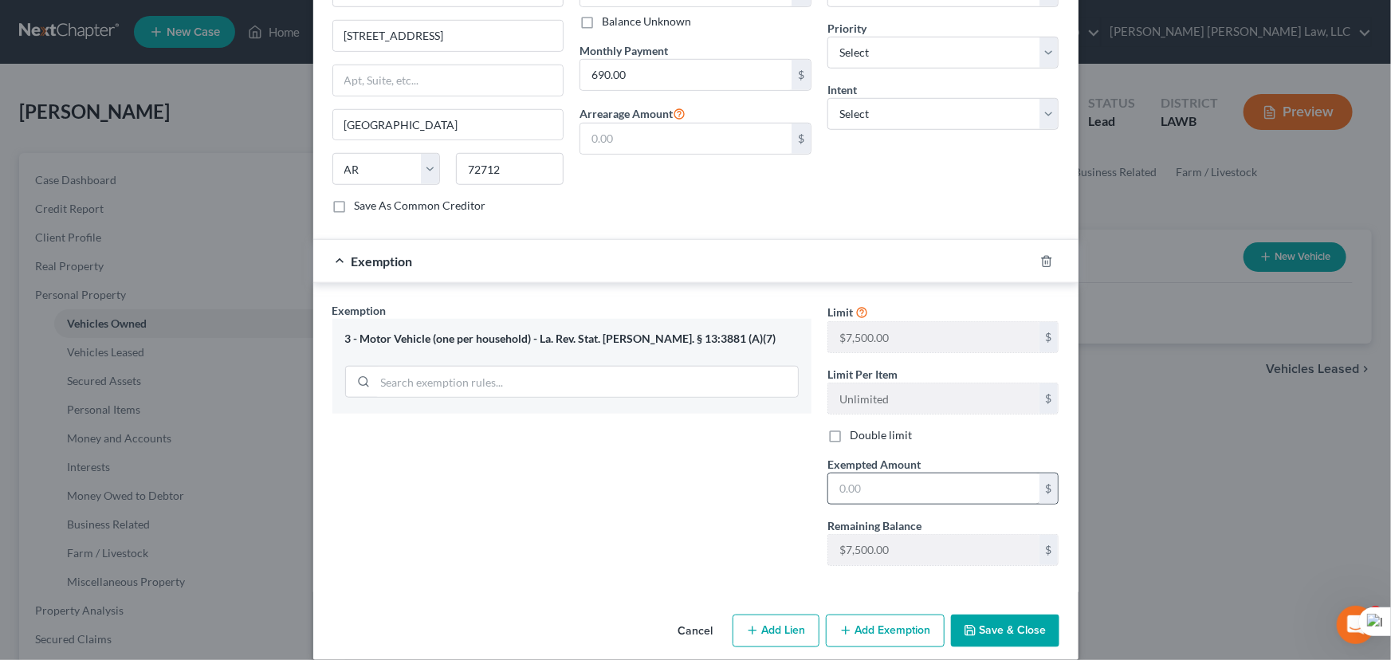
click at [984, 517] on div "Remaining Balance $7,500.00 $" at bounding box center [943, 541] width 248 height 49
click at [980, 473] on input "text" at bounding box center [933, 488] width 211 height 30
click at [1000, 615] on button "Save & Close" at bounding box center [1005, 631] width 108 height 33
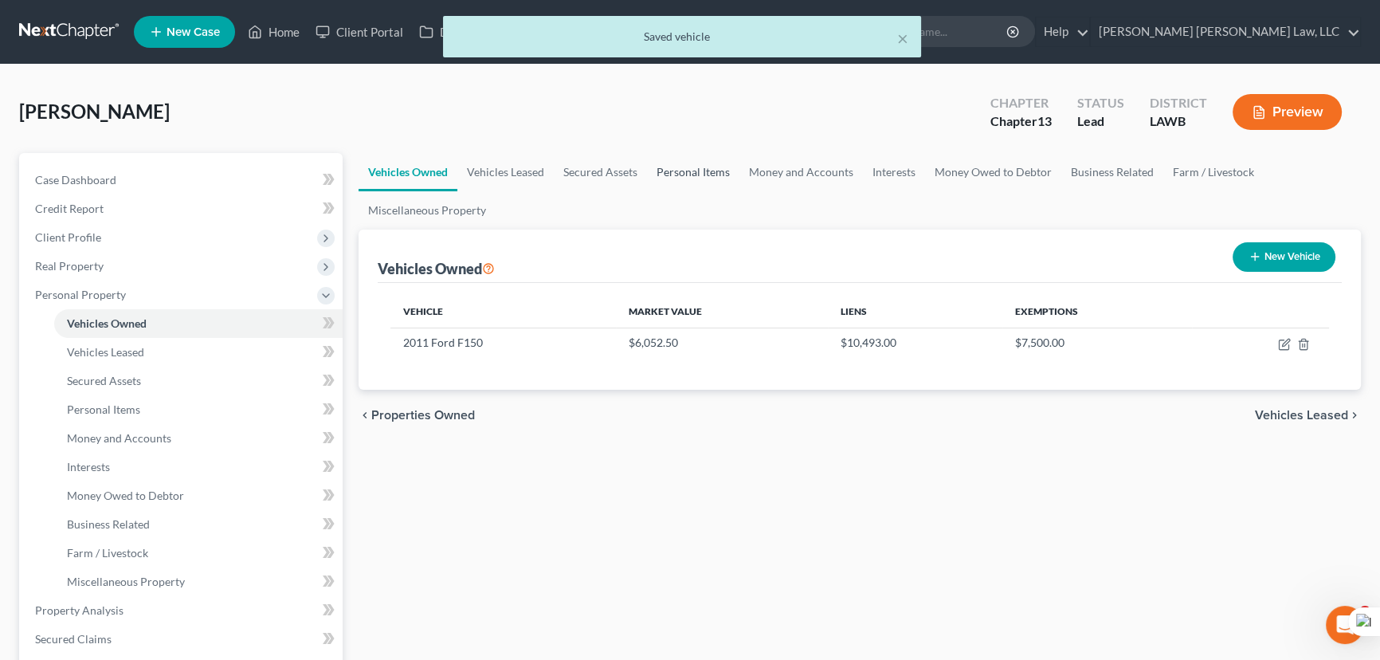
click at [697, 165] on link "Personal Items" at bounding box center [693, 172] width 92 height 38
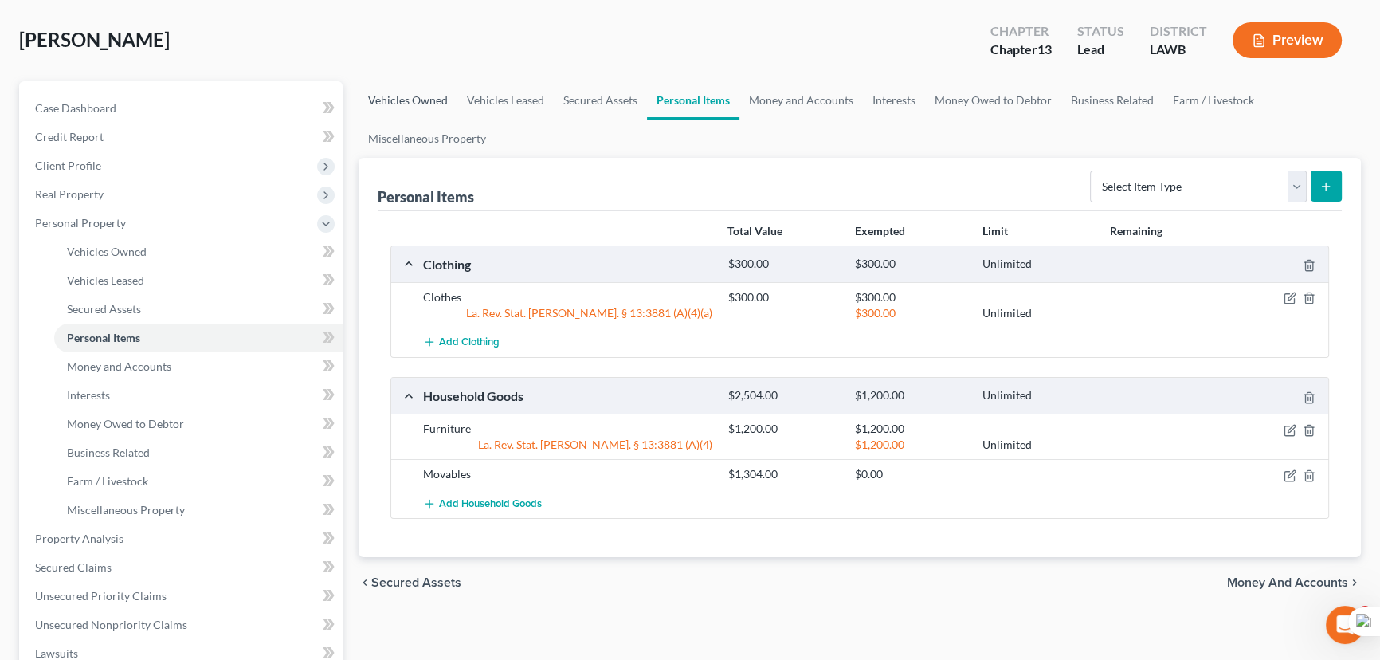
click at [434, 94] on link "Vehicles Owned" at bounding box center [408, 100] width 99 height 38
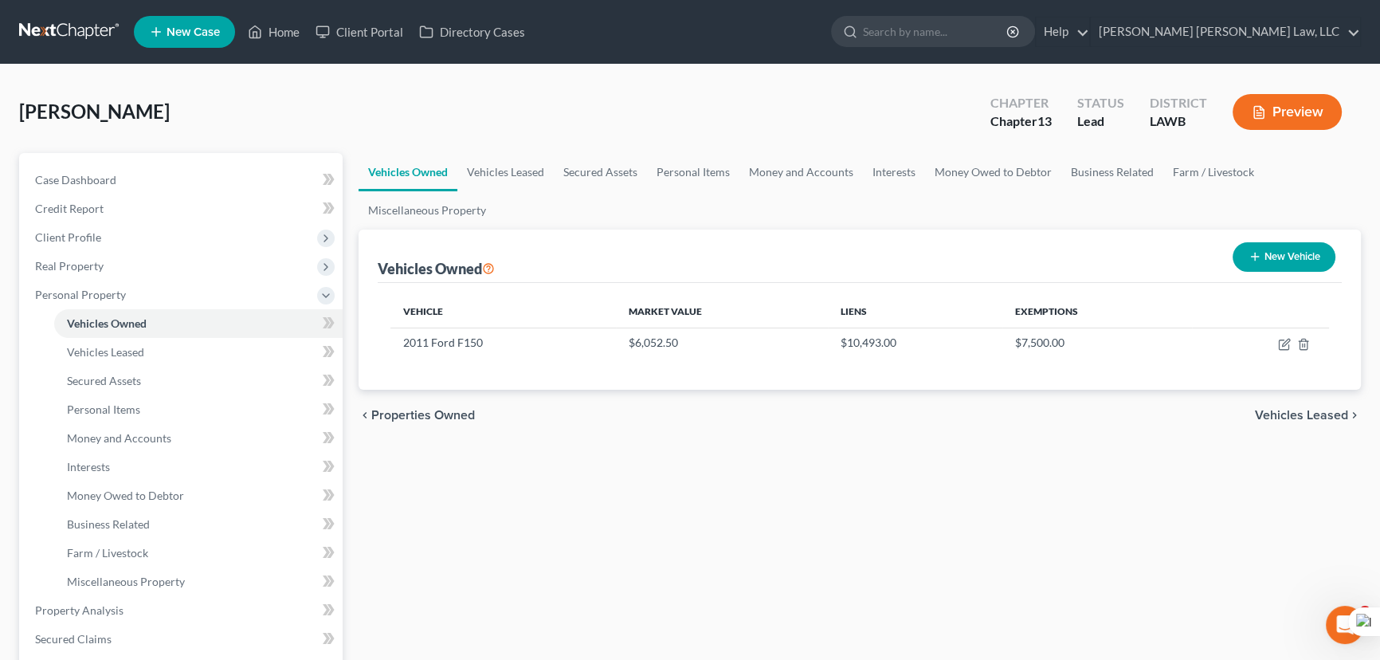
click at [799, 139] on div "[PERSON_NAME] Upgraded Chapter Chapter 13 Status Lead District LAWB Preview" at bounding box center [690, 118] width 1342 height 69
click at [795, 181] on link "Money and Accounts" at bounding box center [802, 172] width 124 height 38
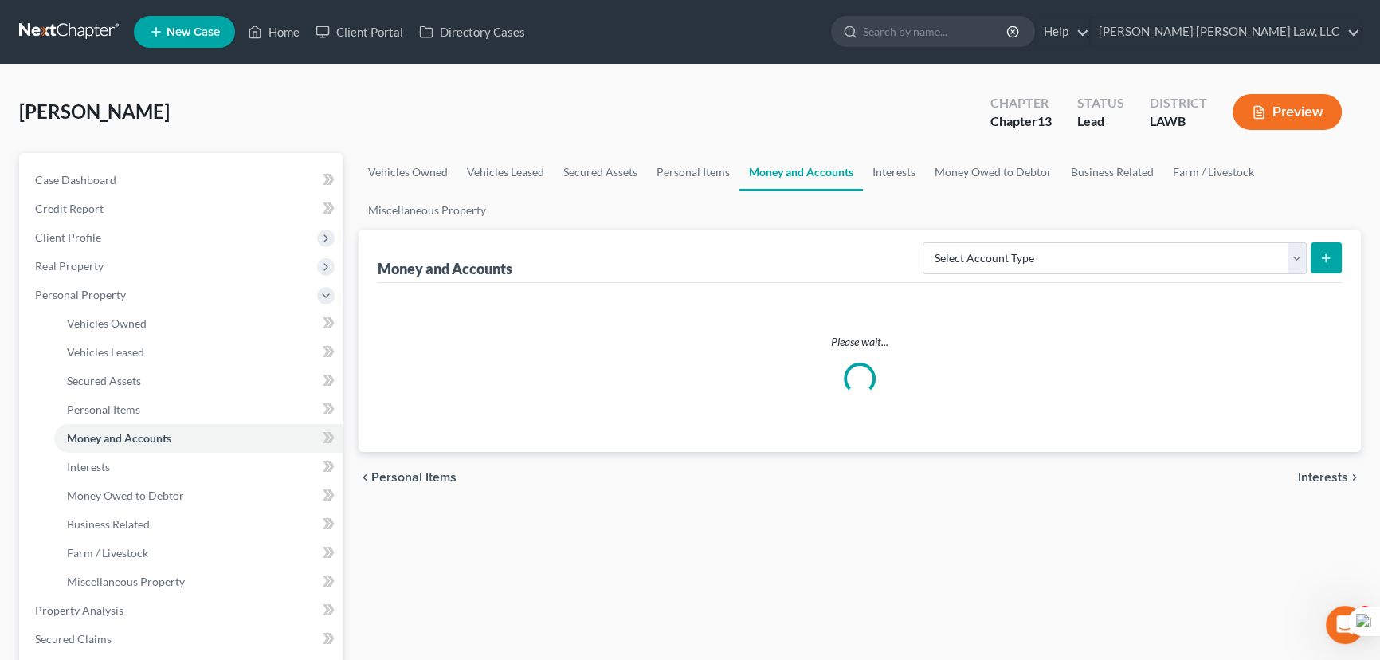
click at [913, 190] on ul "Vehicles Owned Vehicles Leased Secured Assets Personal Items Money and Accounts…" at bounding box center [860, 191] width 1003 height 77
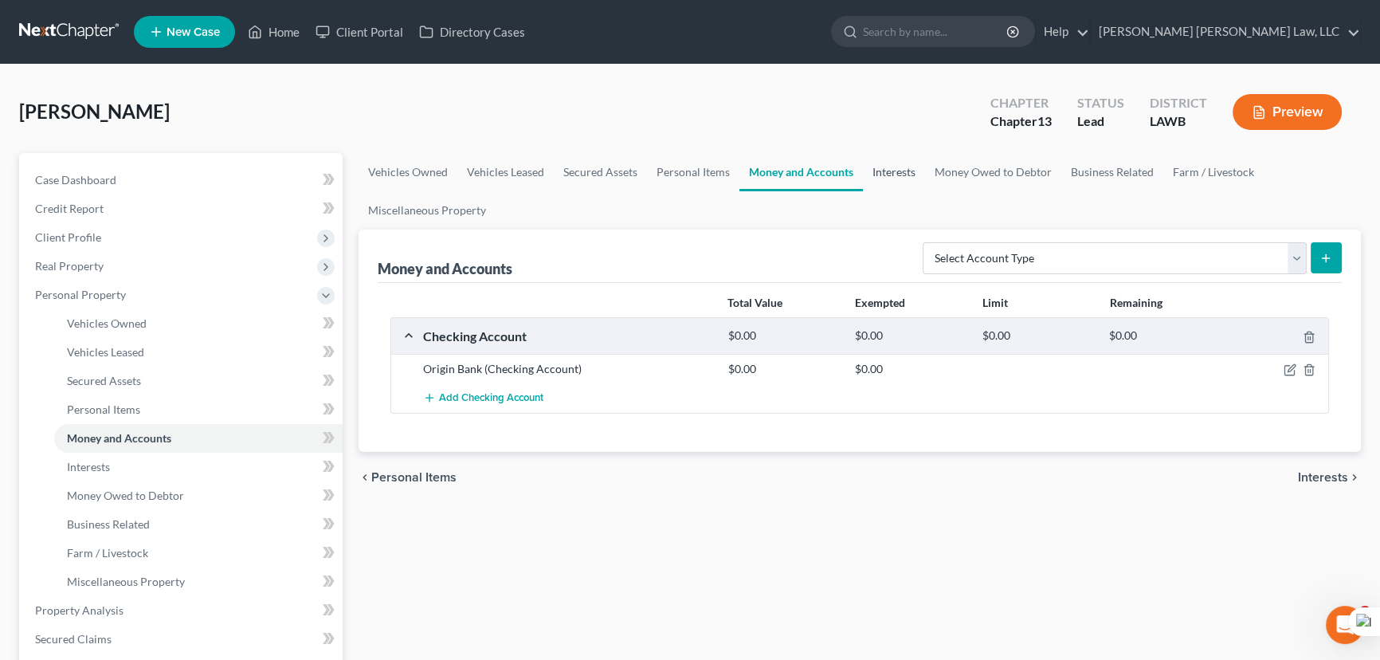
click at [896, 175] on link "Interests" at bounding box center [894, 172] width 62 height 38
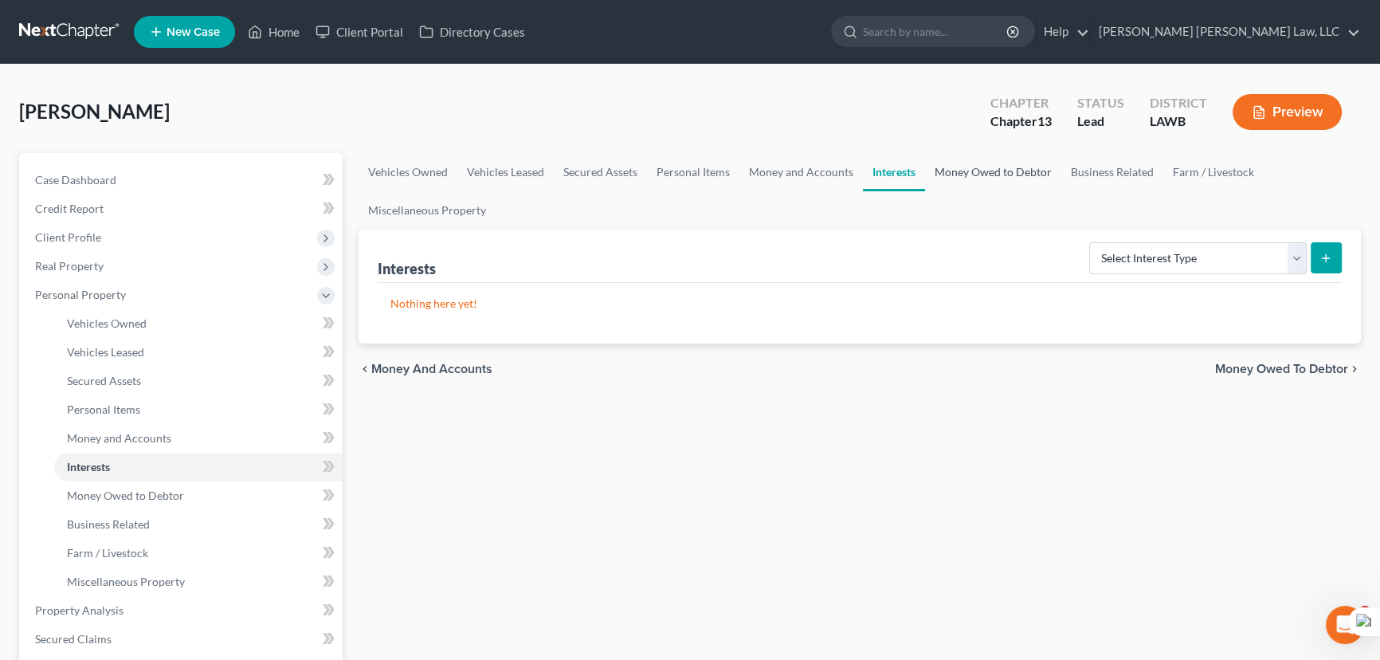
click at [973, 175] on link "Money Owed to Debtor" at bounding box center [993, 172] width 136 height 38
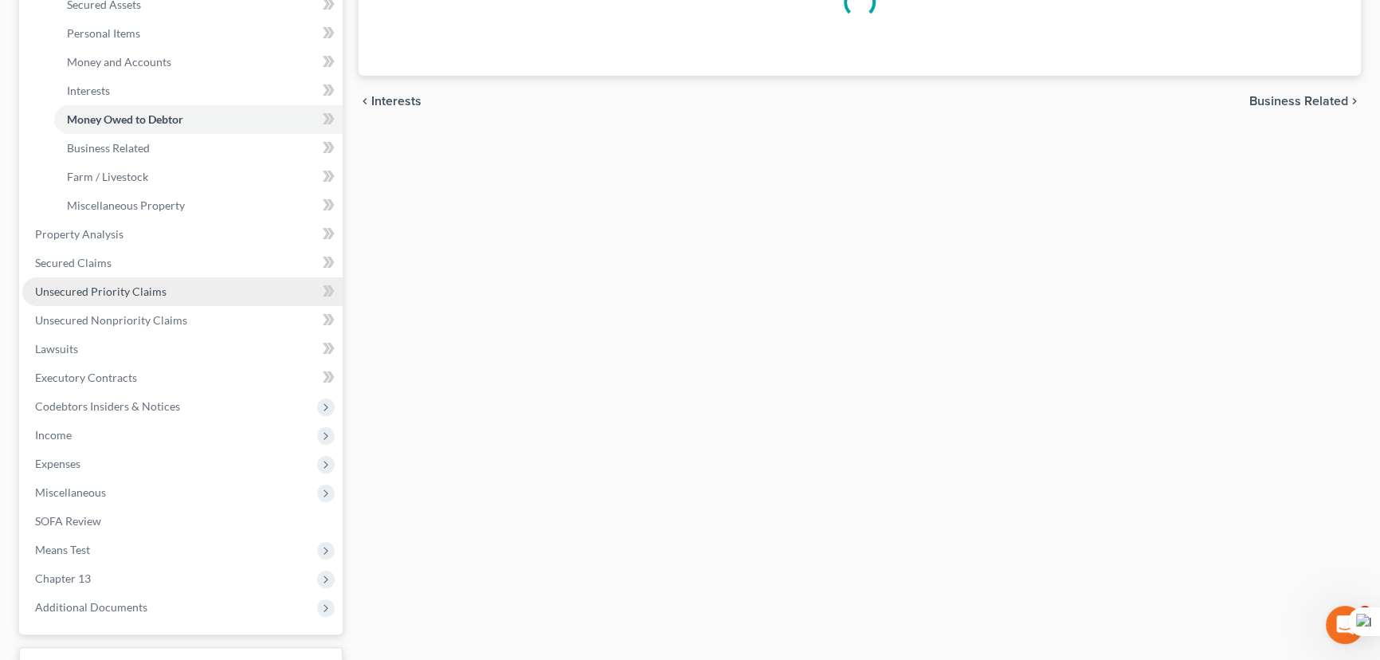
scroll to position [434, 0]
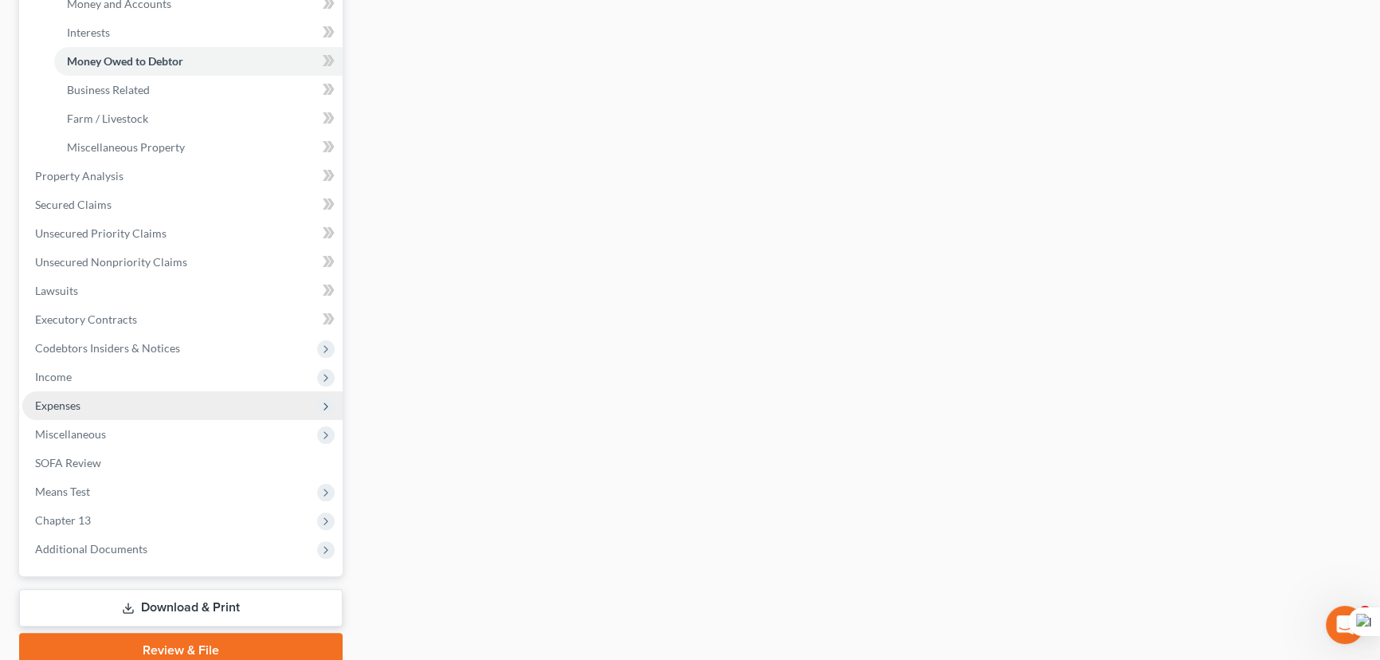
click at [77, 409] on span "Expenses" at bounding box center [57, 406] width 45 height 14
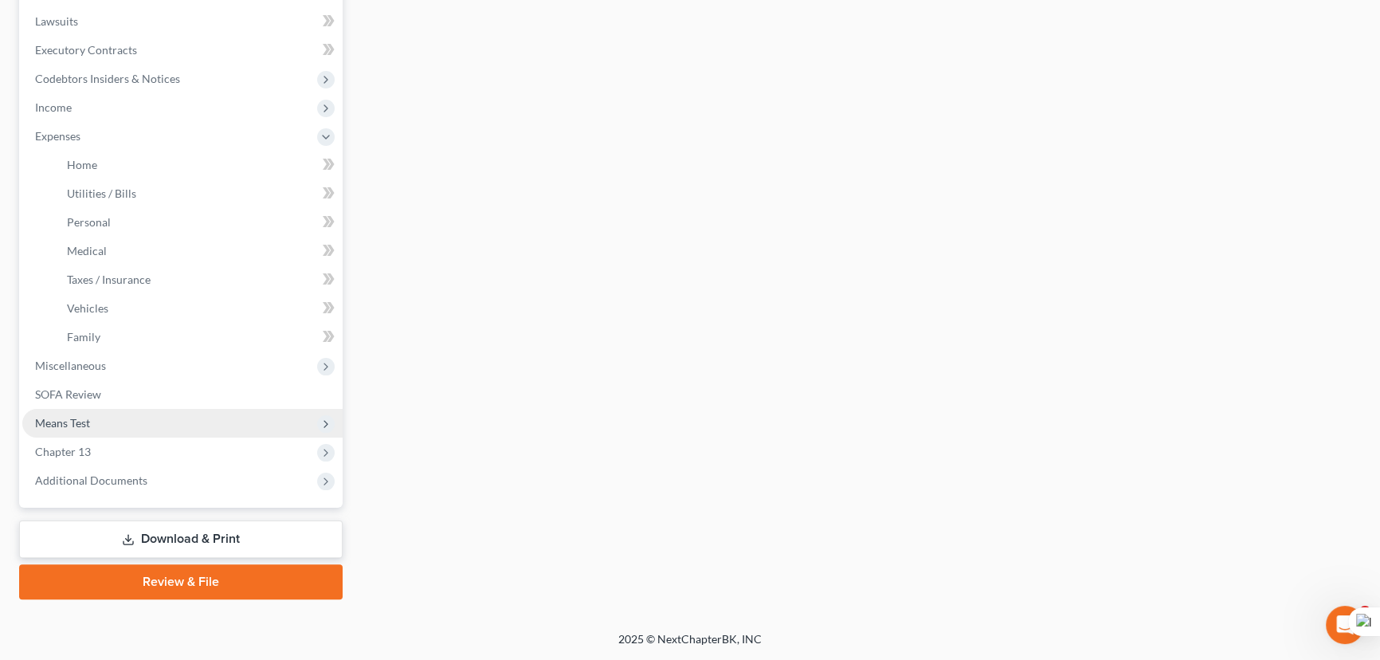
scroll to position [414, 0]
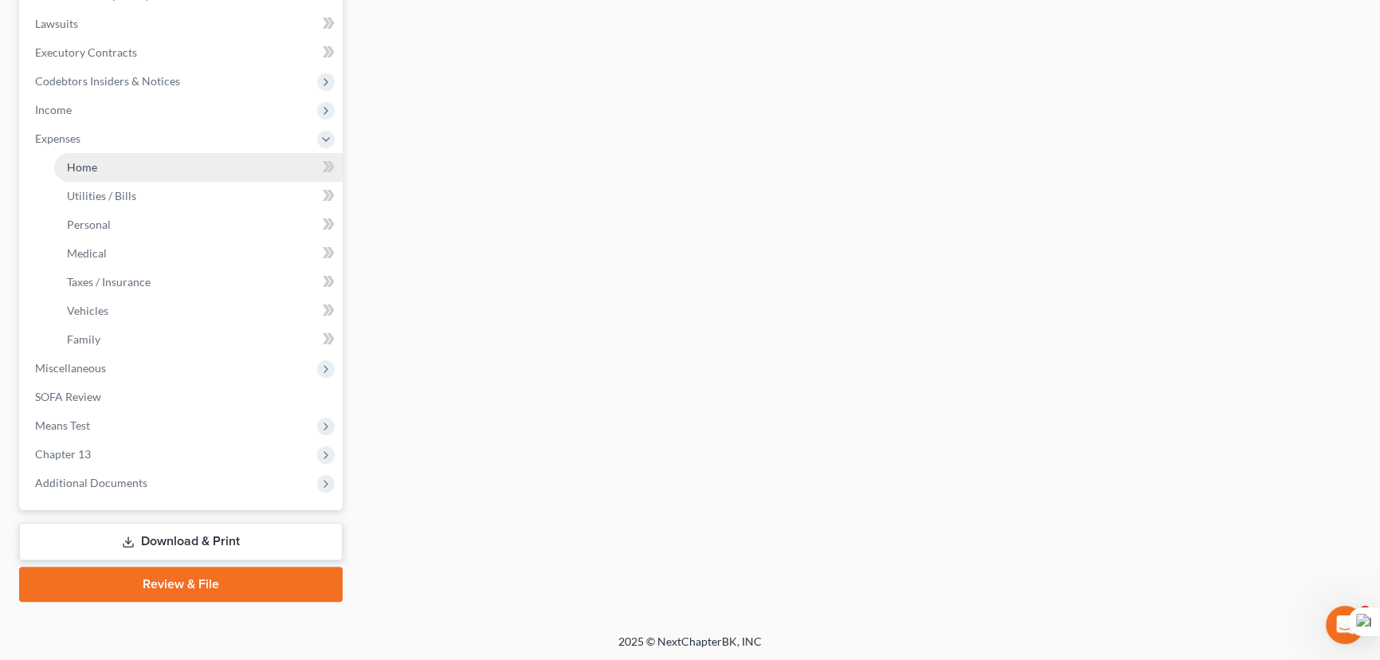
click at [139, 161] on link "Home" at bounding box center [198, 167] width 289 height 29
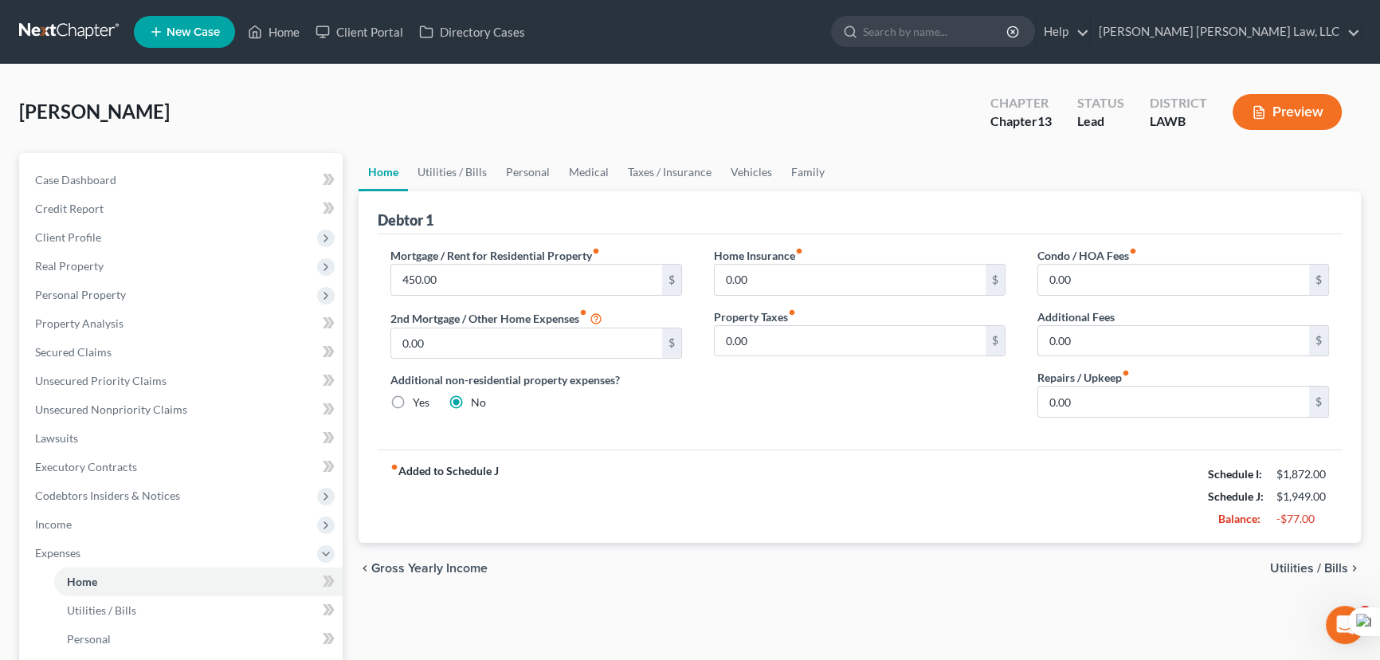
click at [520, 194] on div "Debtor 1" at bounding box center [860, 212] width 964 height 43
click at [536, 175] on link "Personal" at bounding box center [528, 172] width 63 height 38
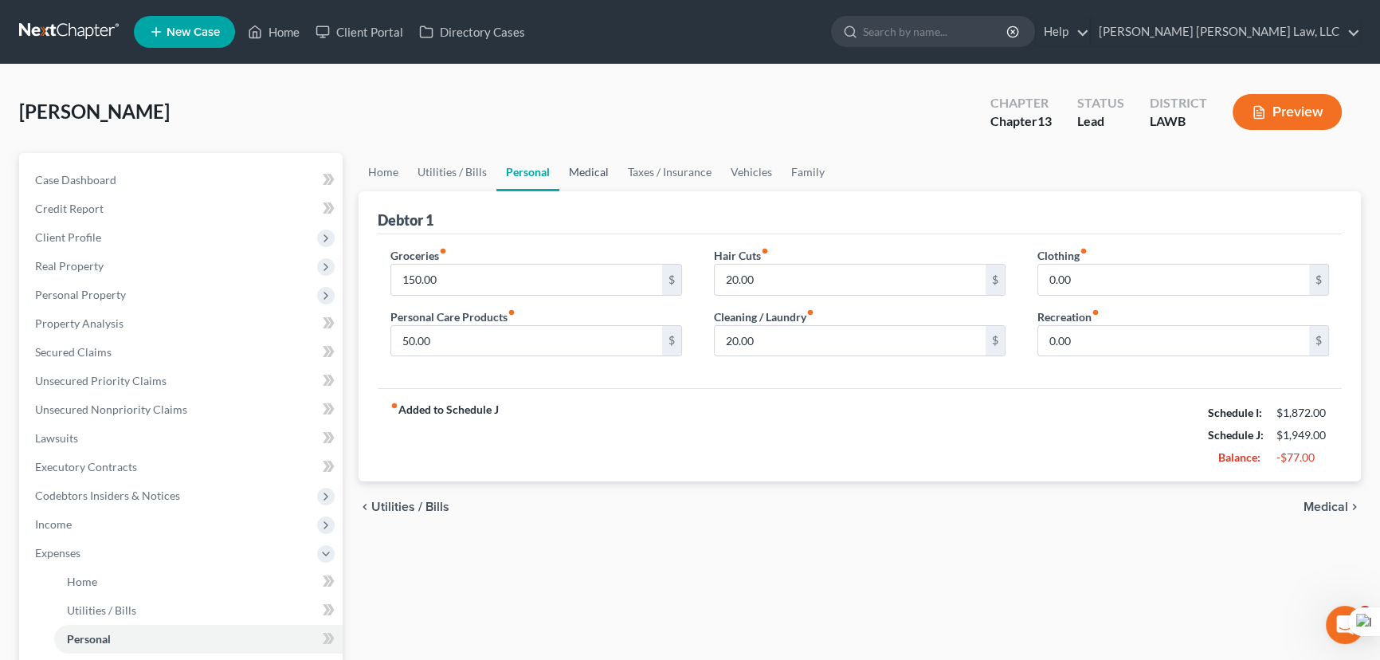
click at [592, 173] on link "Medical" at bounding box center [589, 172] width 59 height 38
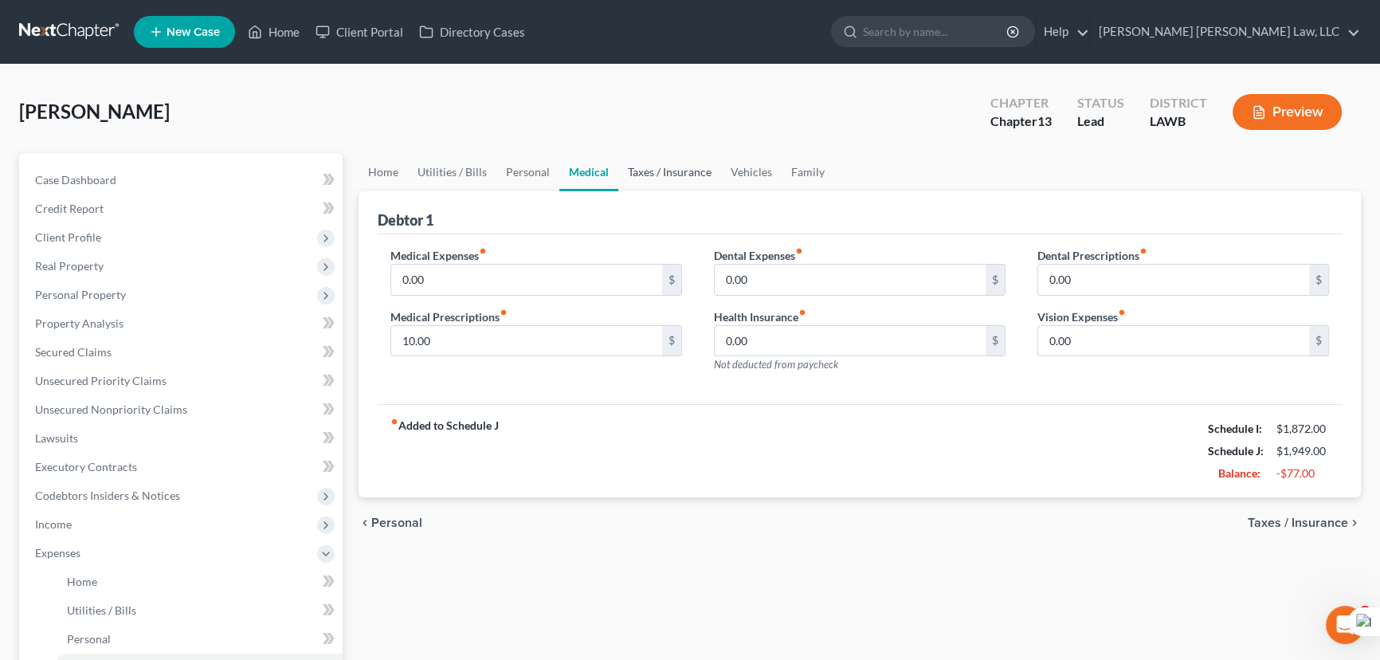
click at [658, 171] on link "Taxes / Insurance" at bounding box center [669, 172] width 103 height 38
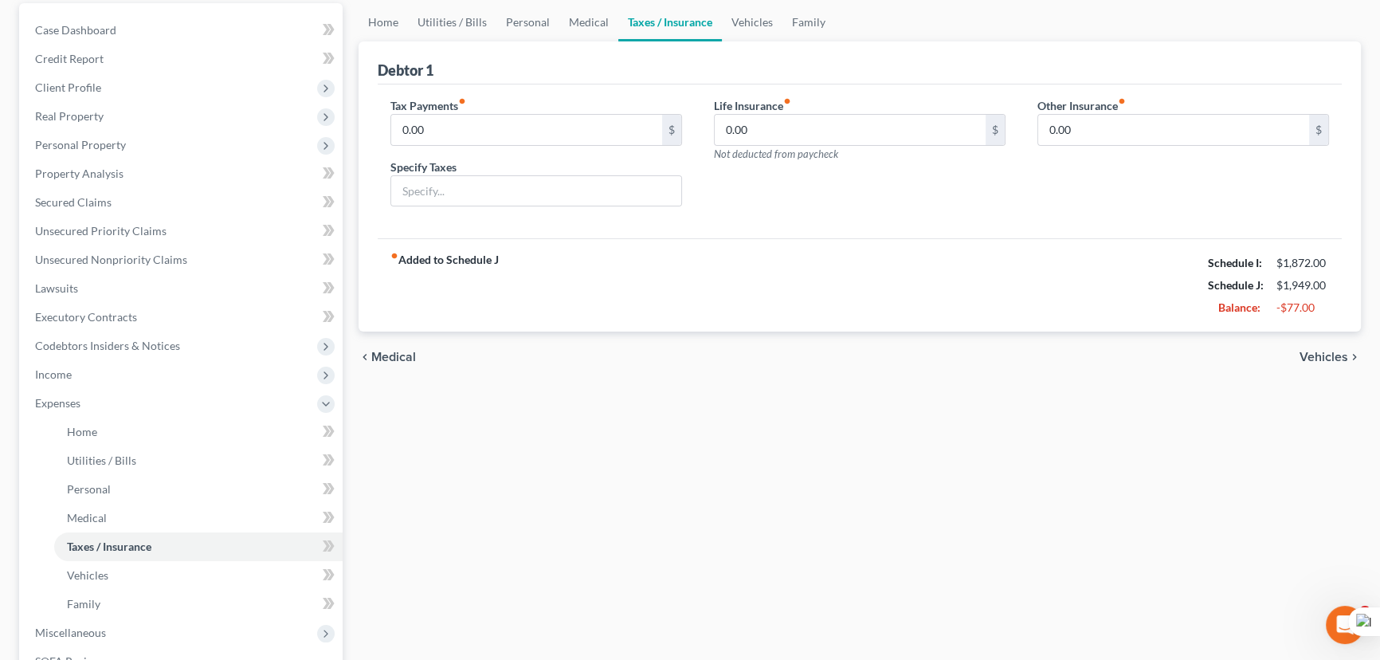
scroll to position [144, 0]
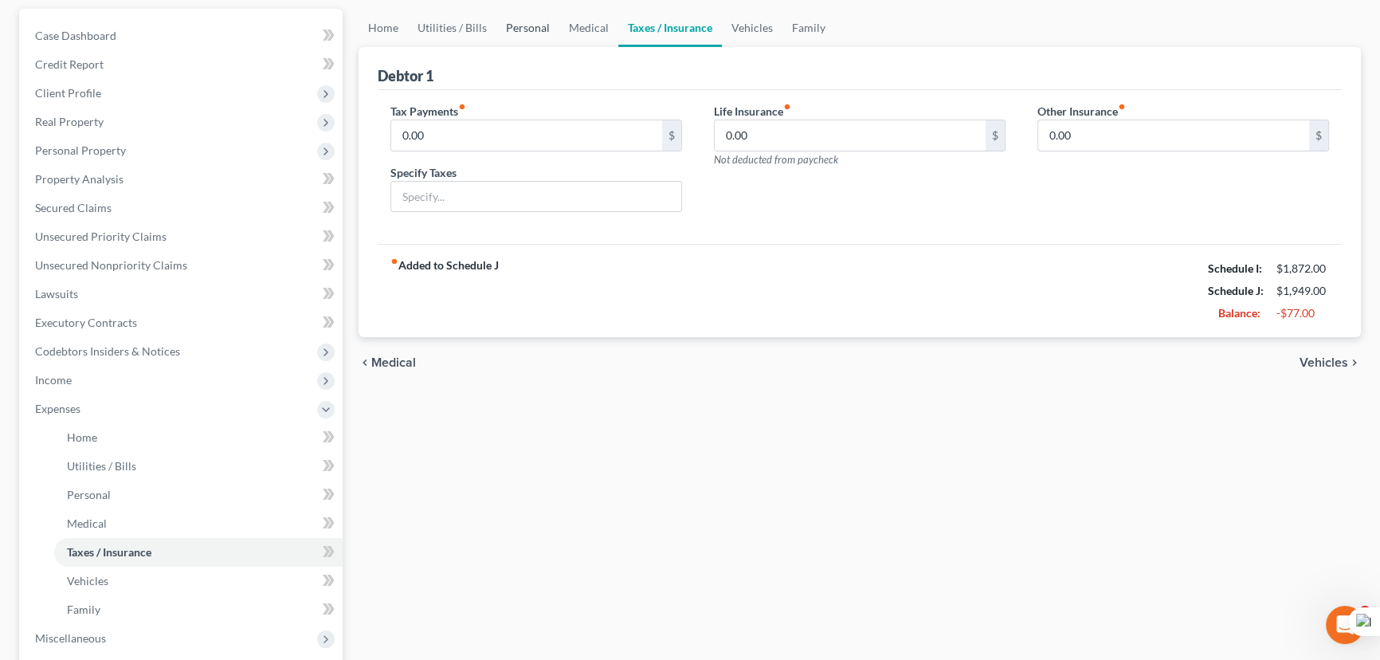
click at [505, 20] on link "Personal" at bounding box center [528, 28] width 63 height 38
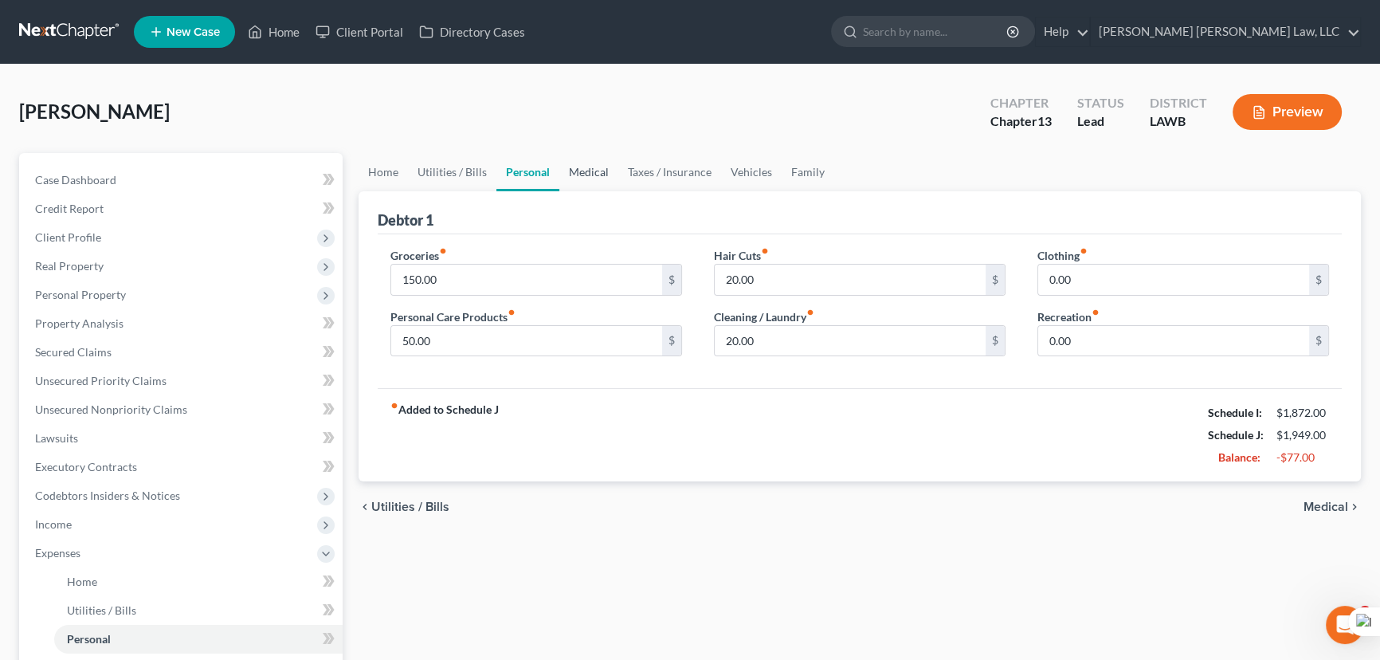
click at [591, 167] on link "Medical" at bounding box center [589, 172] width 59 height 38
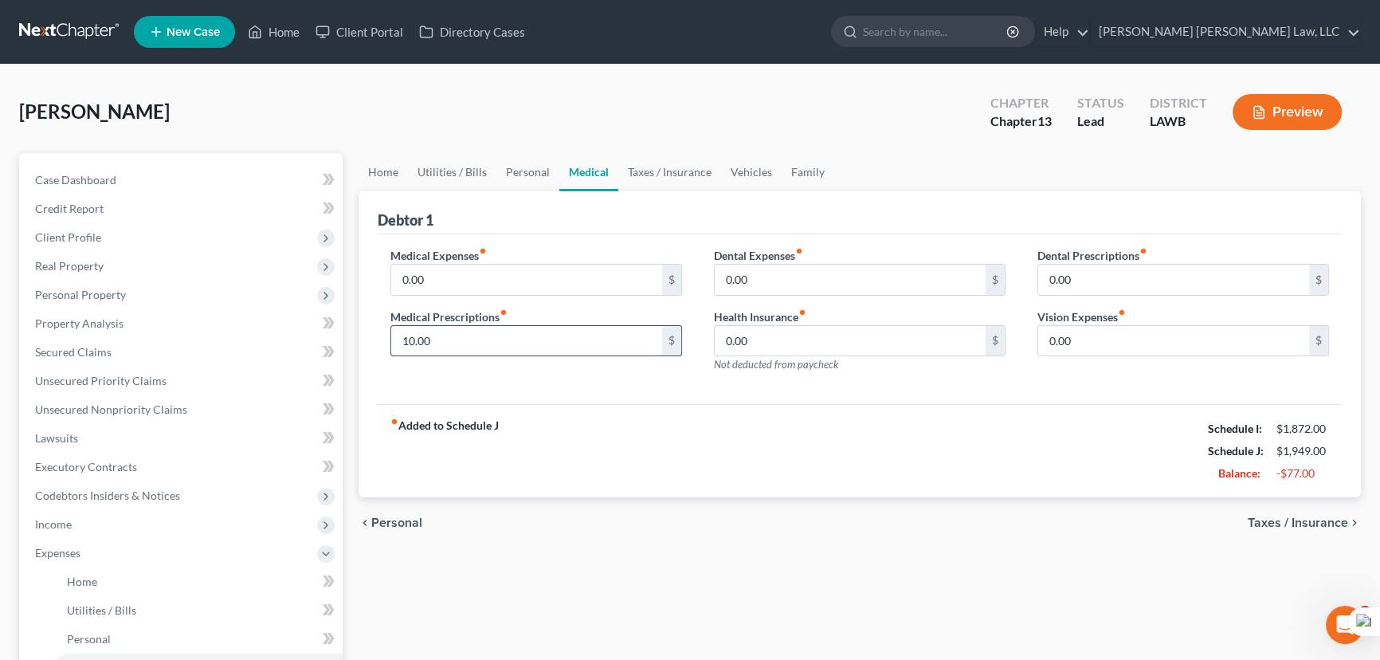
click at [473, 335] on input "10.00" at bounding box center [526, 341] width 271 height 30
click at [668, 170] on link "Taxes / Insurance" at bounding box center [669, 172] width 103 height 38
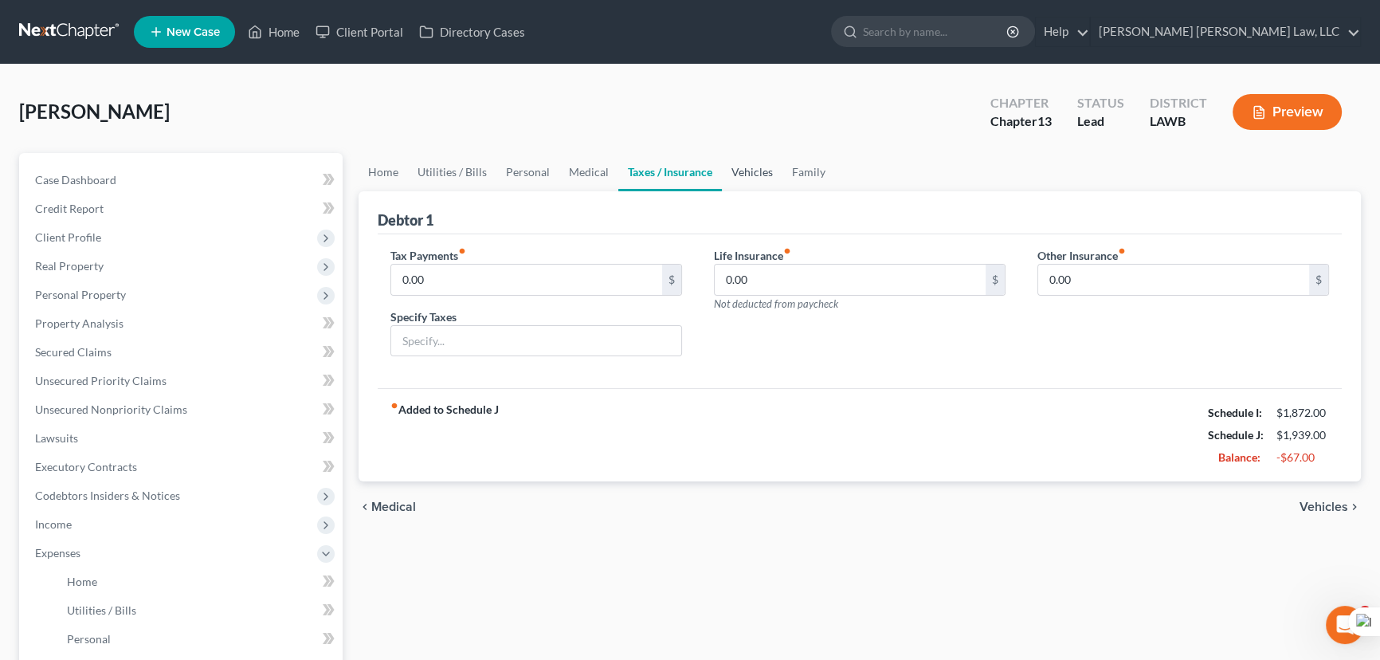
click at [760, 168] on link "Vehicles" at bounding box center [752, 172] width 61 height 38
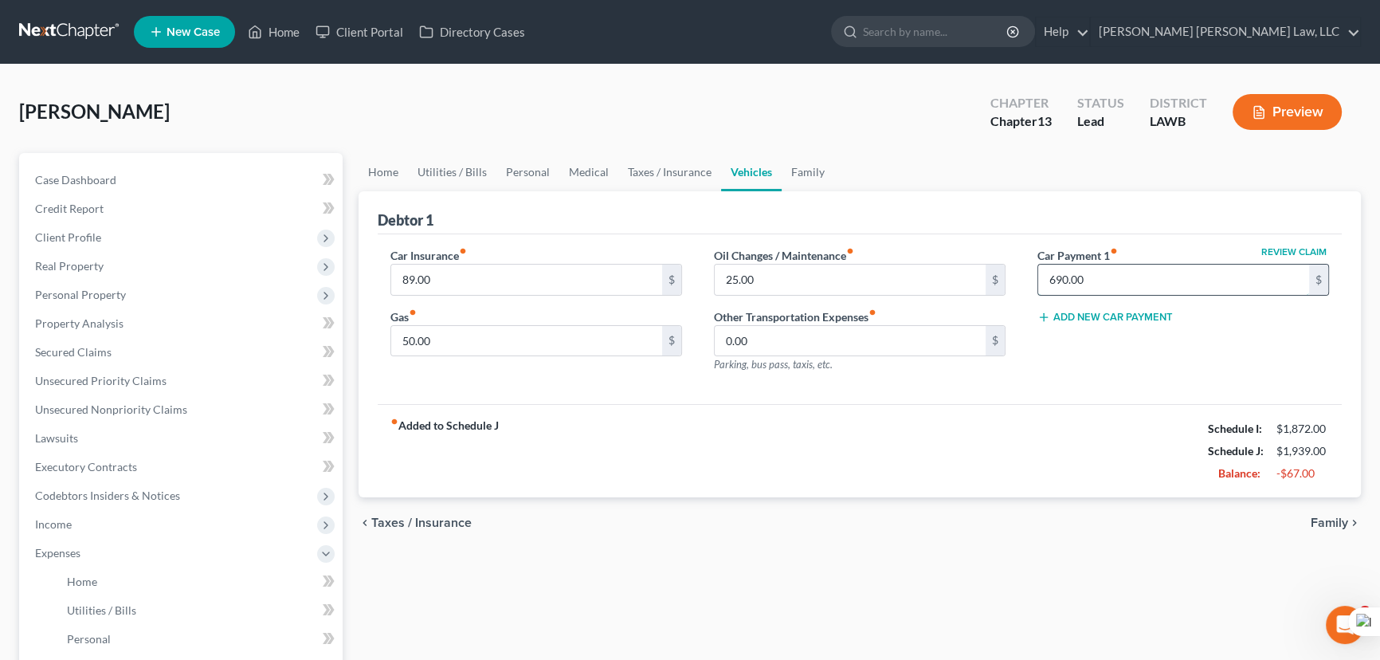
click at [1164, 271] on input "690.00" at bounding box center [1174, 280] width 271 height 30
click at [159, 344] on link "Secured Claims" at bounding box center [182, 352] width 320 height 29
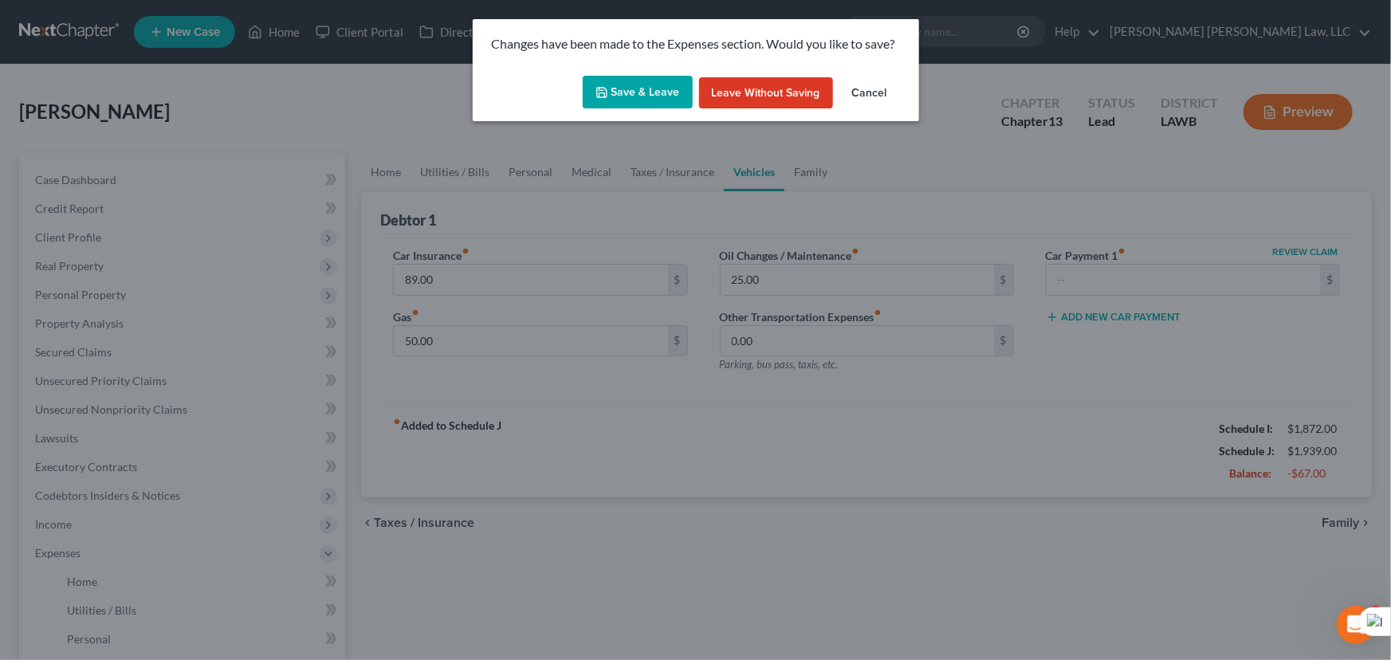
click at [615, 108] on button "Save & Leave" at bounding box center [638, 92] width 110 height 33
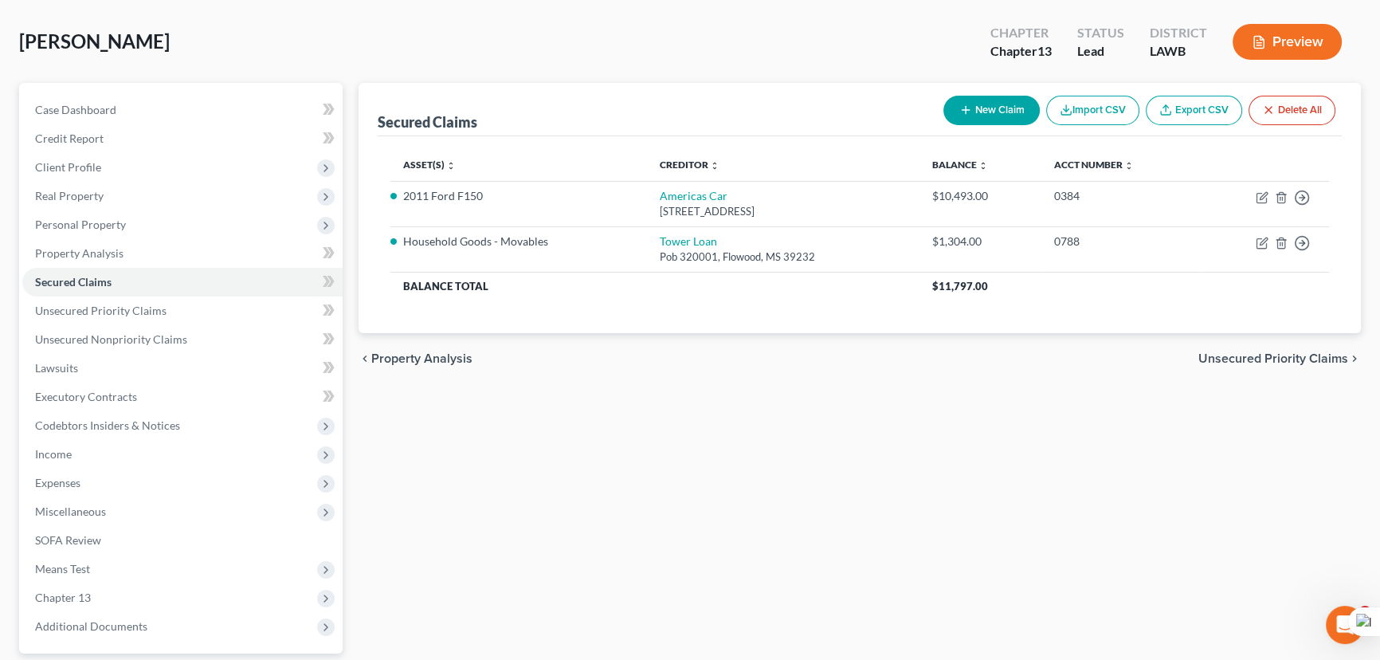
scroll to position [214, 0]
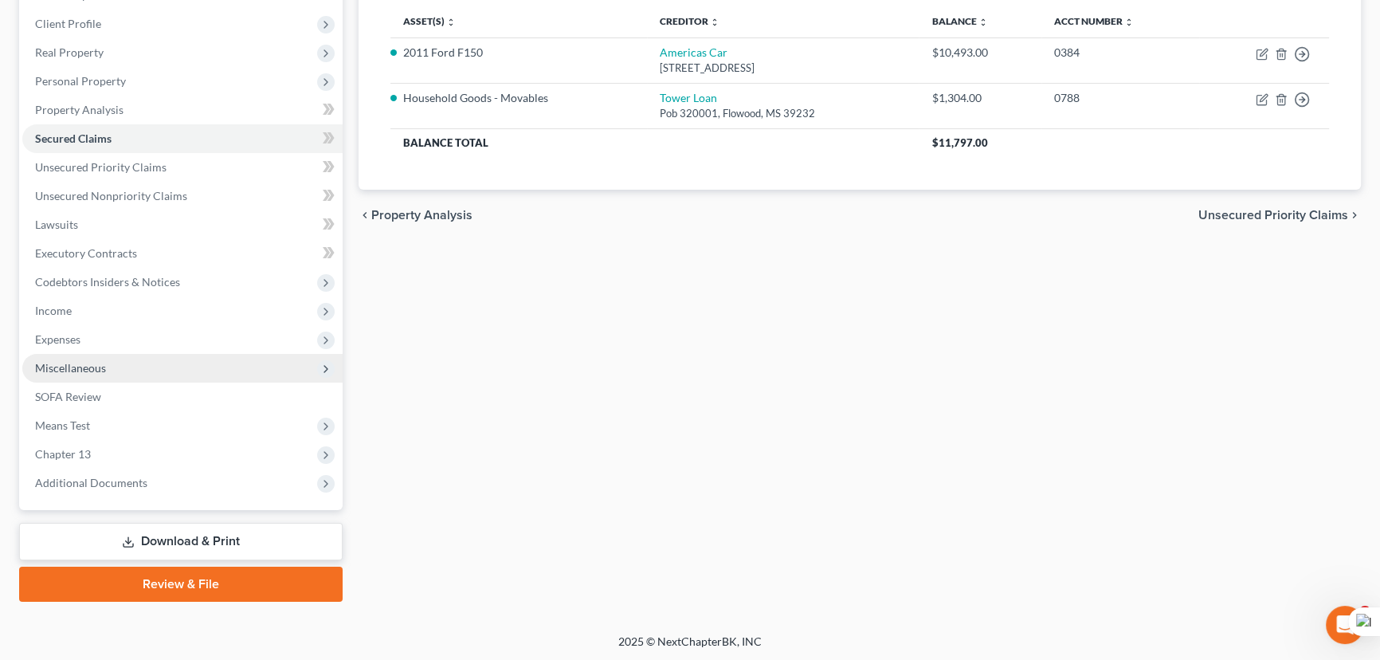
click at [170, 338] on span "Expenses" at bounding box center [182, 339] width 320 height 29
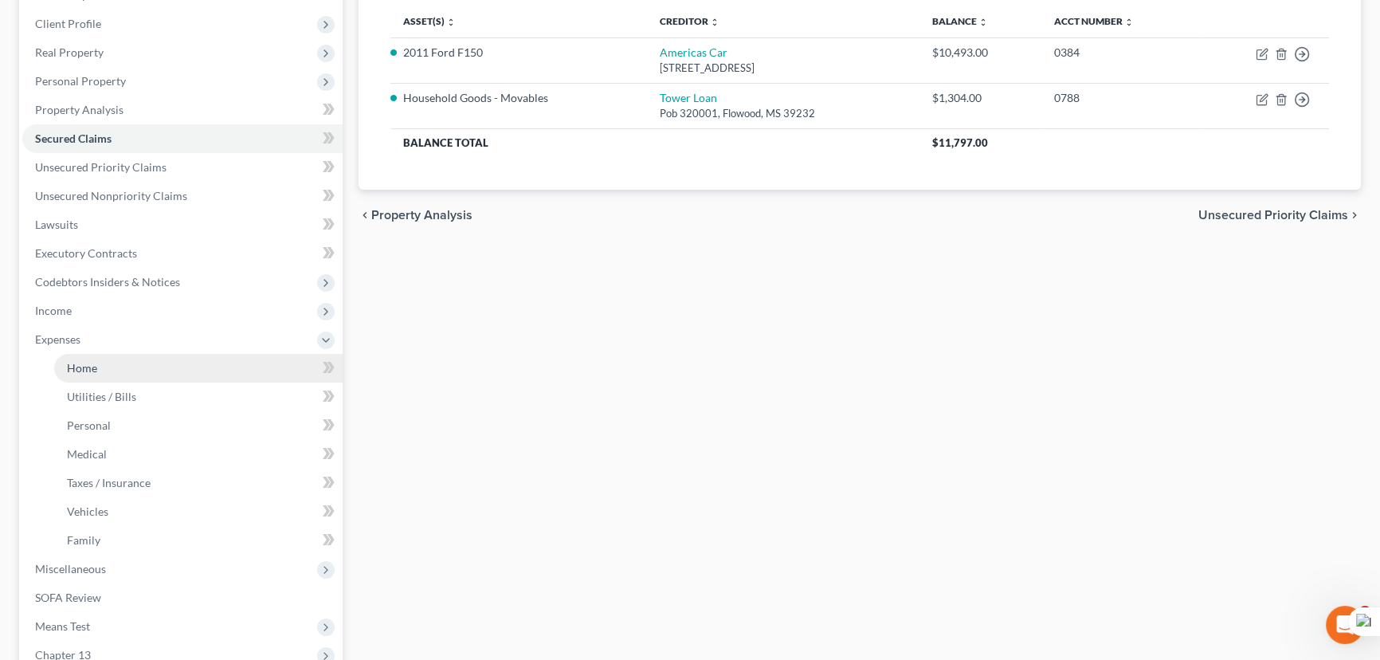
click at [159, 379] on link "Home" at bounding box center [198, 368] width 289 height 29
click at [169, 371] on link "Home" at bounding box center [198, 368] width 289 height 29
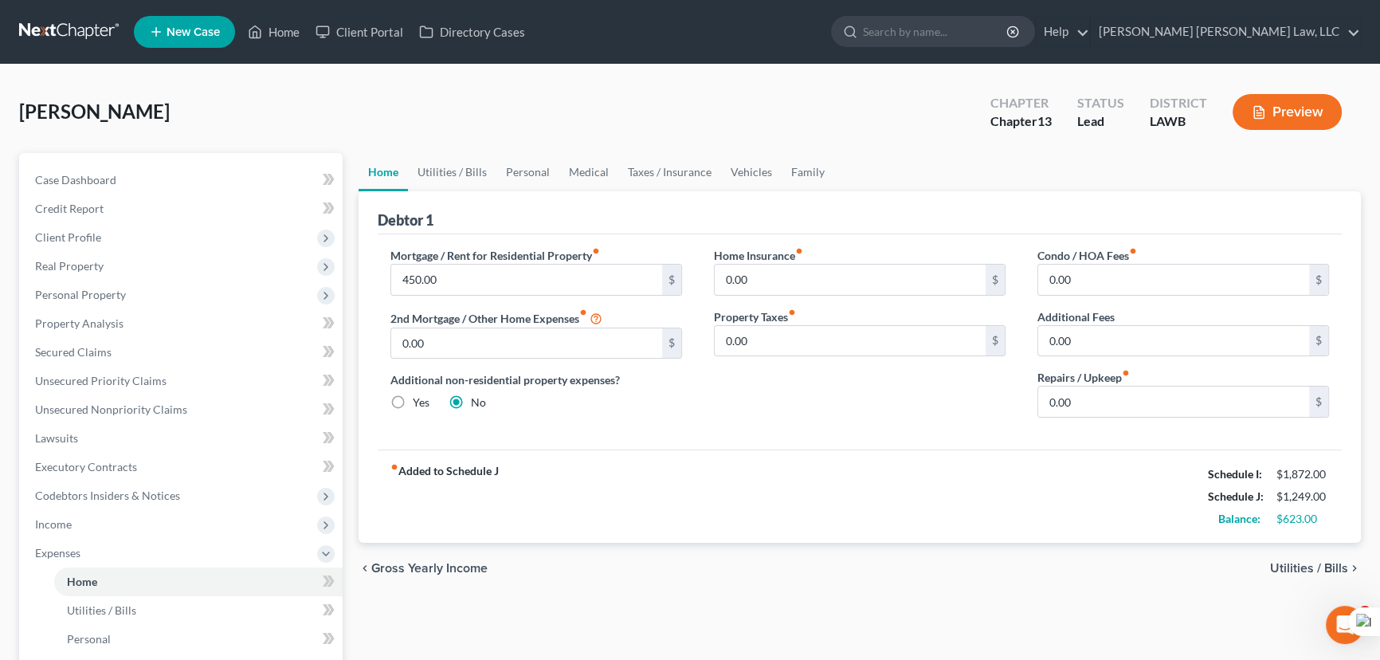
click at [97, 32] on link at bounding box center [70, 32] width 102 height 29
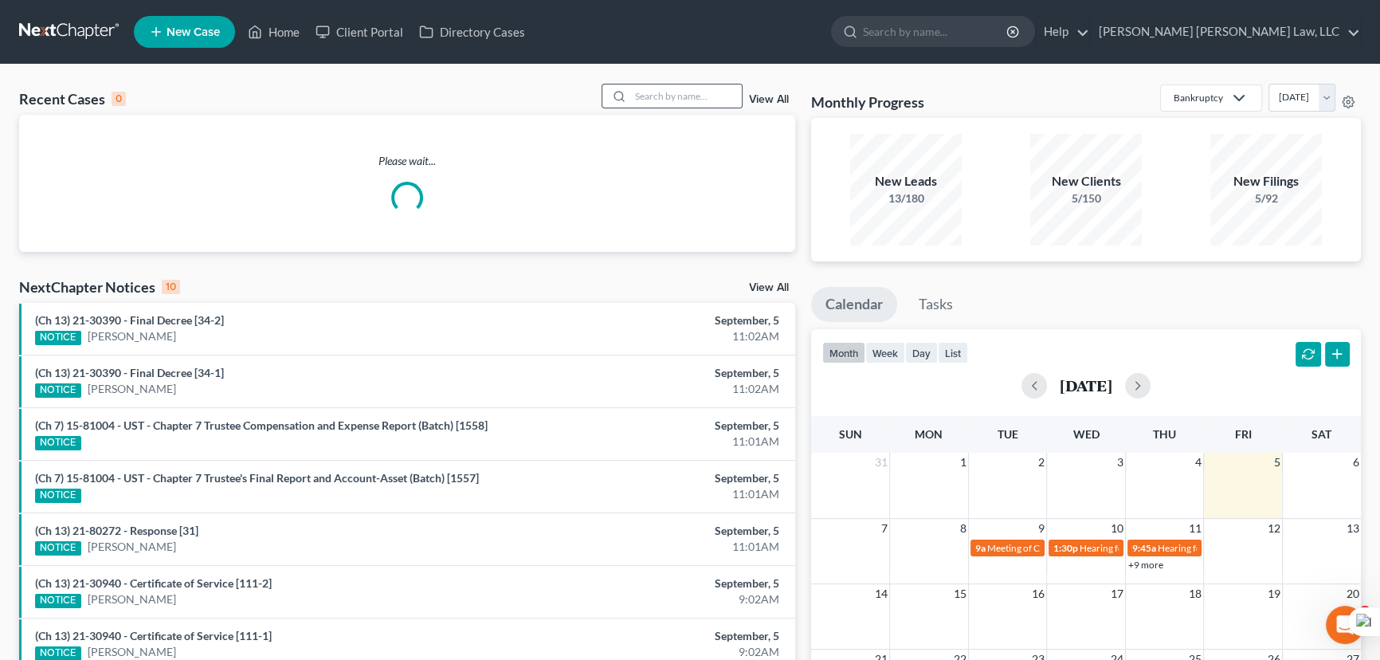
click at [663, 84] on div at bounding box center [673, 96] width 142 height 25
click at [670, 97] on input "search" at bounding box center [686, 95] width 112 height 23
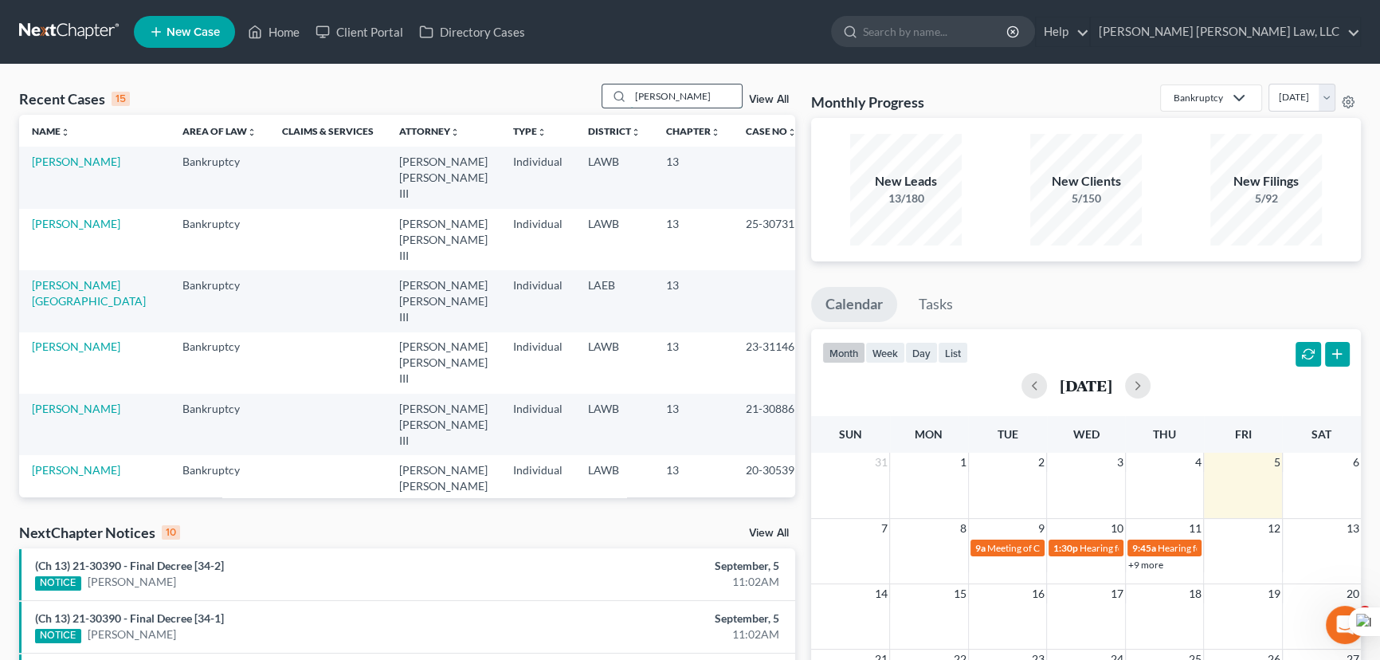
type input "legaux"
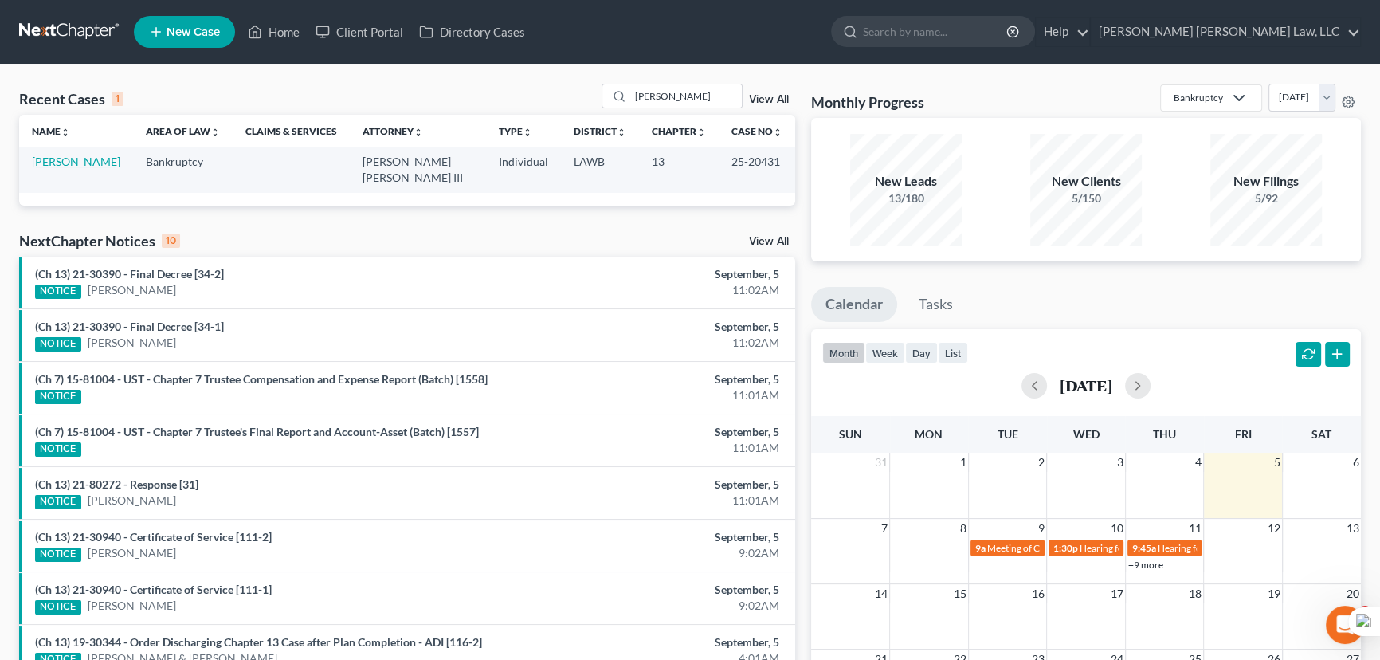
click at [53, 159] on link "Legaux, Casey" at bounding box center [76, 162] width 88 height 14
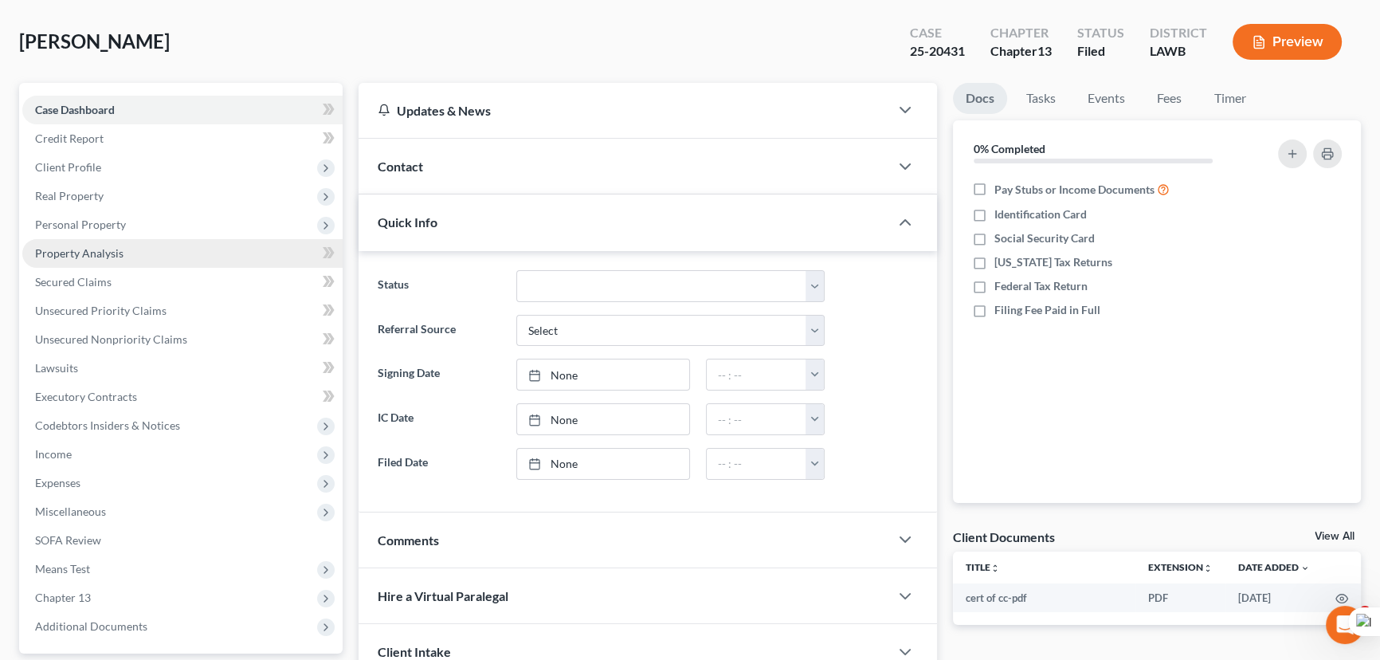
scroll to position [69, 0]
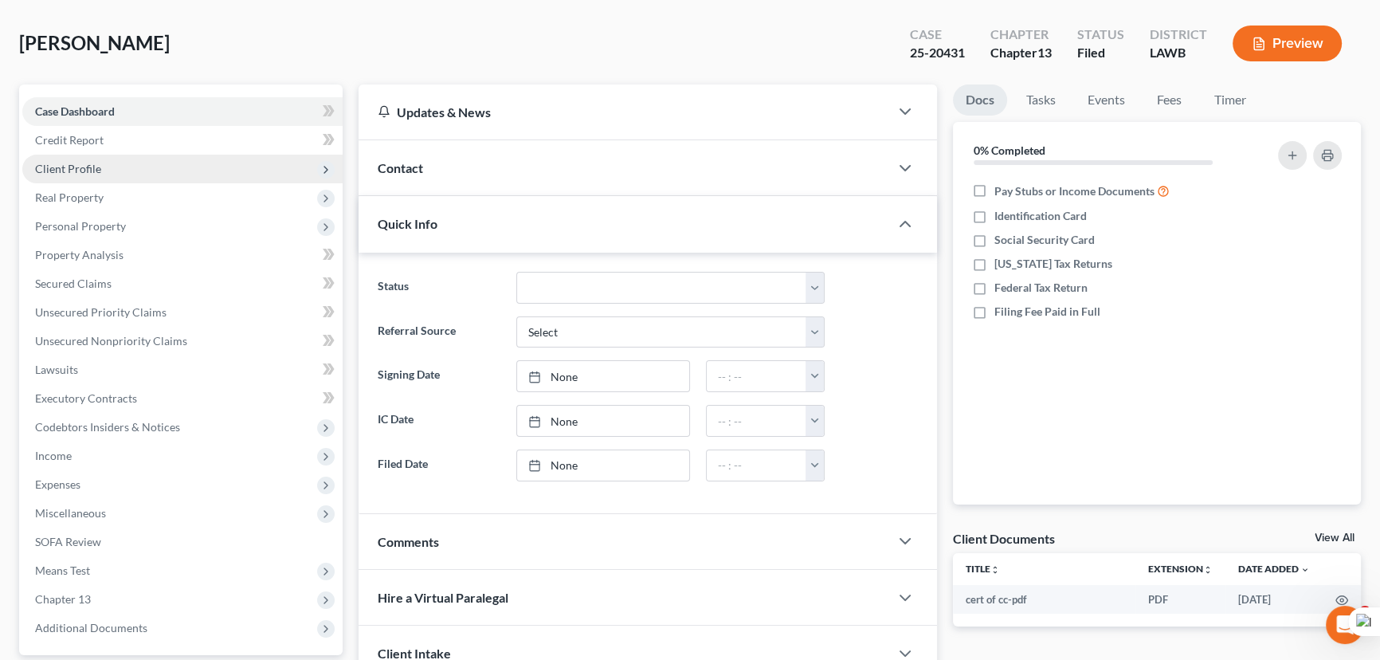
click at [122, 171] on span "Client Profile" at bounding box center [182, 169] width 320 height 29
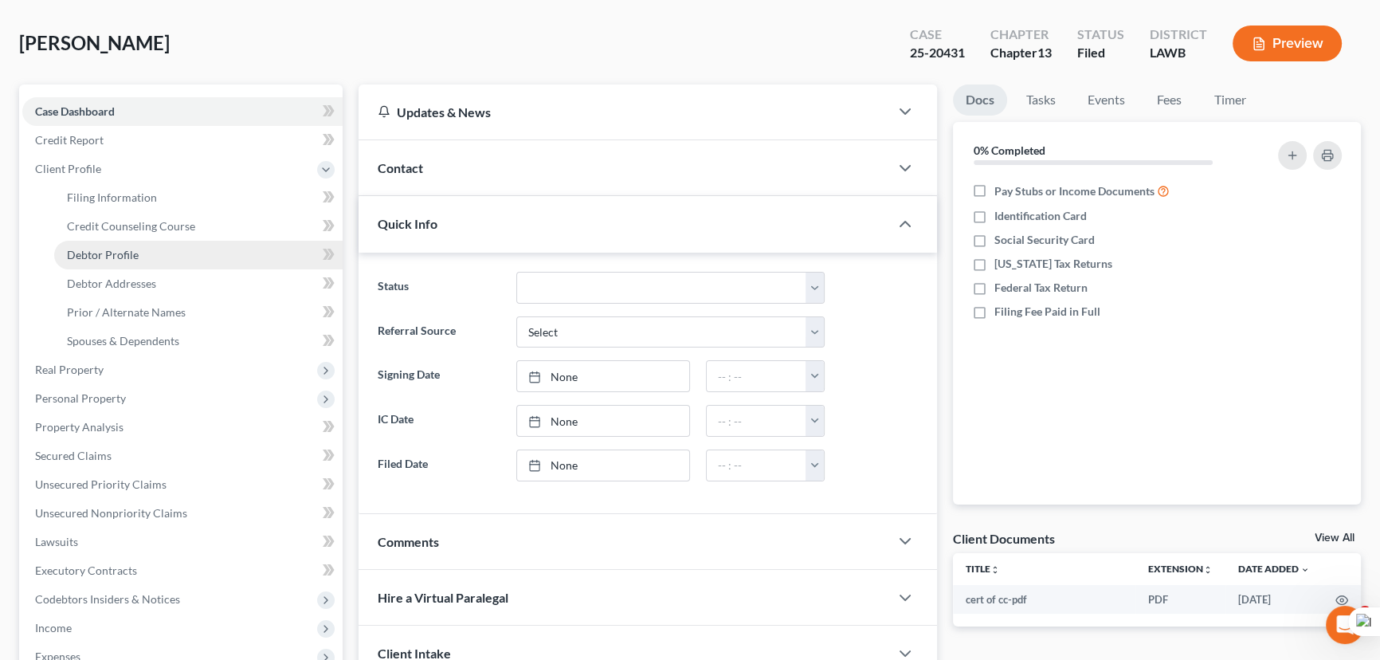
click at [175, 250] on link "Debtor Profile" at bounding box center [198, 255] width 289 height 29
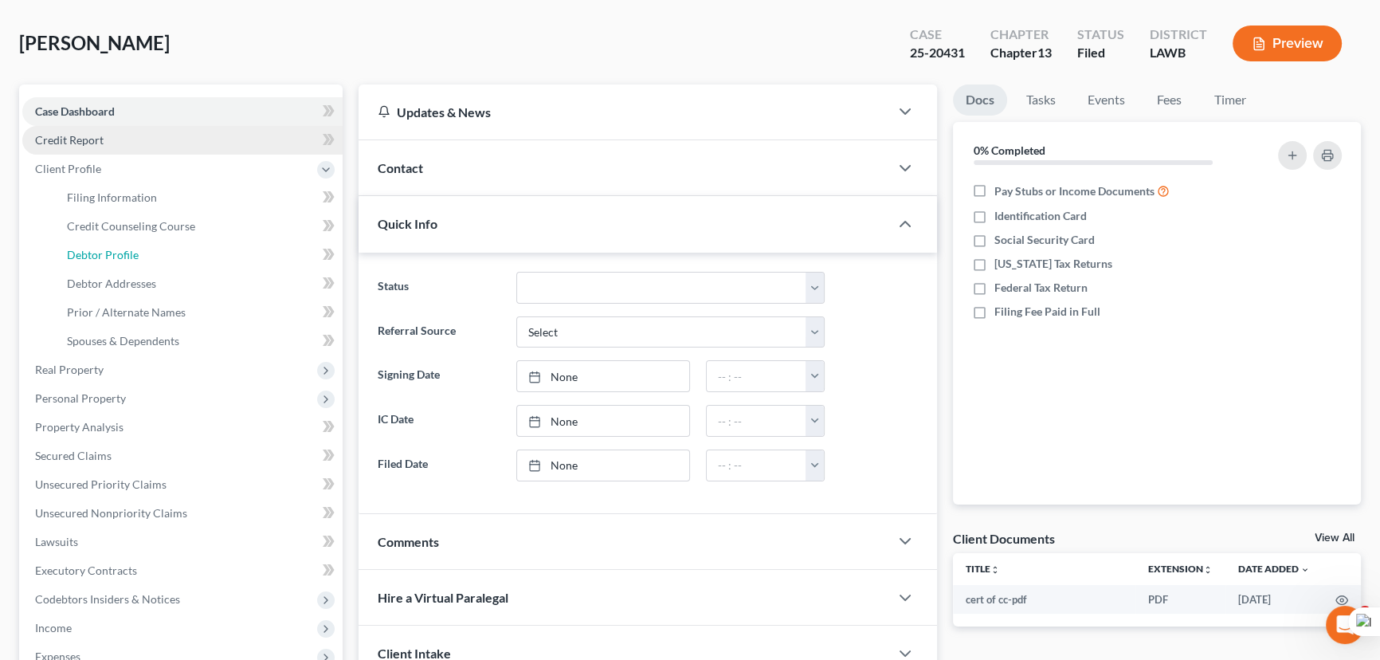
select select "0"
select select "3"
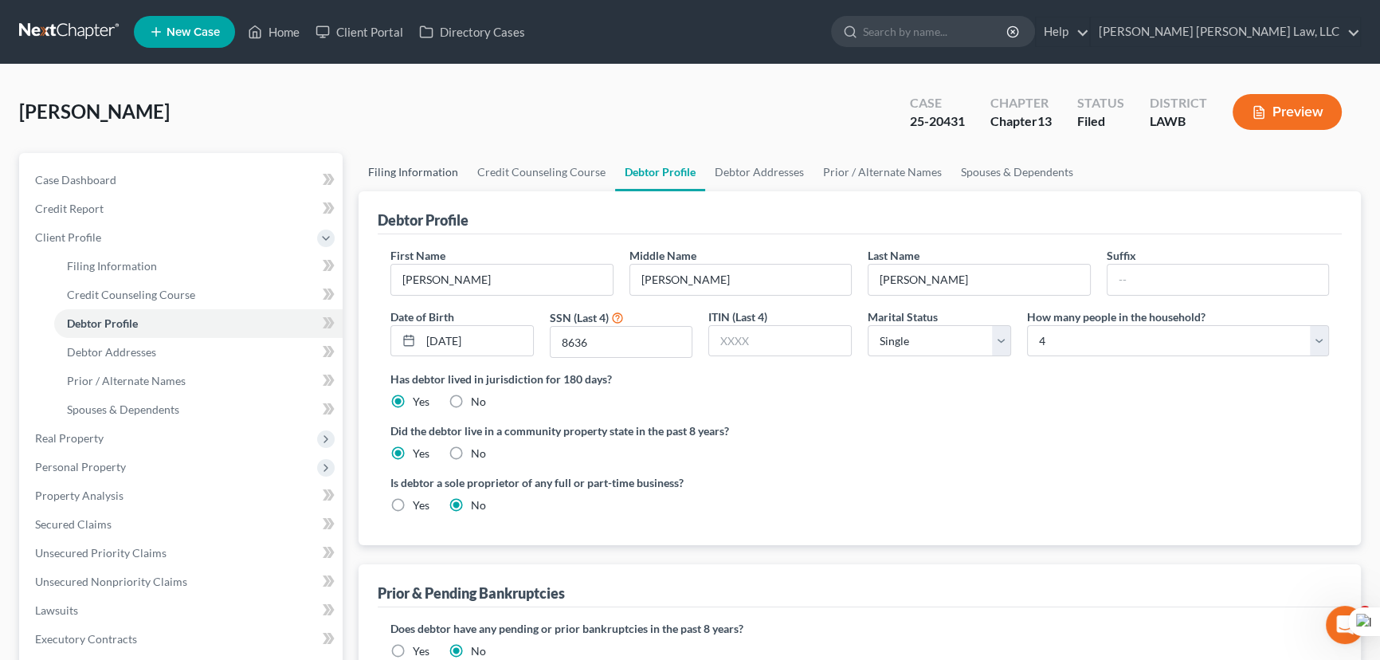
click at [414, 155] on link "Filing Information" at bounding box center [413, 172] width 109 height 38
select select "1"
select select "0"
select select "3"
select select "19"
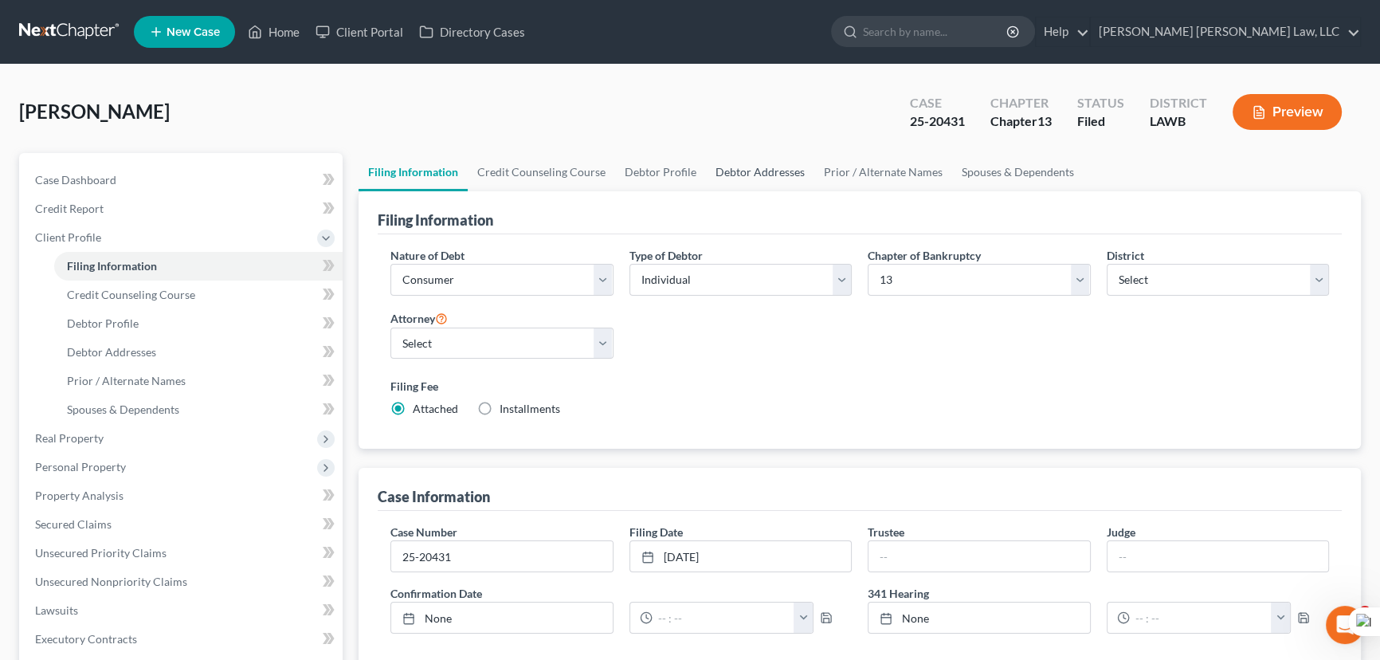
click at [776, 180] on link "Debtor Addresses" at bounding box center [760, 172] width 108 height 38
click at [776, 179] on link "Debtor Addresses" at bounding box center [760, 172] width 108 height 38
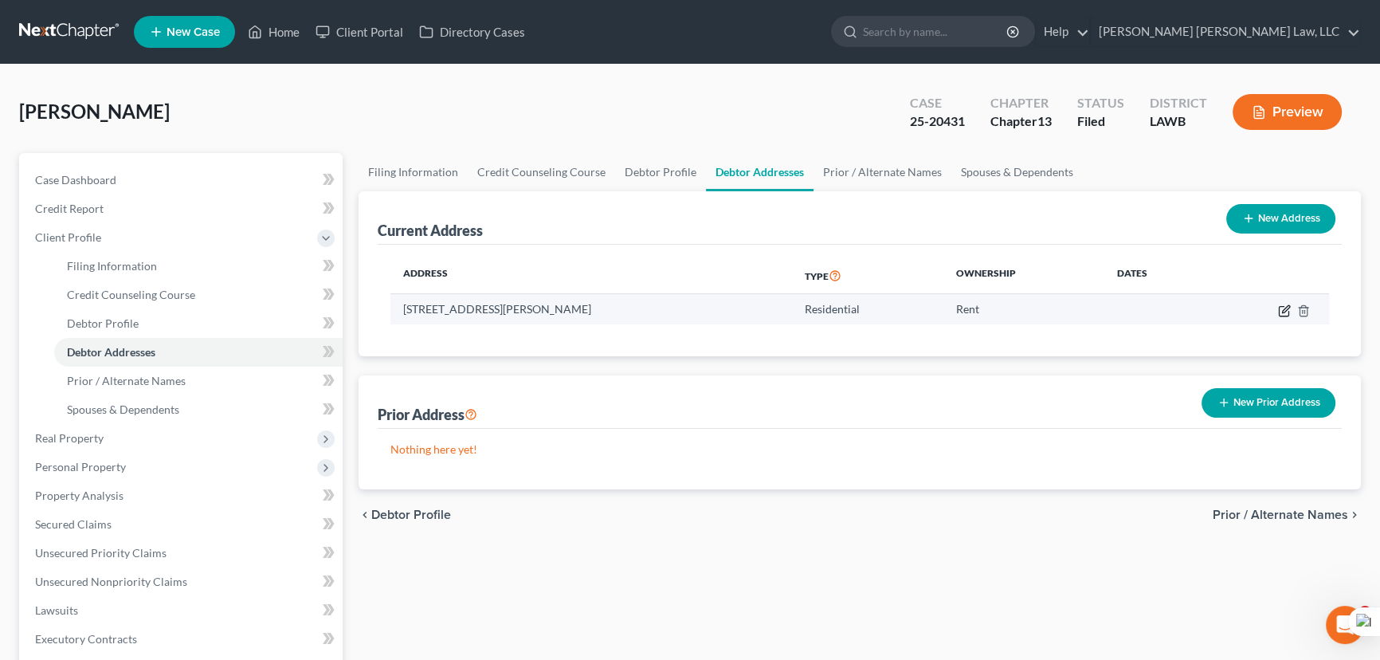
click at [1283, 310] on icon "button" at bounding box center [1284, 310] width 13 height 13
select select "19"
select select "0"
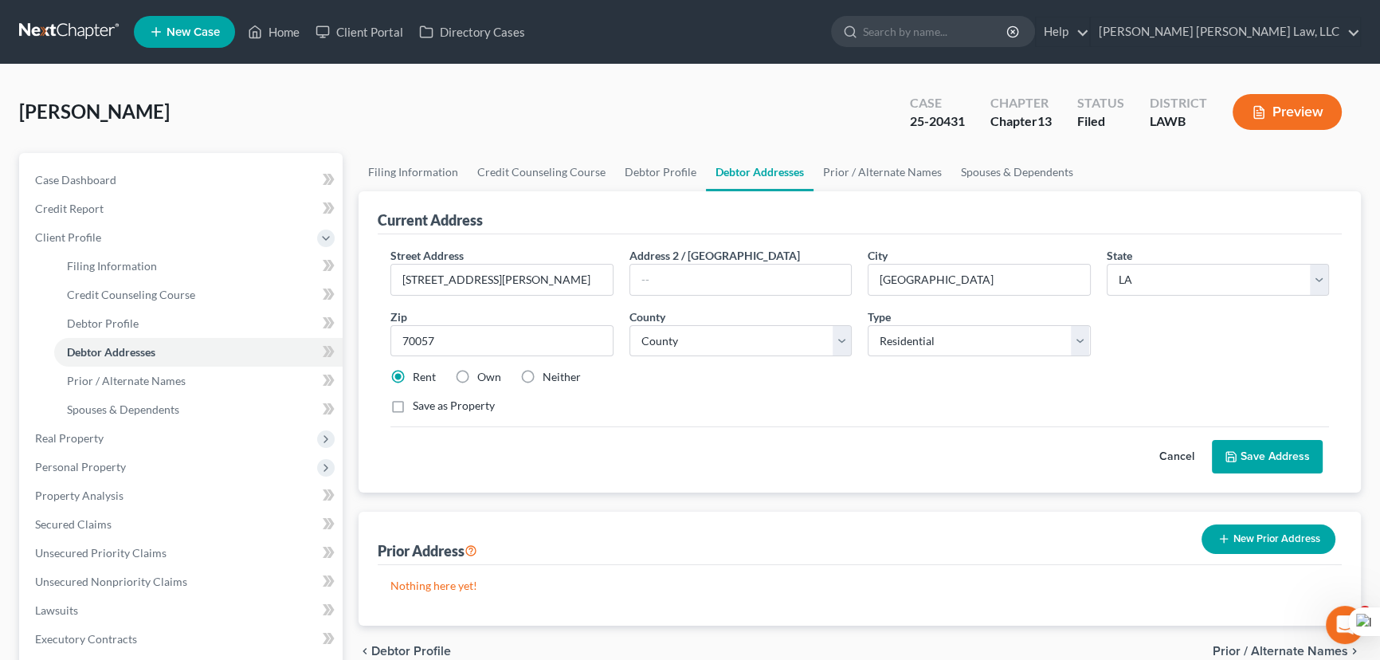
click at [1257, 461] on button "Save Address" at bounding box center [1267, 456] width 111 height 33
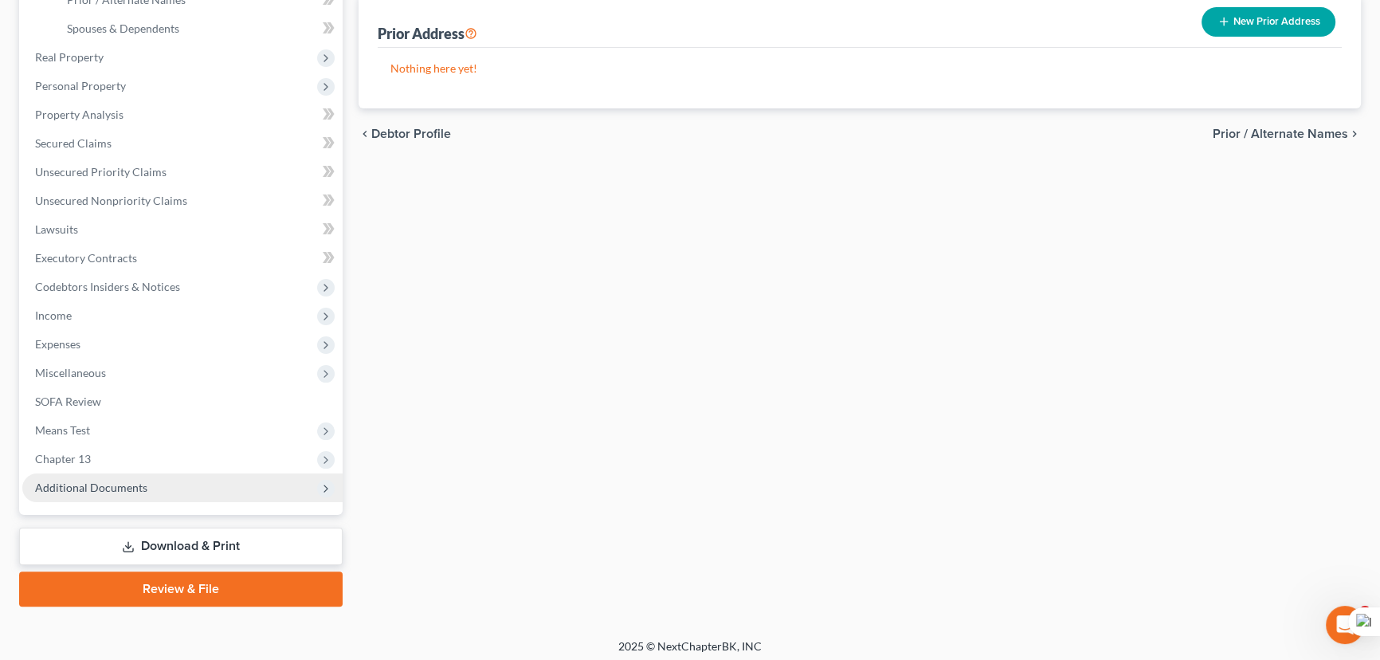
scroll to position [386, 0]
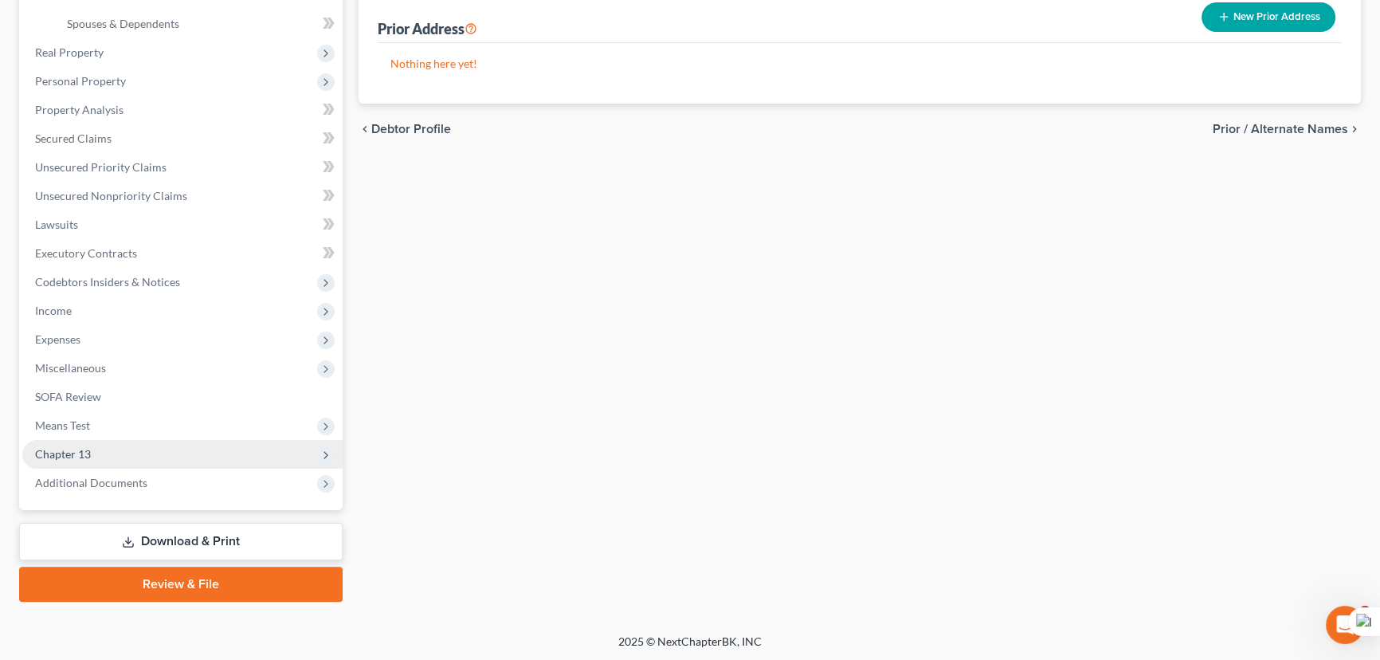
click at [85, 447] on span "Chapter 13" at bounding box center [63, 454] width 56 height 14
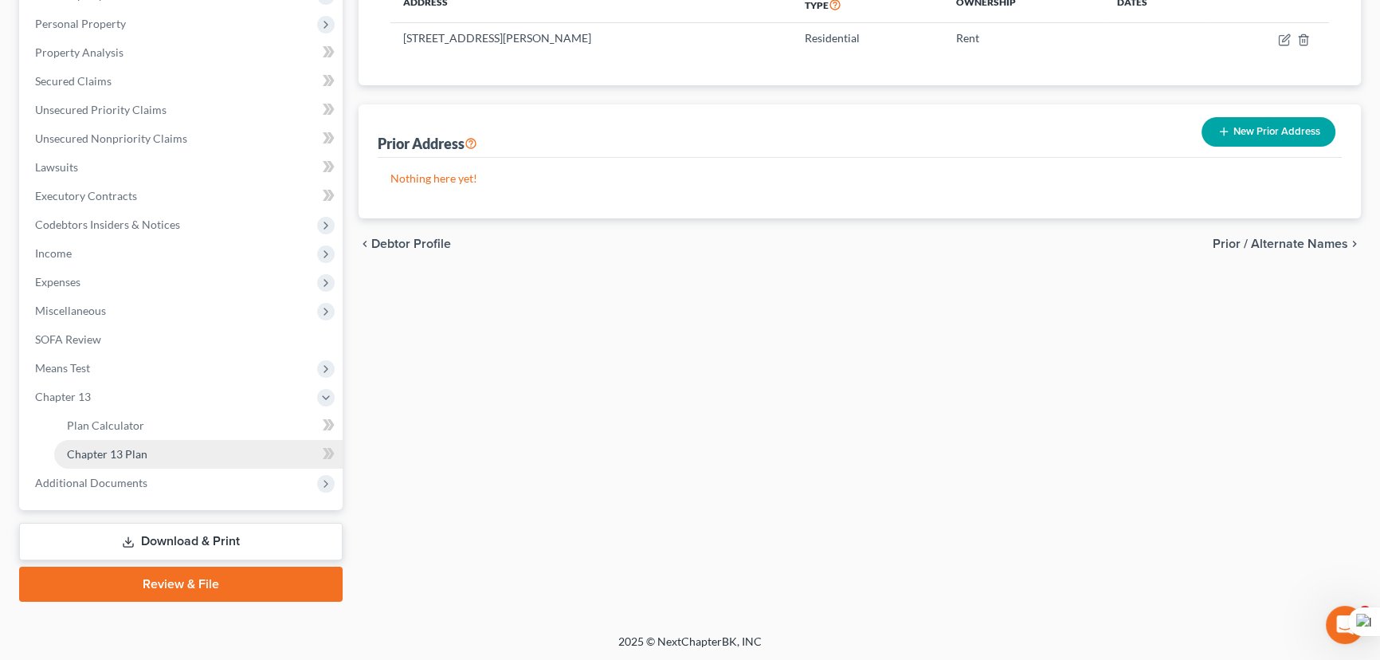
click at [111, 456] on span "Chapter 13 Plan" at bounding box center [107, 454] width 81 height 14
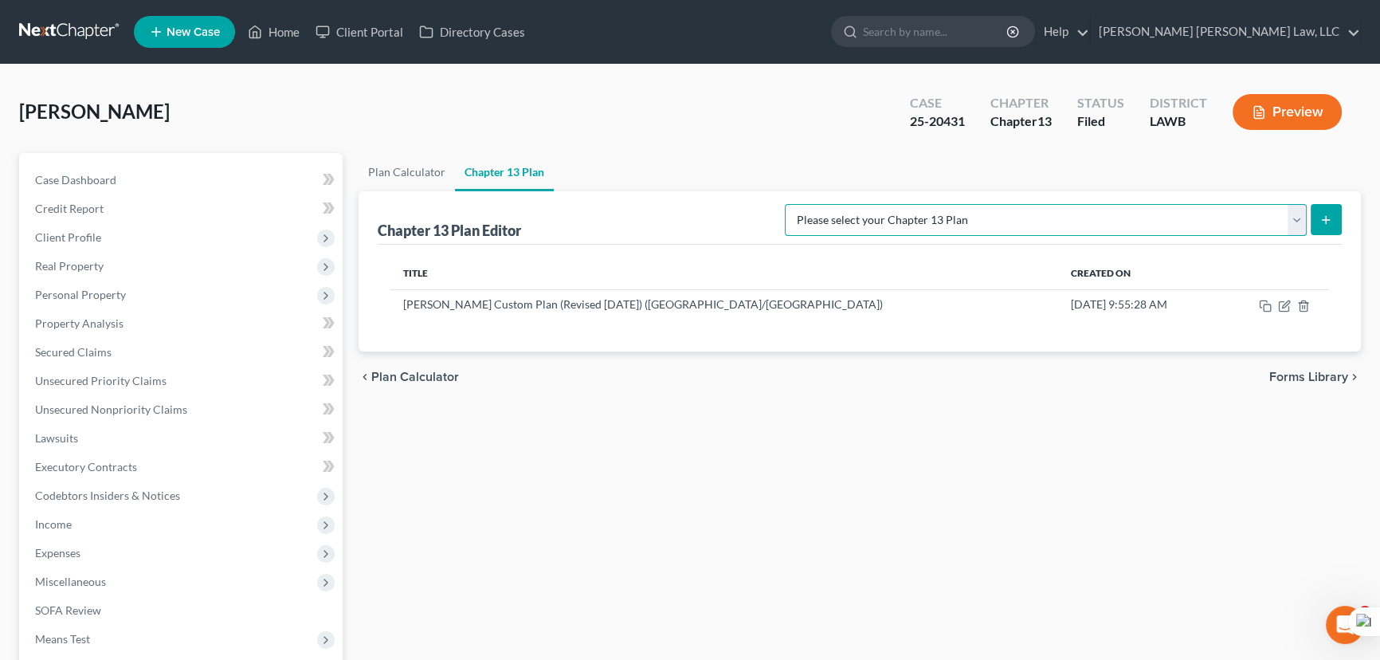
click at [1023, 214] on select "Please select your Chapter 13 Plan E. Orum Custom Plan (Revised 12/1/2021) E. O…" at bounding box center [1046, 220] width 522 height 32
click at [867, 504] on div "Plan Calculator Chapter 13 Plan Chapter 13 Plan Editor Please select your Chapt…" at bounding box center [860, 513] width 1019 height 720
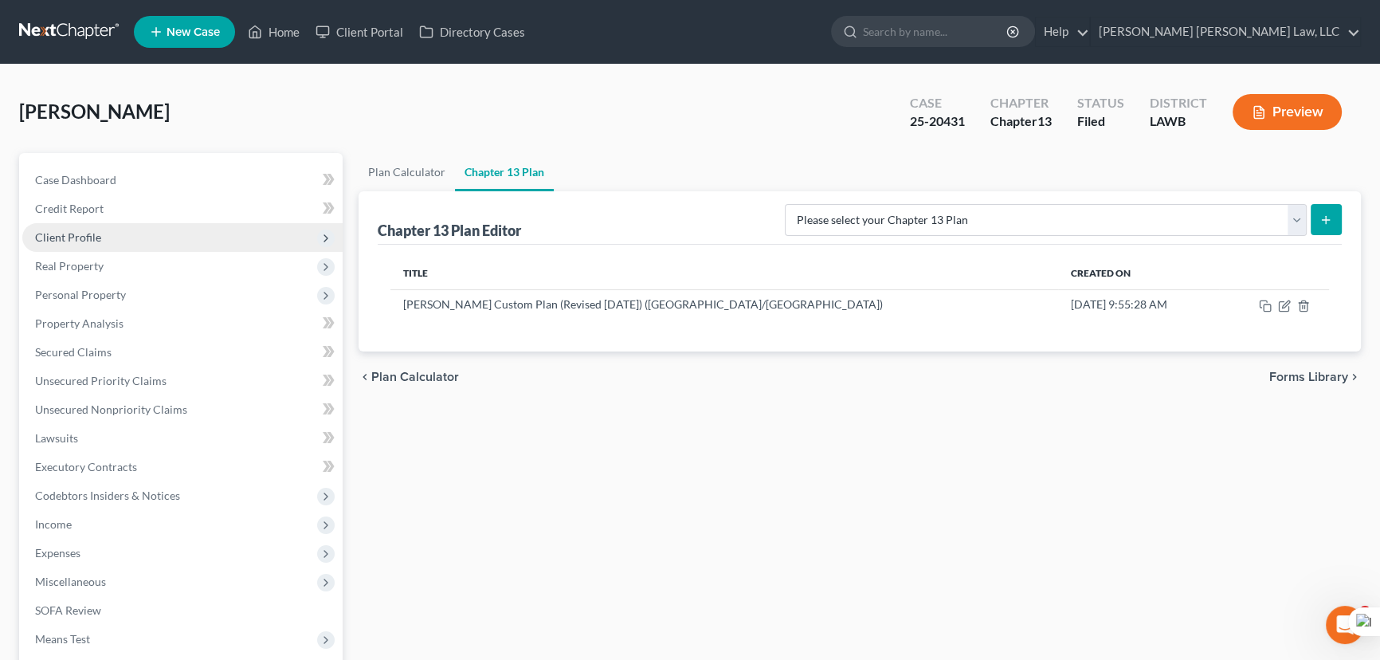
click at [102, 234] on span "Client Profile" at bounding box center [182, 237] width 320 height 29
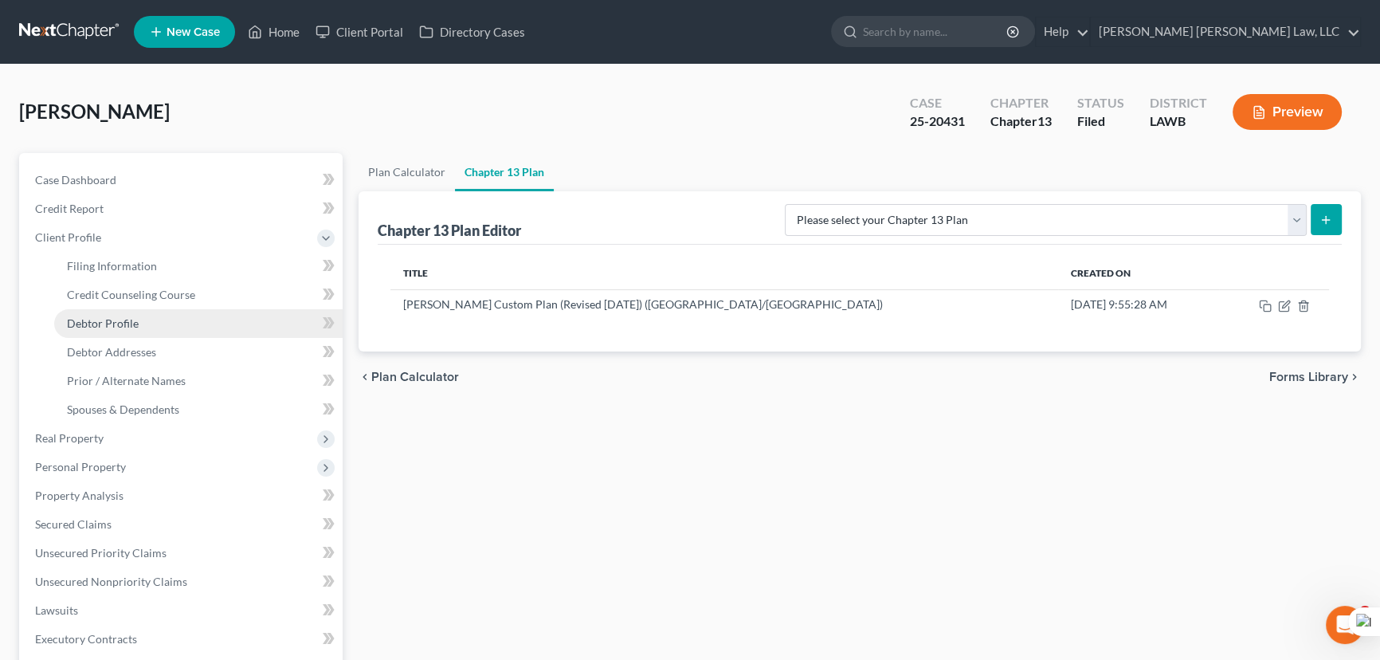
click at [124, 330] on link "Debtor Profile" at bounding box center [198, 323] width 289 height 29
select select "0"
select select "3"
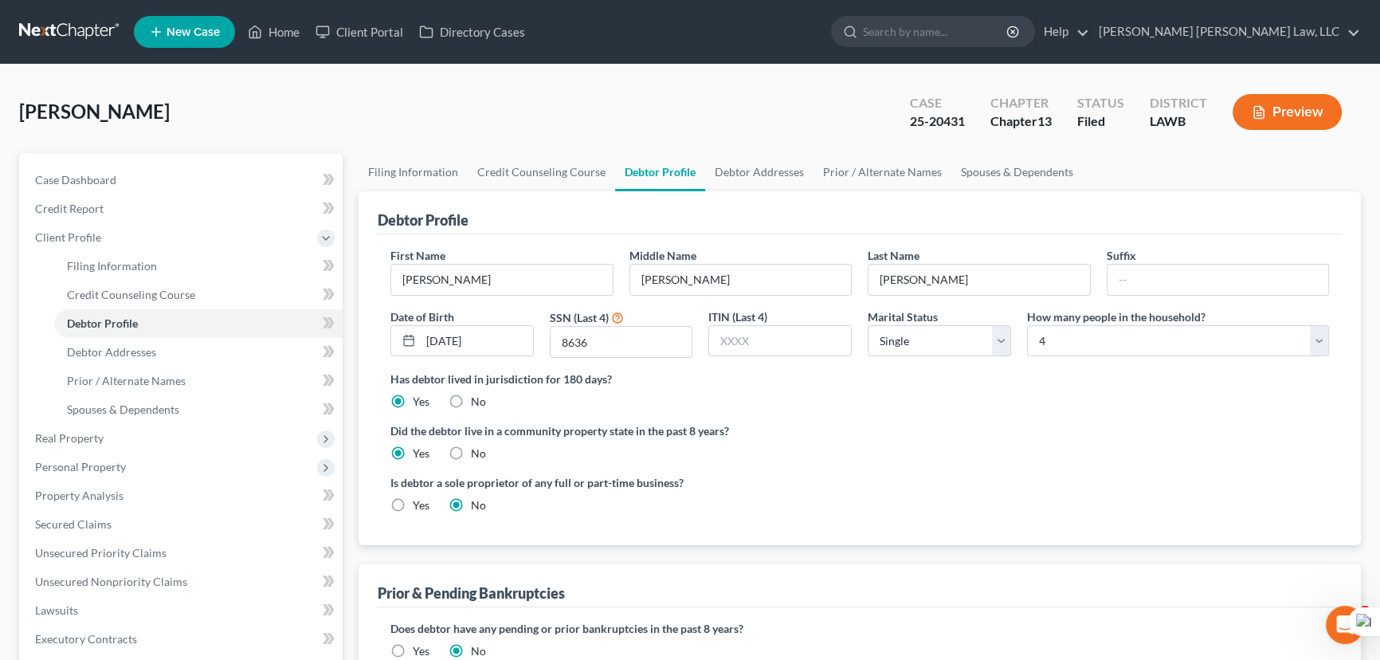
click at [752, 148] on div "Legaux, Casey Upgraded Case 25-20431 Chapter Chapter 13 Status Filed District L…" at bounding box center [690, 118] width 1342 height 69
click at [743, 162] on link "Debtor Addresses" at bounding box center [759, 172] width 108 height 38
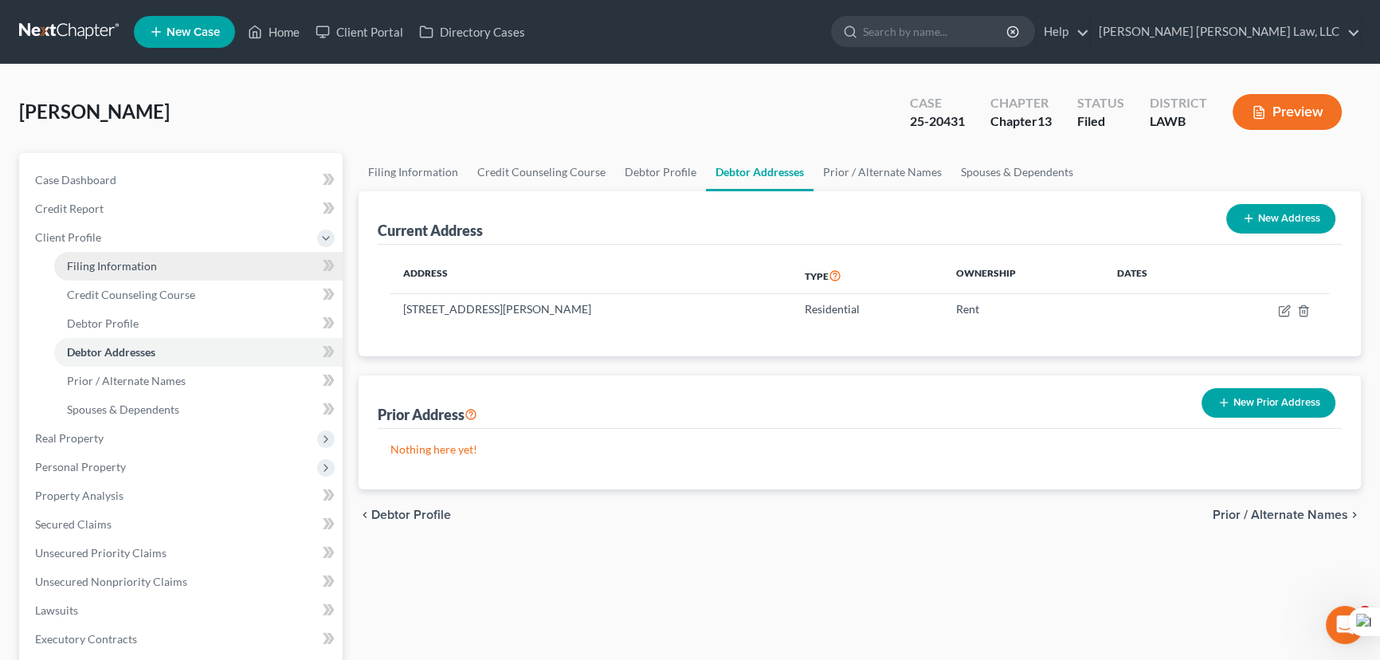
click at [154, 269] on link "Filing Information" at bounding box center [198, 266] width 289 height 29
select select "1"
select select "0"
select select "3"
select select "36"
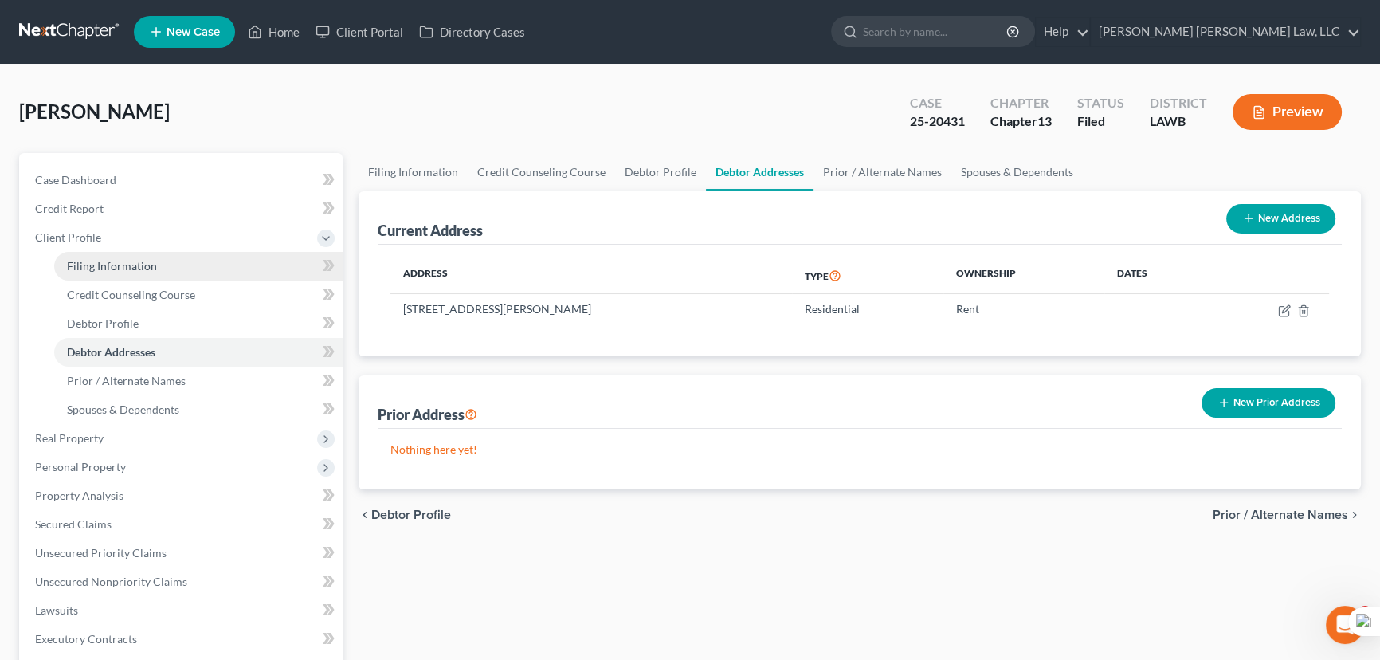
select select "0"
select select "19"
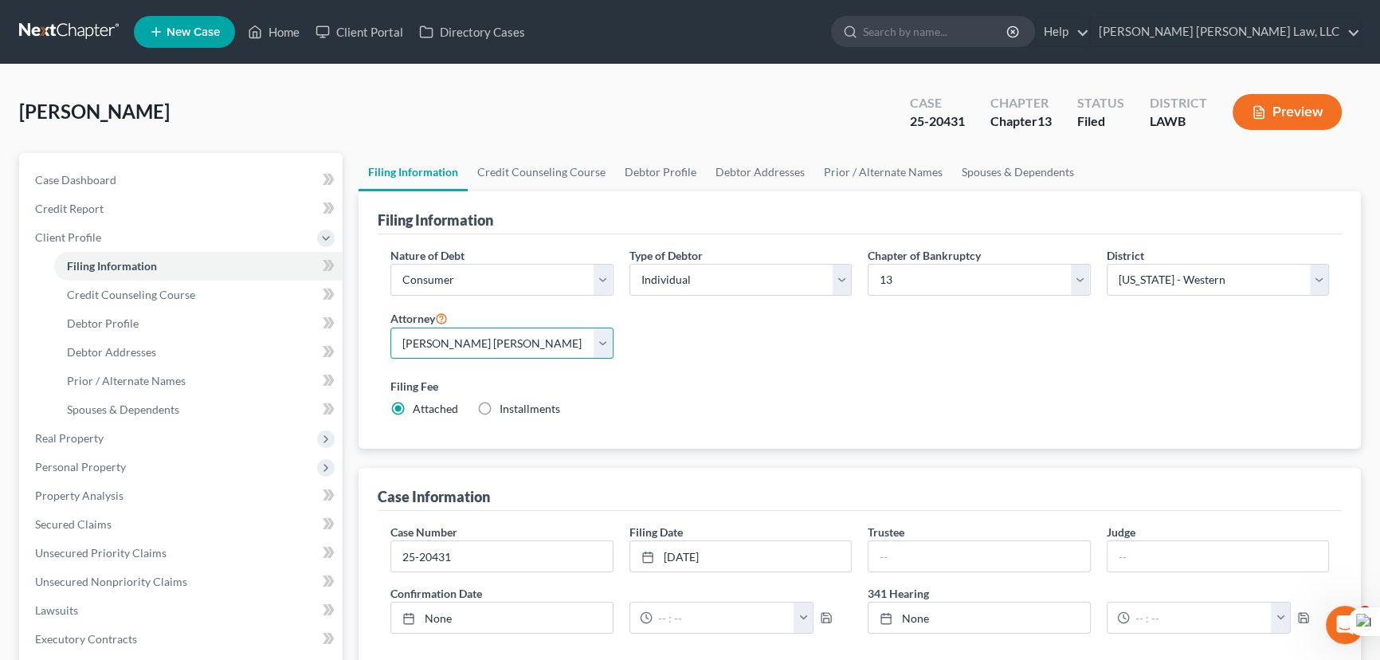
click at [501, 348] on select "Select E. Orum Young III - LAWB E. Orum Young III - LAMB E. Orum Young III - LA…" at bounding box center [502, 344] width 223 height 32
select select "2"
click at [391, 328] on select "Select E. Orum Young III - LAWB E. Orum Young III - LAMB E. Orum Young III - LA…" at bounding box center [502, 344] width 223 height 32
click at [685, 171] on link "Debtor Profile" at bounding box center [660, 172] width 91 height 38
select select "0"
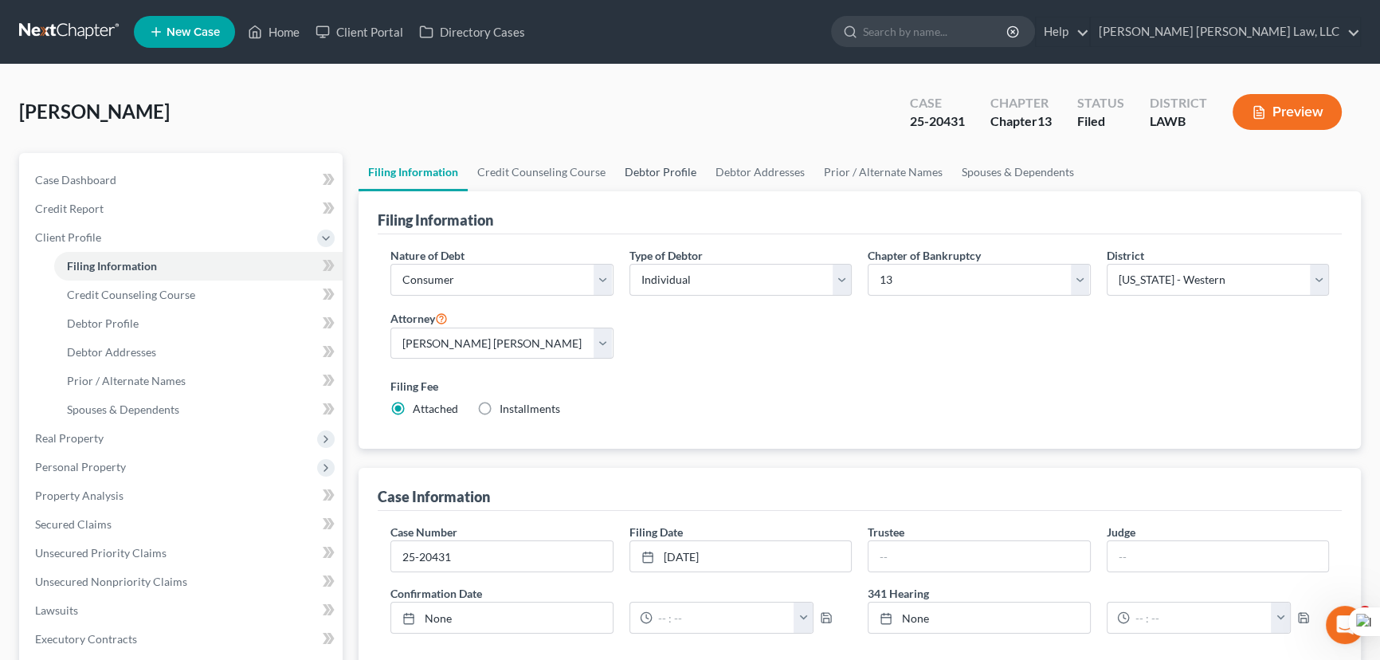
select select "3"
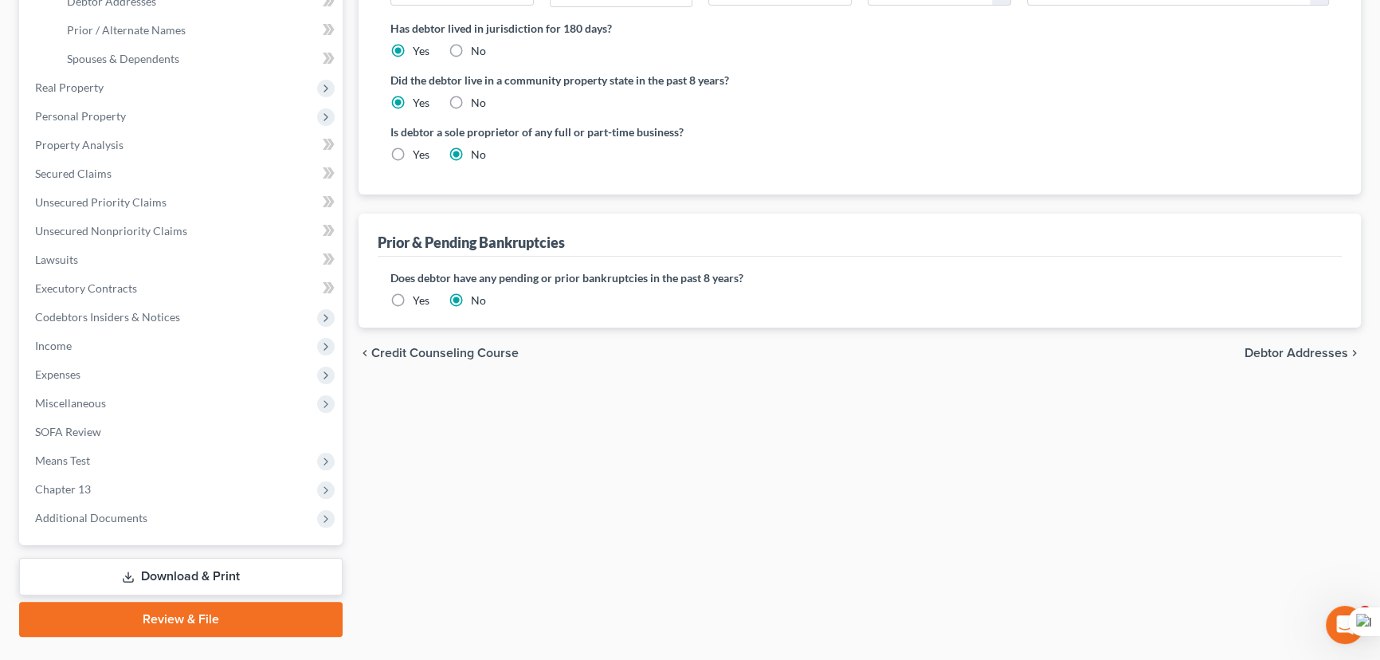
scroll to position [386, 0]
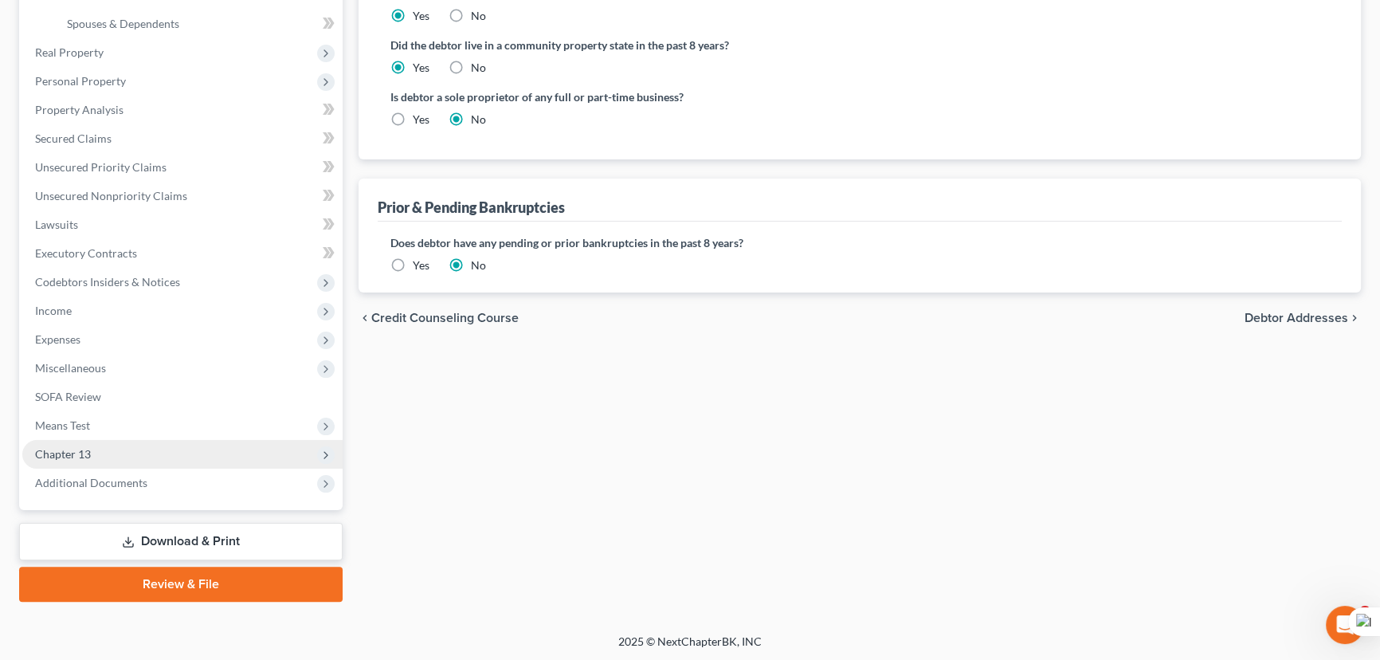
click at [162, 455] on span "Chapter 13" at bounding box center [182, 454] width 320 height 29
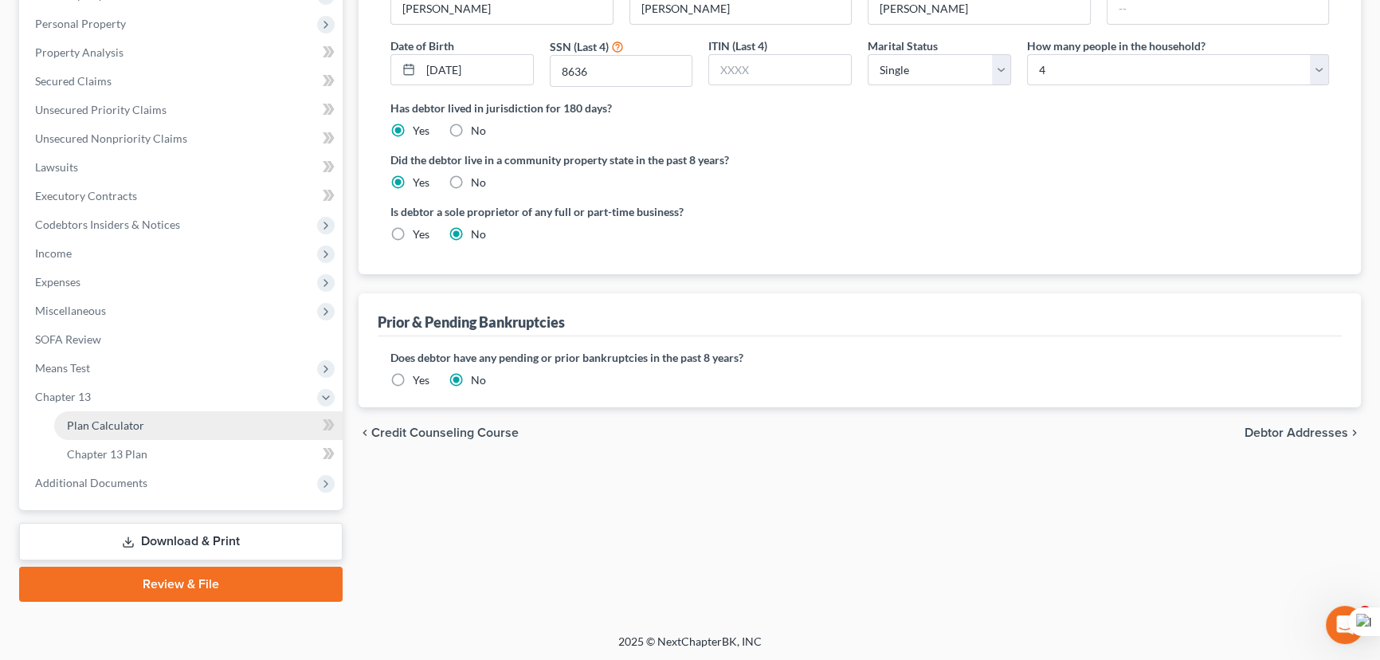
click at [155, 434] on link "Plan Calculator" at bounding box center [198, 425] width 289 height 29
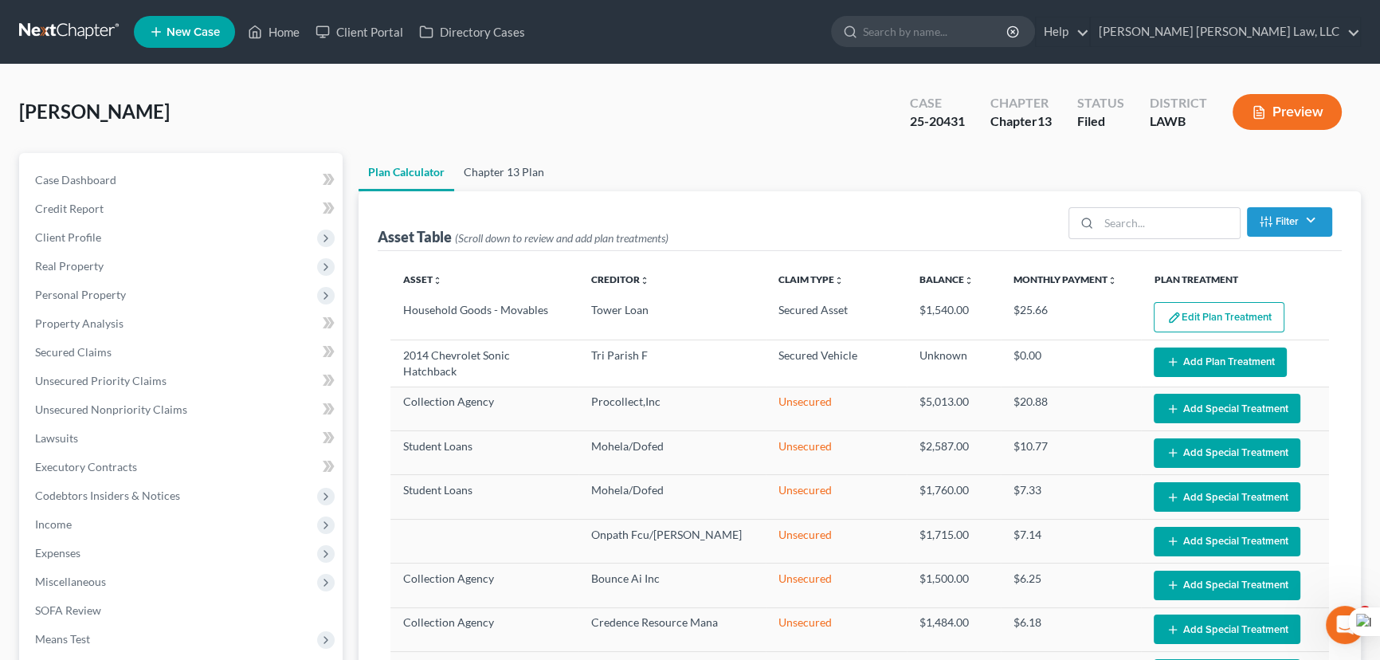
click at [521, 178] on link "Chapter 13 Plan" at bounding box center [504, 172] width 100 height 38
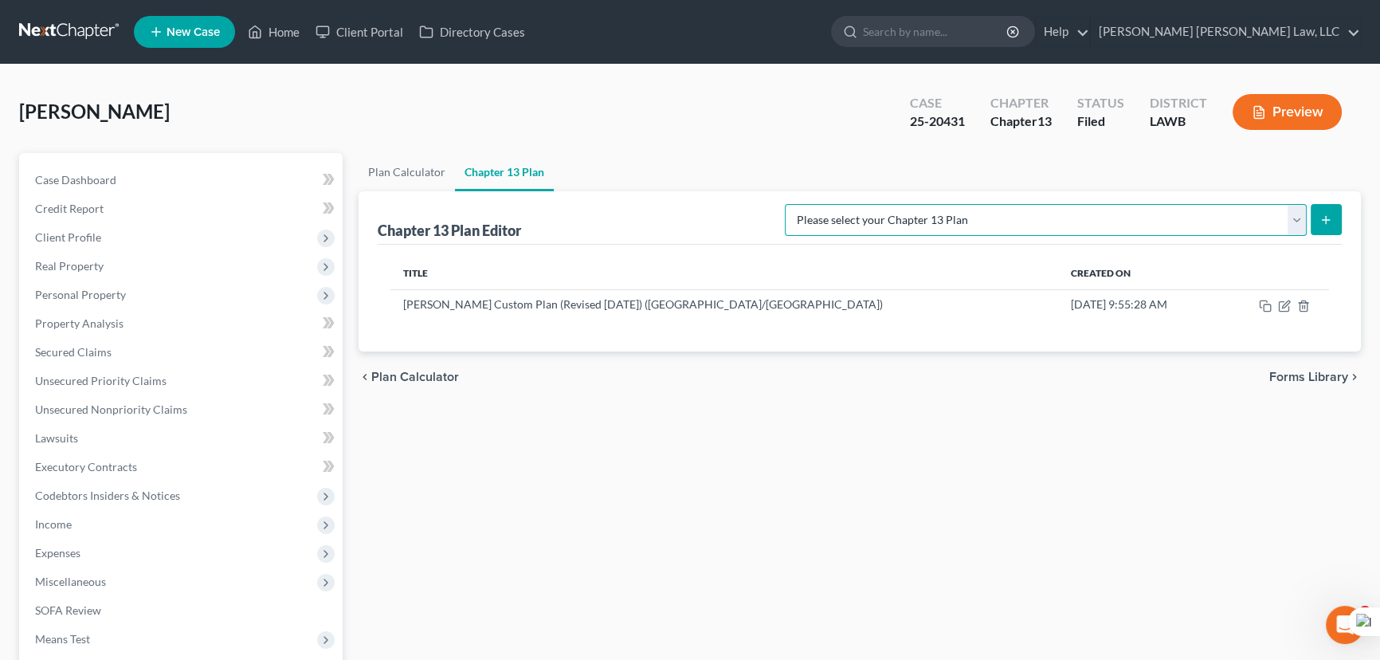
click at [1196, 215] on select "Please select your Chapter 13 Plan E. Orum Custom Plan (Revised 12/1/2021) E. O…" at bounding box center [1046, 220] width 522 height 32
click at [724, 130] on div "Legaux, Casey Upgraded Case 25-20431 Chapter Chapter 13 Status Filed District L…" at bounding box center [690, 118] width 1342 height 69
click at [988, 222] on select "Please select your Chapter 13 Plan E. Orum Custom Plan (Revised 12/1/2021) E. O…" at bounding box center [1046, 220] width 522 height 32
click at [904, 162] on ul "Plan Calculator Chapter 13 Plan" at bounding box center [860, 172] width 1003 height 38
click at [390, 167] on link "Plan Calculator" at bounding box center [407, 172] width 96 height 38
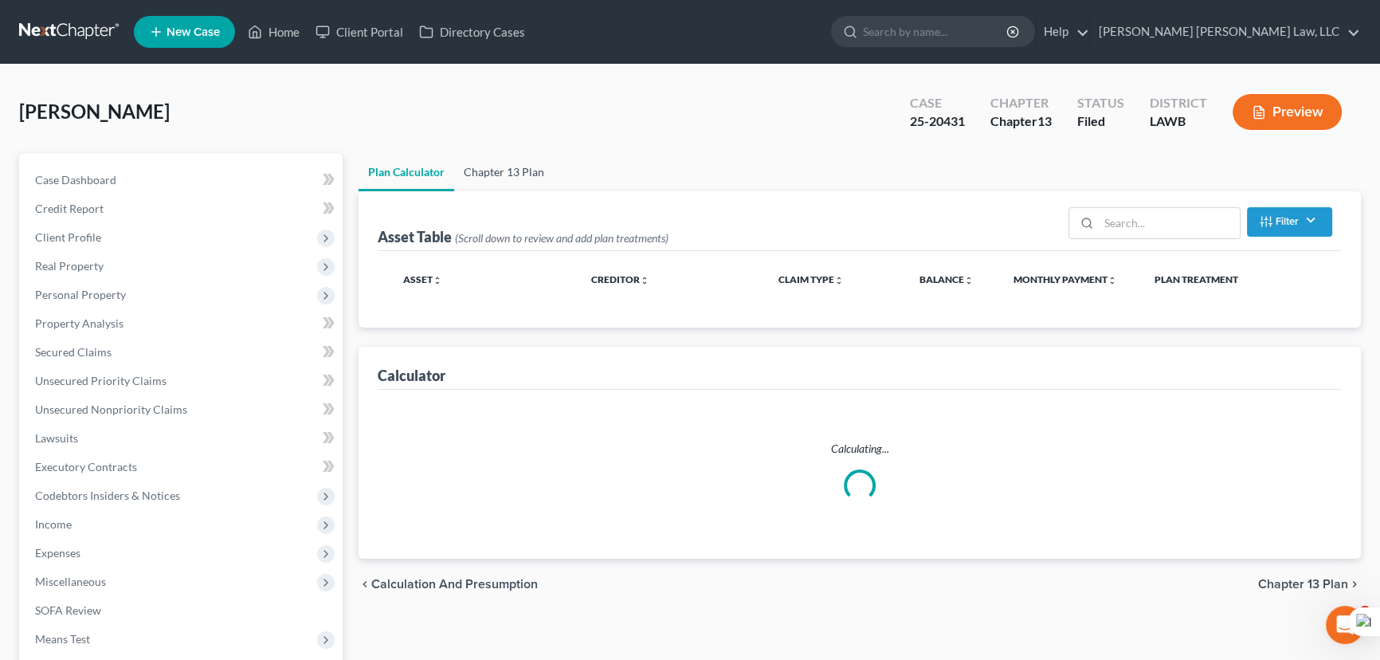
select select "59"
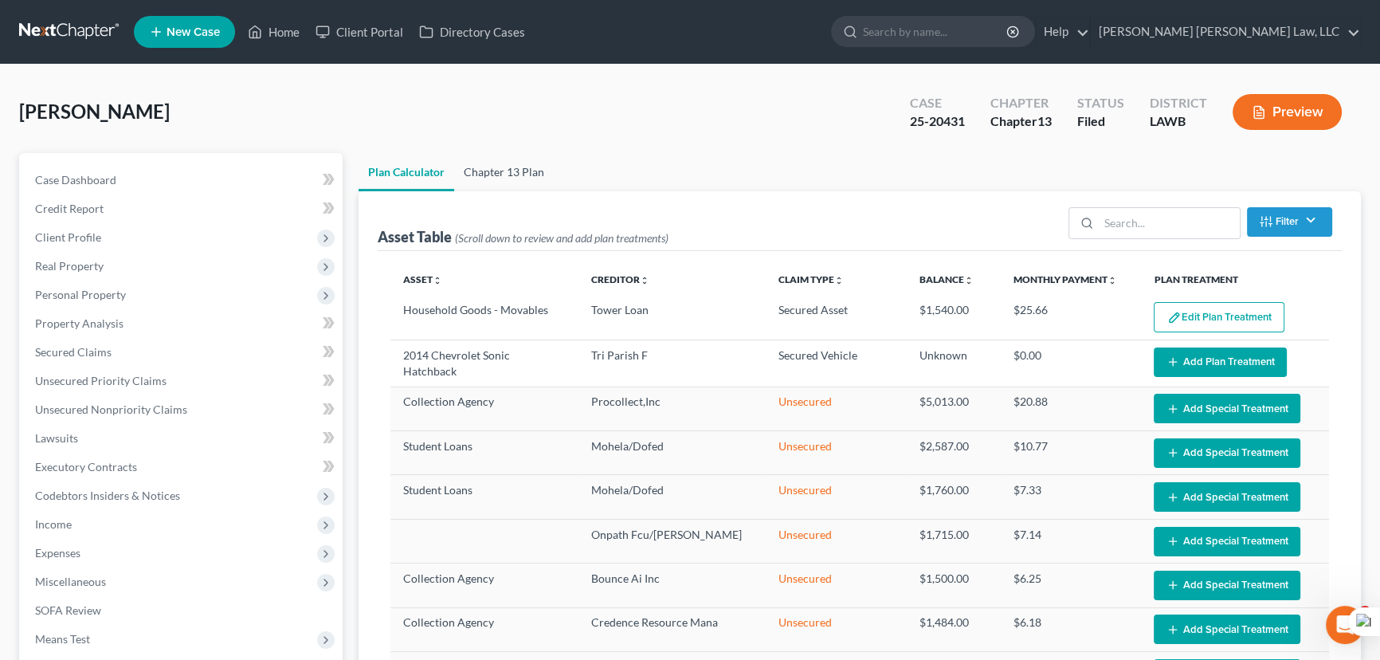
click at [527, 172] on link "Chapter 13 Plan" at bounding box center [504, 172] width 100 height 38
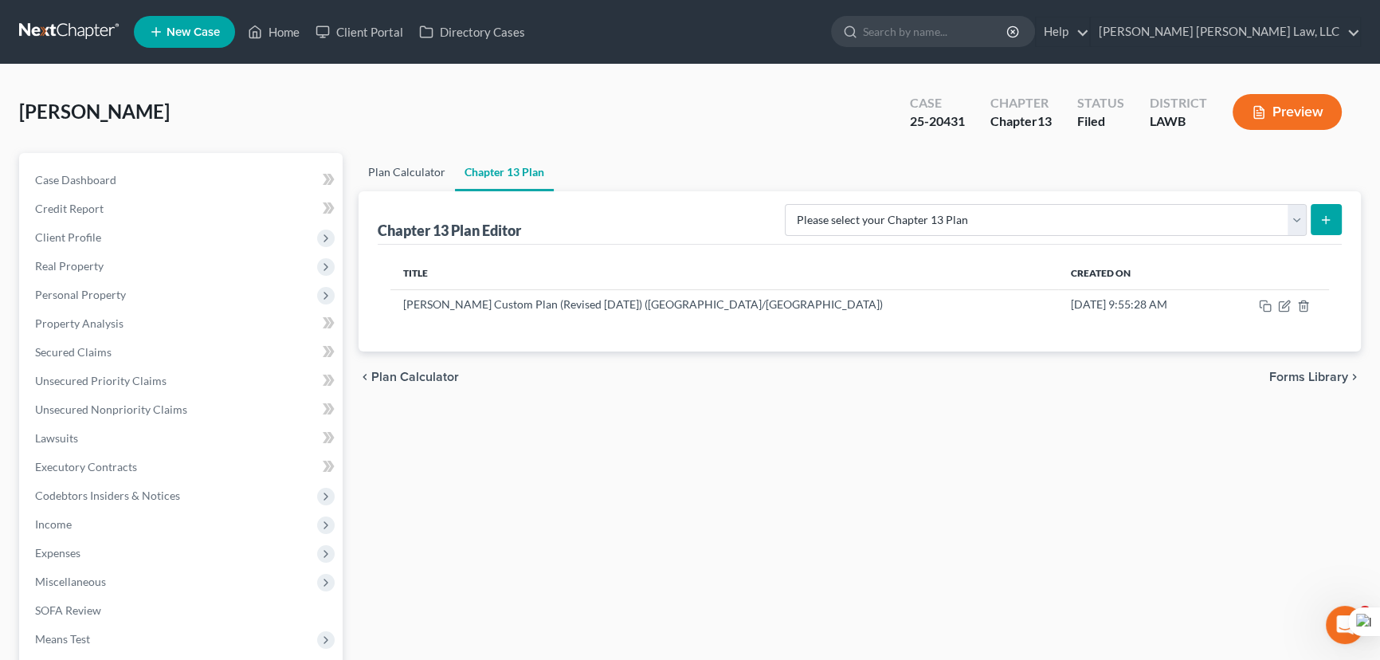
click at [444, 175] on link "Plan Calculator" at bounding box center [407, 172] width 96 height 38
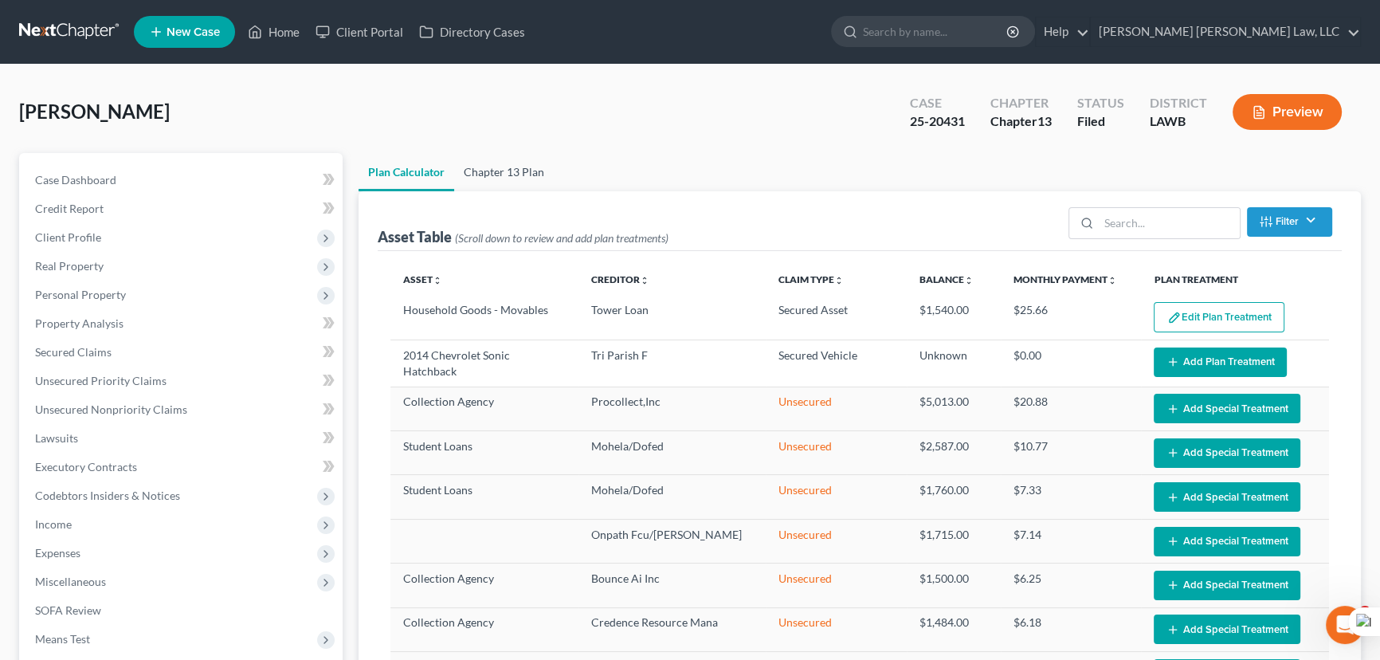
click at [529, 184] on link "Chapter 13 Plan" at bounding box center [504, 172] width 100 height 38
